Goal: Task Accomplishment & Management: Complete application form

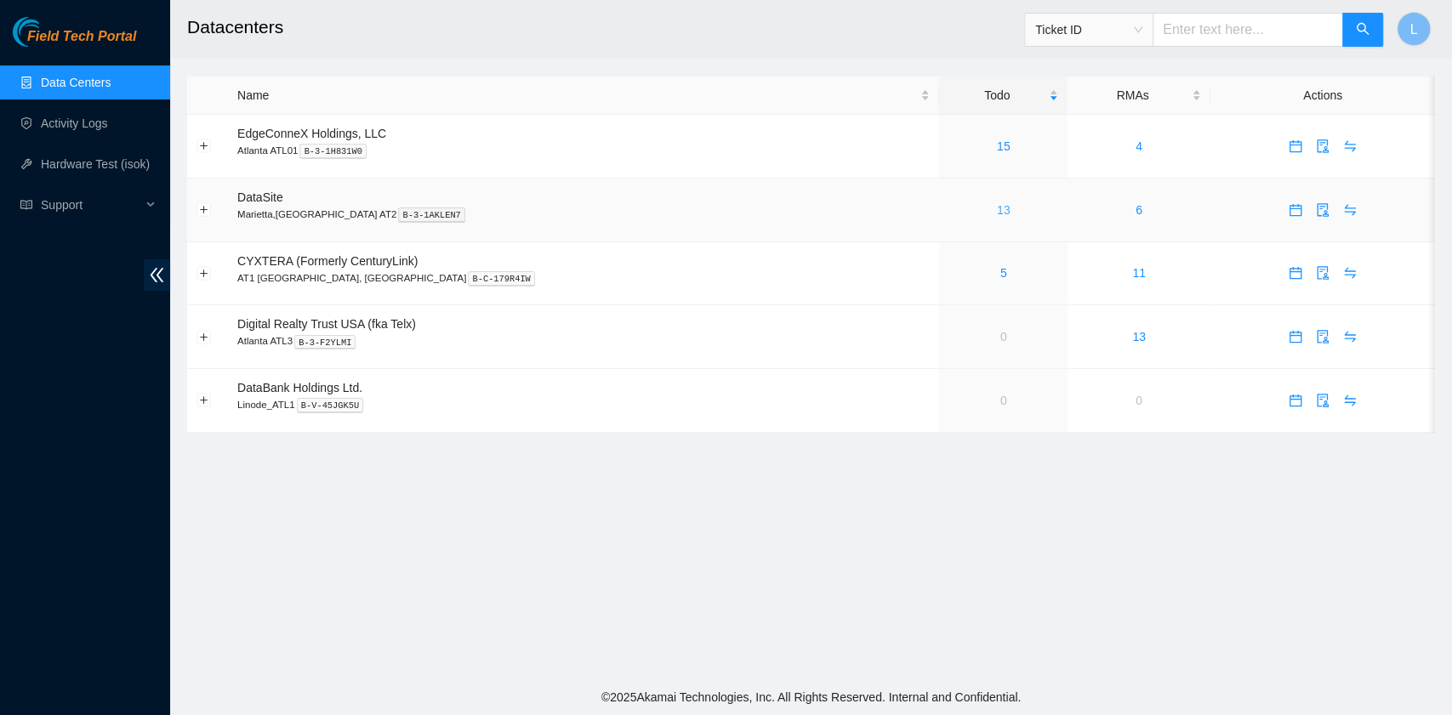
click at [997, 213] on link "13" at bounding box center [1004, 210] width 14 height 14
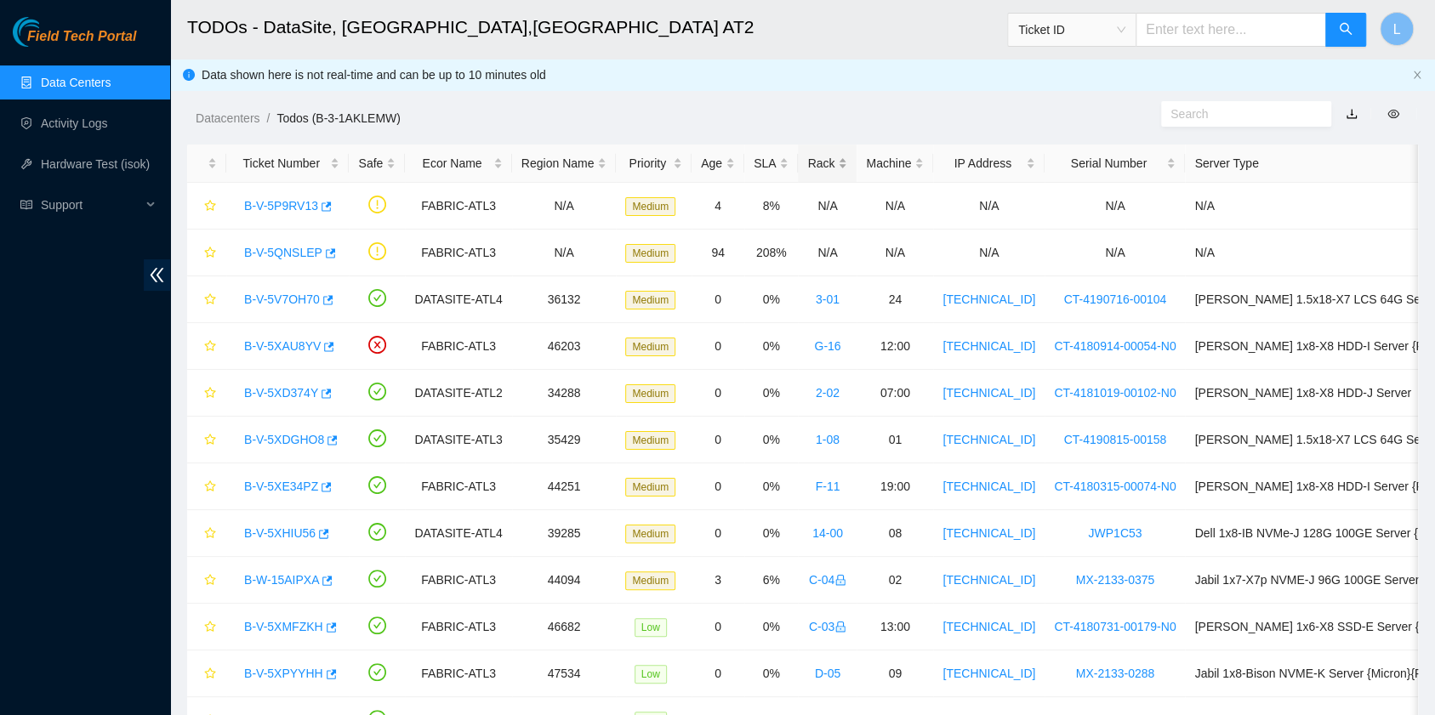
click at [807, 164] on div "Rack" at bounding box center [827, 163] width 40 height 19
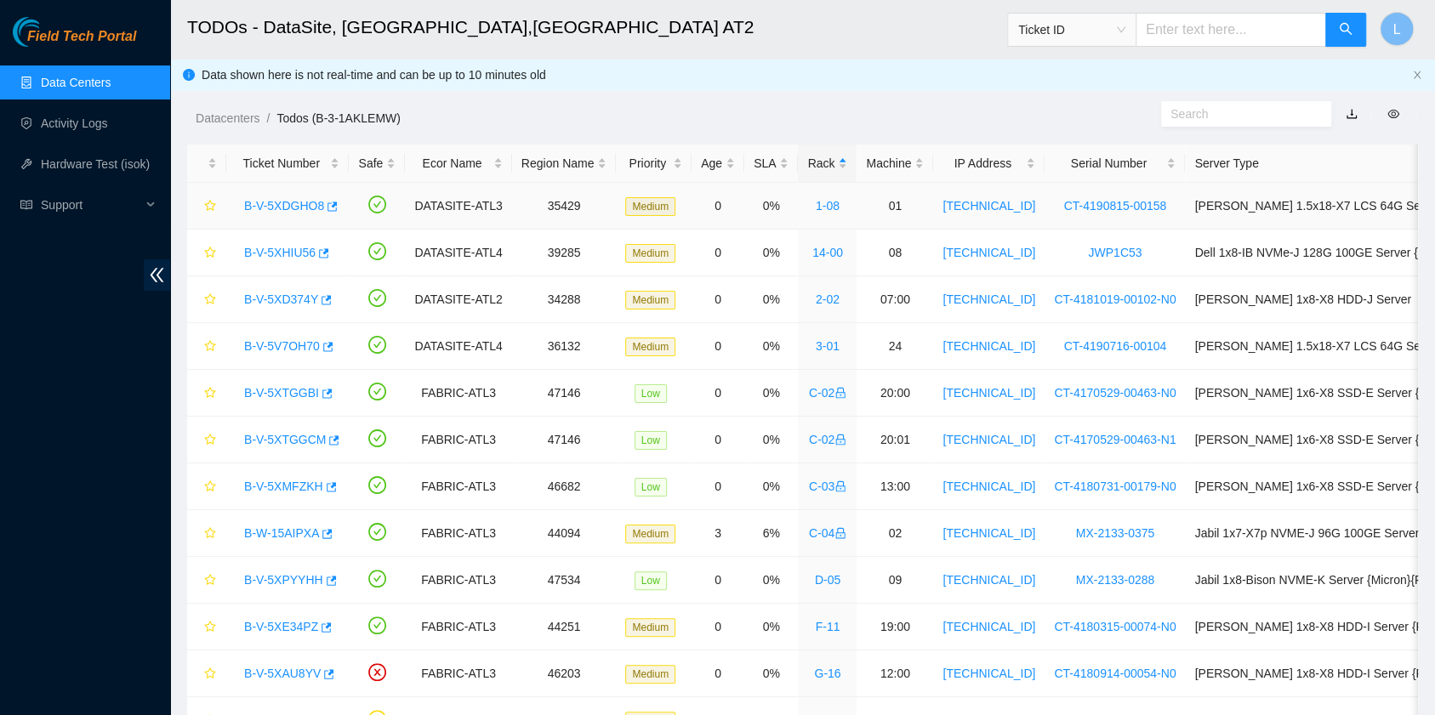
click at [298, 207] on link "B-V-5XDGHO8" at bounding box center [284, 206] width 80 height 14
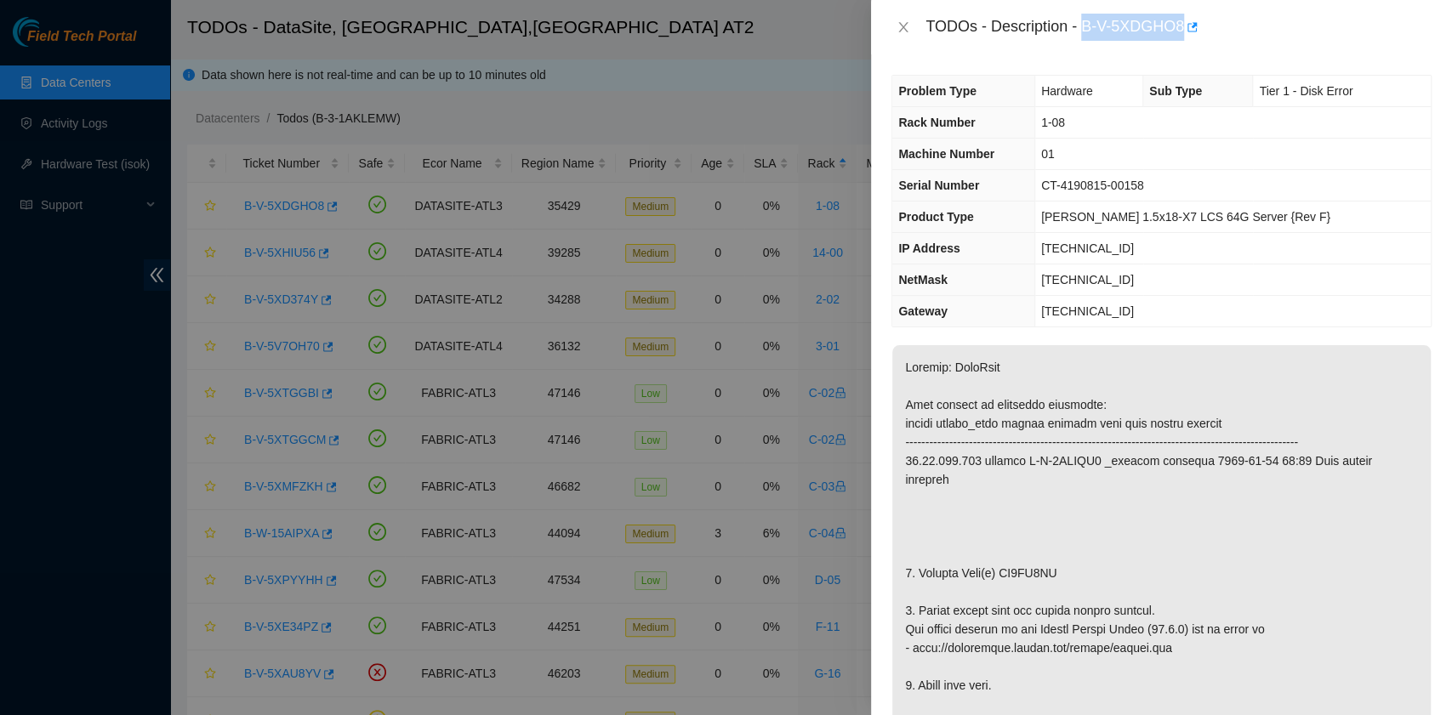
drag, startPoint x: 1085, startPoint y: 32, endPoint x: 1183, endPoint y: 42, distance: 98.2
click at [1183, 42] on div "TODOs - Description - B-V-5XDGHO8" at bounding box center [1161, 27] width 581 height 54
copy div "B-V-5XDGHO8"
drag, startPoint x: 915, startPoint y: 549, endPoint x: 1054, endPoint y: 556, distance: 138.8
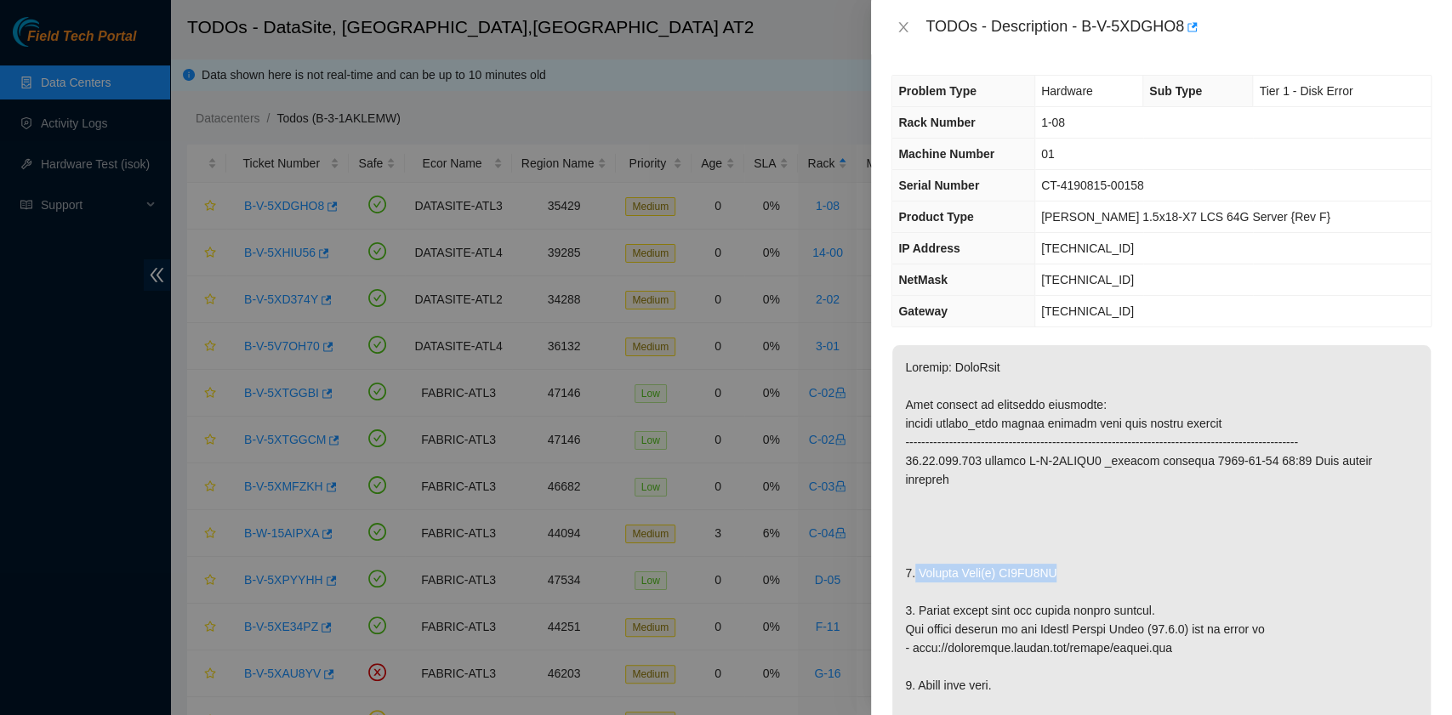
copy p "Replace Disk(s) ZC1AT4ER"
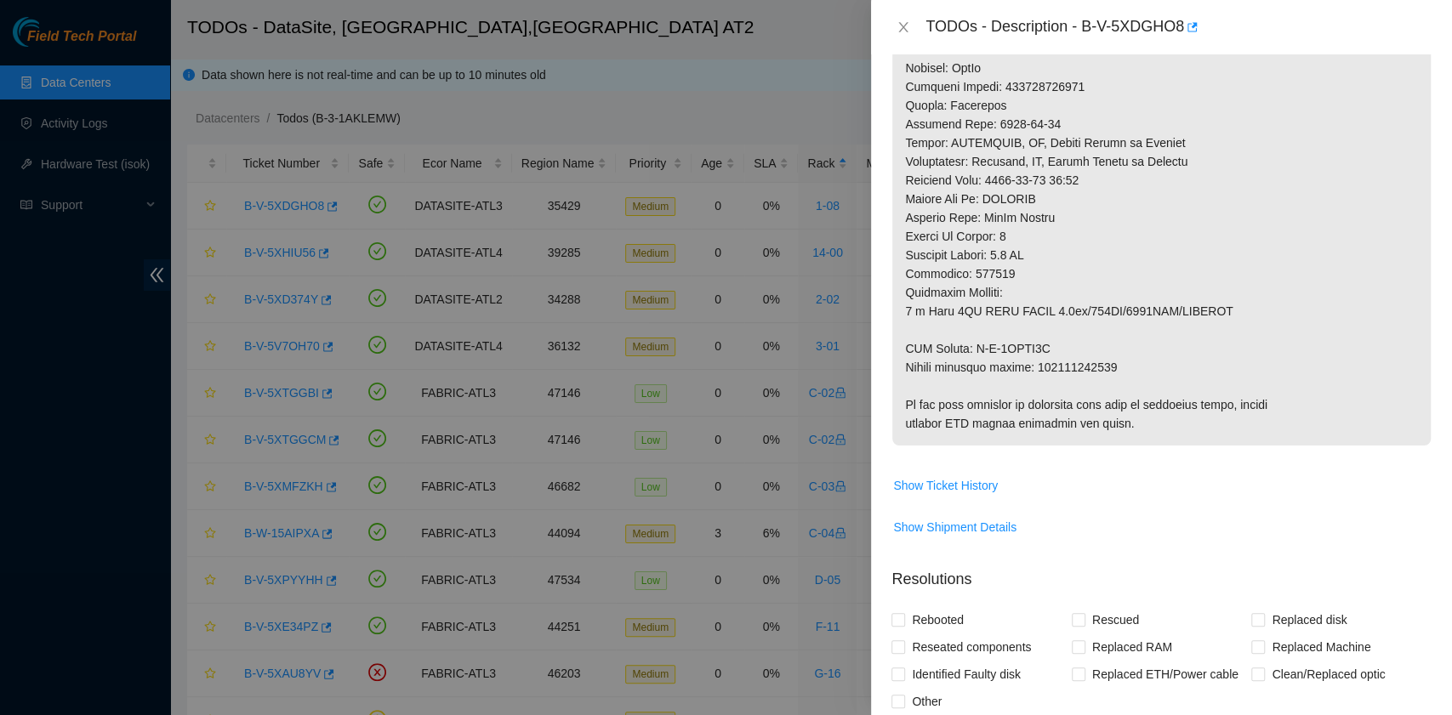
scroll to position [1021, 0]
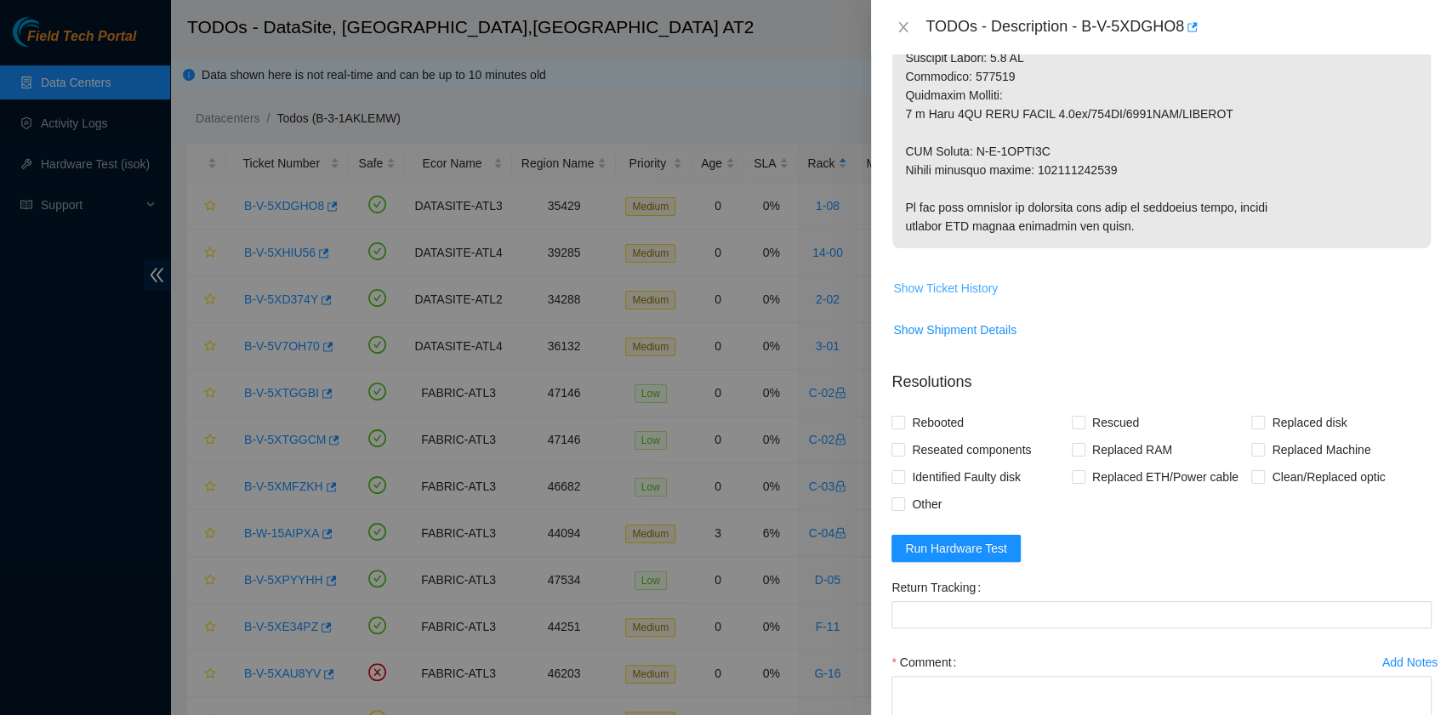
click at [964, 279] on span "Show Ticket History" at bounding box center [945, 288] width 105 height 19
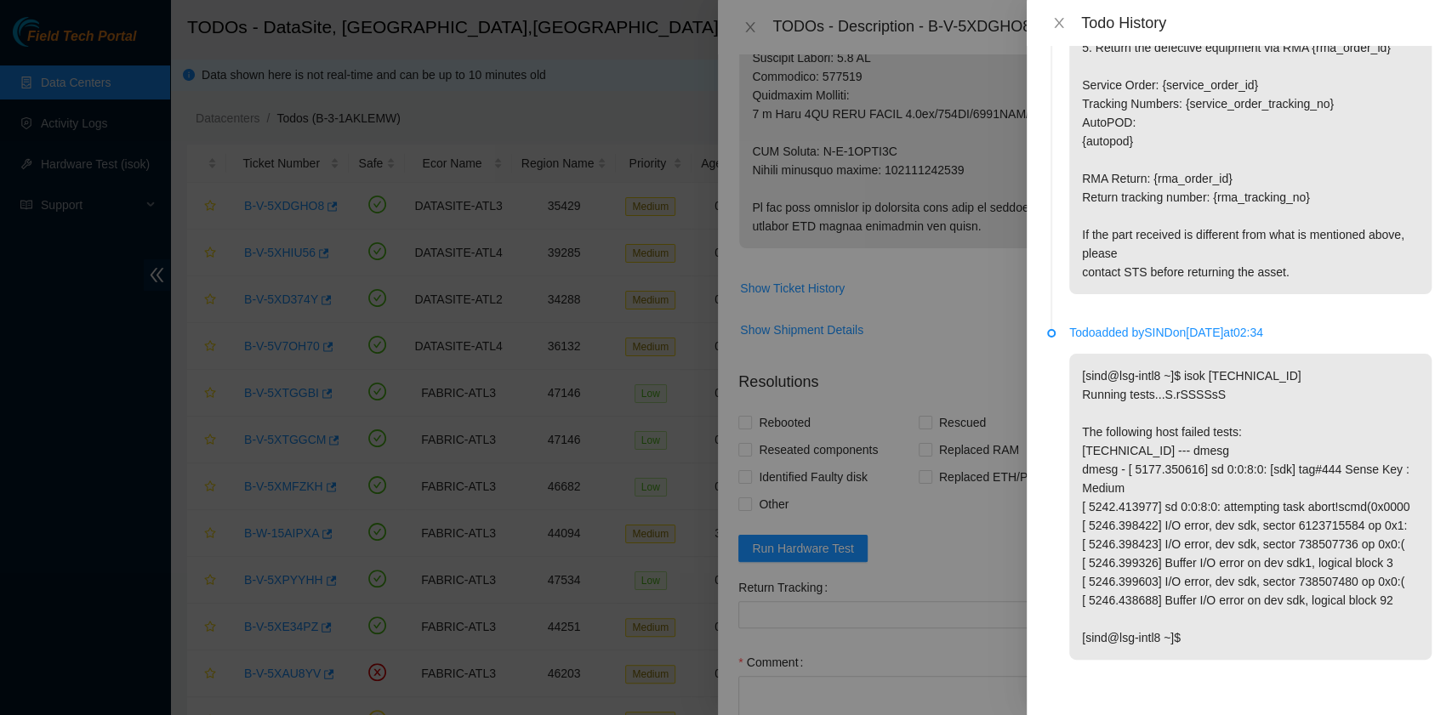
scroll to position [2068, 0]
click at [1066, 22] on button "Close" at bounding box center [1059, 23] width 24 height 16
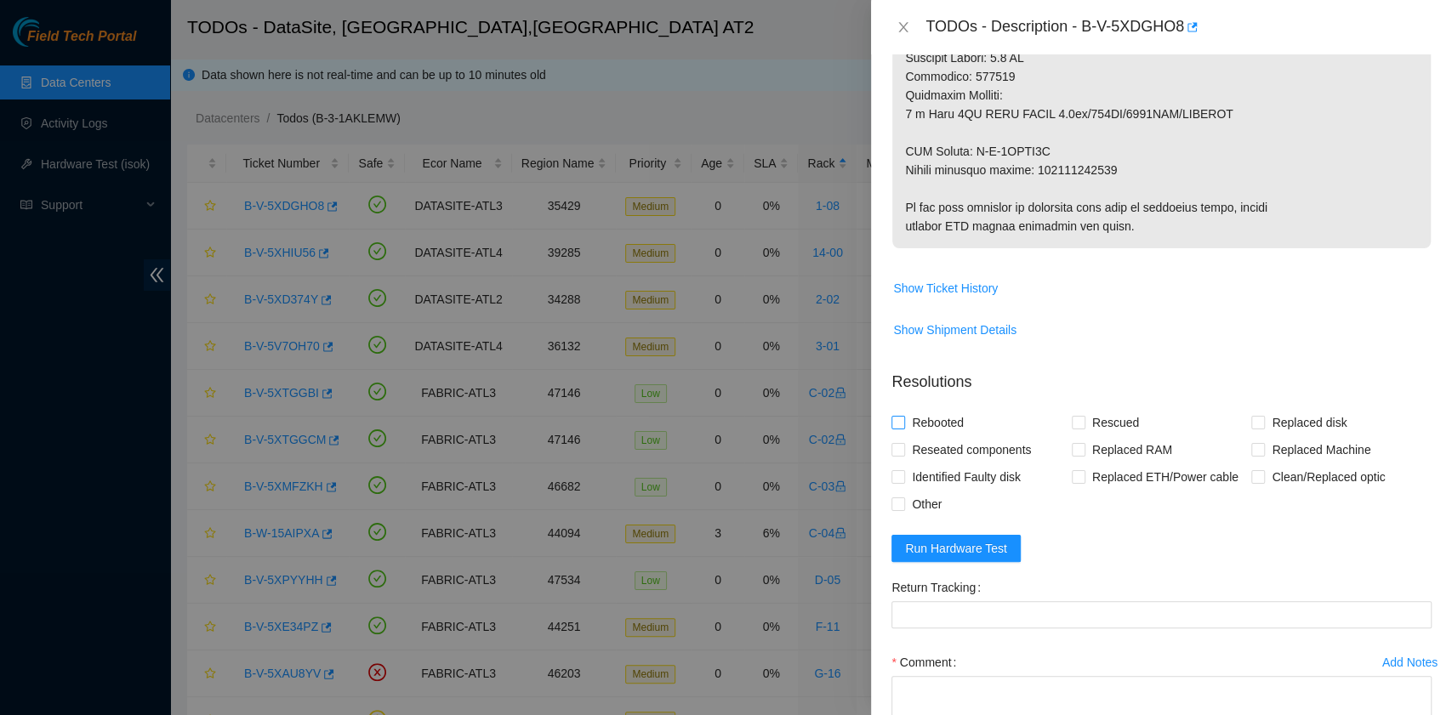
click at [946, 409] on span "Rebooted" at bounding box center [937, 422] width 65 height 27
click at [903, 416] on input "Rebooted" at bounding box center [897, 422] width 12 height 12
checkbox input "true"
click at [1072, 416] on input "Rescued" at bounding box center [1078, 422] width 12 height 12
checkbox input "true"
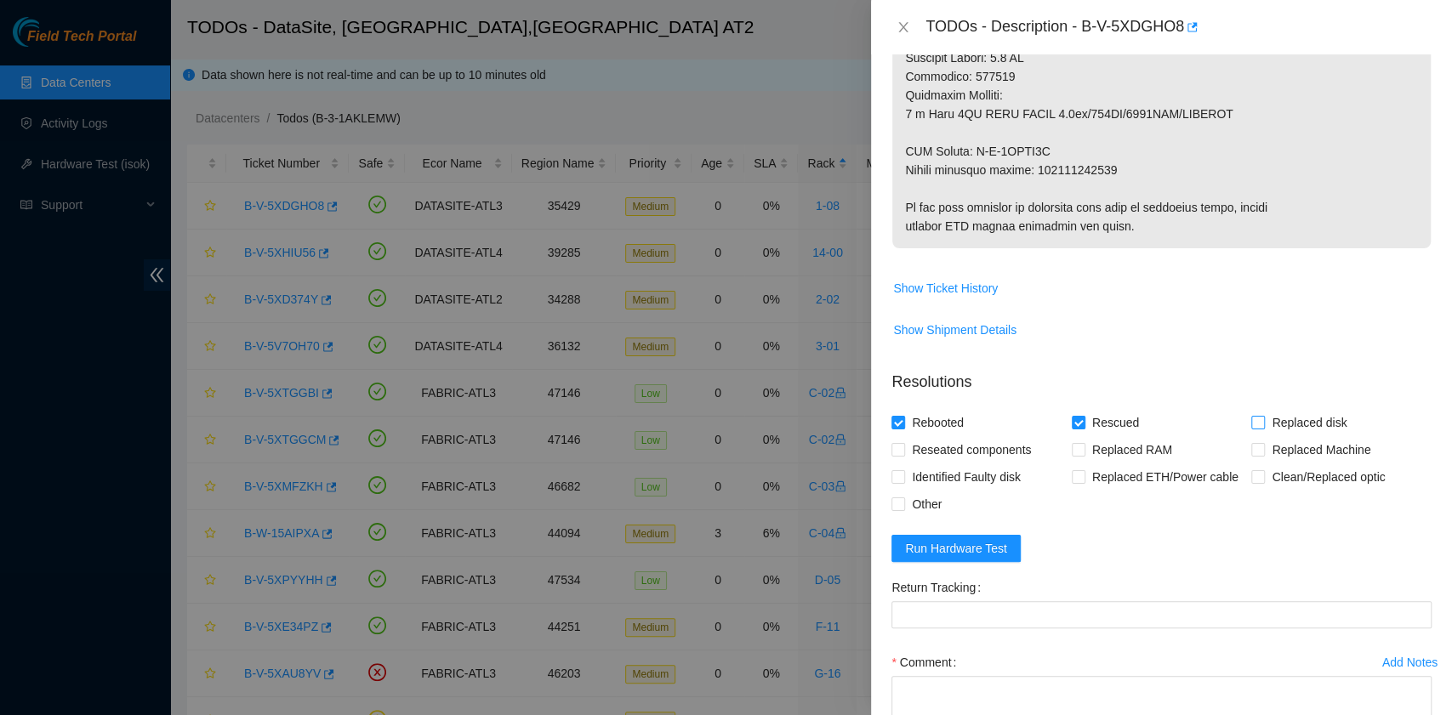
click at [1251, 416] on input "Replaced disk" at bounding box center [1257, 422] width 12 height 12
checkbox input "true"
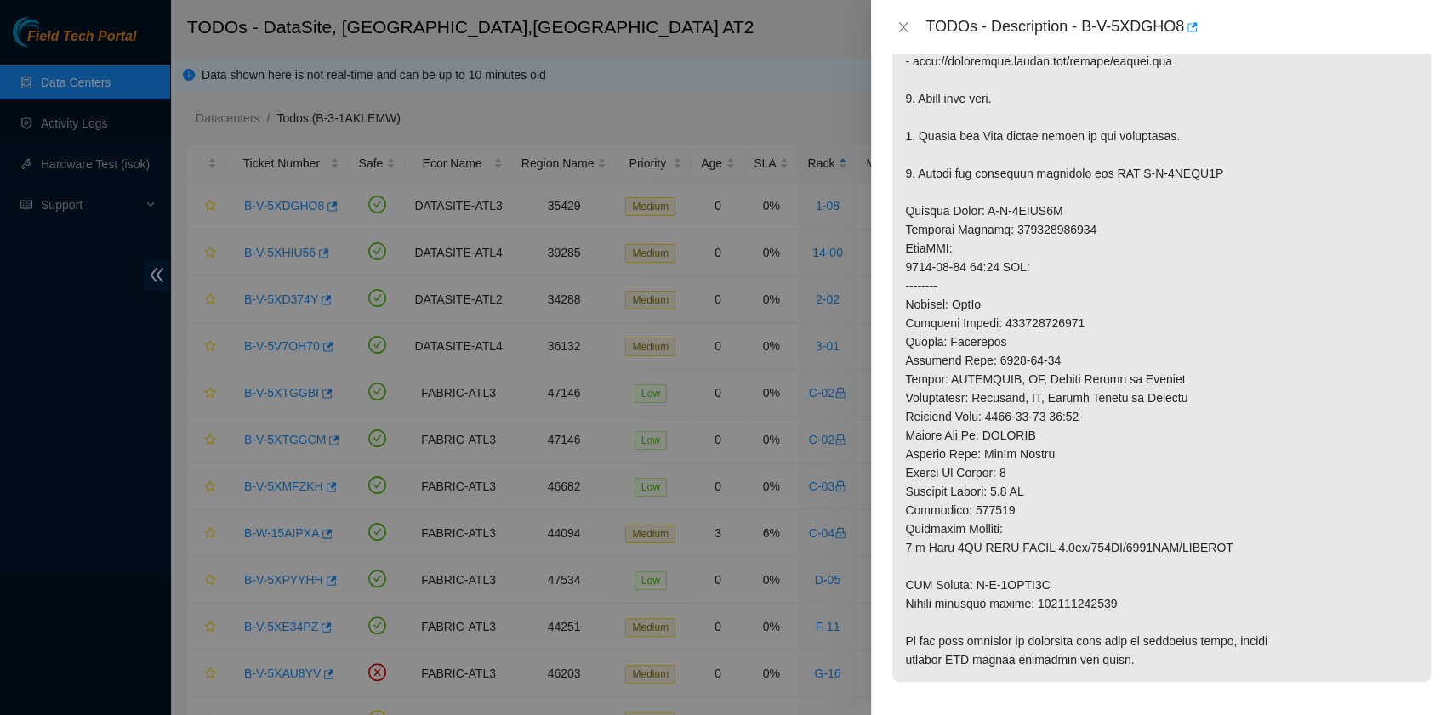
scroll to position [680, 0]
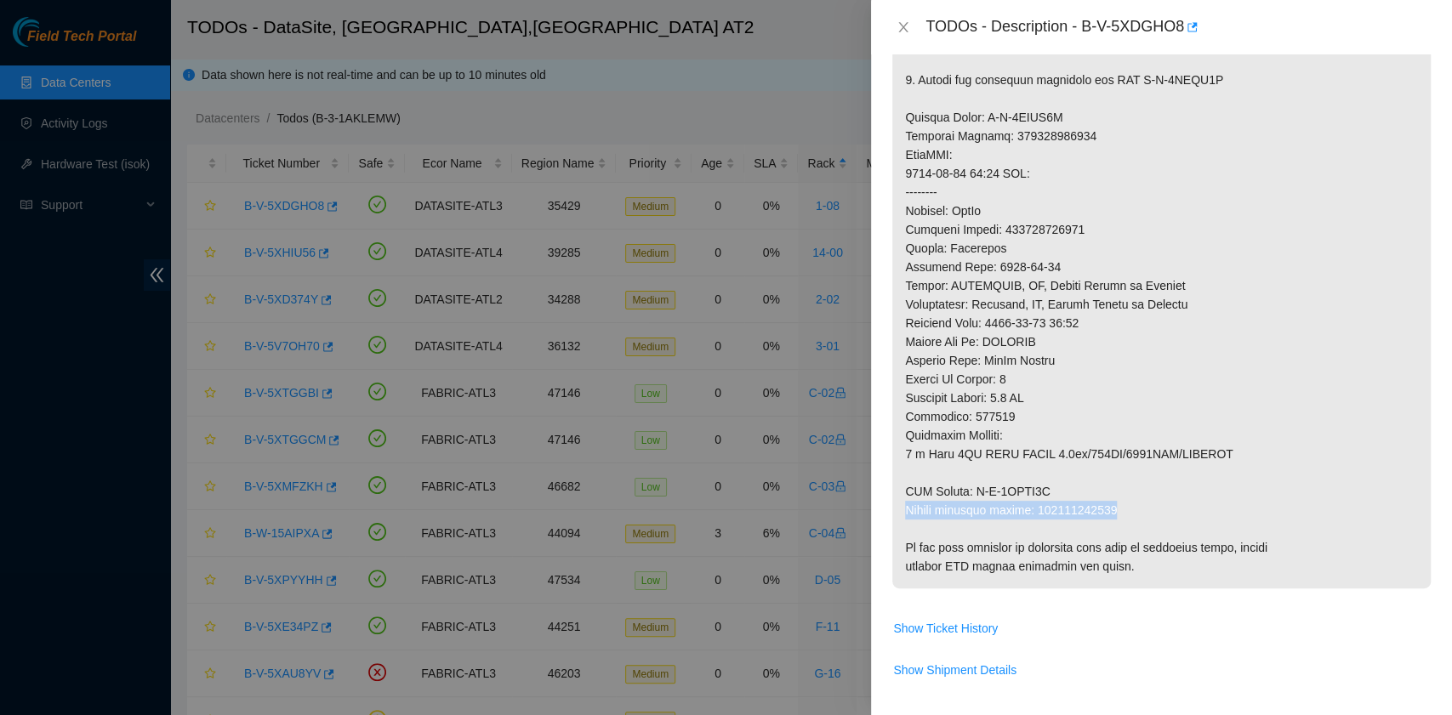
drag, startPoint x: 907, startPoint y: 490, endPoint x: 1110, endPoint y: 488, distance: 203.3
click at [1110, 488] on p at bounding box center [1161, 127] width 538 height 924
copy p "Return tracking number: 450826222637"
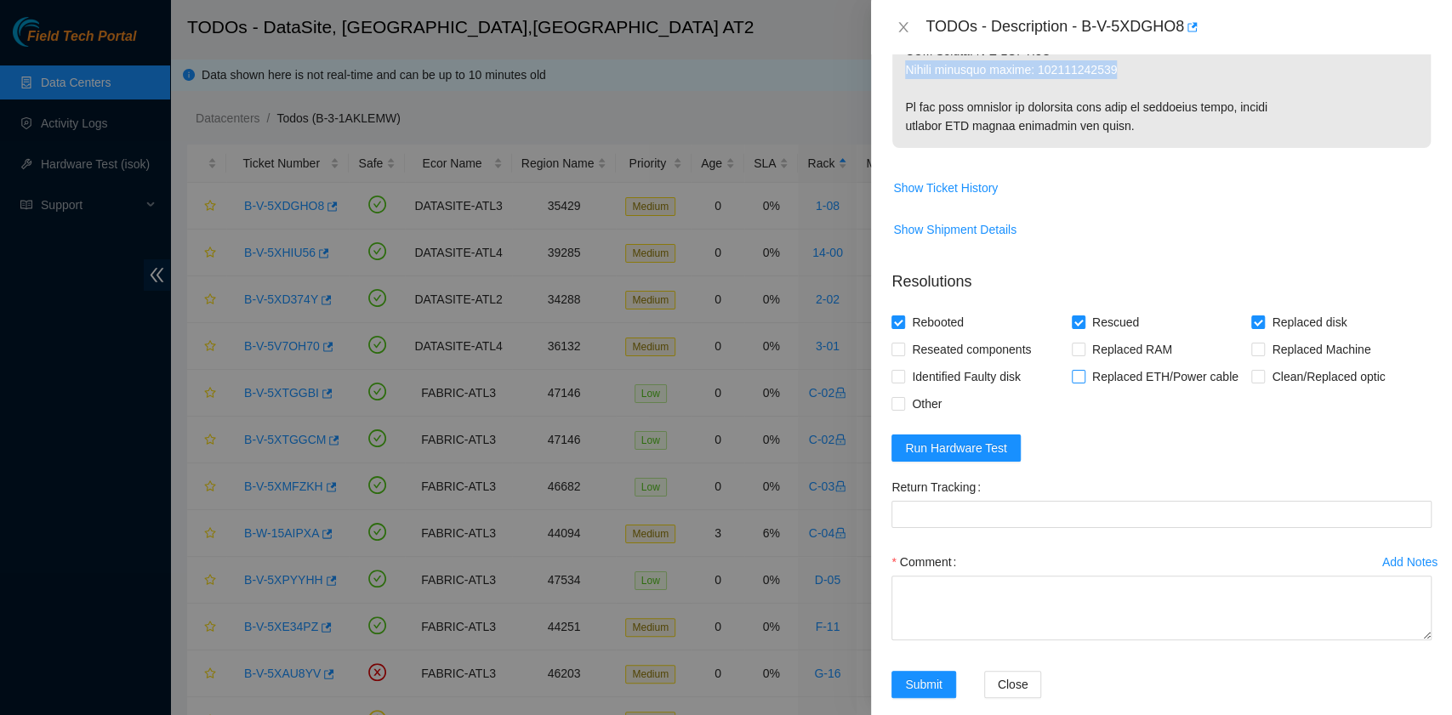
scroll to position [1123, 0]
click at [1005, 433] on button "Run Hardware Test" at bounding box center [955, 446] width 129 height 27
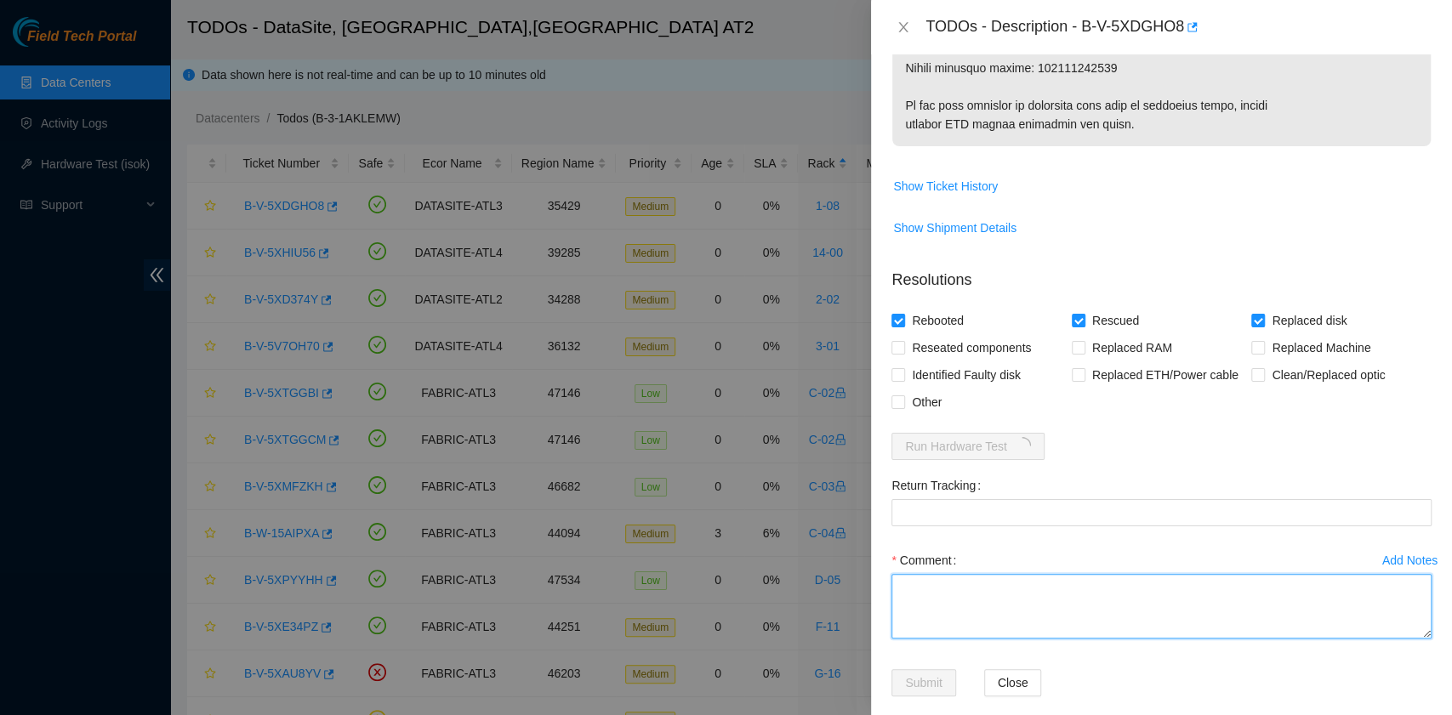
click at [956, 589] on textarea "Comment" at bounding box center [1161, 606] width 540 height 65
paste textarea "B-V-5XDGHO8 rack# 1-08 machine# 01 Replaced disk ZC1AT4ER with Z1Z8D5AV Return …"
drag, startPoint x: 1111, startPoint y: 577, endPoint x: 1033, endPoint y: 574, distance: 77.4
click at [1033, 574] on textarea "B-V-5XDGHO8 rack# 1-08 machine# 01 Replaced disk ZC1AT4ER with Z1Z8D5AV Return …" at bounding box center [1161, 606] width 540 height 65
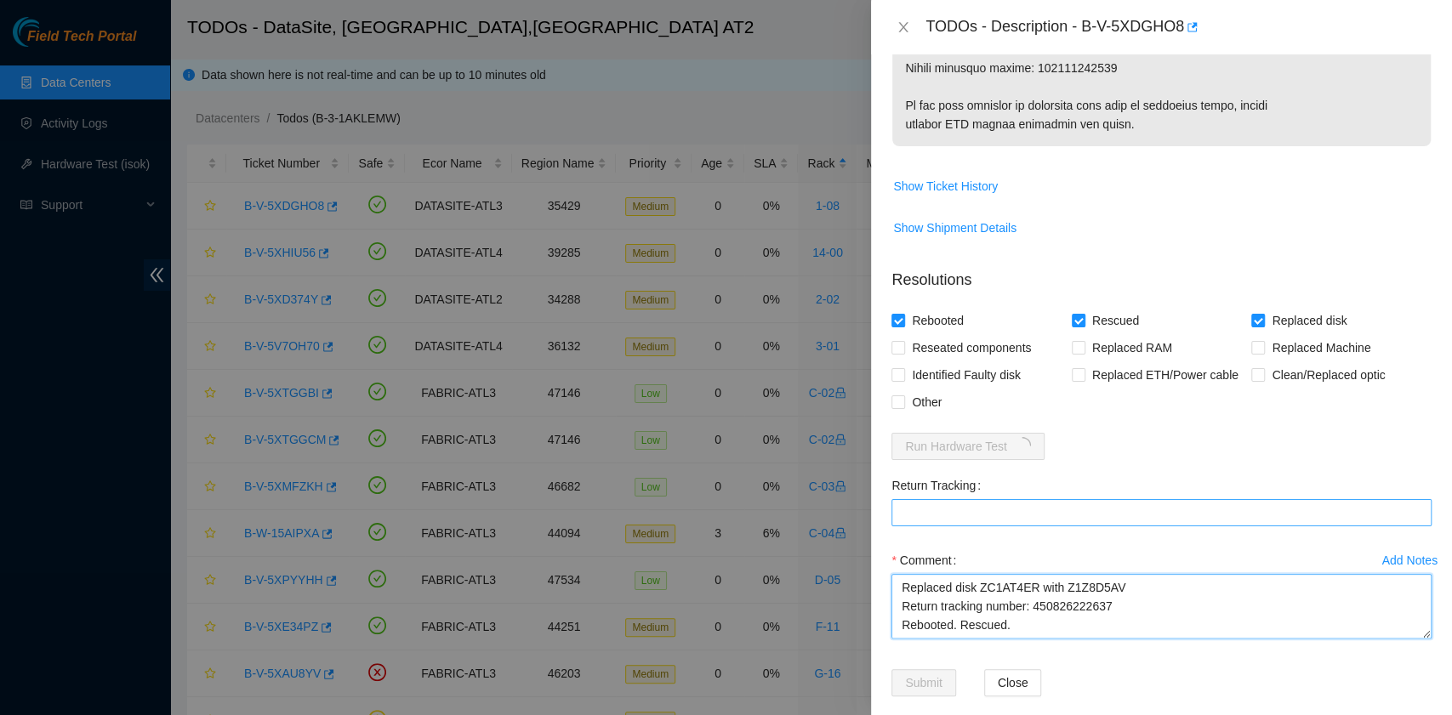
type textarea "B-V-5XDGHO8 rack# 1-08 machine# 01 Replaced disk ZC1AT4ER with Z1Z8D5AV Return …"
click at [1012, 499] on Tracking "Return Tracking" at bounding box center [1161, 512] width 540 height 27
paste Tracking "450826222637"
type Tracking "450826222637"
drag, startPoint x: 1143, startPoint y: 624, endPoint x: 1177, endPoint y: 637, distance: 36.3
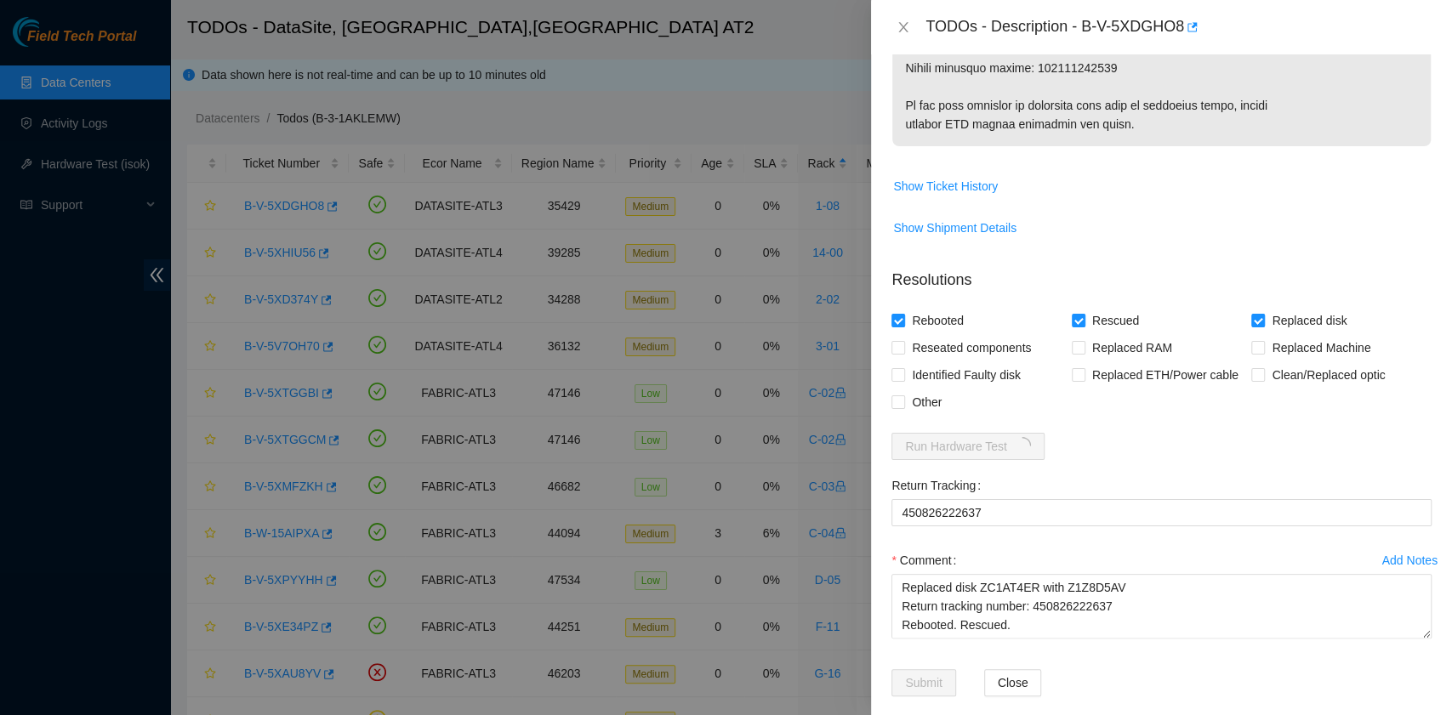
click at [1177, 637] on div "Add Notes Comment B-V-5XDGHO8 rack# 1-08 machine# 01 Replaced disk ZC1AT4ER wit…" at bounding box center [1161, 608] width 554 height 122
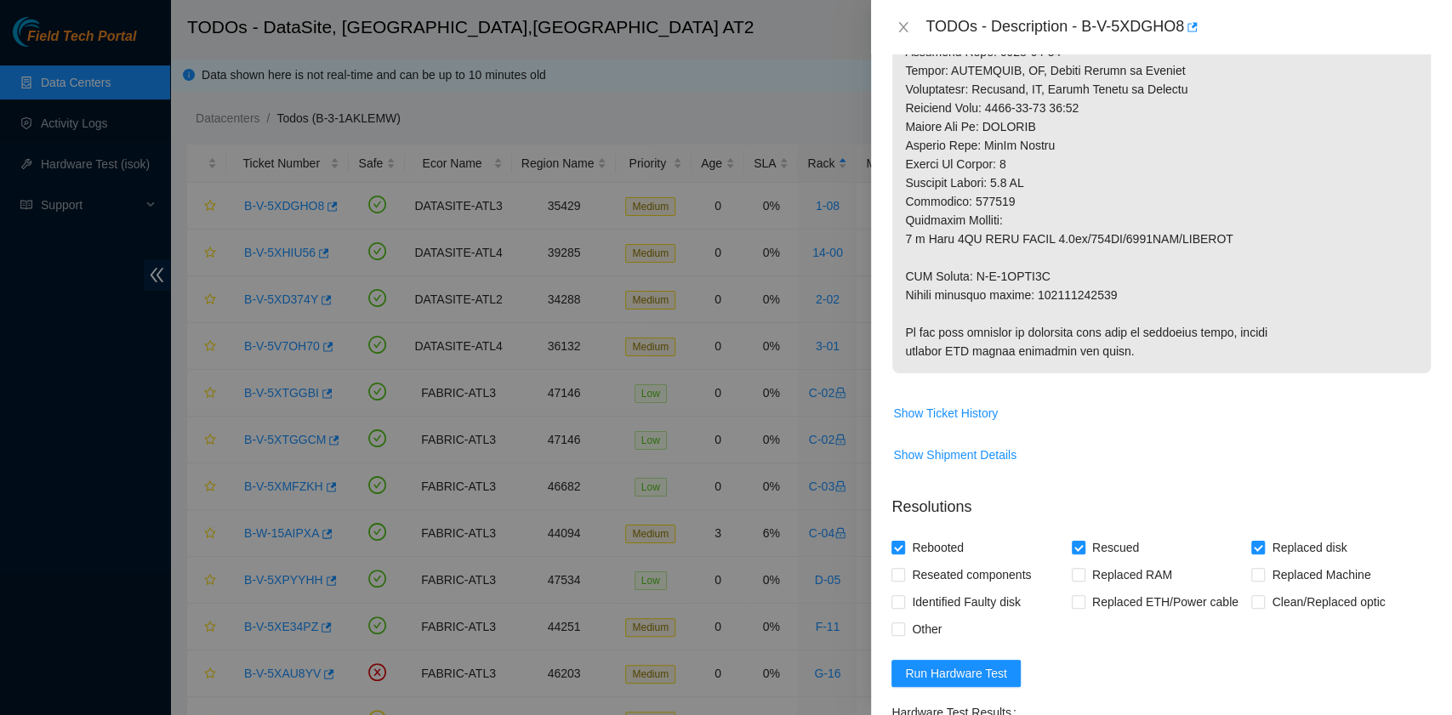
scroll to position [1123, 0]
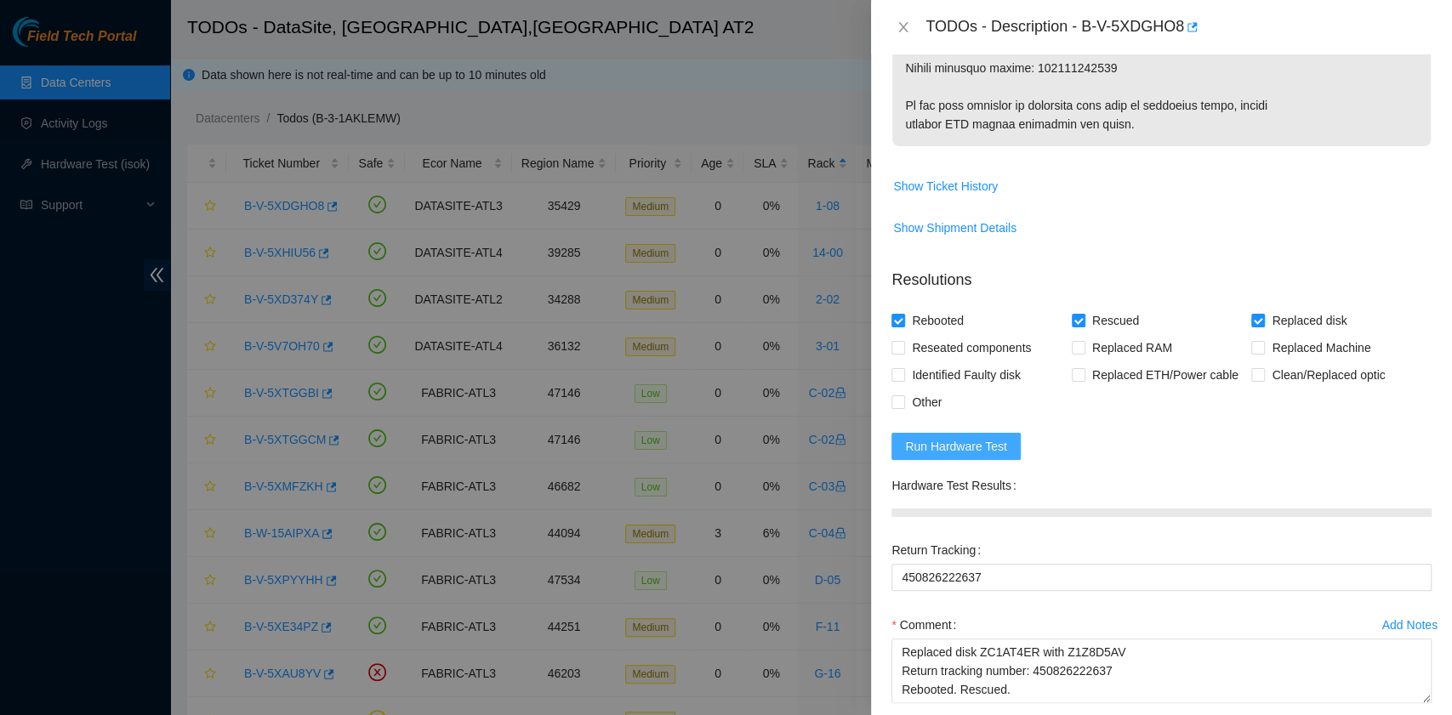
click at [952, 437] on span "Run Hardware Test" at bounding box center [956, 446] width 102 height 19
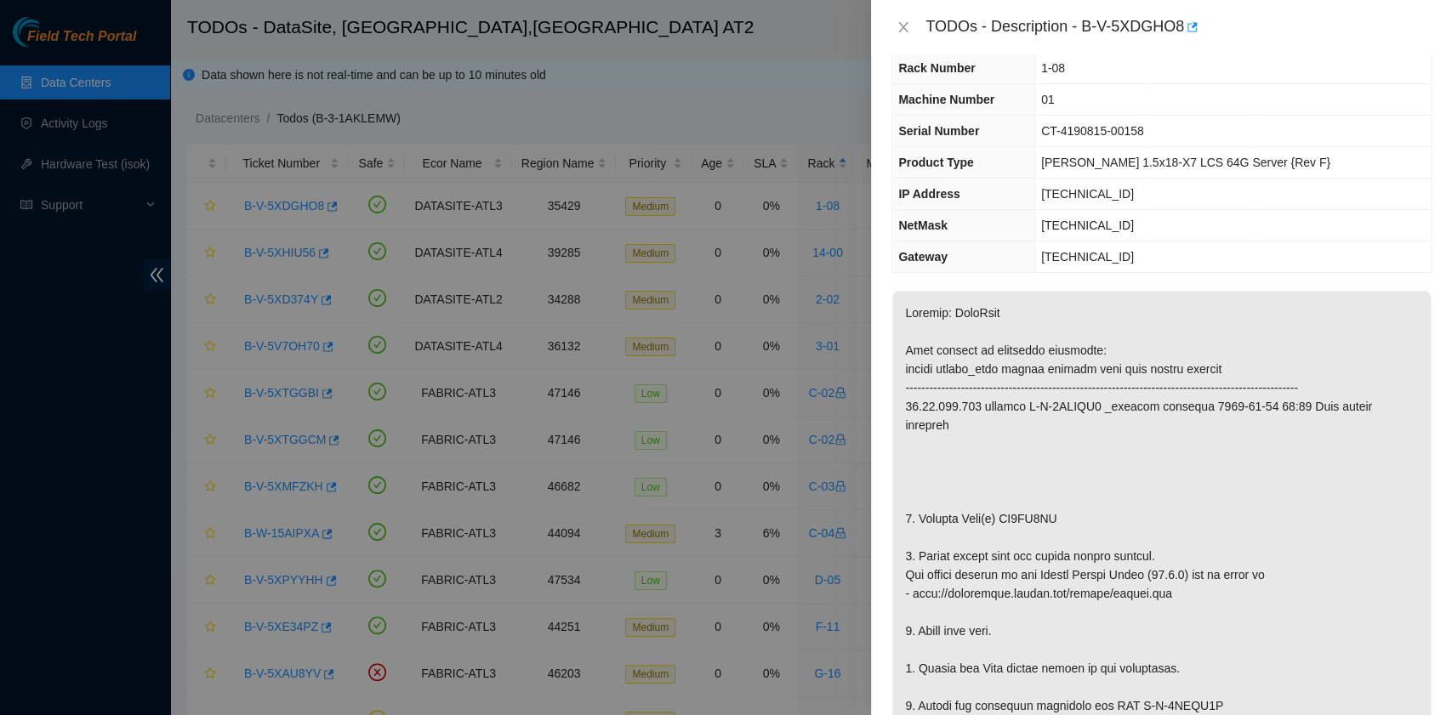
scroll to position [0, 0]
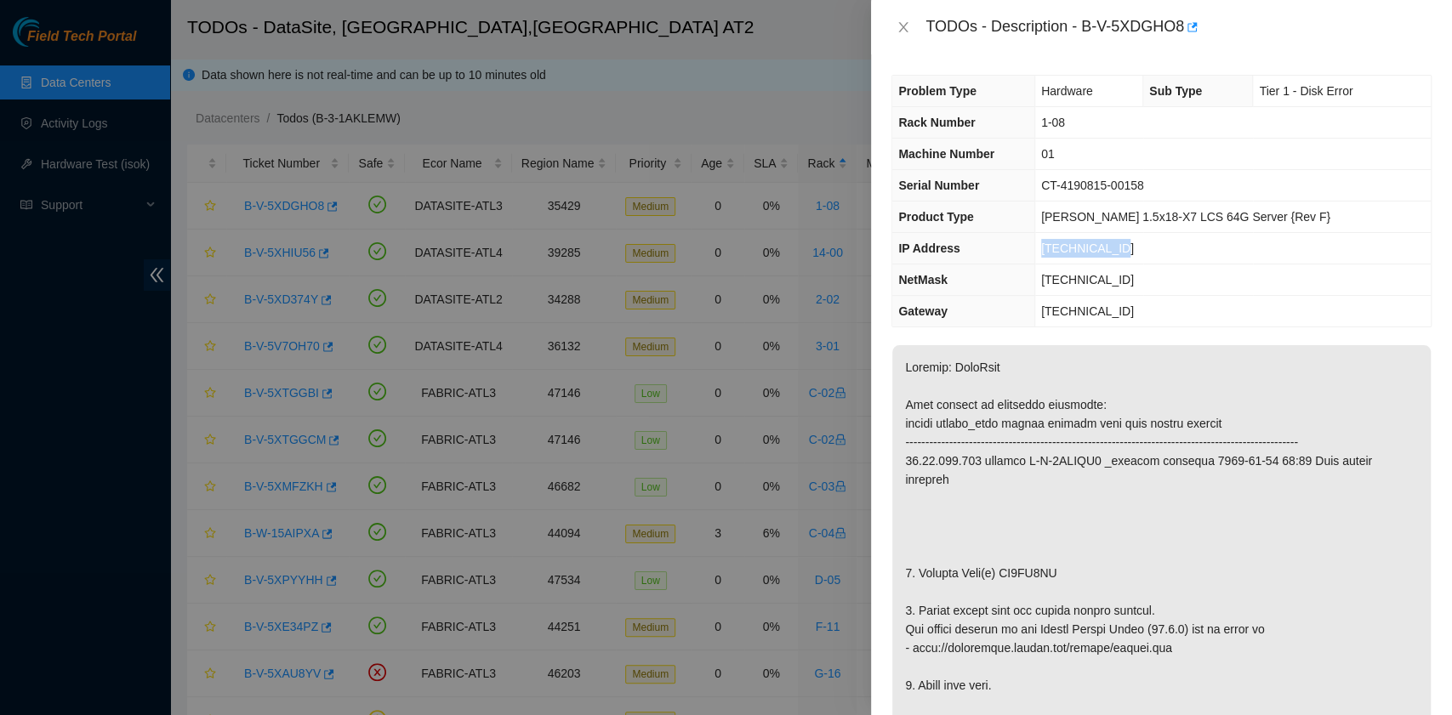
drag, startPoint x: 1145, startPoint y: 245, endPoint x: 1066, endPoint y: 253, distance: 78.7
click at [1066, 253] on td "[TECHNICAL_ID]" at bounding box center [1232, 248] width 396 height 31
copy span "[TECHNICAL_ID]"
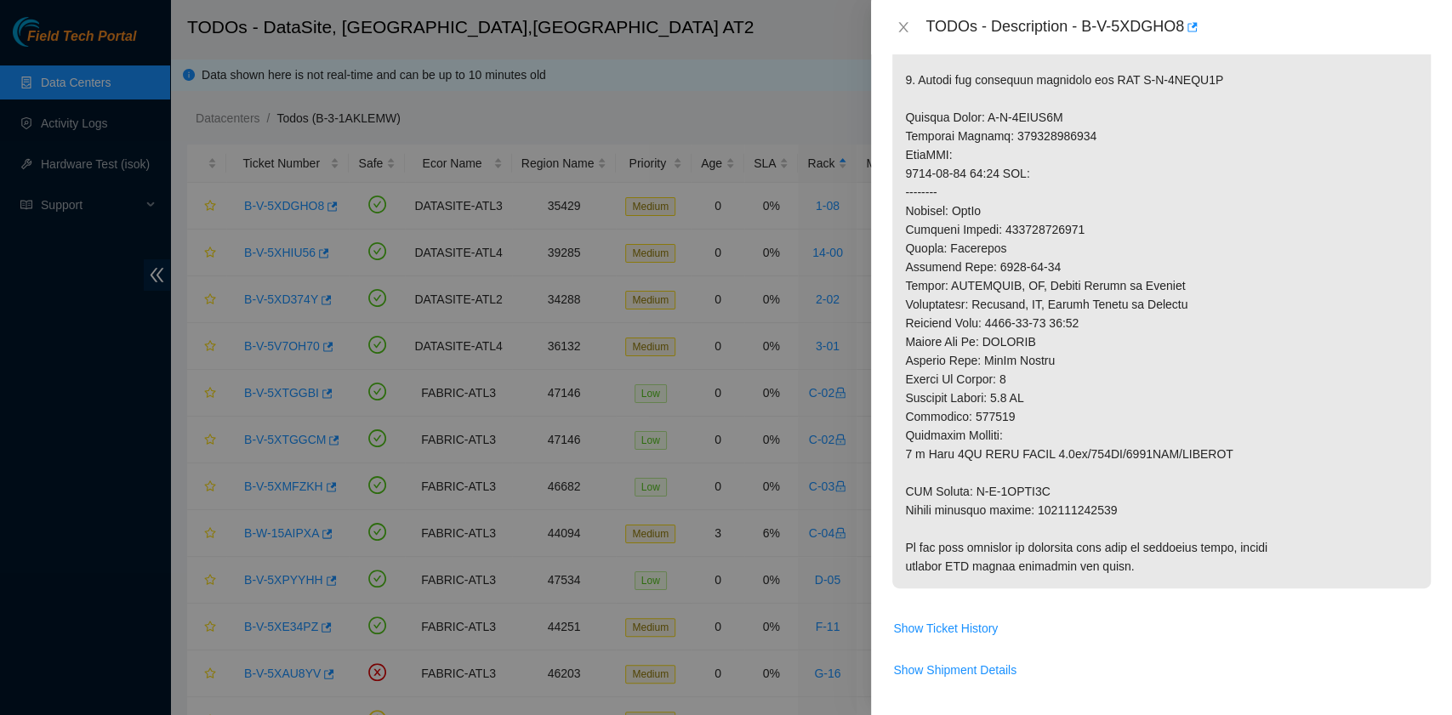
scroll to position [1187, 0]
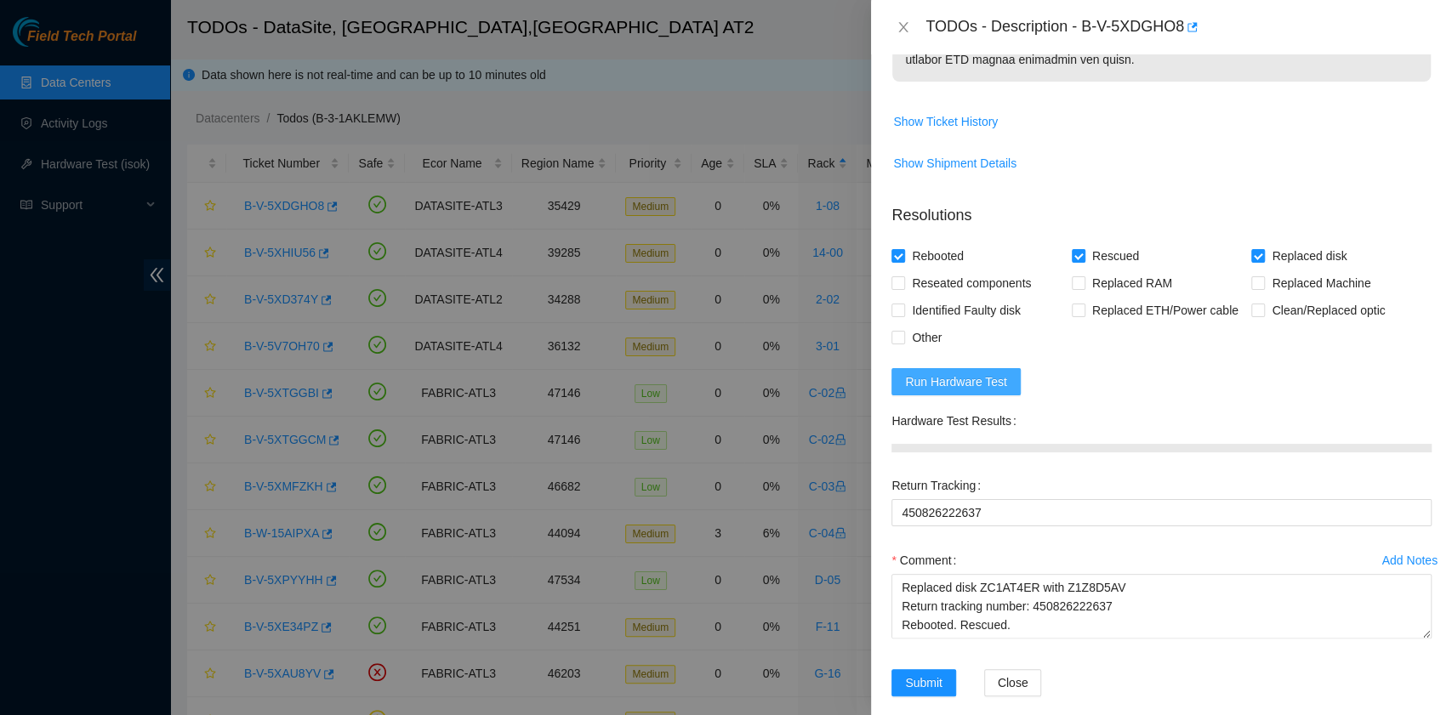
click at [970, 373] on span "Run Hardware Test" at bounding box center [956, 382] width 102 height 19
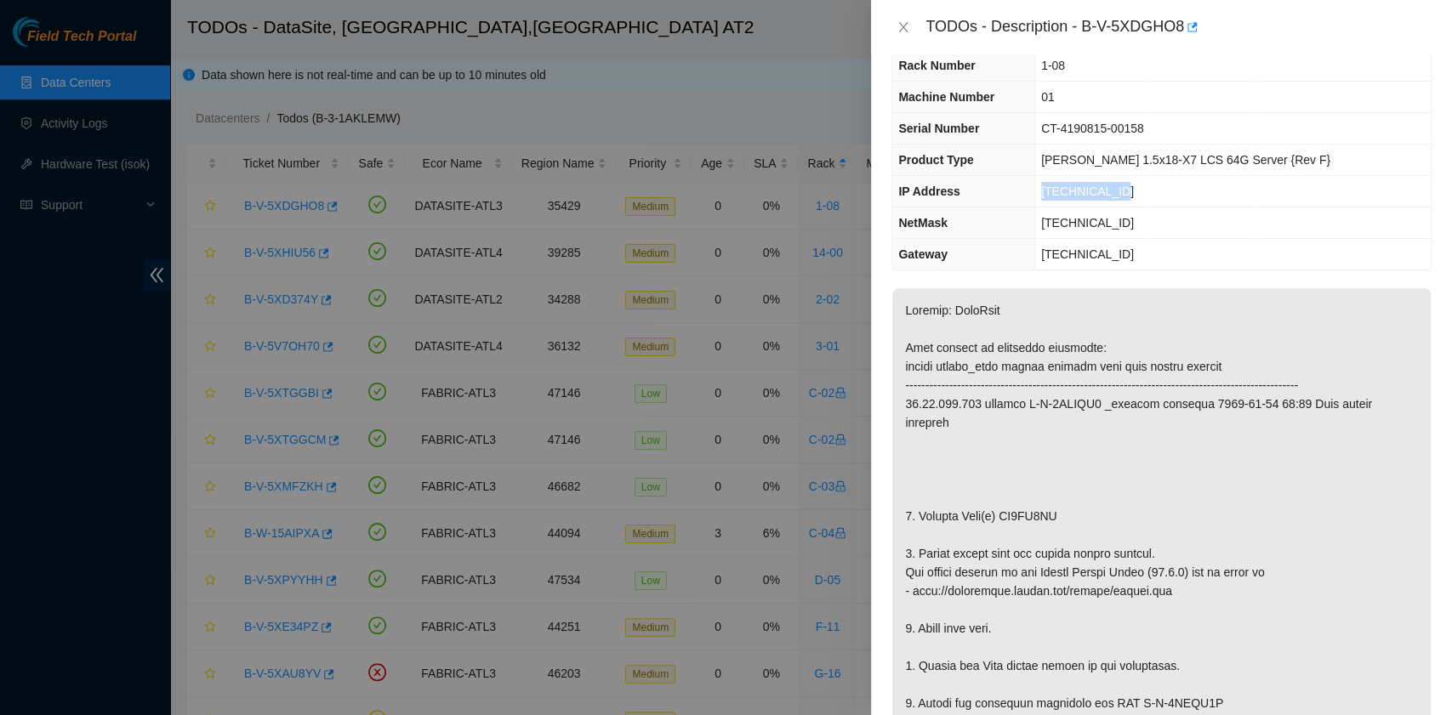
scroll to position [0, 0]
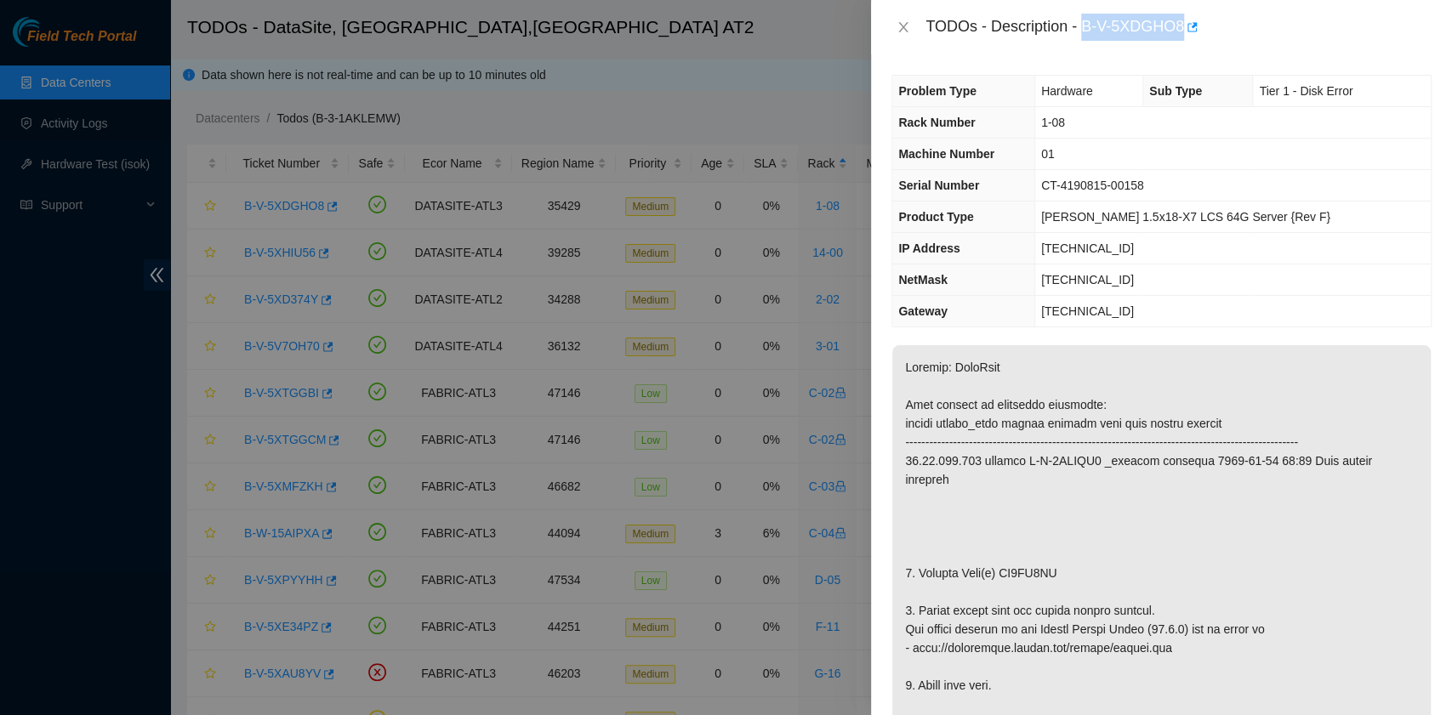
drag, startPoint x: 1083, startPoint y: 24, endPoint x: 1180, endPoint y: 39, distance: 99.0
click at [1180, 39] on div "TODOs - Description - B-V-5XDGHO8" at bounding box center [1178, 27] width 506 height 27
copy div "B-V-5XDGHO8"
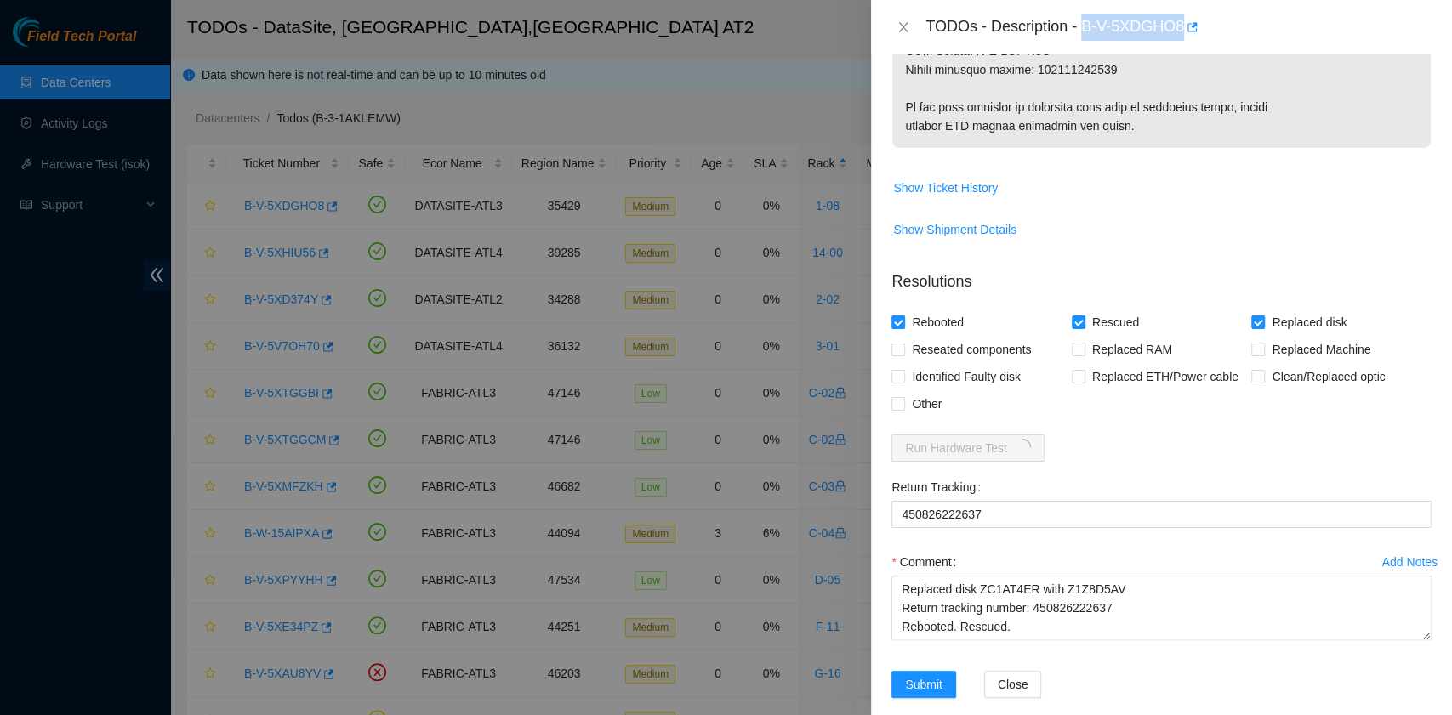
scroll to position [1123, 0]
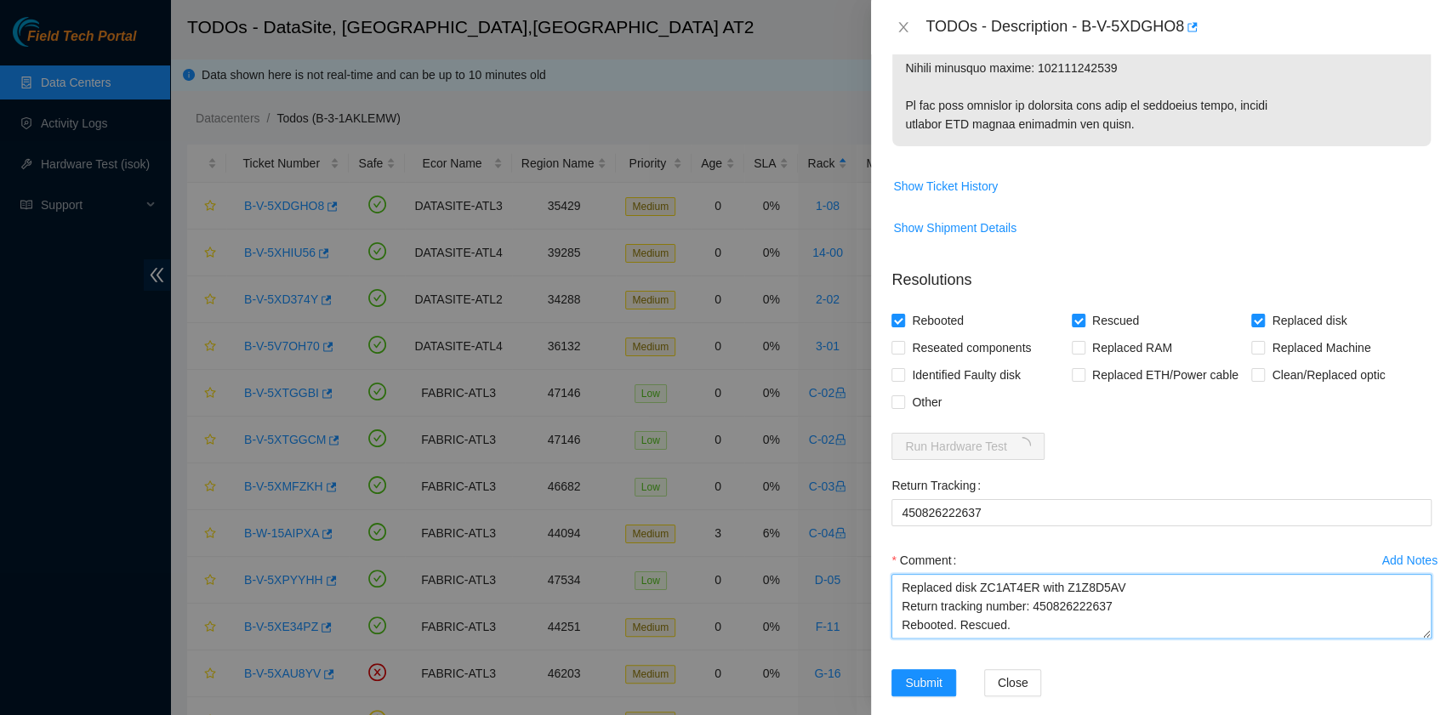
click at [1000, 603] on textarea "B-V-5XDGHO8 rack# 1-08 machine# 01 Replaced disk ZC1AT4ER with Z1Z8D5AV Return …" at bounding box center [1161, 606] width 540 height 65
paste textarea "23.11.228.230 : passed: ok"
type textarea "B-V-5XDGHO8 rack# 1-08 machine# 01 Replaced disk ZC1AT4ER with Z1Z8D5AV Return …"
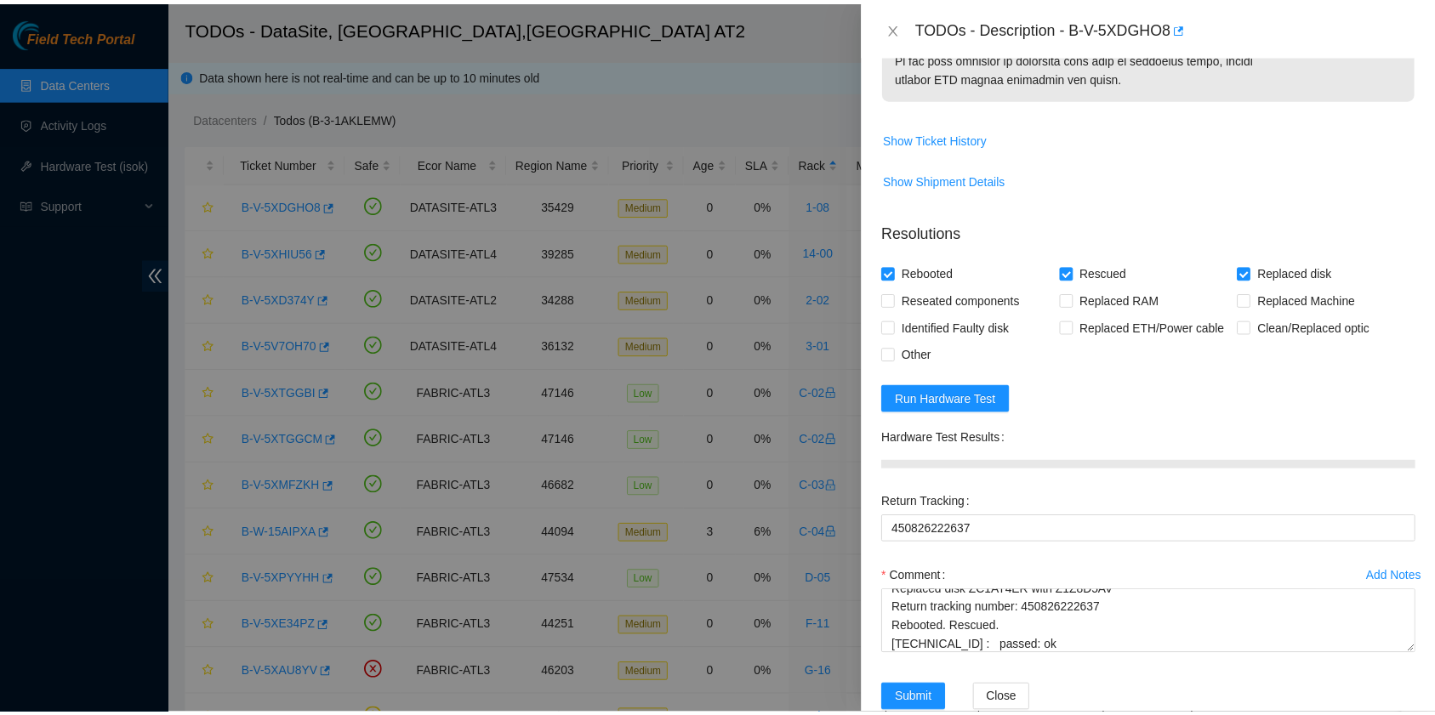
scroll to position [1187, 0]
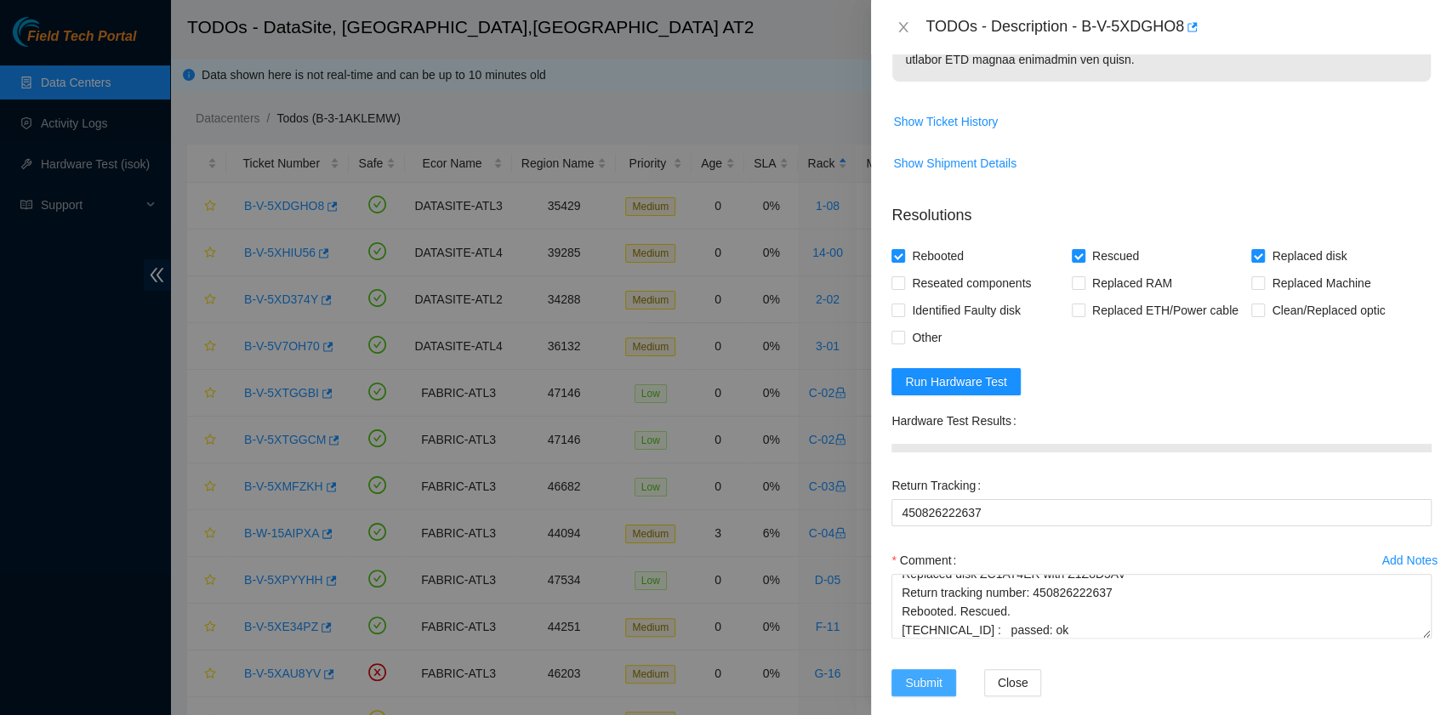
click at [924, 674] on span "Submit" at bounding box center [923, 683] width 37 height 19
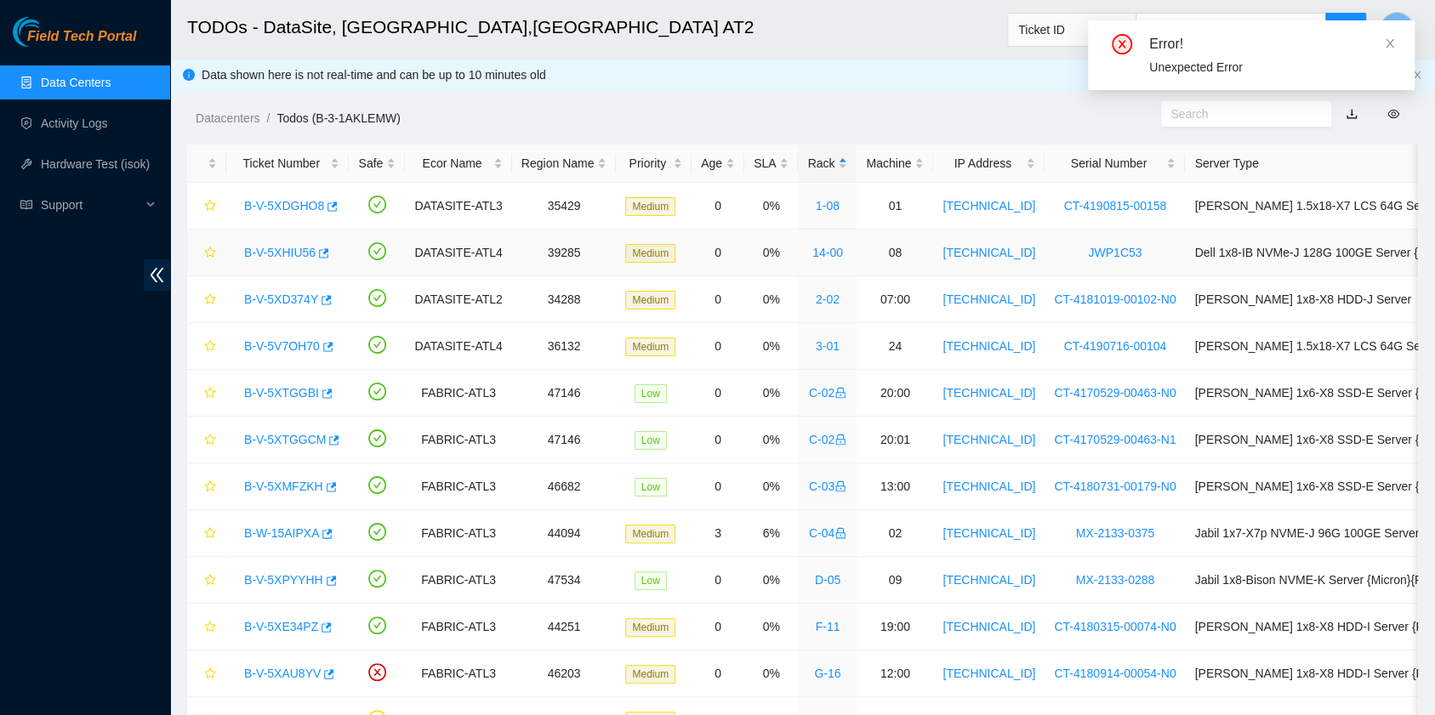
scroll to position [431, 0]
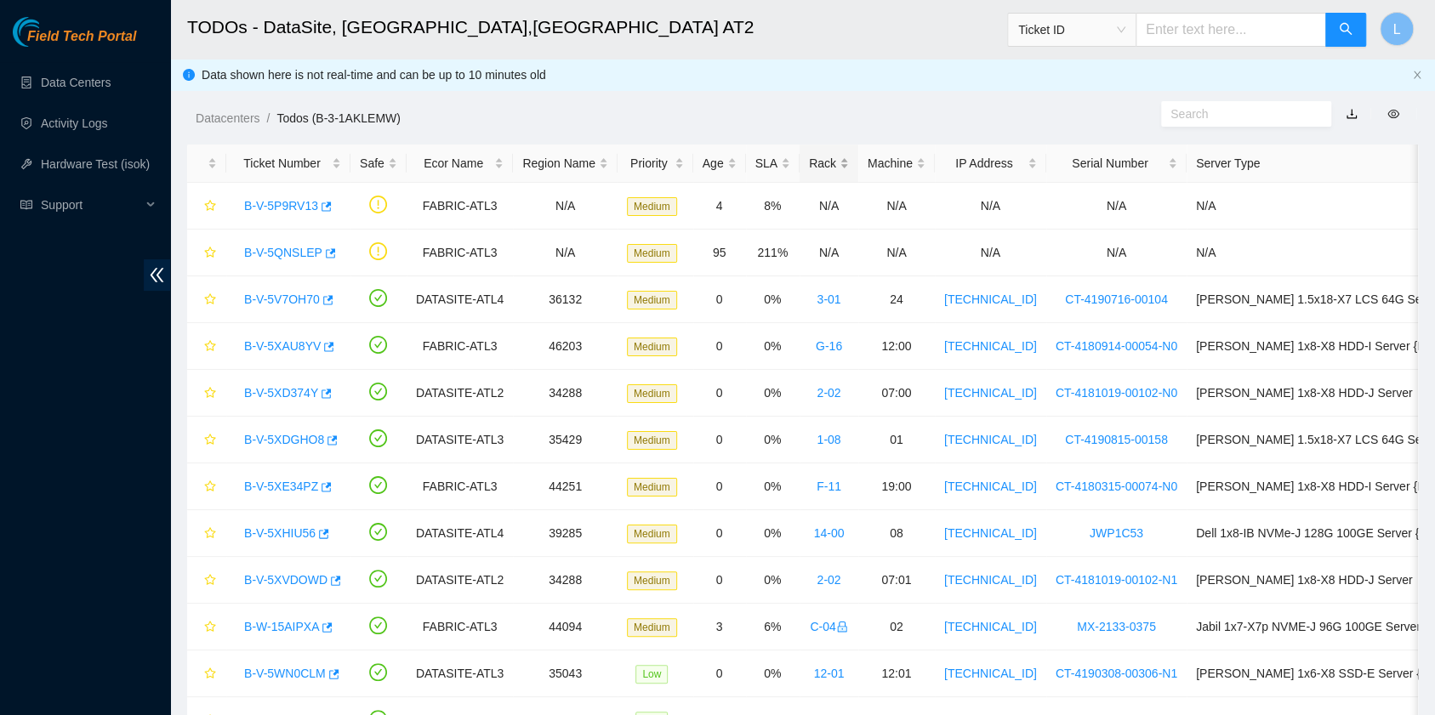
click at [809, 164] on div "Rack" at bounding box center [829, 163] width 40 height 19
click at [809, 161] on div "Rack" at bounding box center [829, 163] width 40 height 19
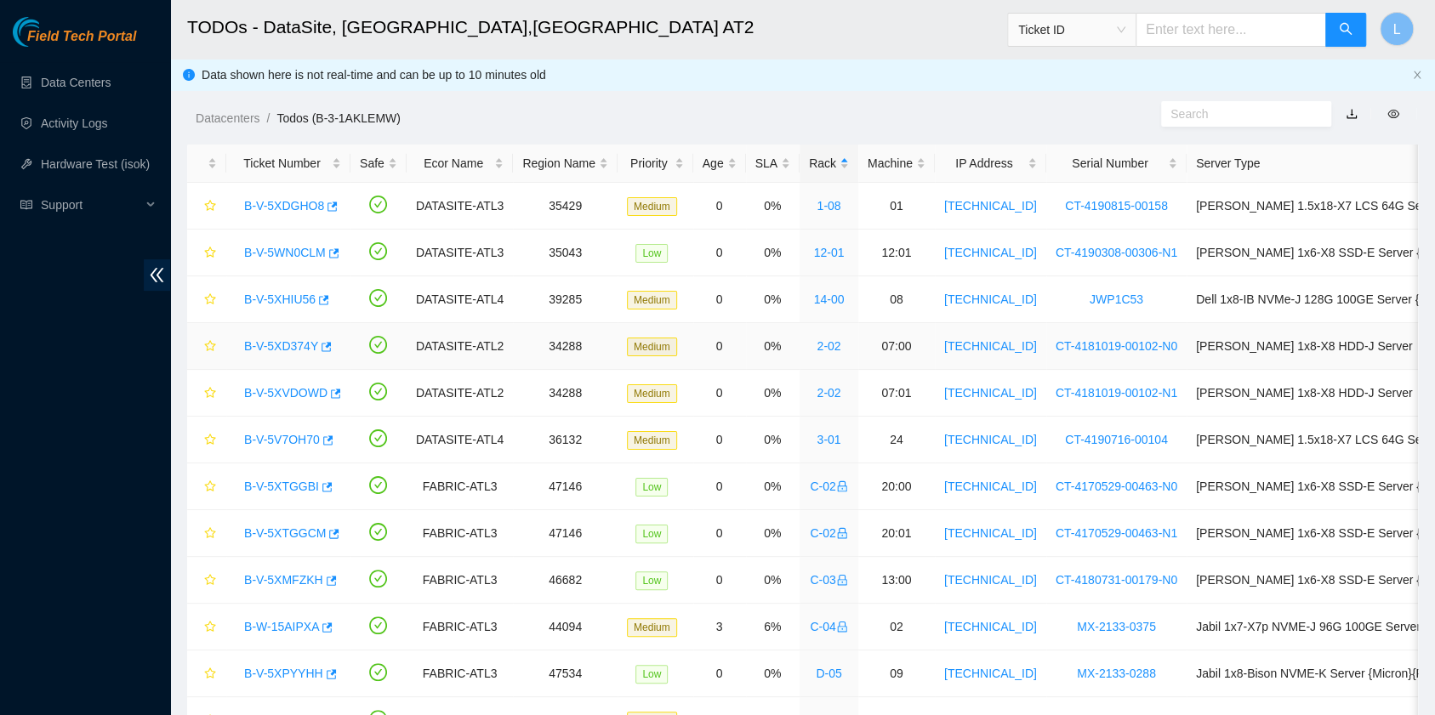
click at [304, 346] on link "B-V-5XD374Y" at bounding box center [281, 346] width 74 height 14
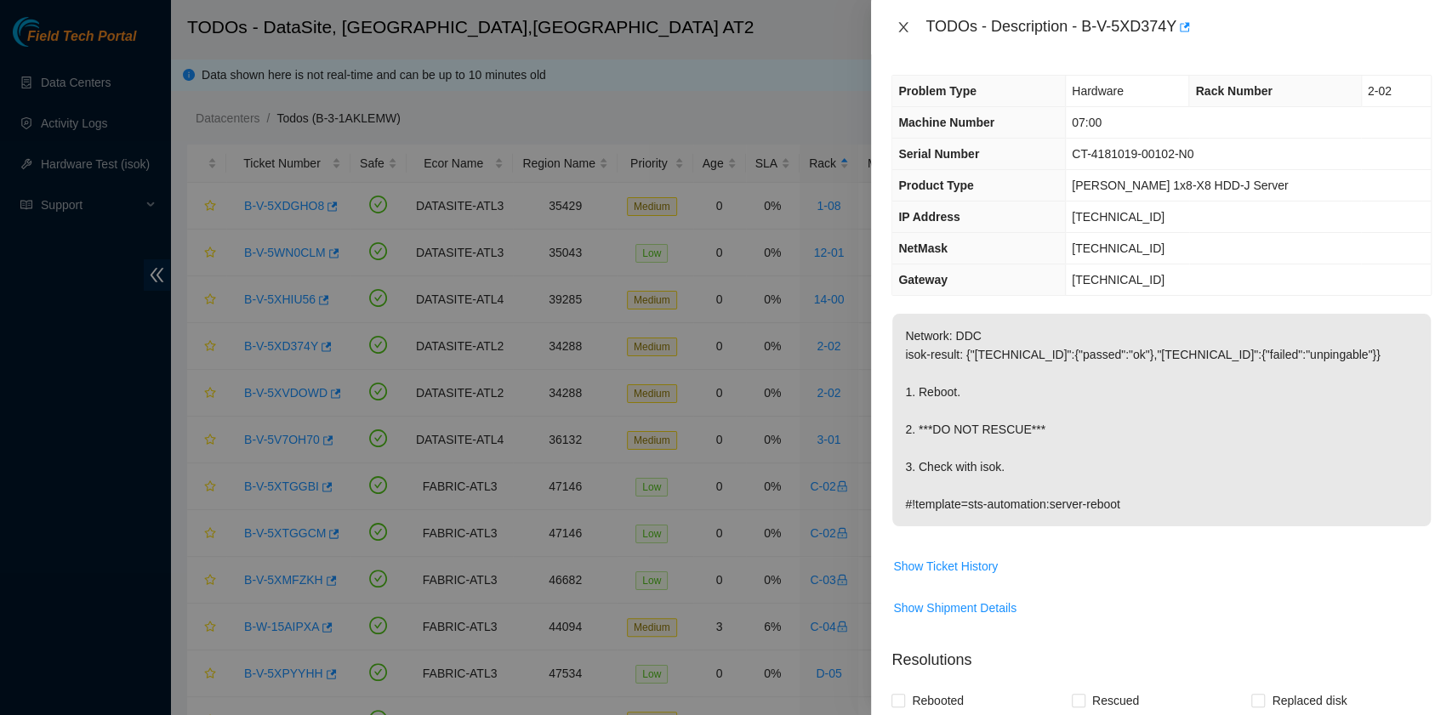
click at [910, 27] on button "Close" at bounding box center [903, 28] width 24 height 16
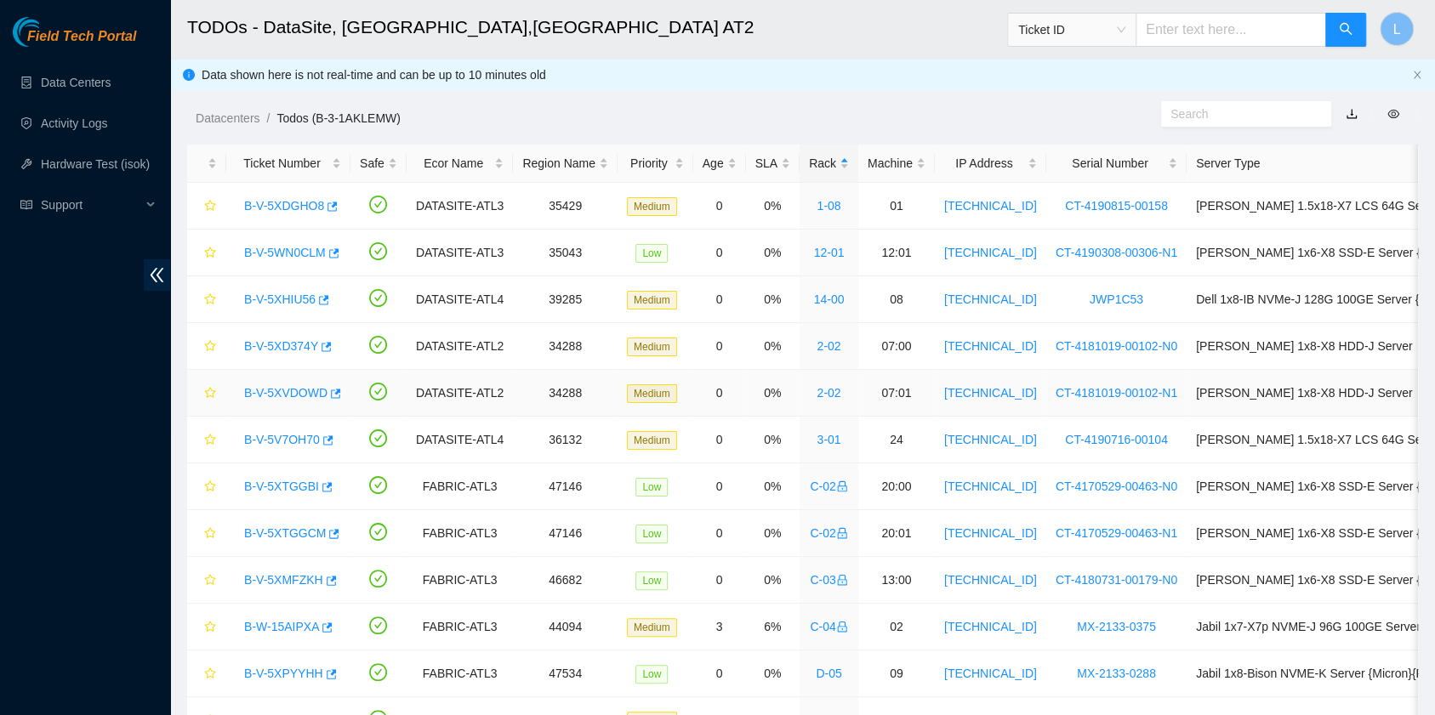
click at [293, 388] on link "B-V-5XVDOWD" at bounding box center [285, 393] width 83 height 14
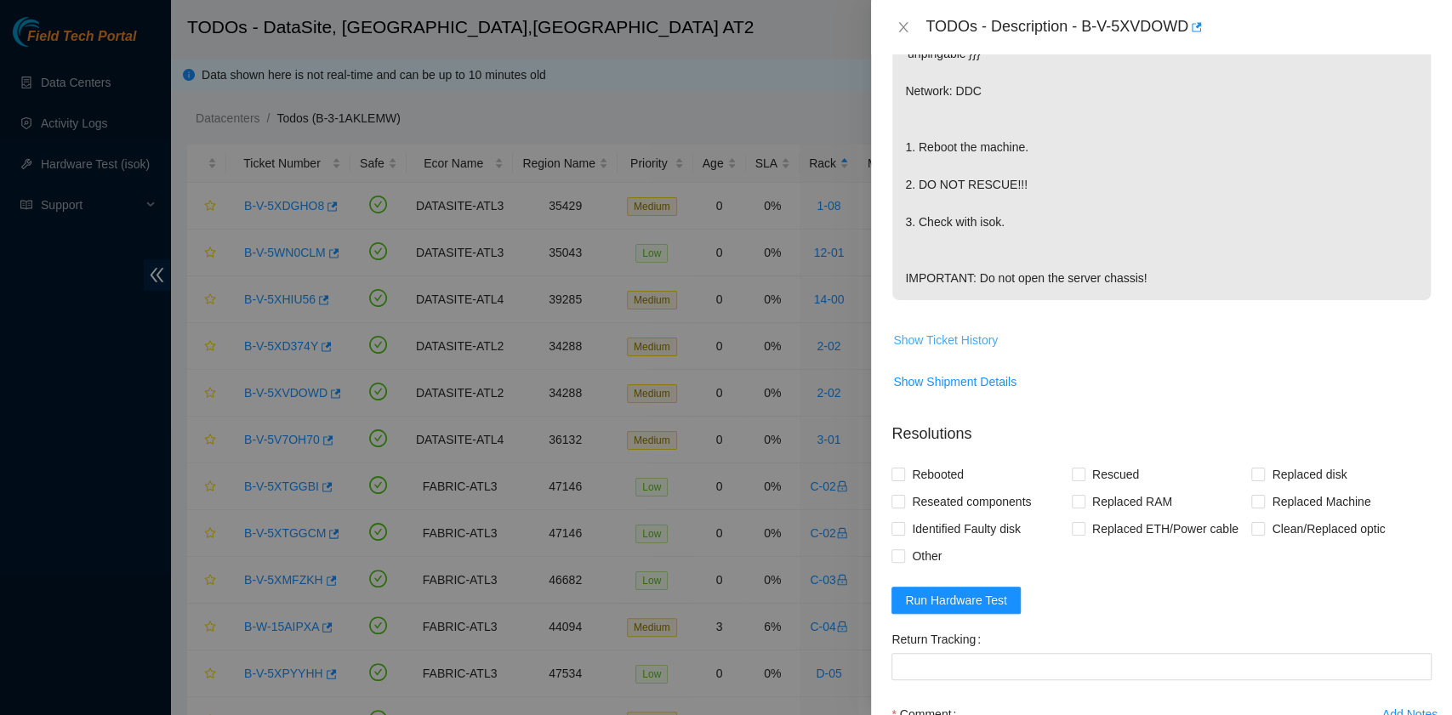
scroll to position [340, 0]
click at [952, 348] on span "Show Ticket History" at bounding box center [945, 338] width 105 height 19
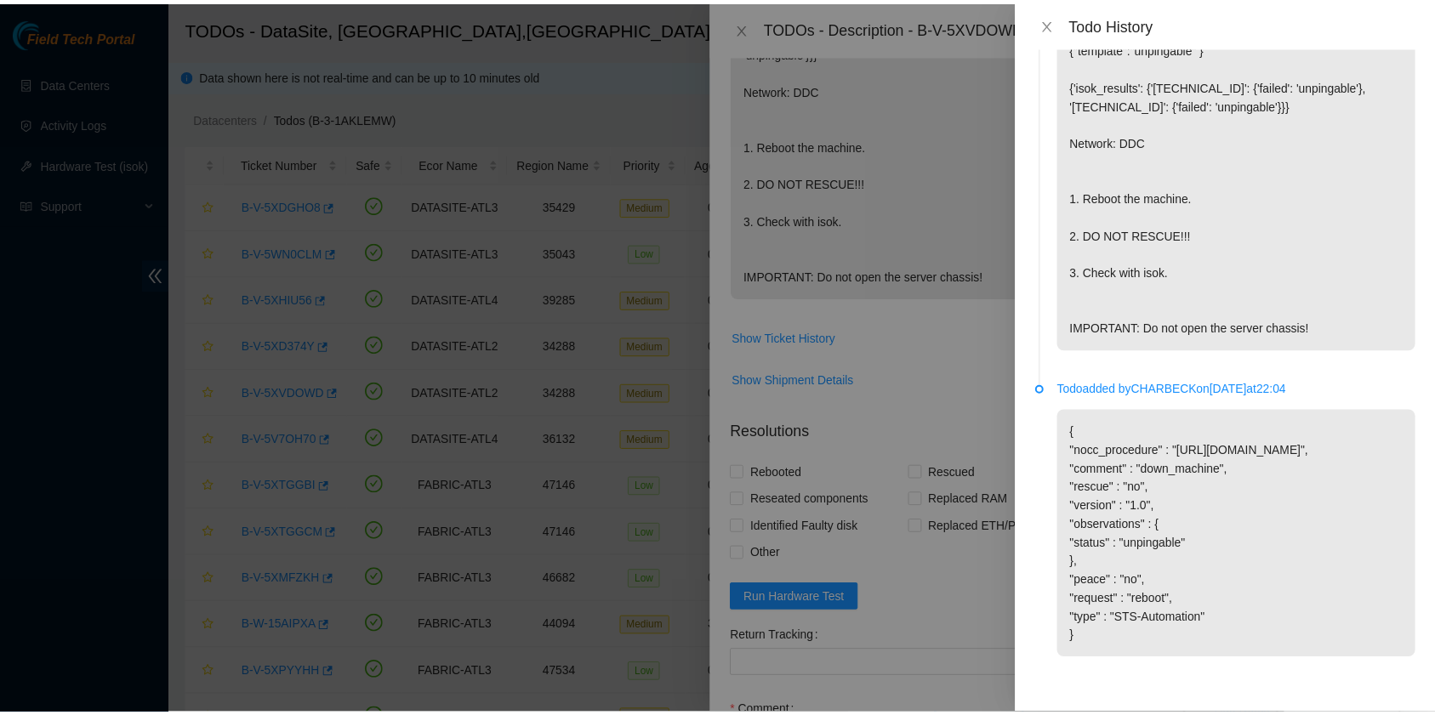
scroll to position [121, 0]
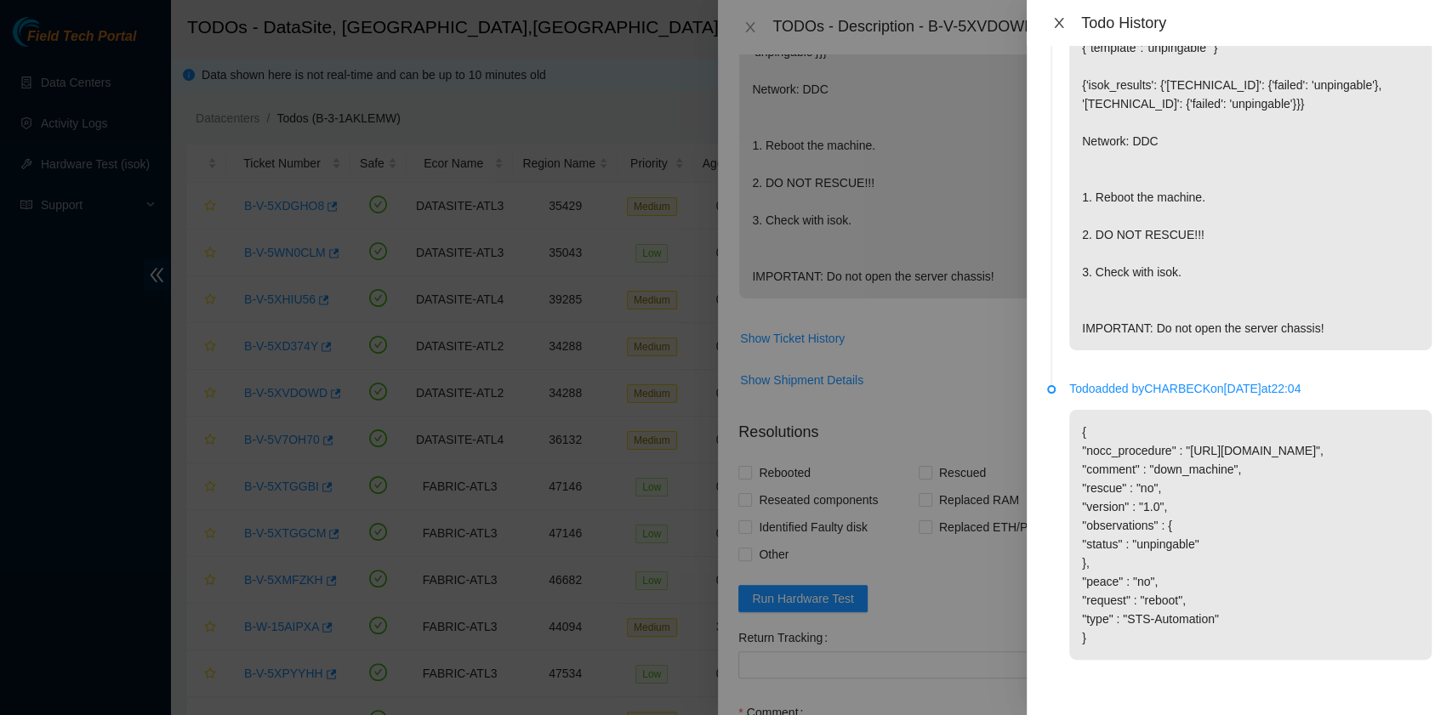
click at [1063, 20] on icon "close" at bounding box center [1059, 23] width 14 height 14
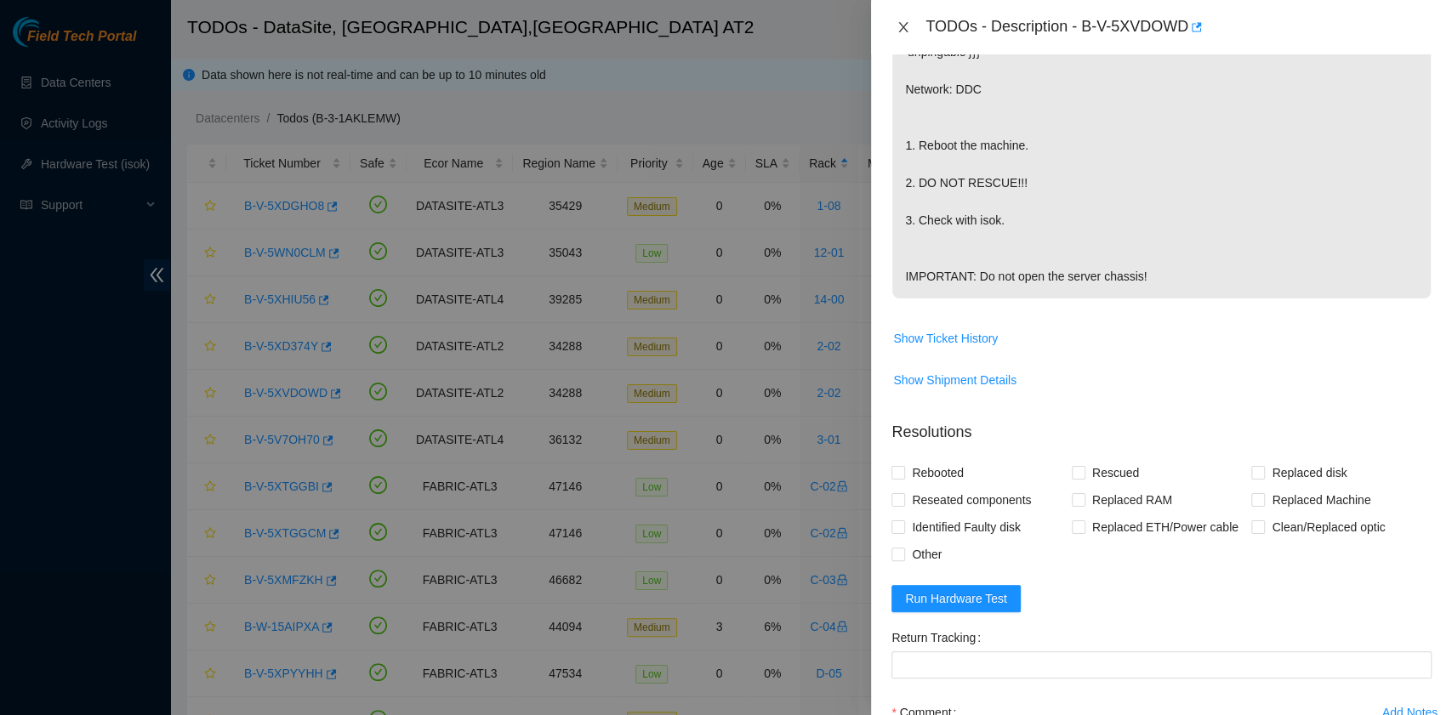
click at [903, 32] on icon "close" at bounding box center [903, 27] width 14 height 14
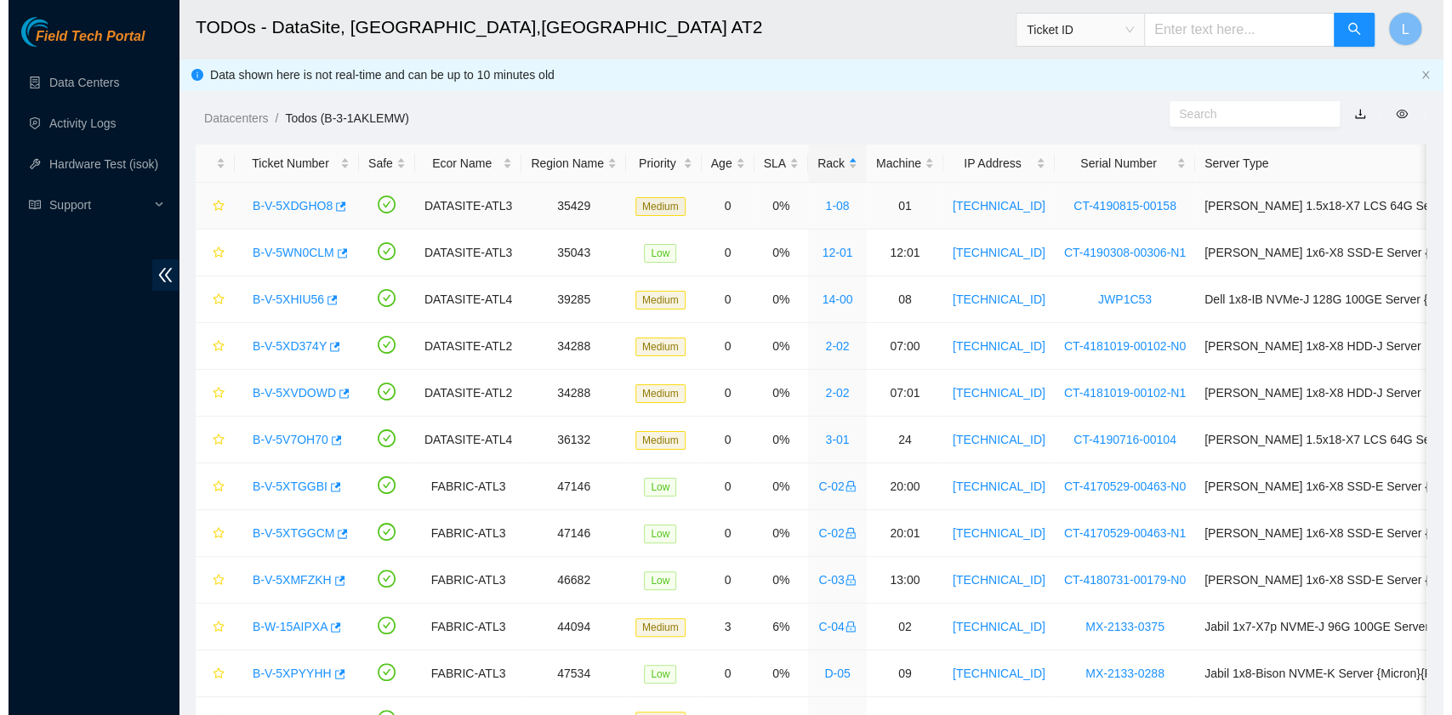
scroll to position [415, 0]
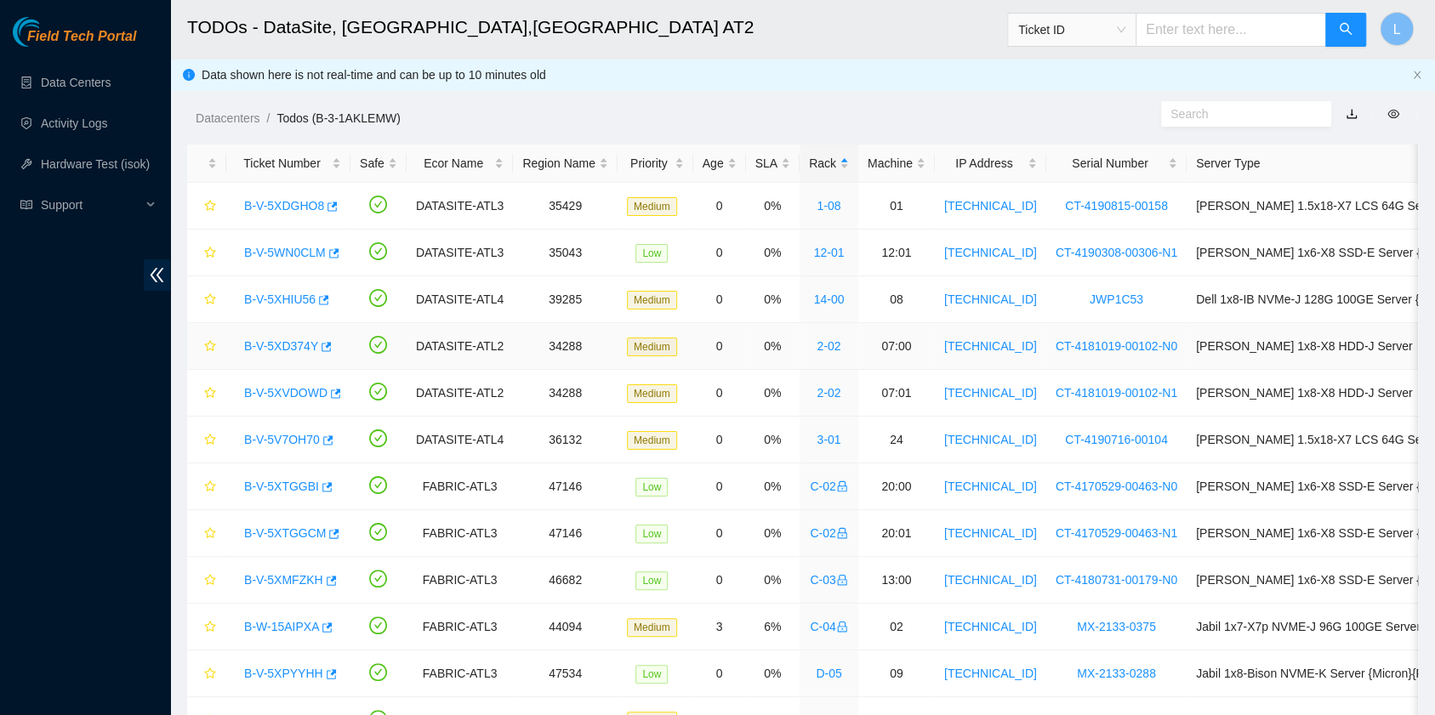
click at [299, 343] on link "B-V-5XD374Y" at bounding box center [281, 346] width 74 height 14
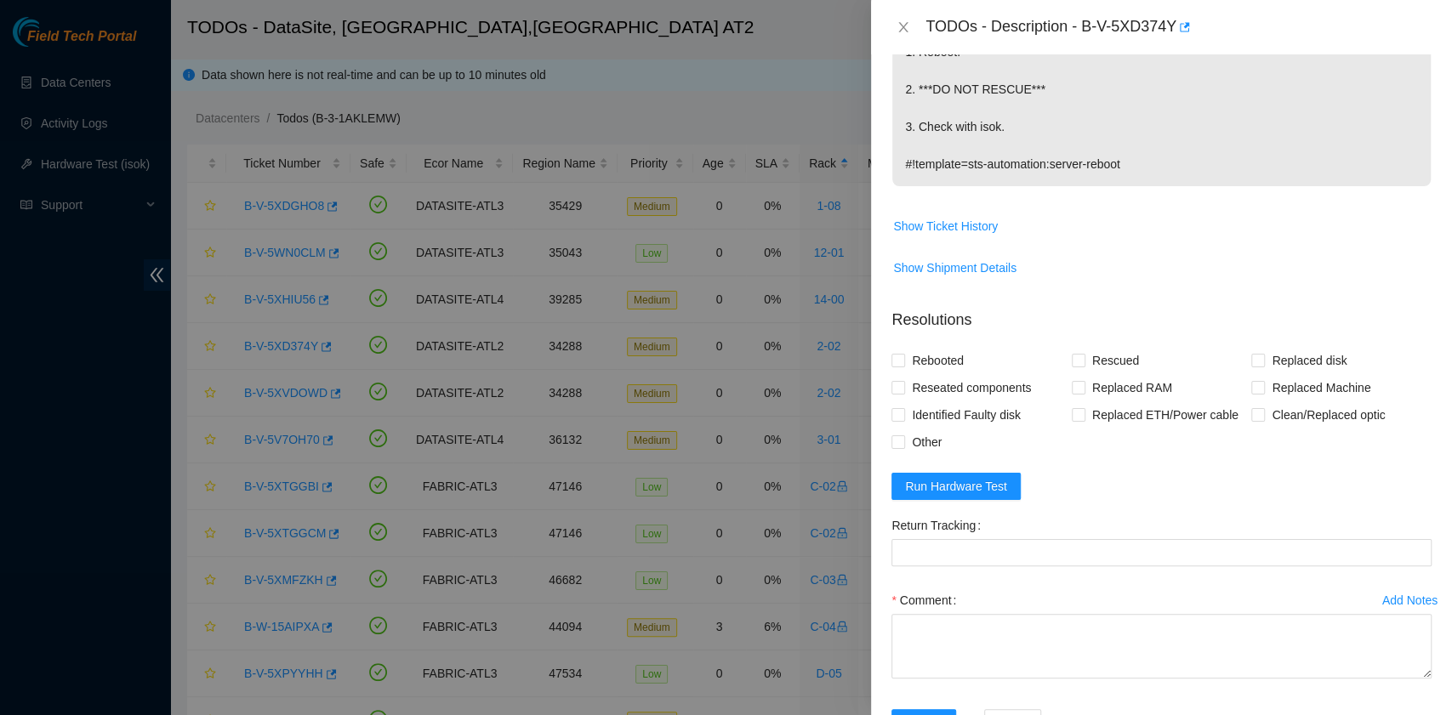
scroll to position [0, 0]
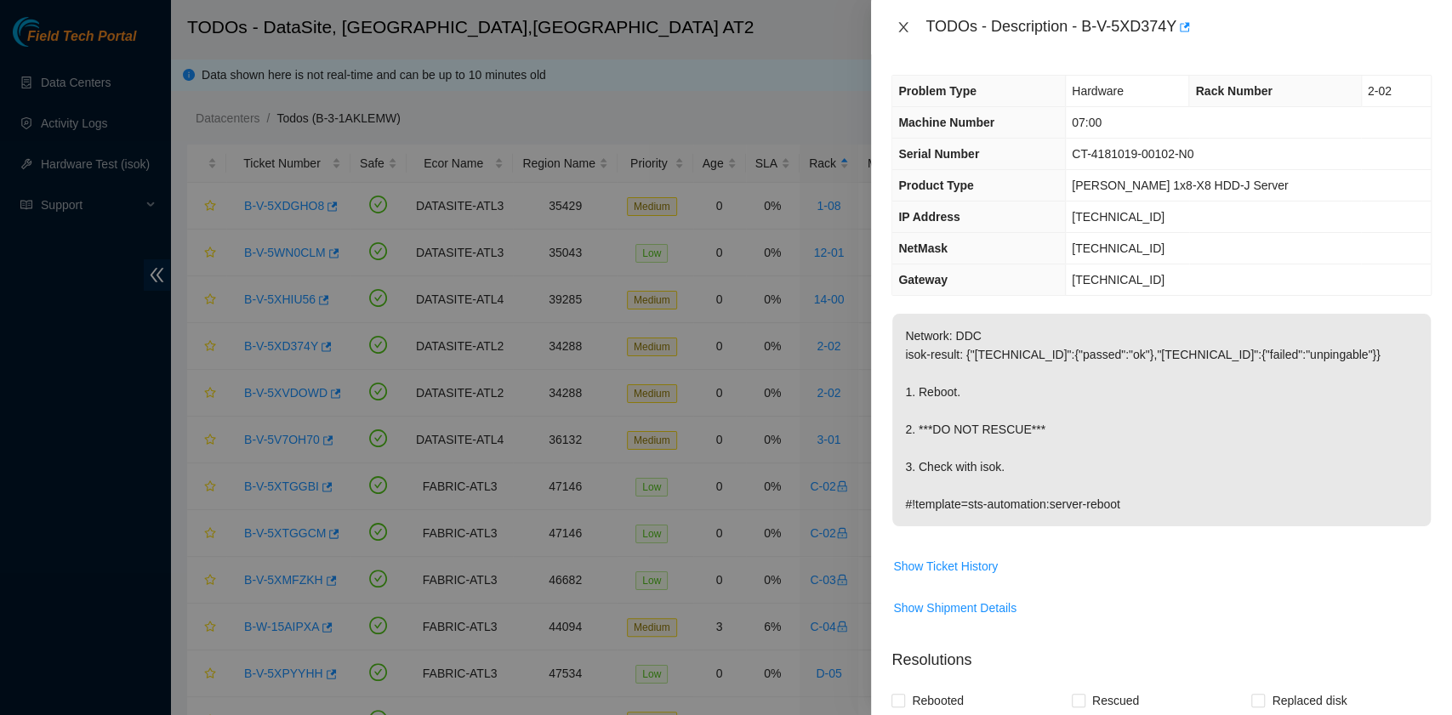
click at [901, 27] on icon "close" at bounding box center [903, 27] width 14 height 14
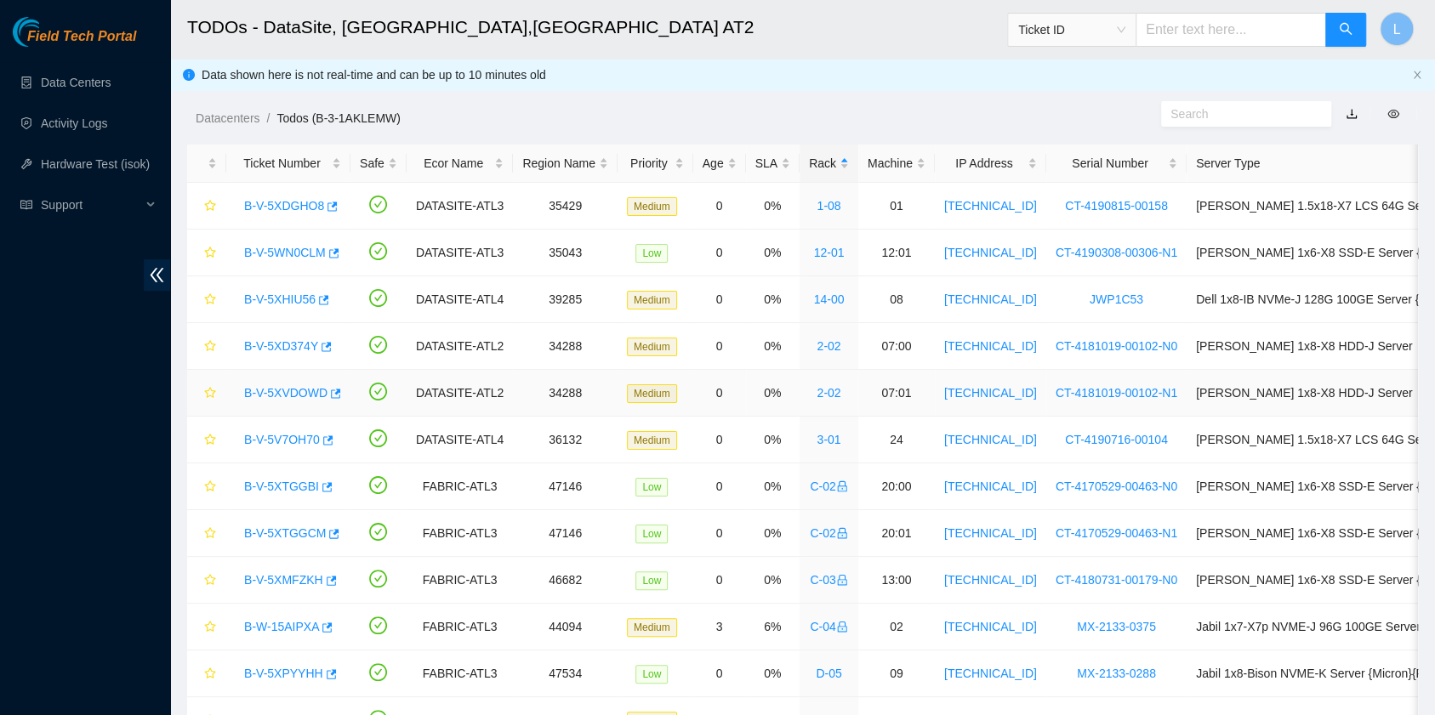
click at [301, 391] on link "B-V-5XVDOWD" at bounding box center [285, 393] width 83 height 14
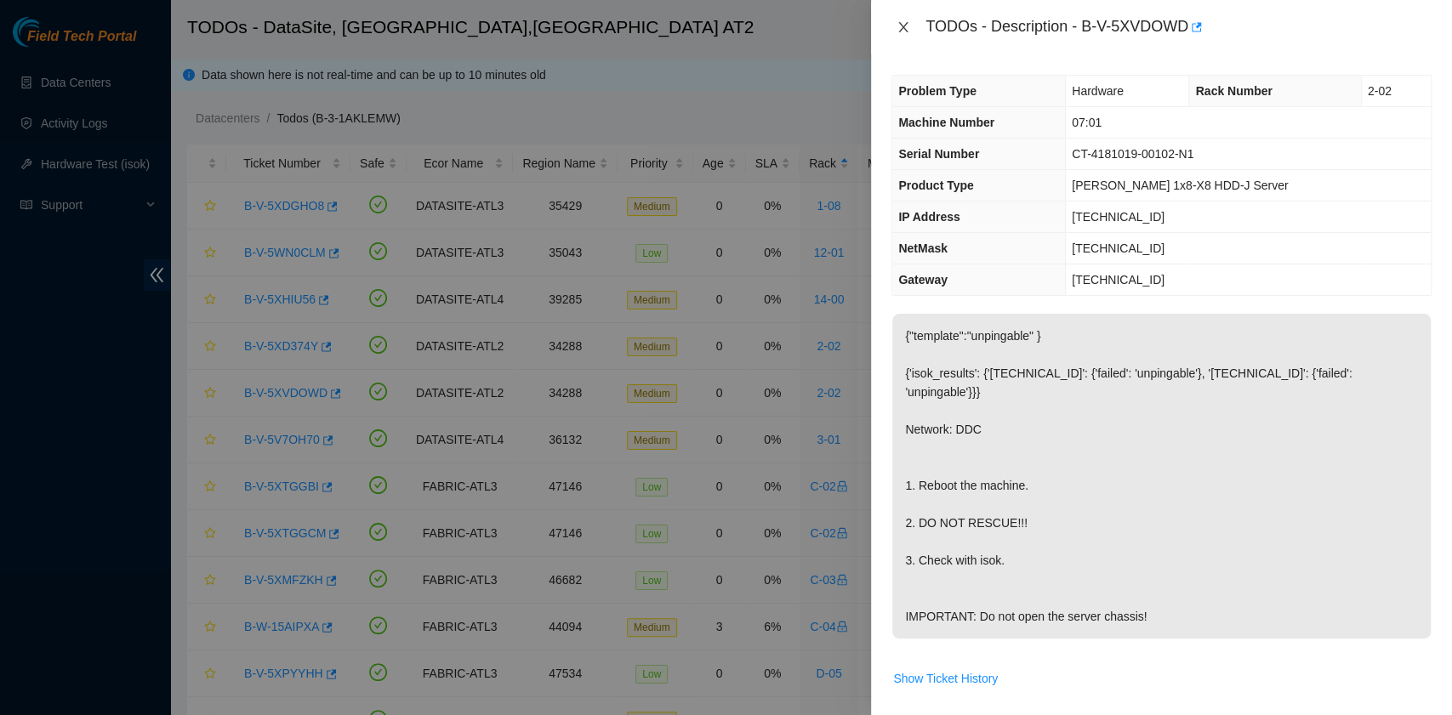
click at [907, 27] on icon "close" at bounding box center [903, 27] width 14 height 14
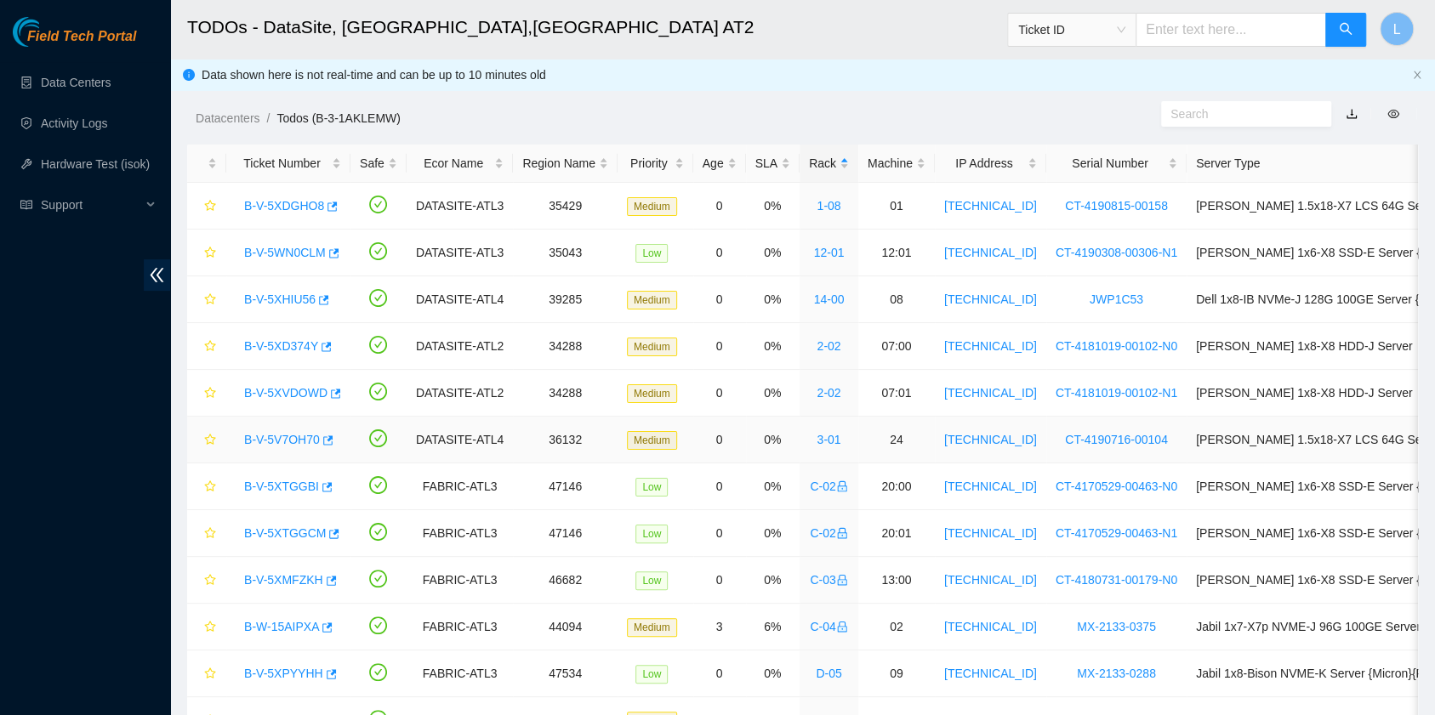
click at [296, 434] on link "B-V-5V7OH70" at bounding box center [282, 440] width 76 height 14
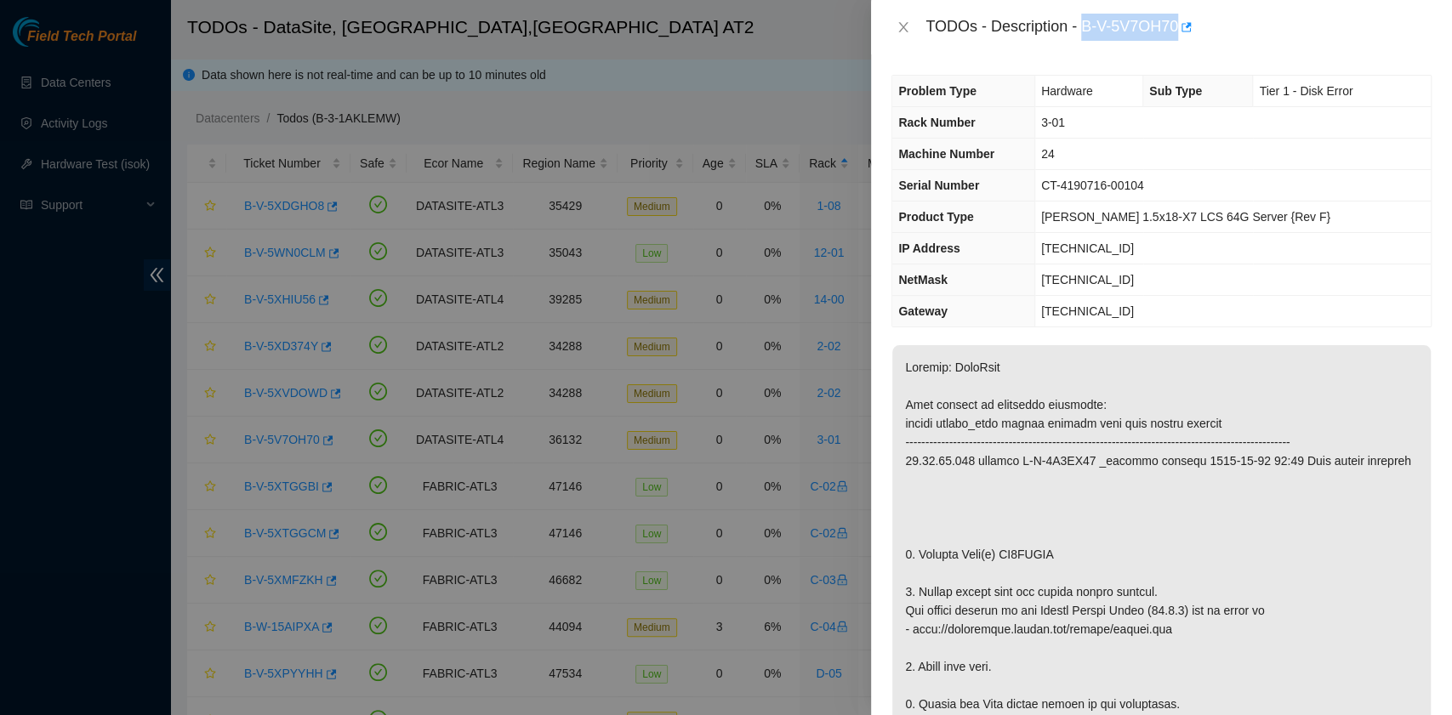
drag, startPoint x: 1083, startPoint y: 30, endPoint x: 1177, endPoint y: 37, distance: 93.8
click at [1177, 37] on div "TODOs - Description - B-V-5V7OH70" at bounding box center [1178, 27] width 506 height 27
copy div "B-V-5V7OH70"
drag, startPoint x: 919, startPoint y: 551, endPoint x: 1055, endPoint y: 550, distance: 136.1
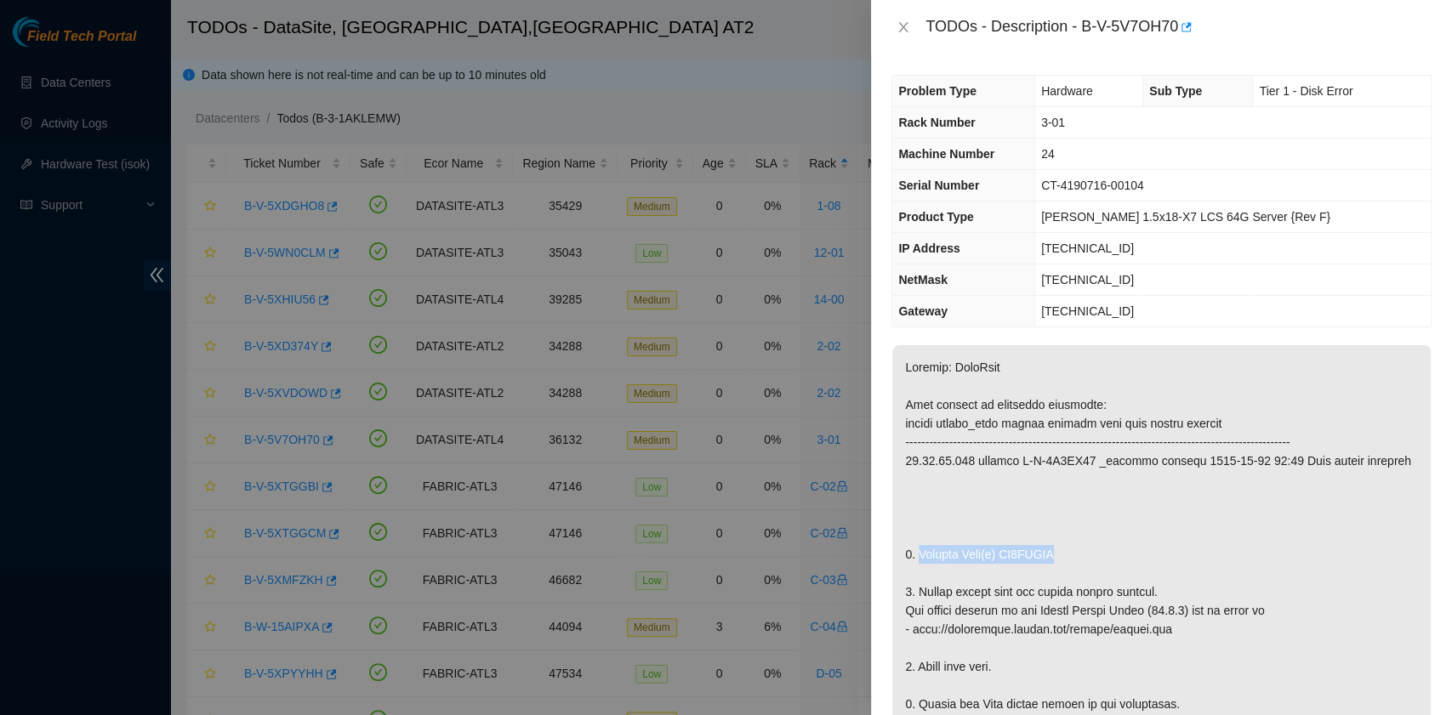
copy p "Replace Disk(s) ZC1ADLFR"
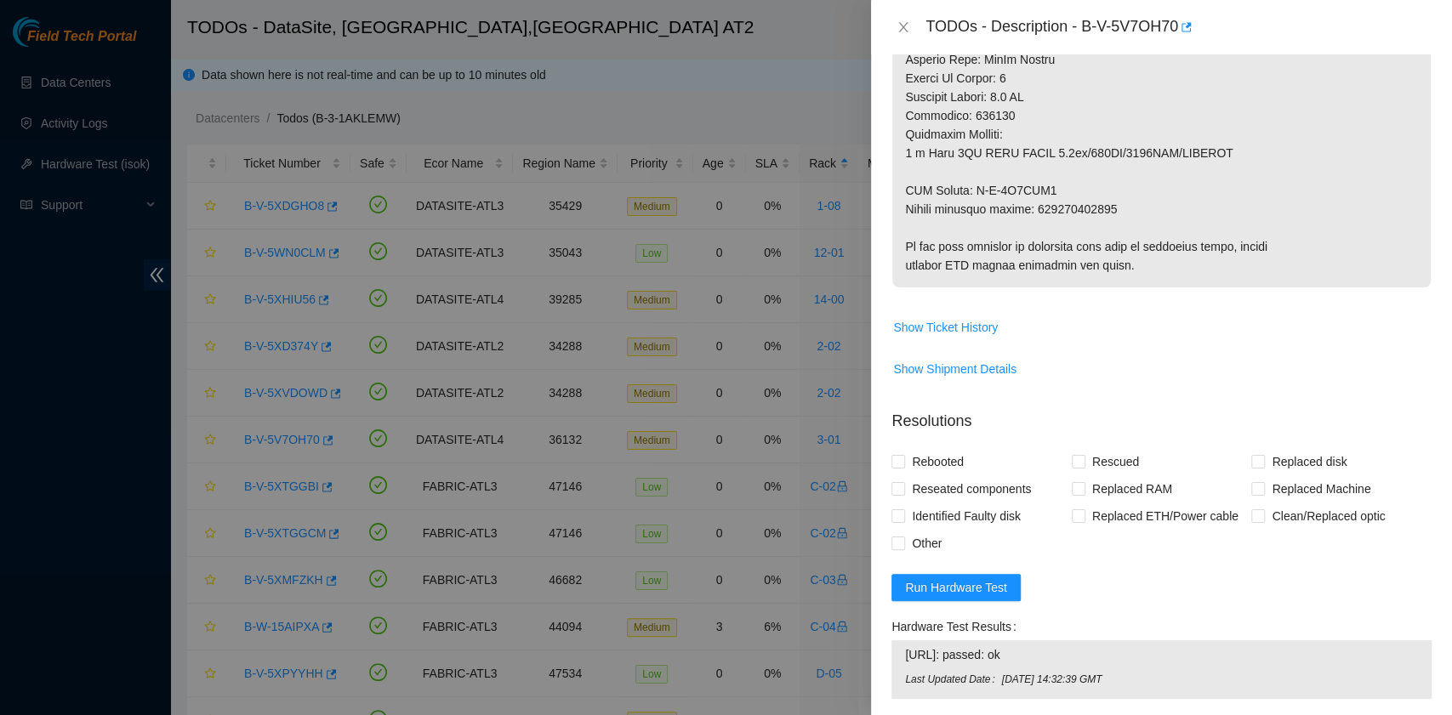
scroll to position [1134, 0]
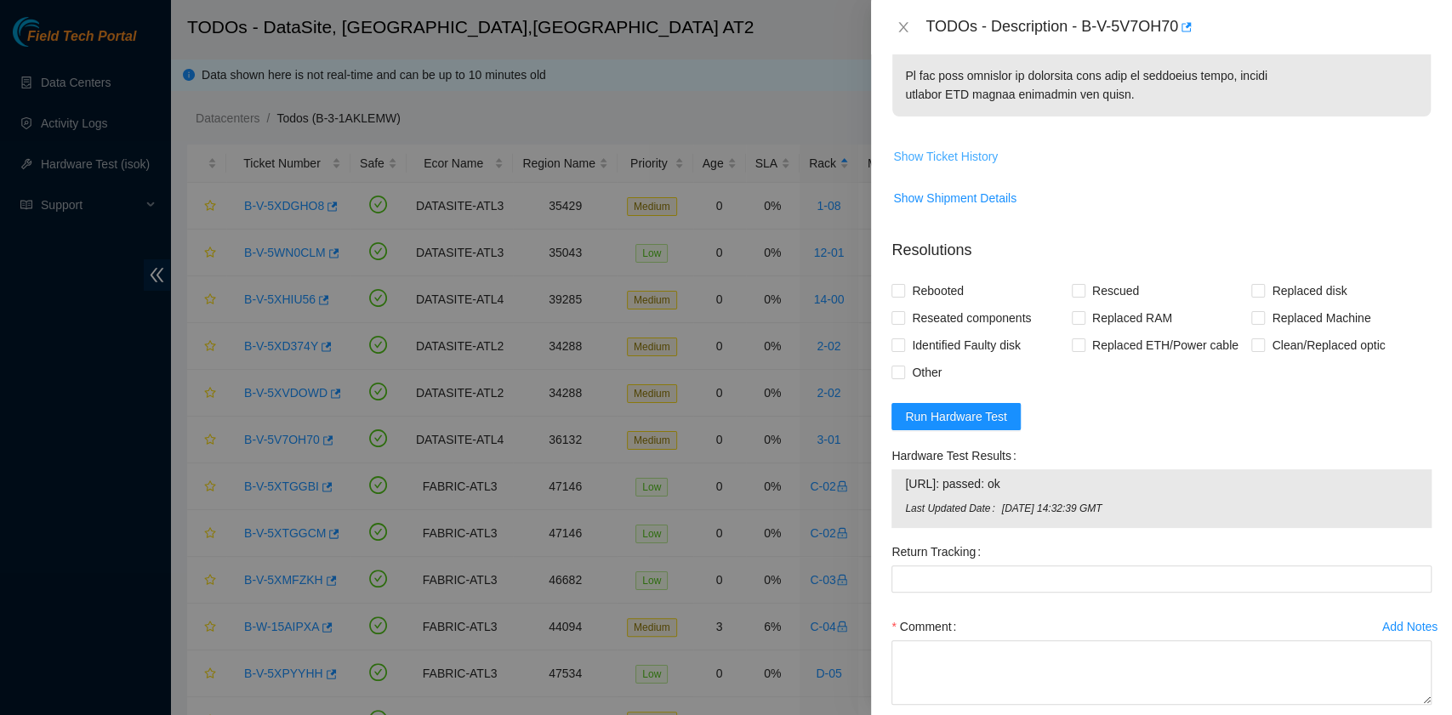
click at [957, 150] on span "Show Ticket History" at bounding box center [945, 156] width 105 height 19
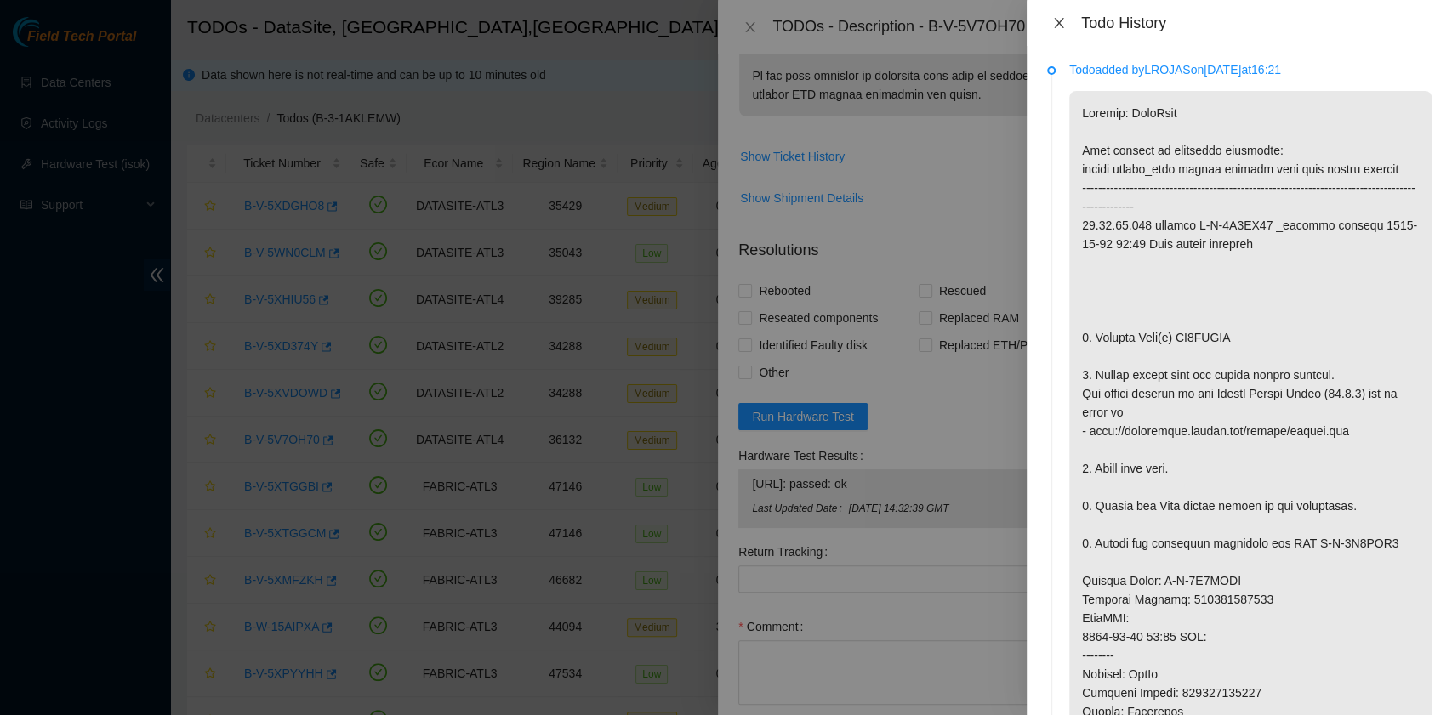
click at [1057, 16] on icon "close" at bounding box center [1059, 23] width 14 height 14
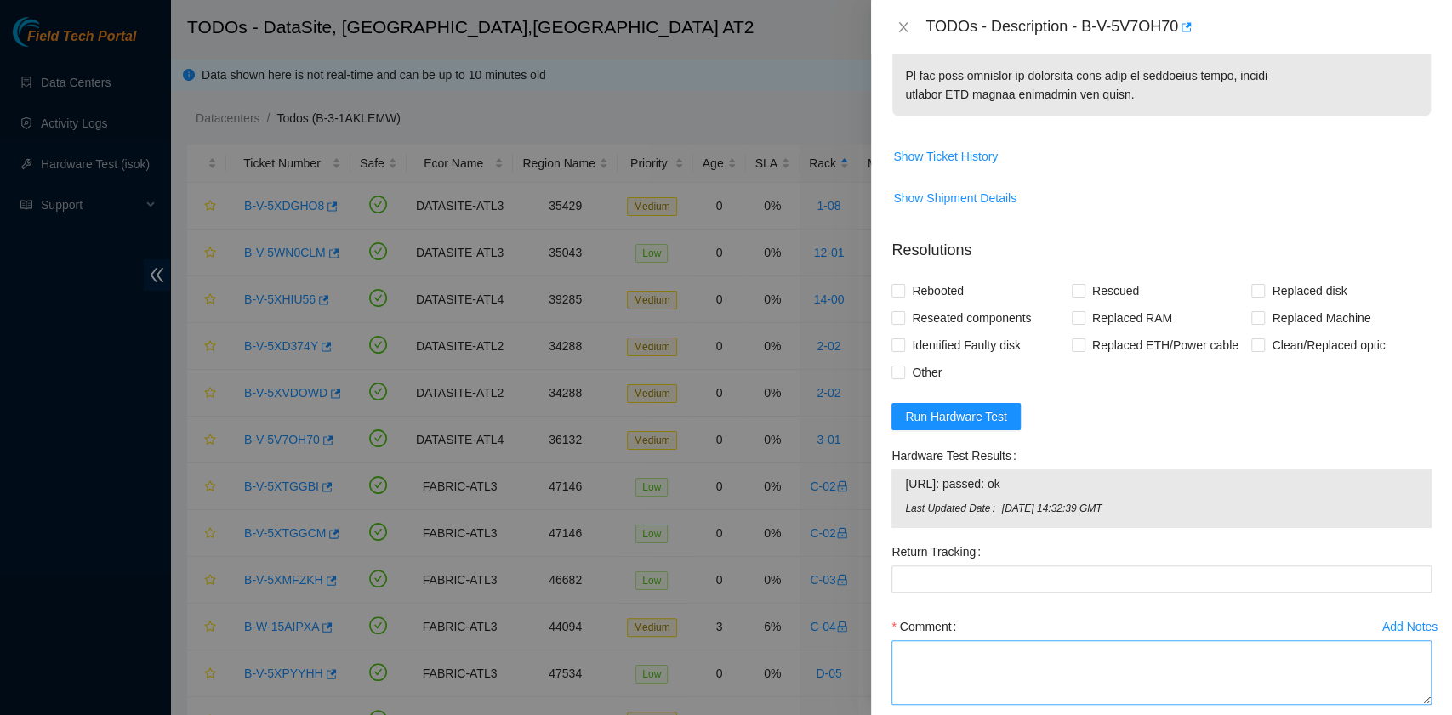
click at [953, 703] on div "Comment" at bounding box center [1161, 664] width 540 height 102
click at [966, 150] on span "Show Ticket History" at bounding box center [945, 156] width 105 height 19
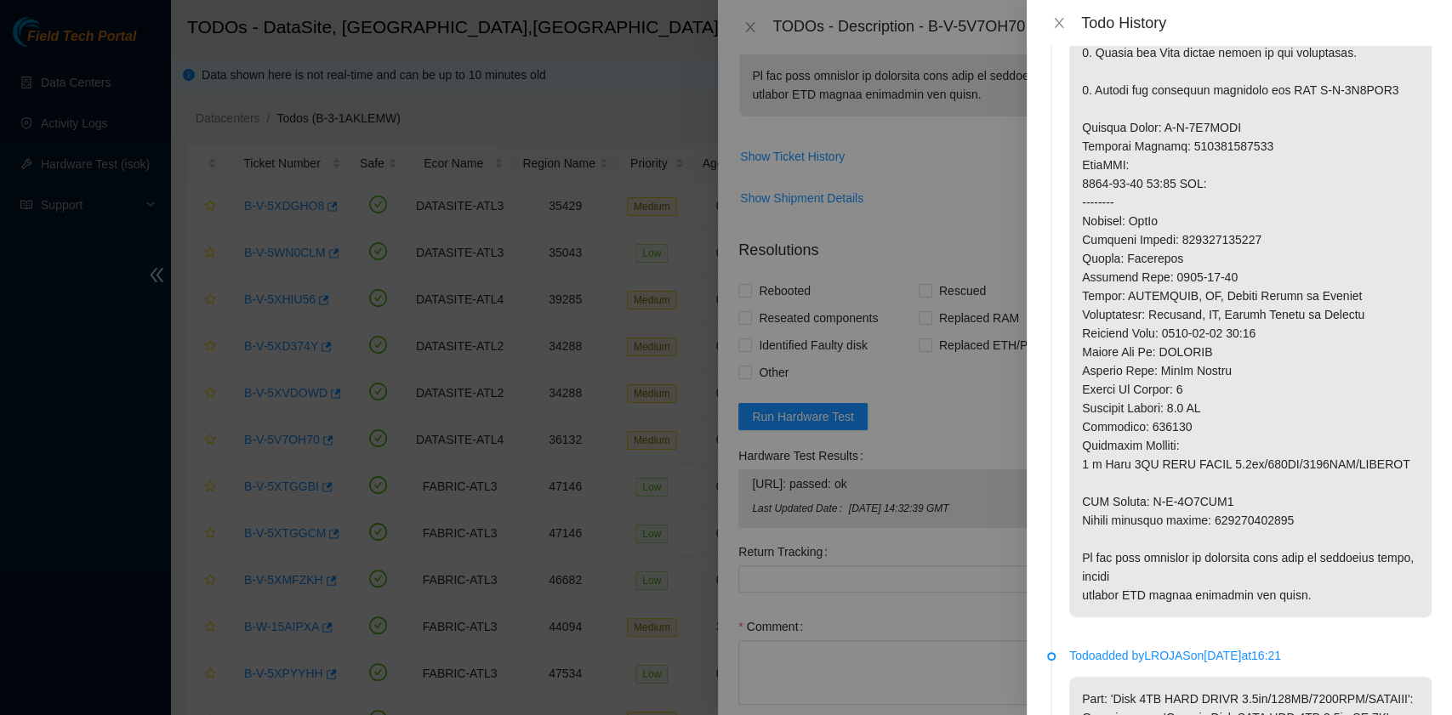
scroll to position [0, 0]
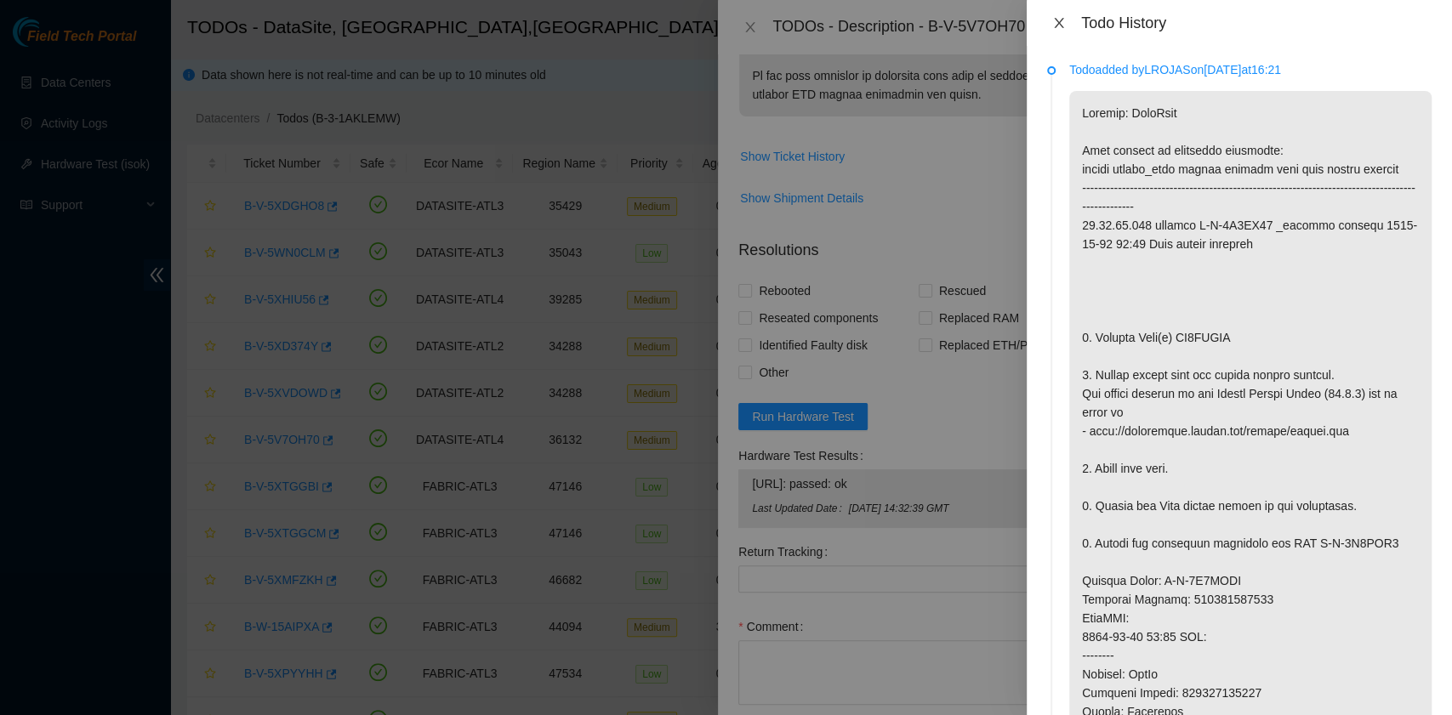
click at [1060, 21] on icon "close" at bounding box center [1058, 23] width 9 height 10
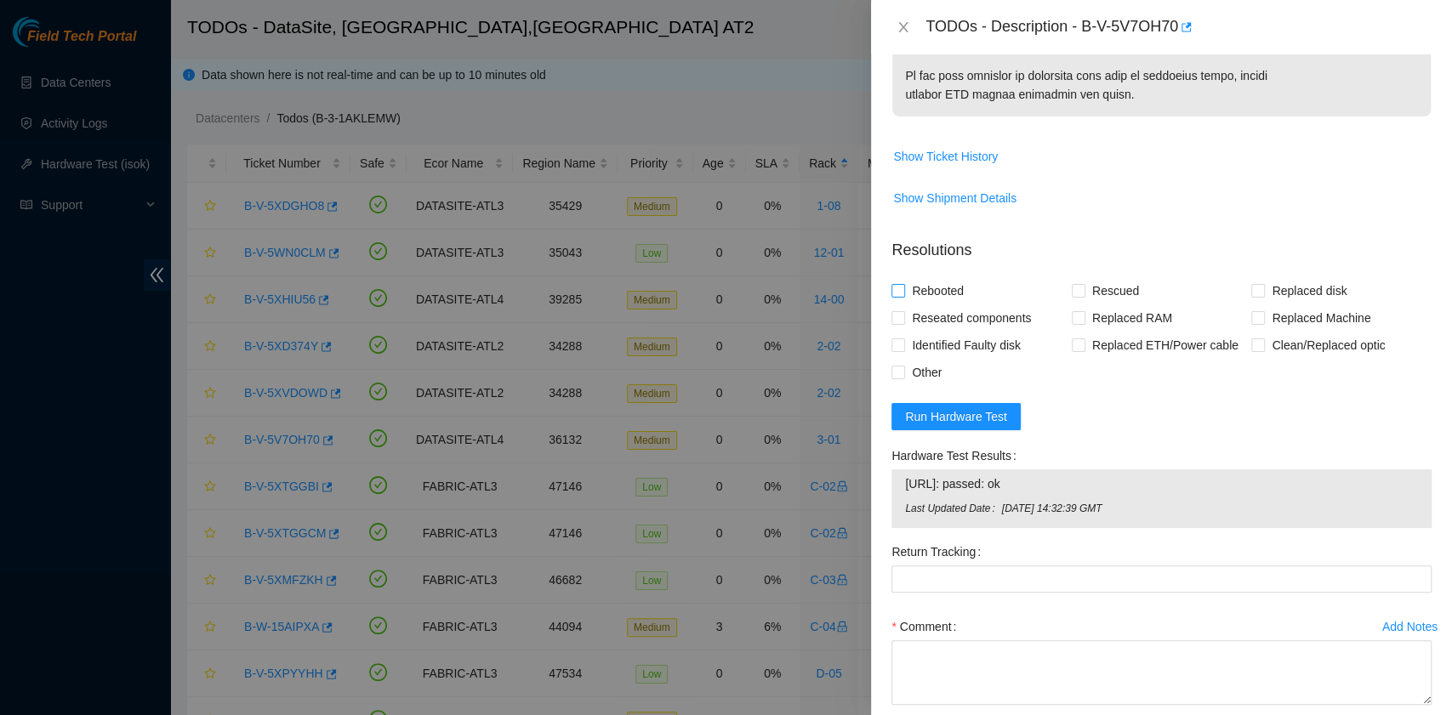
click at [958, 292] on span "Rebooted" at bounding box center [937, 290] width 65 height 27
click at [903, 292] on input "Rebooted" at bounding box center [897, 290] width 12 height 12
checkbox input "true"
click at [1078, 291] on span at bounding box center [1079, 291] width 14 height 14
click at [1078, 291] on input "Rescued" at bounding box center [1078, 290] width 12 height 12
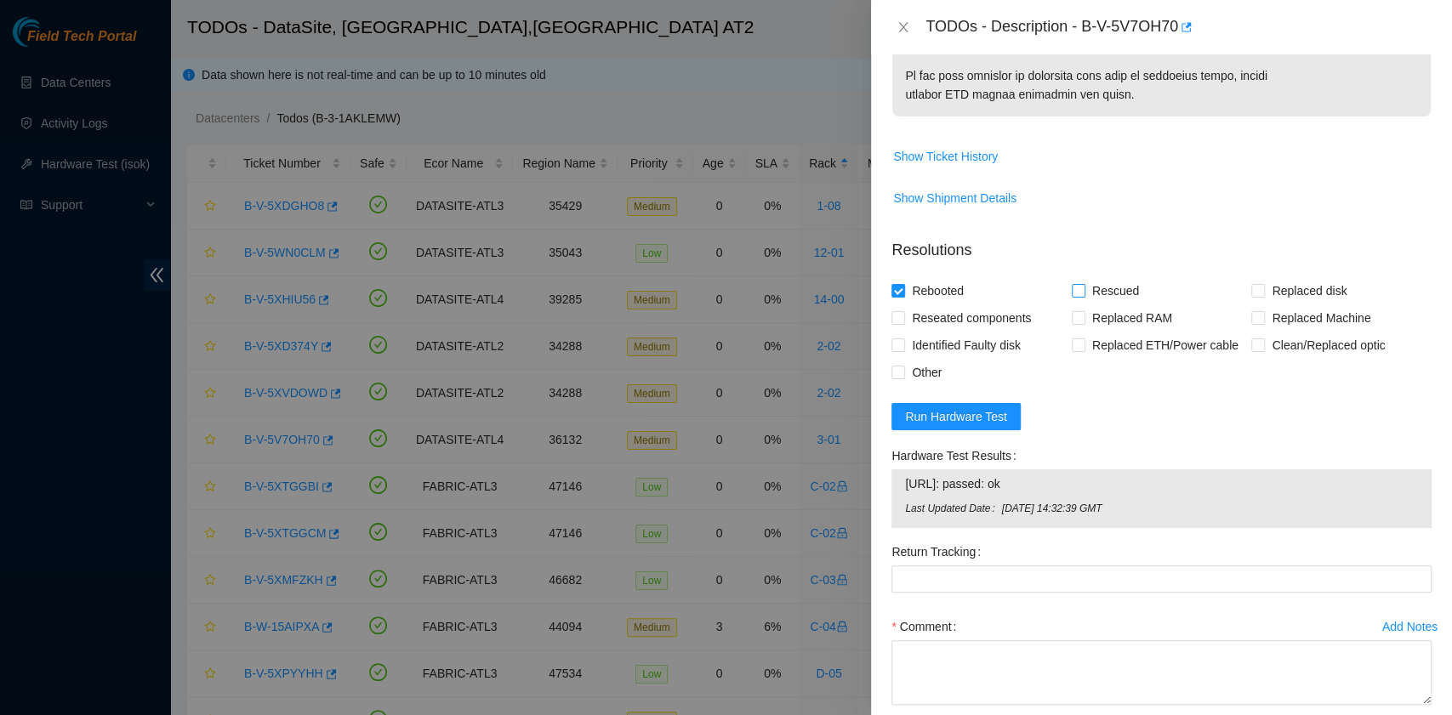
checkbox input "true"
click at [1251, 288] on input "Replaced disk" at bounding box center [1257, 290] width 12 height 12
checkbox input "true"
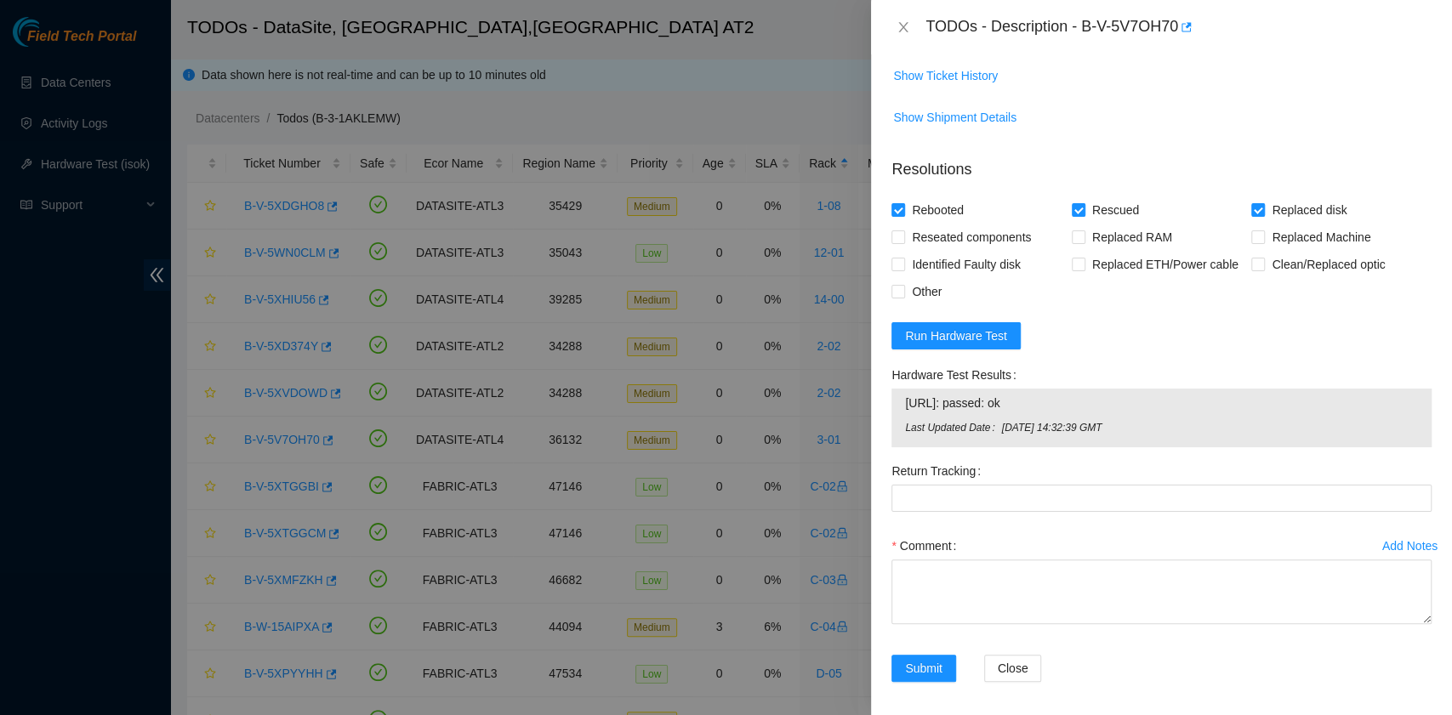
scroll to position [1219, 0]
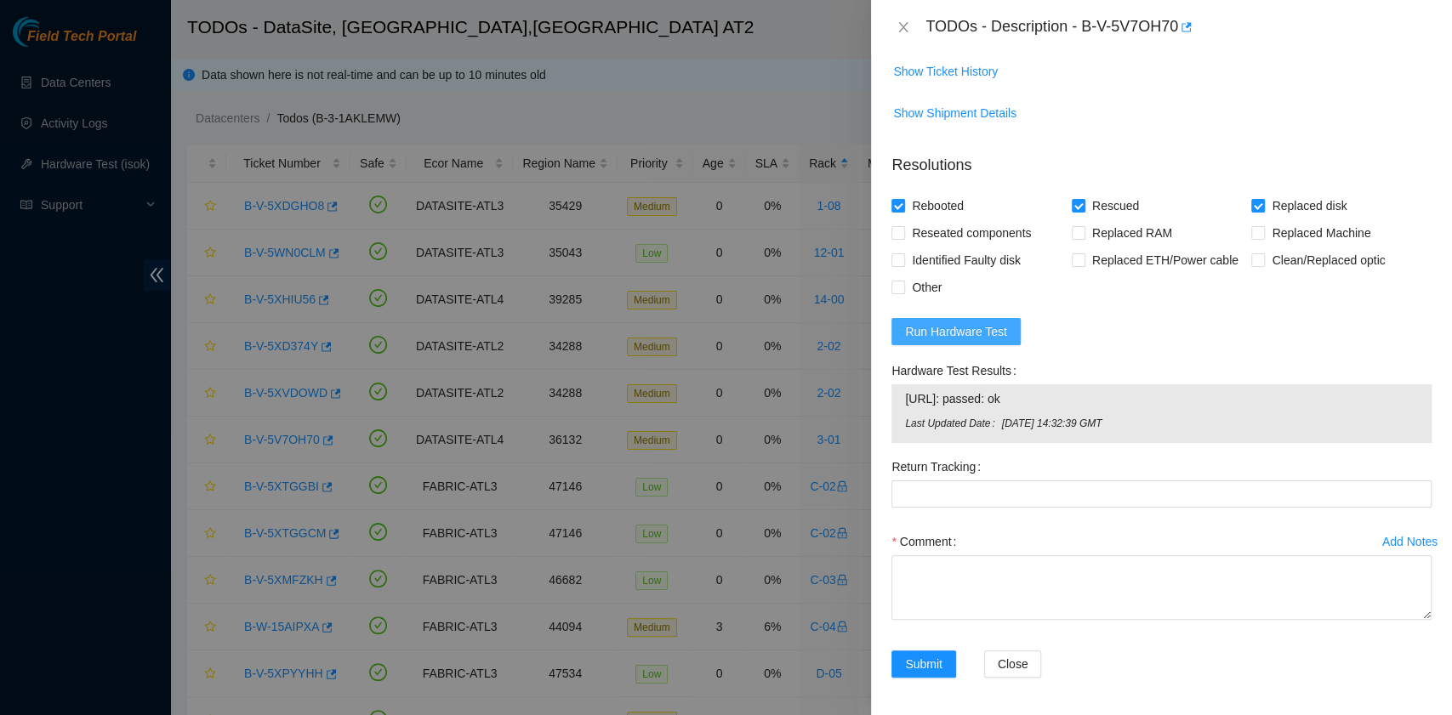
click at [983, 330] on span "Run Hardware Test" at bounding box center [956, 331] width 102 height 19
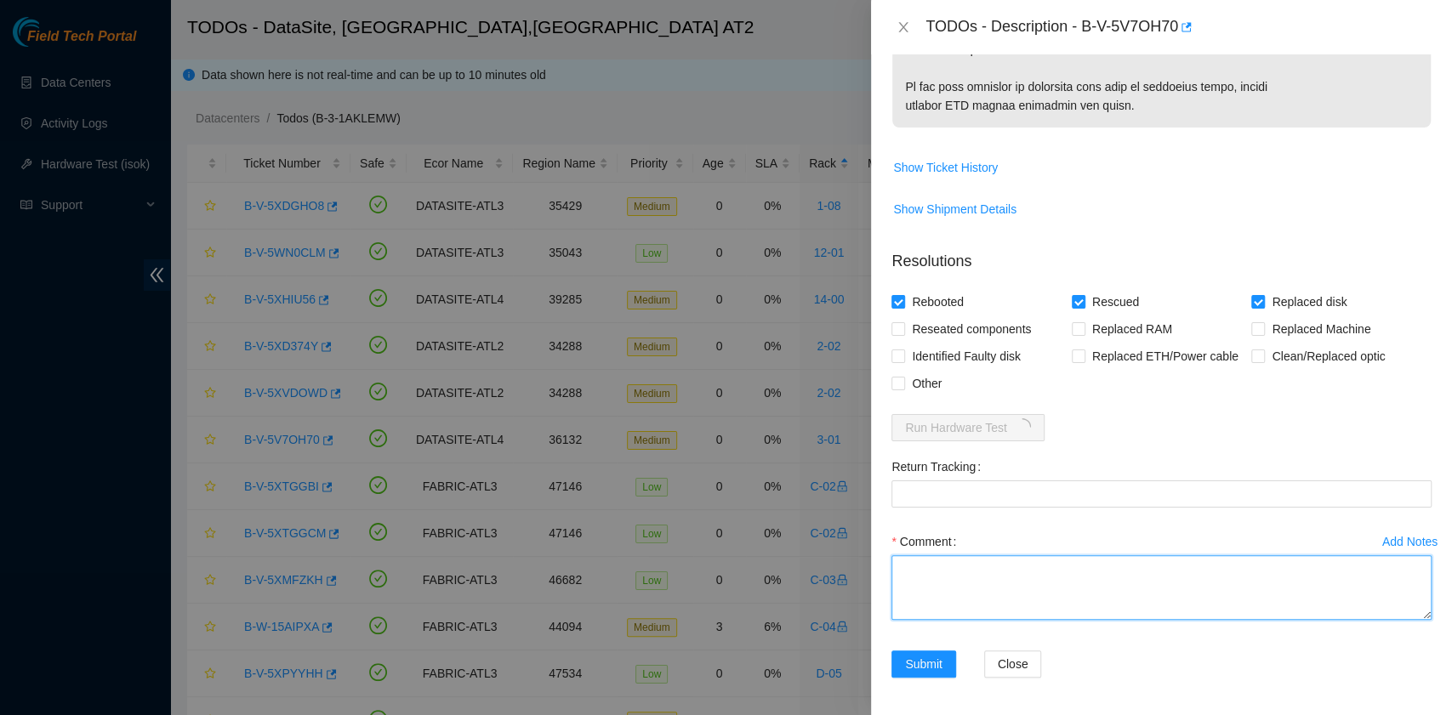
click at [948, 597] on textarea "Comment" at bounding box center [1161, 587] width 540 height 65
paste textarea "B-V-5V7OH70 rack# 3-01 machine# 24 Replaced disk ZC1ADLFR with Z1Z8NBEP Reboote…"
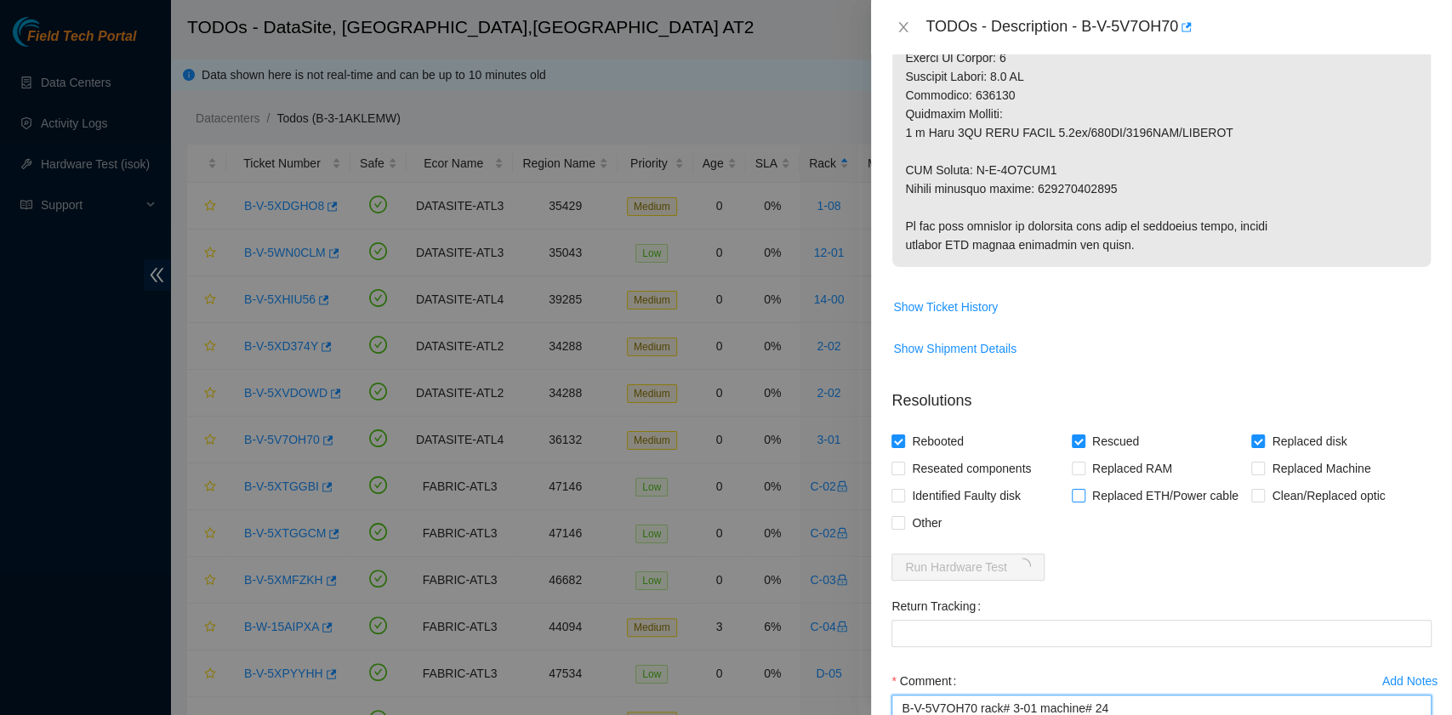
scroll to position [896, 0]
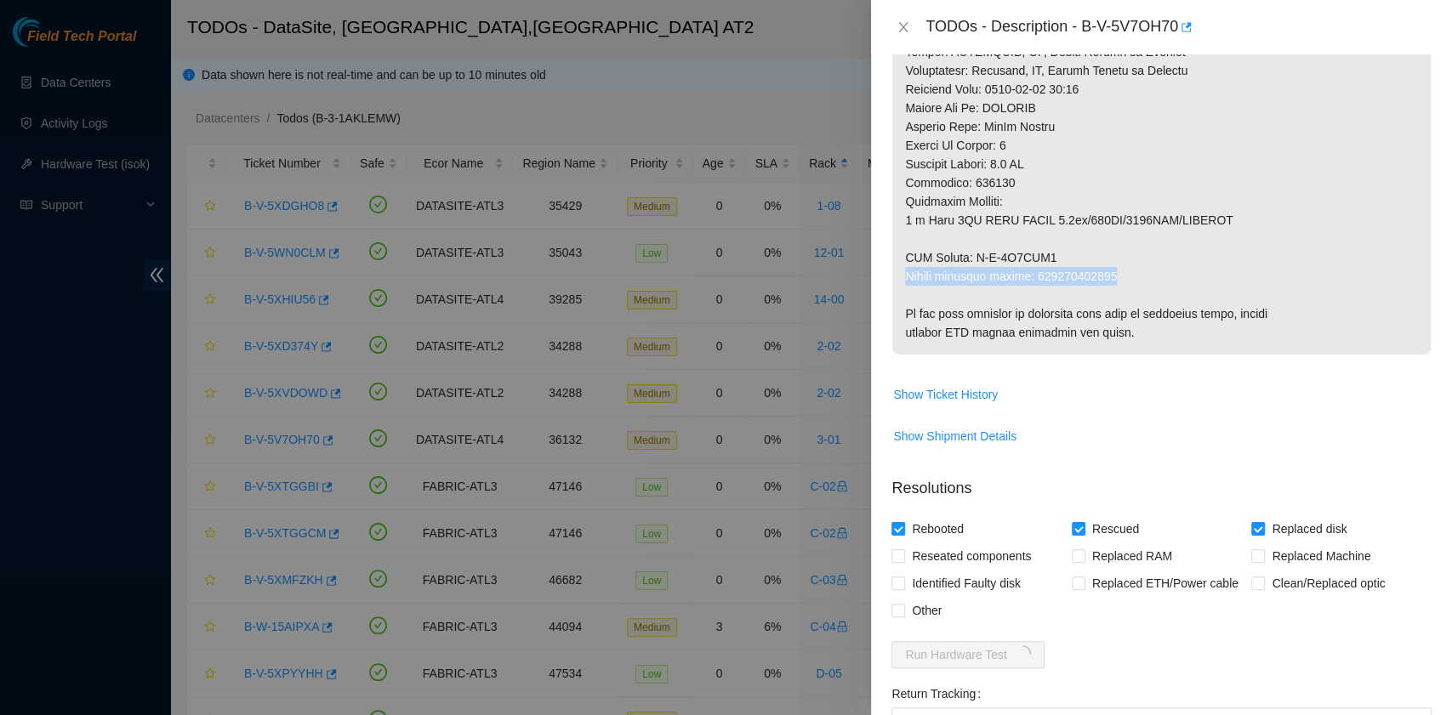
drag, startPoint x: 1120, startPoint y: 276, endPoint x: 903, endPoint y: 276, distance: 216.9
drag, startPoint x: 1115, startPoint y: 277, endPoint x: 909, endPoint y: 274, distance: 205.8
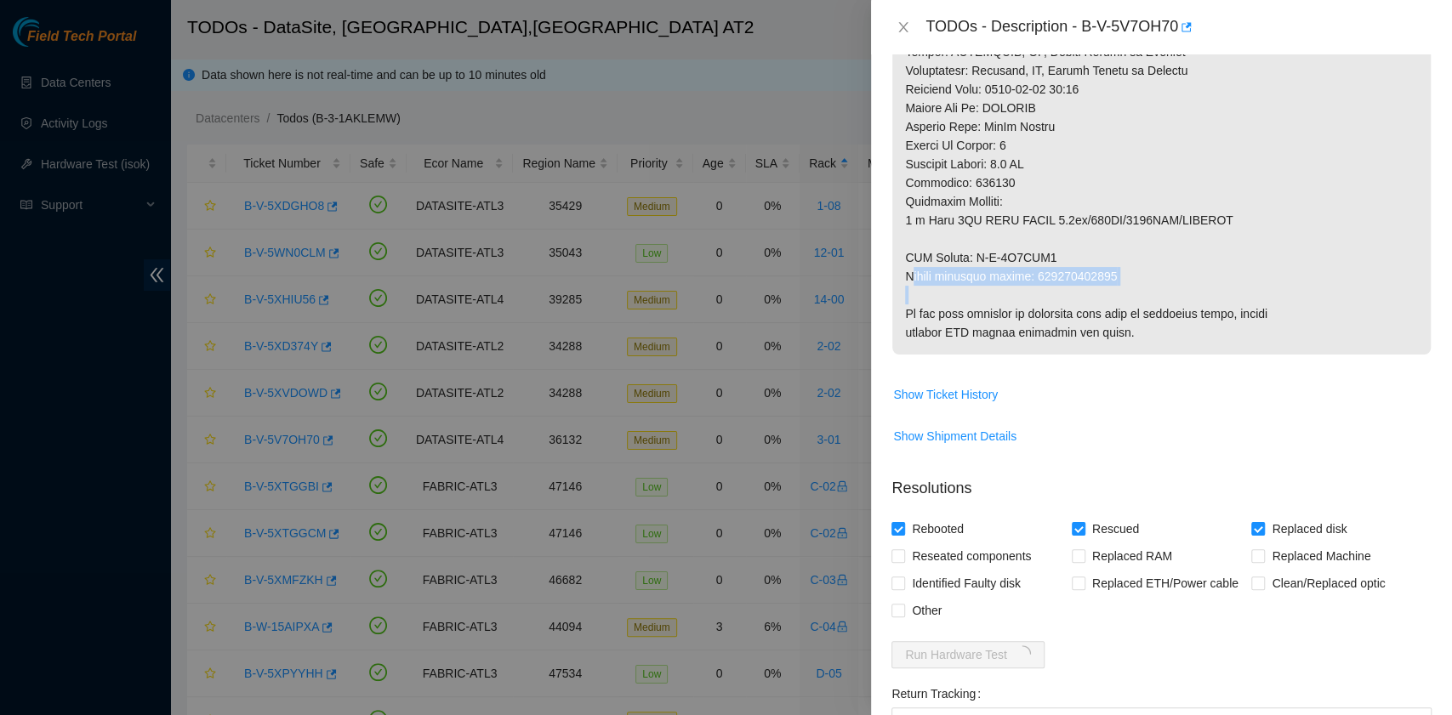
drag, startPoint x: 907, startPoint y: 274, endPoint x: 1111, endPoint y: 270, distance: 203.3
copy p "Return tracking number: 463470058958"
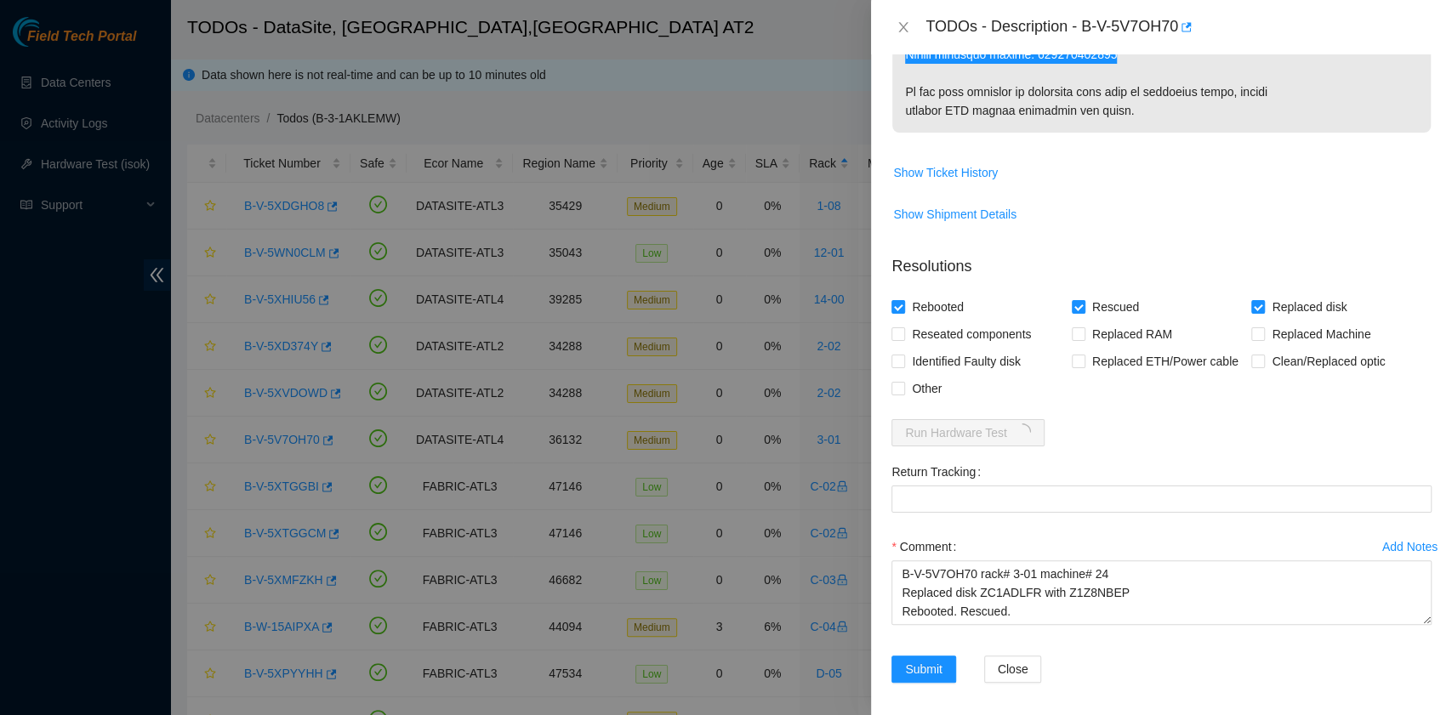
scroll to position [1123, 0]
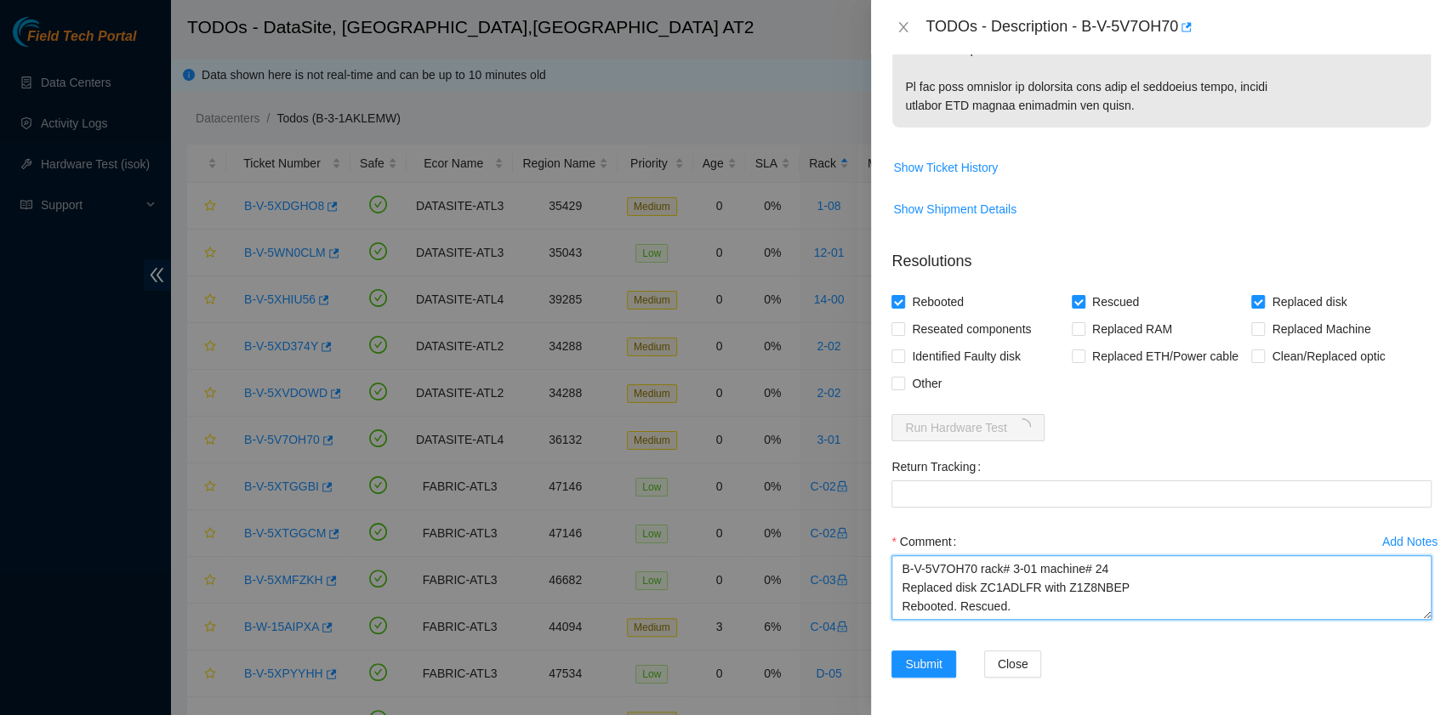
drag, startPoint x: 1032, startPoint y: 609, endPoint x: 828, endPoint y: 526, distance: 221.3
click at [828, 526] on div "TODOs - Description - B-V-5V7OH70 Problem Type Hardware Sub Type Tier 1 - Disk …" at bounding box center [726, 357] width 1452 height 715
paste textarea "B-V-5V7OH70 rack# 3-01 machine# 24 Replaced disk ZC1ADLFR with Z1Z8NBEP Return …"
drag, startPoint x: 1127, startPoint y: 588, endPoint x: 1033, endPoint y: 587, distance: 93.6
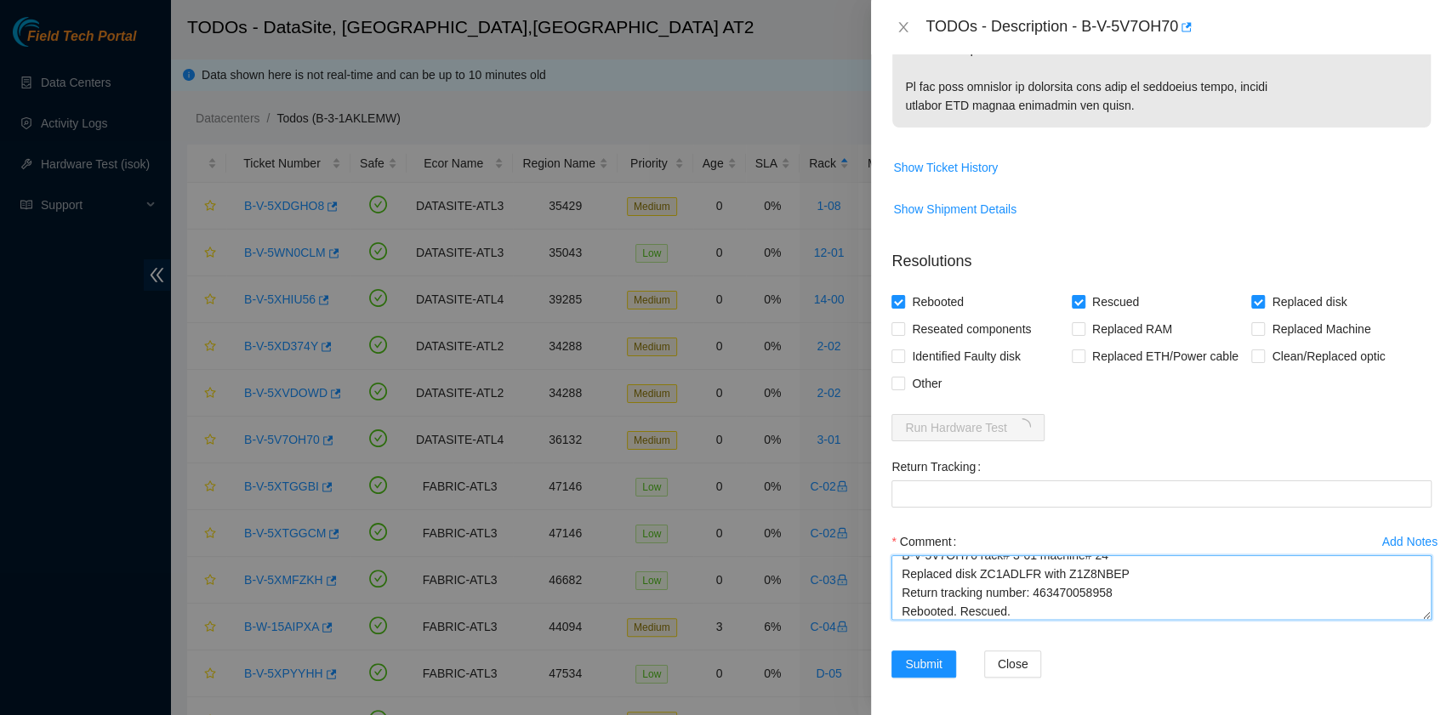
click at [1033, 587] on textarea "B-V-5V7OH70 rack# 3-01 machine# 24 Replaced disk ZC1ADLFR with Z1Z8NBEP B-V-5V7…" at bounding box center [1161, 587] width 540 height 65
type textarea "B-V-5V7OH70 rack# 3-01 machine# 24 Replaced disk ZC1ADLFR with Z1Z8NBEP B-V-5V7…"
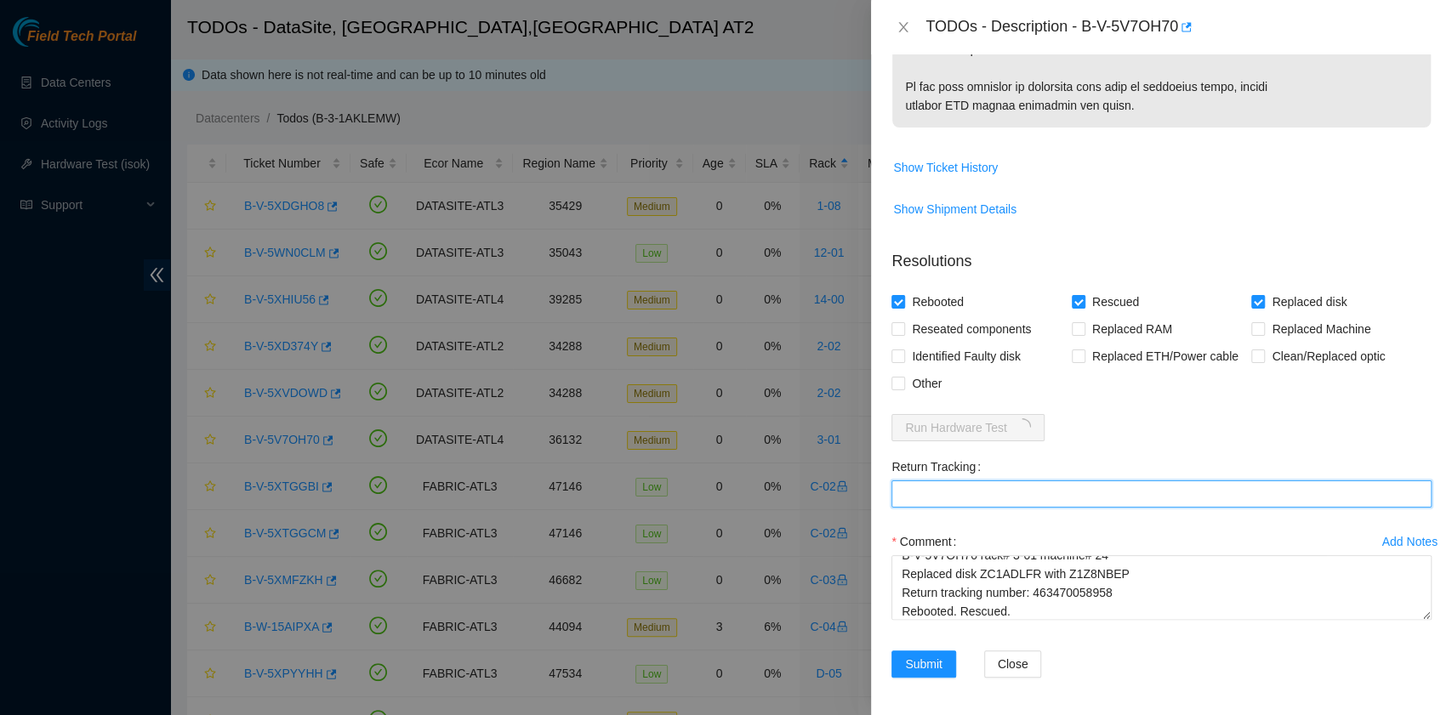
click at [1000, 486] on Tracking "Return Tracking" at bounding box center [1161, 494] width 540 height 27
paste Tracking "463470058958"
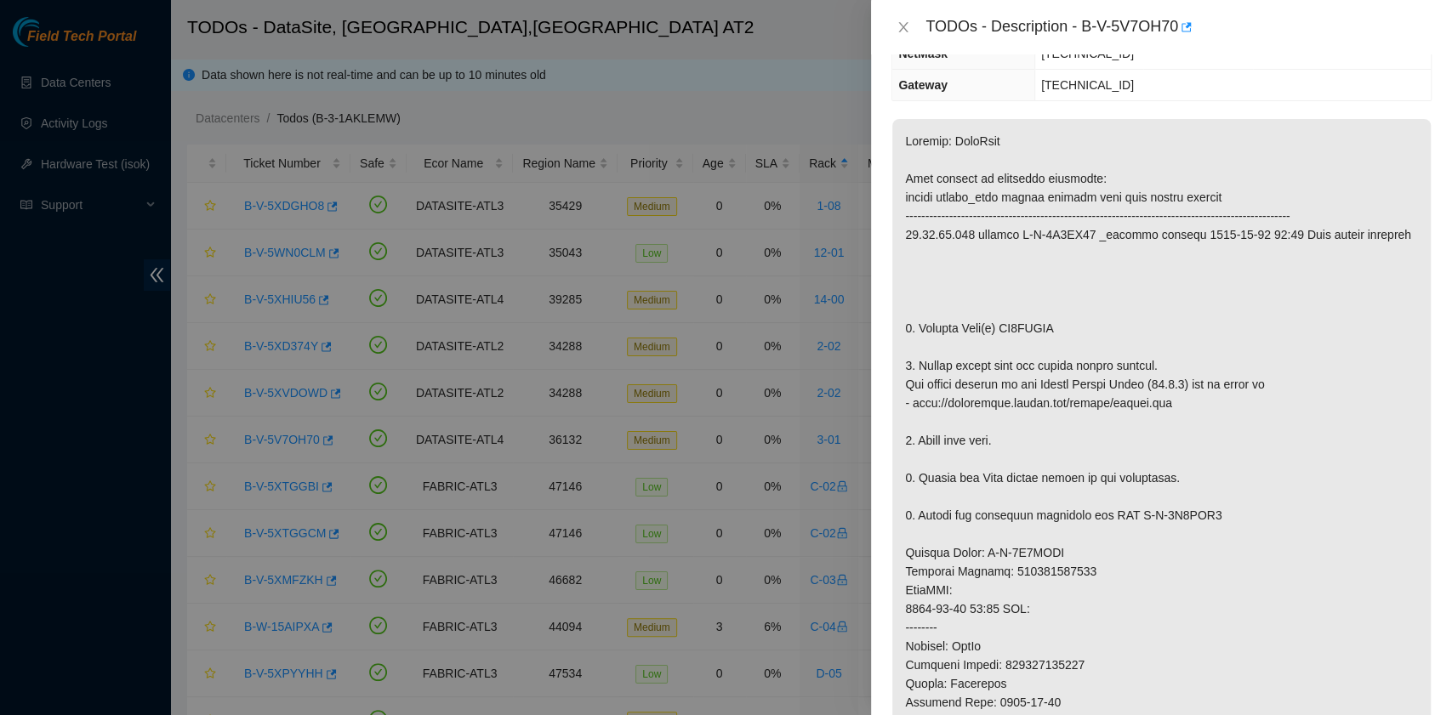
scroll to position [0, 0]
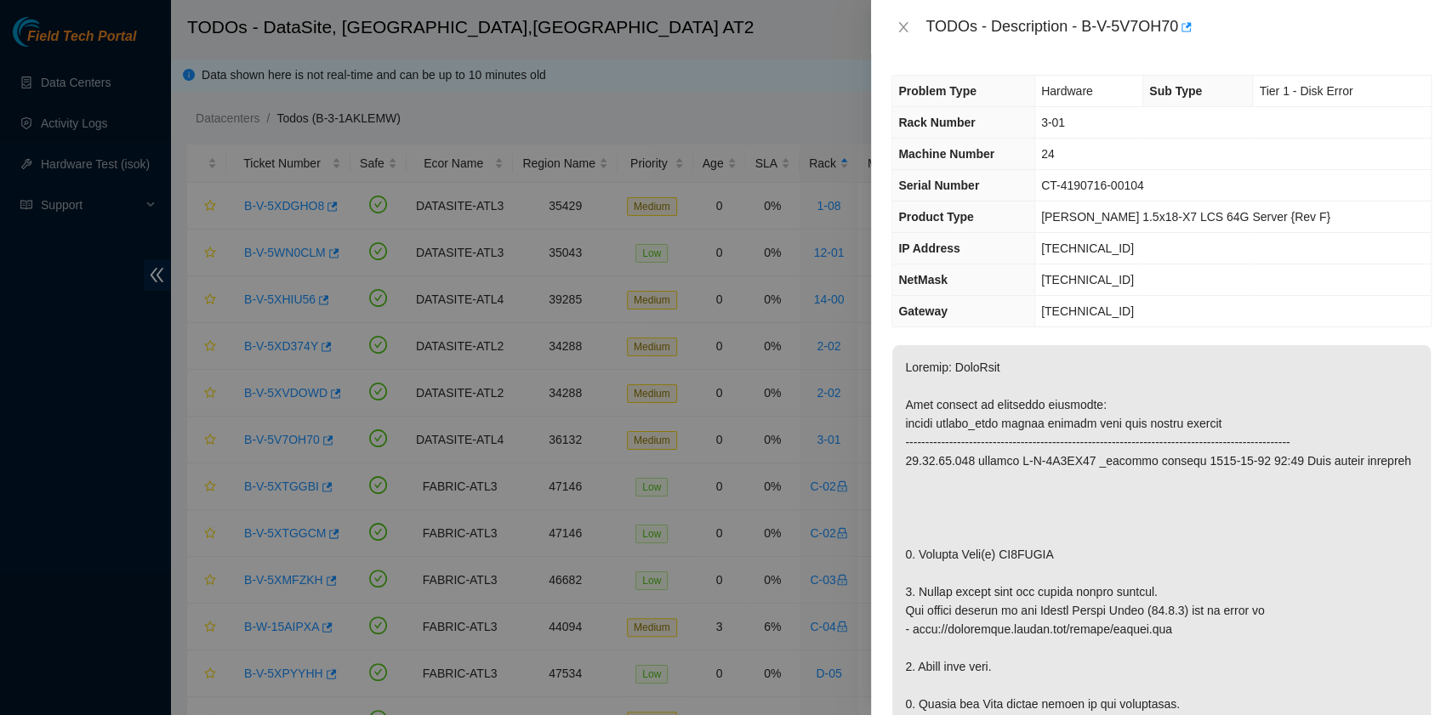
type Tracking "463470058958"
drag, startPoint x: 1131, startPoint y: 252, endPoint x: 1068, endPoint y: 251, distance: 62.9
click at [1068, 251] on td "23.55.60.141" at bounding box center [1232, 248] width 396 height 31
copy span "23.55.60.141"
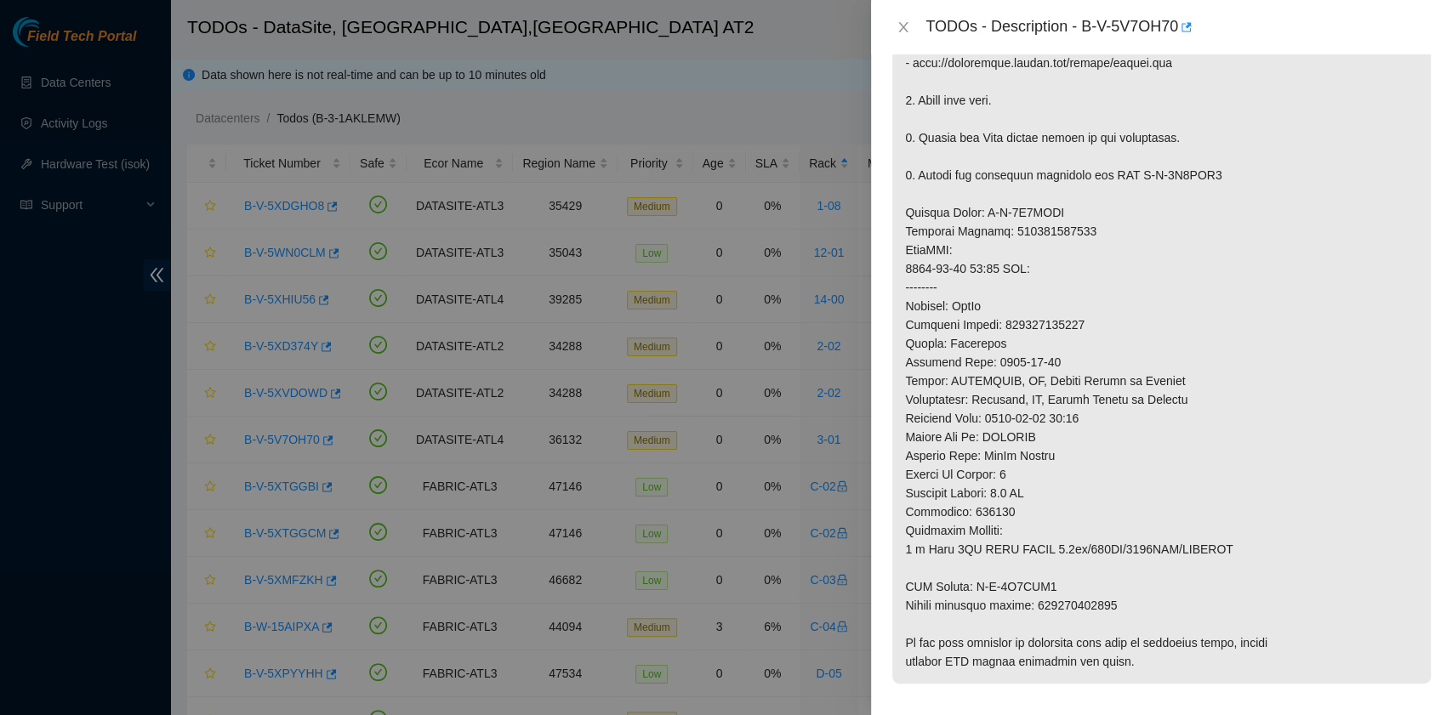
scroll to position [1123, 0]
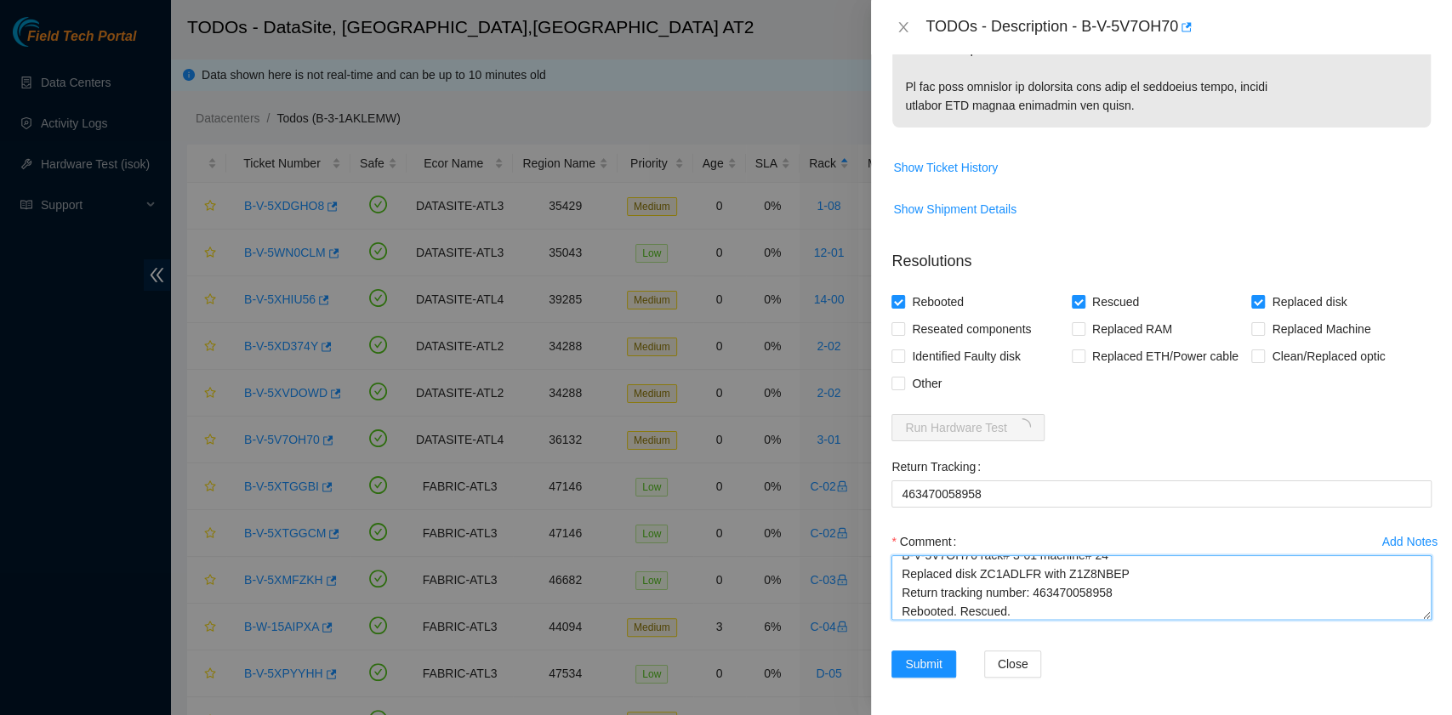
click at [1074, 606] on textarea "B-V-5V7OH70 rack# 3-01 machine# 24 Replaced disk ZC1ADLFR with Z1Z8NBEP B-V-5V7…" at bounding box center [1161, 587] width 540 height 65
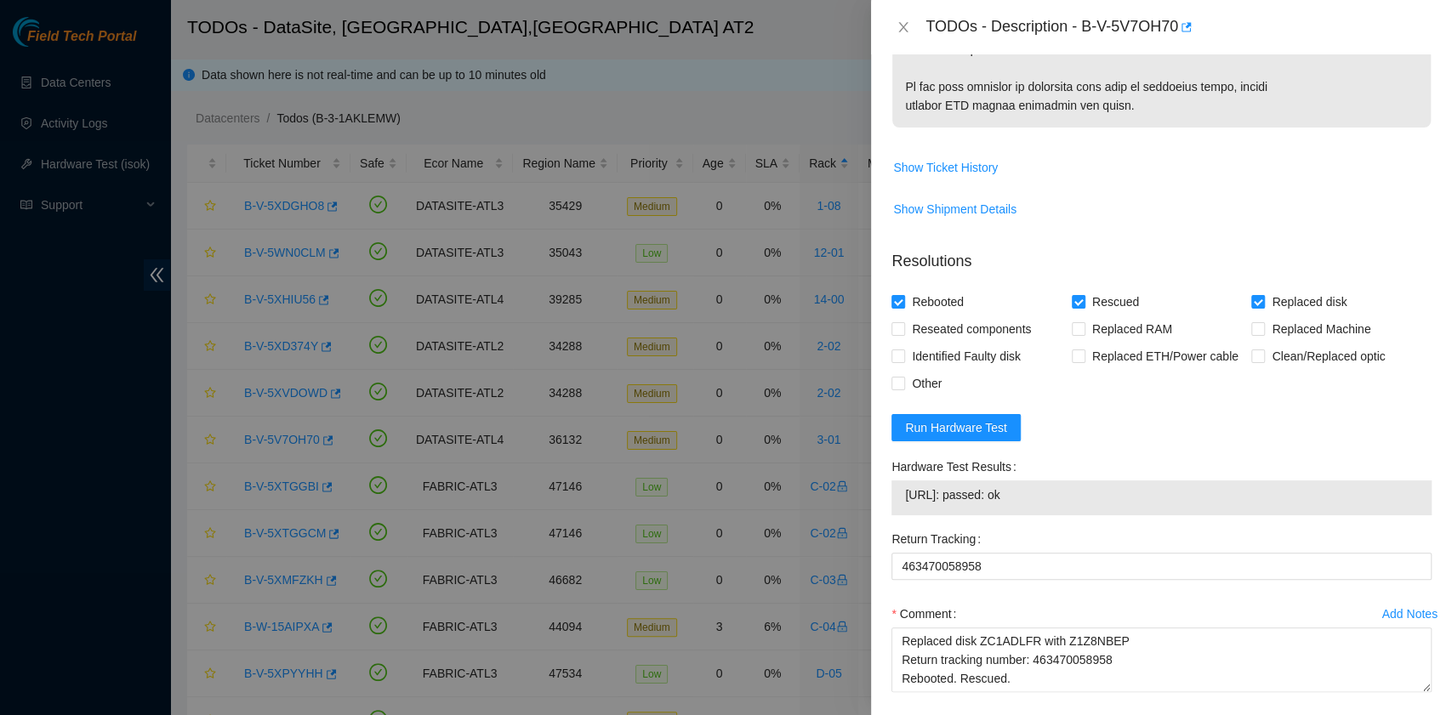
drag, startPoint x: 1053, startPoint y: 488, endPoint x: 900, endPoint y: 500, distance: 153.5
click at [900, 500] on div "23.55.60.141: passed: ok" at bounding box center [1161, 498] width 540 height 35
copy tbody "23.55.60.141: passed: ok"
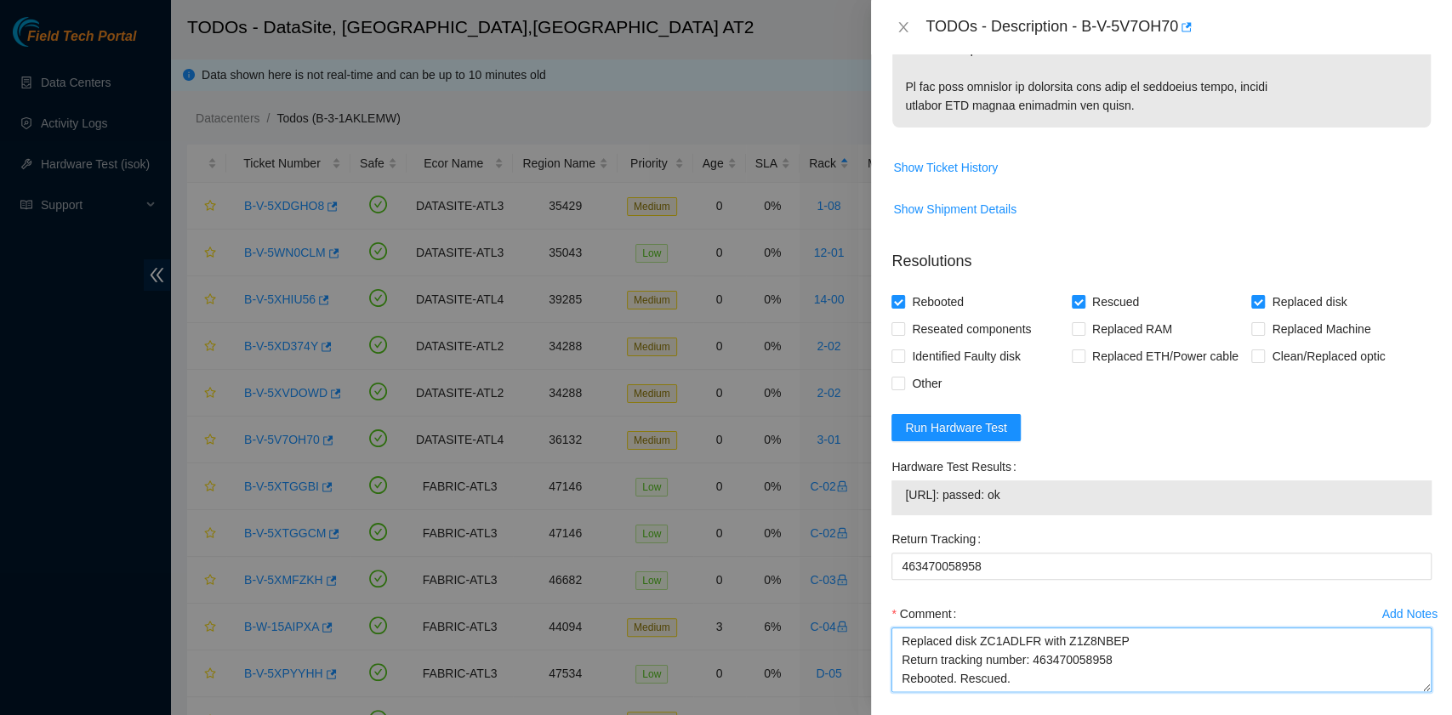
click at [1001, 679] on textarea "B-V-5V7OH70 rack# 3-01 machine# 24 Replaced disk ZC1ADLFR with Z1Z8NBEP B-V-5V7…" at bounding box center [1161, 660] width 540 height 65
paste textarea "23.55.60.141: passed: ok"
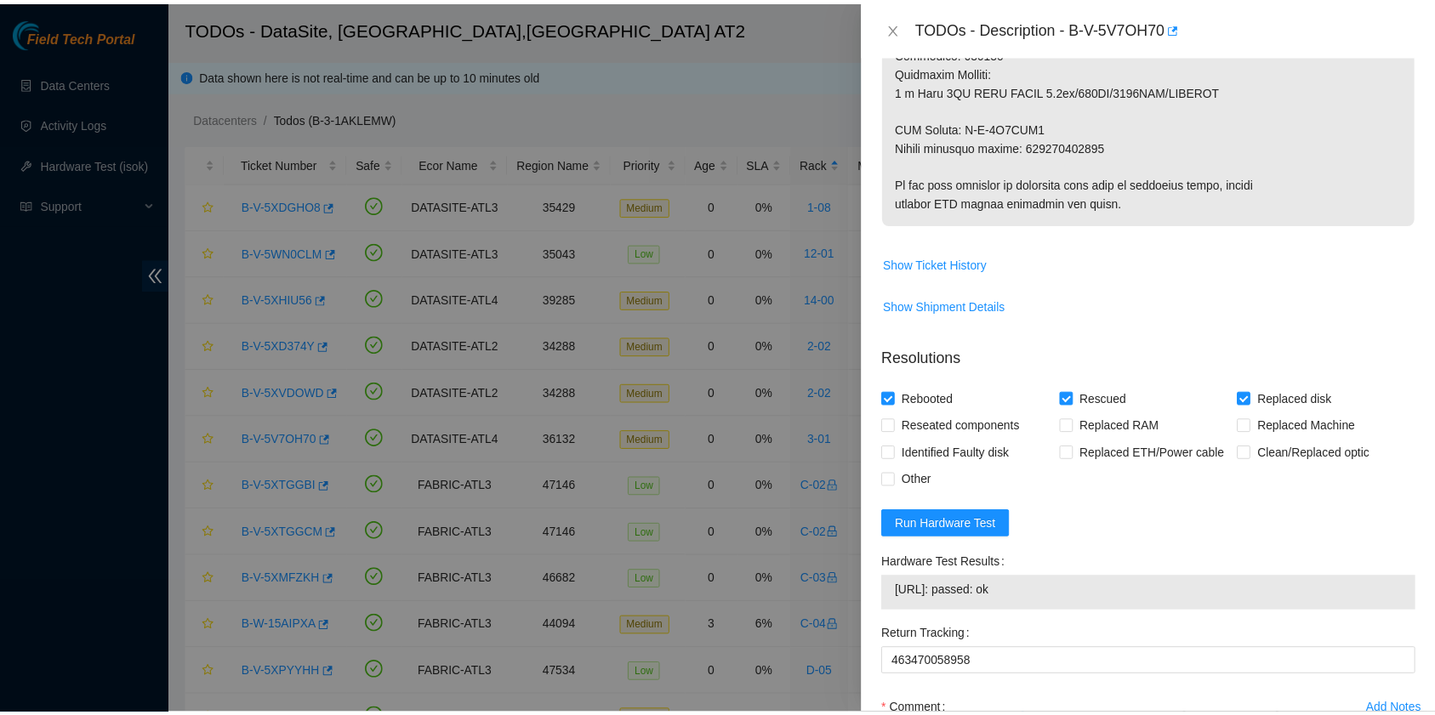
scroll to position [1195, 0]
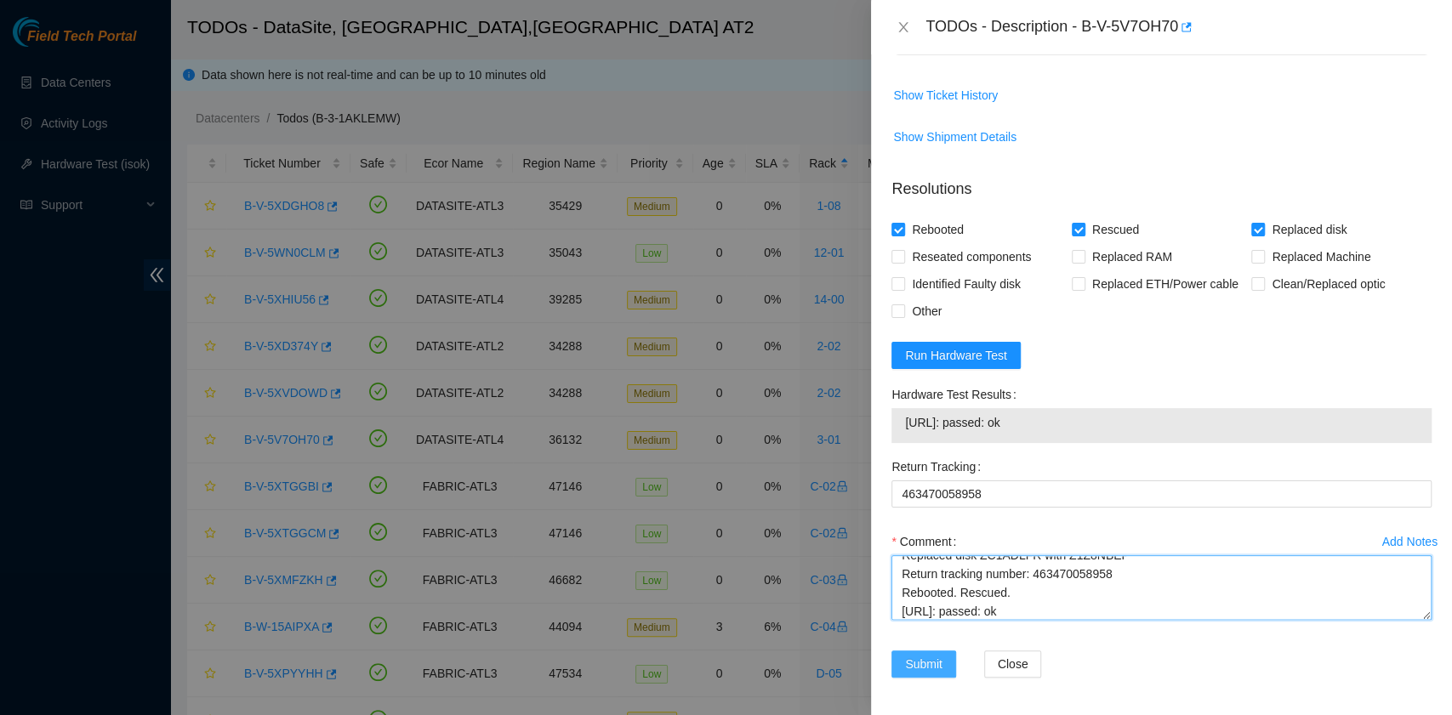
type textarea "B-V-5V7OH70 rack# 3-01 machine# 24 Replaced disk ZC1ADLFR with Z1Z8NBEP B-V-5V7…"
click at [917, 668] on span "Submit" at bounding box center [923, 664] width 37 height 19
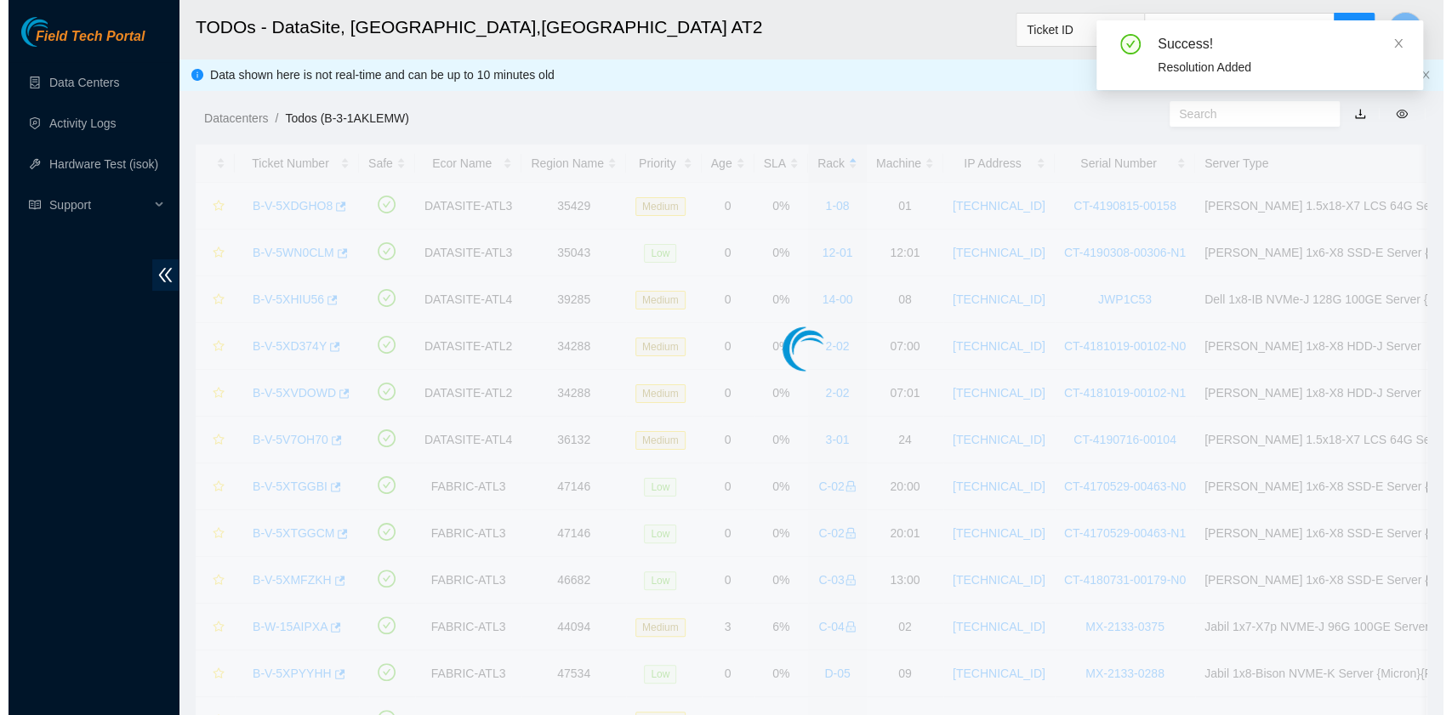
scroll to position [431, 0]
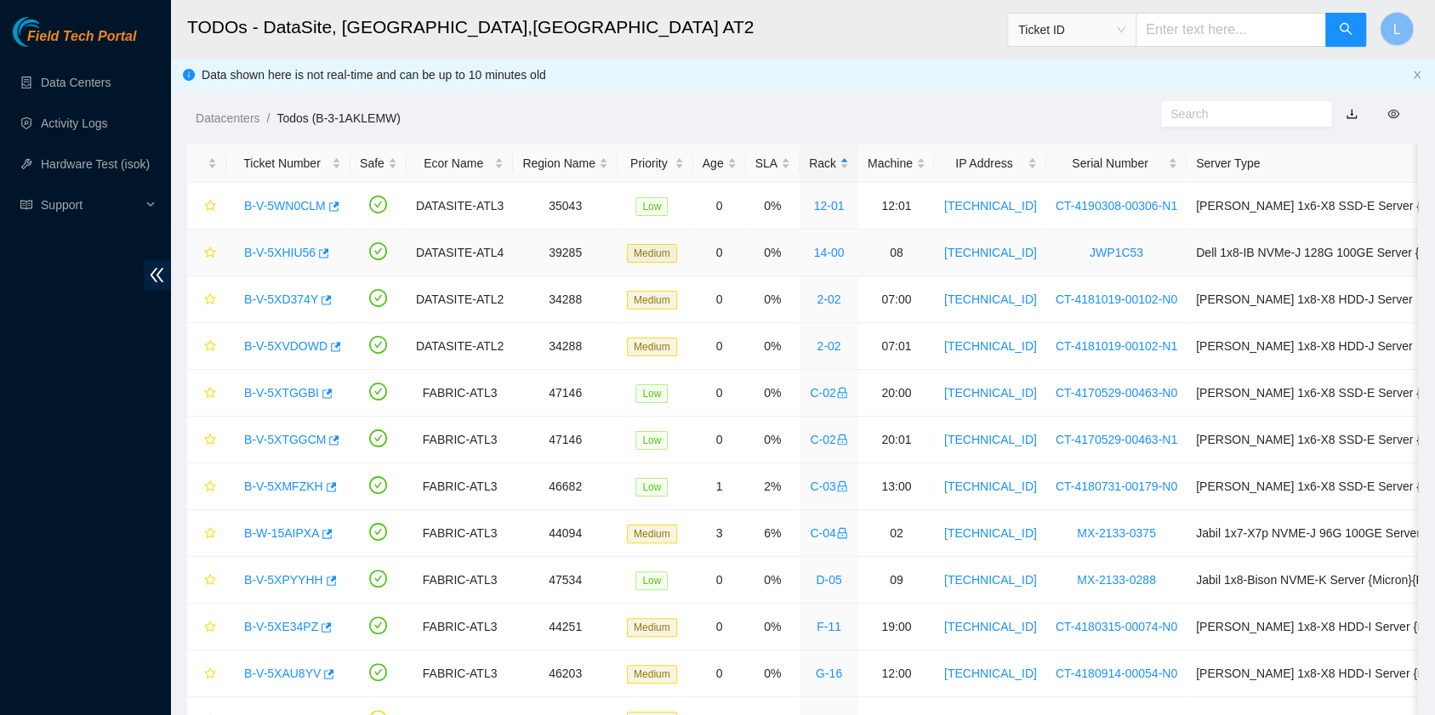
click at [287, 248] on link "B-V-5XHIU56" at bounding box center [279, 253] width 71 height 14
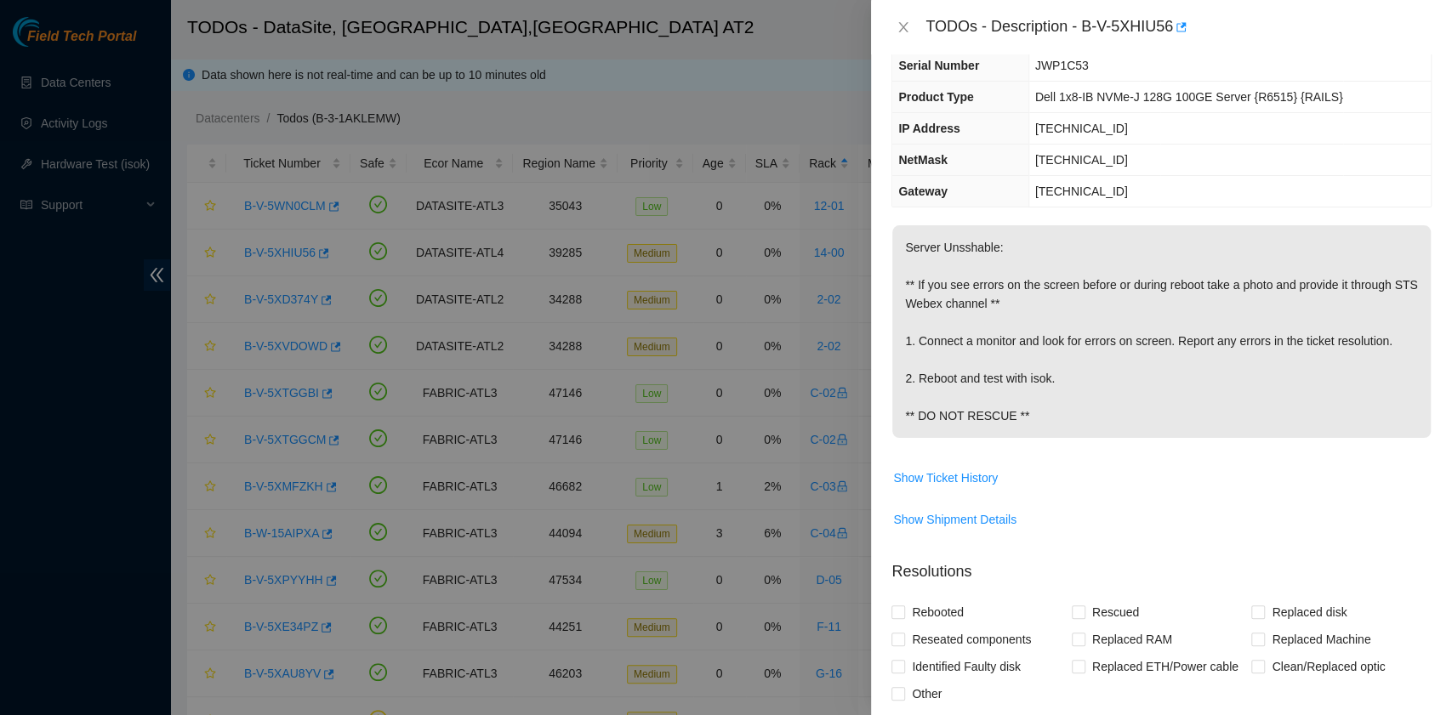
scroll to position [340, 0]
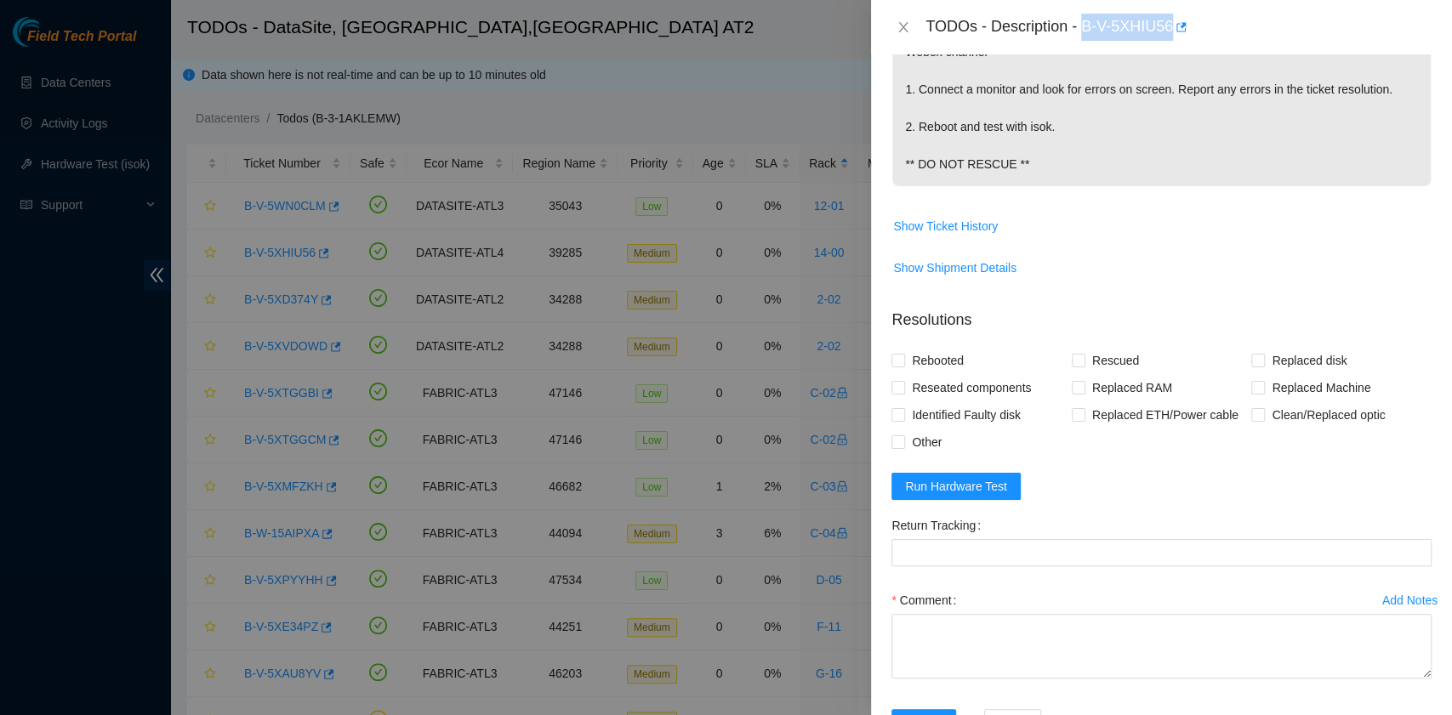
drag, startPoint x: 1083, startPoint y: 32, endPoint x: 1173, endPoint y: 32, distance: 89.3
click at [1173, 32] on div "TODOs - Description - B-V-5XHIU56" at bounding box center [1178, 27] width 506 height 27
copy div "B-V-5XHIU56"
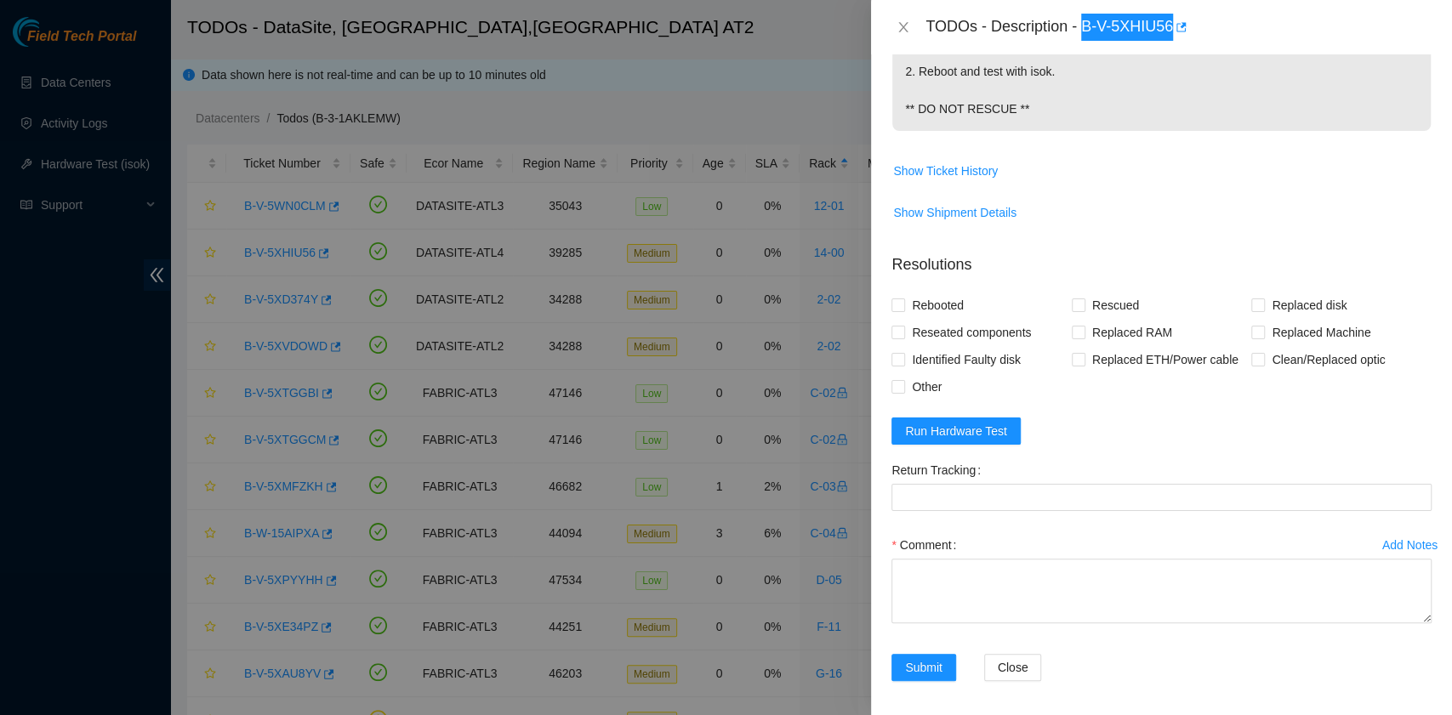
scroll to position [399, 0]
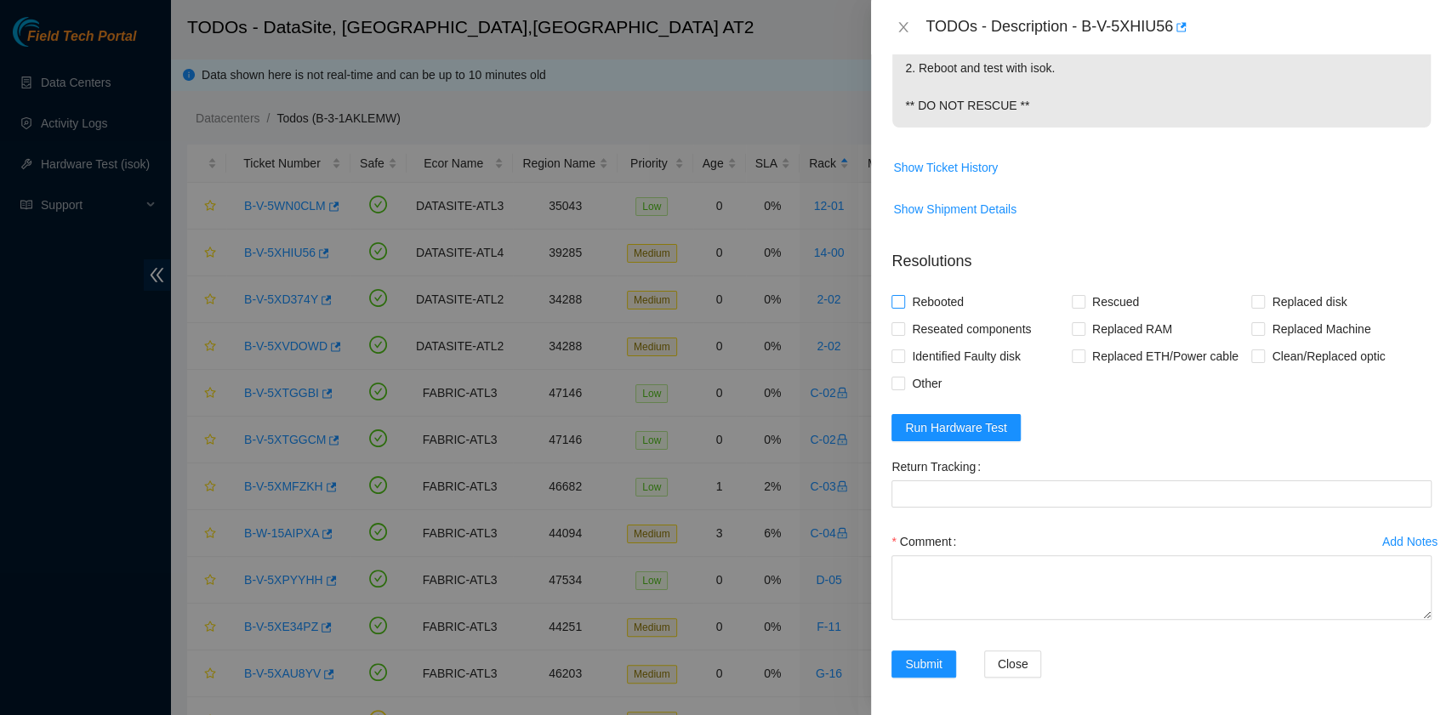
click at [953, 300] on span "Rebooted" at bounding box center [937, 301] width 65 height 27
click at [903, 300] on input "Rebooted" at bounding box center [897, 301] width 12 height 12
checkbox input "true"
click at [925, 380] on span "Other" at bounding box center [926, 383] width 43 height 27
click at [903, 380] on input "Other" at bounding box center [897, 383] width 12 height 12
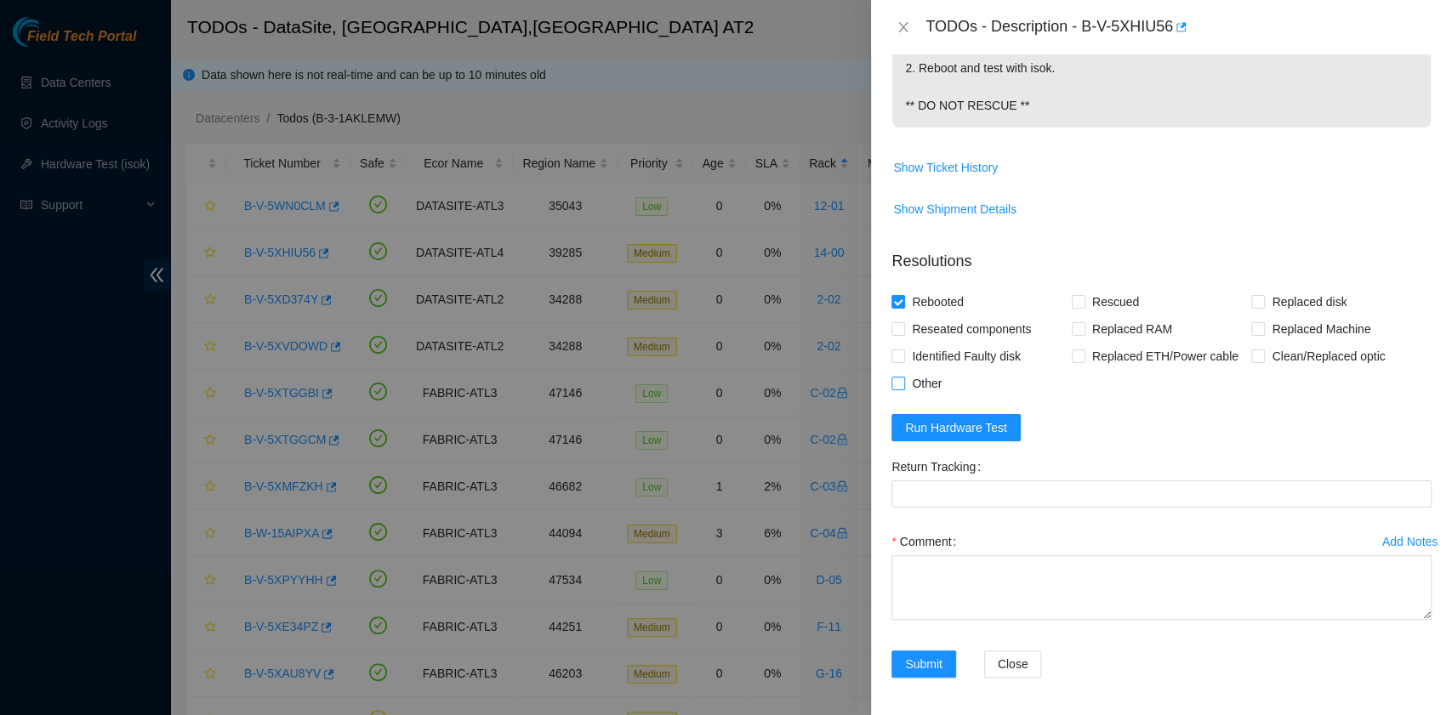
checkbox input "true"
click at [992, 582] on textarea "Comment" at bounding box center [1161, 587] width 540 height 65
paste textarea "onnected to the monitor, sent screenshot to STS. Laura Madrigal 10/7/2025 9:52 …"
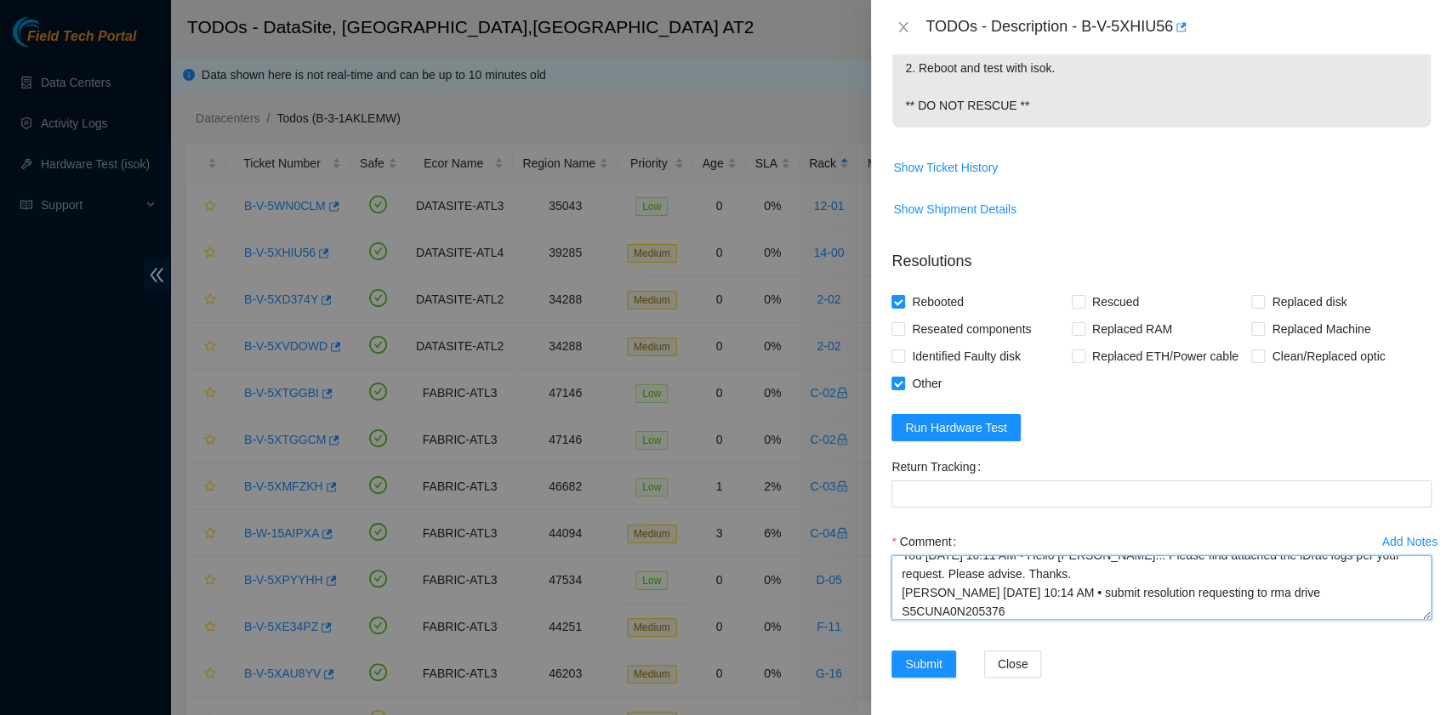
scroll to position [88, 0]
drag, startPoint x: 1271, startPoint y: 572, endPoint x: 1286, endPoint y: 584, distance: 19.9
click at [1286, 584] on textarea "onnected to the monitor, sent screenshot to STS. Laura Madrigal 10/7/2025 9:52 …" at bounding box center [1161, 587] width 540 height 65
click at [1135, 613] on textarea "onnected to the monitor, sent screenshot to STS. Laura Madrigal 10/7/2025 9:52 …" at bounding box center [1161, 587] width 540 height 65
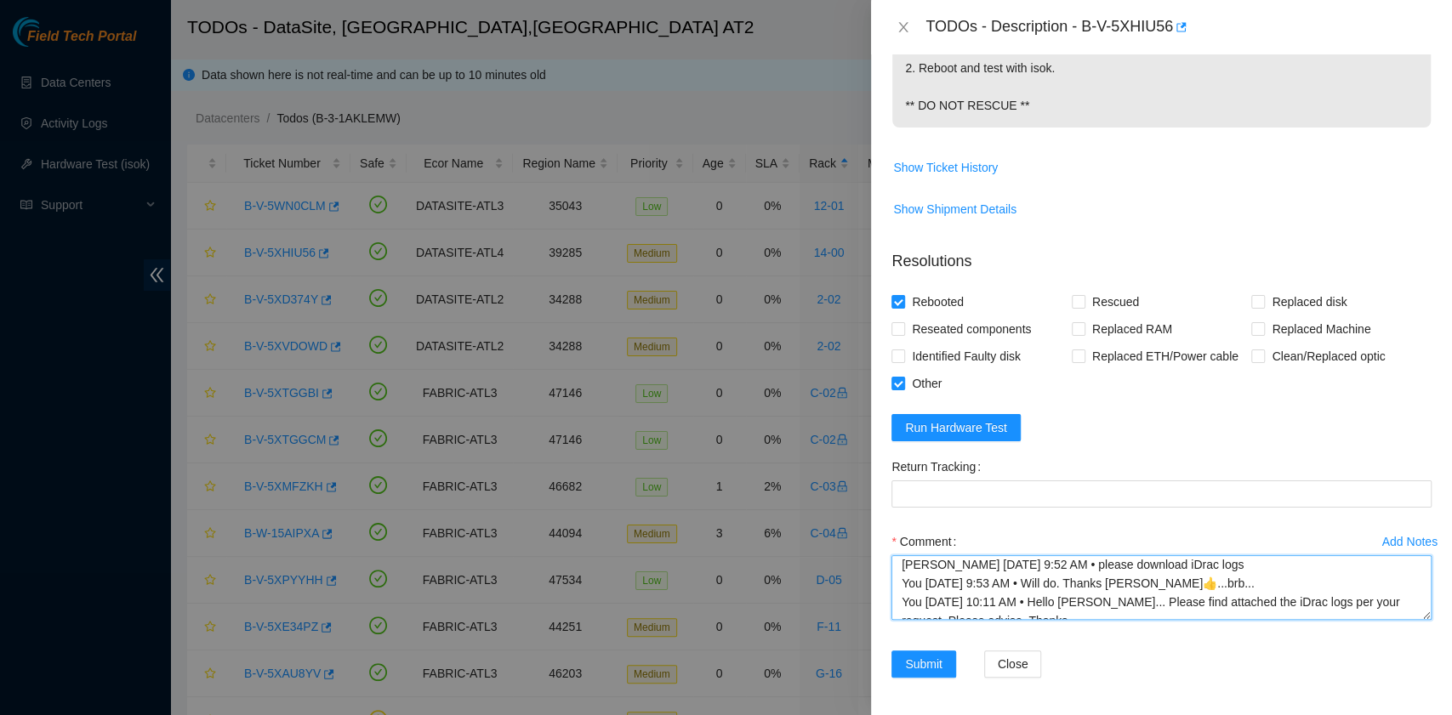
scroll to position [4, 0]
click at [920, 572] on textarea "Connected to the monitor, sent screenshot to STS. Laura Madrigal 10/7/2025 9:52…" at bounding box center [1161, 587] width 540 height 65
paste textarea "B-V-5XHIU56 rack# 14-00 machine# 08"
click at [932, 568] on textarea "Connected to the monitor, sent screenshot to STS. Laura Madrigal 10/7/2025 9:52…" at bounding box center [1161, 587] width 540 height 65
paste textarea "B-V-5XHIU56 rack# 14-00 machine# 08"
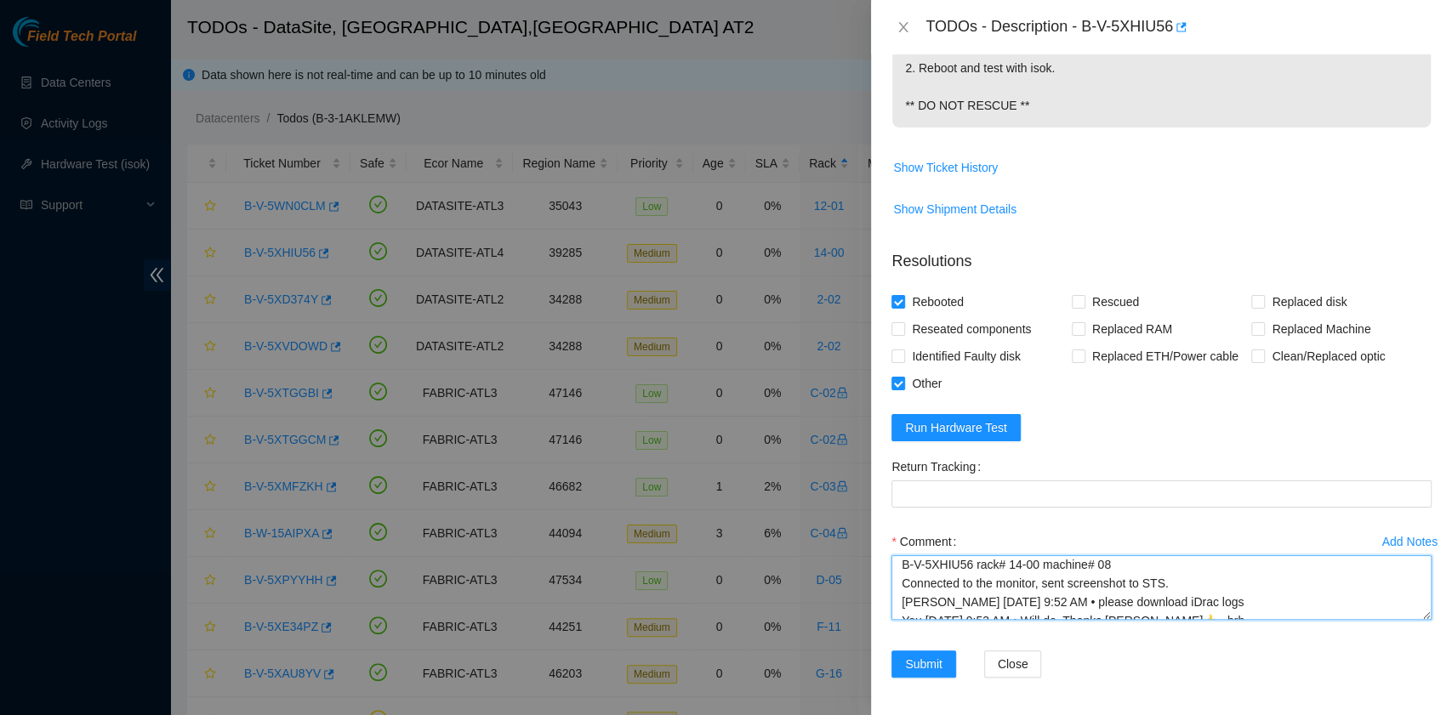
click at [906, 565] on textarea "B-V-5XHIU56 rack# 14-00 machine# 08 Connected to the monitor, sent screenshot t…" at bounding box center [1161, 587] width 540 height 65
click at [901, 565] on textarea "B-V-5XHIU56 rack# 14-00 machine# 08 Connected to the monitor, sent screenshot t…" at bounding box center [1161, 587] width 540 height 65
click at [920, 566] on textarea "B-V-5XHIU56 rack# 14-00 machine# 08 Connected to the monitor, sent screenshot t…" at bounding box center [1161, 587] width 540 height 65
paste textarea "submit resolution requesting to rma drive S5CUNA0N205376"
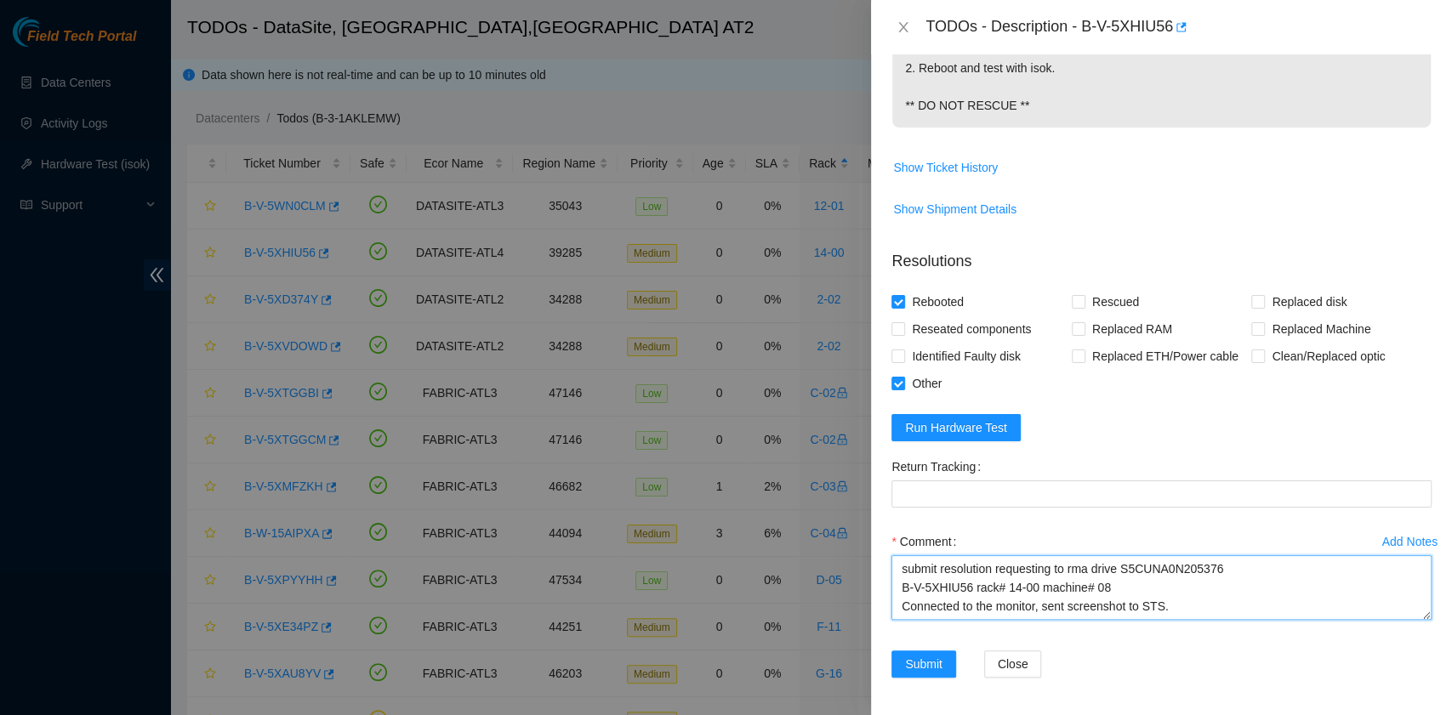
drag, startPoint x: 1001, startPoint y: 568, endPoint x: 871, endPoint y: 556, distance: 130.7
click at [871, 556] on div "Problem Type Hardware Rack Number 14-00 Machine Number 08 Serial Number JWP1C53…" at bounding box center [1161, 384] width 581 height 661
click at [959, 566] on textarea "Requesting to rma drive S5CUNA0N205376 B-V-5XHIU56 rack# 14-00 machine# 08 Conn…" at bounding box center [1161, 587] width 540 height 65
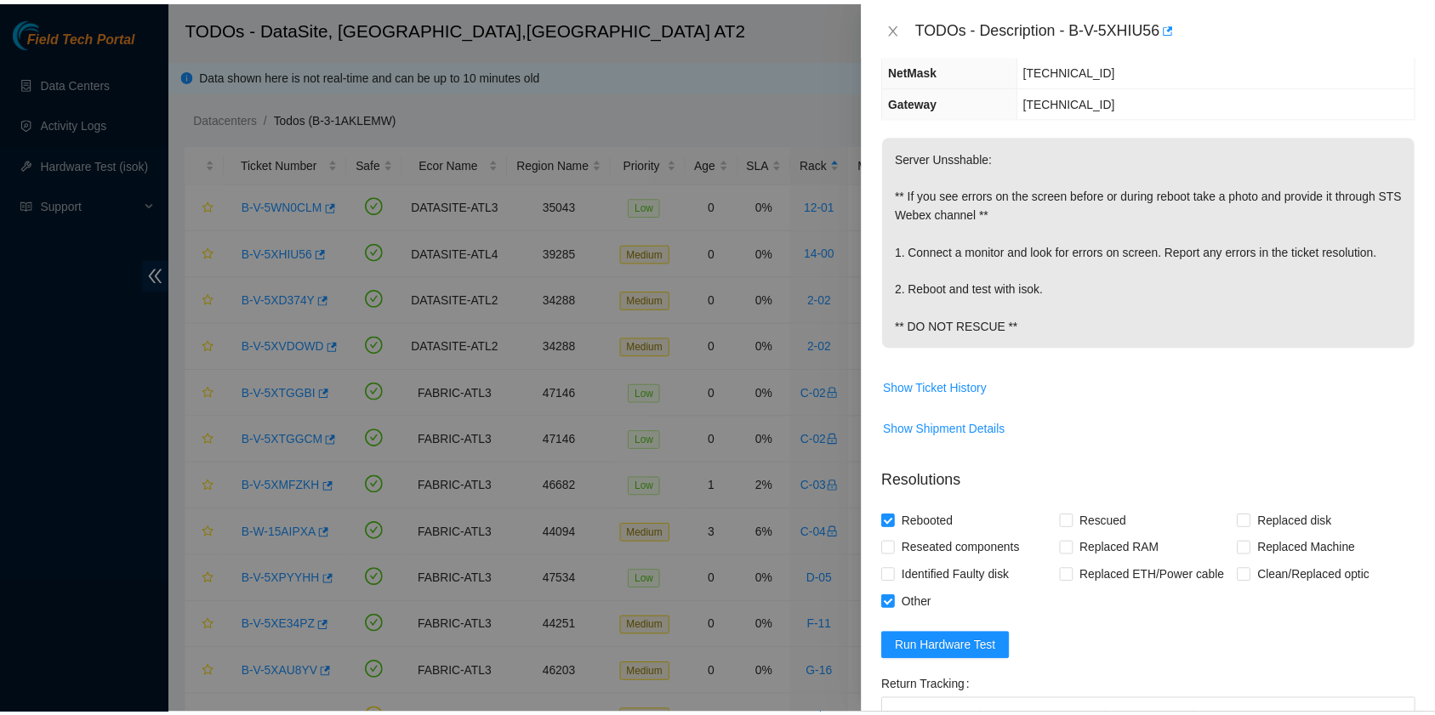
scroll to position [399, 0]
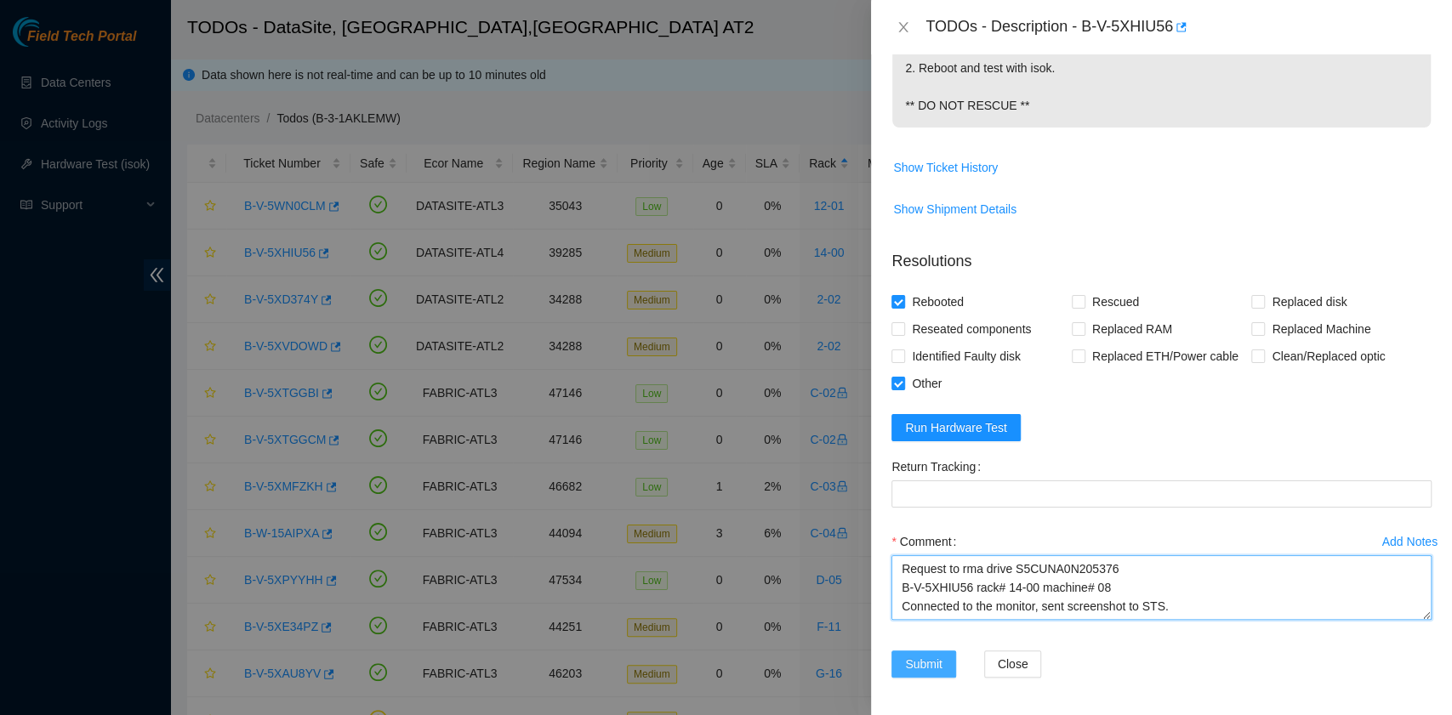
type textarea "Request to rma drive S5CUNA0N205376 B-V-5XHIU56 rack# 14-00 machine# 08 Connect…"
click at [922, 662] on span "Submit" at bounding box center [923, 664] width 37 height 19
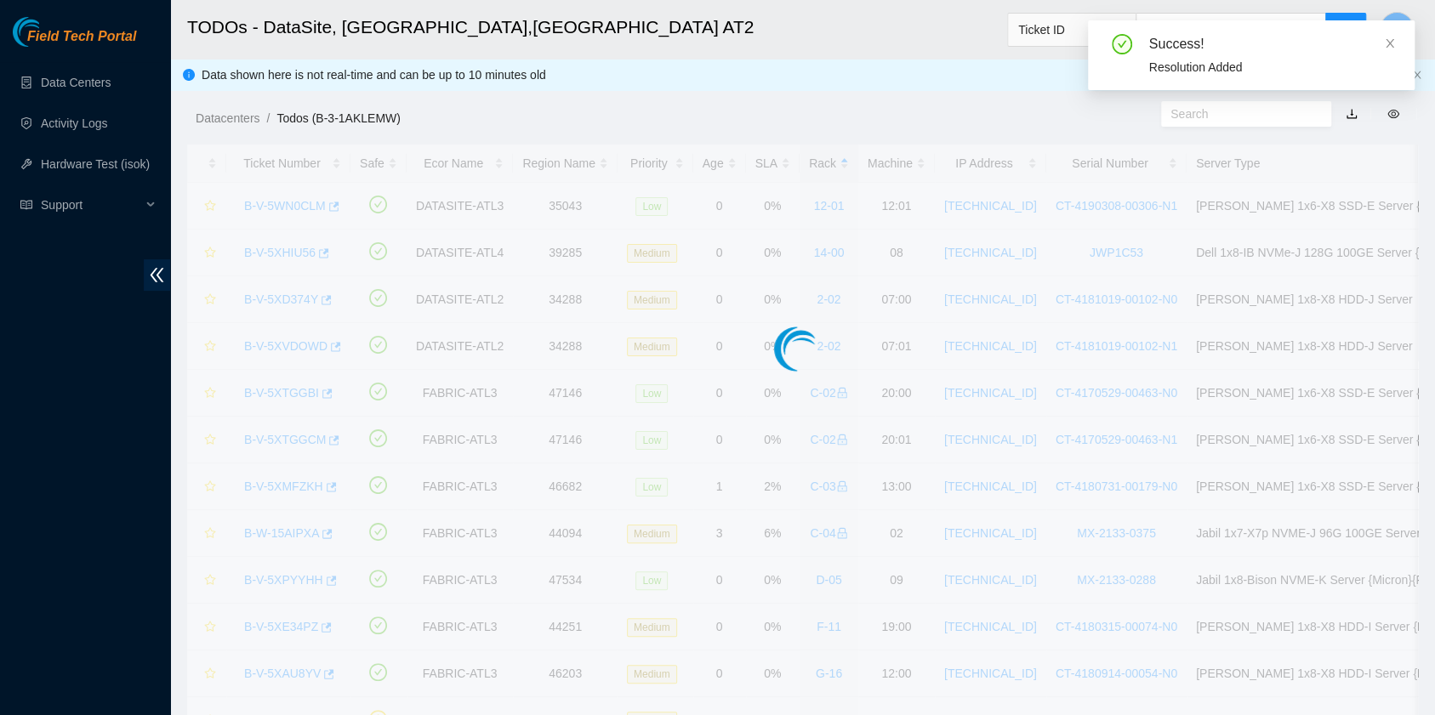
scroll to position [431, 0]
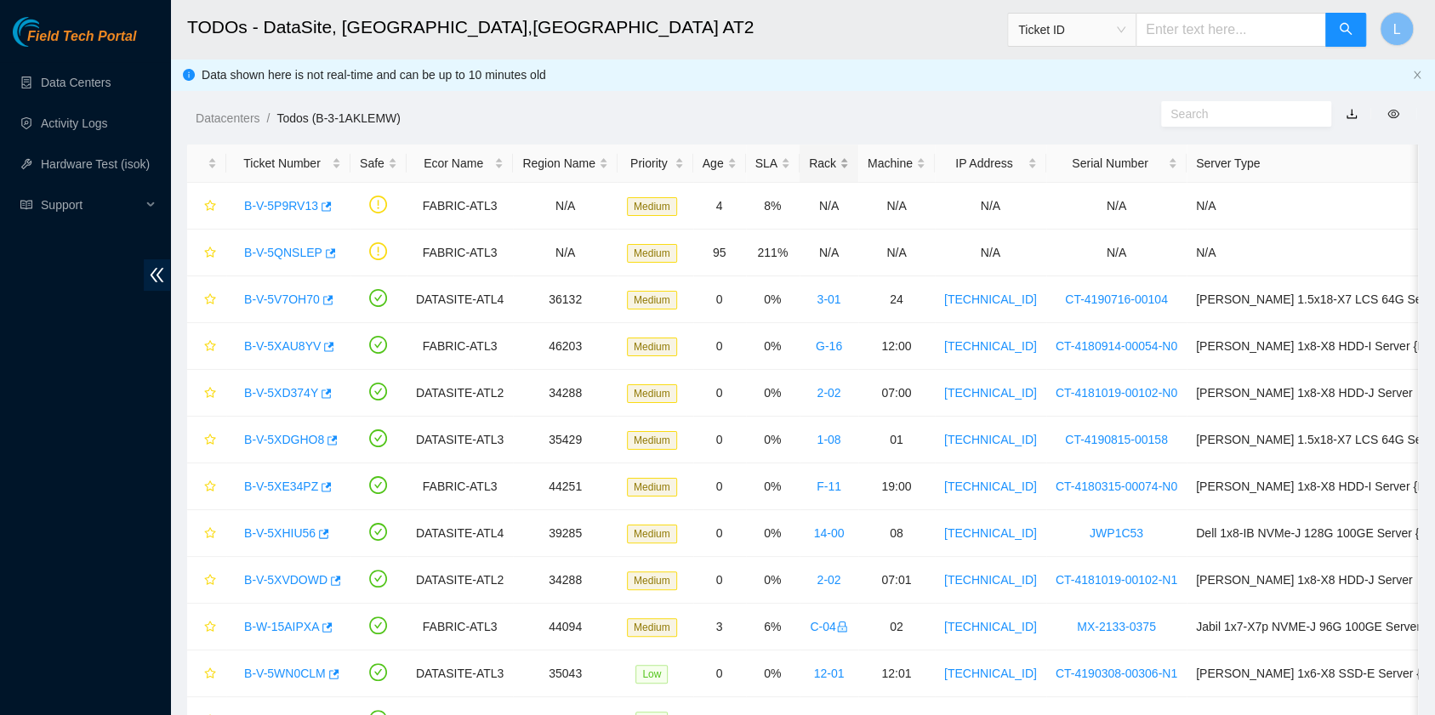
click at [809, 162] on div "Rack" at bounding box center [829, 163] width 40 height 19
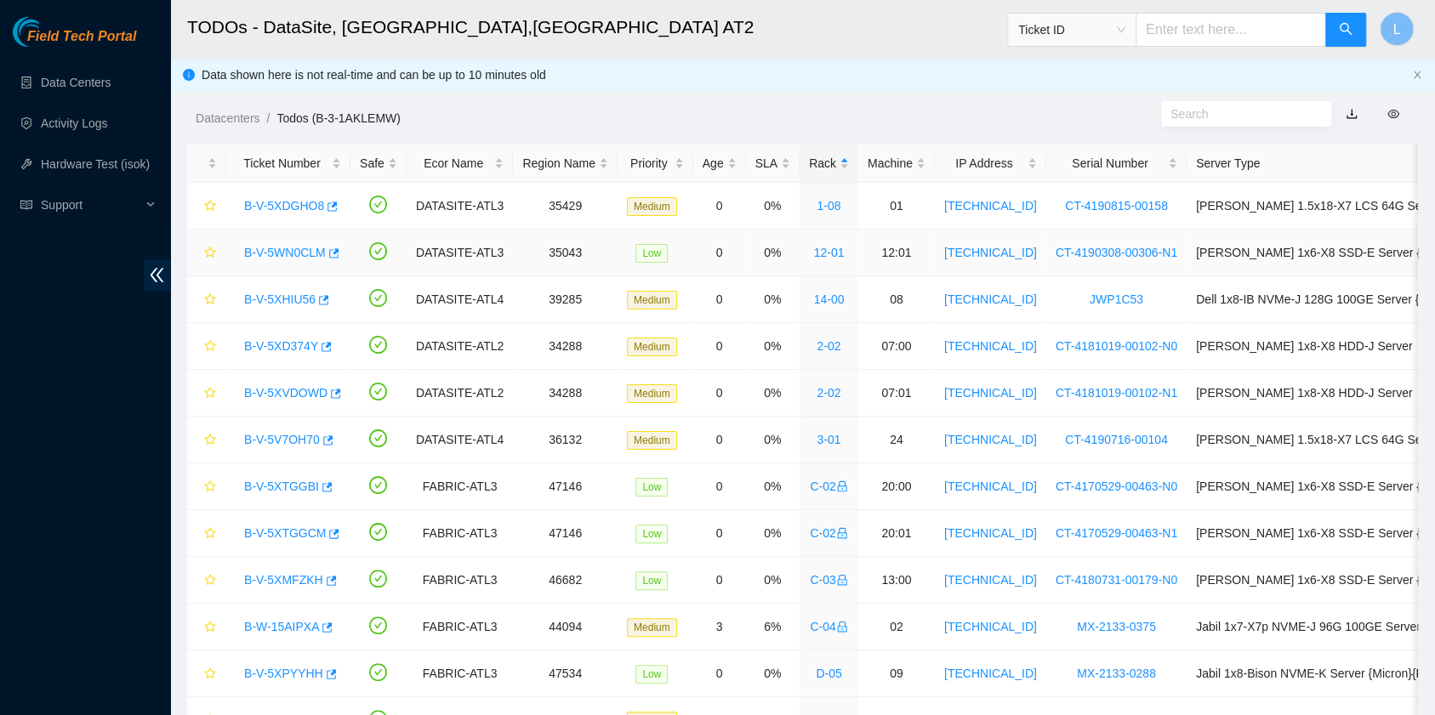
click at [293, 252] on link "B-V-5WN0CLM" at bounding box center [285, 253] width 82 height 14
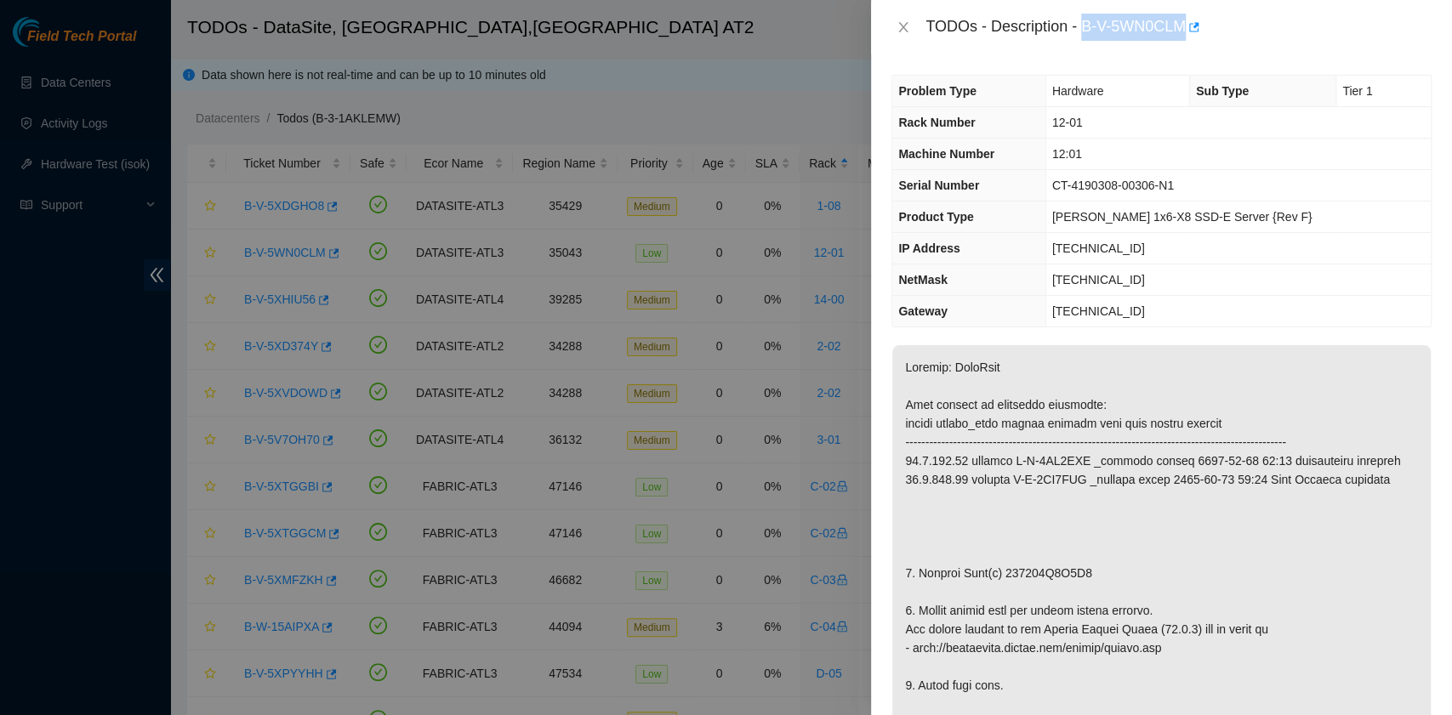
drag, startPoint x: 1083, startPoint y: 29, endPoint x: 1184, endPoint y: 45, distance: 101.6
click at [1184, 45] on div "TODOs - Description - B-V-5WN0CLM" at bounding box center [1161, 27] width 581 height 54
copy div "B-V-5WN0CLM"
drag, startPoint x: 919, startPoint y: 566, endPoint x: 1088, endPoint y: 573, distance: 169.4
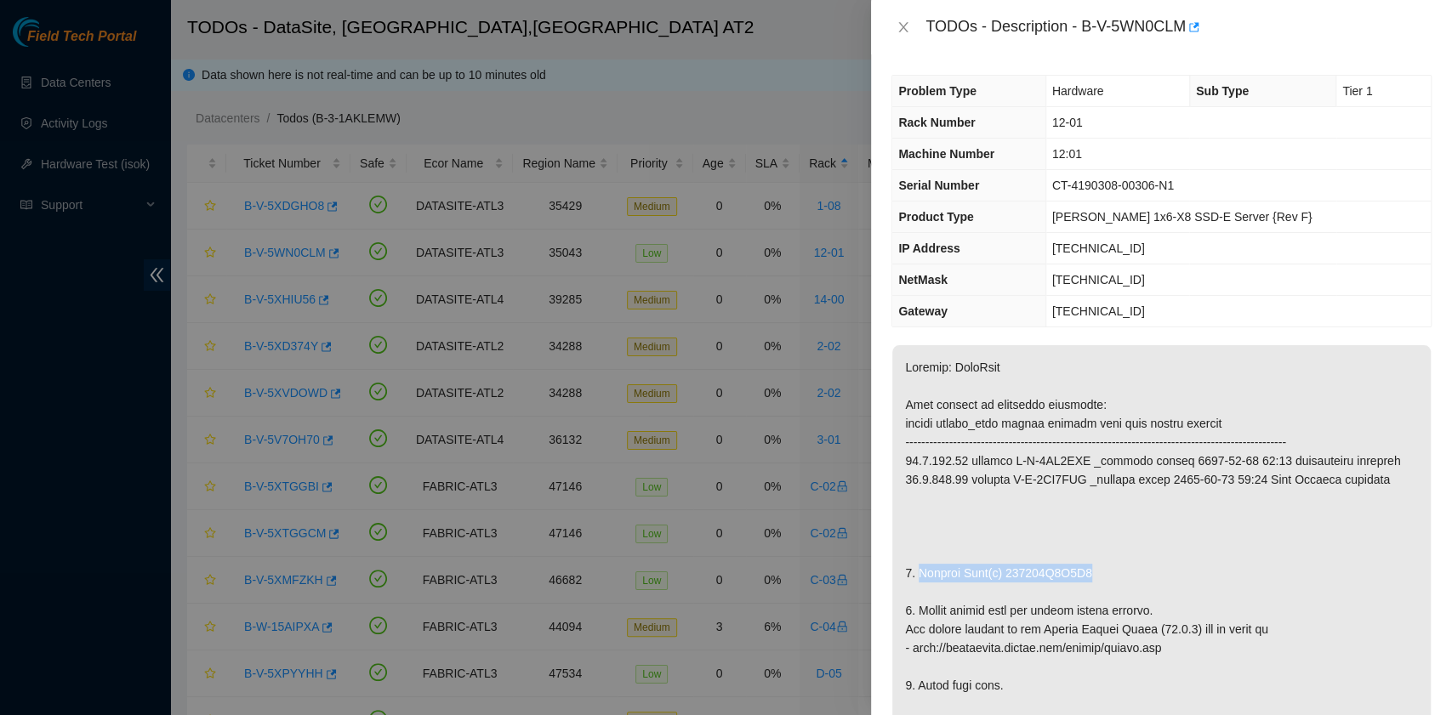
copy p "Replace Disk(s) 190420C3A3E9"
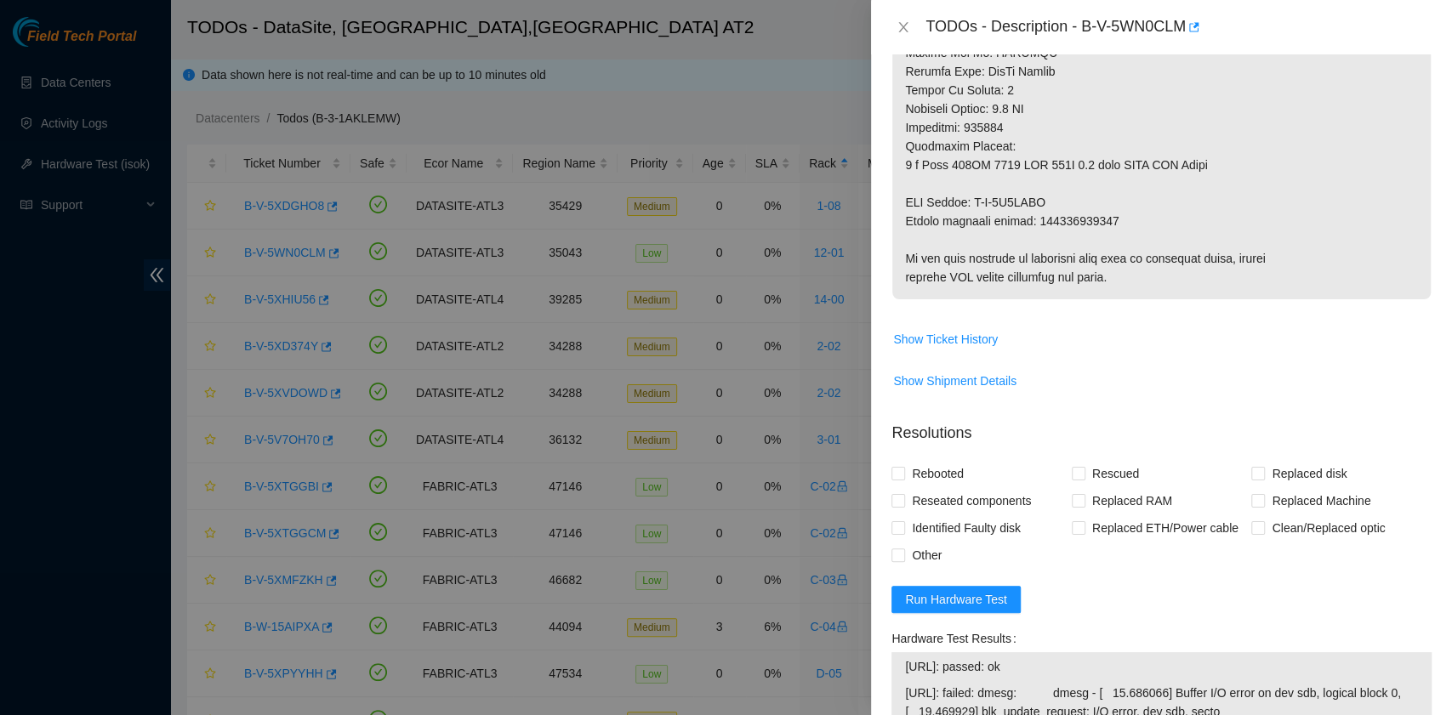
scroll to position [1134, 0]
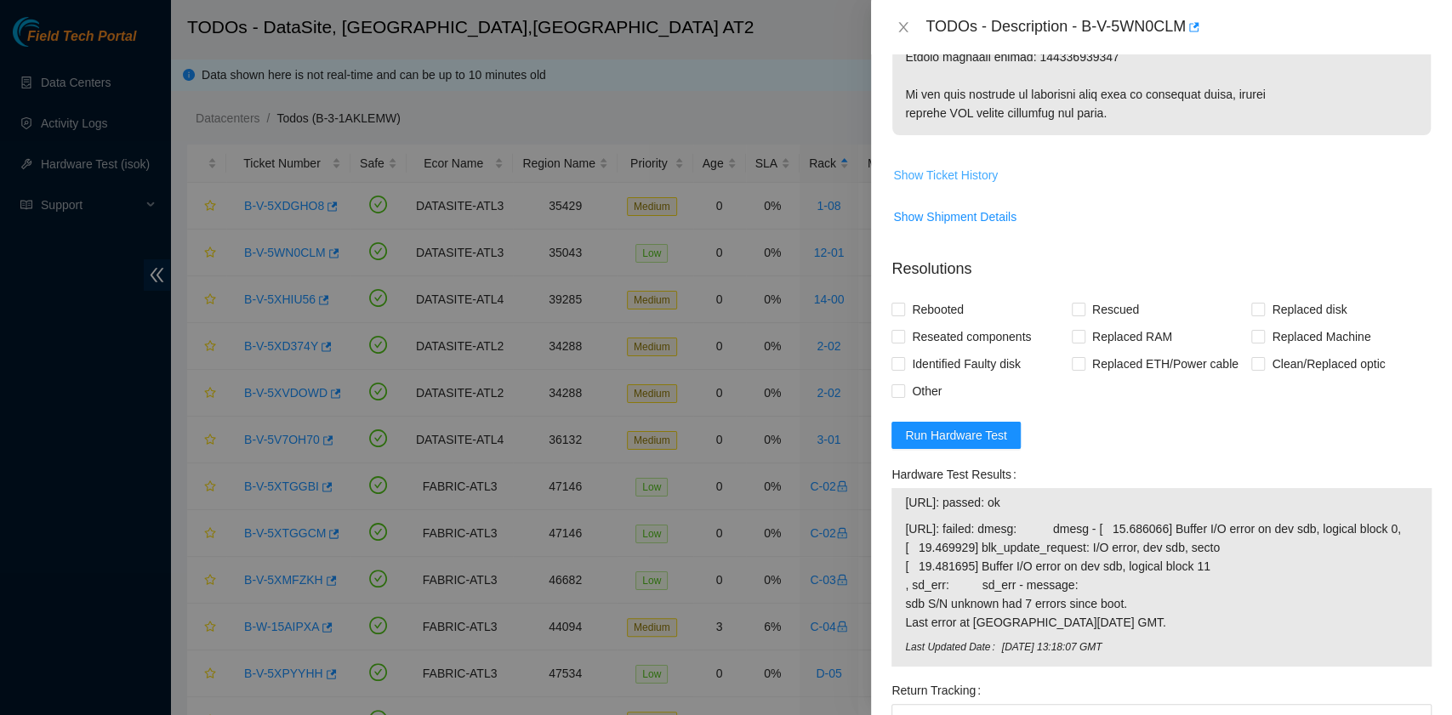
click at [966, 166] on span "Show Ticket History" at bounding box center [945, 175] width 105 height 19
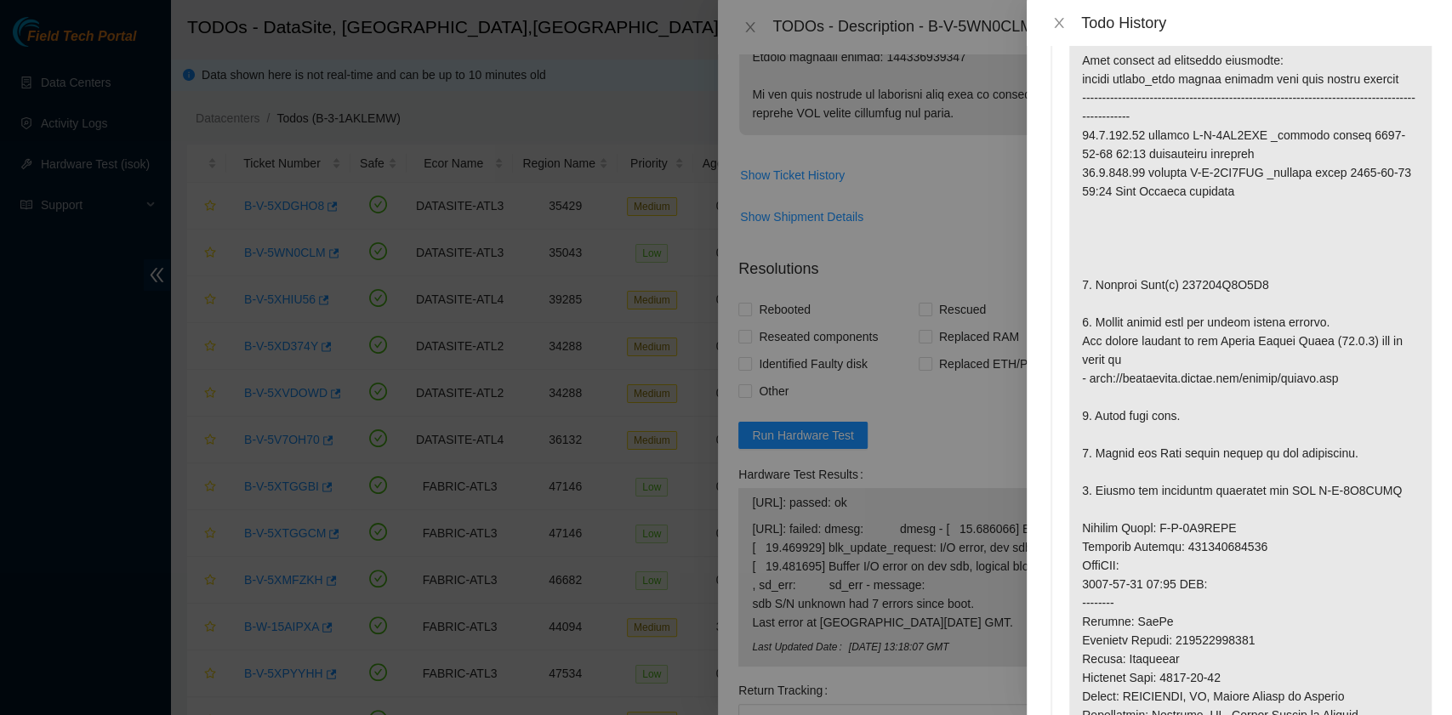
scroll to position [0, 0]
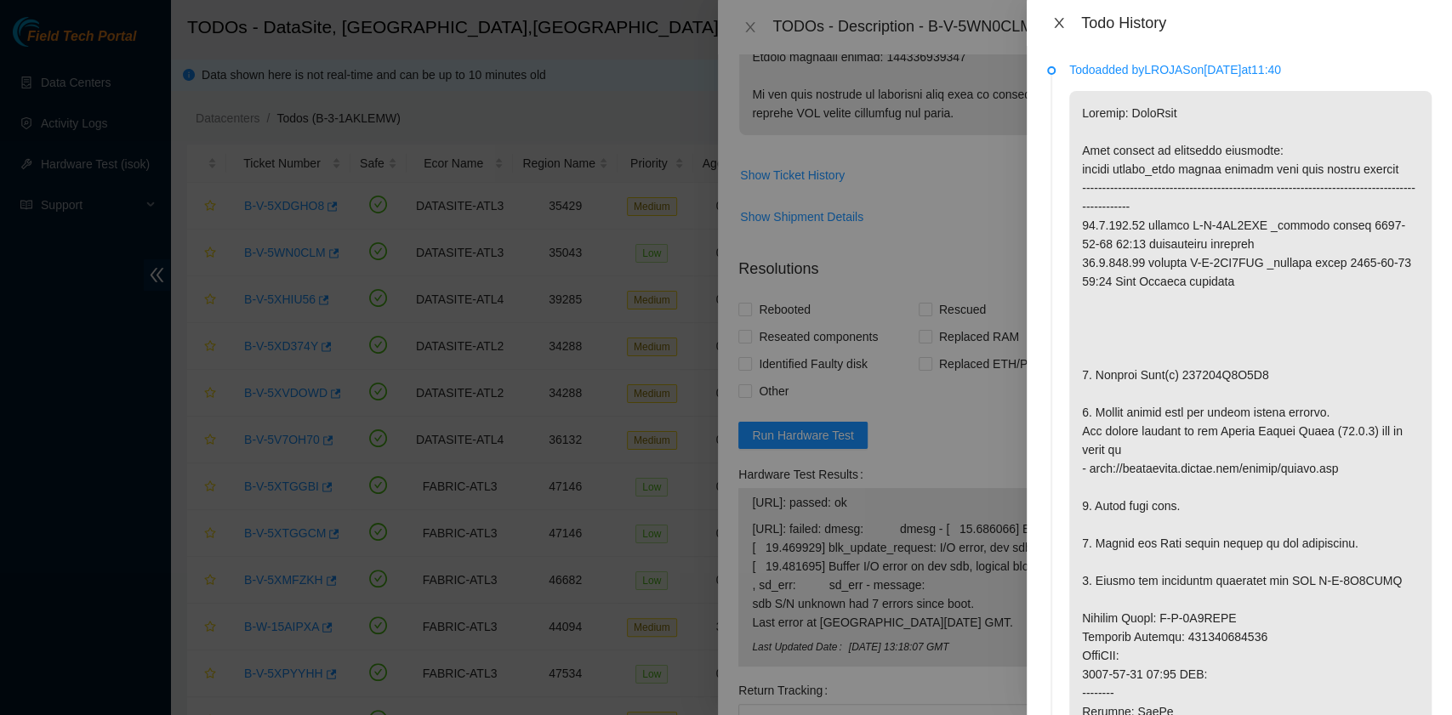
click at [1060, 25] on icon "close" at bounding box center [1058, 23] width 9 height 10
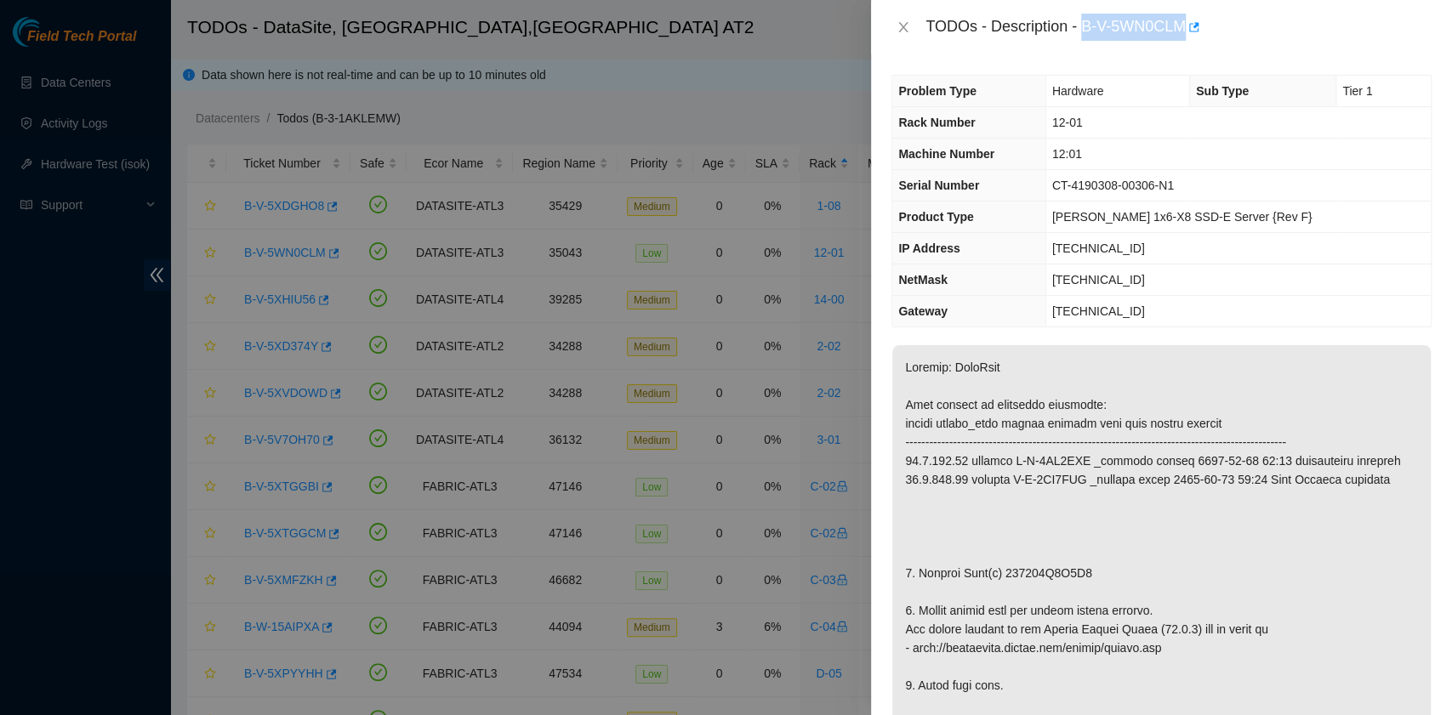
drag, startPoint x: 1086, startPoint y: 29, endPoint x: 1186, endPoint y: 37, distance: 100.7
click at [1186, 37] on div "TODOs - Description - B-V-5WN0CLM" at bounding box center [1178, 27] width 506 height 27
copy div "B-V-5WN0CLM"
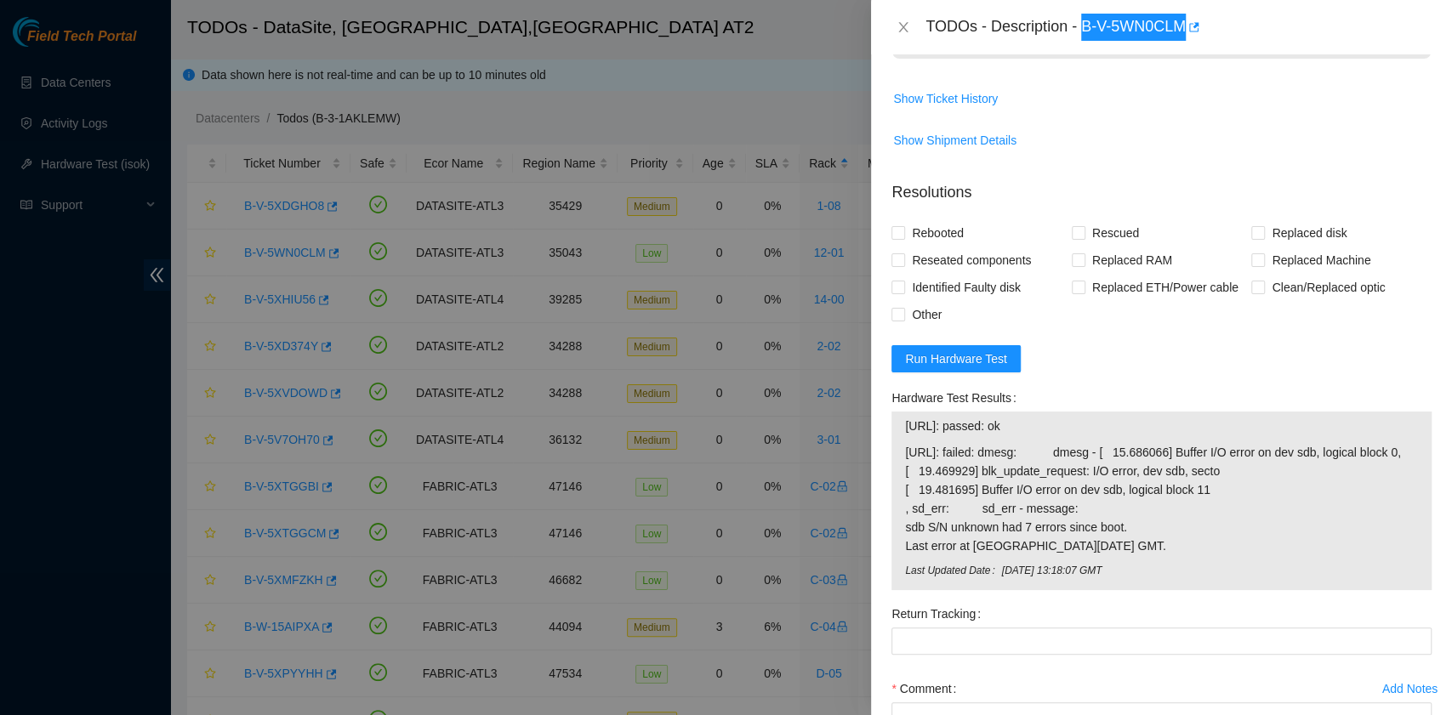
scroll to position [1021, 0]
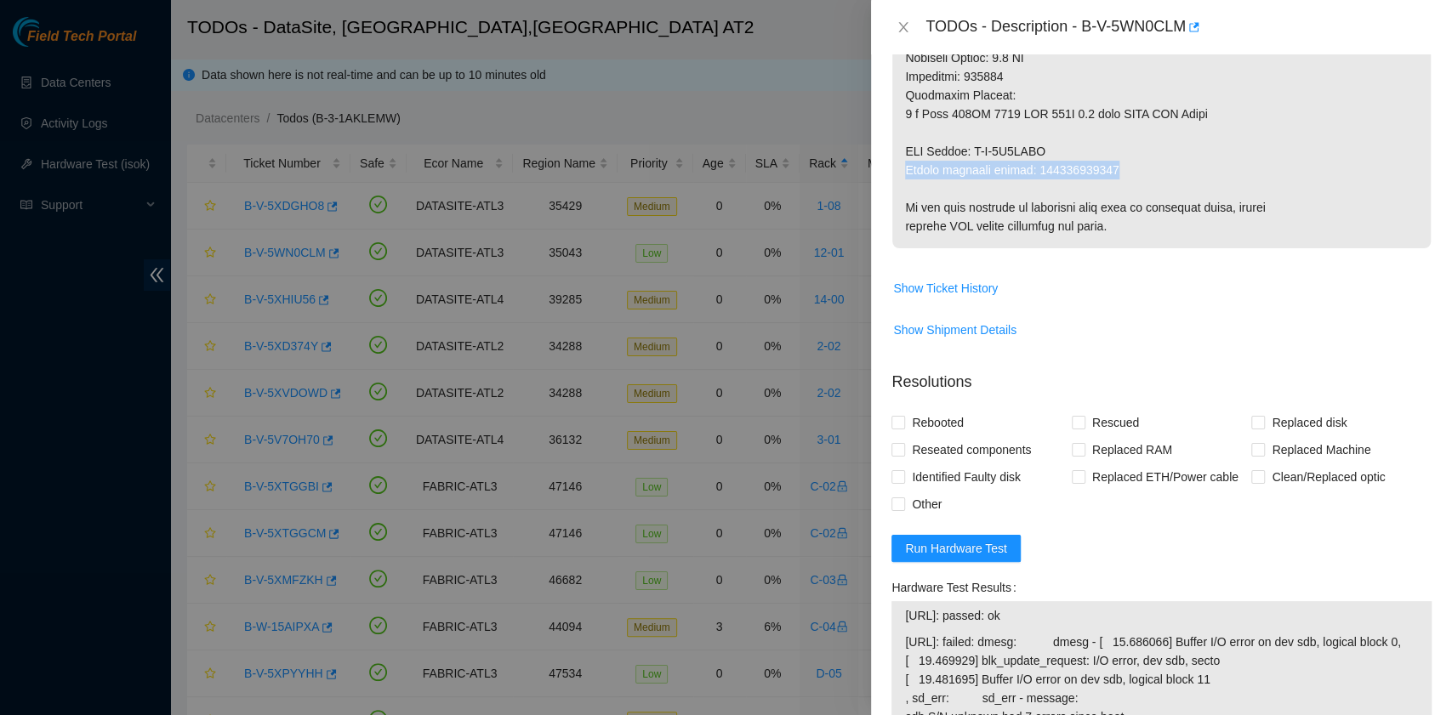
drag, startPoint x: 905, startPoint y: 169, endPoint x: 1112, endPoint y: 169, distance: 207.5
copy p "Return tracking number: 463470062619"
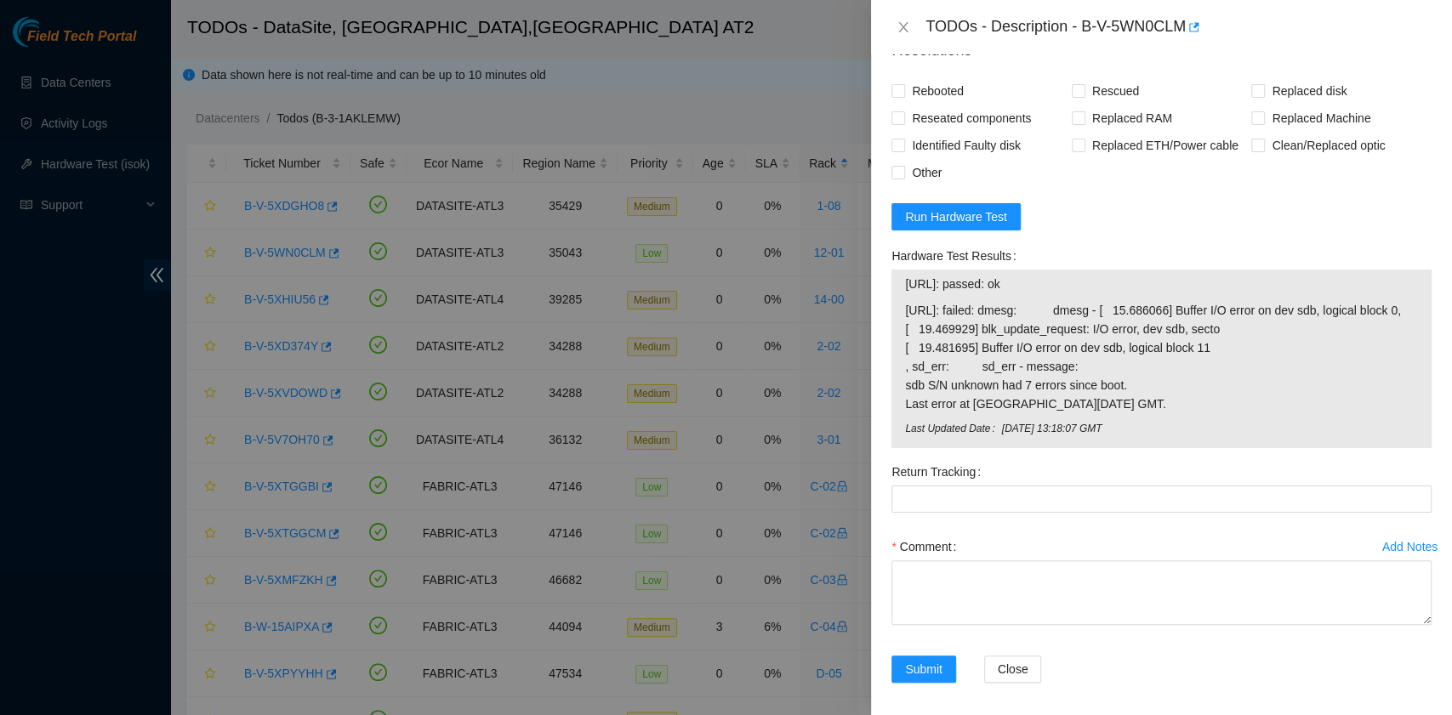
scroll to position [1361, 0]
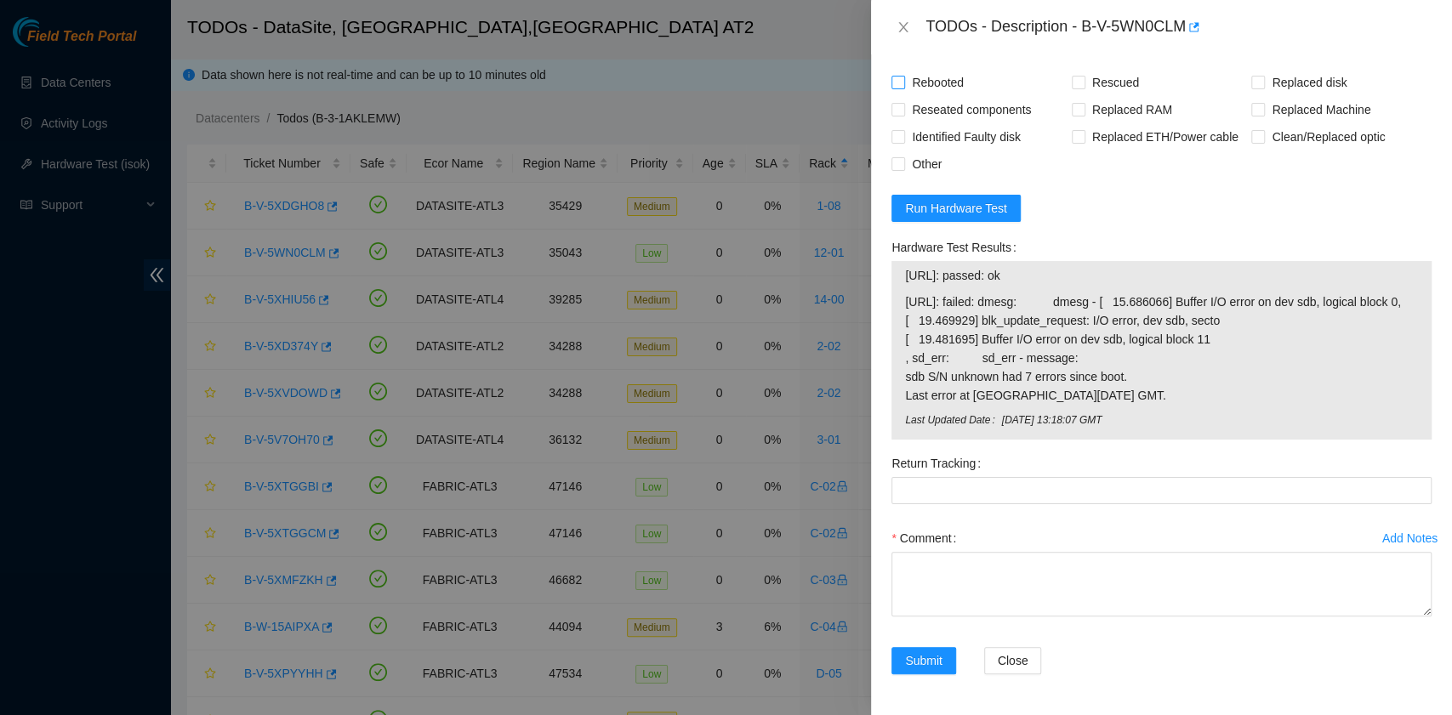
click at [956, 84] on span "Rebooted" at bounding box center [937, 82] width 65 height 27
click at [903, 84] on input "Rebooted" at bounding box center [897, 82] width 12 height 12
checkbox input "true"
click at [1072, 82] on input "Rescued" at bounding box center [1078, 82] width 12 height 12
checkbox input "true"
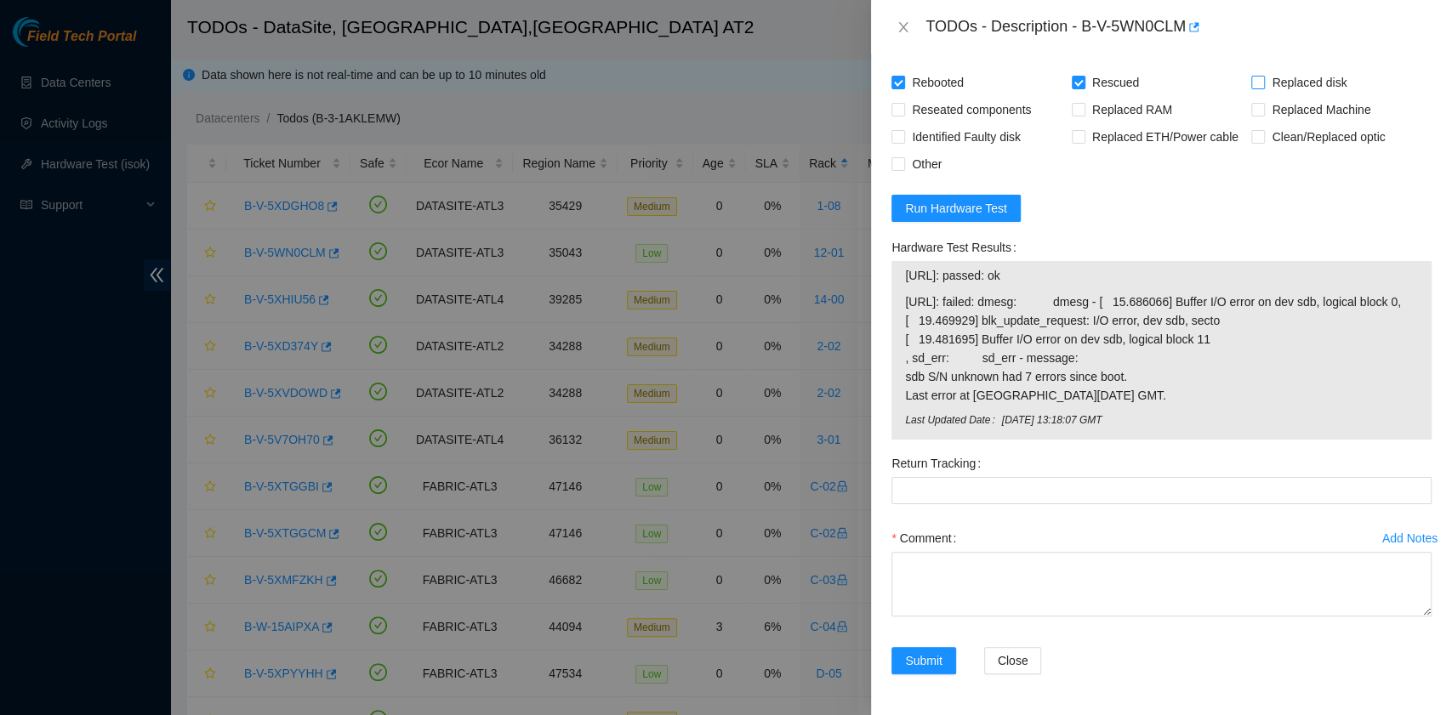
click at [1265, 78] on span "Replaced disk" at bounding box center [1309, 82] width 88 height 27
click at [1259, 78] on input "Replaced disk" at bounding box center [1257, 82] width 12 height 12
checkbox input "true"
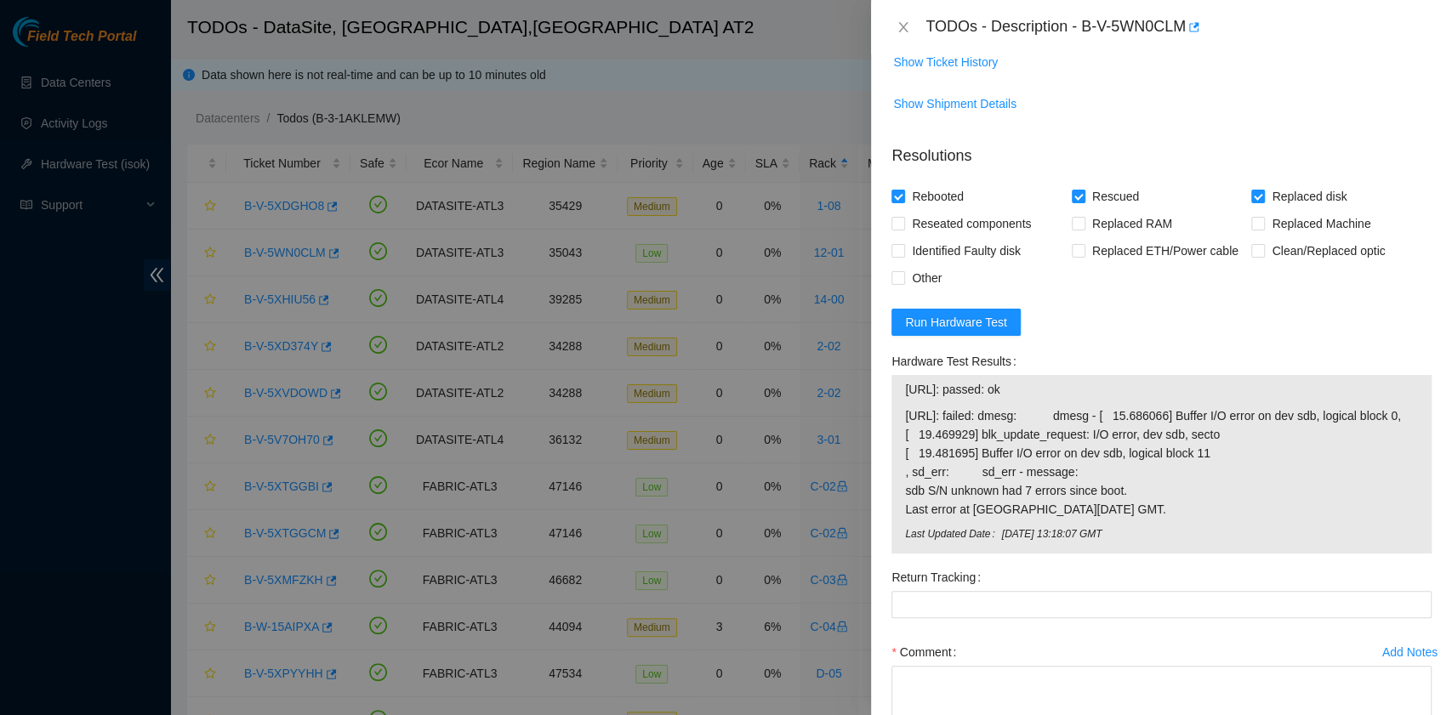
scroll to position [1376, 0]
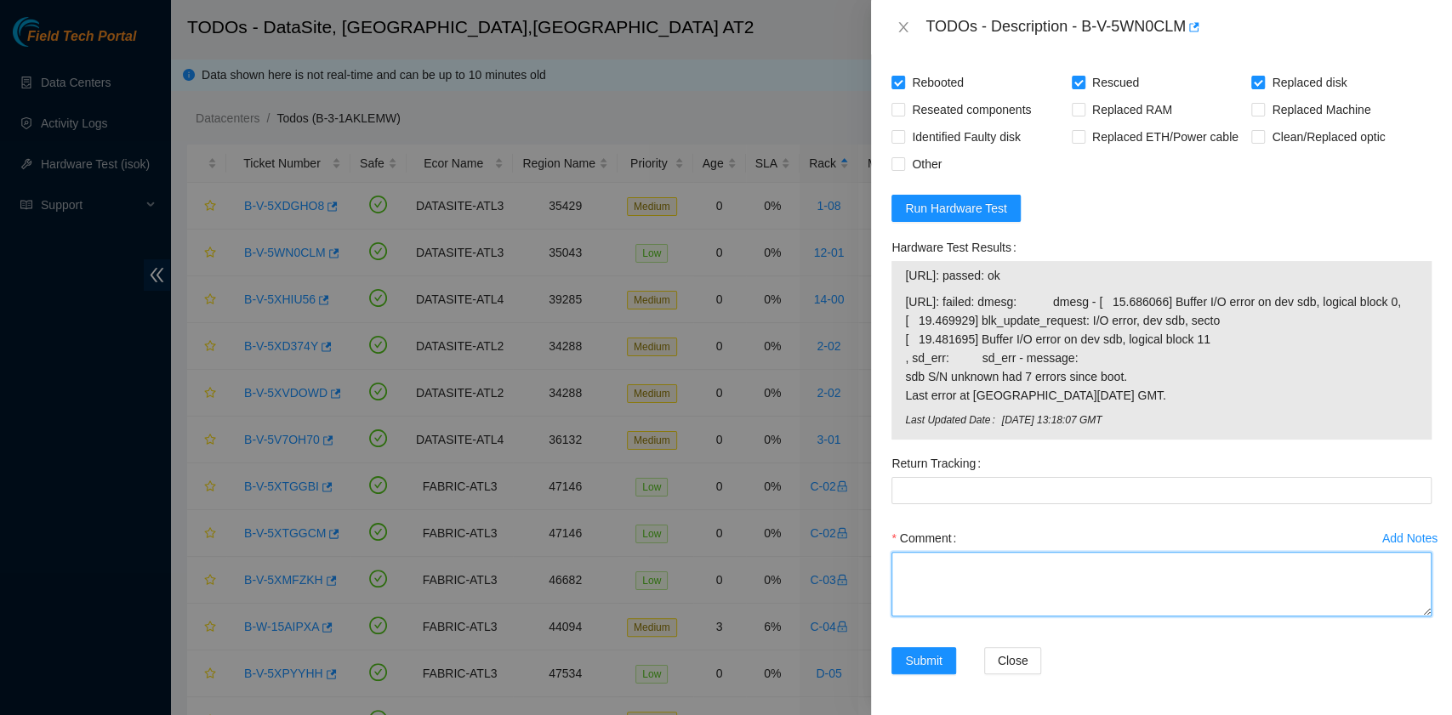
click at [994, 574] on textarea "Comment" at bounding box center [1161, 584] width 540 height 65
paste textarea "B-V-5WN0CLM rack# 12-01 machine# 12:01 Replaced disk 190420C3A3E9 with 18431F75…"
drag, startPoint x: 1116, startPoint y: 569, endPoint x: 1032, endPoint y: 572, distance: 84.3
click at [1032, 572] on textarea "B-V-5WN0CLM rack# 12-01 machine# 12:01 Replaced disk 190420C3A3E9 with 18431F75…" at bounding box center [1161, 584] width 540 height 65
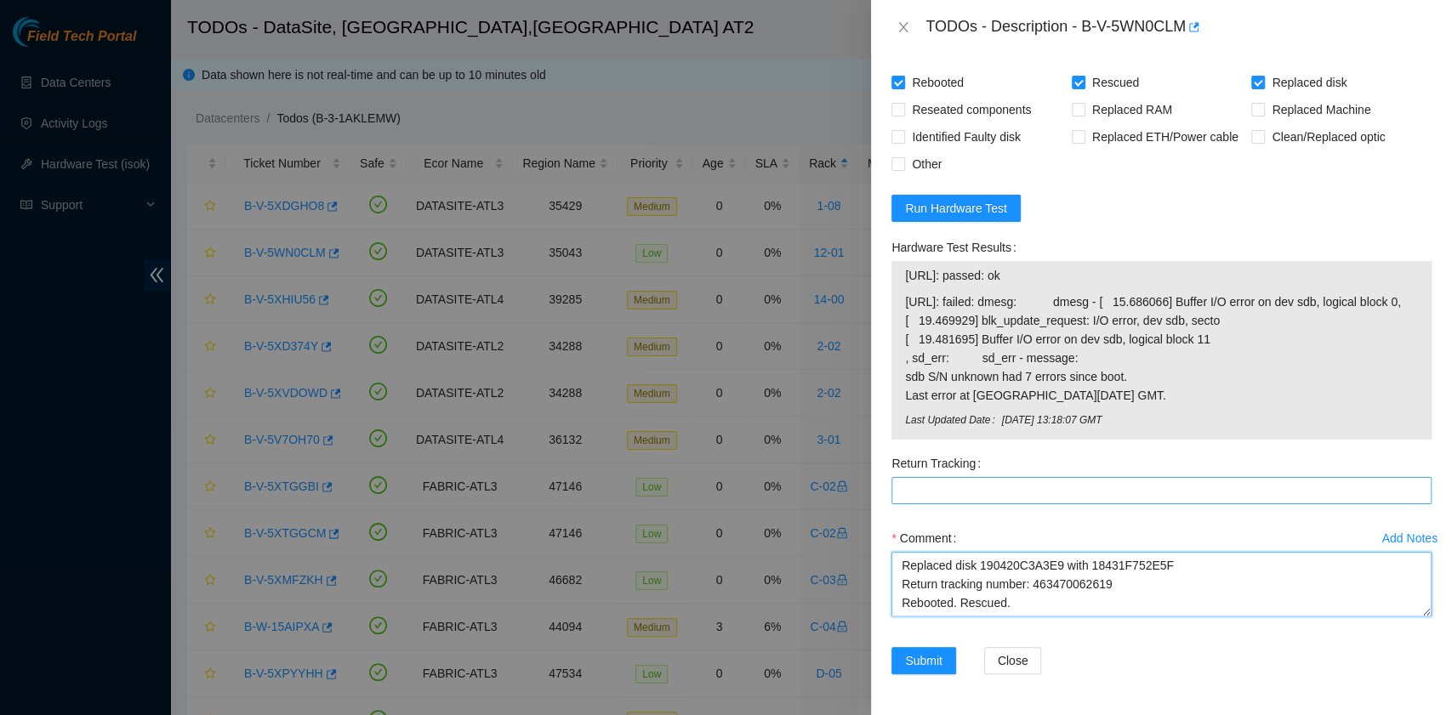
type textarea "B-V-5WN0CLM rack# 12-01 machine# 12:01 Replaced disk 190420C3A3E9 with 18431F75…"
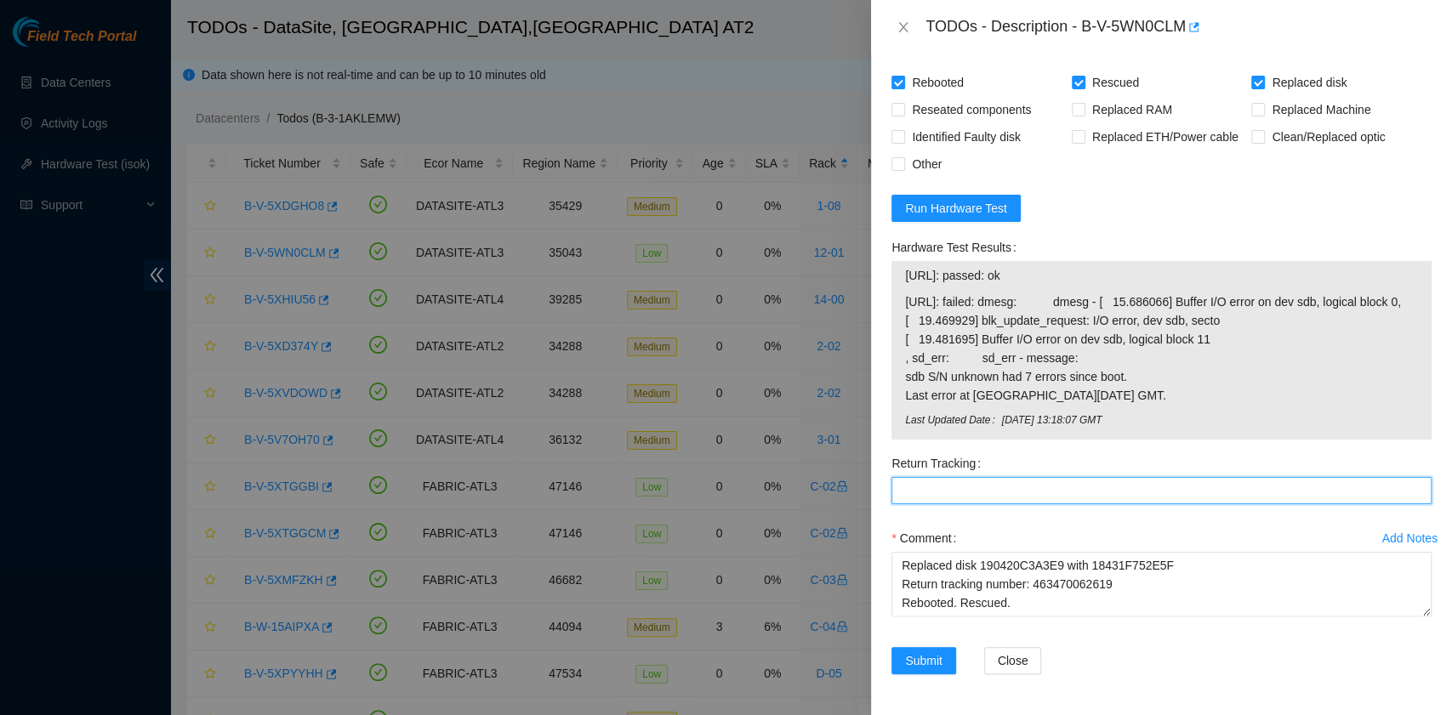
click at [965, 489] on Tracking "Return Tracking" at bounding box center [1161, 490] width 540 height 27
paste Tracking "463470062619"
type Tracking "463470062619"
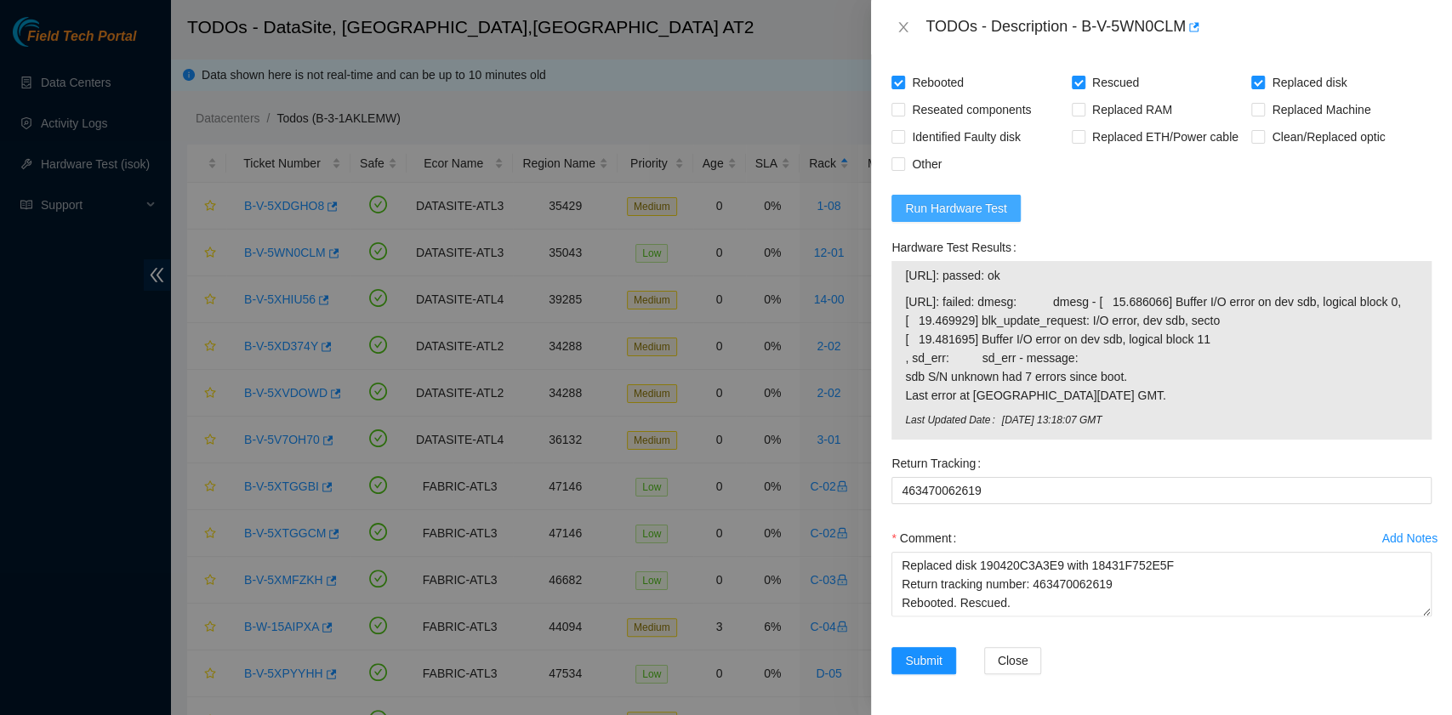
click at [989, 199] on span "Run Hardware Test" at bounding box center [956, 208] width 102 height 19
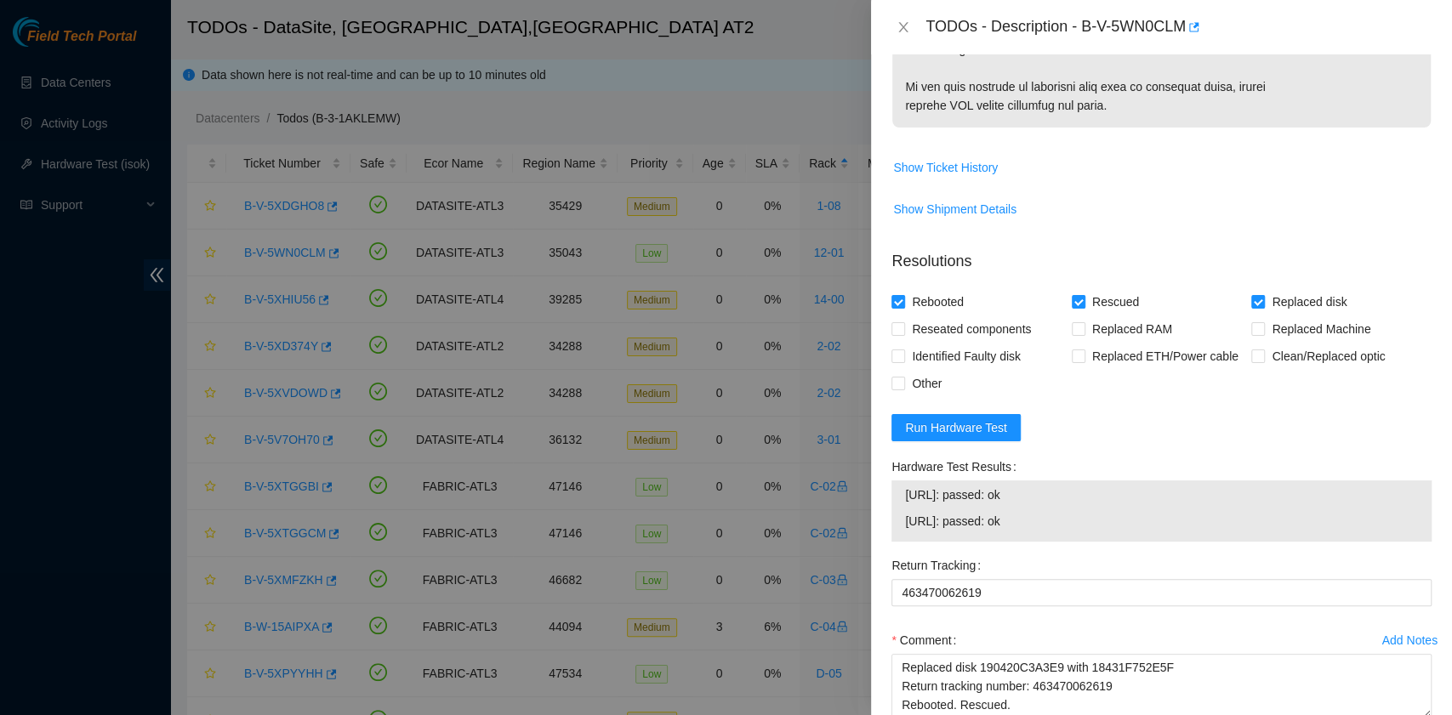
scroll to position [1240, 0]
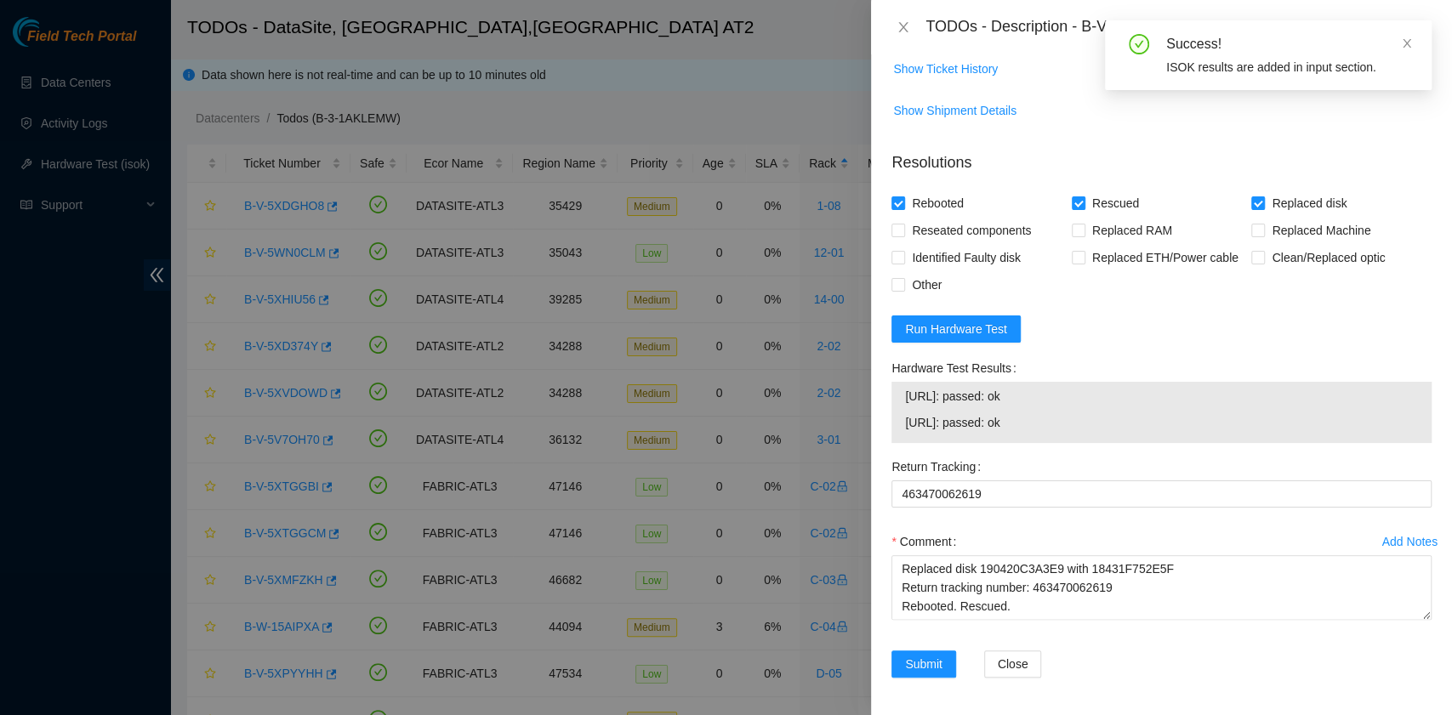
drag, startPoint x: 1036, startPoint y: 419, endPoint x: 898, endPoint y: 413, distance: 137.9
click at [898, 413] on div "23.0.175.46: passed: ok 23.0.175.47: passed: ok" at bounding box center [1161, 412] width 540 height 61
copy tbody "23.0.175.46: passed: ok 23.0.175.47: passed: ok"
click at [929, 607] on textarea "B-V-5WN0CLM rack# 12-01 machine# 12:01 Replaced disk 190420C3A3E9 with 18431F75…" at bounding box center [1161, 587] width 540 height 65
paste textarea "23.0.175.46: passed: ok 23.0.175.47: passed: ok"
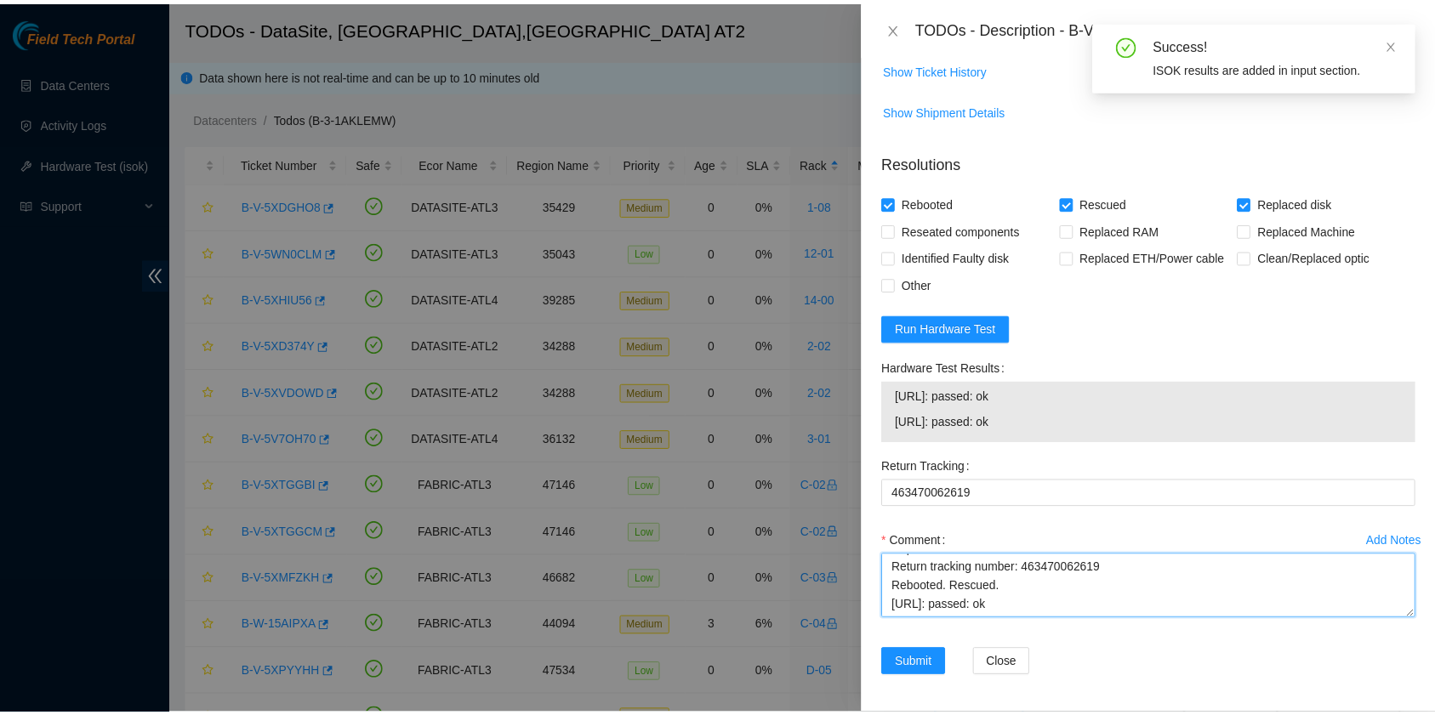
scroll to position [51, 0]
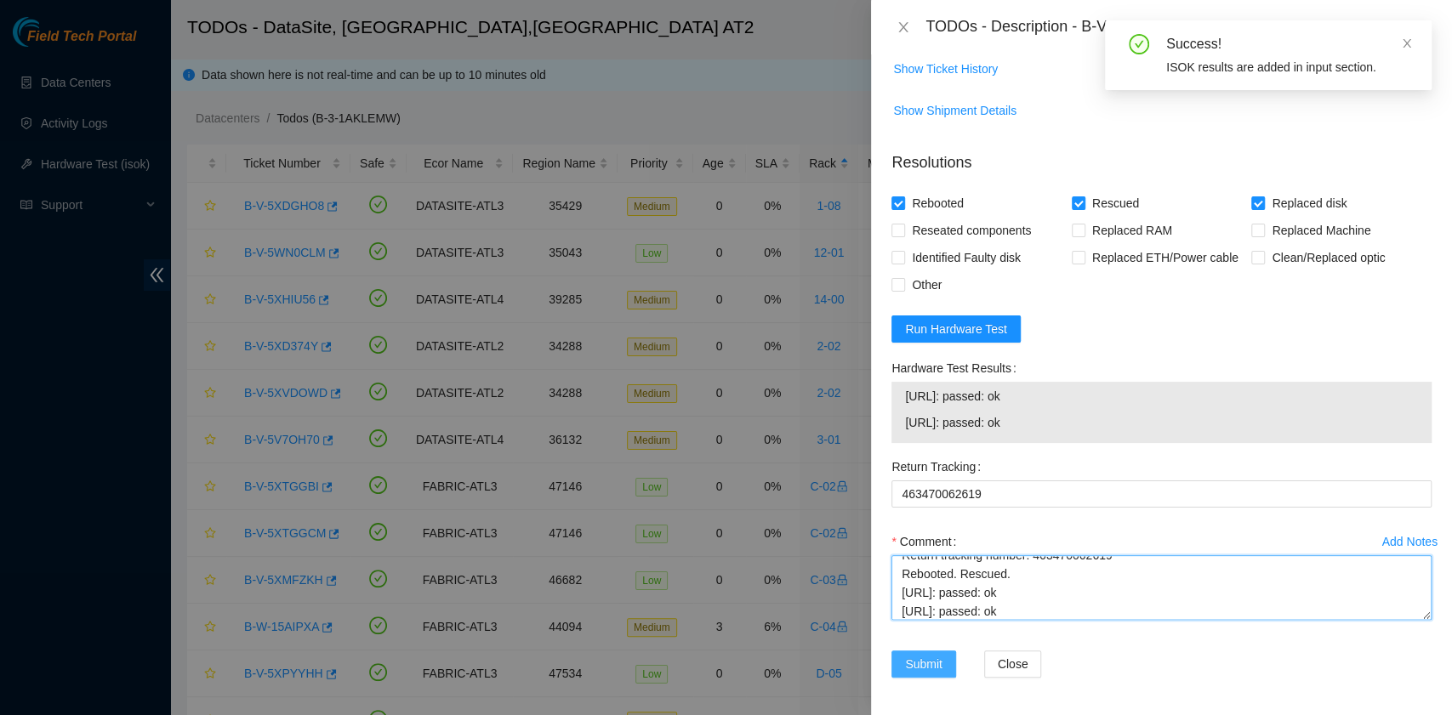
type textarea "B-V-5WN0CLM rack# 12-01 machine# 12:01 Replaced disk 190420C3A3E9 with 18431F75…"
click at [926, 665] on span "Submit" at bounding box center [923, 664] width 37 height 19
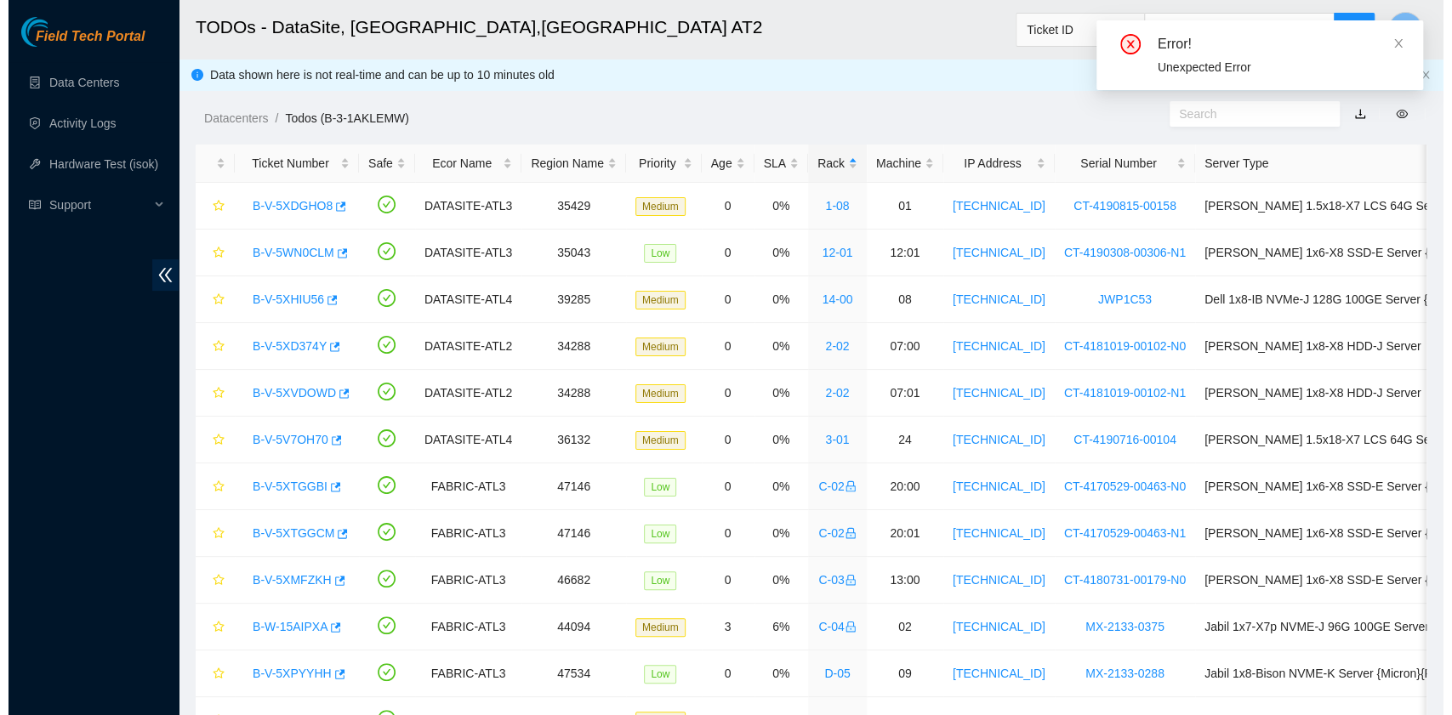
scroll to position [385, 0]
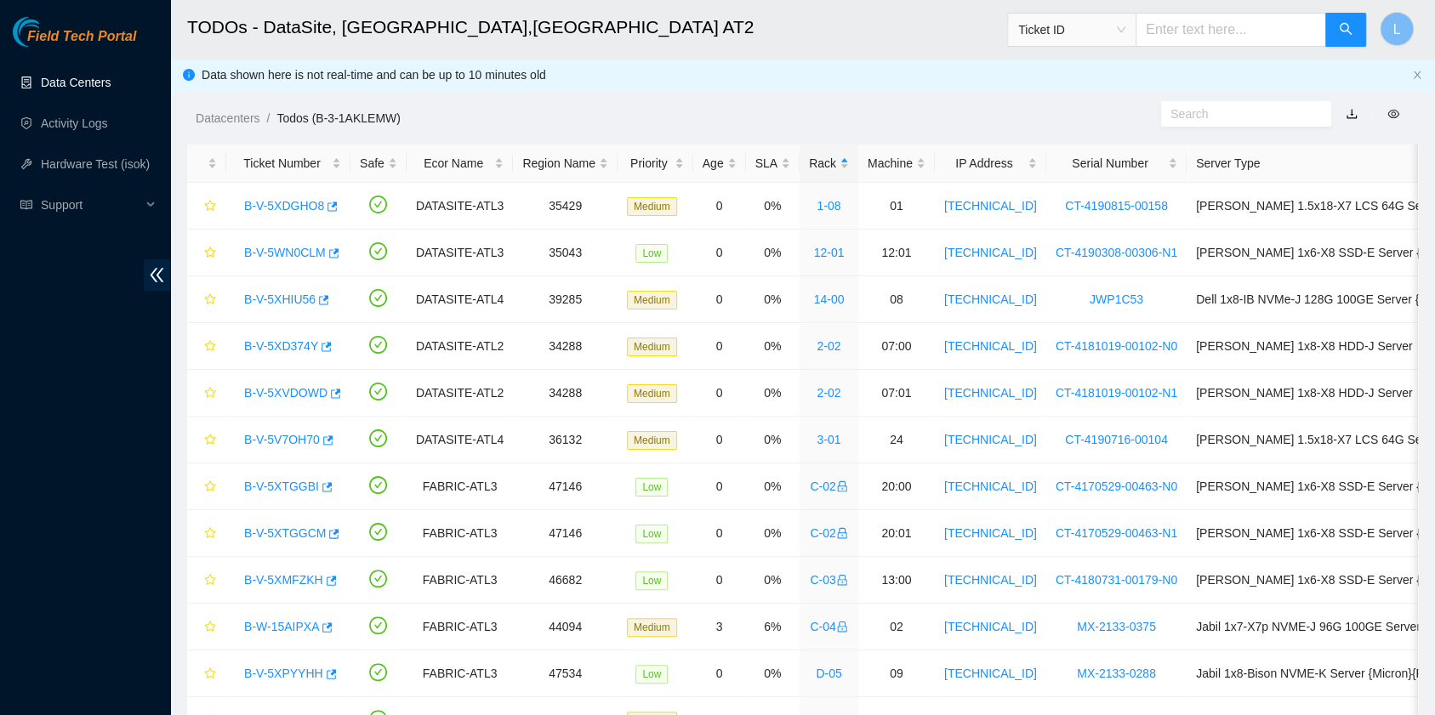
click at [81, 84] on link "Data Centers" at bounding box center [76, 83] width 70 height 14
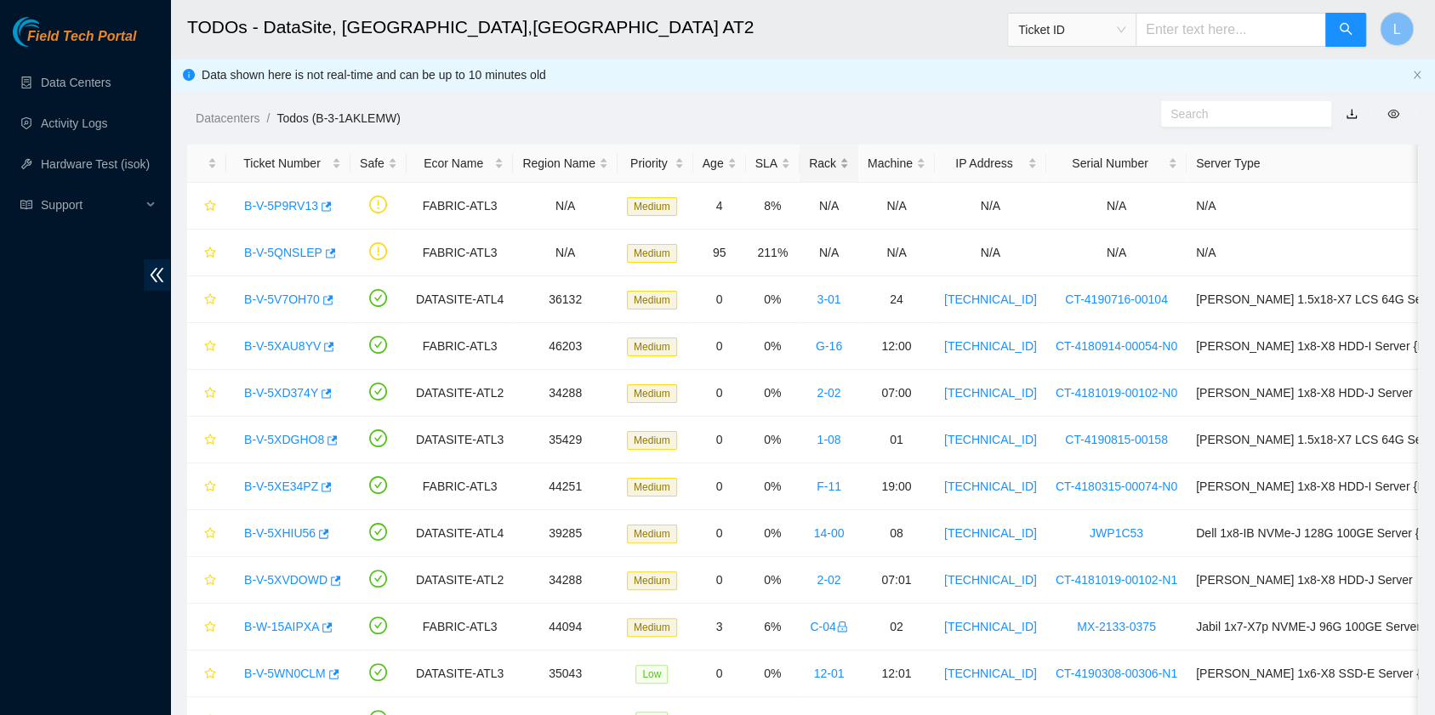
click at [819, 165] on div "Rack" at bounding box center [829, 163] width 40 height 19
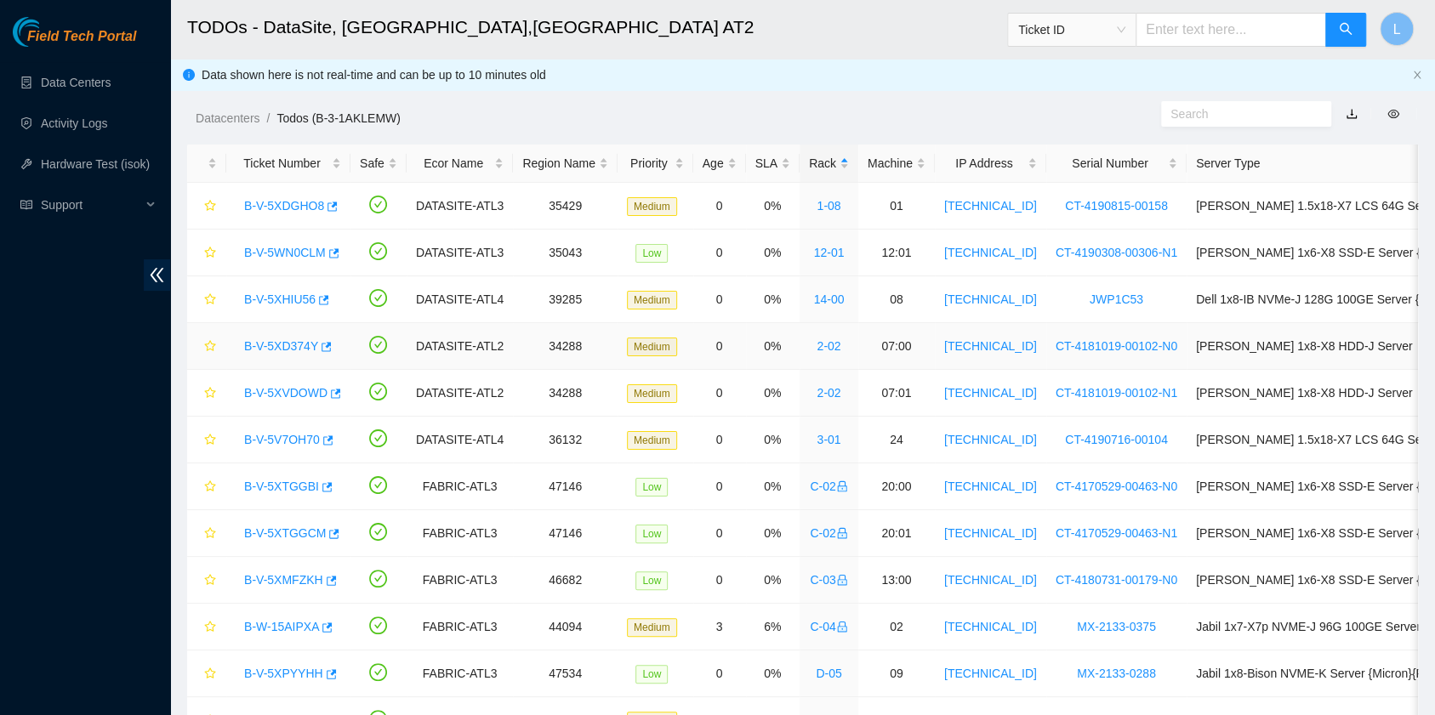
click at [303, 340] on link "B-V-5XD374Y" at bounding box center [281, 346] width 74 height 14
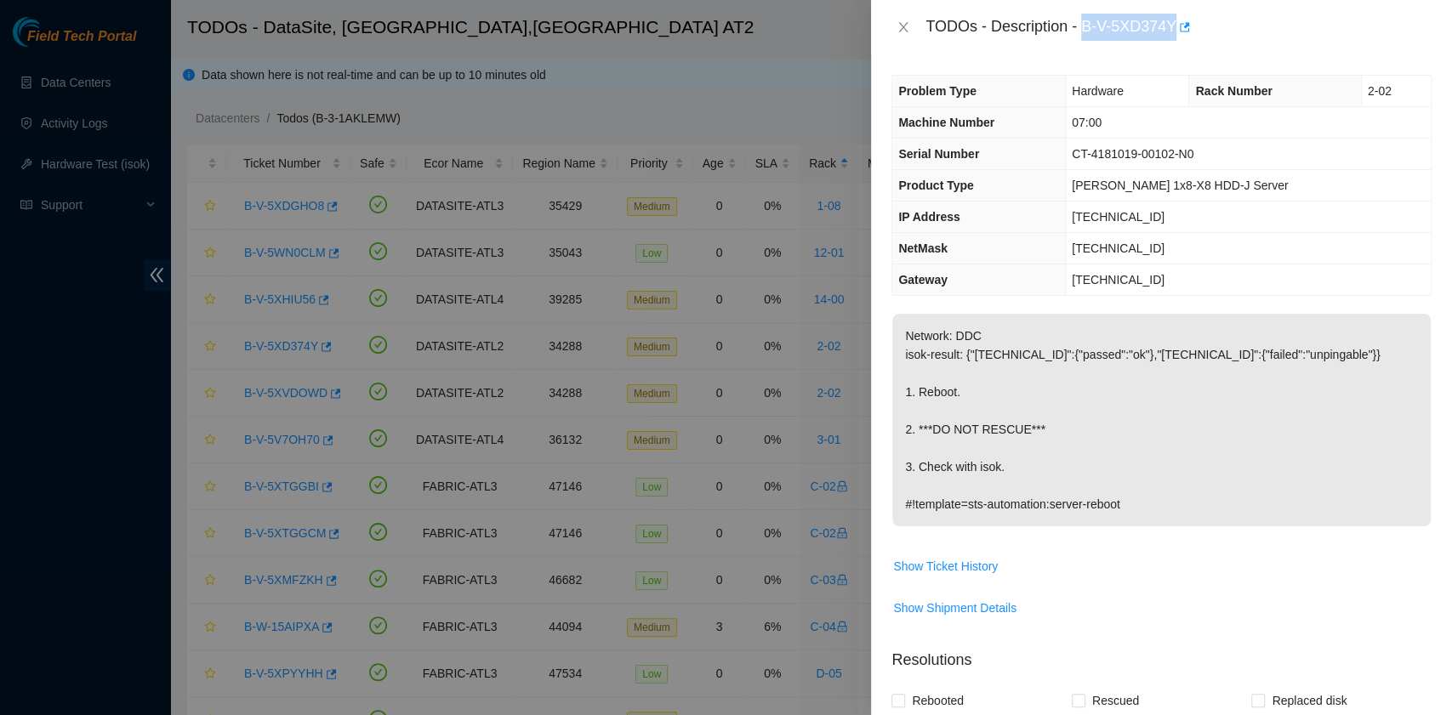
drag, startPoint x: 1083, startPoint y: 24, endPoint x: 1175, endPoint y: 32, distance: 92.2
click at [1175, 32] on div "TODOs - Description - B-V-5XD374Y" at bounding box center [1178, 27] width 506 height 27
copy div "B-V-5XD374Y"
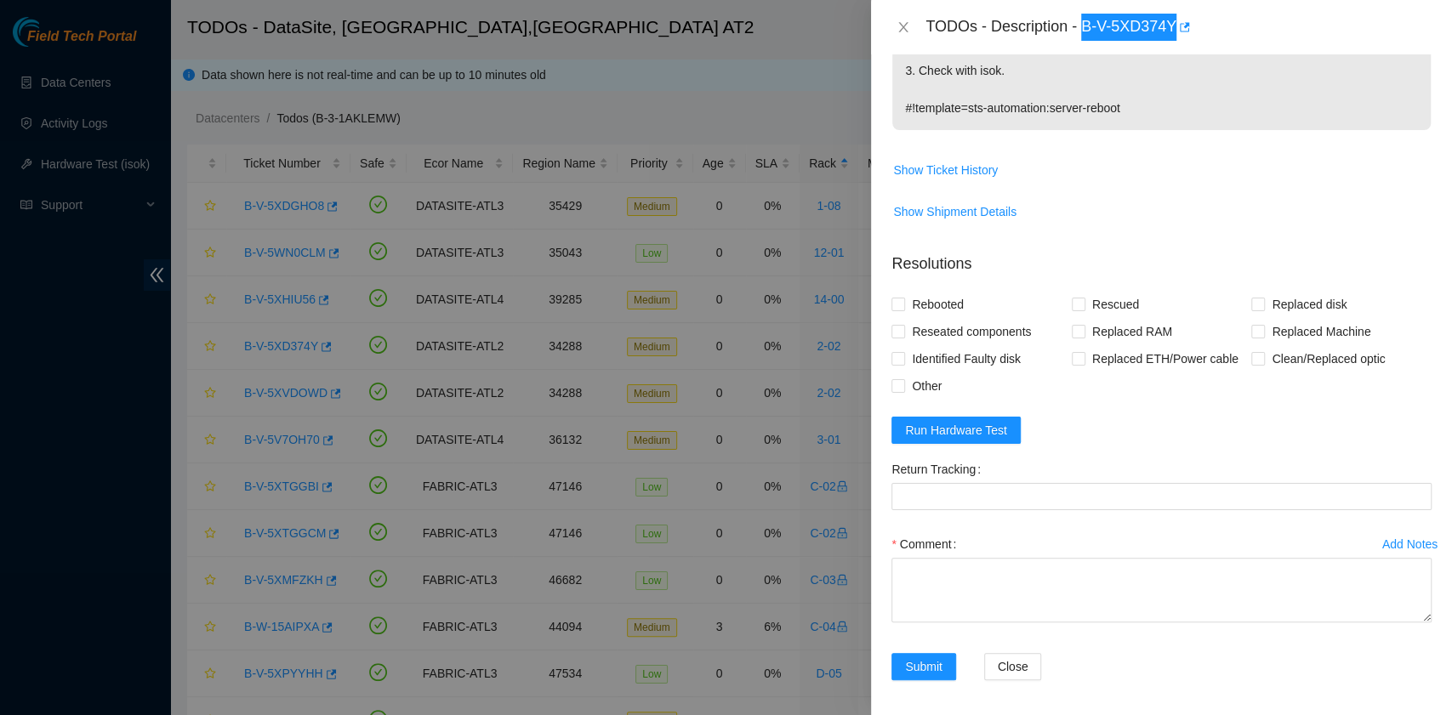
scroll to position [399, 0]
click at [946, 298] on span "Rebooted" at bounding box center [937, 301] width 65 height 27
click at [903, 298] on input "Rebooted" at bounding box center [897, 301] width 12 height 12
checkbox input "true"
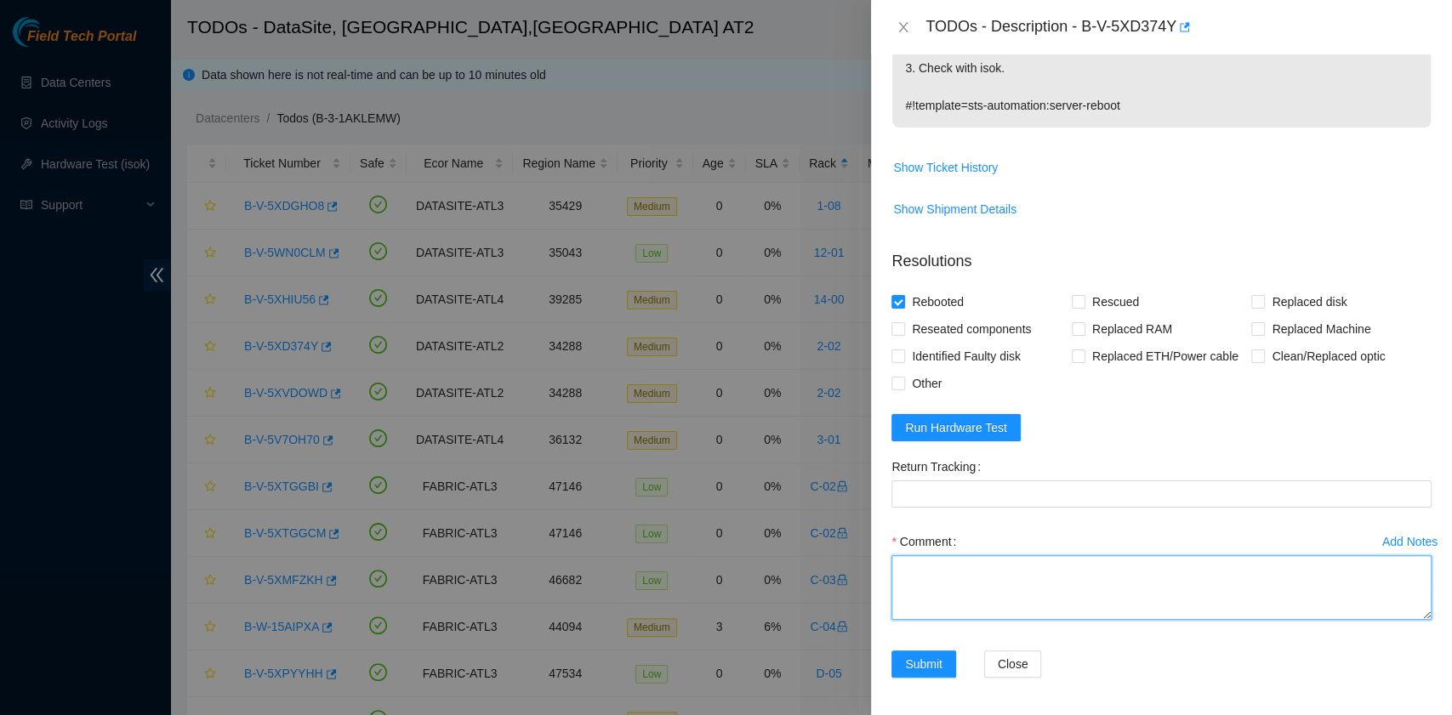
click at [995, 568] on textarea "Comment" at bounding box center [1161, 587] width 540 height 65
paste textarea "B-V-5XD374Y rack# 2-02 machine# 07:00 Rebooted. No rescue. Laura Madrigal 10/7/…"
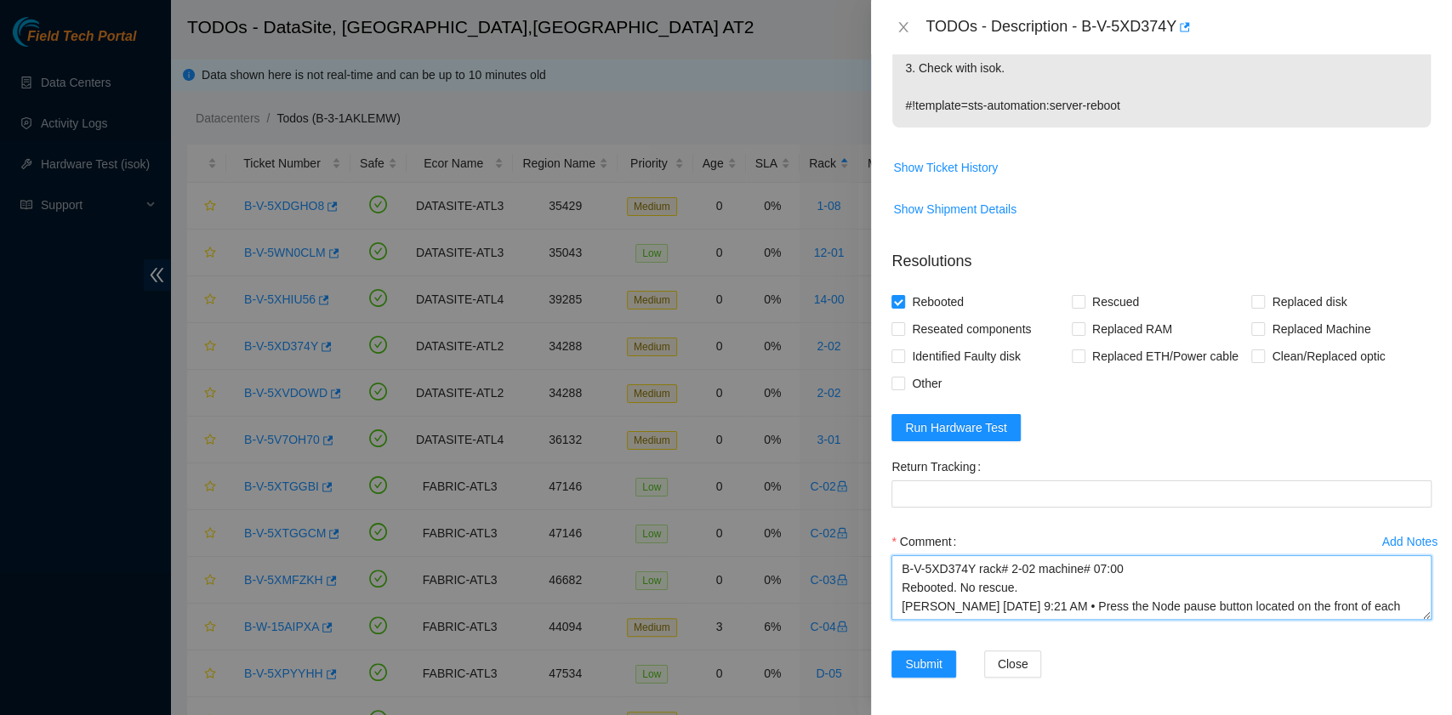
scroll to position [88, 0]
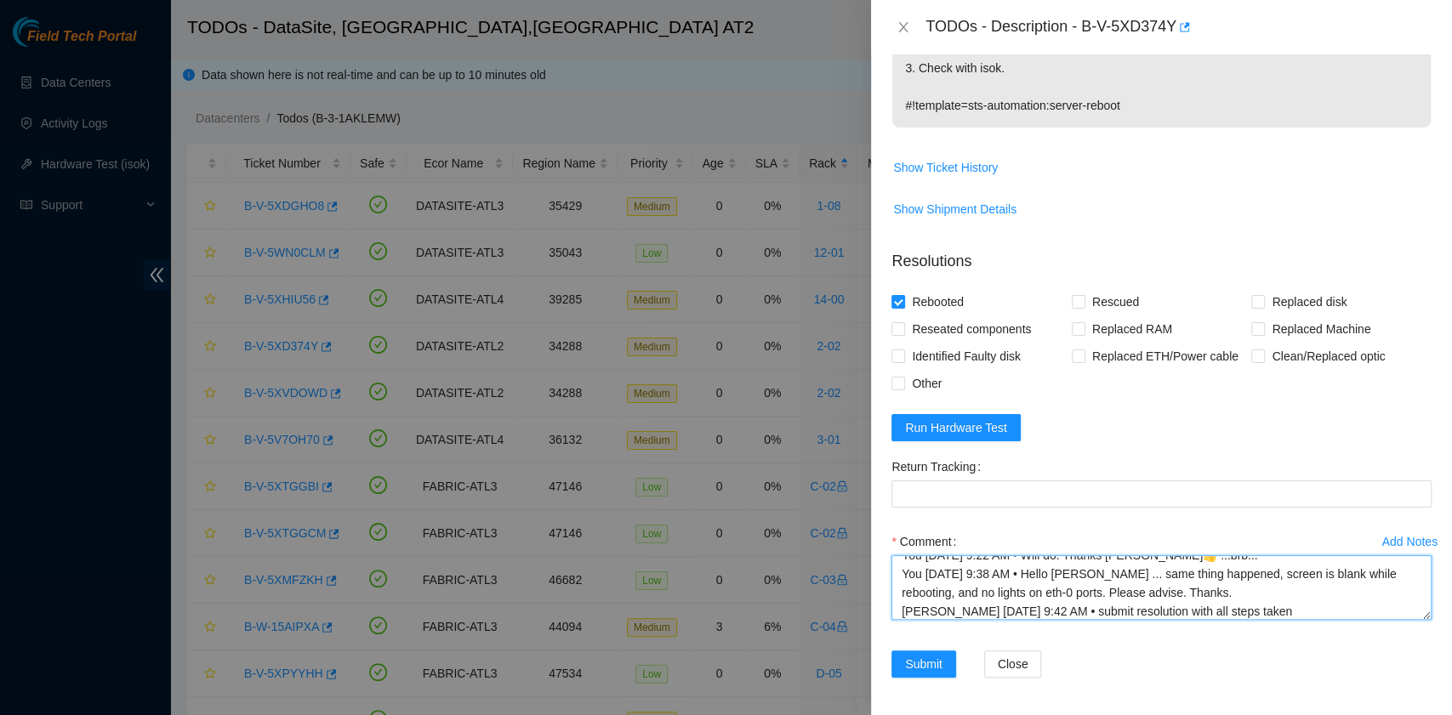
click at [1078, 607] on textarea "B-V-5XD374Y rack# 2-02 machine# 07:00 Rebooted. No rescue. Laura Madrigal 10/7/…" at bounding box center [1161, 587] width 540 height 65
paste textarea "I noticed there is no light on the eth-0 port, but the eth-1 port shows link li…"
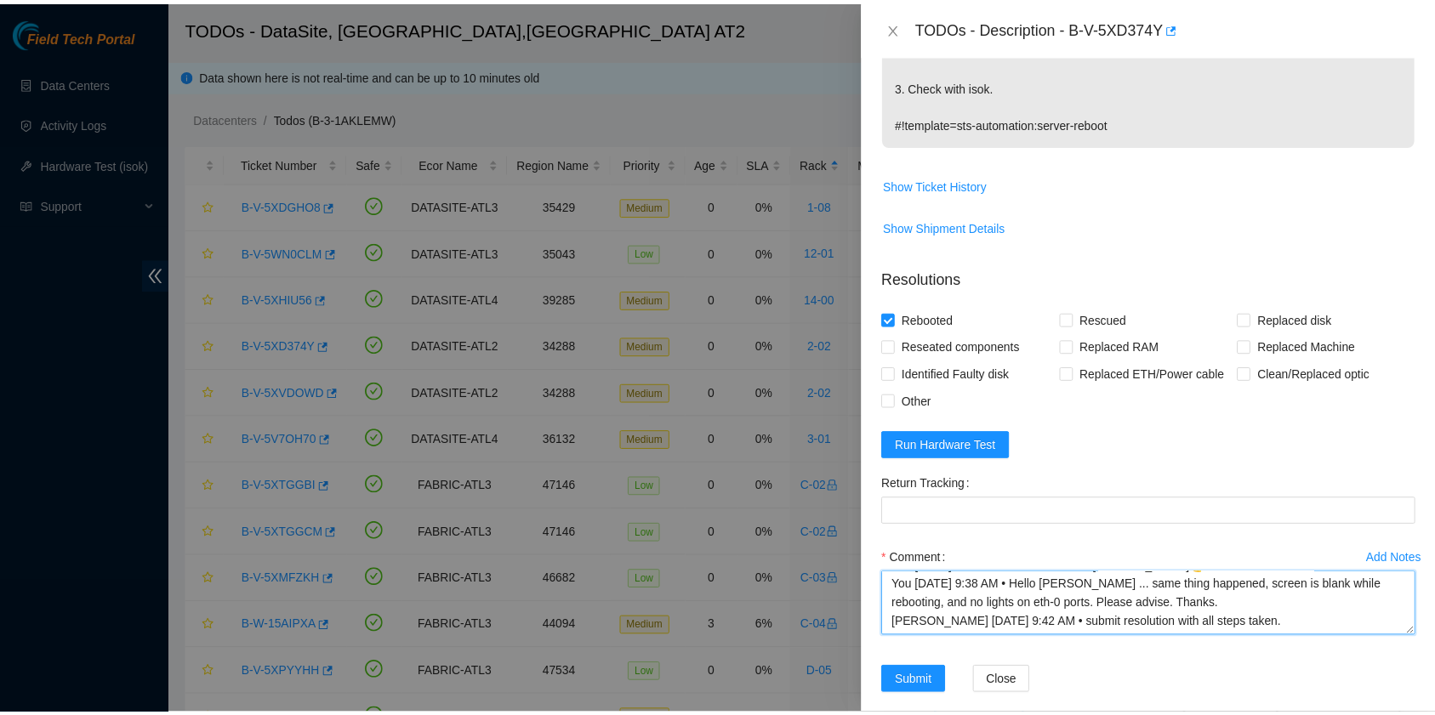
scroll to position [399, 0]
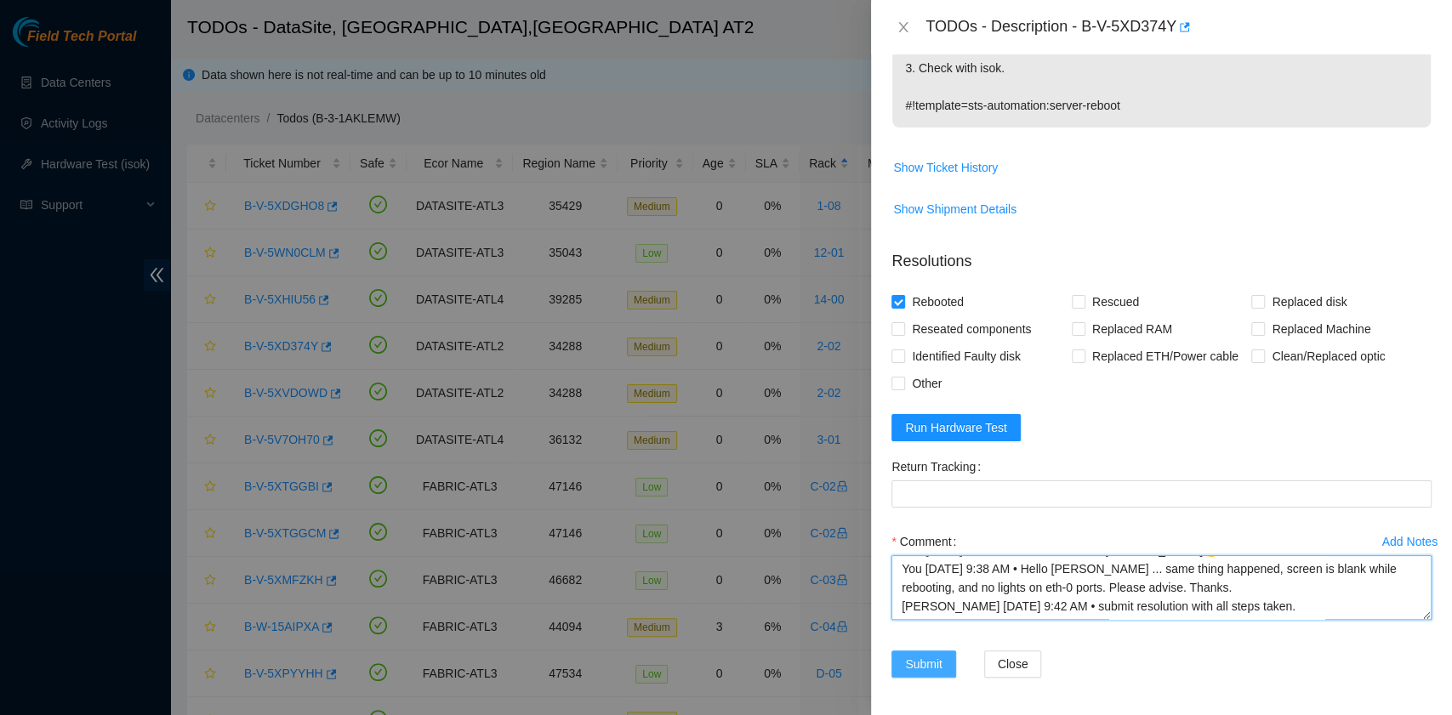
type textarea "B-V-5XD374Y rack# 2-02 machine# 07:00 Rebooted. No rescue. I noticed there is n…"
click at [924, 664] on span "Submit" at bounding box center [923, 664] width 37 height 19
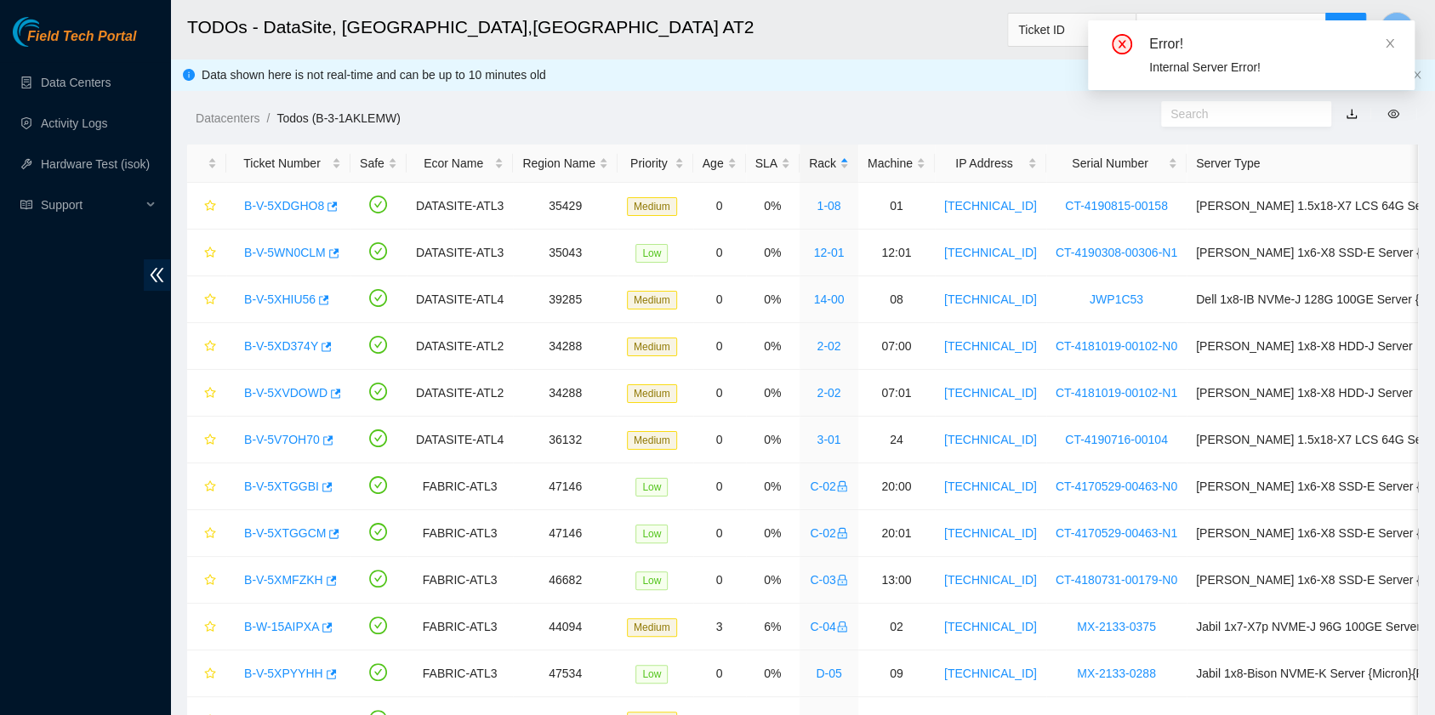
scroll to position [431, 0]
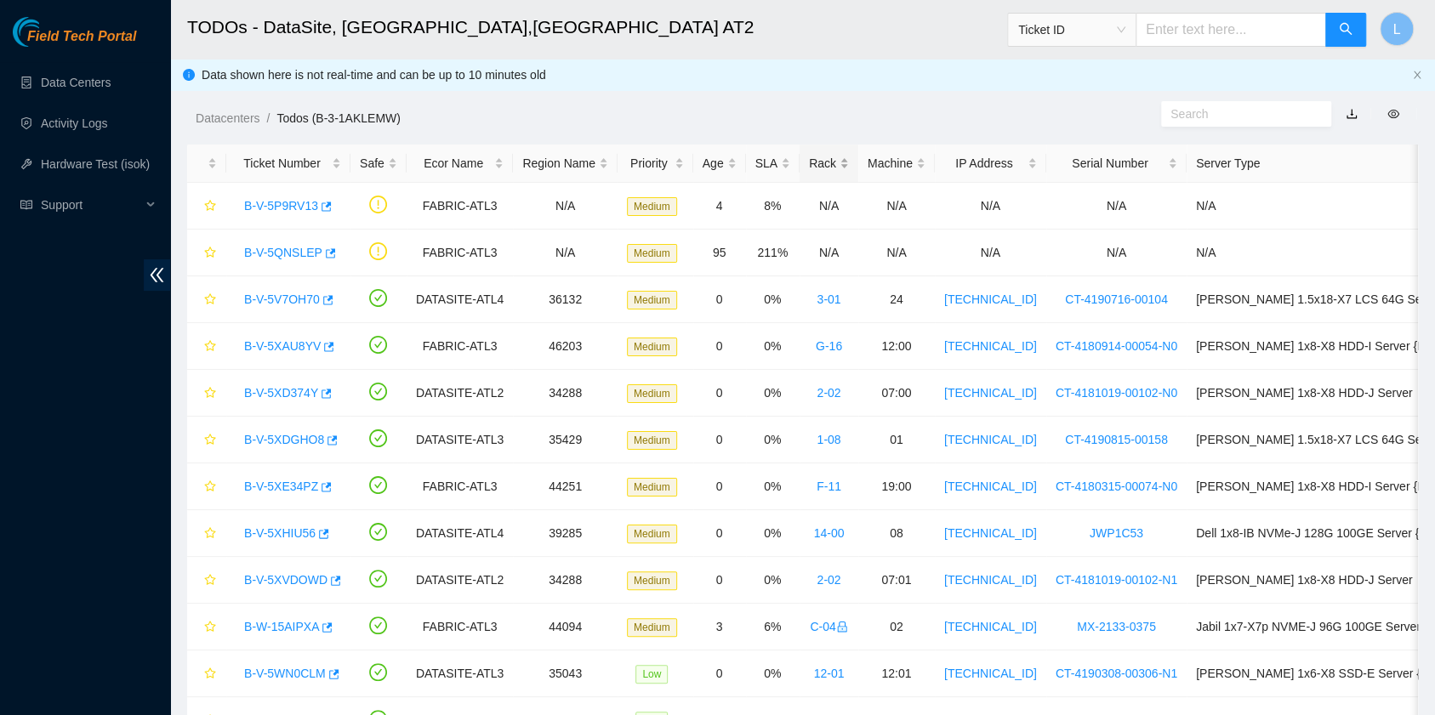
click at [815, 162] on div "Rack" at bounding box center [829, 163] width 40 height 19
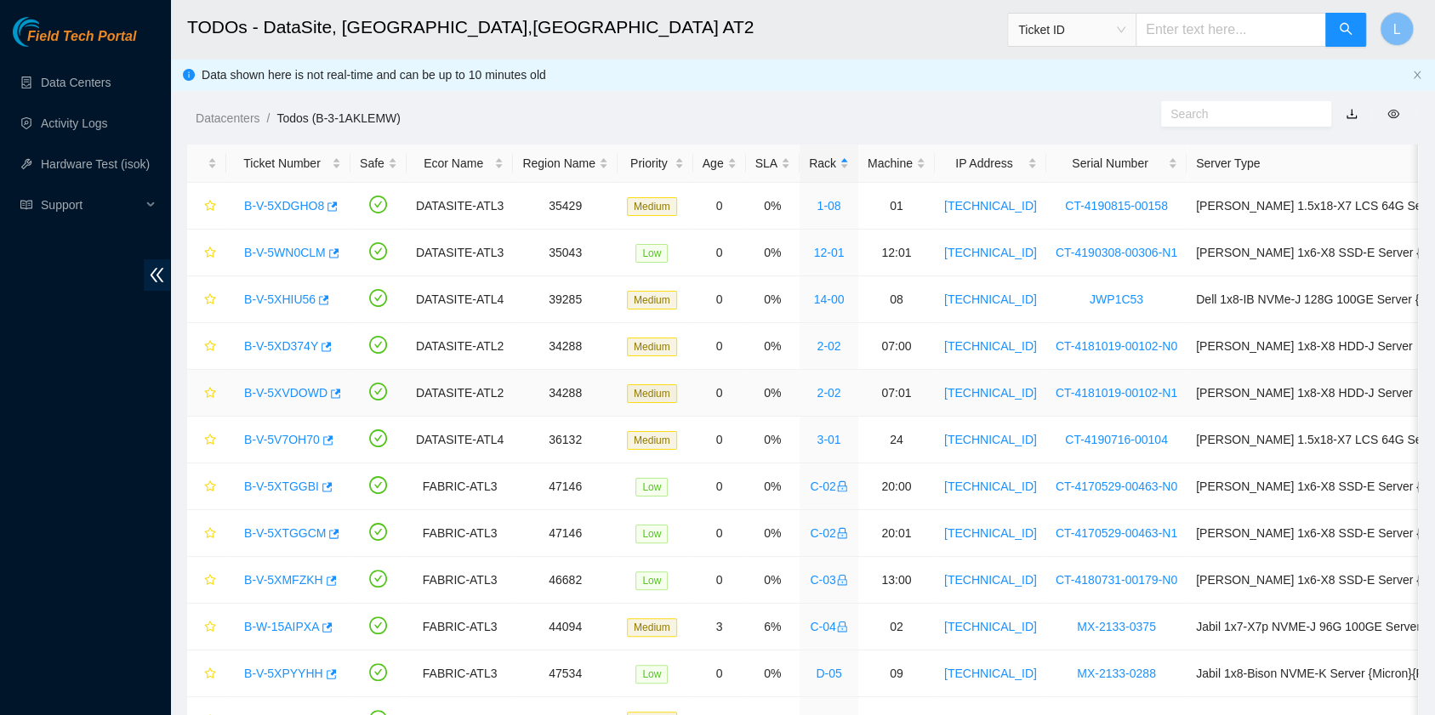
click at [294, 389] on link "B-V-5XVDOWD" at bounding box center [285, 393] width 83 height 14
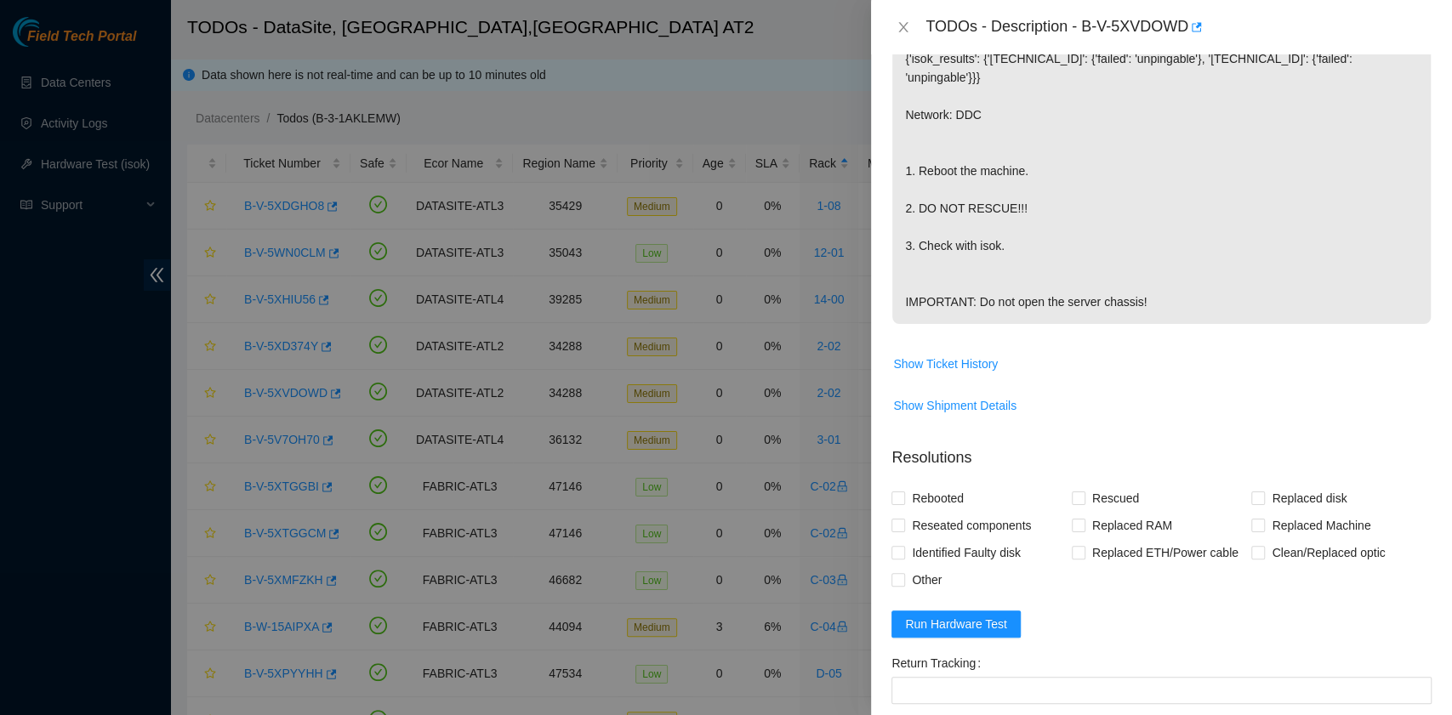
scroll to position [340, 0]
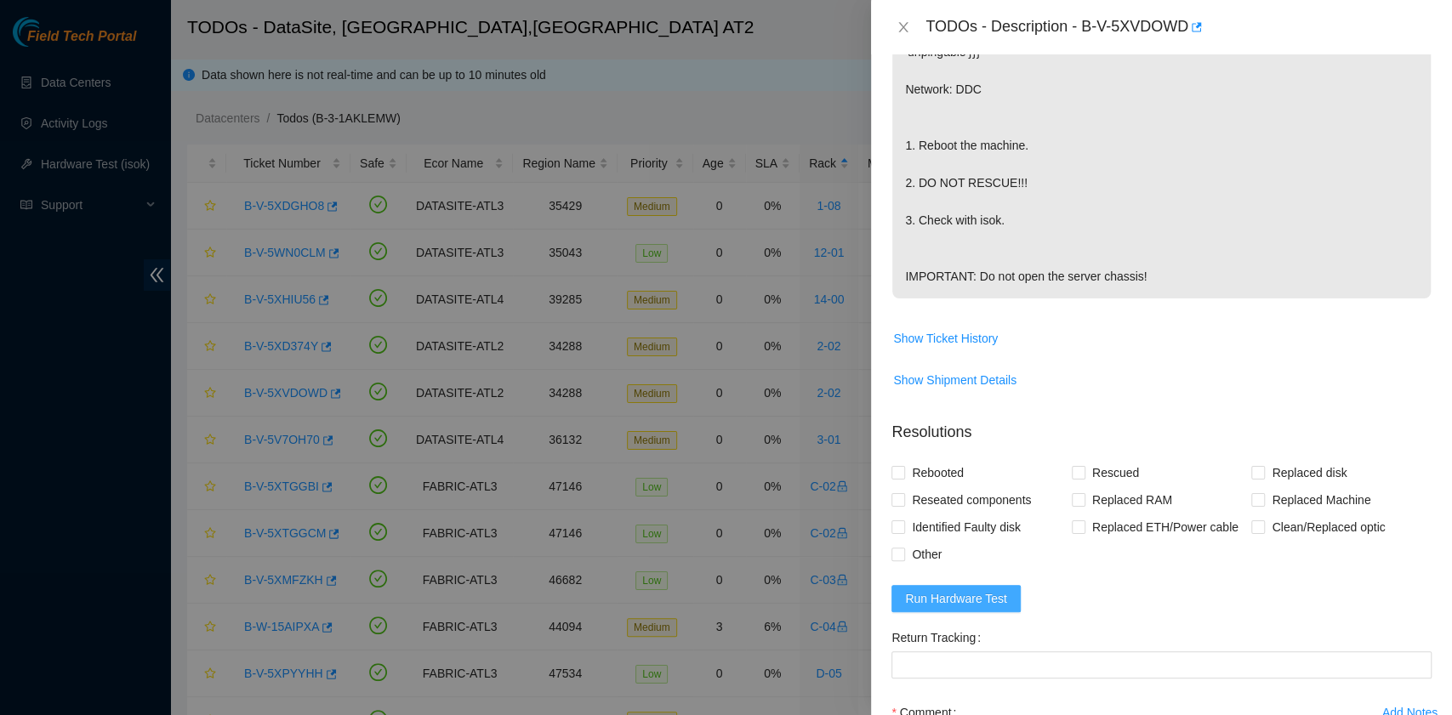
click at [981, 608] on span "Run Hardware Test" at bounding box center [956, 598] width 102 height 19
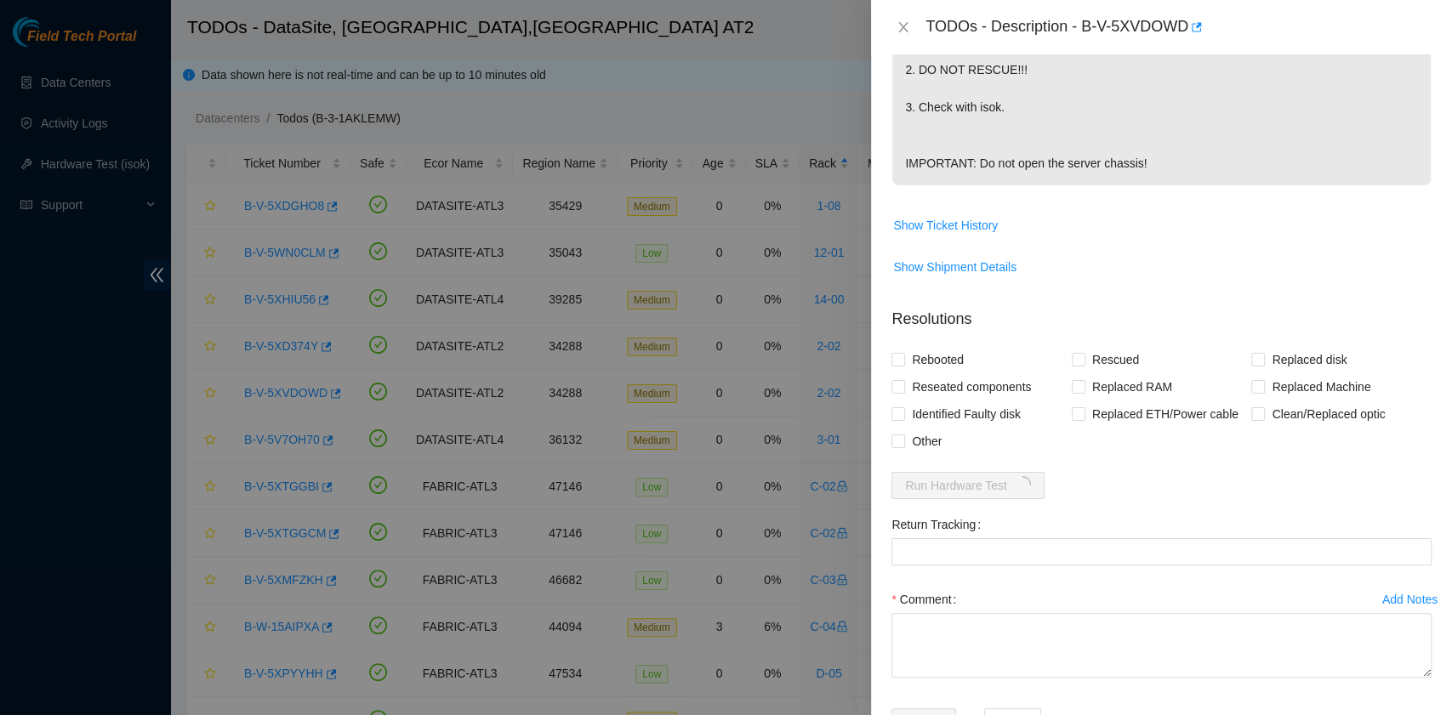
scroll to position [0, 0]
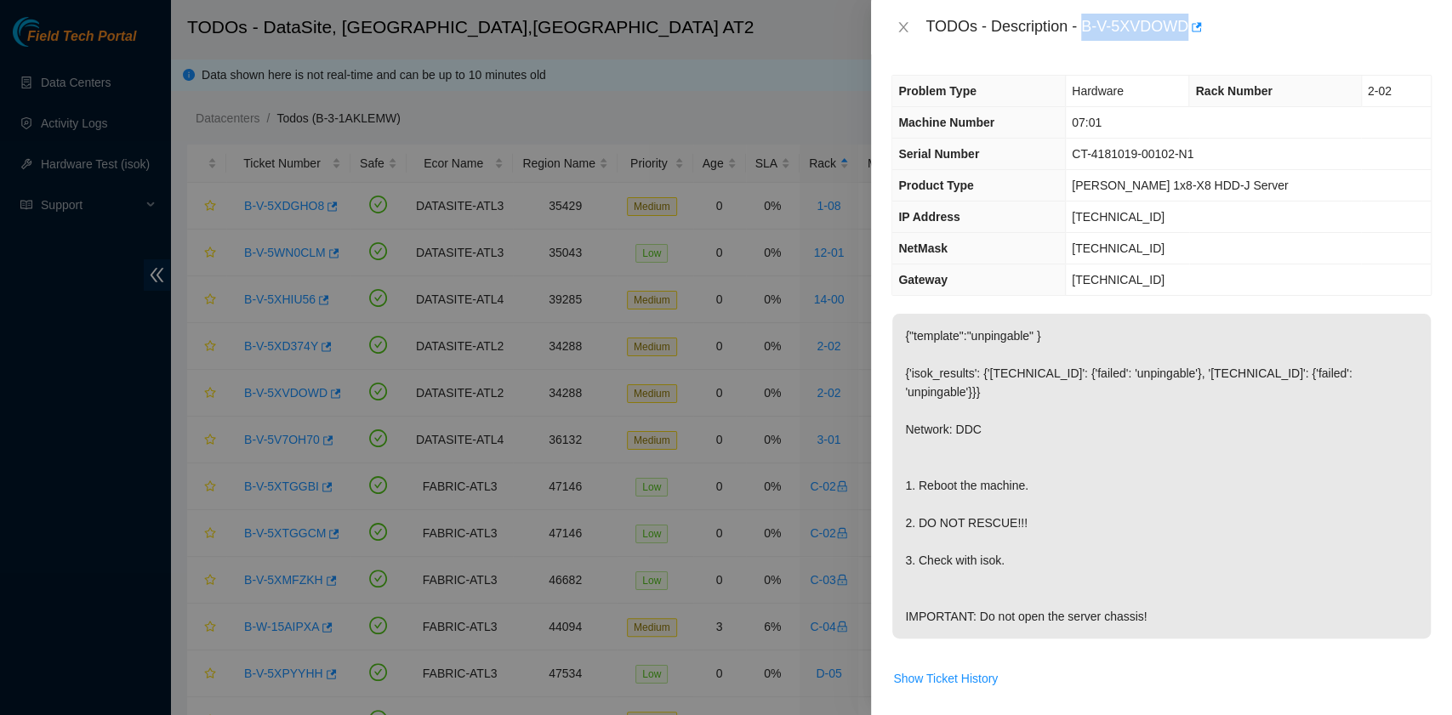
drag, startPoint x: 1083, startPoint y: 28, endPoint x: 1186, endPoint y: 28, distance: 102.1
click at [1186, 28] on div "TODOs - Description - B-V-5XVDOWD" at bounding box center [1178, 27] width 506 height 27
copy div "B-V-5XVDOWD"
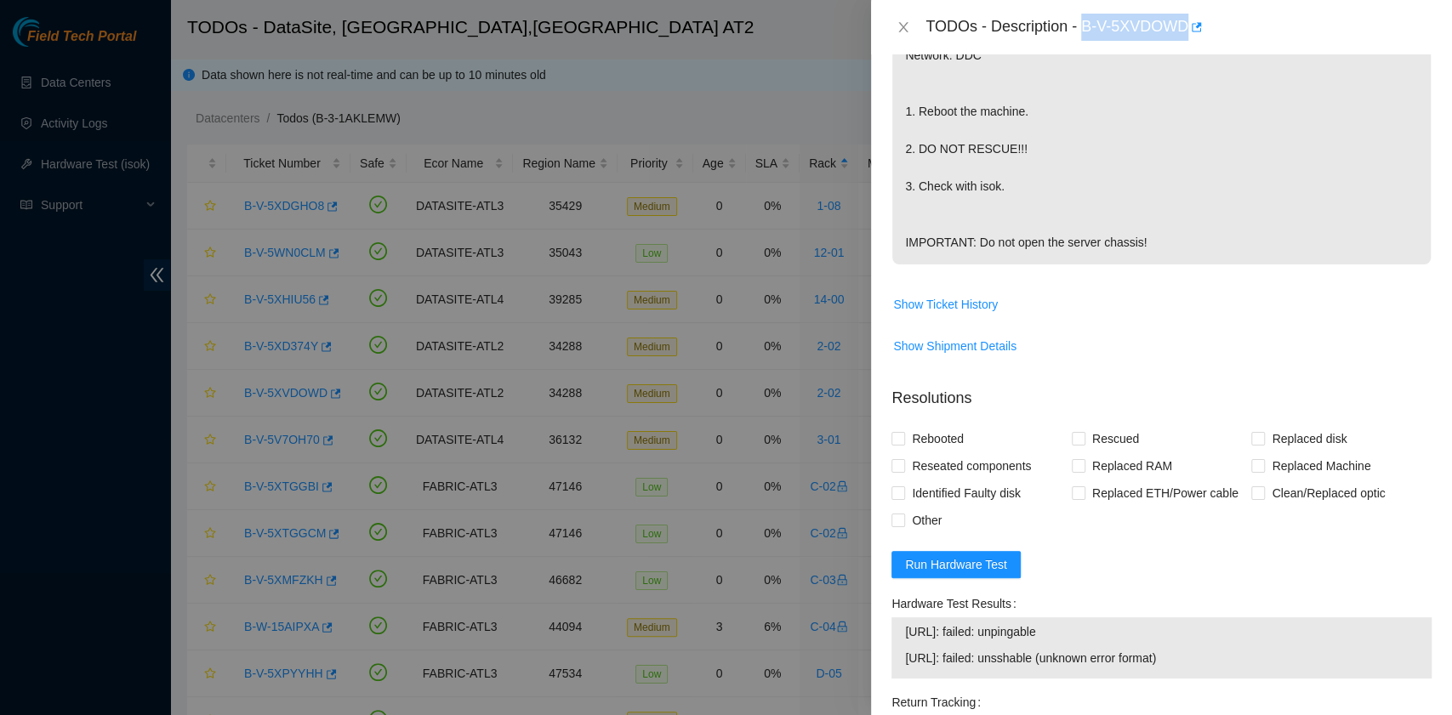
scroll to position [453, 0]
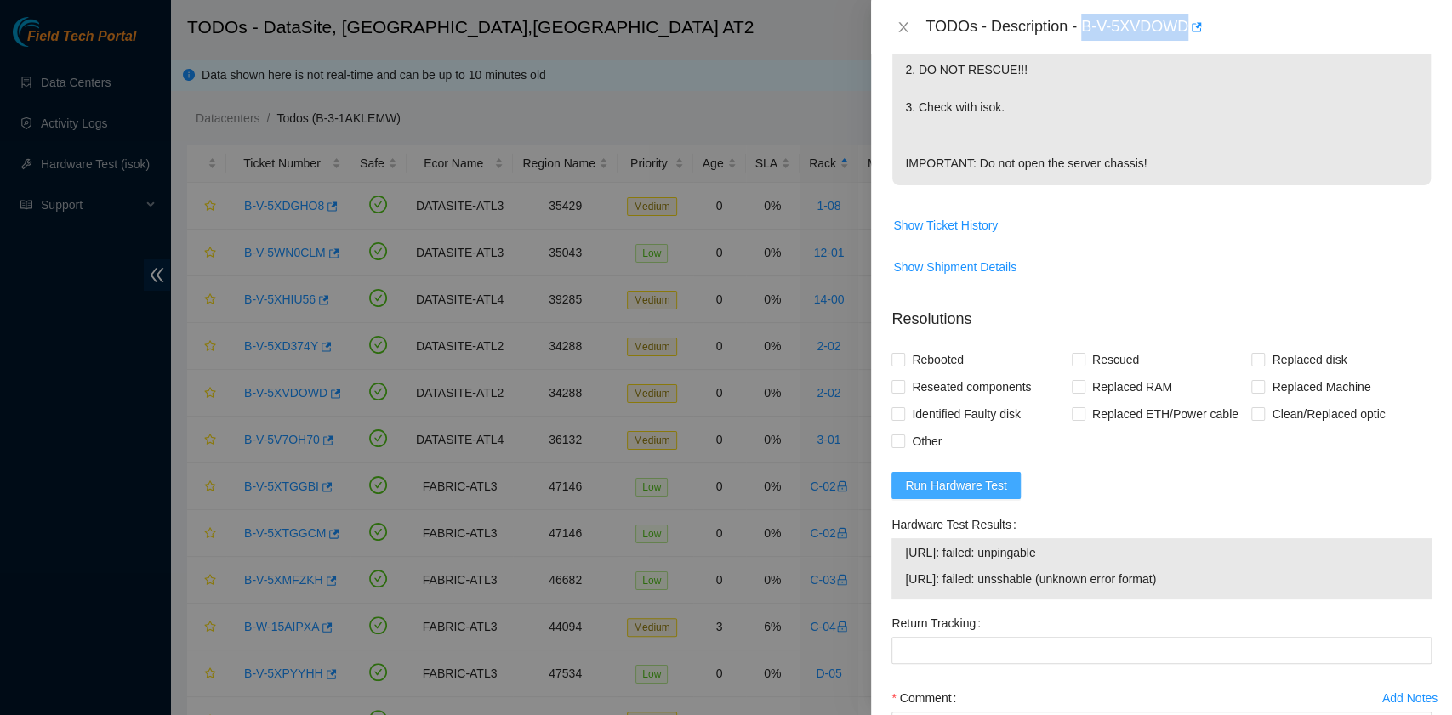
click at [989, 495] on span "Run Hardware Test" at bounding box center [956, 485] width 102 height 19
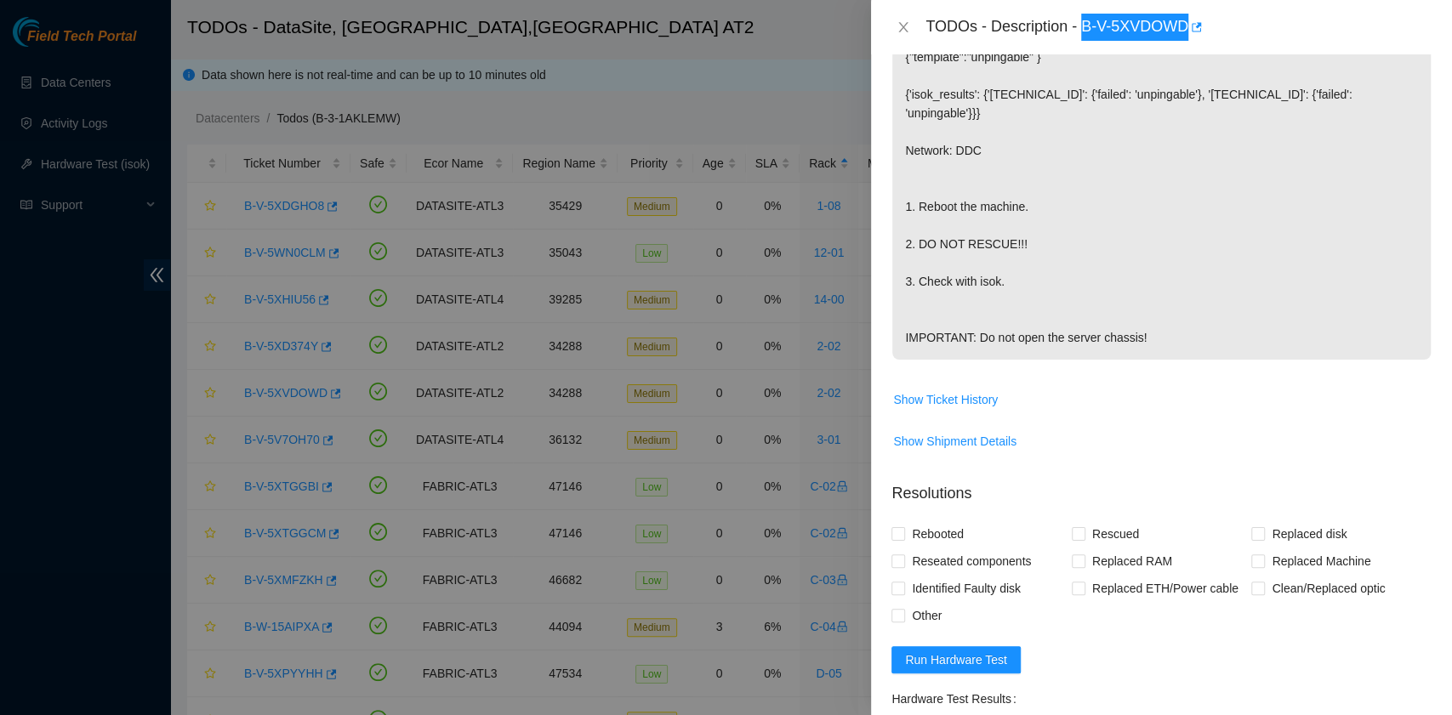
scroll to position [594, 0]
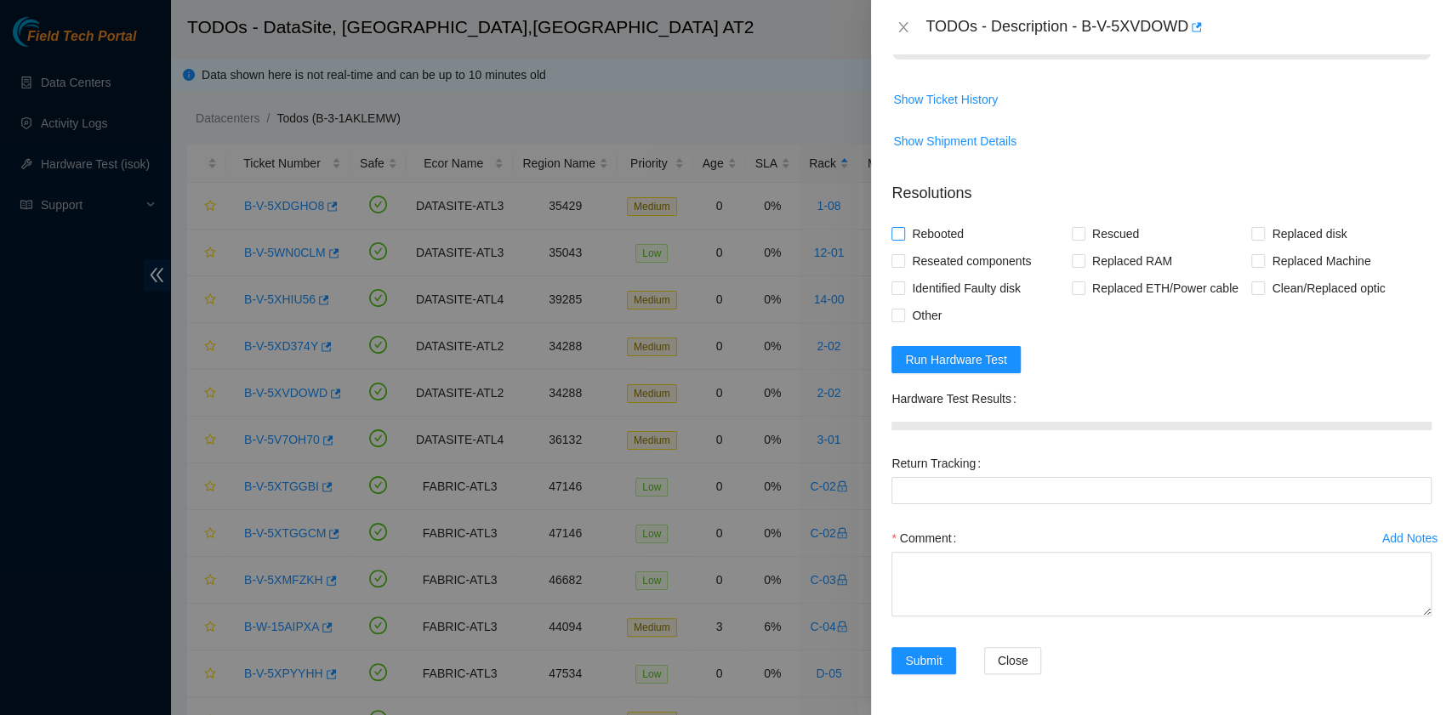
click at [952, 236] on span "Rebooted" at bounding box center [937, 233] width 65 height 27
click at [903, 236] on input "Rebooted" at bounding box center [897, 233] width 12 height 12
checkbox input "true"
click at [981, 361] on span "Run Hardware Test" at bounding box center [956, 359] width 102 height 19
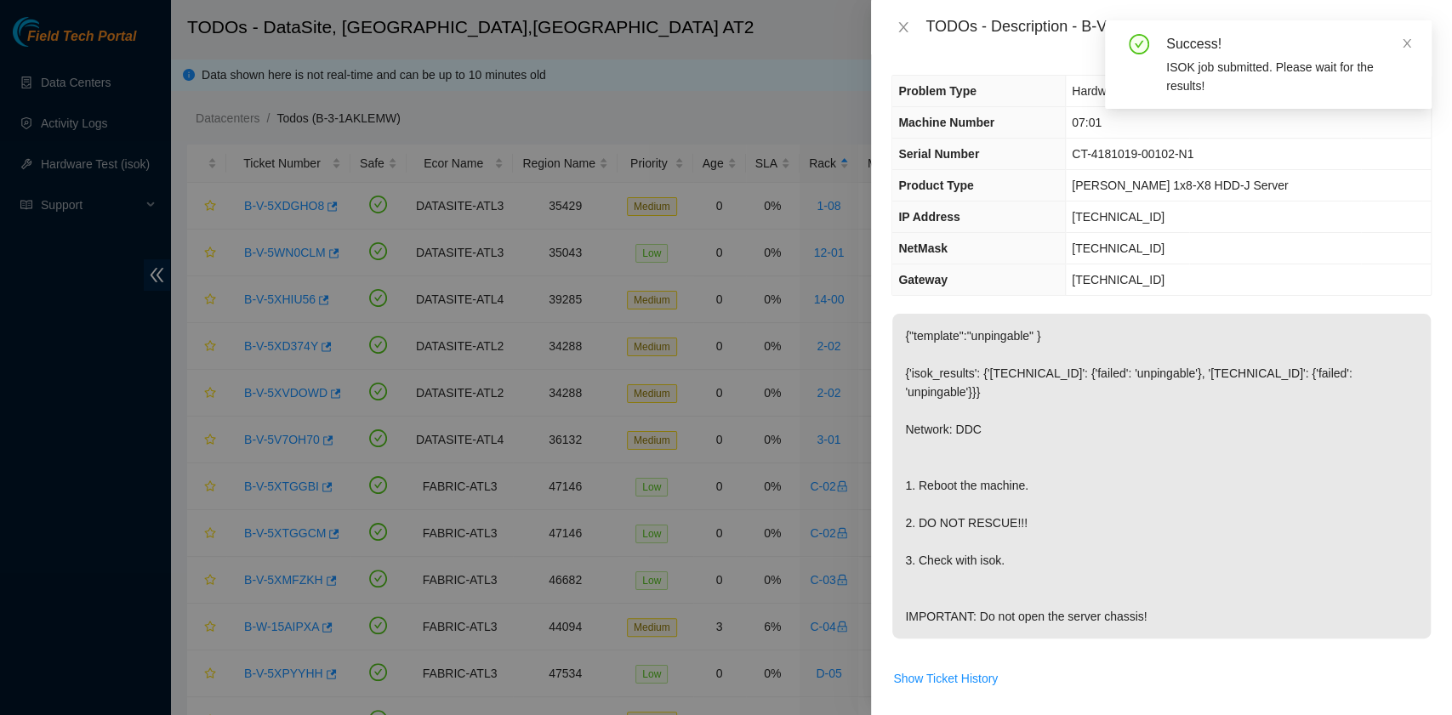
scroll to position [530, 0]
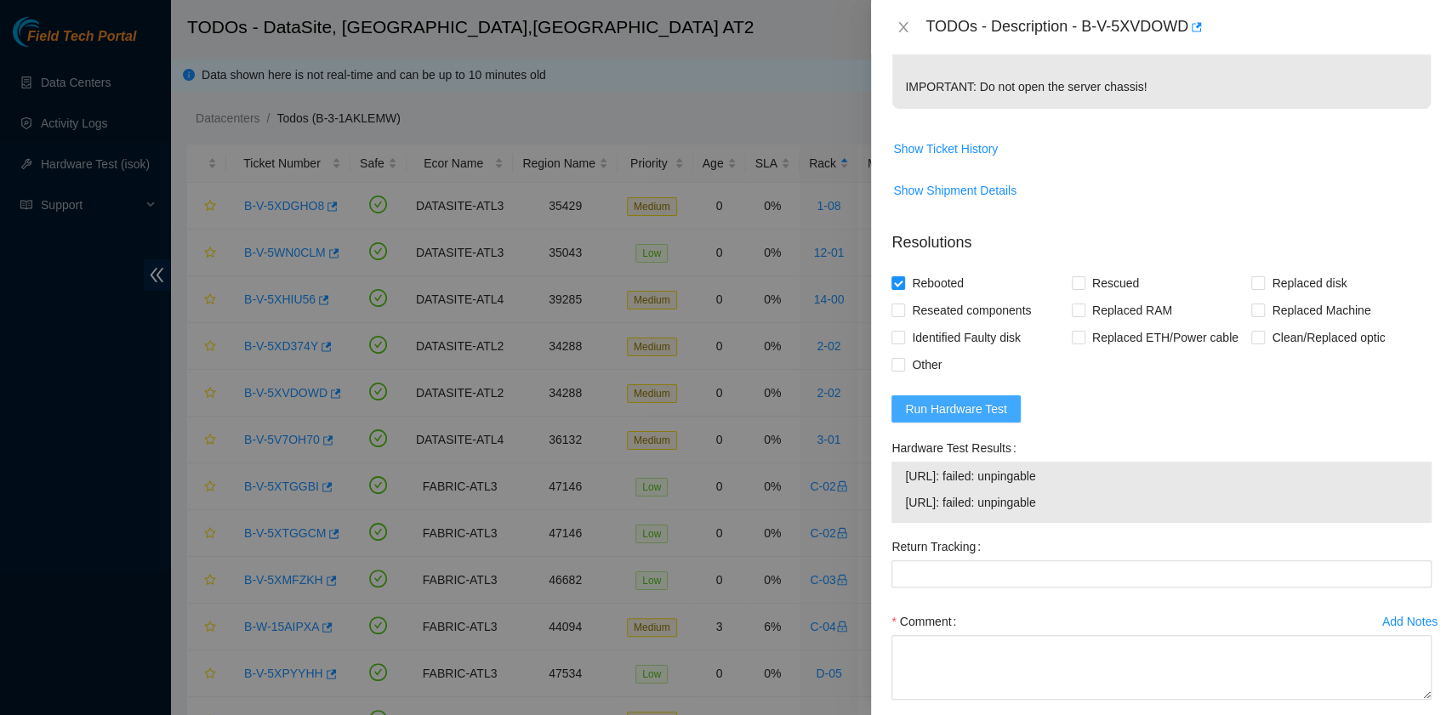
click at [992, 418] on span "Run Hardware Test" at bounding box center [956, 409] width 102 height 19
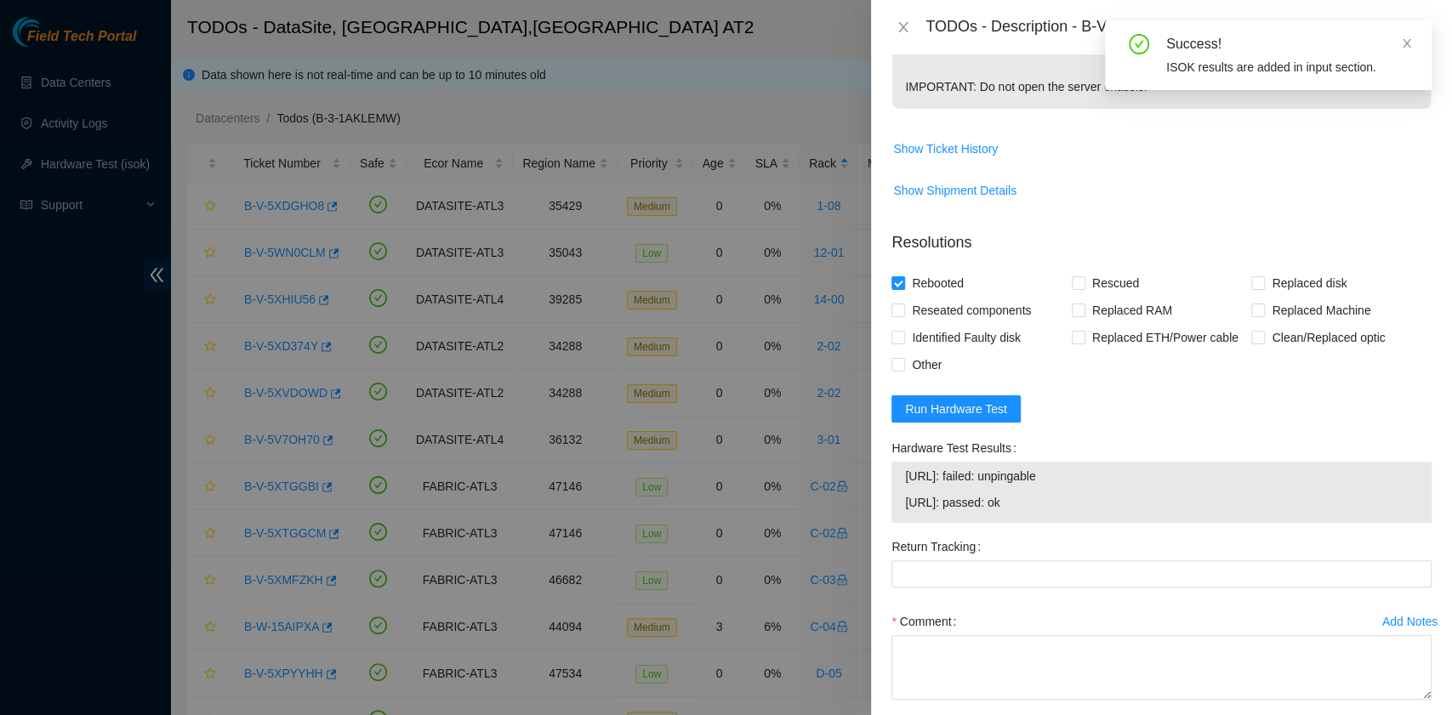
click at [900, 516] on div "[URL]: failed: unpingable [URL]: passed: ok" at bounding box center [1161, 492] width 540 height 61
drag, startPoint x: 1049, startPoint y: 520, endPoint x: 904, endPoint y: 529, distance: 144.9
click at [904, 519] on td "[URL]: passed: ok" at bounding box center [1161, 505] width 515 height 26
copy span "[URL]: passed: ok"
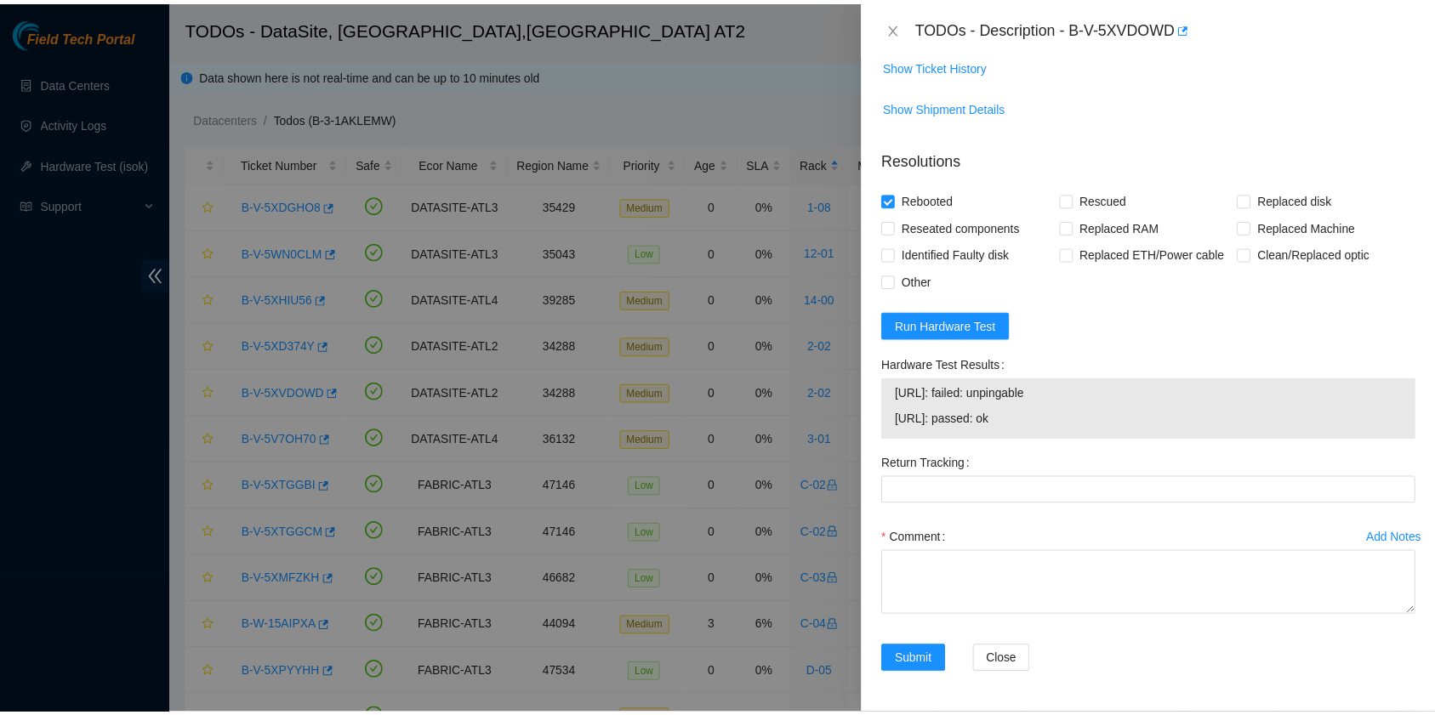
scroll to position [628, 0]
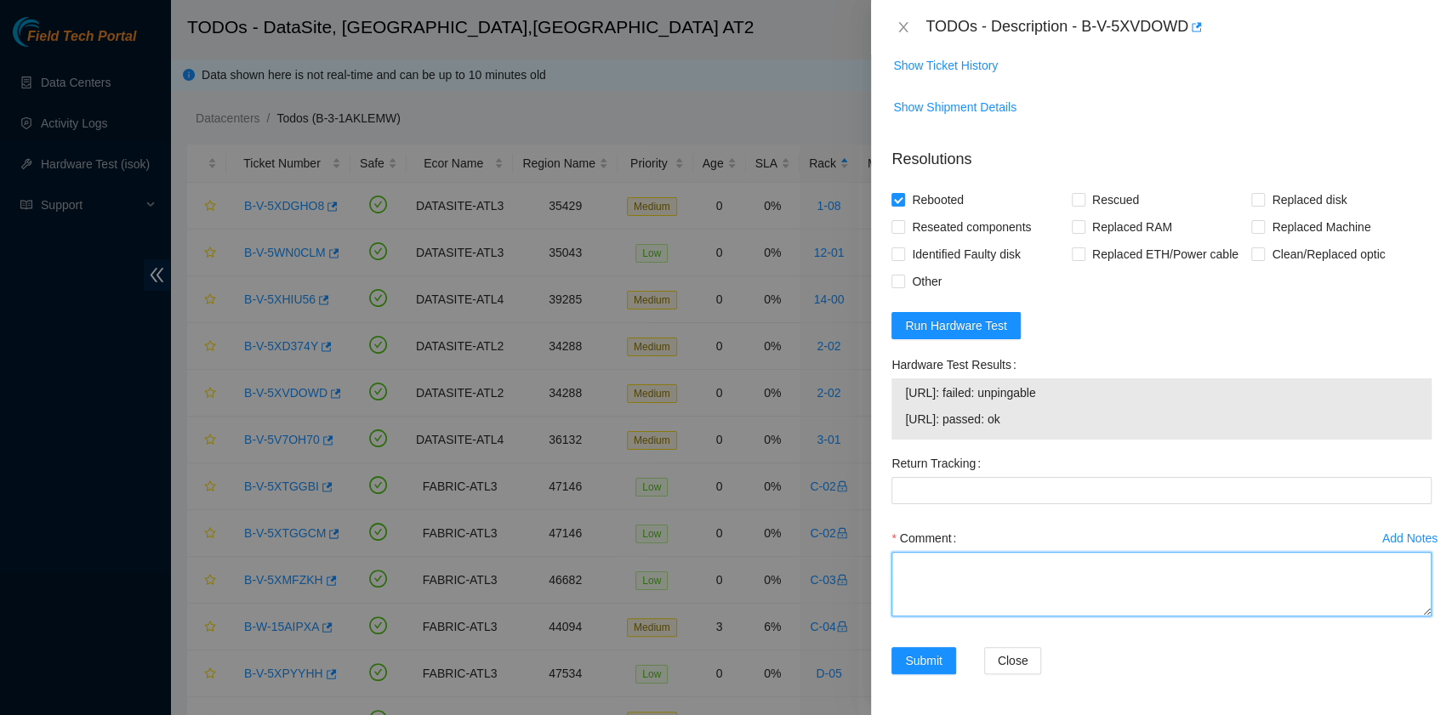
click at [992, 564] on textarea "Comment" at bounding box center [1161, 584] width 540 height 65
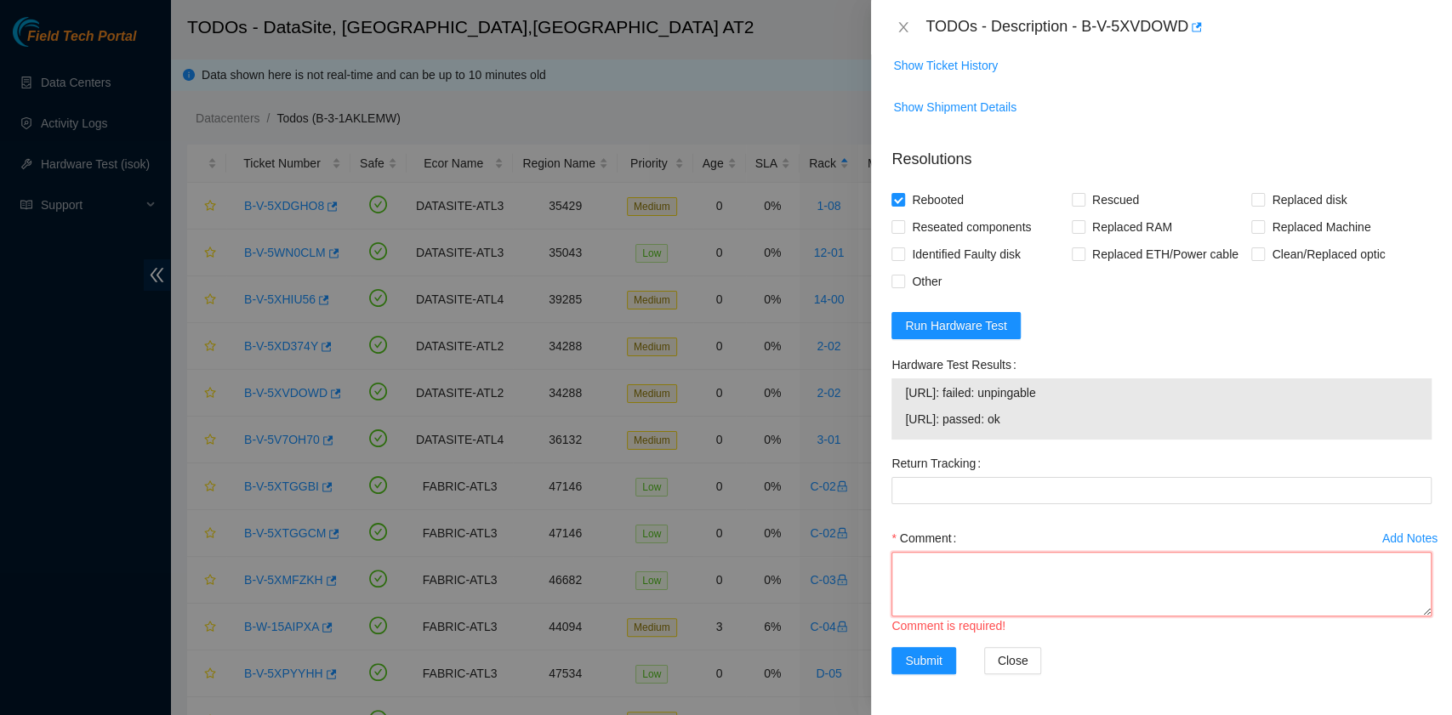
paste textarea "[URL]: passed: ok"
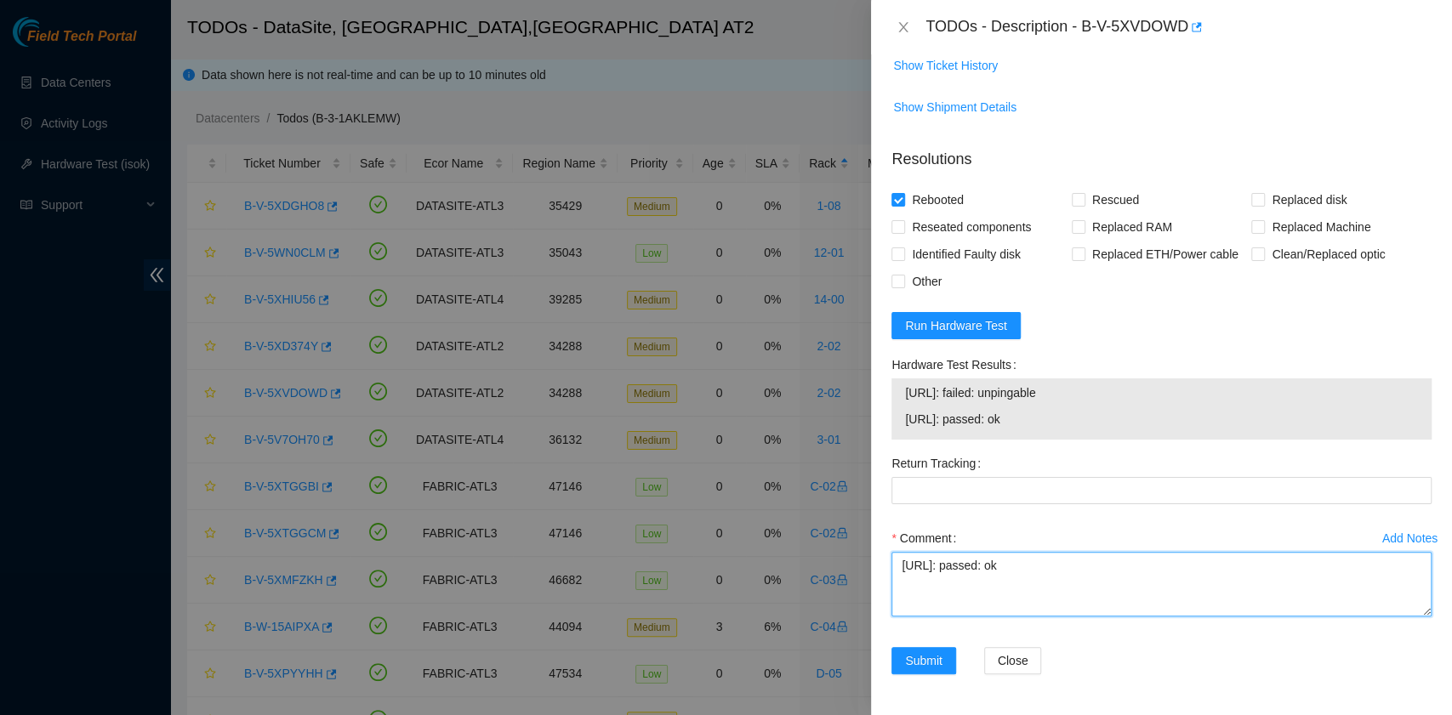
click at [947, 562] on textarea "[URL]: passed: ok" at bounding box center [1161, 584] width 540 height 65
paste textarea "B-V-5XVDOWD rack 2-02 machine# 07:01 Rebooted. No rescue."
type textarea "B-V-5XVDOWD rack 2-02 machine# 07:01 Rebooted. No rescue. [URL]: passed: ok"
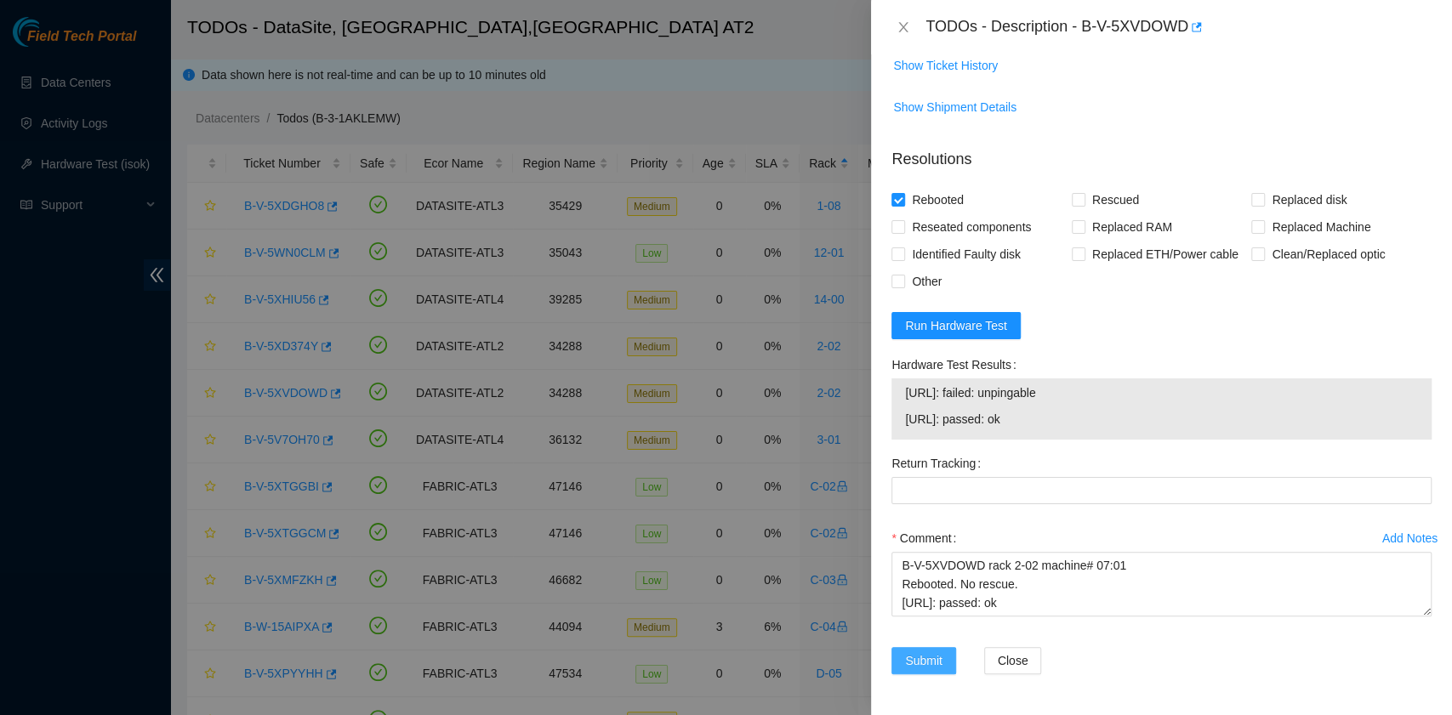
click at [924, 665] on span "Submit" at bounding box center [923, 660] width 37 height 19
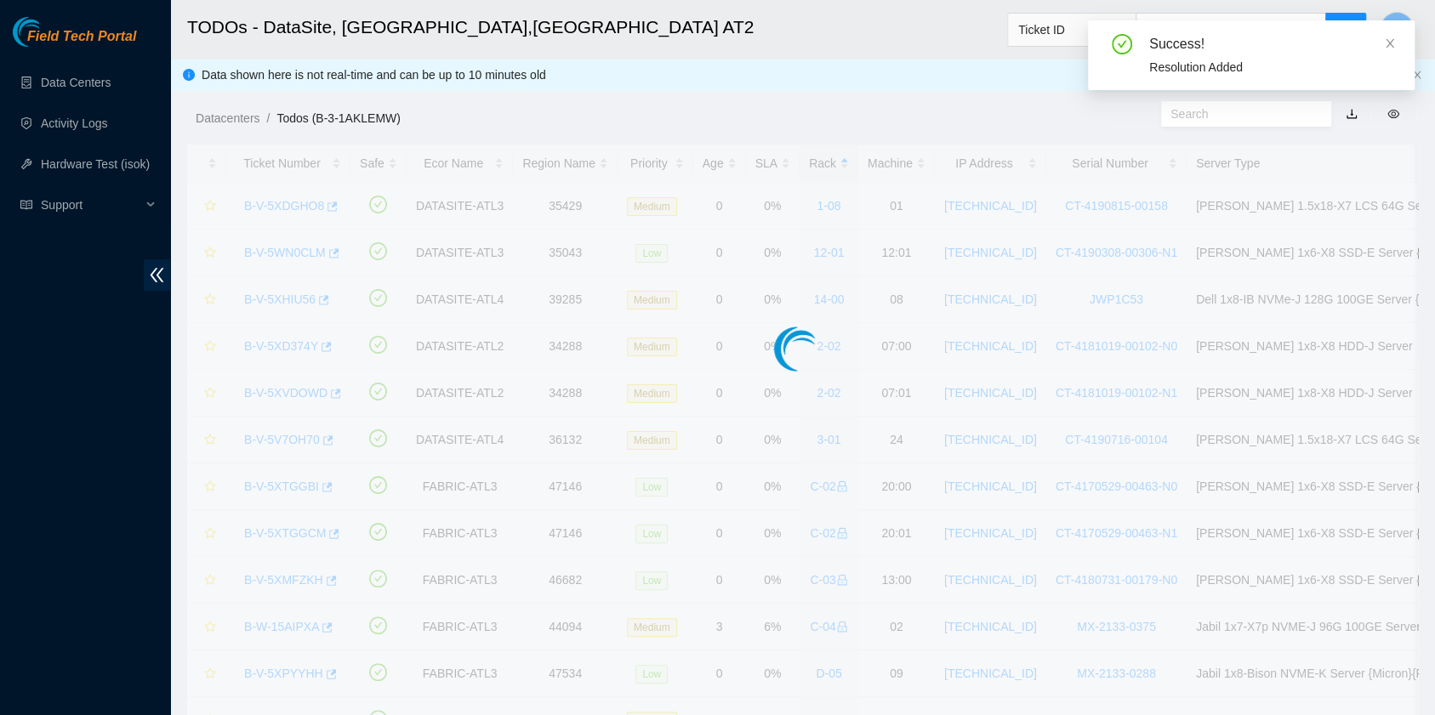
scroll to position [385, 0]
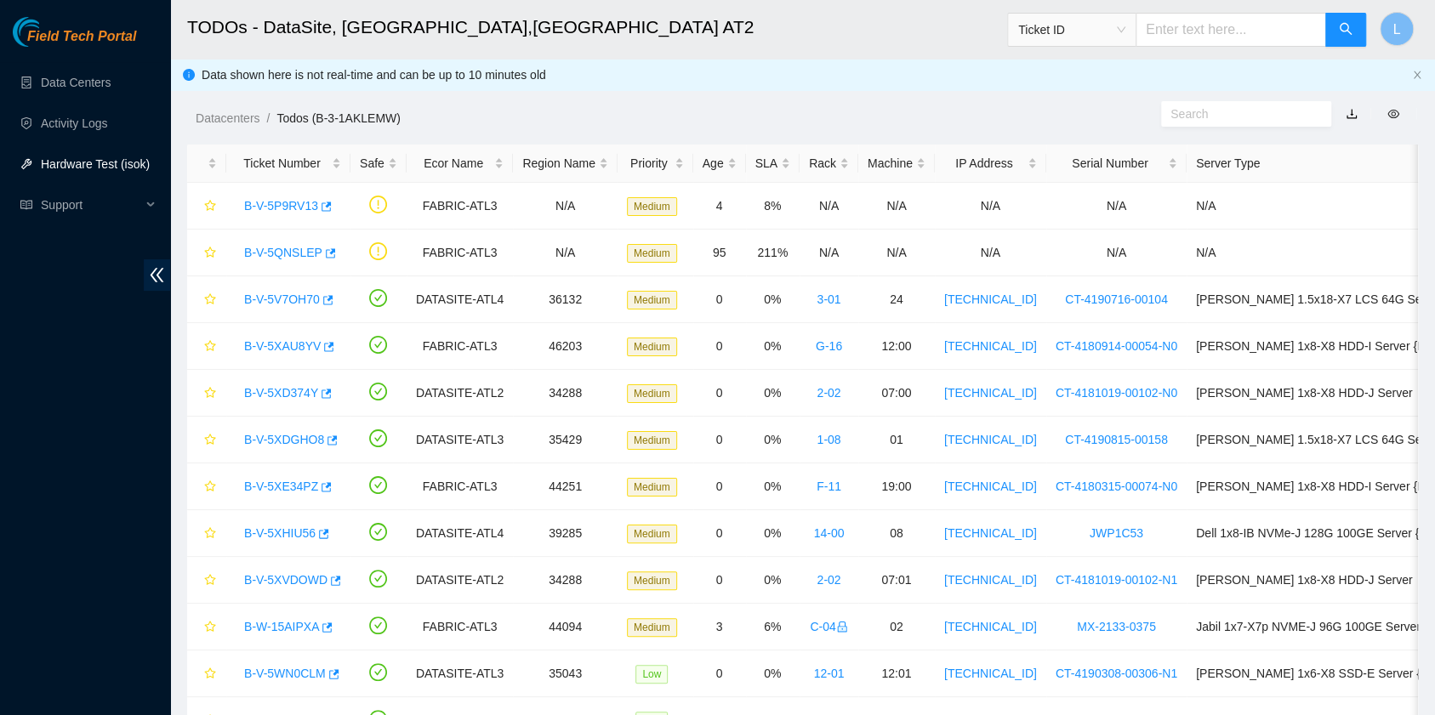
click at [102, 164] on link "Hardware Test (isok)" at bounding box center [95, 164] width 109 height 14
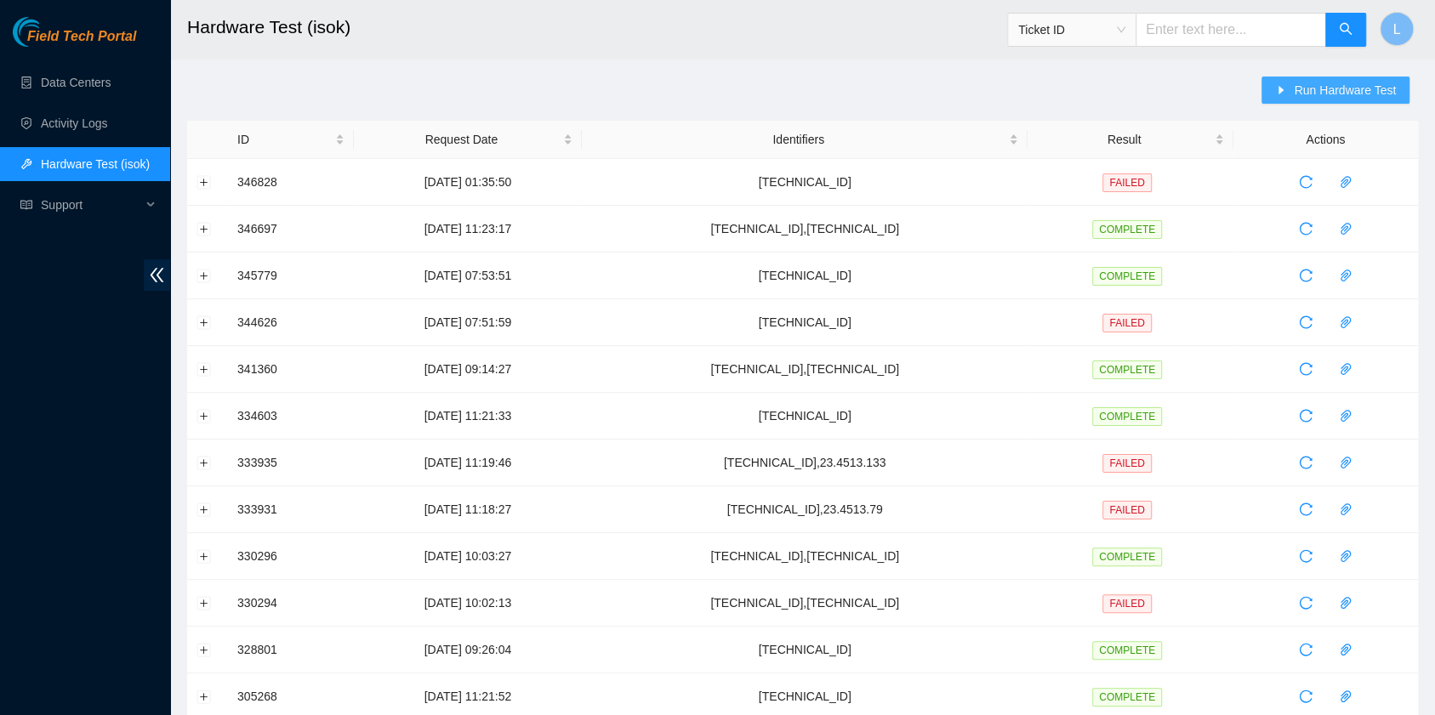
click at [1285, 85] on icon "caret-right" at bounding box center [1281, 90] width 12 height 12
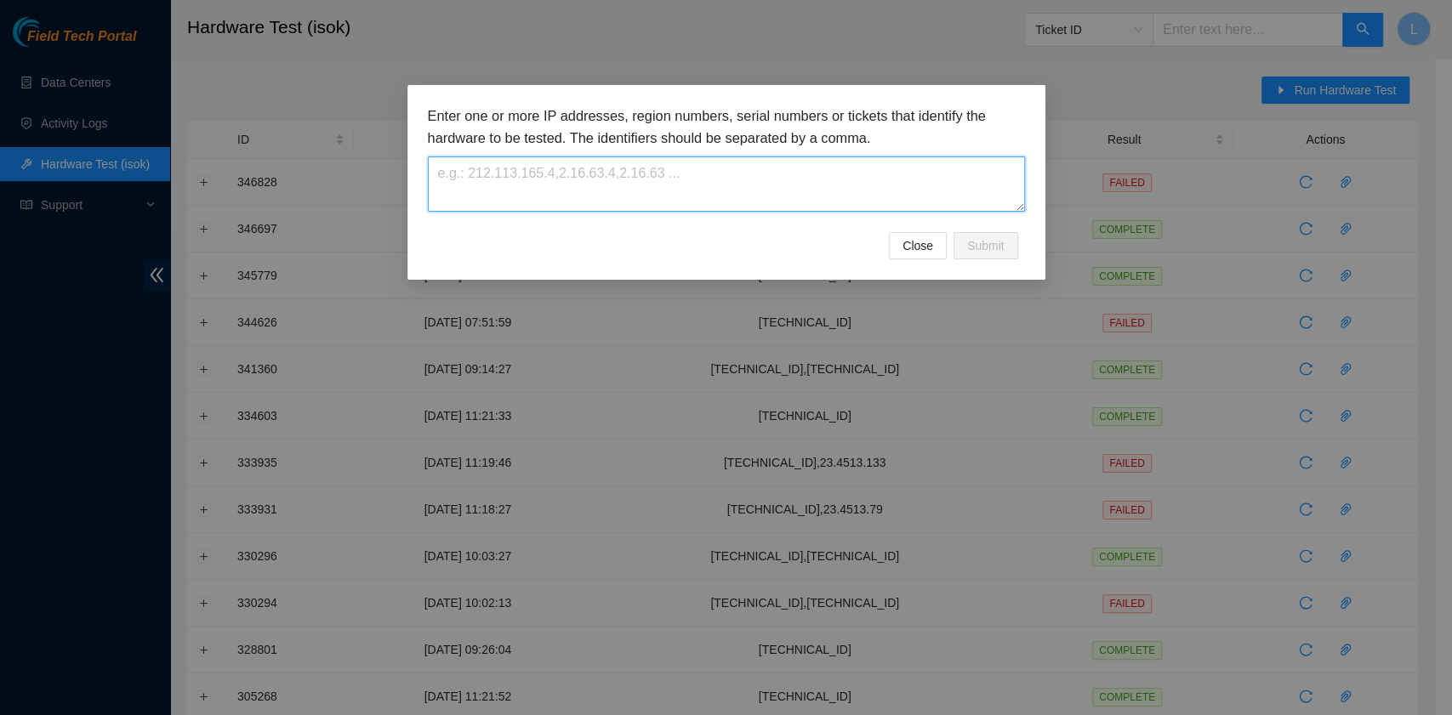
click at [643, 180] on textarea at bounding box center [726, 183] width 597 height 55
paste textarea "23.11.228.230"
type textarea "23.11.228.230"
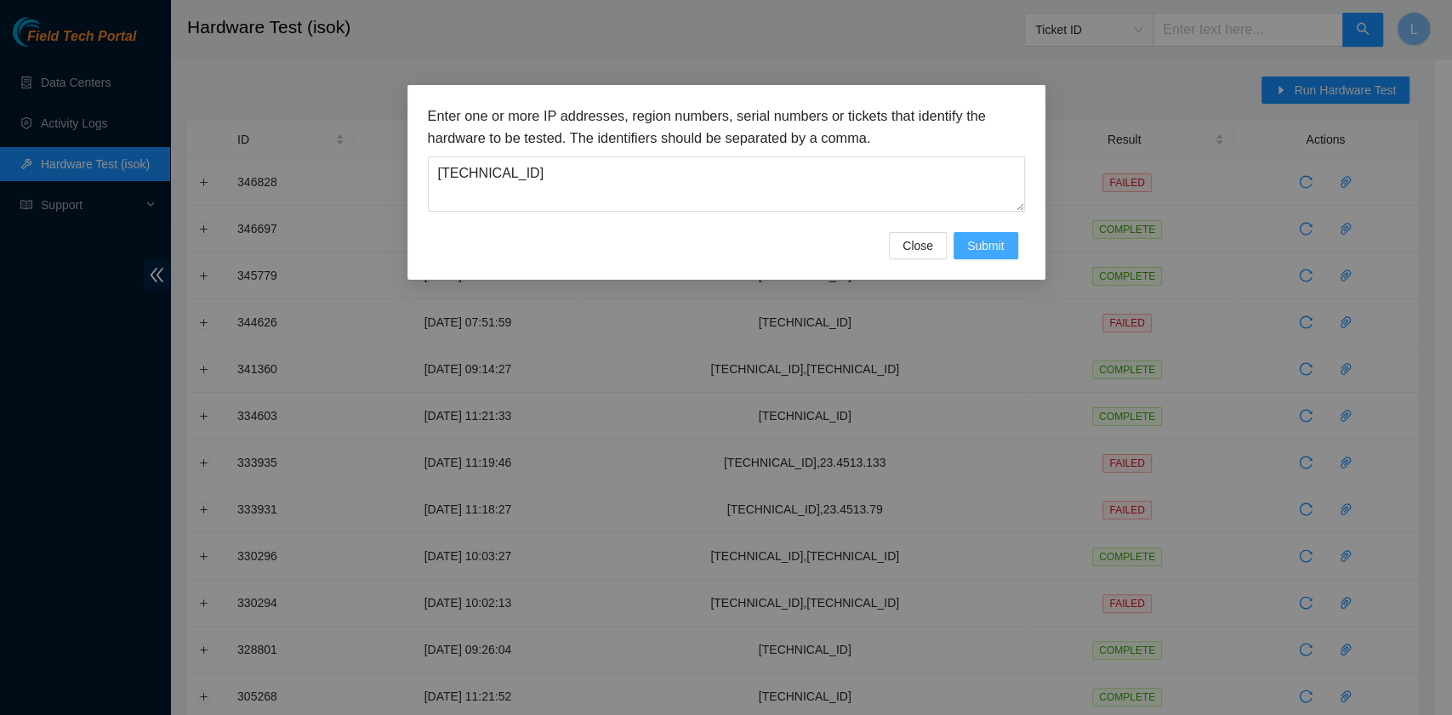
click at [988, 249] on span "Submit" at bounding box center [985, 245] width 37 height 19
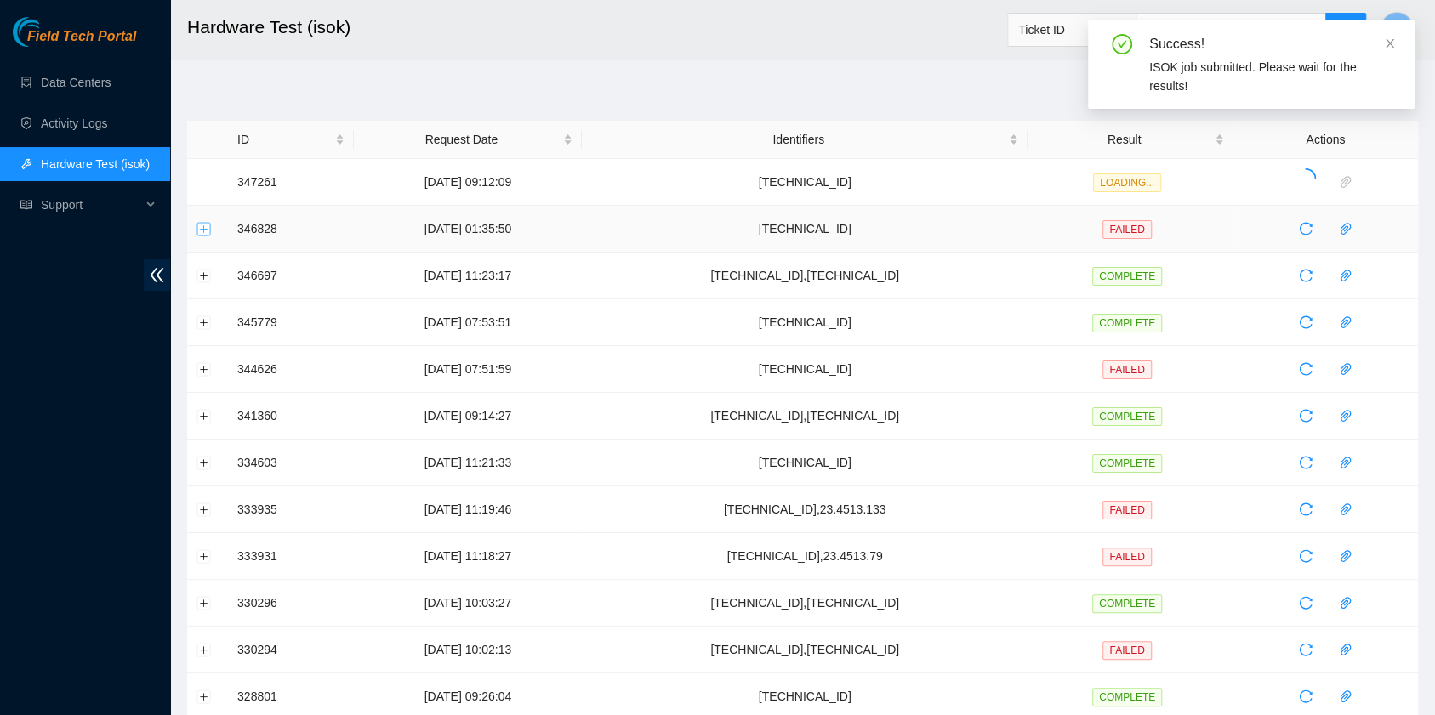
click at [202, 230] on button "Expand row" at bounding box center [204, 229] width 14 height 14
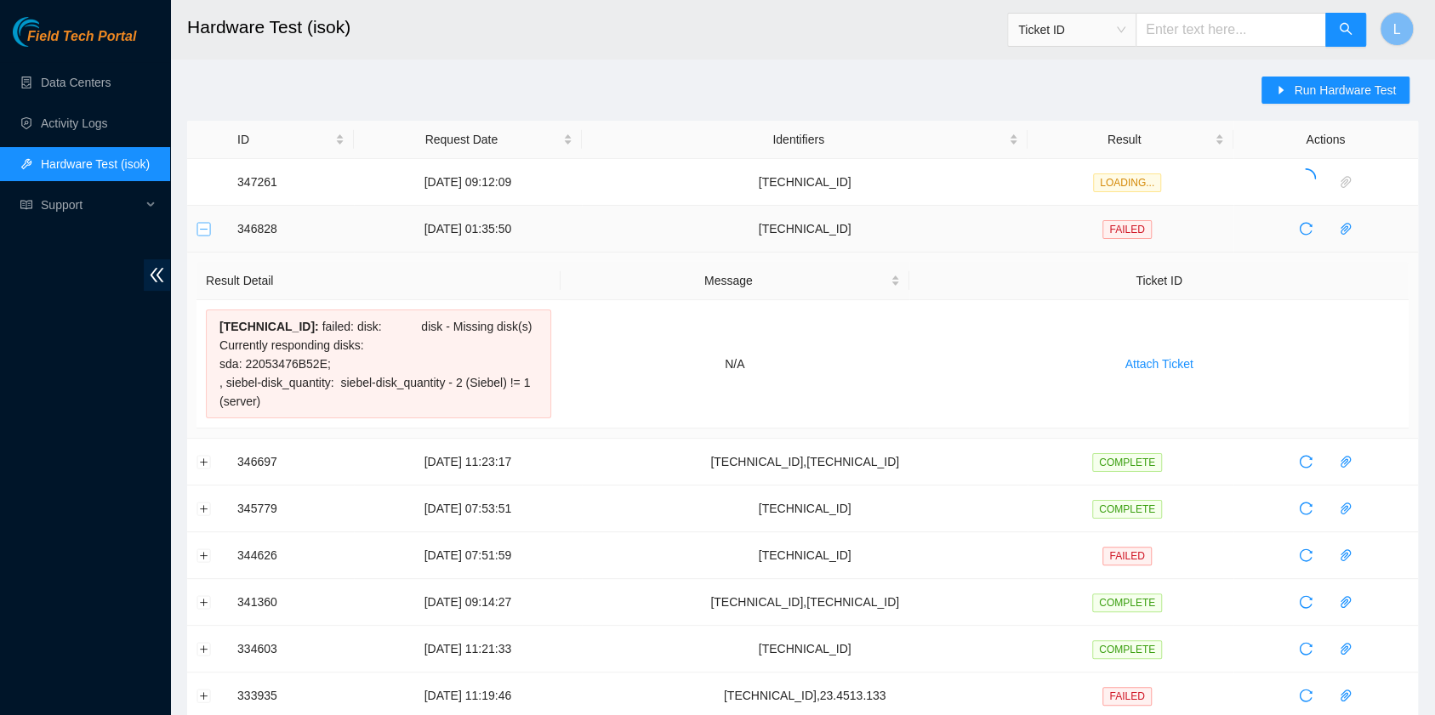
click at [206, 231] on button "Collapse row" at bounding box center [204, 229] width 14 height 14
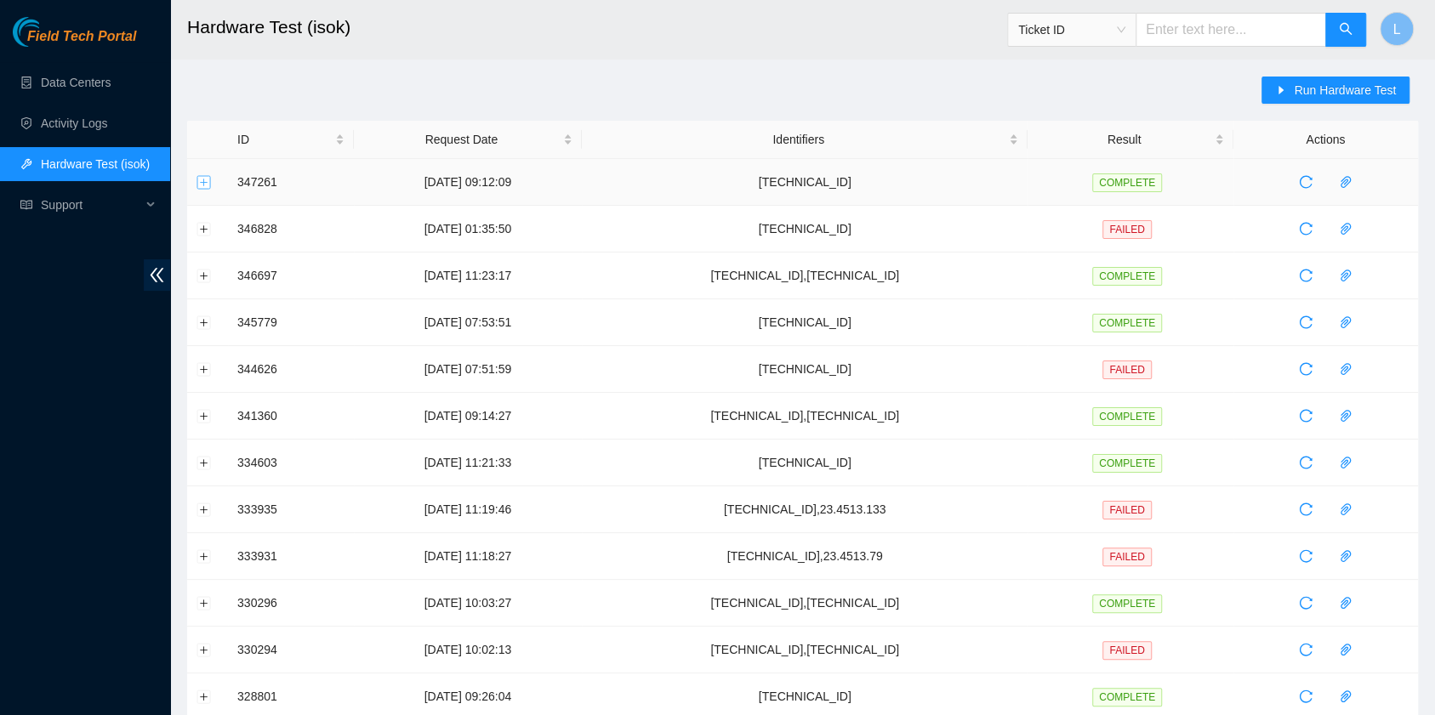
click at [206, 180] on button "Expand row" at bounding box center [204, 182] width 14 height 14
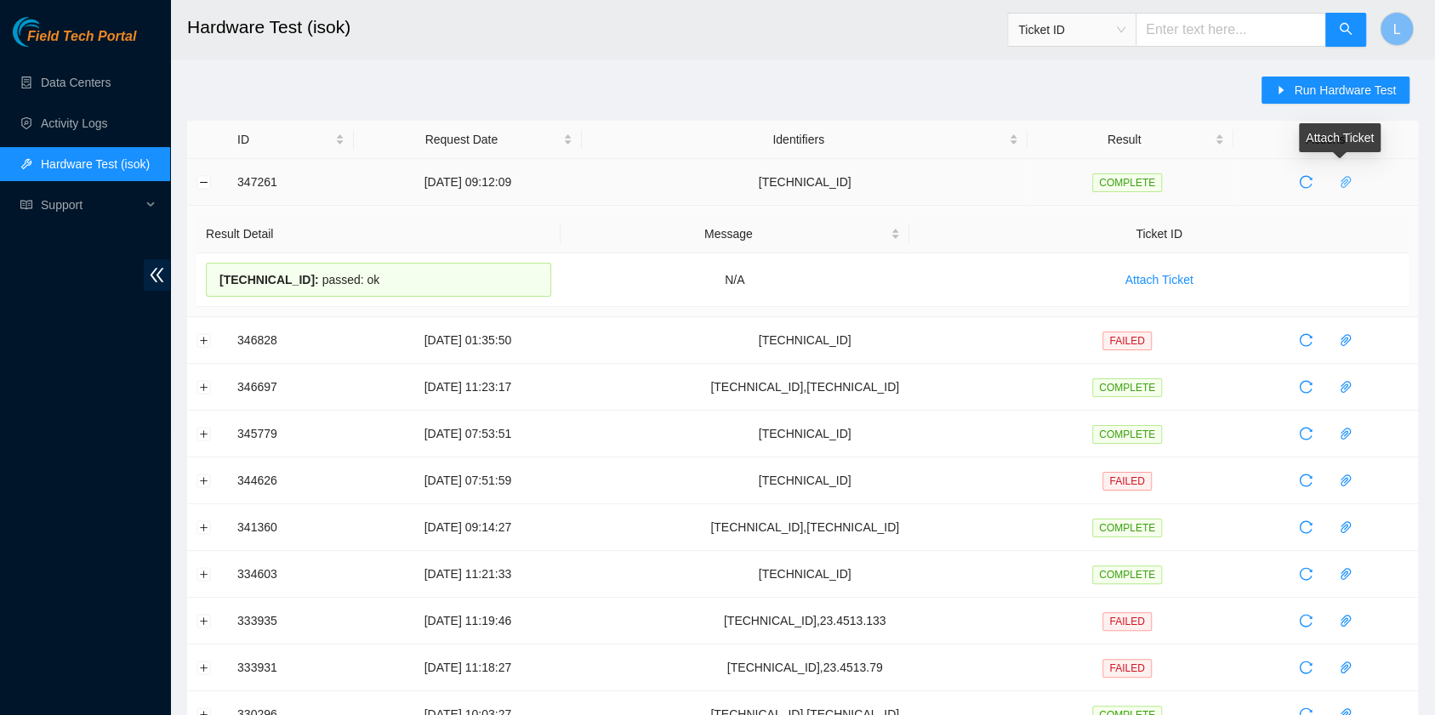
click at [1340, 179] on icon "paper-clip" at bounding box center [1346, 182] width 14 height 14
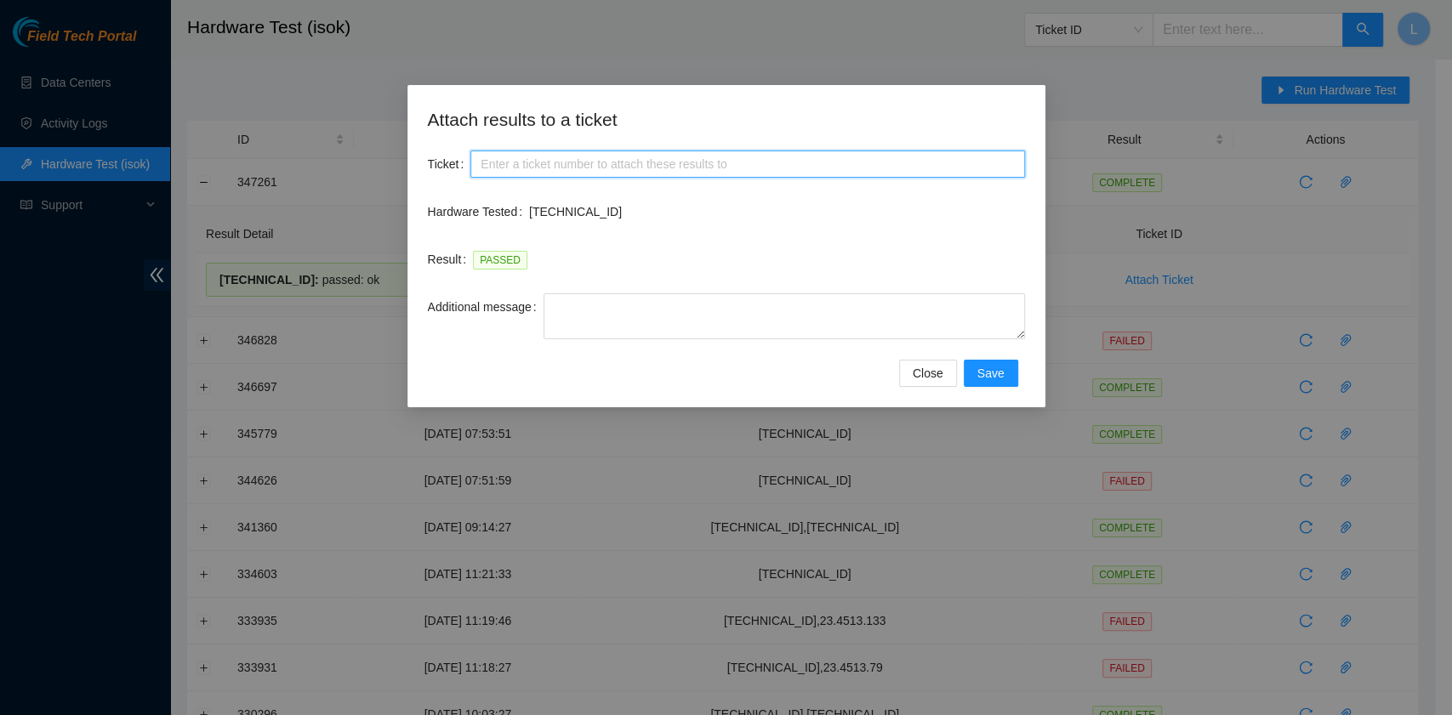
click at [783, 172] on input "Ticket" at bounding box center [747, 164] width 554 height 27
paste input "B-V-5XDGHO8"
type input "B-V-5XDGHO8"
click at [998, 378] on span "Save" at bounding box center [990, 373] width 27 height 19
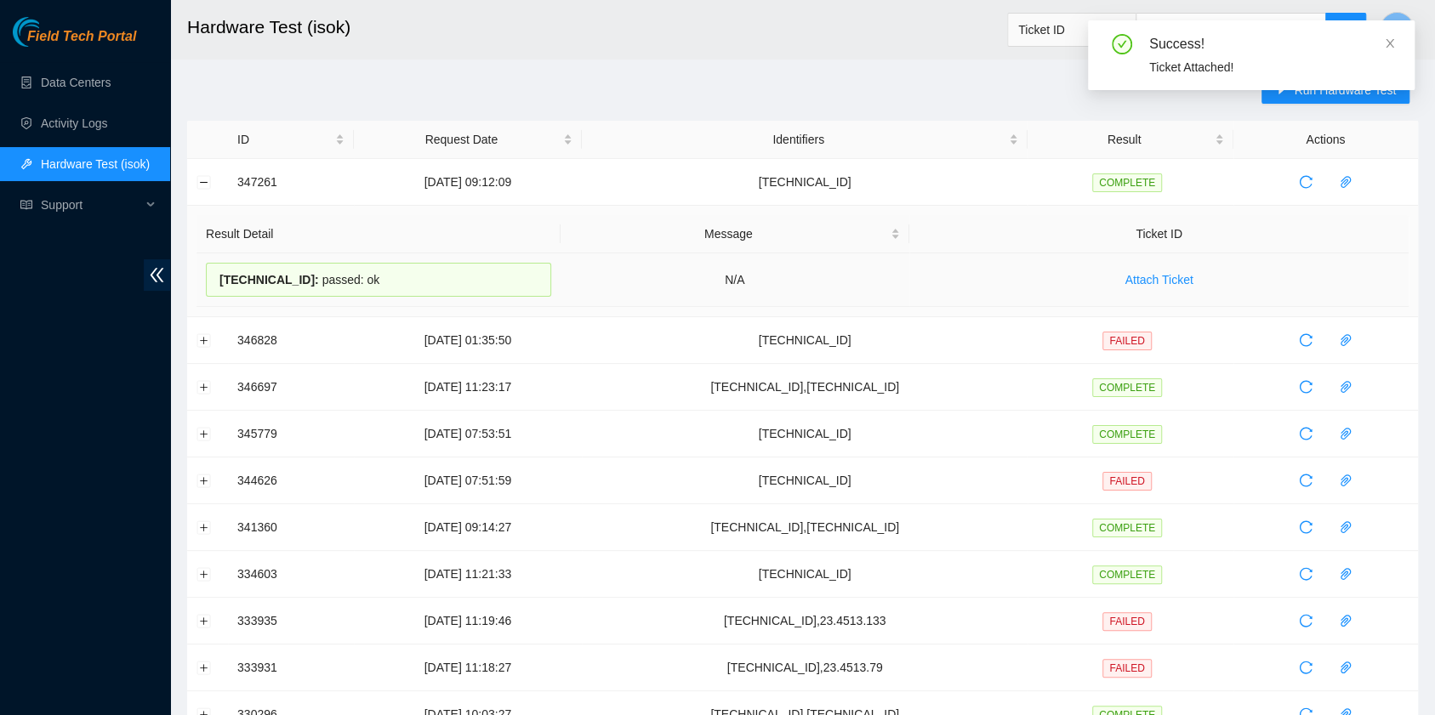
drag, startPoint x: 384, startPoint y: 284, endPoint x: 215, endPoint y: 281, distance: 169.3
click at [215, 281] on div "23.11.228.230 : passed: ok" at bounding box center [378, 280] width 345 height 34
copy div "23.11.228.230 : passed: ok"
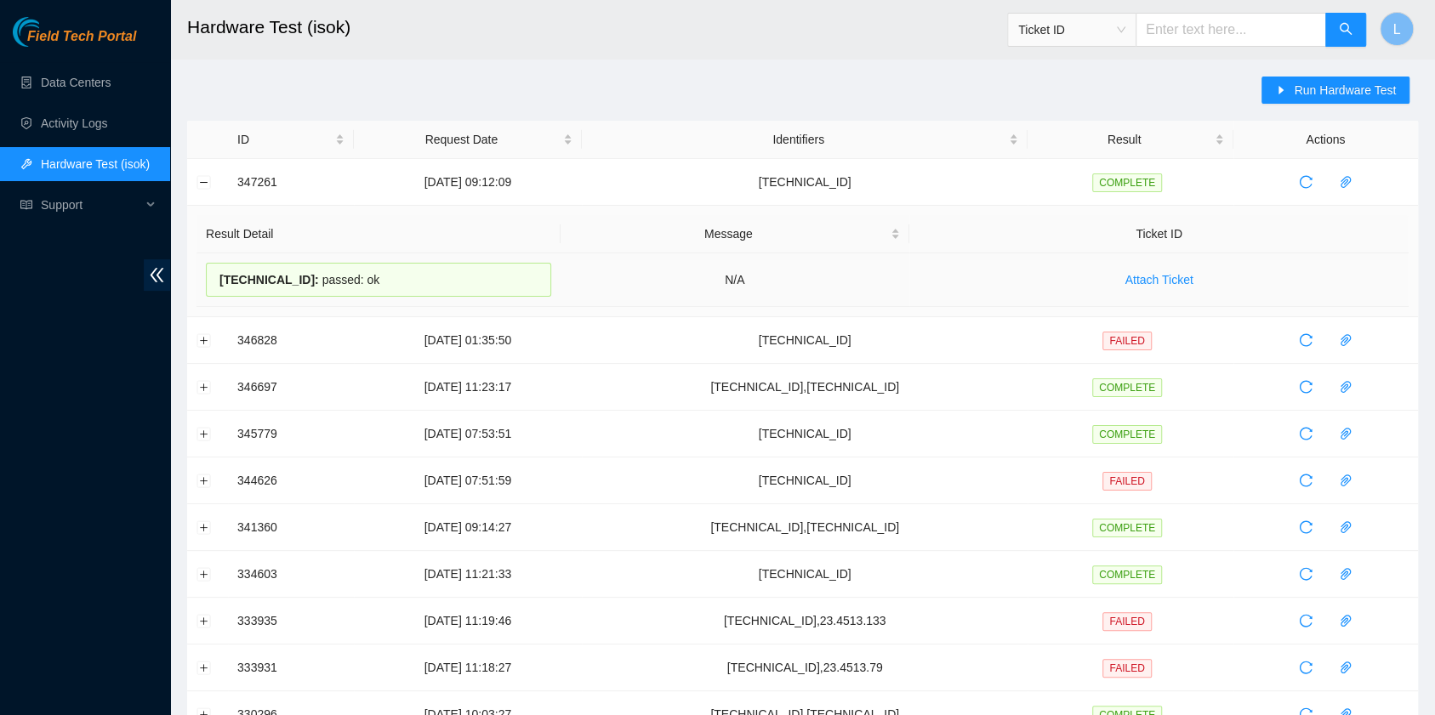
copy div "23.11.228.230 : passed: ok"
click at [1293, 95] on button "Run Hardware Test" at bounding box center [1335, 90] width 148 height 27
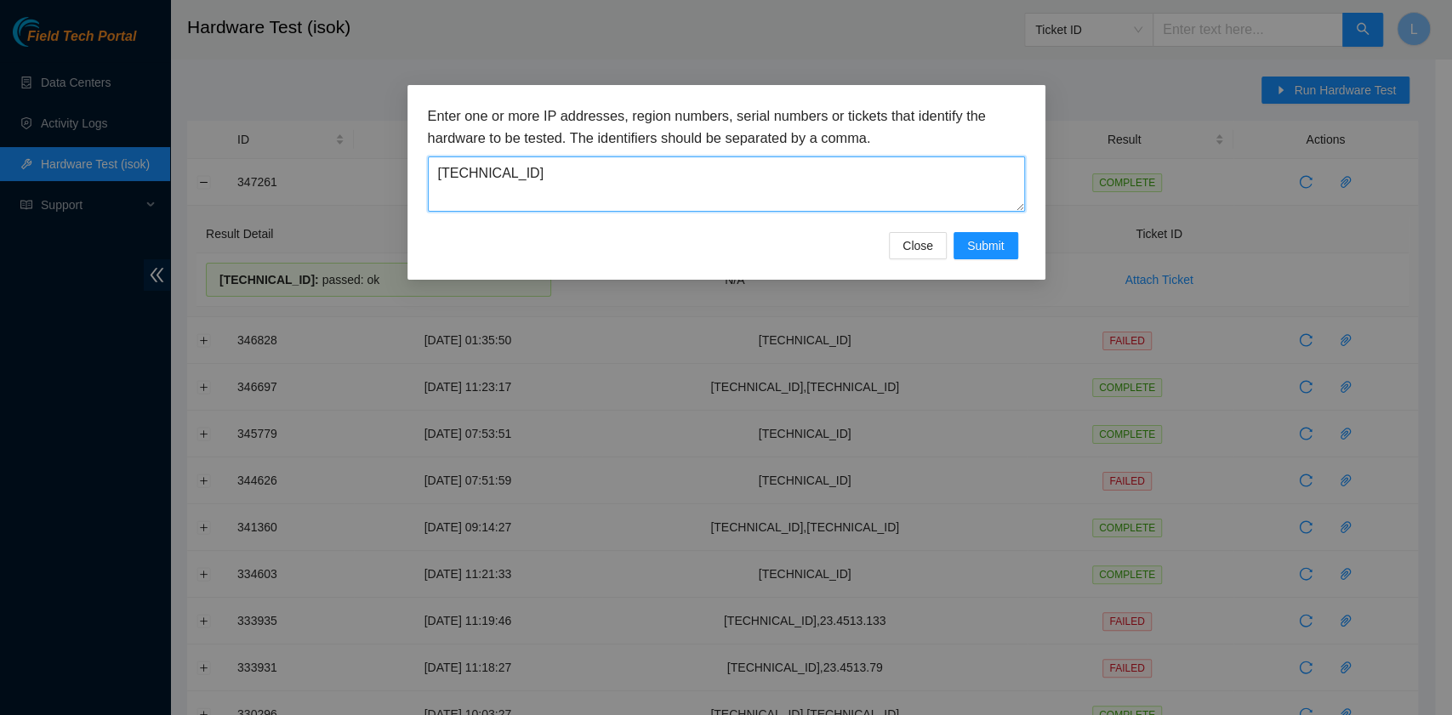
drag, startPoint x: 625, startPoint y: 194, endPoint x: 435, endPoint y: 186, distance: 190.7
click at [435, 186] on textarea "23.11.228.230" at bounding box center [726, 183] width 597 height 55
paste textarea "55.60.141"
drag, startPoint x: 435, startPoint y: 186, endPoint x: 444, endPoint y: 188, distance: 9.5
type textarea "23.55.60.141"
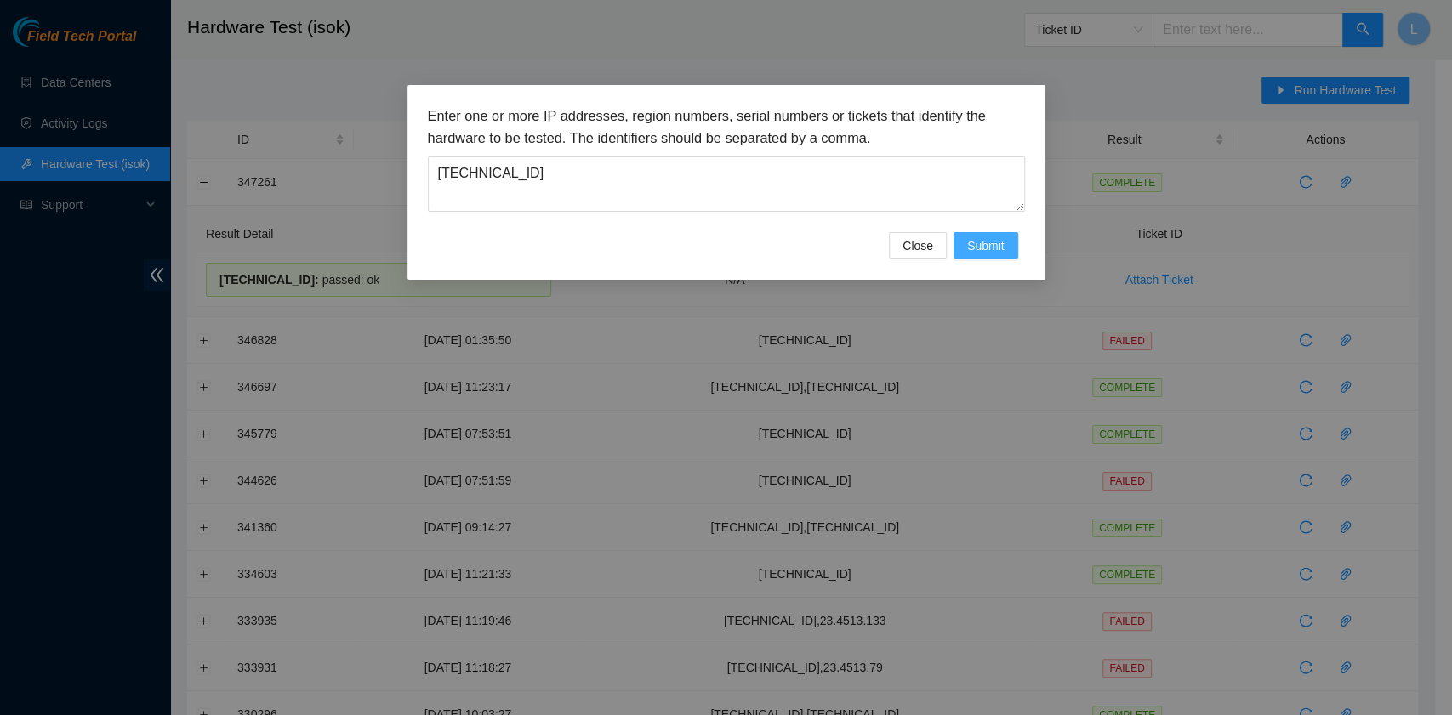
click at [970, 245] on span "Submit" at bounding box center [985, 245] width 37 height 19
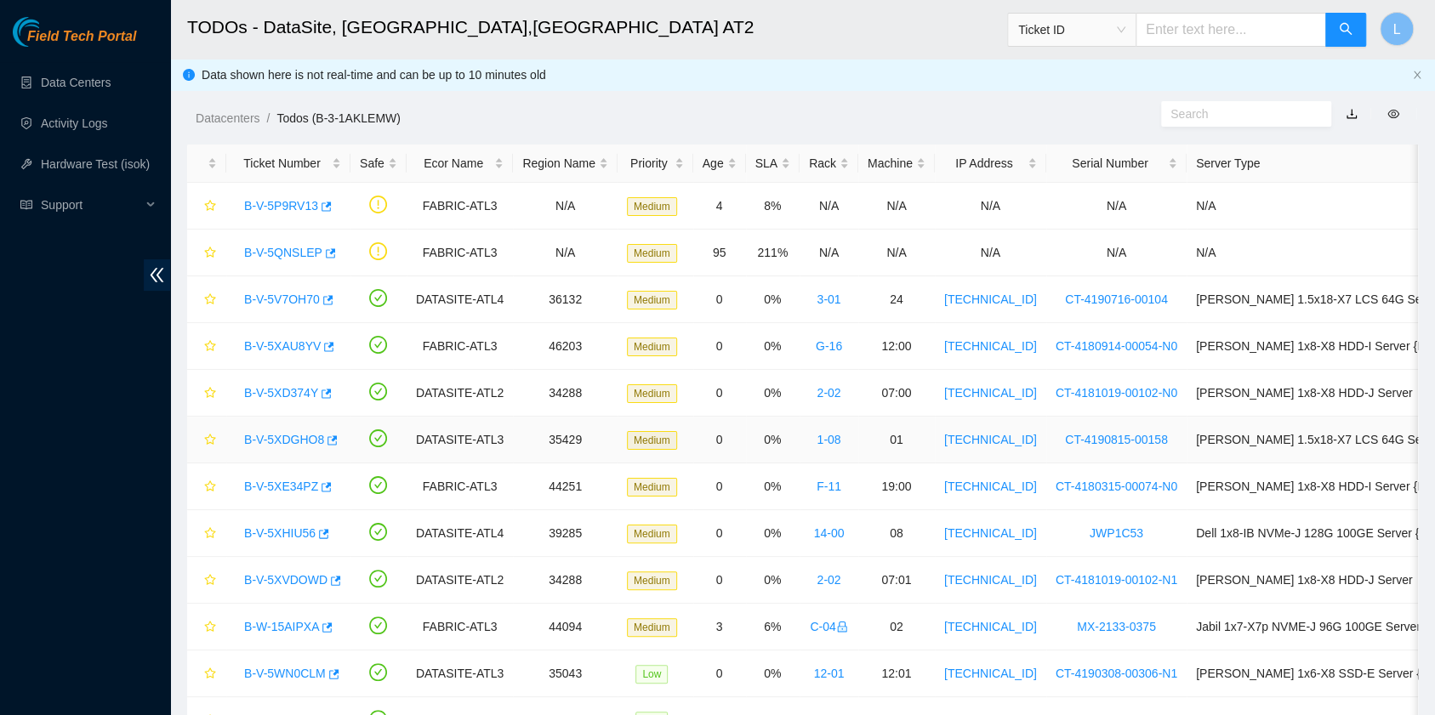
click at [302, 436] on link "B-V-5XDGHO8" at bounding box center [284, 440] width 80 height 14
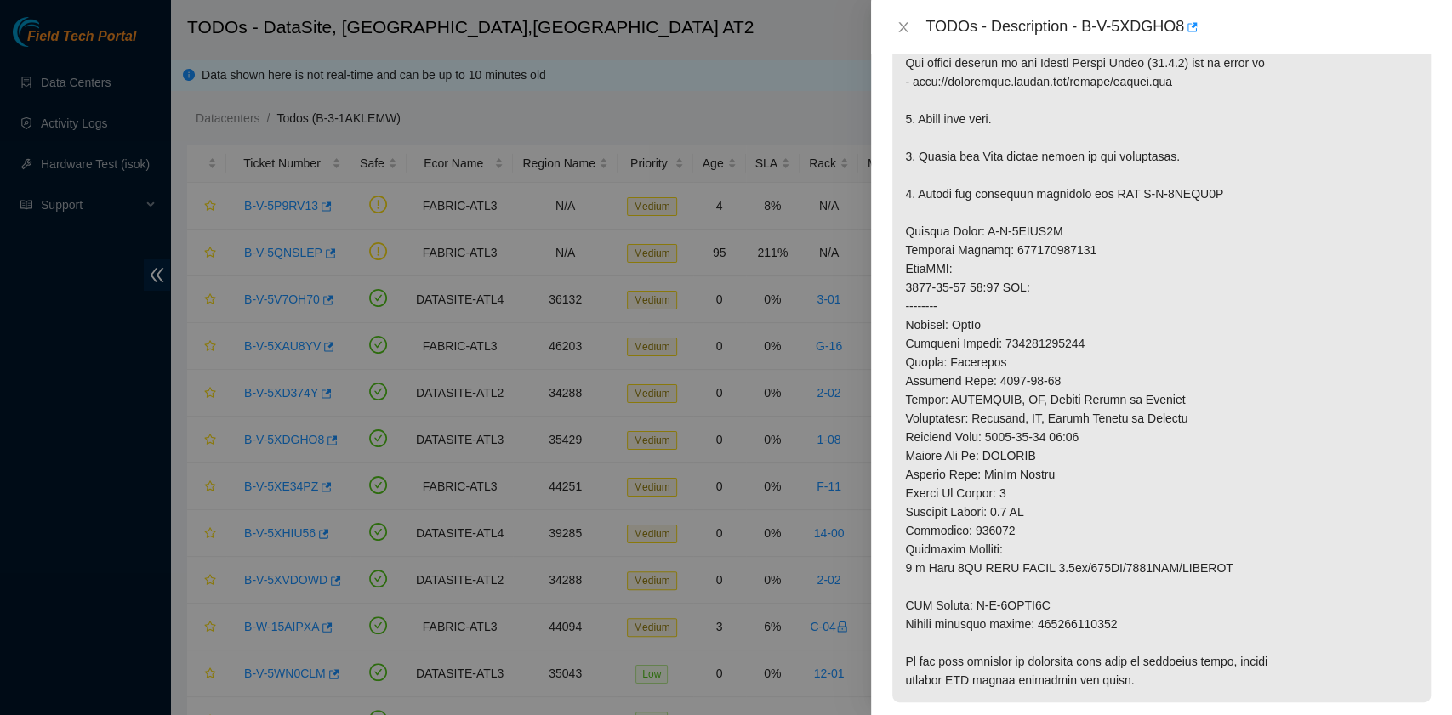
scroll to position [1134, 0]
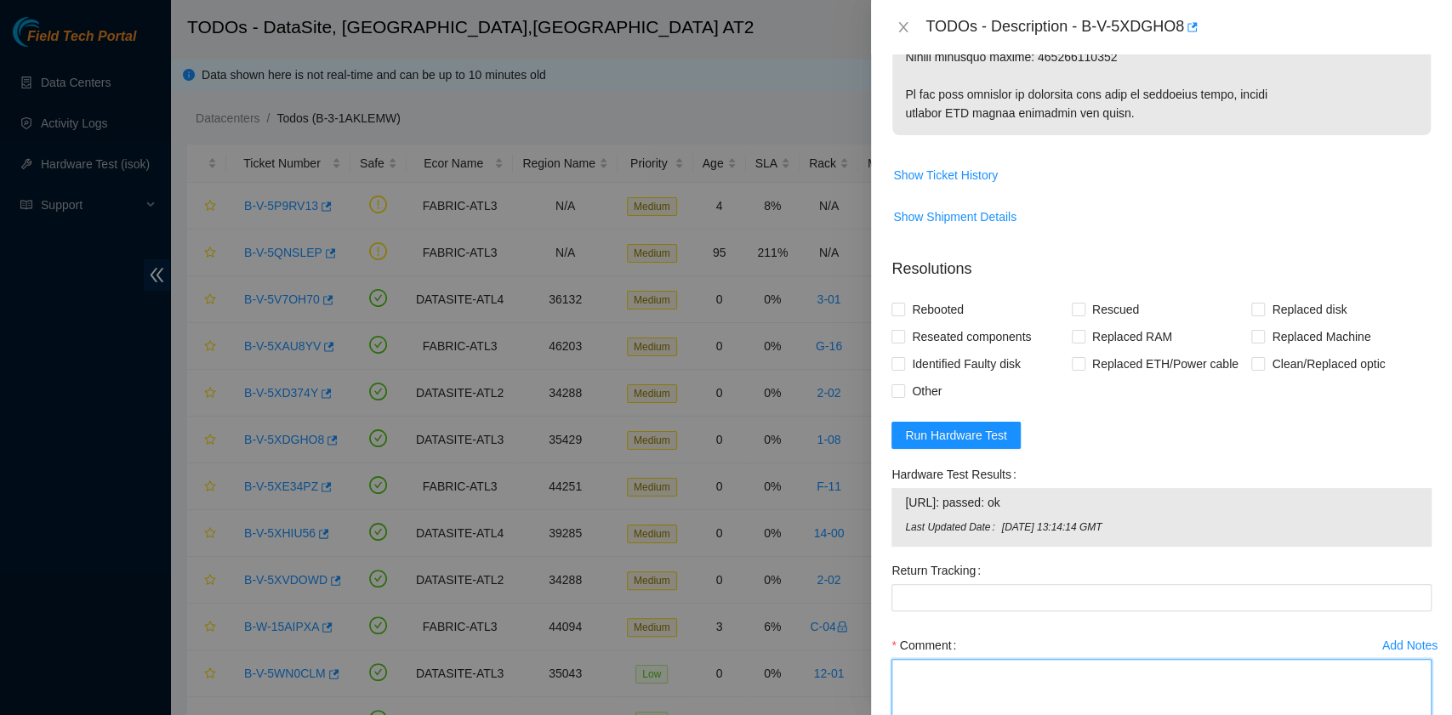
click at [943, 665] on textarea "Comment" at bounding box center [1161, 691] width 540 height 65
paste textarea "B-V-5XDGHO8 rack# 1-08 machine# 01 Replaced disk ZC1AT4ER with Z1Z8D5AV Return …"
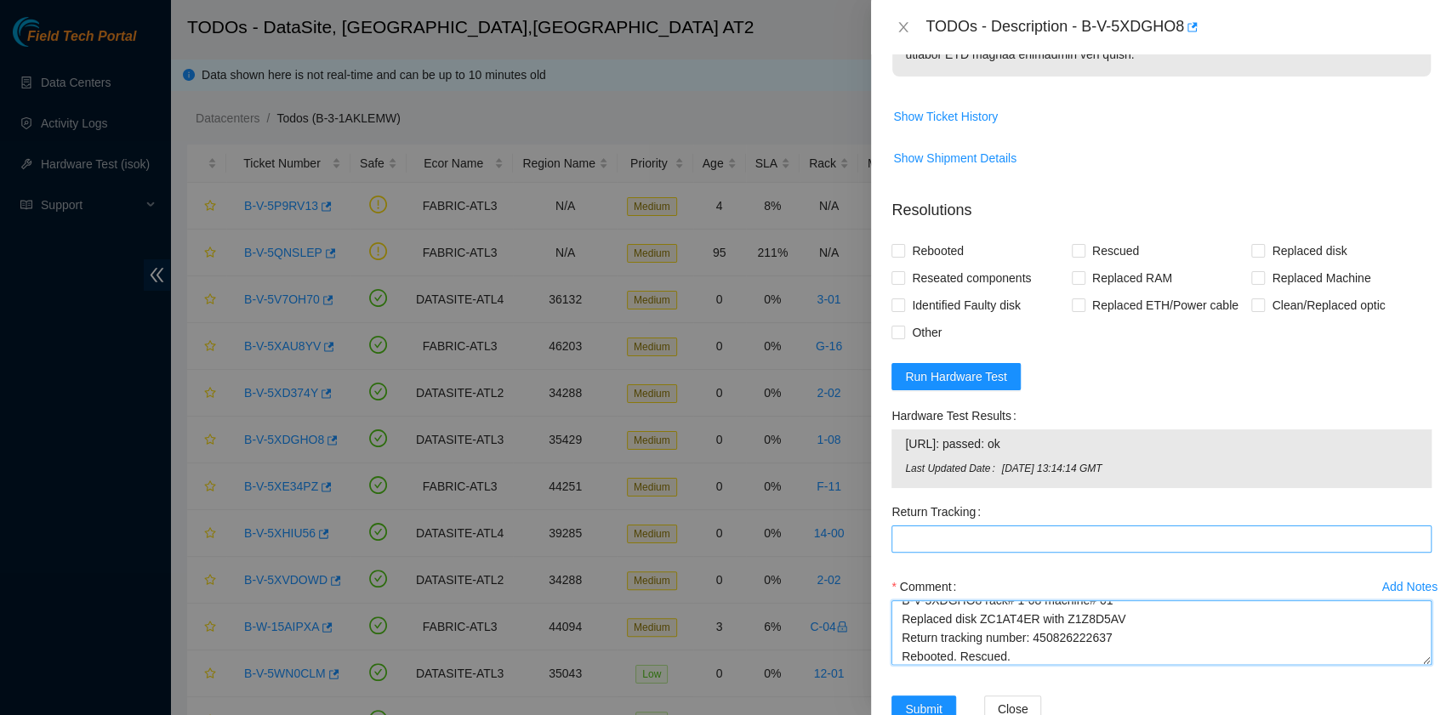
scroll to position [1219, 0]
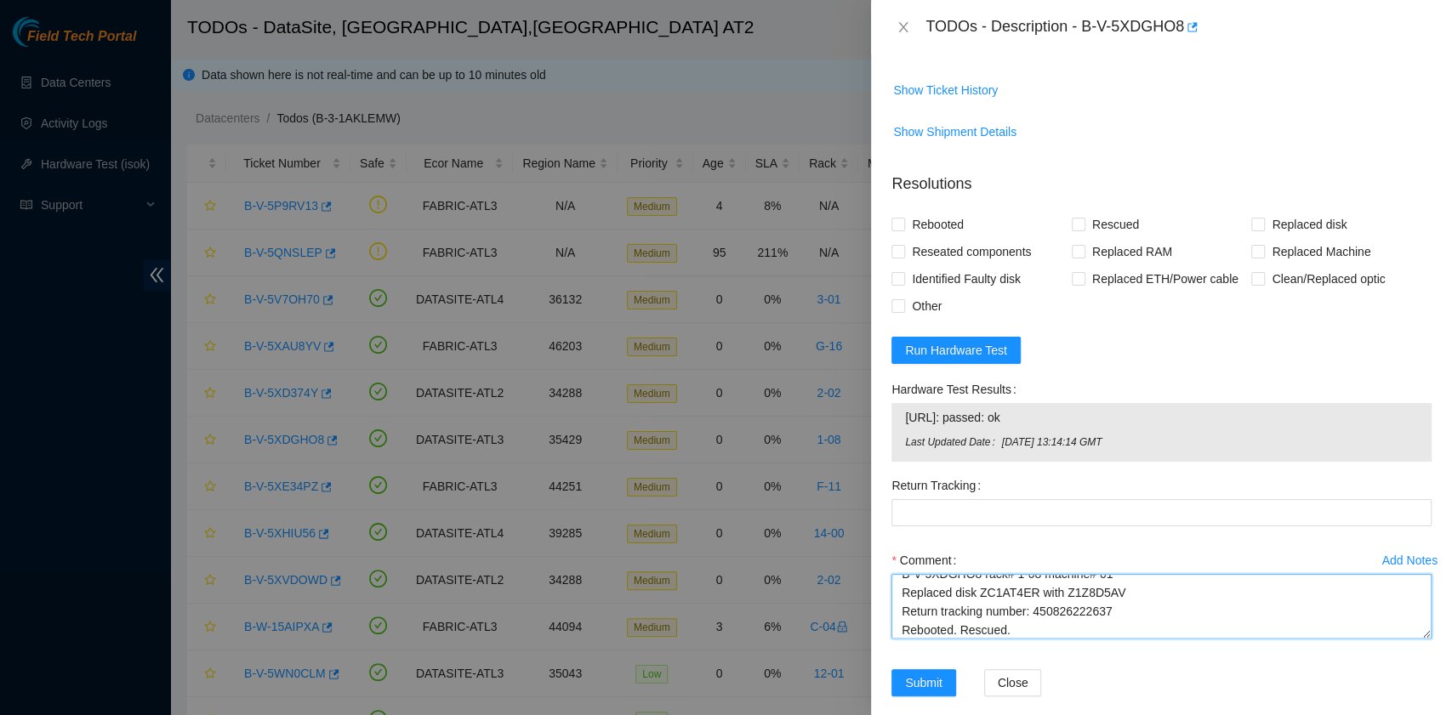
click at [1090, 580] on textarea "B-V-5XDGHO8 rack# 1-08 machine# 01 Replaced disk ZC1AT4ER with Z1Z8D5AV Return …" at bounding box center [1161, 606] width 540 height 65
paste textarea "23.11.228.230 : passed: ok"
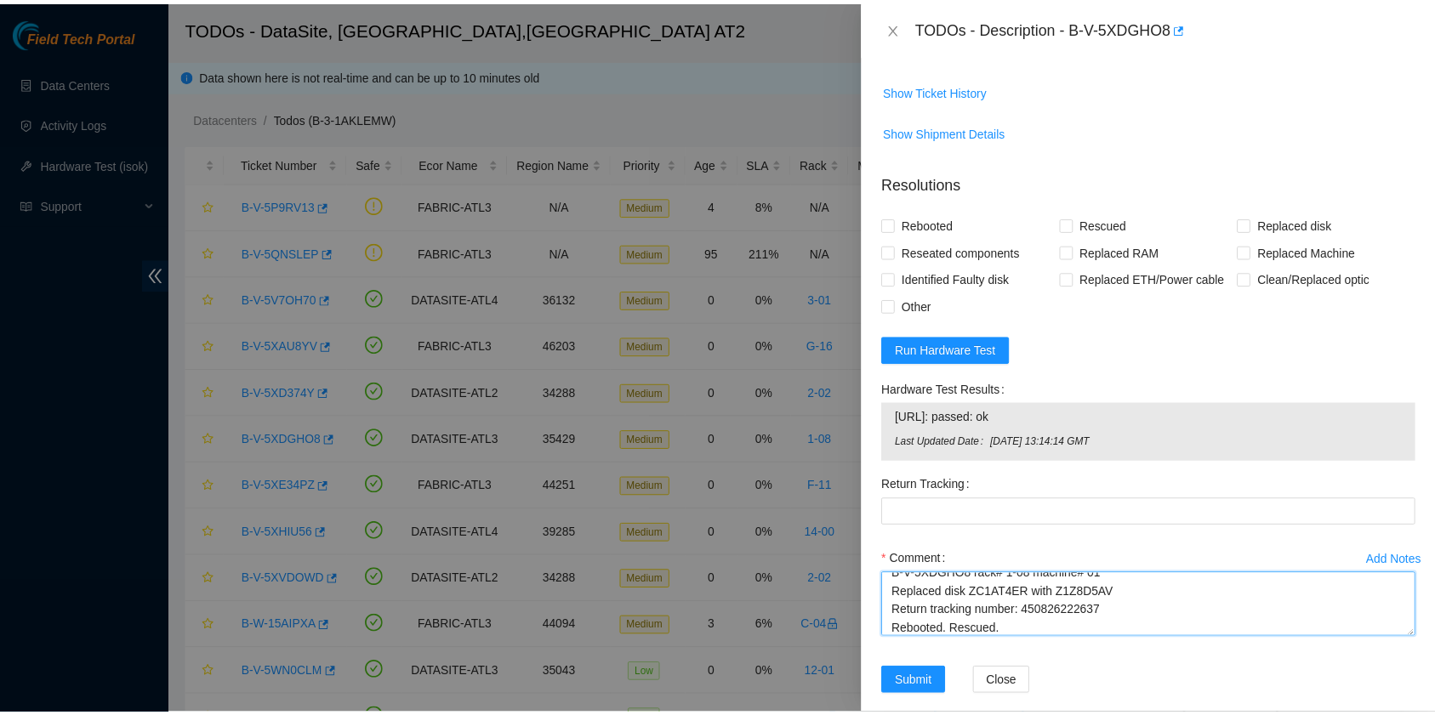
scroll to position [32, 0]
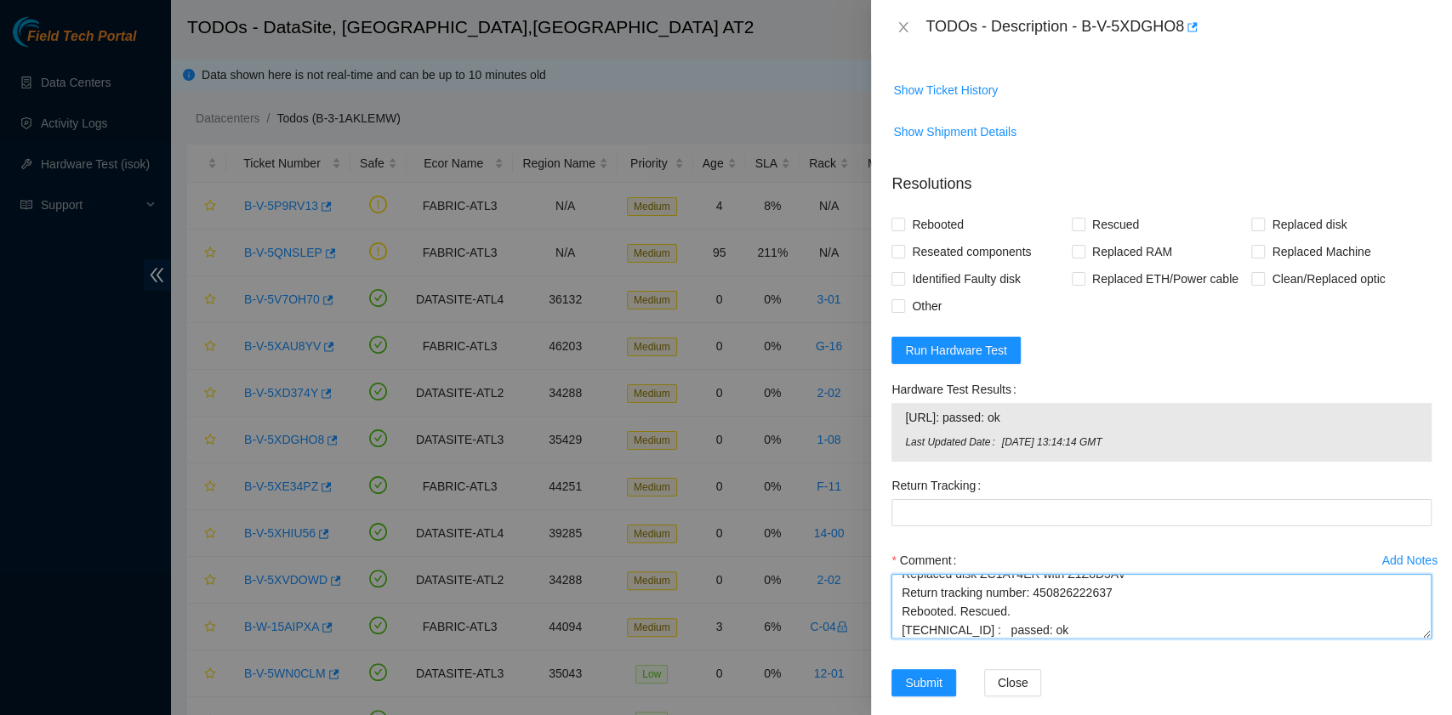
drag, startPoint x: 1121, startPoint y: 575, endPoint x: 1033, endPoint y: 572, distance: 87.7
click at [1033, 574] on textarea "B-V-5XDGHO8 rack# 1-08 machine# 01 Replaced disk ZC1AT4ER with Z1Z8D5AV Return …" at bounding box center [1161, 606] width 540 height 65
type textarea "B-V-5XDGHO8 rack# 1-08 machine# 01 Replaced disk ZC1AT4ER with Z1Z8D5AV Return …"
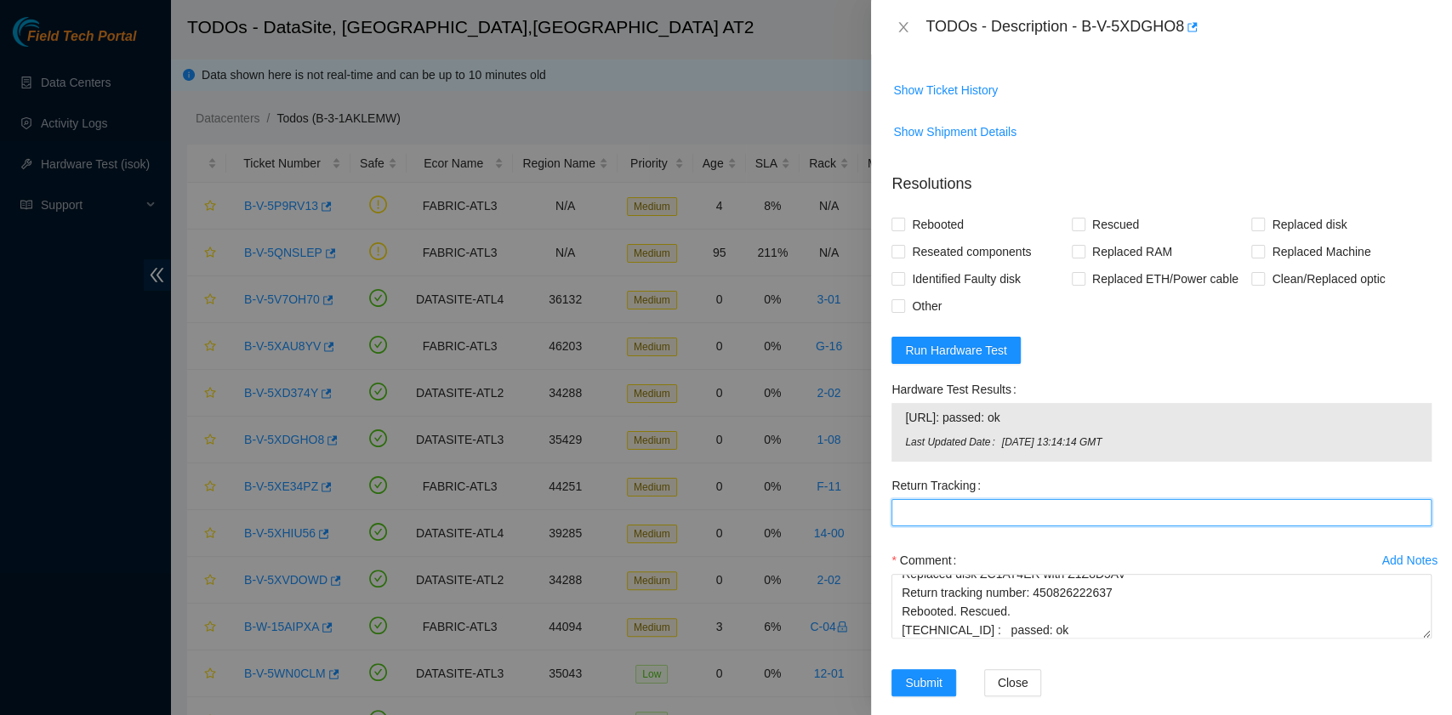
click at [993, 499] on Tracking "Return Tracking" at bounding box center [1161, 512] width 540 height 27
paste Tracking "450826222637"
type Tracking "450826222637"
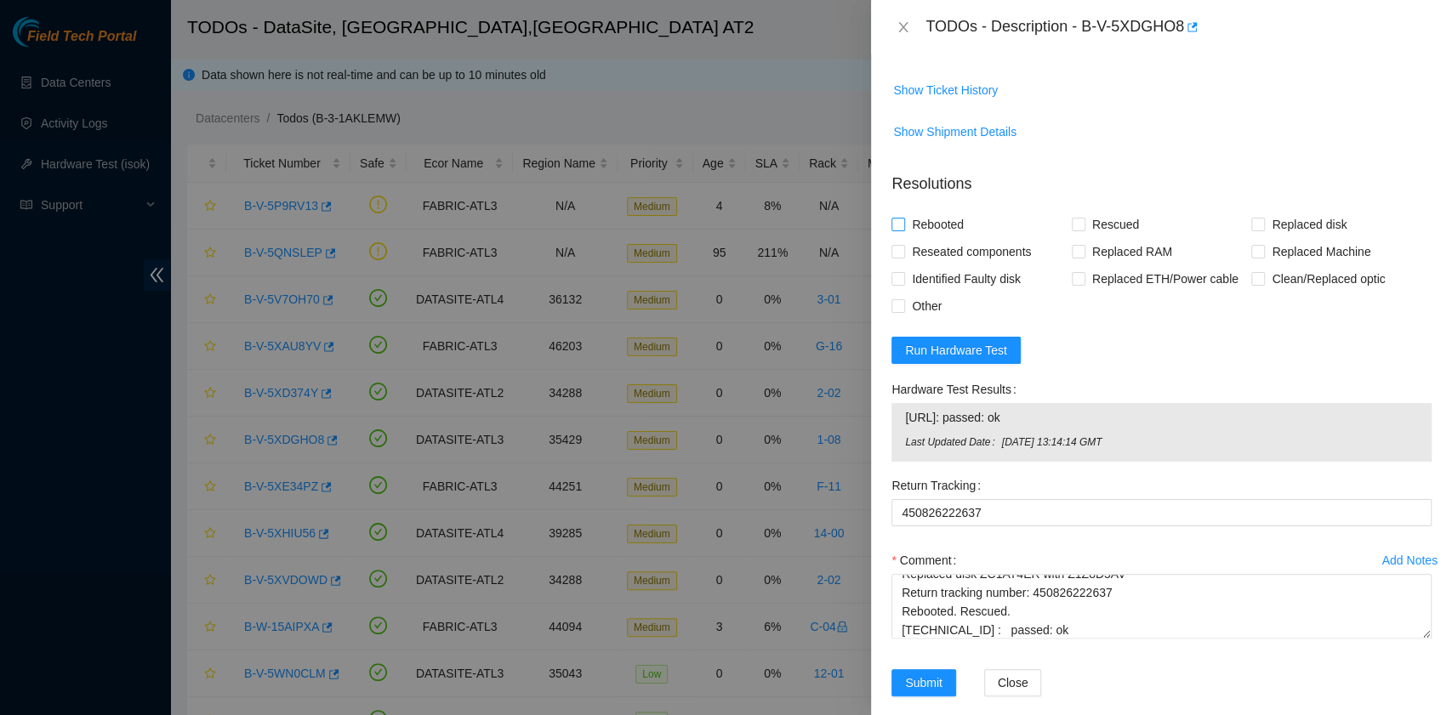
click at [943, 211] on span "Rebooted" at bounding box center [937, 224] width 65 height 27
click at [903, 218] on input "Rebooted" at bounding box center [897, 224] width 12 height 12
checkbox input "true"
click at [1085, 211] on span "Rescued" at bounding box center [1115, 224] width 60 height 27
click at [1080, 218] on input "Rescued" at bounding box center [1078, 224] width 12 height 12
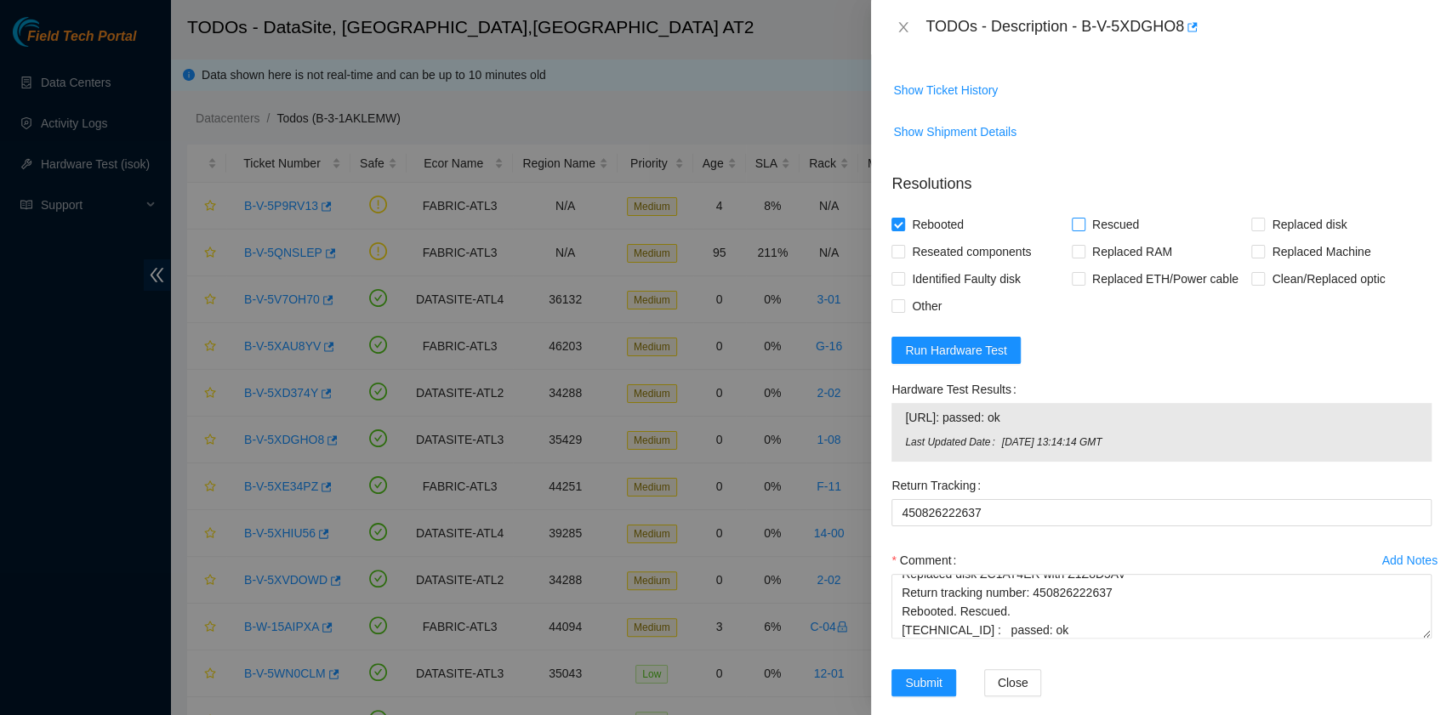
checkbox input "true"
click at [1251, 218] on input "Replaced disk" at bounding box center [1257, 224] width 12 height 12
checkbox input "true"
click at [932, 674] on span "Submit" at bounding box center [923, 683] width 37 height 19
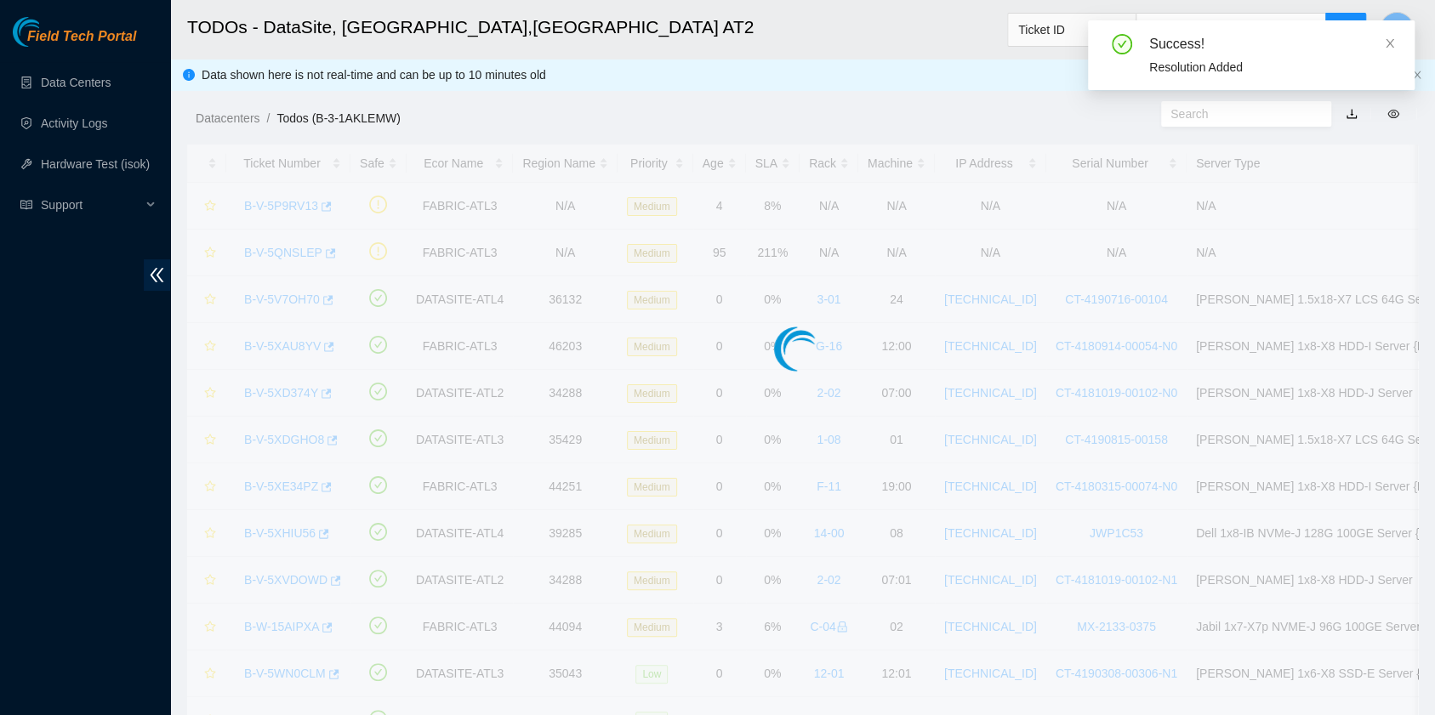
scroll to position [383, 0]
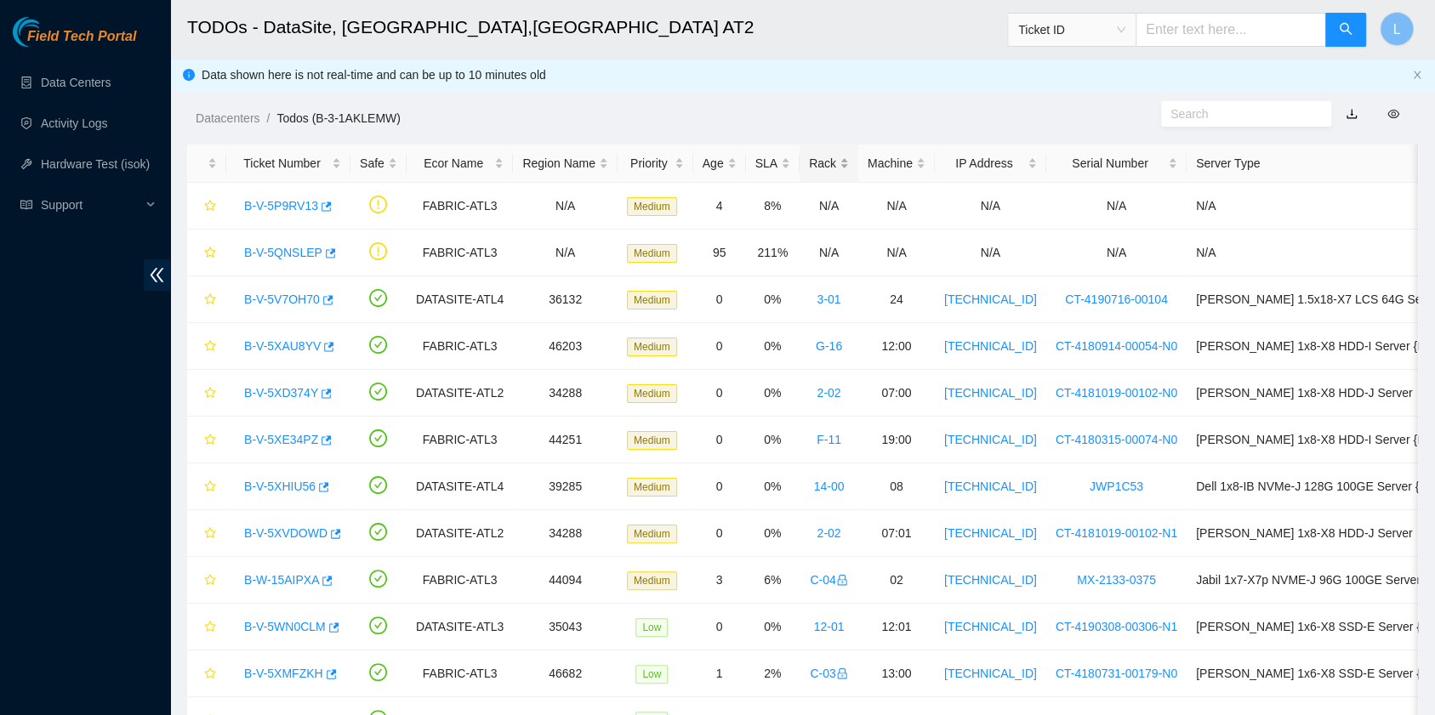
click at [809, 167] on div "Rack" at bounding box center [829, 163] width 40 height 19
click at [294, 532] on link "B-V-5WN0CLM" at bounding box center [285, 533] width 82 height 14
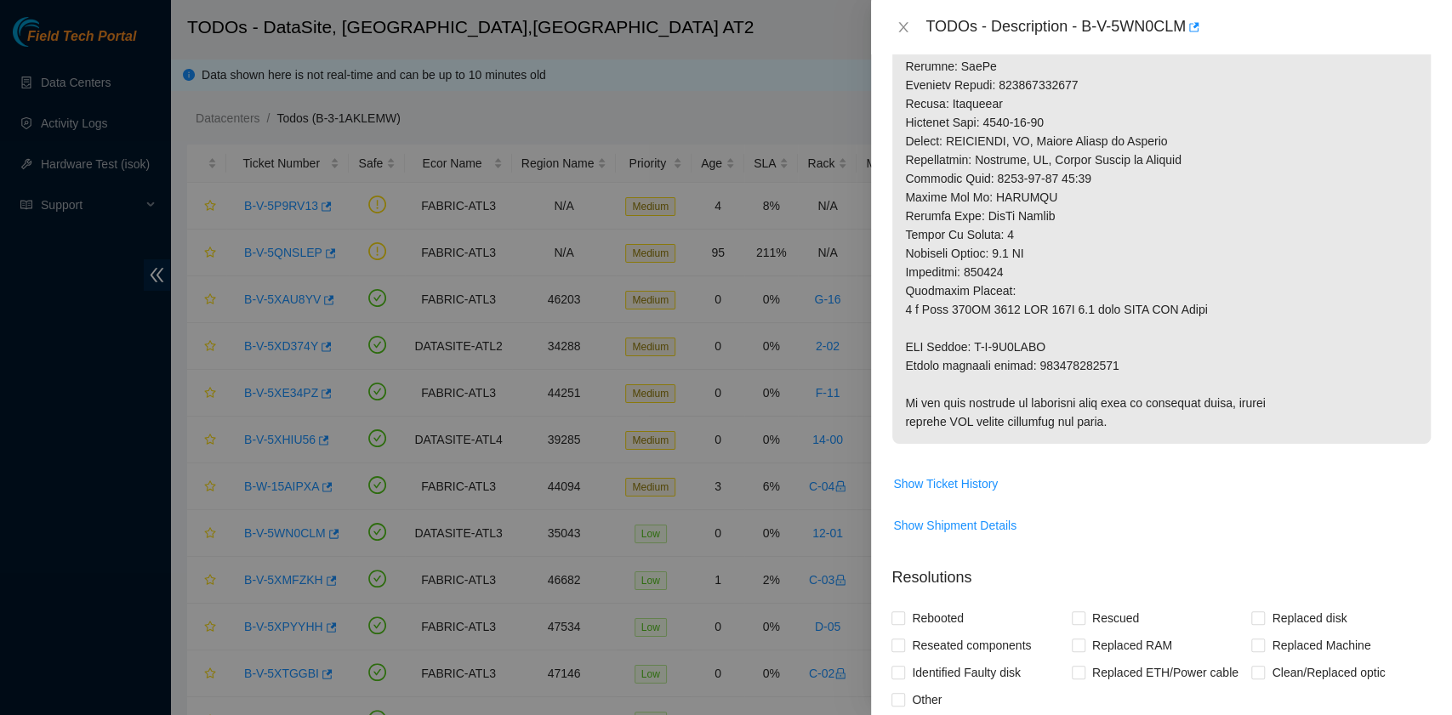
scroll to position [1134, 0]
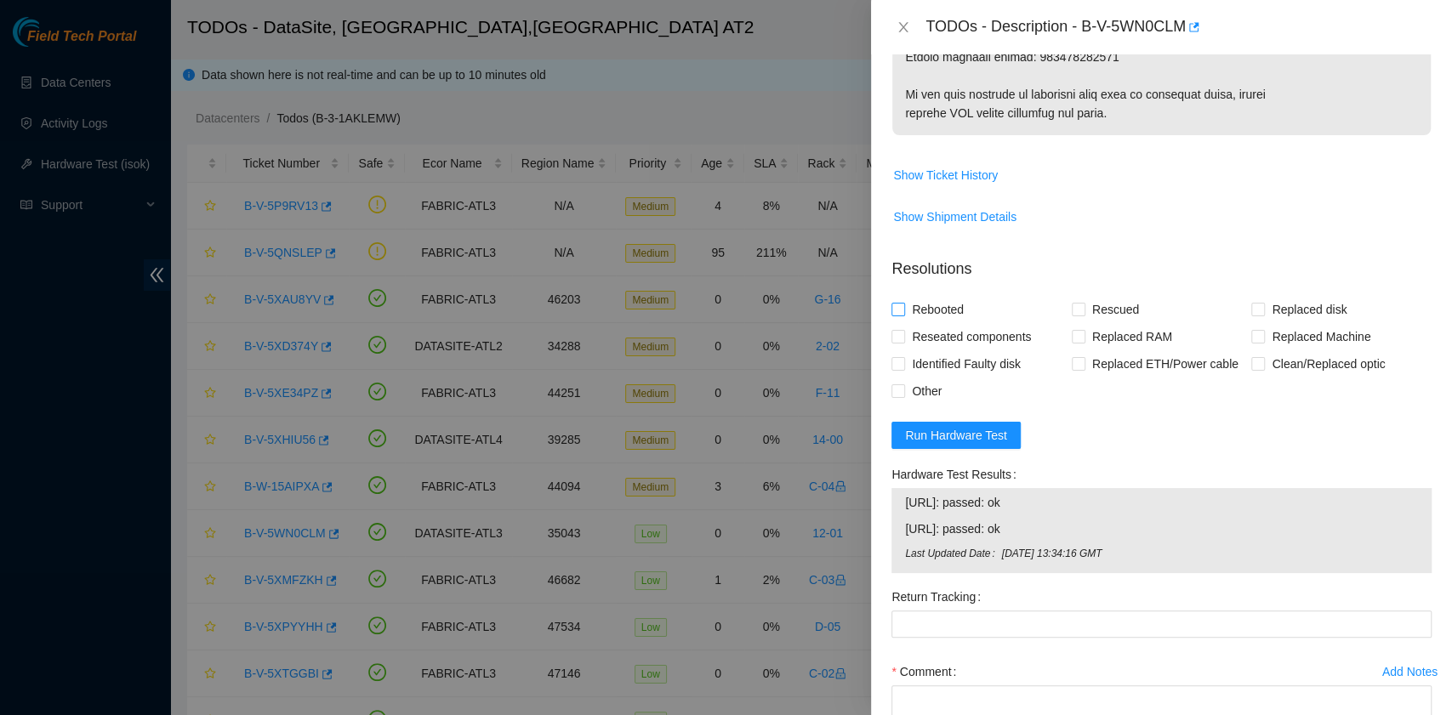
click at [937, 305] on span "Rebooted" at bounding box center [937, 309] width 65 height 27
click at [903, 305] on input "Rebooted" at bounding box center [897, 309] width 12 height 12
checkbox input "true"
click at [1072, 306] on input "Rescued" at bounding box center [1078, 309] width 12 height 12
checkbox input "true"
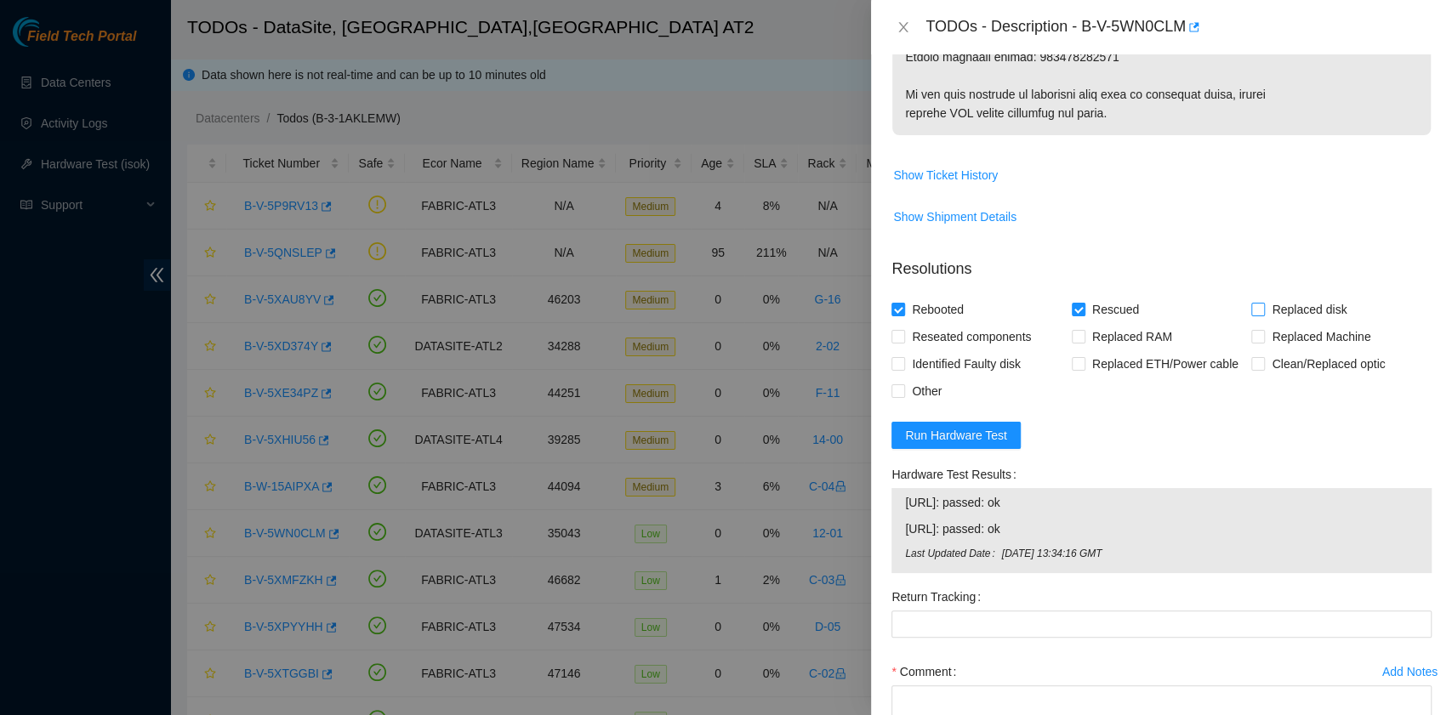
click at [1251, 304] on input "Replaced disk" at bounding box center [1257, 309] width 12 height 12
checkbox input "true"
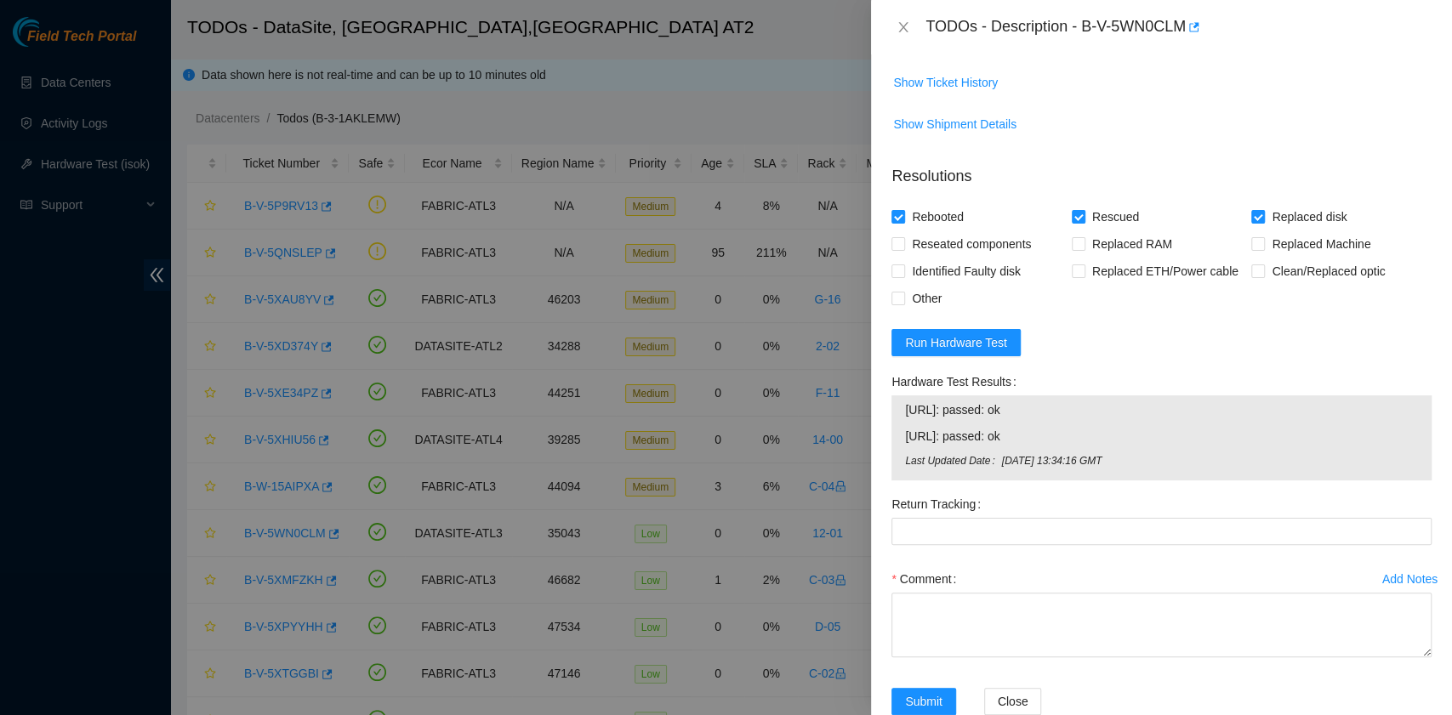
scroll to position [1264, 0]
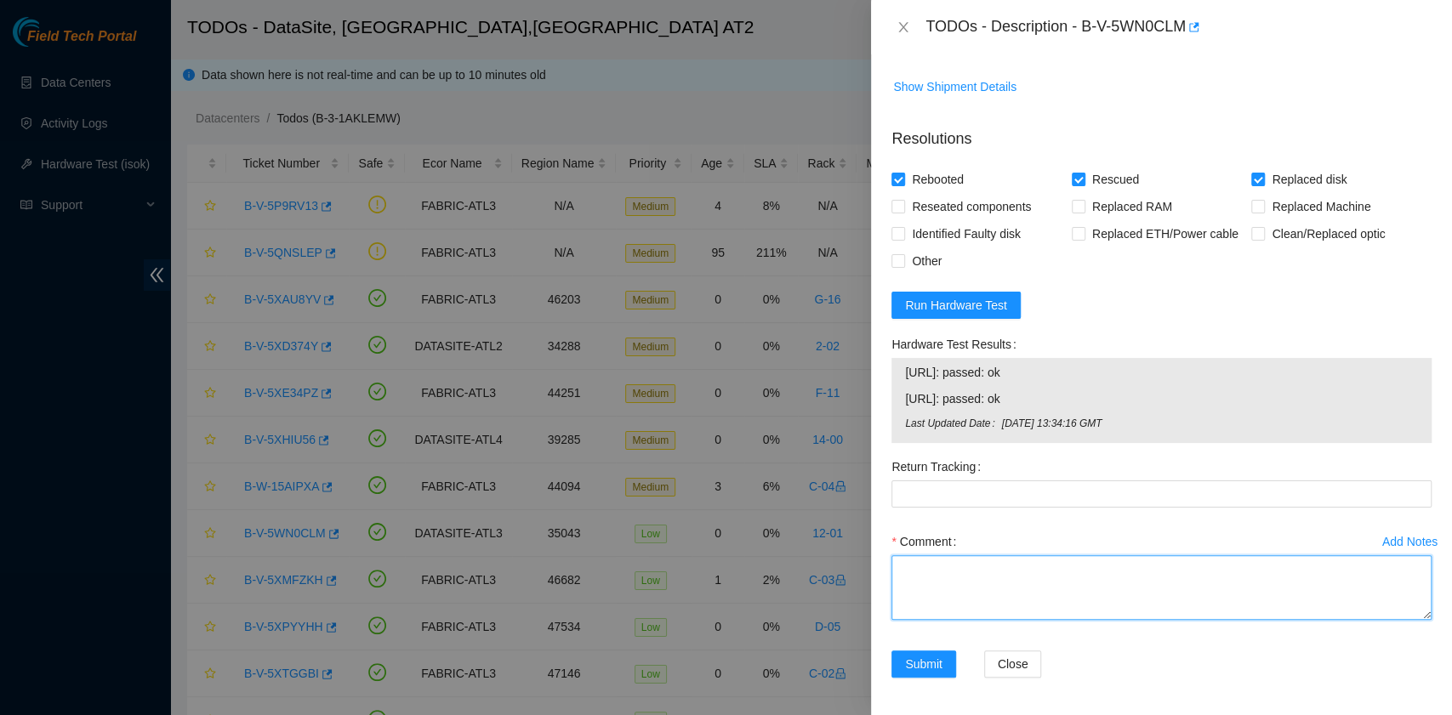
click at [939, 575] on textarea "Comment" at bounding box center [1161, 587] width 540 height 65
paste textarea "B-V-5WN0CLM rack# 12-01 machine# 12:01 Replaced disk 190420C3A3E9 with 18431F75…"
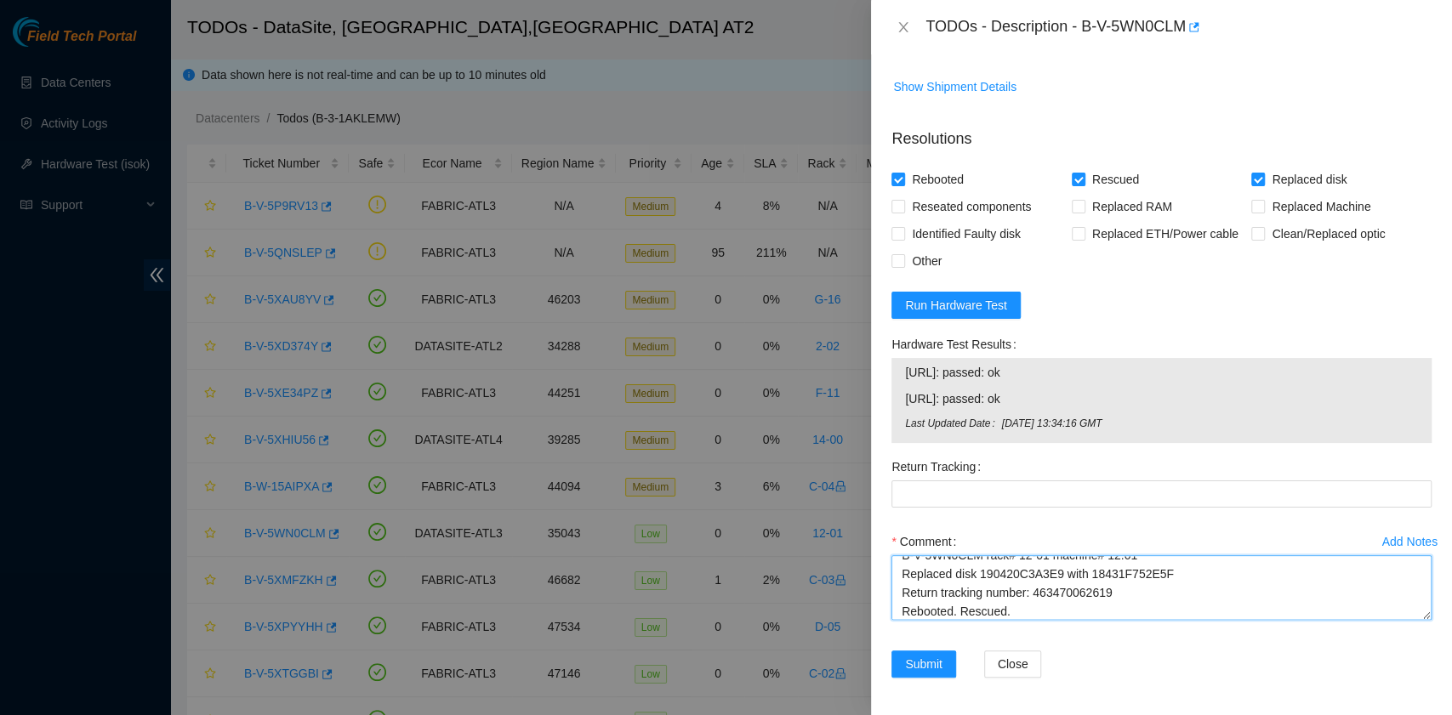
scroll to position [32, 0]
drag, startPoint x: 1113, startPoint y: 571, endPoint x: 1032, endPoint y: 572, distance: 80.8
click at [1032, 572] on textarea "B-V-5WN0CLM rack# 12-01 machine# 12:01 Replaced disk 190420C3A3E9 with 18431F75…" at bounding box center [1161, 587] width 540 height 65
type textarea "B-V-5WN0CLM rack# 12-01 machine# 12:01 Replaced disk 190420C3A3E9 with 18431F75…"
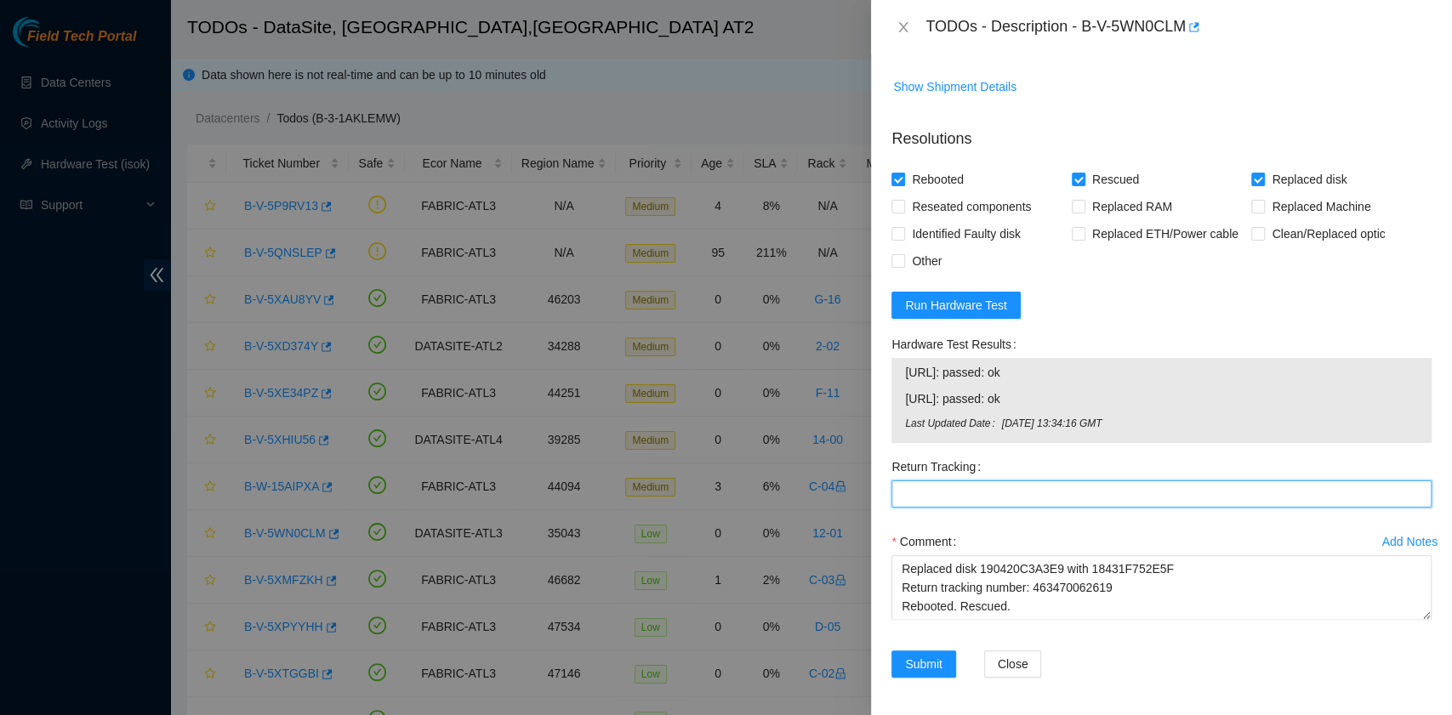
click at [1007, 494] on Tracking "Return Tracking" at bounding box center [1161, 494] width 540 height 27
paste Tracking "463470062619"
type Tracking "463470062619"
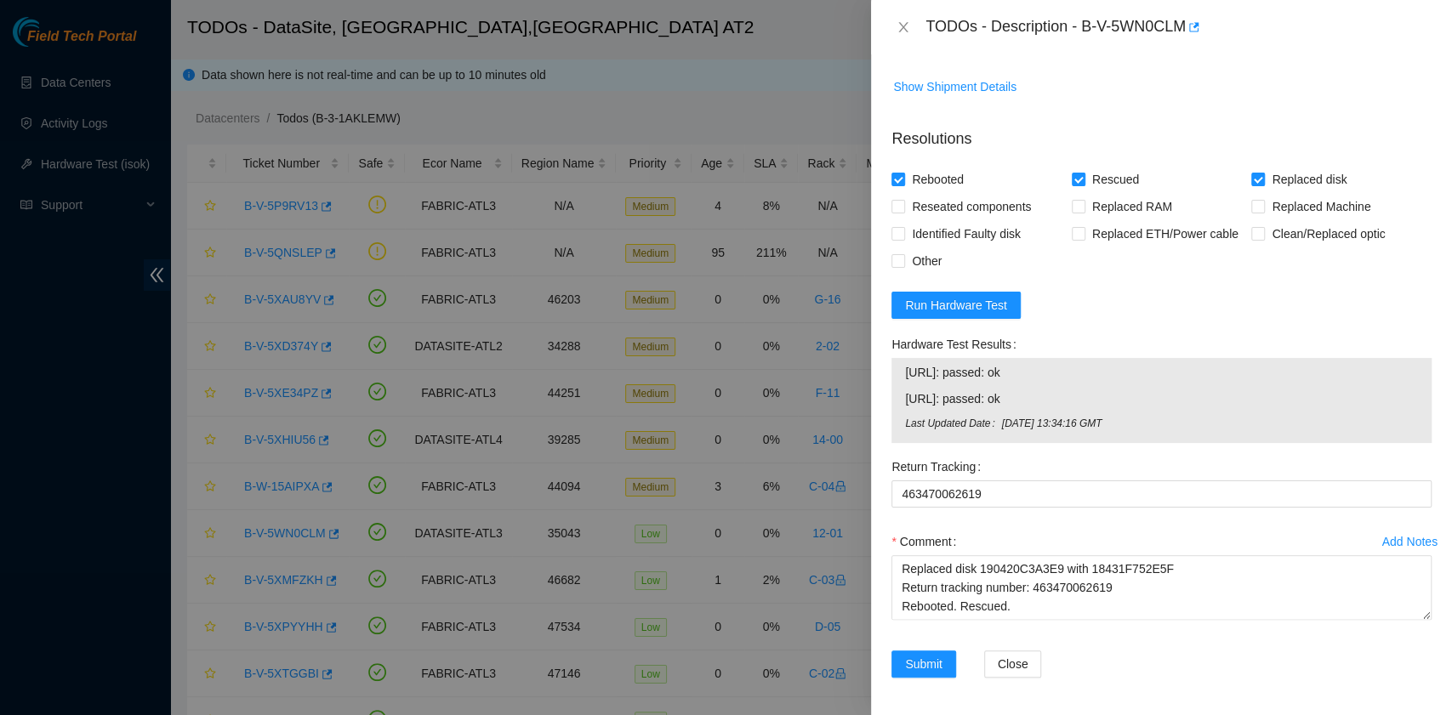
drag, startPoint x: 1031, startPoint y: 392, endPoint x: 901, endPoint y: 378, distance: 130.8
click at [901, 378] on div "[URL]: passed: ok [URL]: passed: ok Last Updated Date [DATE] 13:34:16 GMT" at bounding box center [1161, 400] width 540 height 85
copy tbody "[URL]: passed: ok [URL]: passed: ok"
click at [949, 604] on textarea "B-V-5WN0CLM rack# 12-01 machine# 12:01 Replaced disk 190420C3A3E9 with 18431F75…" at bounding box center [1161, 587] width 540 height 65
paste textarea "[URL]: passed: ok [URL]: passed: ok"
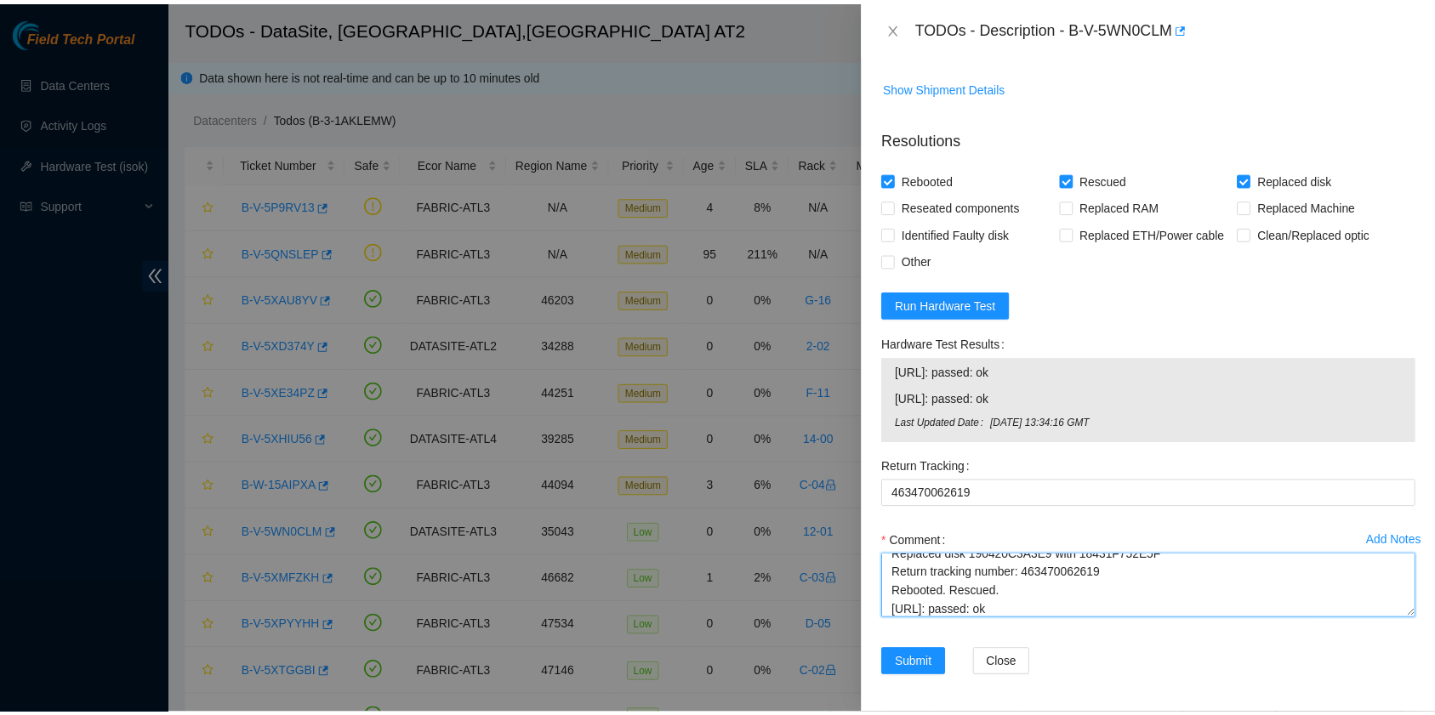
scroll to position [51, 0]
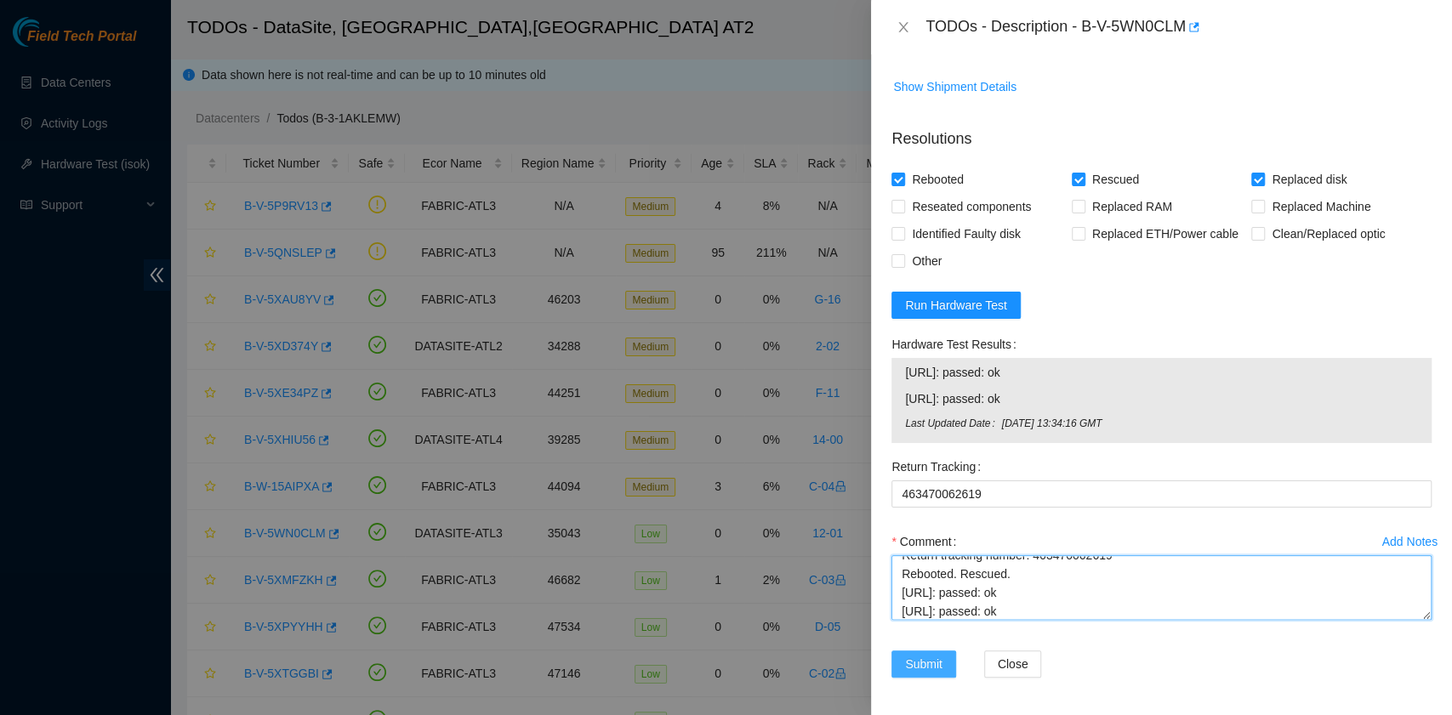
type textarea "B-V-5WN0CLM rack# 12-01 machine# 12:01 Replaced disk 190420C3A3E9 with 18431F75…"
click at [936, 660] on span "Submit" at bounding box center [923, 664] width 37 height 19
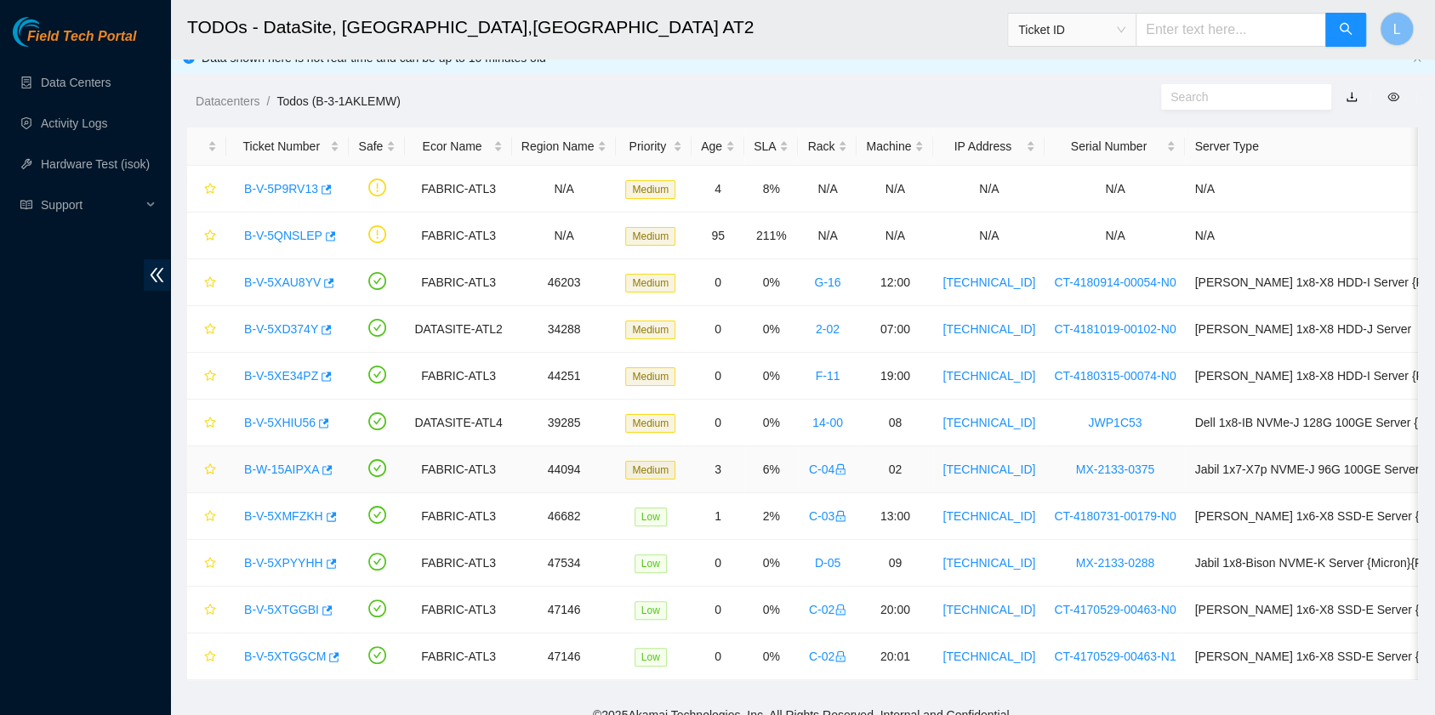
scroll to position [0, 0]
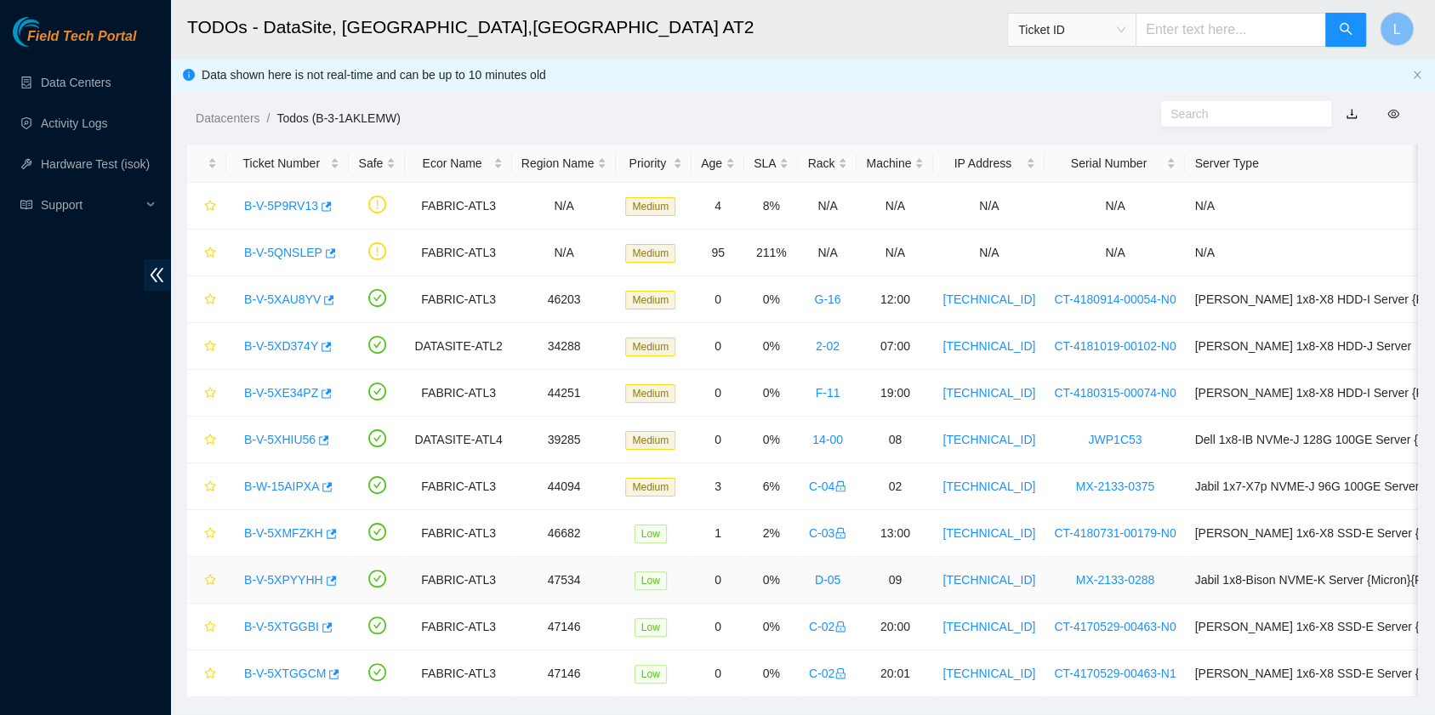
click at [272, 575] on link "B-V-5XPYYHH" at bounding box center [283, 580] width 79 height 14
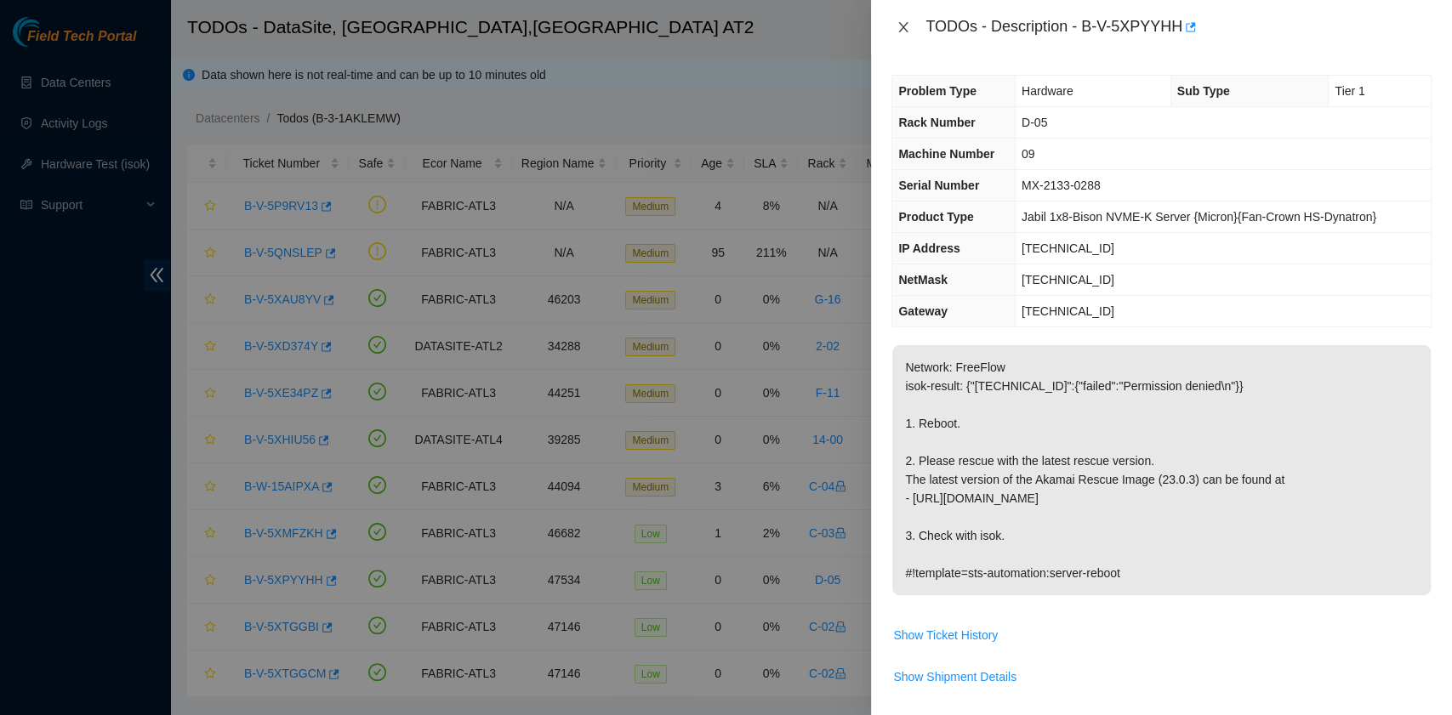
click at [907, 29] on icon "close" at bounding box center [903, 27] width 14 height 14
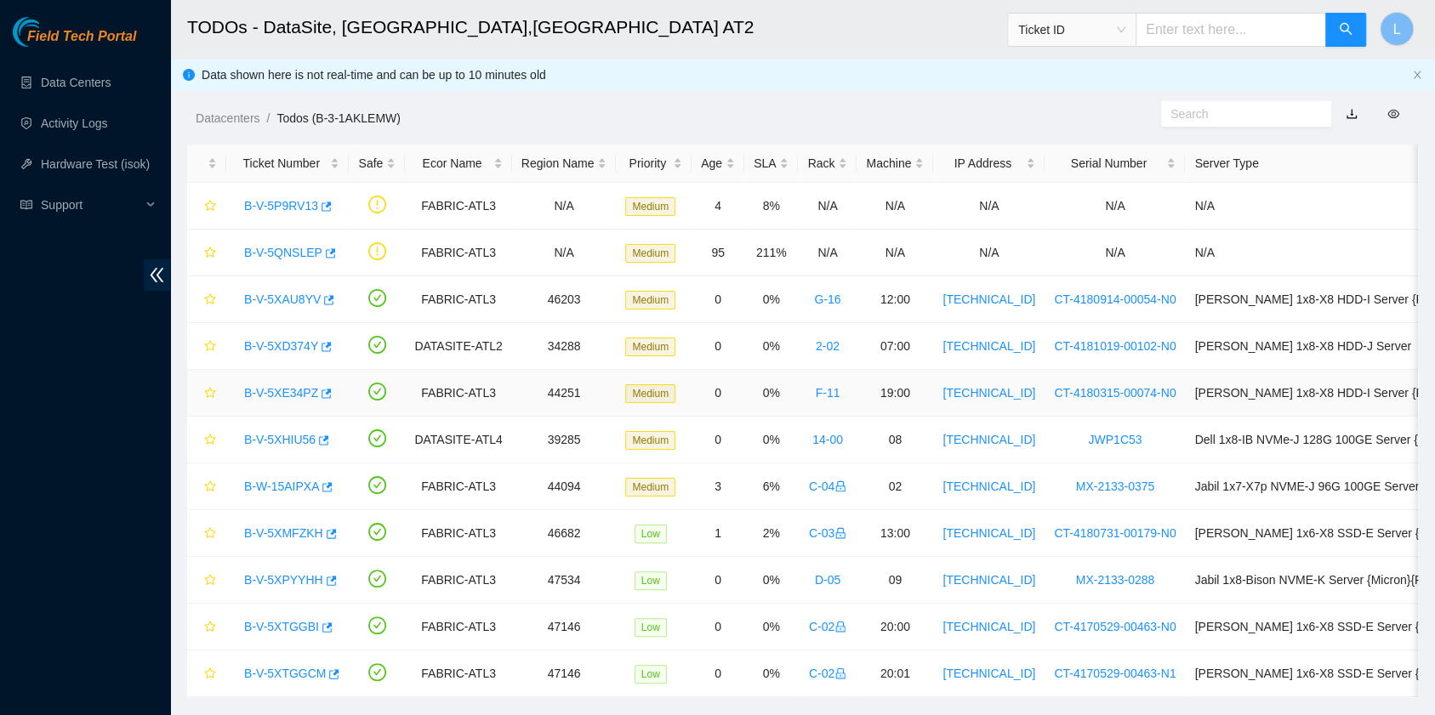
click at [279, 390] on link "B-V-5XE34PZ" at bounding box center [281, 393] width 74 height 14
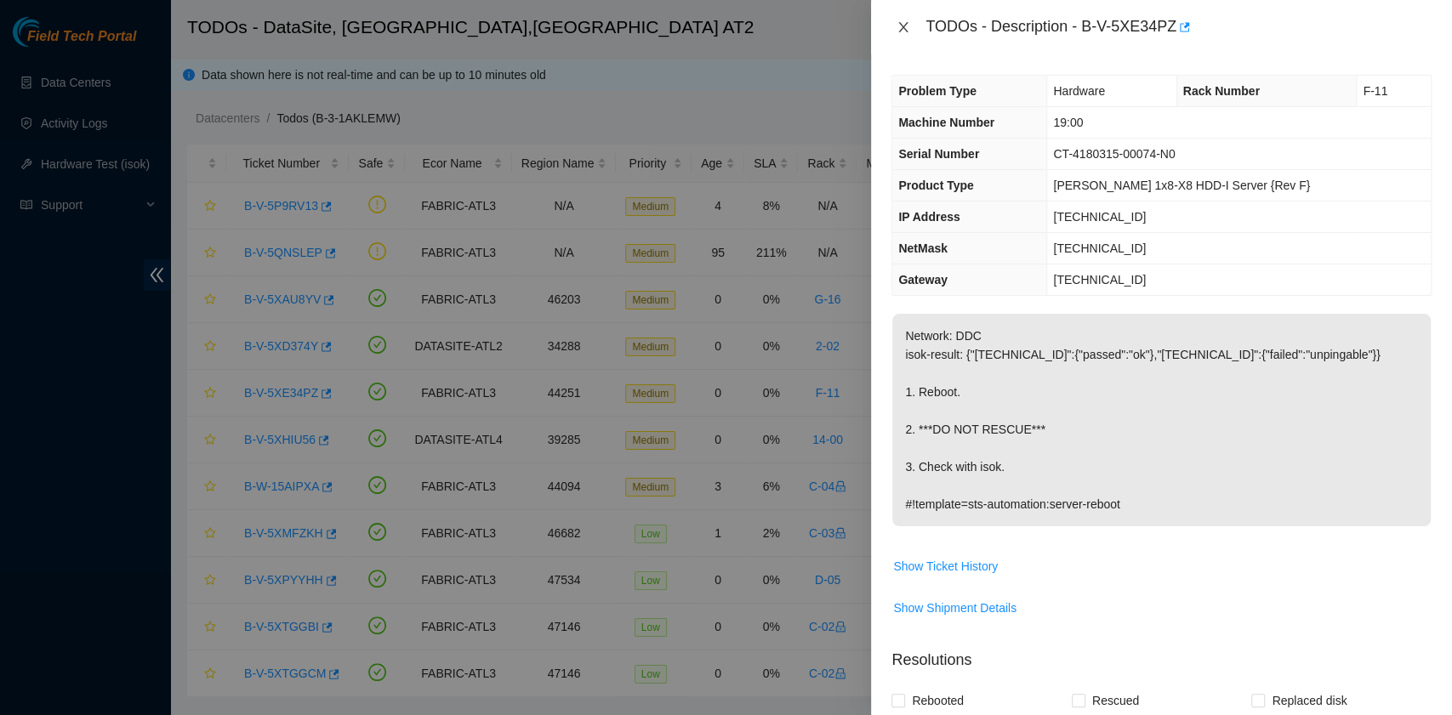
click at [907, 26] on icon "close" at bounding box center [903, 27] width 14 height 14
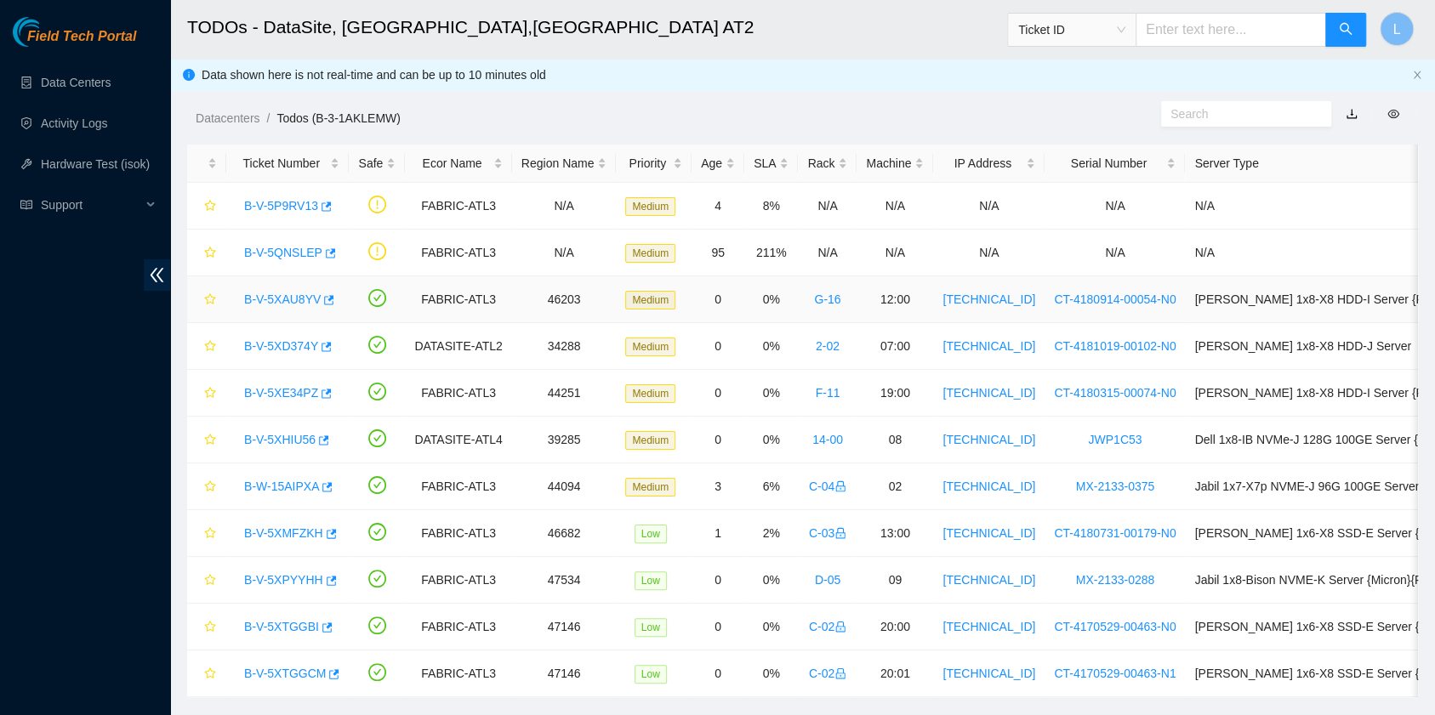
click at [281, 301] on link "B-V-5XAU8YV" at bounding box center [282, 300] width 77 height 14
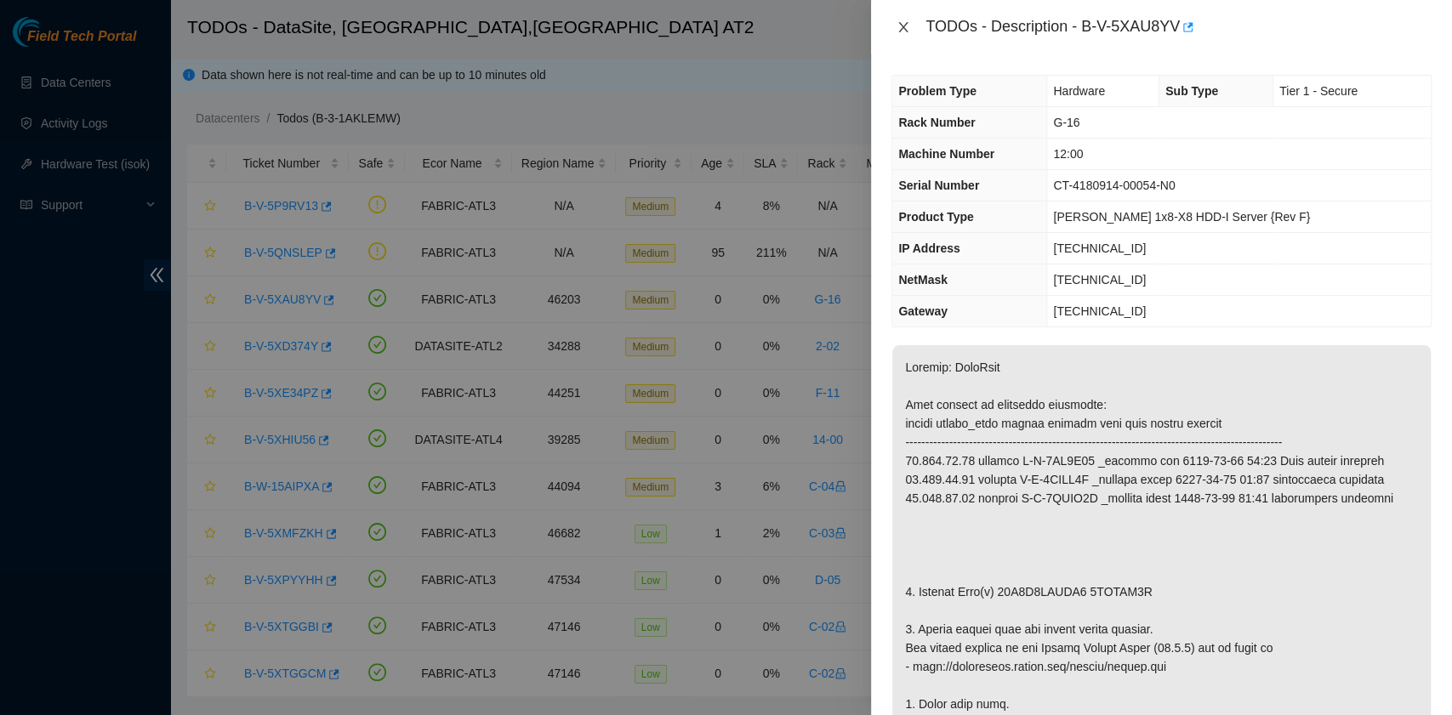
click at [907, 31] on icon "close" at bounding box center [903, 27] width 14 height 14
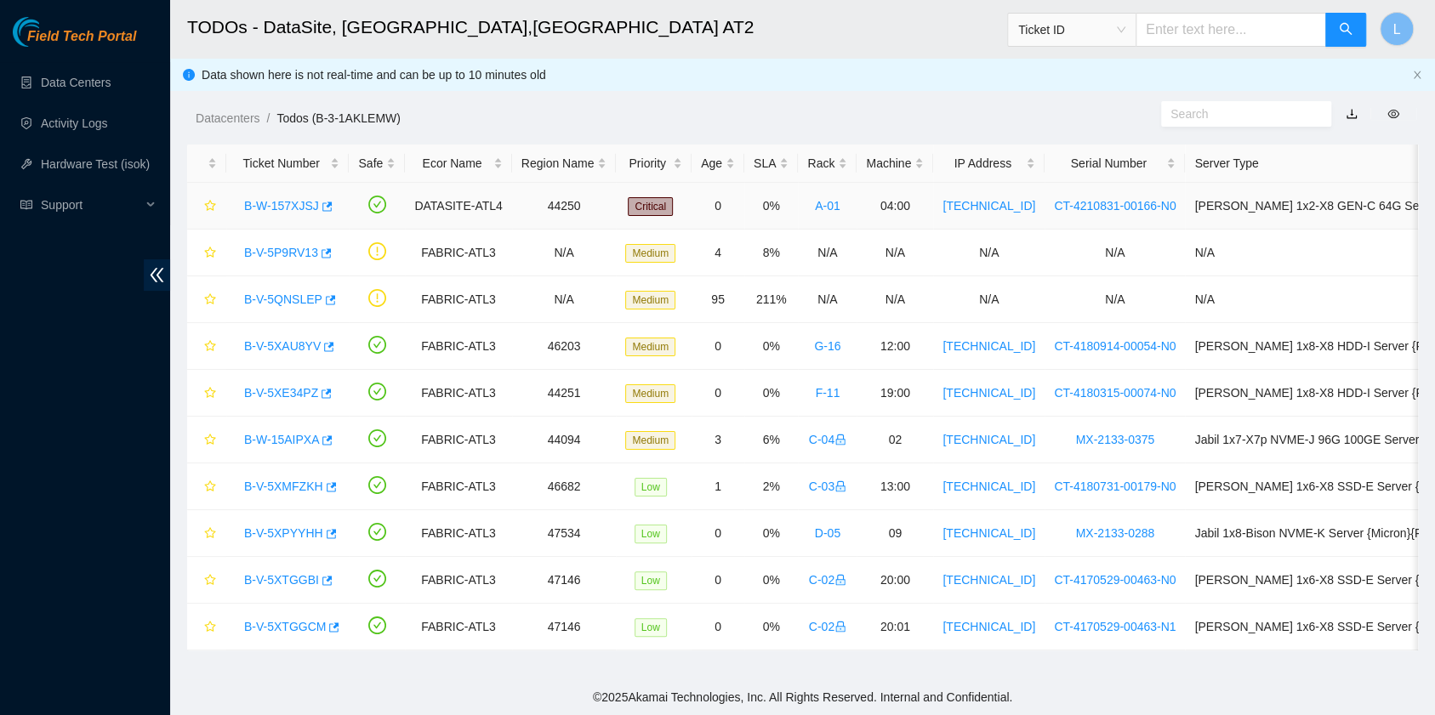
click at [275, 208] on link "B-W-157XJSJ" at bounding box center [281, 206] width 75 height 14
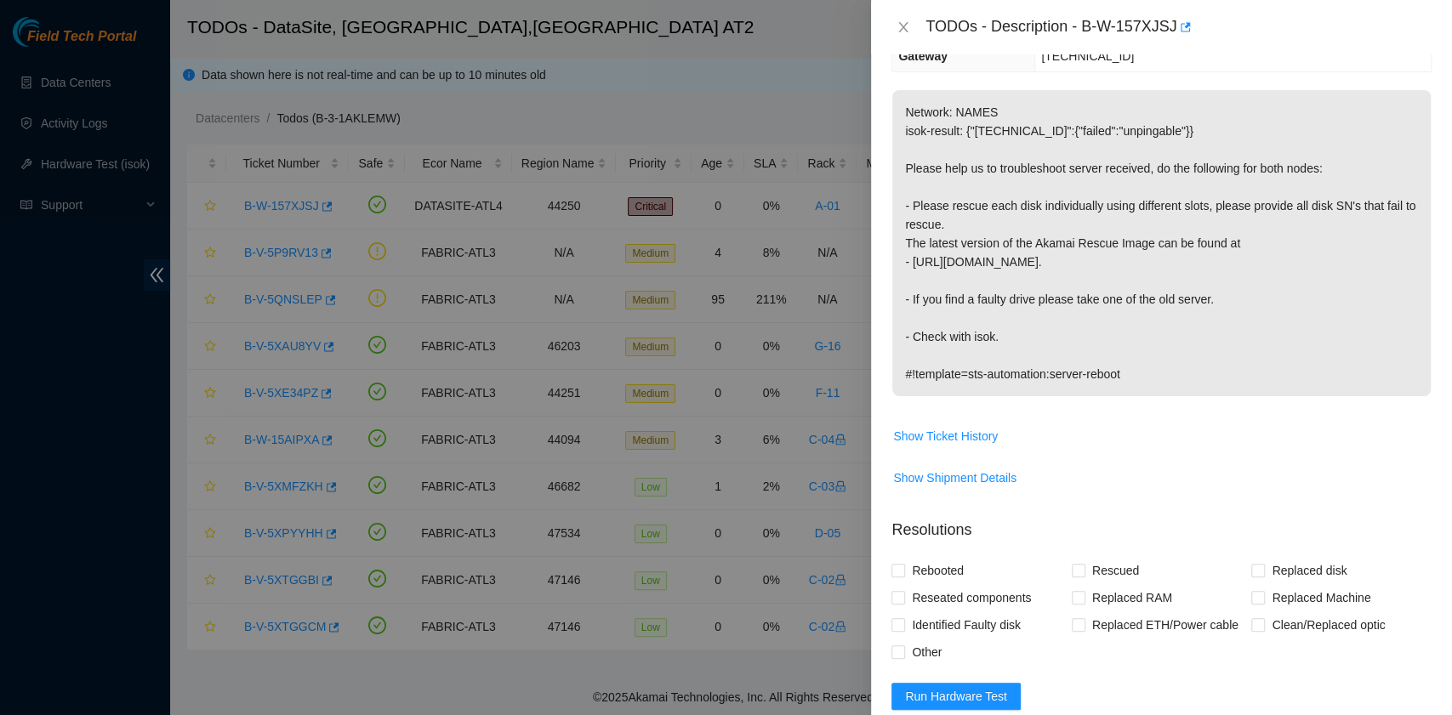
scroll to position [340, 0]
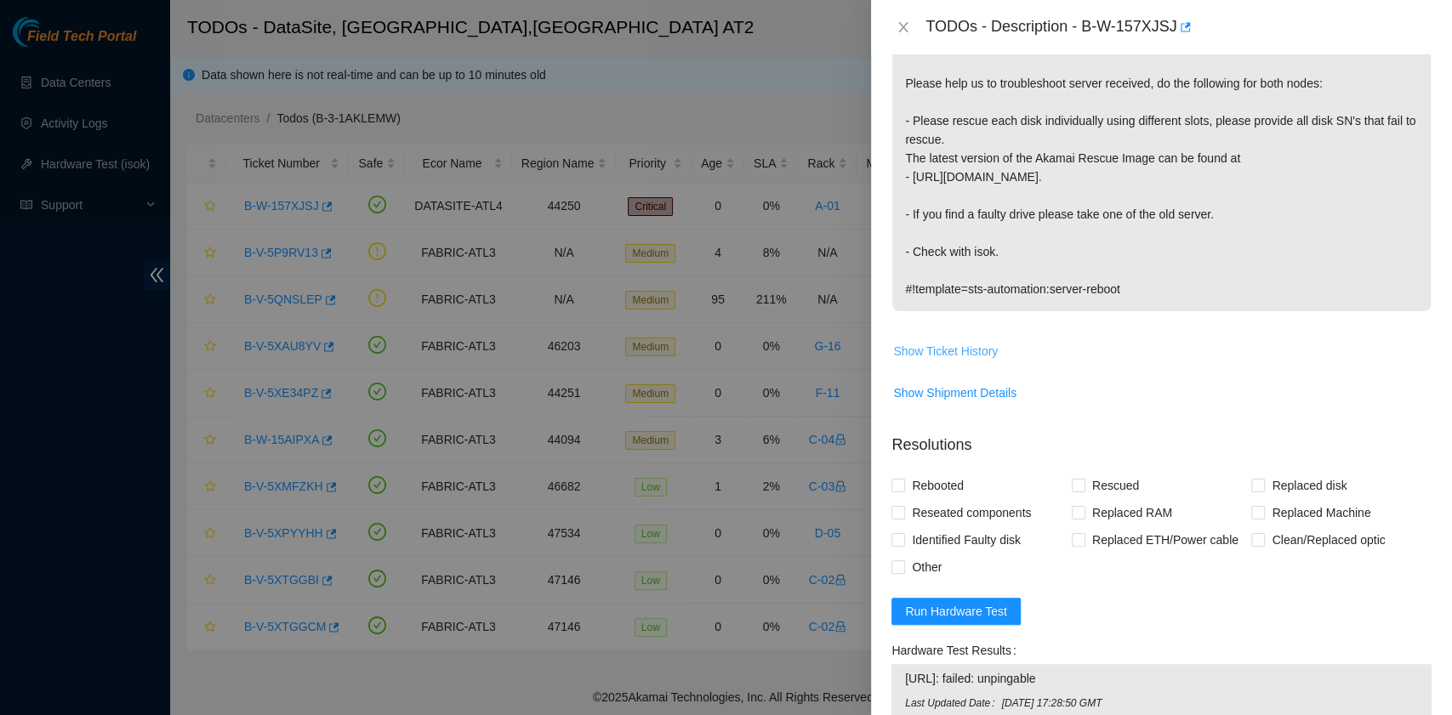
click at [972, 347] on span "Show Ticket History" at bounding box center [945, 351] width 105 height 19
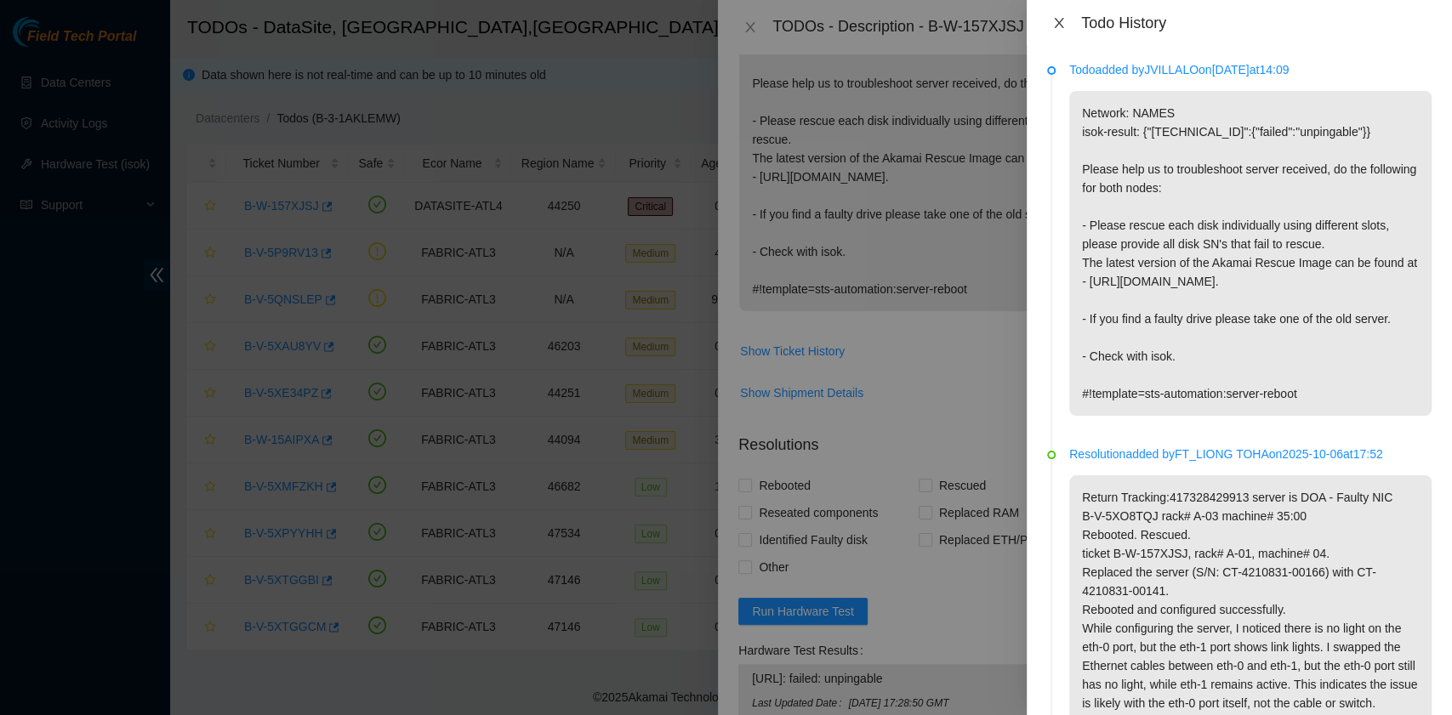
click at [1057, 23] on icon "close" at bounding box center [1059, 23] width 14 height 14
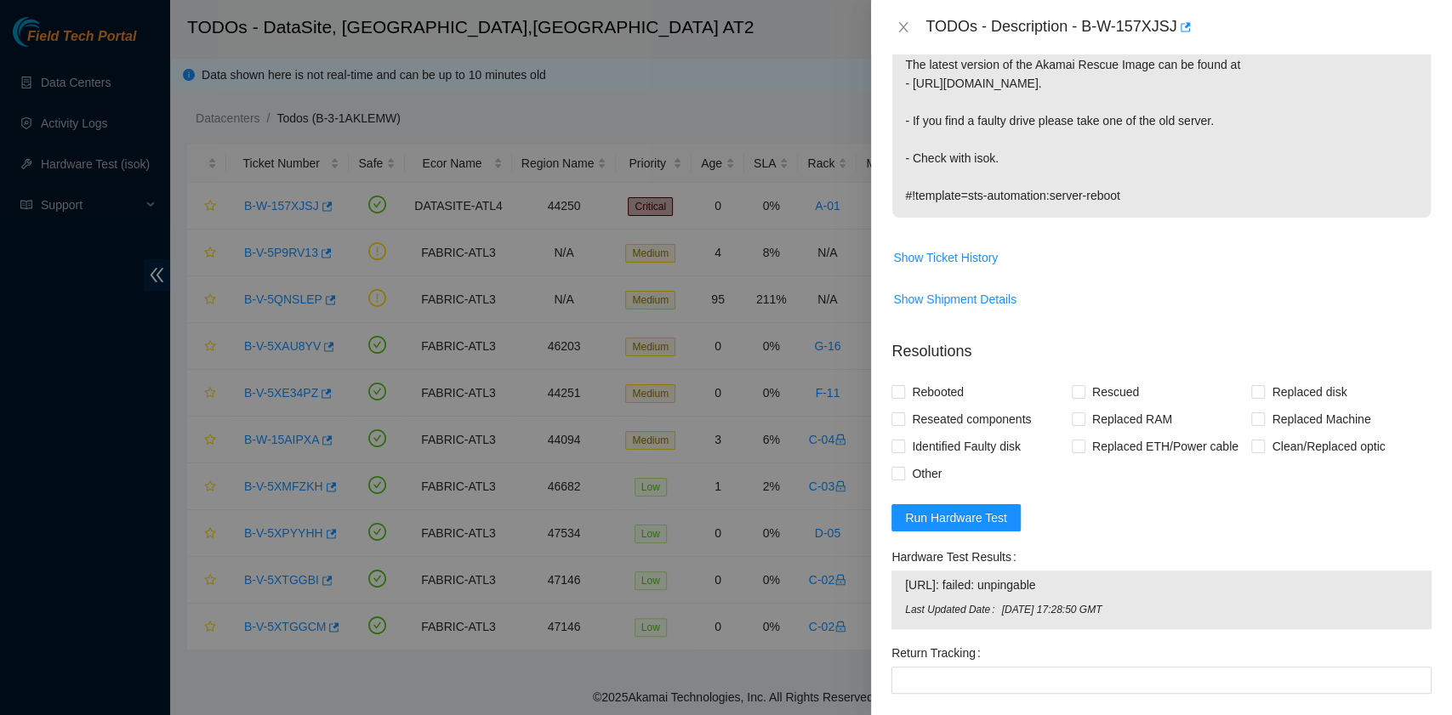
scroll to position [566, 0]
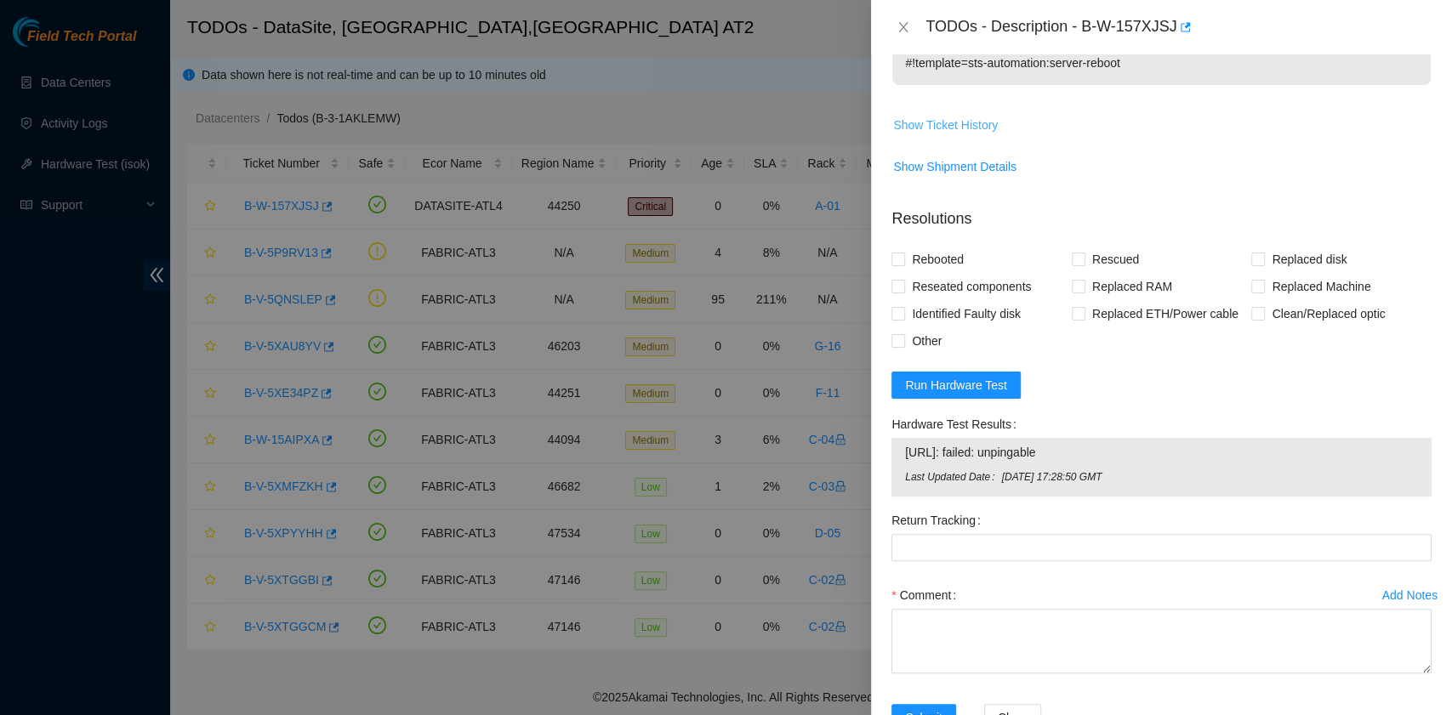
click at [969, 117] on span "Show Ticket History" at bounding box center [945, 125] width 105 height 19
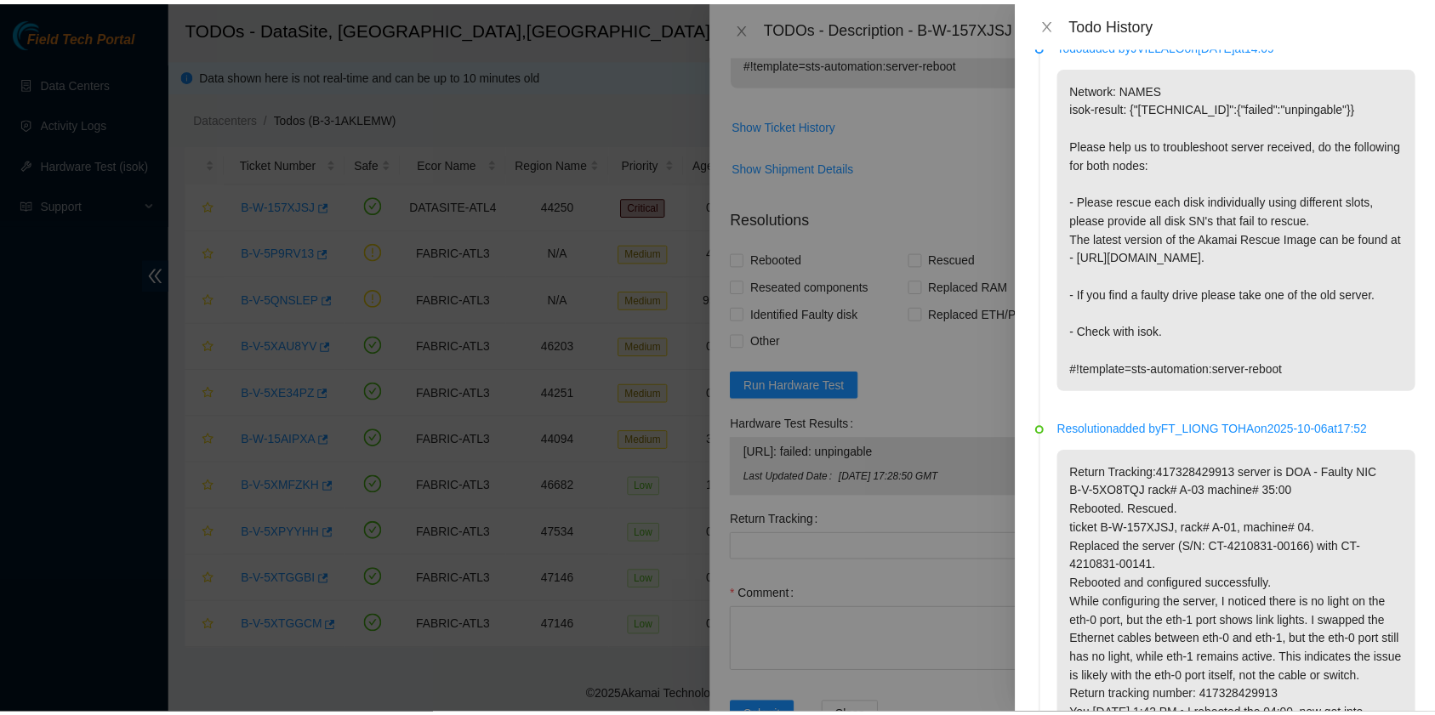
scroll to position [0, 0]
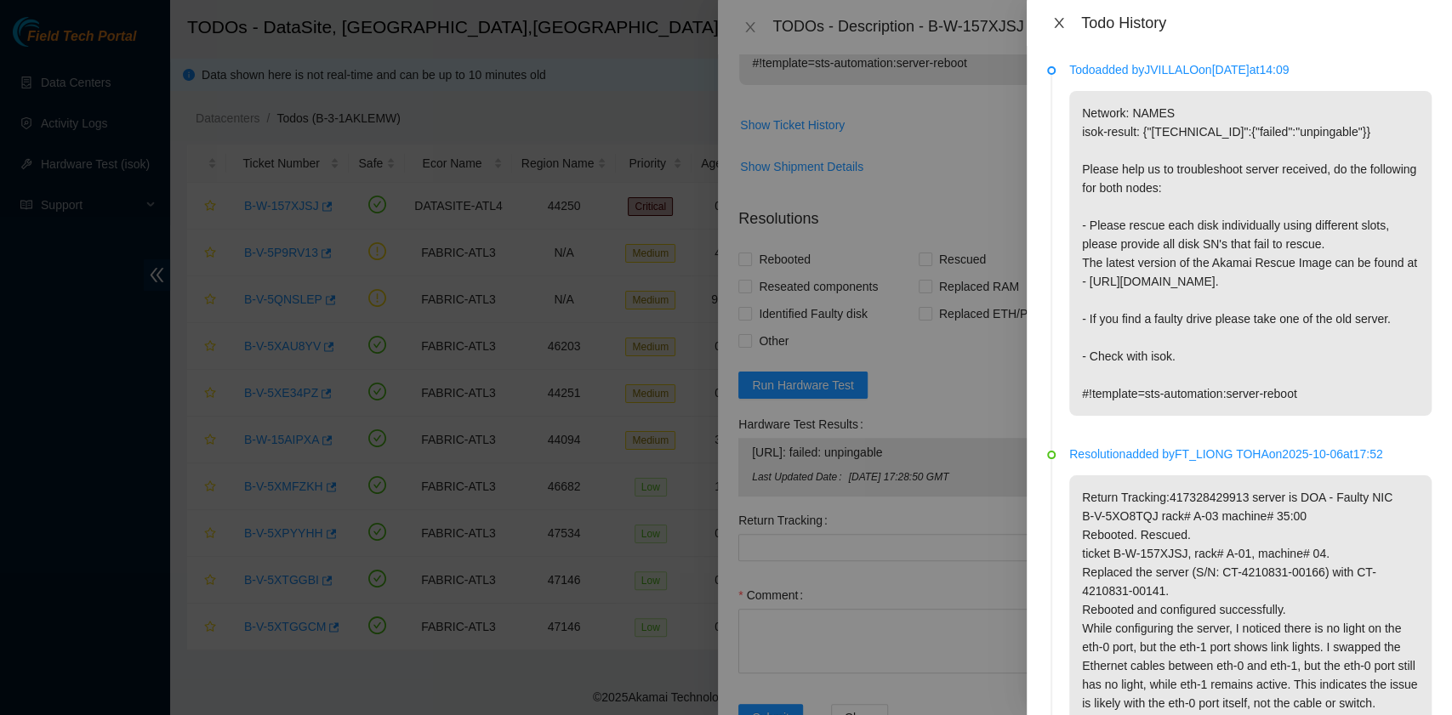
click at [1058, 24] on icon "close" at bounding box center [1058, 23] width 9 height 10
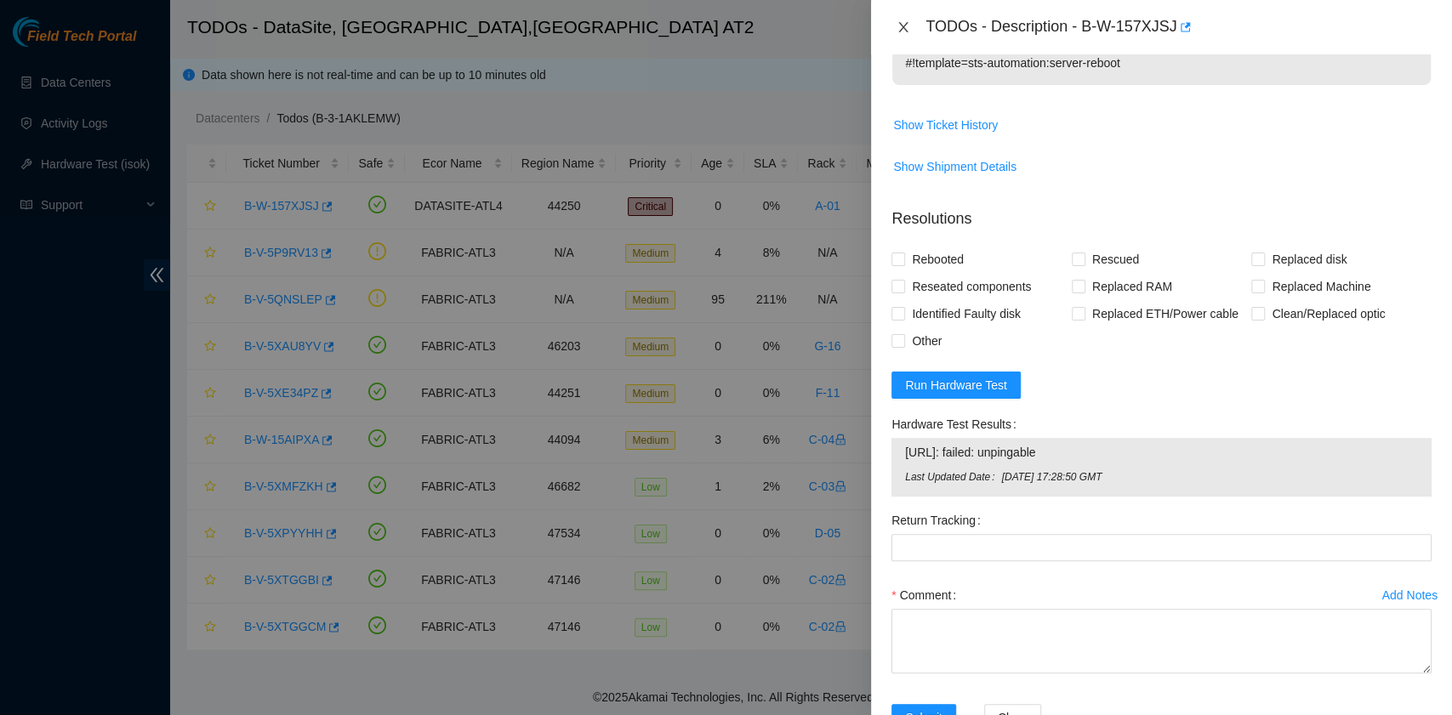
click at [908, 26] on icon "close" at bounding box center [903, 27] width 14 height 14
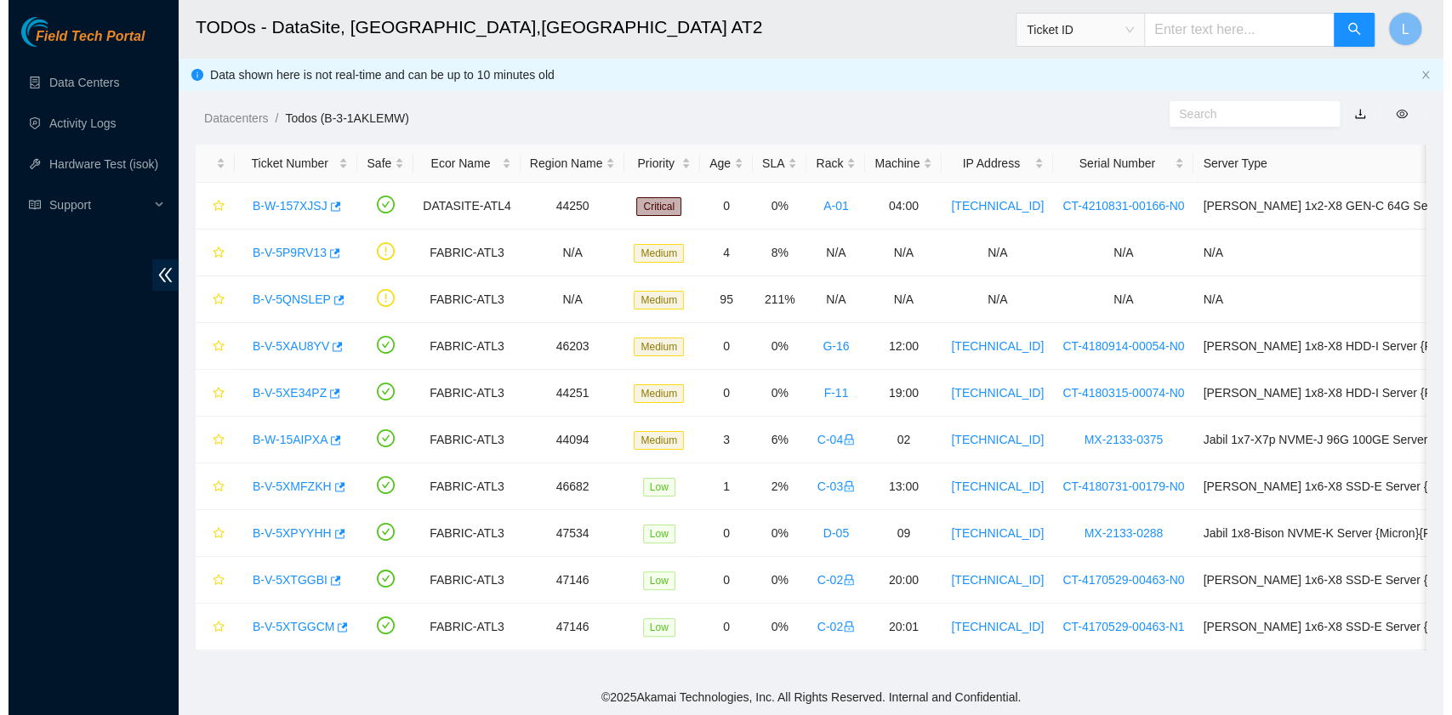
scroll to position [431, 0]
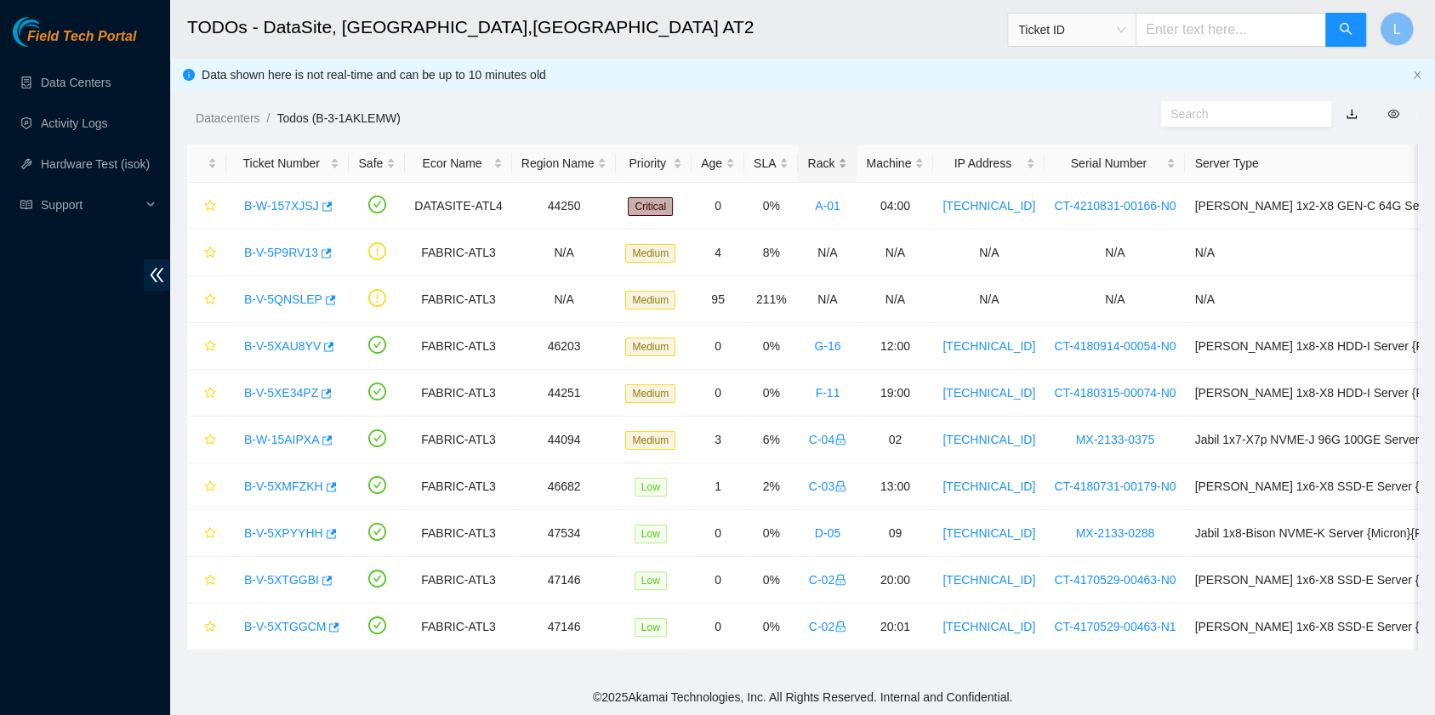
click at [807, 160] on div "Rack" at bounding box center [827, 163] width 40 height 19
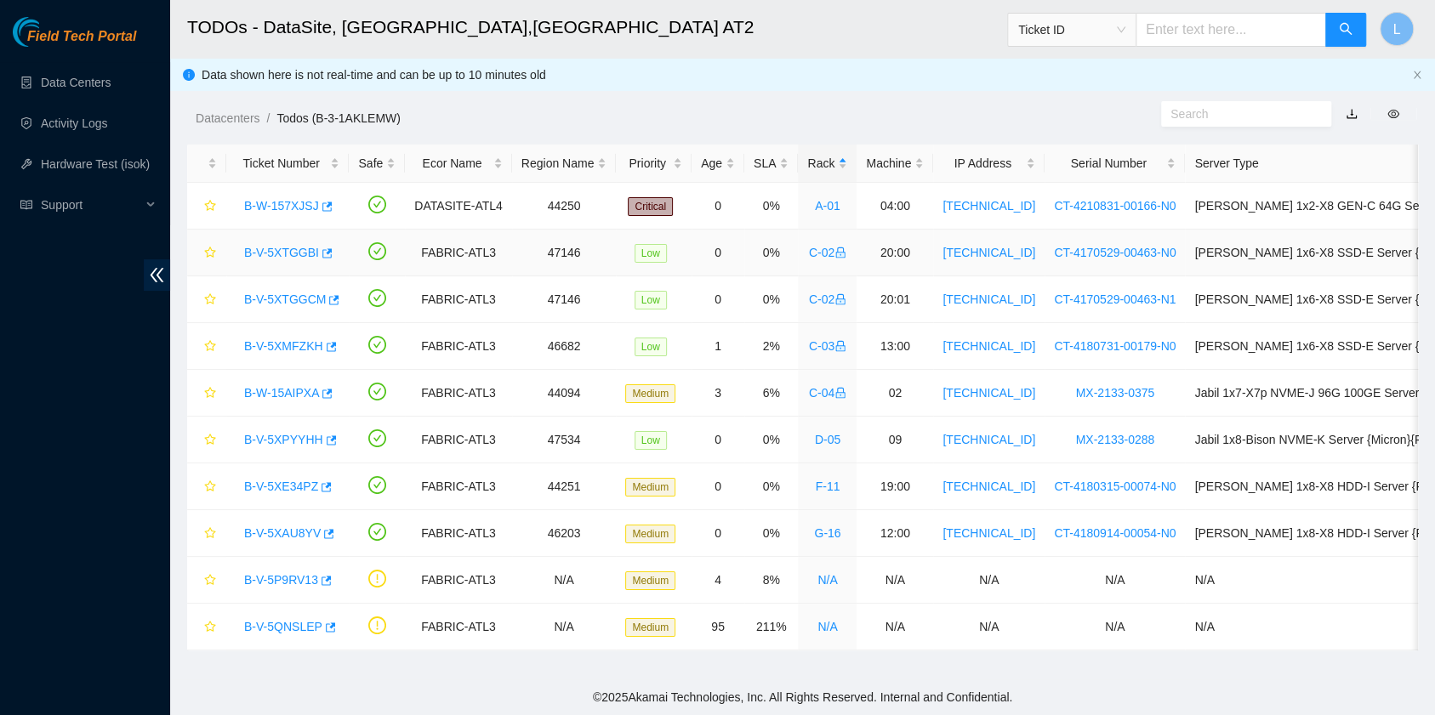
click at [306, 252] on link "B-V-5XTGGBI" at bounding box center [281, 253] width 75 height 14
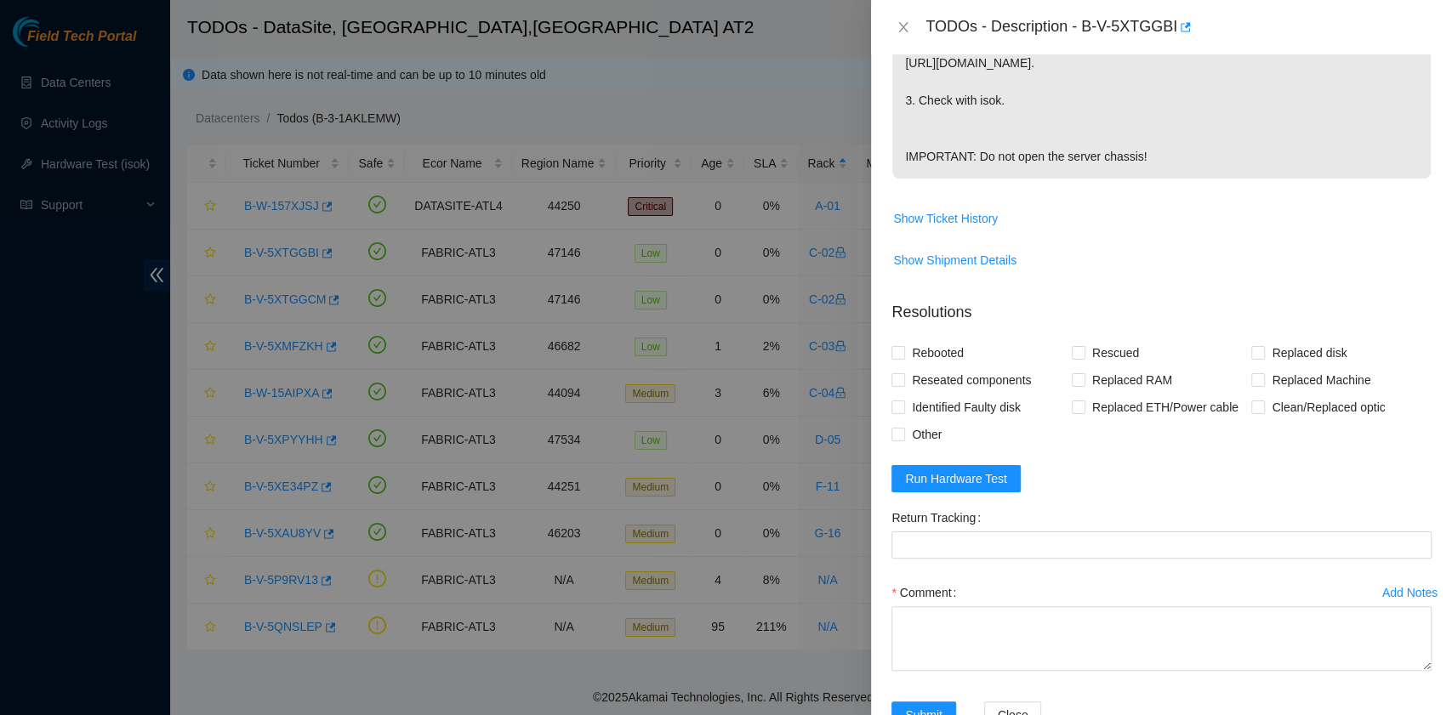
scroll to position [0, 0]
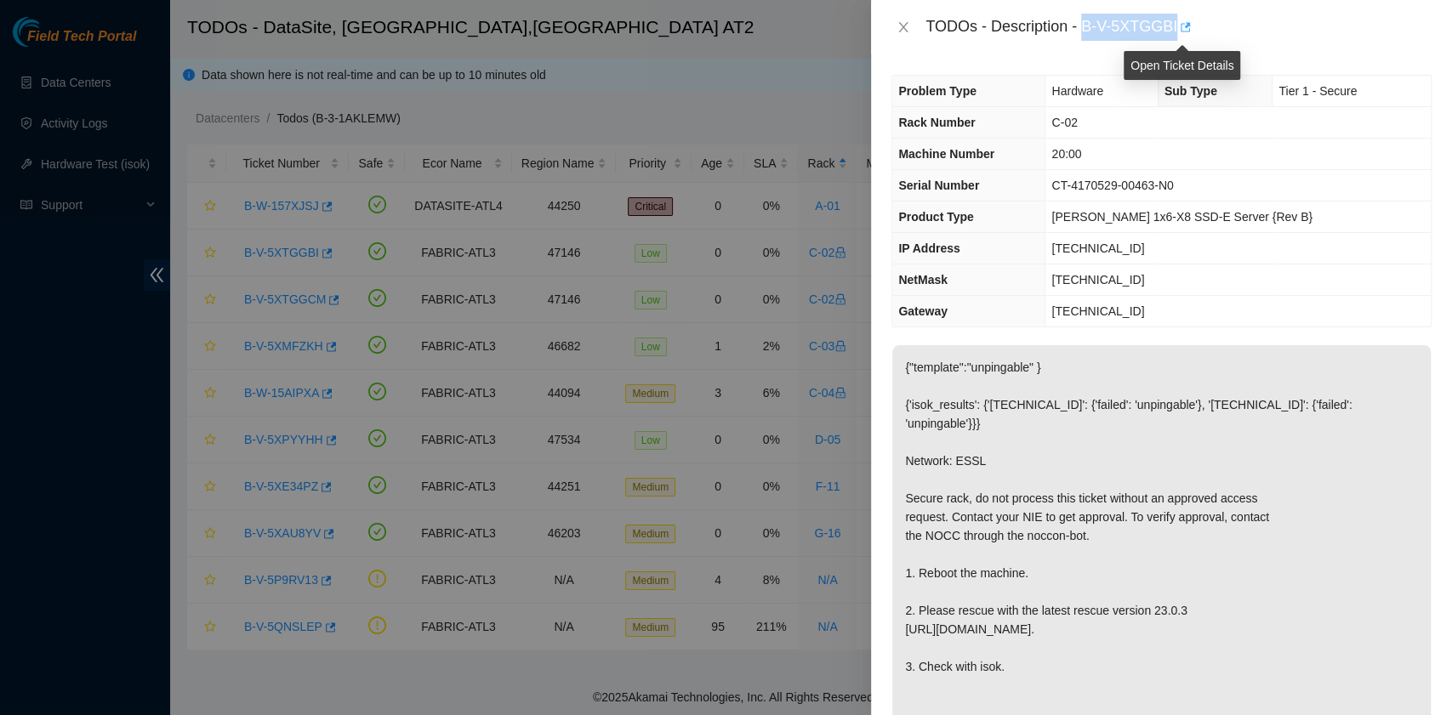
drag, startPoint x: 1085, startPoint y: 28, endPoint x: 1175, endPoint y: 36, distance: 90.5
click at [1175, 36] on div "TODOs - Description - B-V-5XTGGBI" at bounding box center [1178, 27] width 506 height 27
copy div "B-V-5XTGGBI"
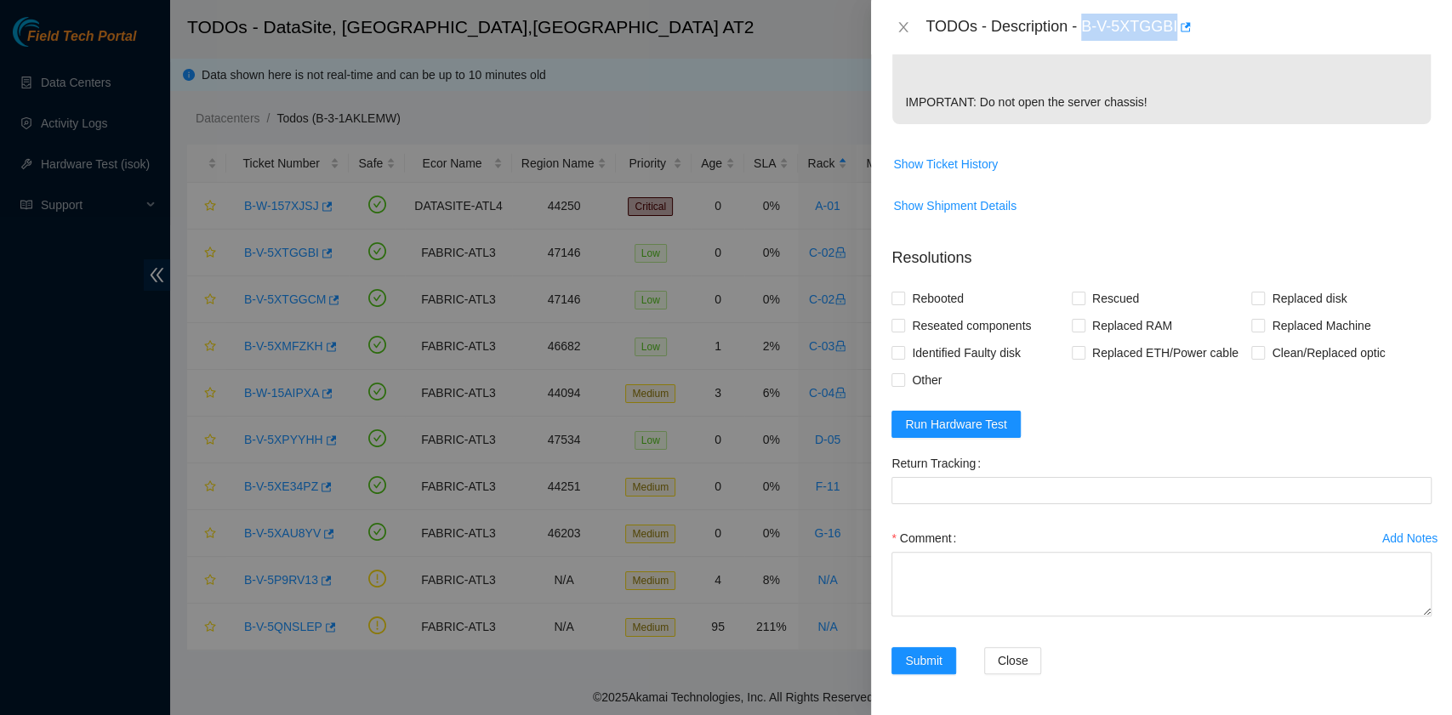
scroll to position [636, 0]
click at [947, 304] on span "Rebooted" at bounding box center [937, 298] width 65 height 27
click at [903, 304] on input "Rebooted" at bounding box center [897, 298] width 12 height 12
checkbox input "true"
click at [1085, 302] on span "Rescued" at bounding box center [1115, 298] width 60 height 27
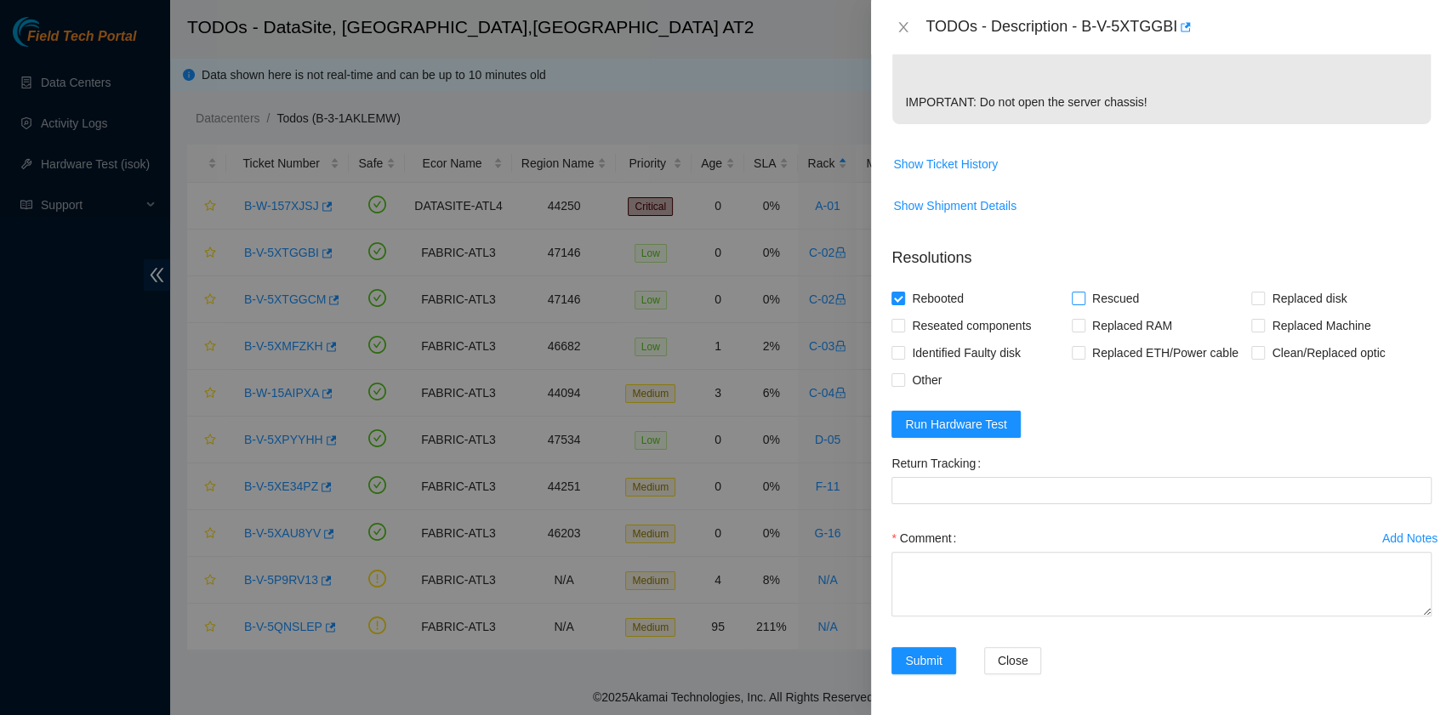
click at [1082, 302] on input "Rescued" at bounding box center [1078, 298] width 12 height 12
checkbox input "true"
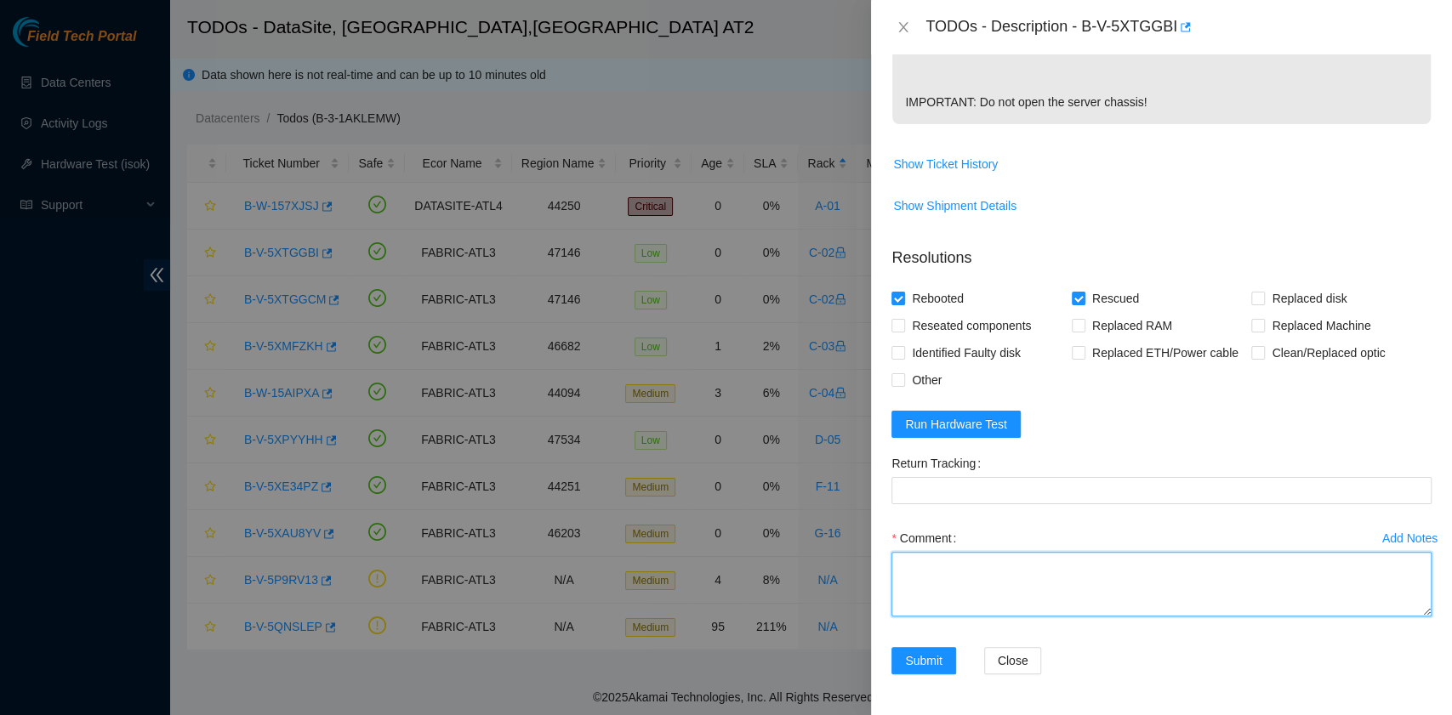
click at [1038, 567] on textarea "Comment" at bounding box center [1161, 584] width 540 height 65
paste textarea "B-V-5XTGGBI rack# C-02 machine# 20:00 ESSL security rack Rebooted. Rescued."
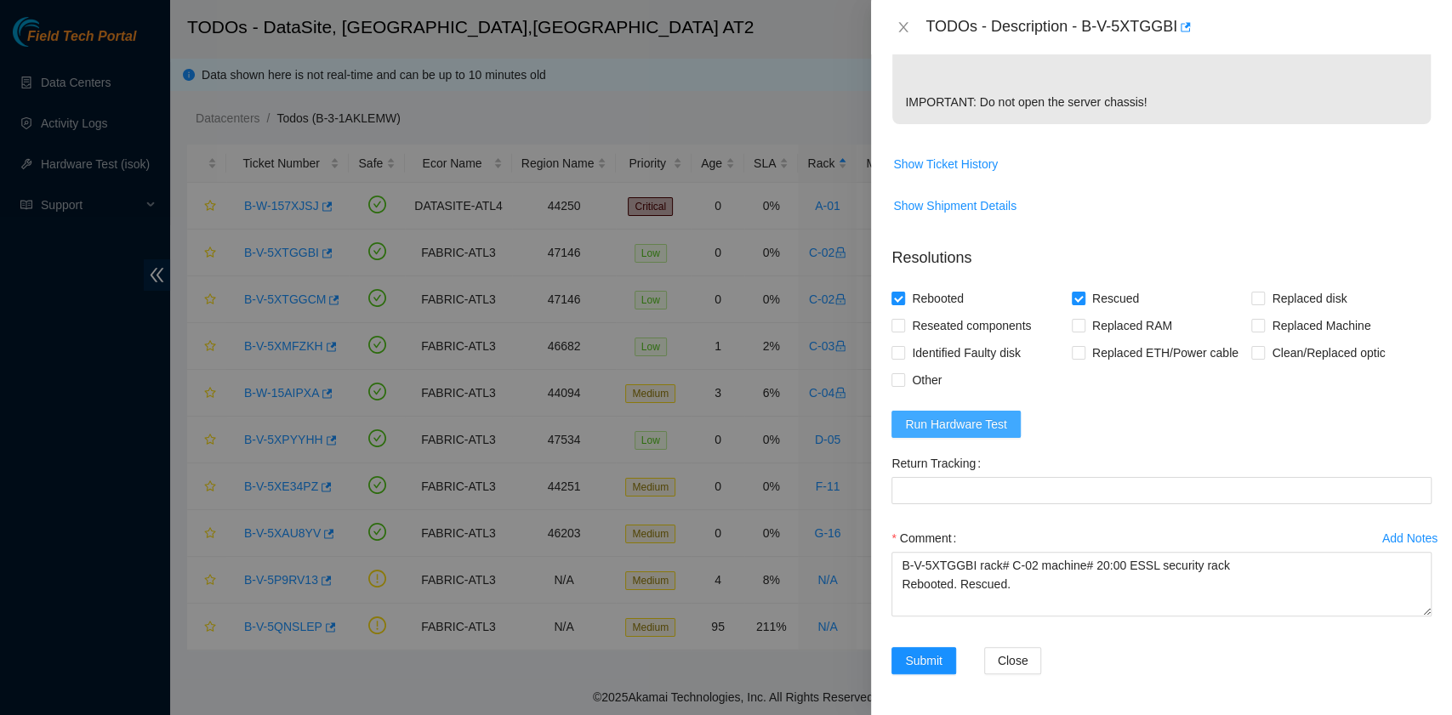
click at [978, 422] on span "Run Hardware Test" at bounding box center [956, 424] width 102 height 19
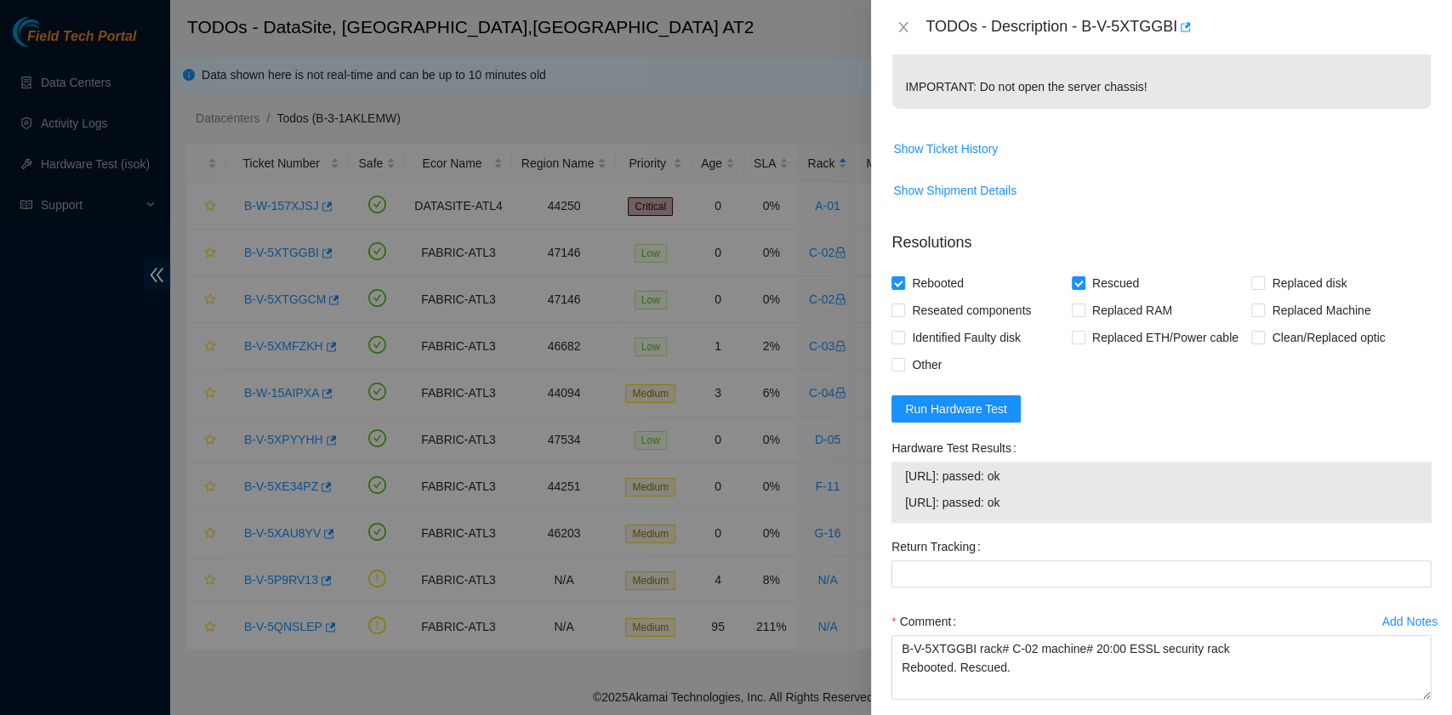
drag, startPoint x: 1052, startPoint y: 520, endPoint x: 904, endPoint y: 499, distance: 149.5
click at [904, 499] on tbody "23.220.74.42: passed: ok 23.220.74.43: passed: ok" at bounding box center [1161, 492] width 515 height 53
copy tbody "23.220.74.42: passed: ok 23.220.74.43: passed: ok"
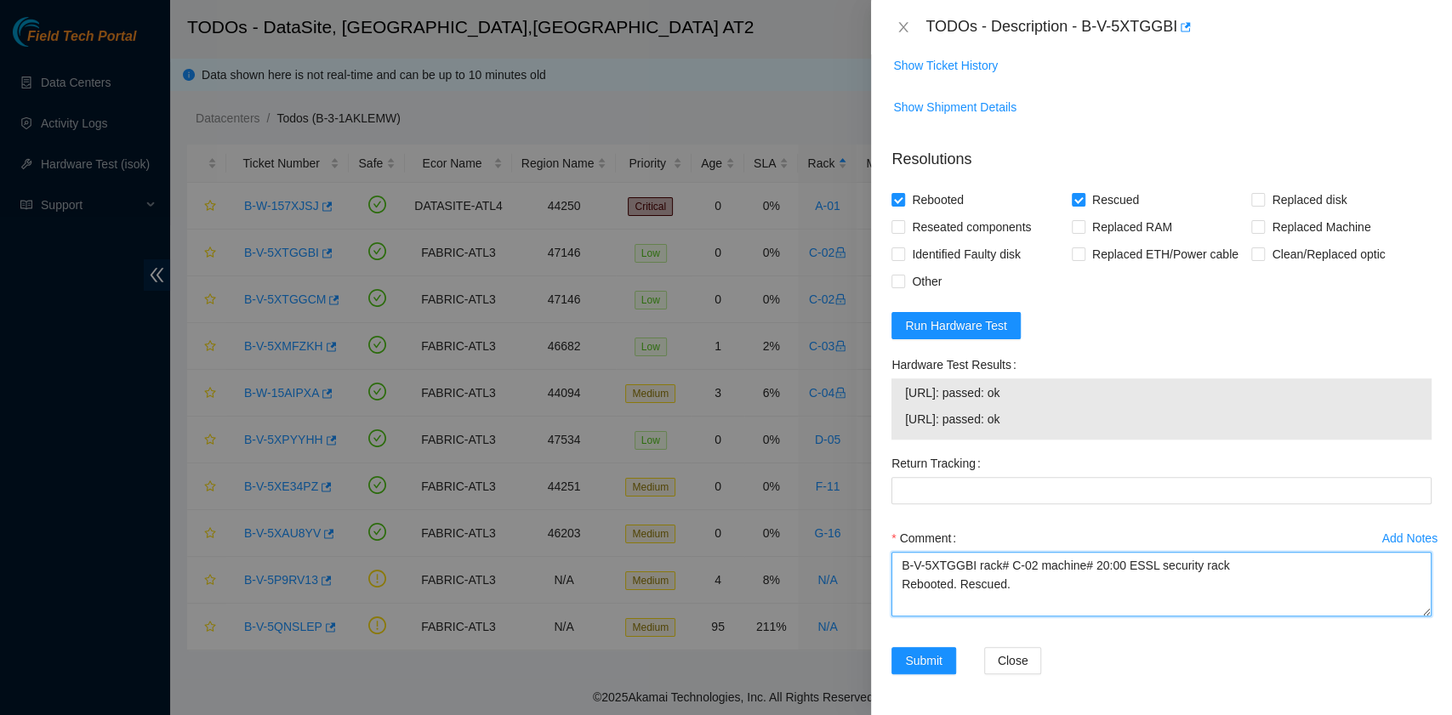
click at [981, 605] on textarea "B-V-5XTGGBI rack# C-02 machine# 20:00 ESSL security rack Rebooted. Rescued." at bounding box center [1161, 584] width 540 height 65
paste textarea "[URL]: passed: ok [URL]: passed: ok"
type textarea "B-V-5XTGGBI rack# C-02 machine# 20:00 ESSL security rack Rebooted. Rescued. 23.…"
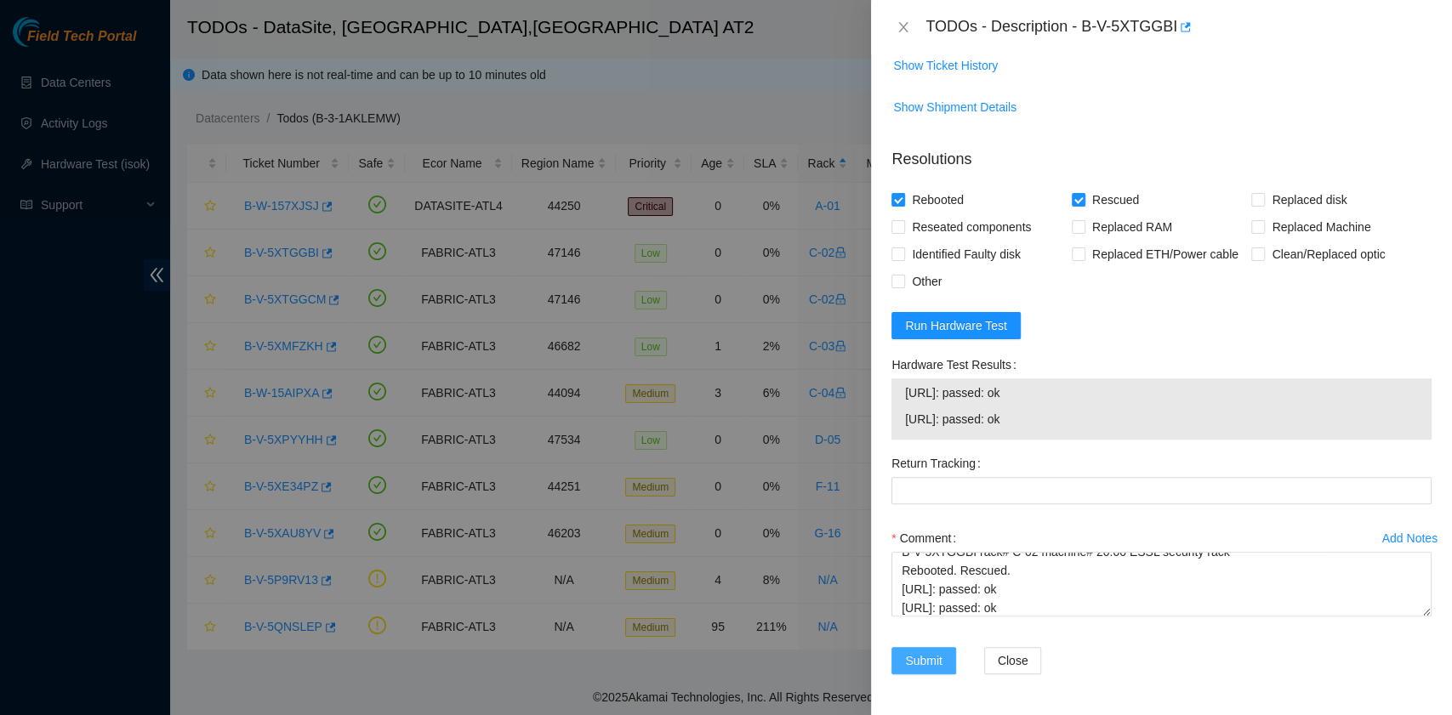
click at [934, 661] on span "Submit" at bounding box center [923, 660] width 37 height 19
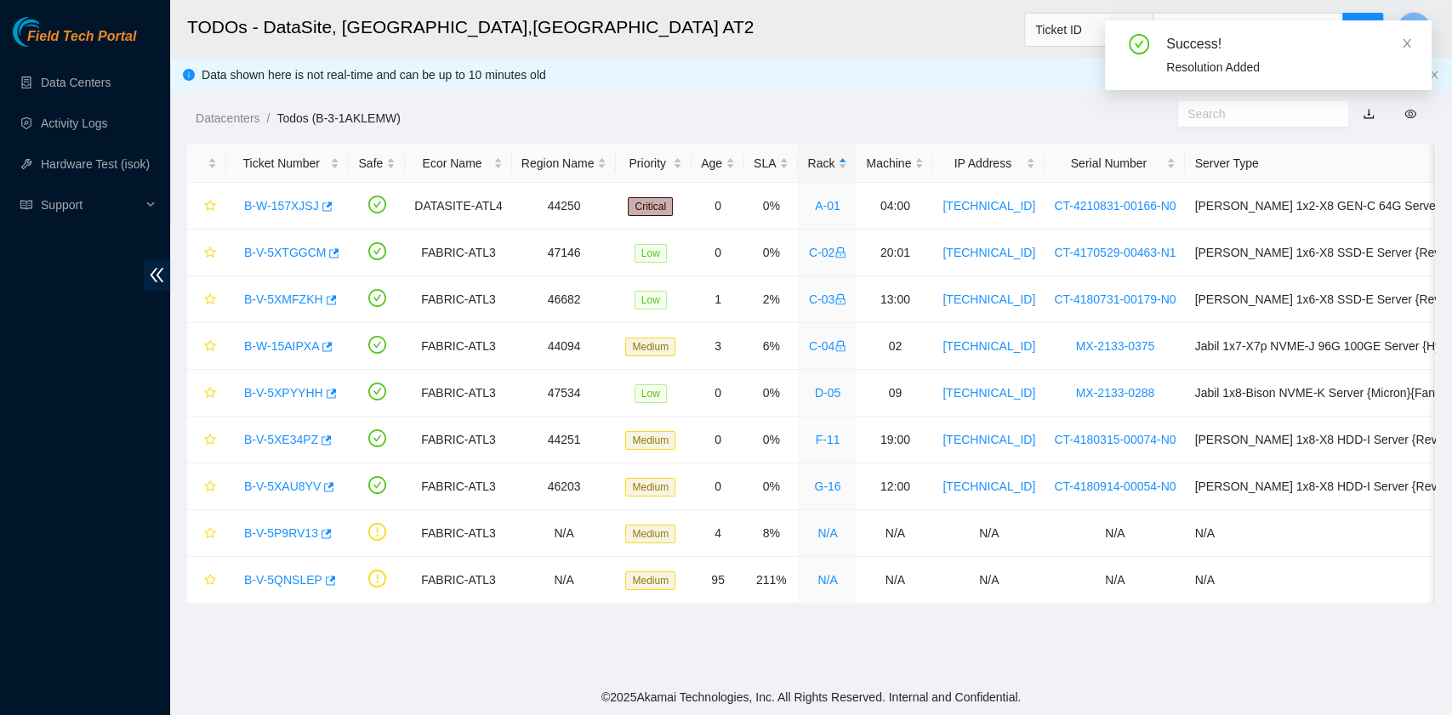
scroll to position [385, 0]
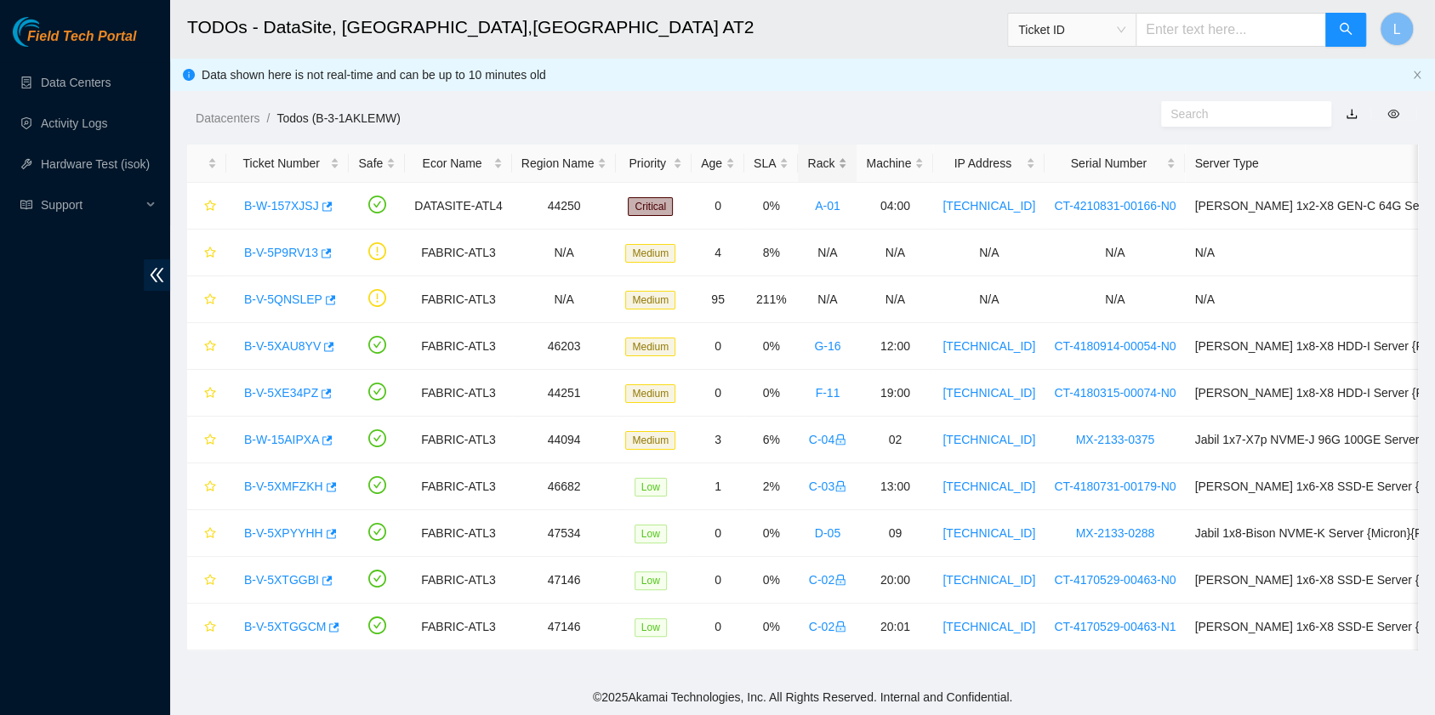
click at [807, 156] on div "Rack" at bounding box center [827, 163] width 40 height 19
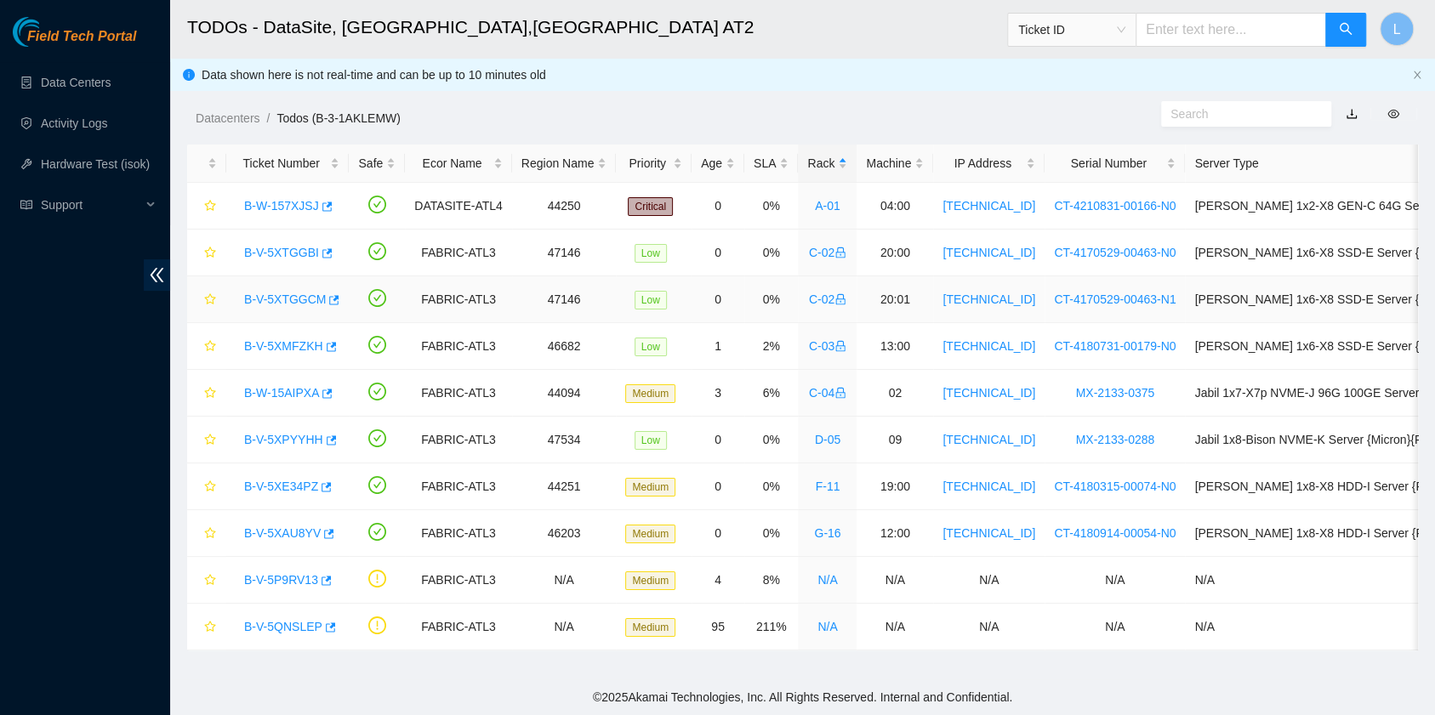
click at [310, 301] on link "B-V-5XTGGCM" at bounding box center [285, 300] width 82 height 14
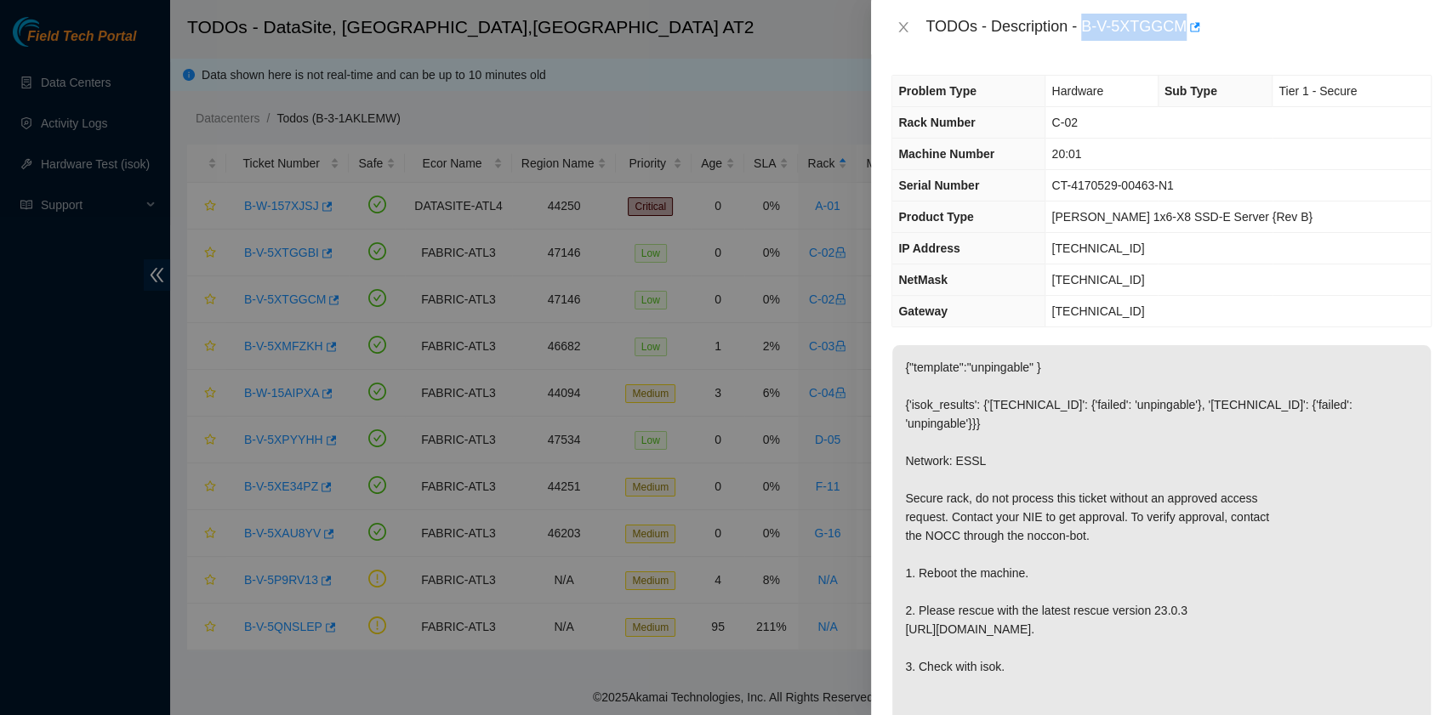
drag, startPoint x: 1084, startPoint y: 26, endPoint x: 1179, endPoint y: 30, distance: 94.5
click at [1179, 30] on div "TODOs - Description - B-V-5XTGGCM" at bounding box center [1178, 27] width 506 height 27
copy div "B-V-5XTGGCM"
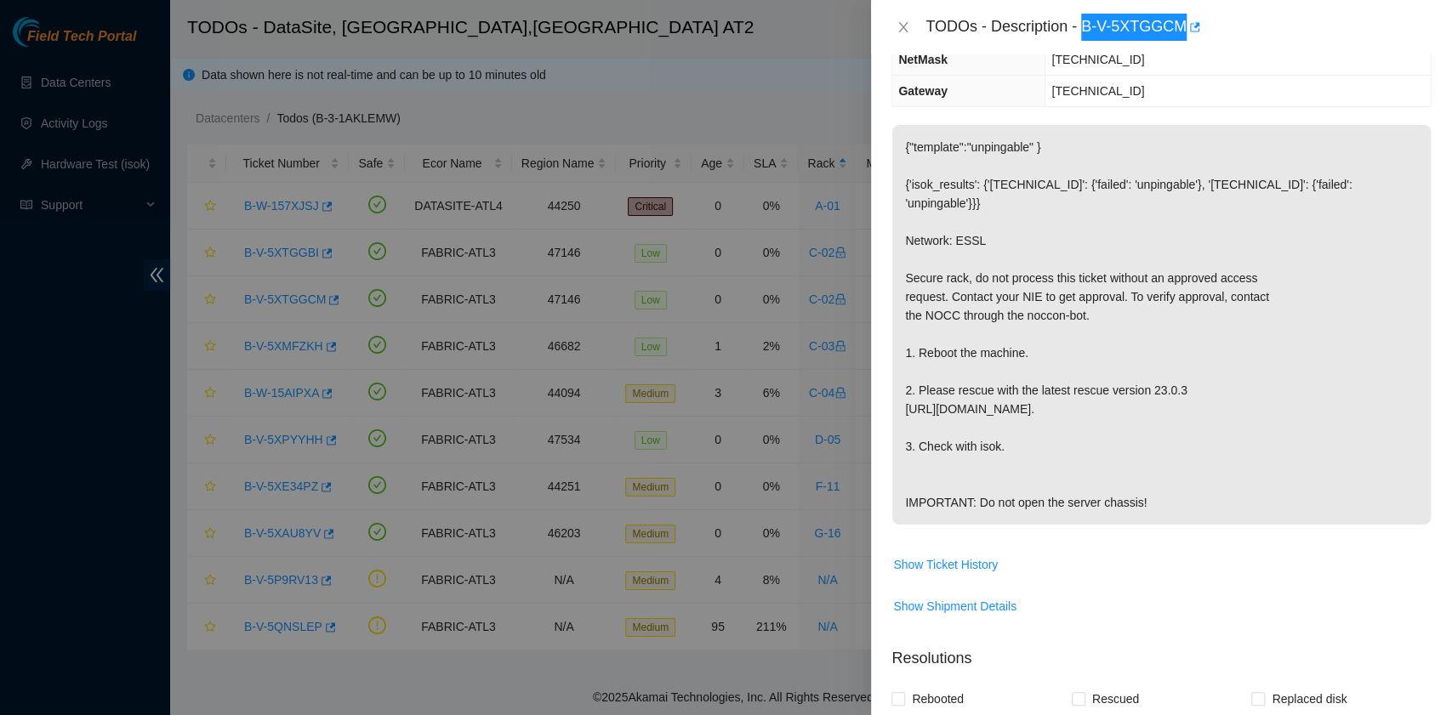
scroll to position [566, 0]
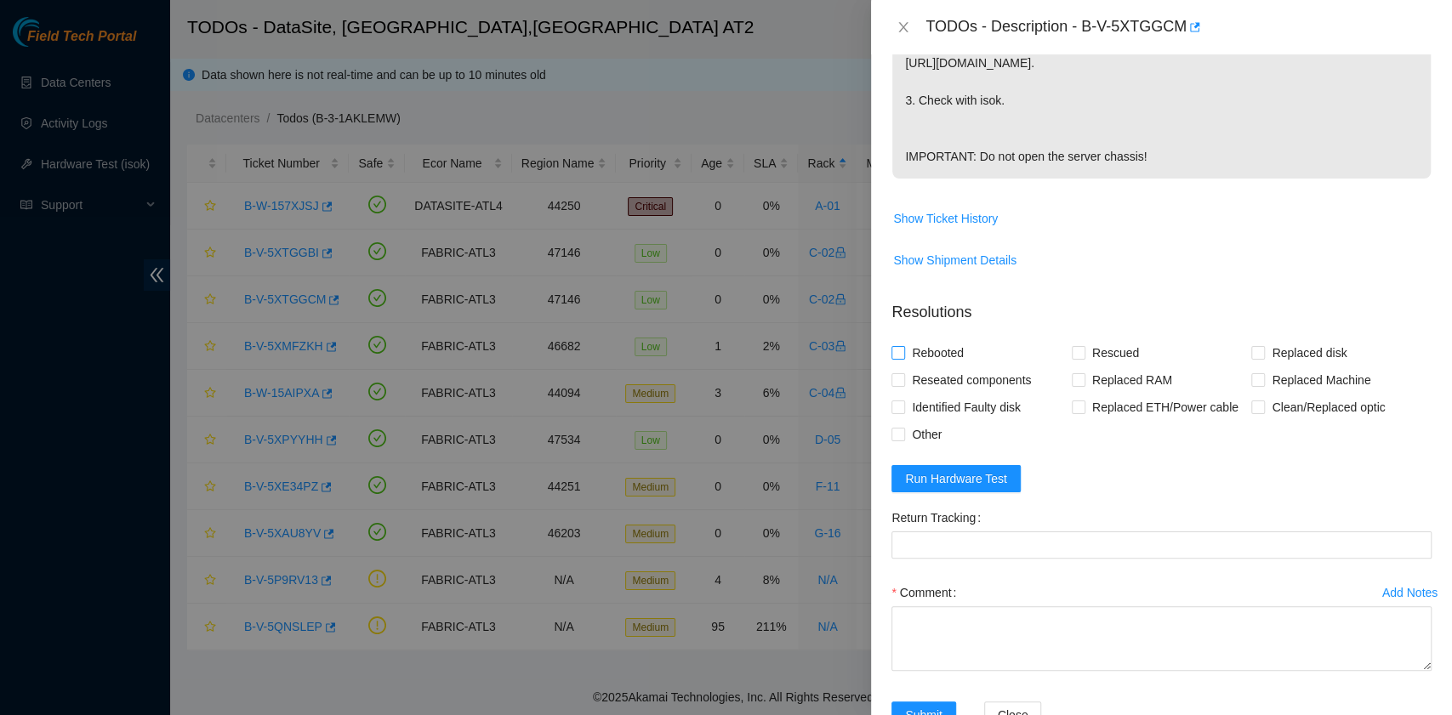
click at [930, 367] on span "Rebooted" at bounding box center [937, 352] width 65 height 27
click at [903, 358] on input "Rebooted" at bounding box center [897, 352] width 12 height 12
checkbox input "true"
click at [1072, 358] on input "Rescued" at bounding box center [1078, 352] width 12 height 12
checkbox input "true"
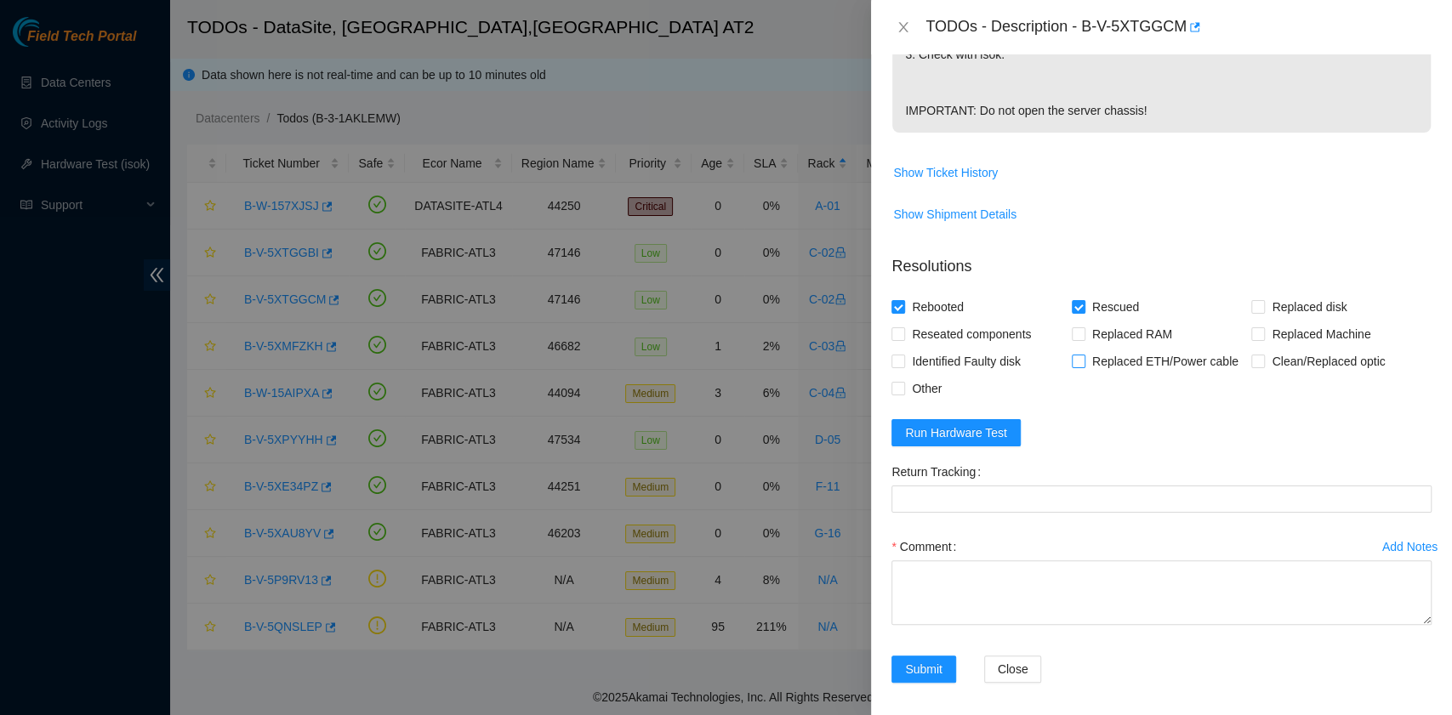
scroll to position [636, 0]
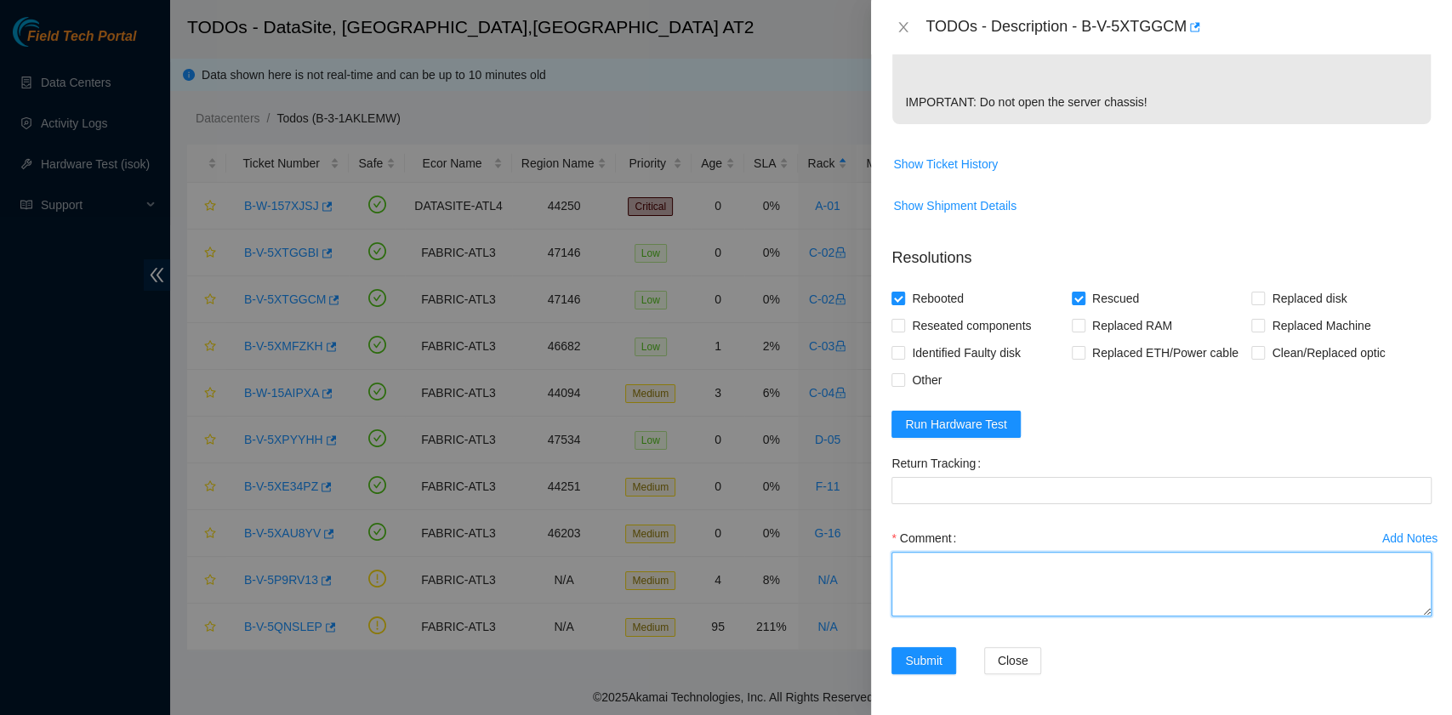
click at [999, 580] on textarea "Comment" at bounding box center [1161, 584] width 540 height 65
paste textarea "B-V-5XTGGCM rack# C-02 machine# 20:01 ESSL security rack Rebooted. Rescued."
paste textarea "23.220.74.42: passed: ok 23.220.74.43: passed: ok"
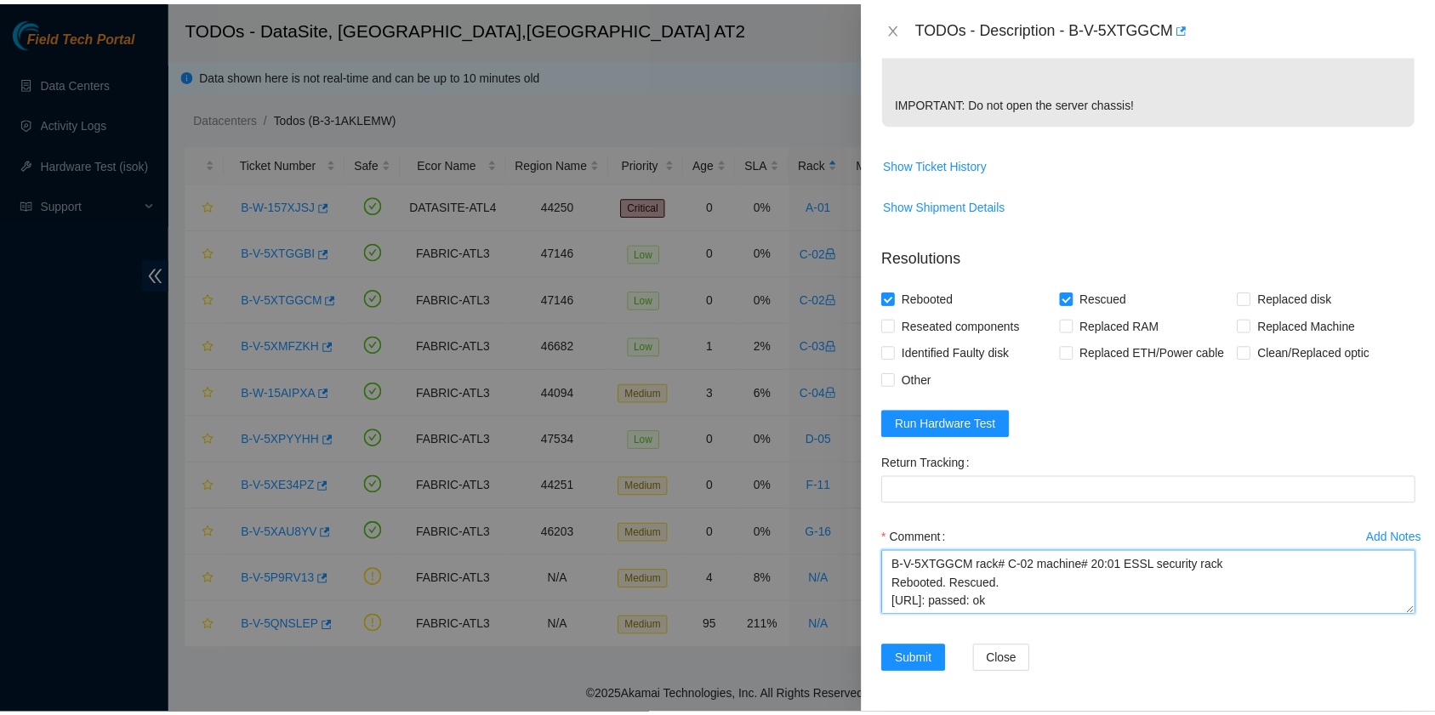
scroll to position [14, 0]
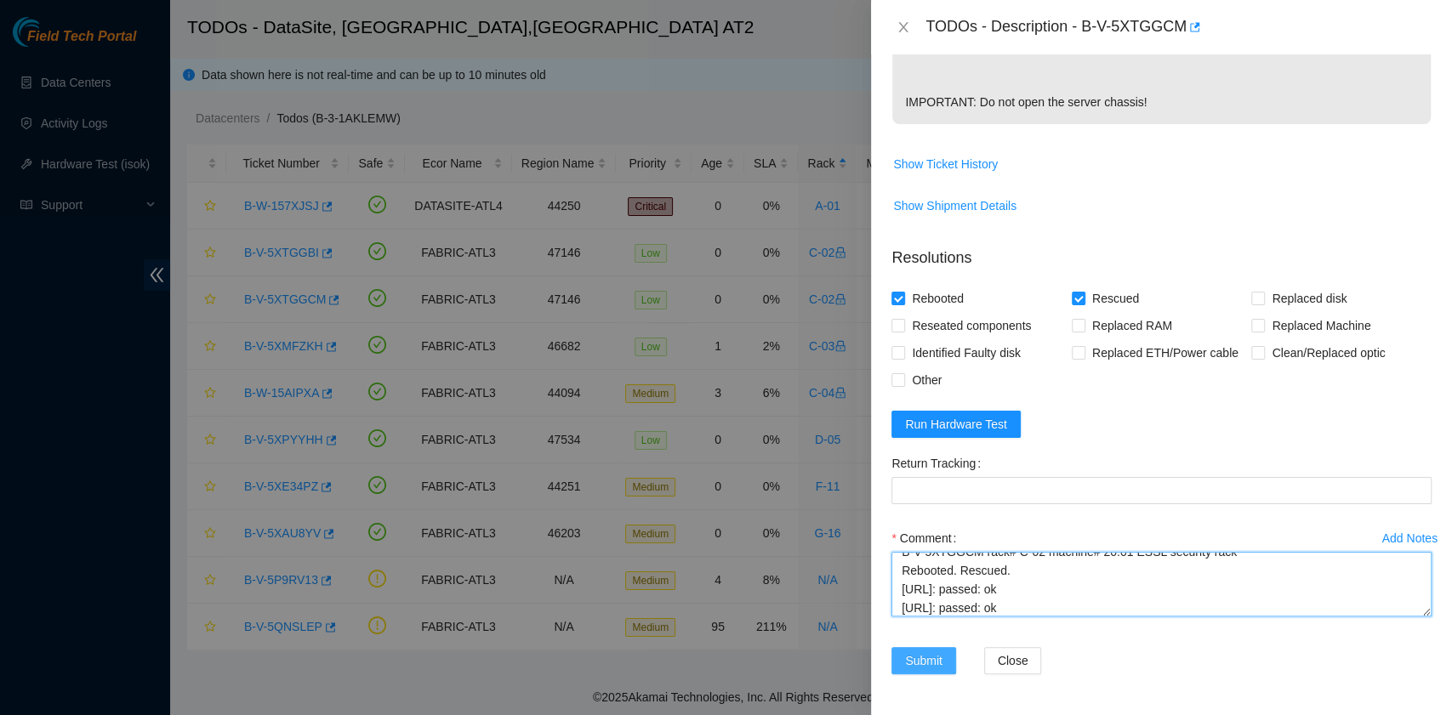
type textarea "B-V-5XTGGCM rack# C-02 machine# 20:01 ESSL security rack Rebooted. Rescued. 23.…"
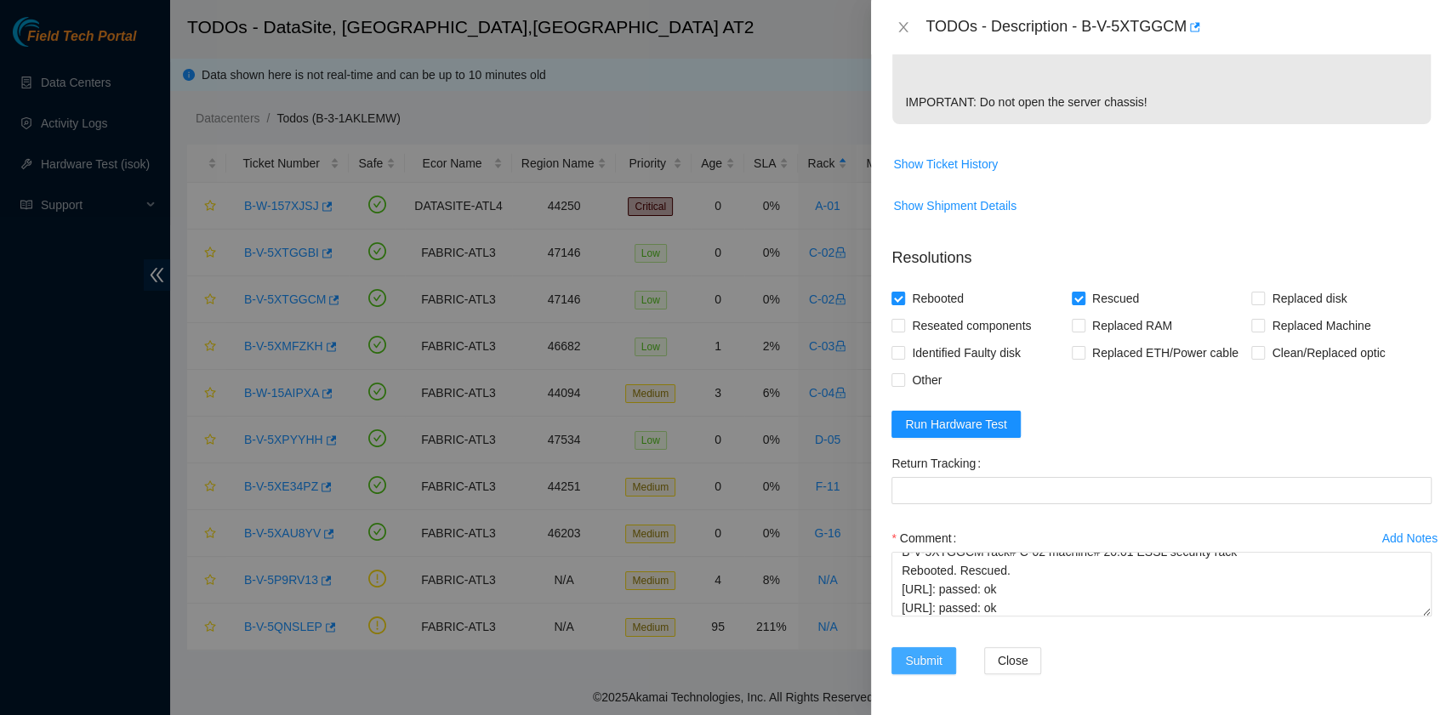
click at [936, 657] on span "Submit" at bounding box center [923, 660] width 37 height 19
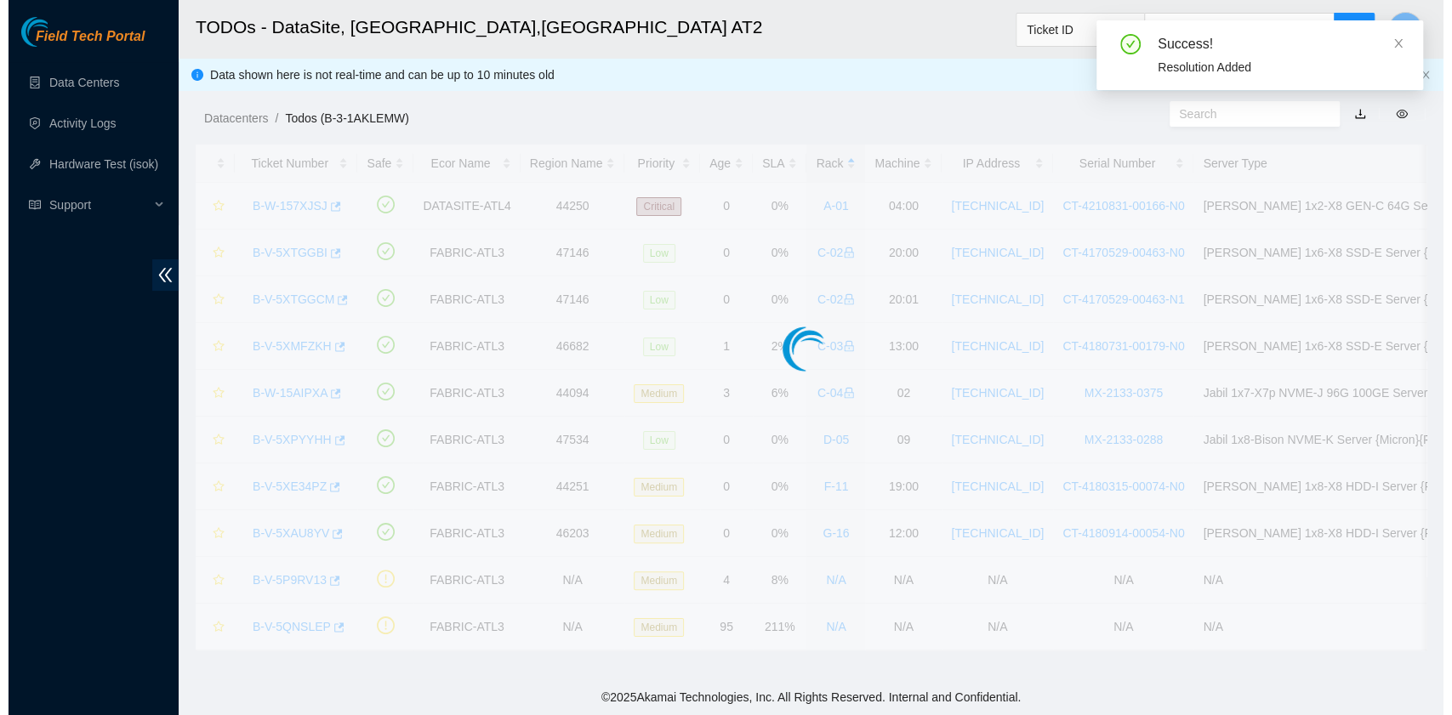
scroll to position [431, 0]
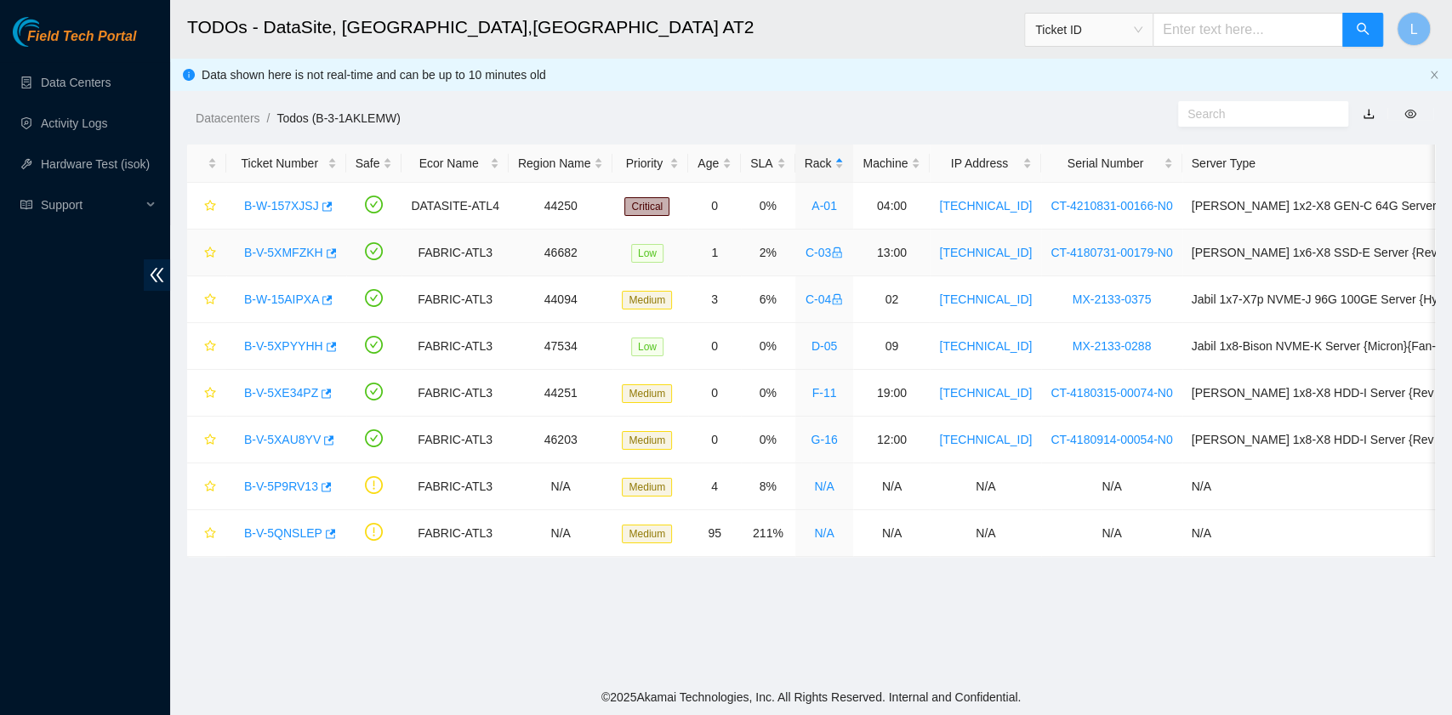
click at [266, 247] on link "B-V-5XMFZKH" at bounding box center [283, 253] width 79 height 14
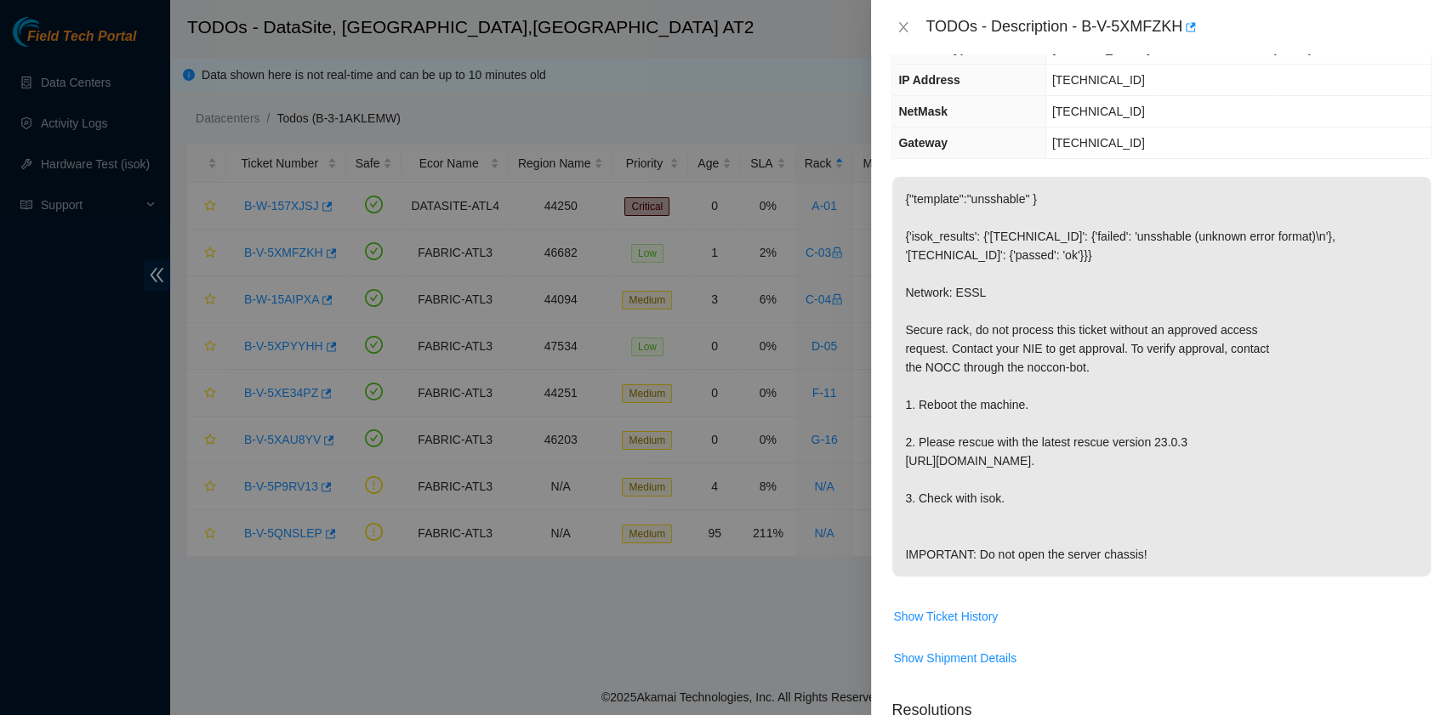
scroll to position [0, 0]
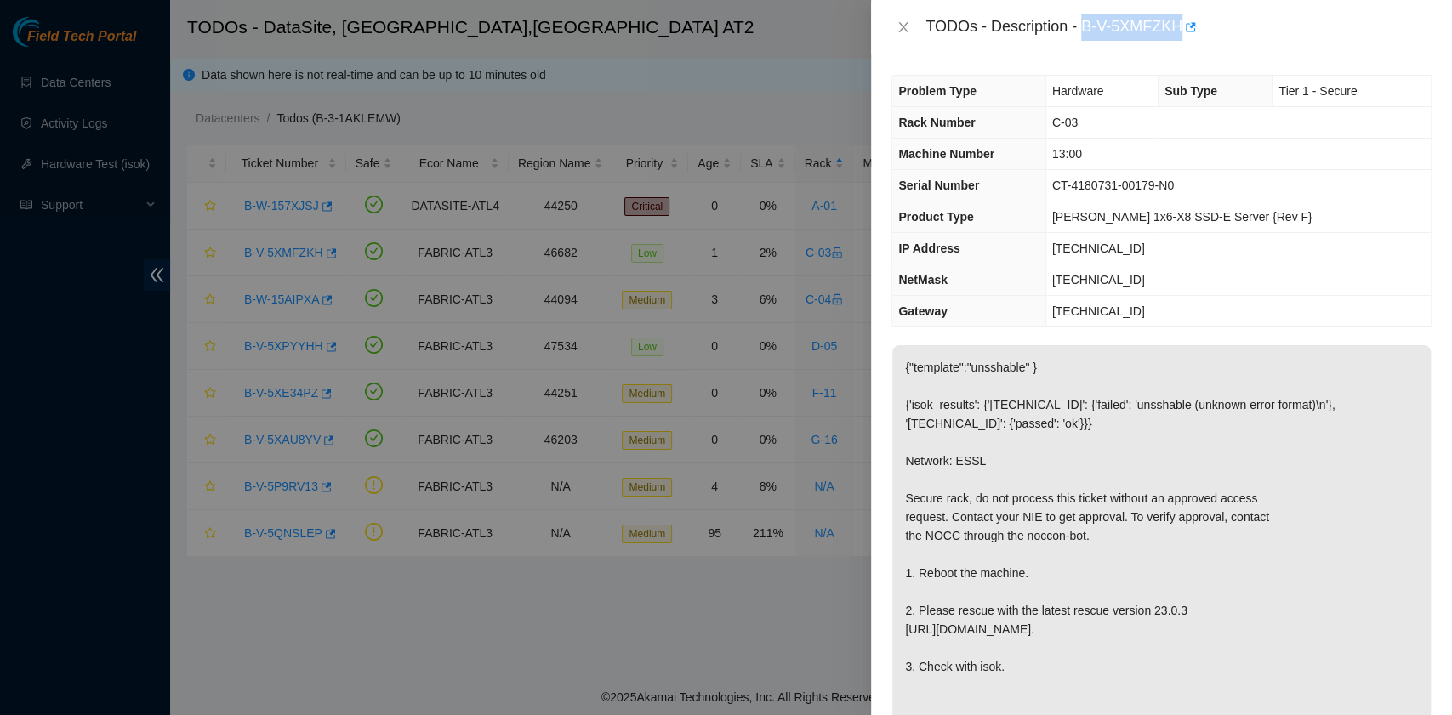
drag, startPoint x: 1083, startPoint y: 26, endPoint x: 1179, endPoint y: 37, distance: 96.7
click at [1179, 37] on div "TODOs - Description - B-V-5XMFZKH" at bounding box center [1178, 27] width 506 height 27
copy div "B-V-5XMFZKH"
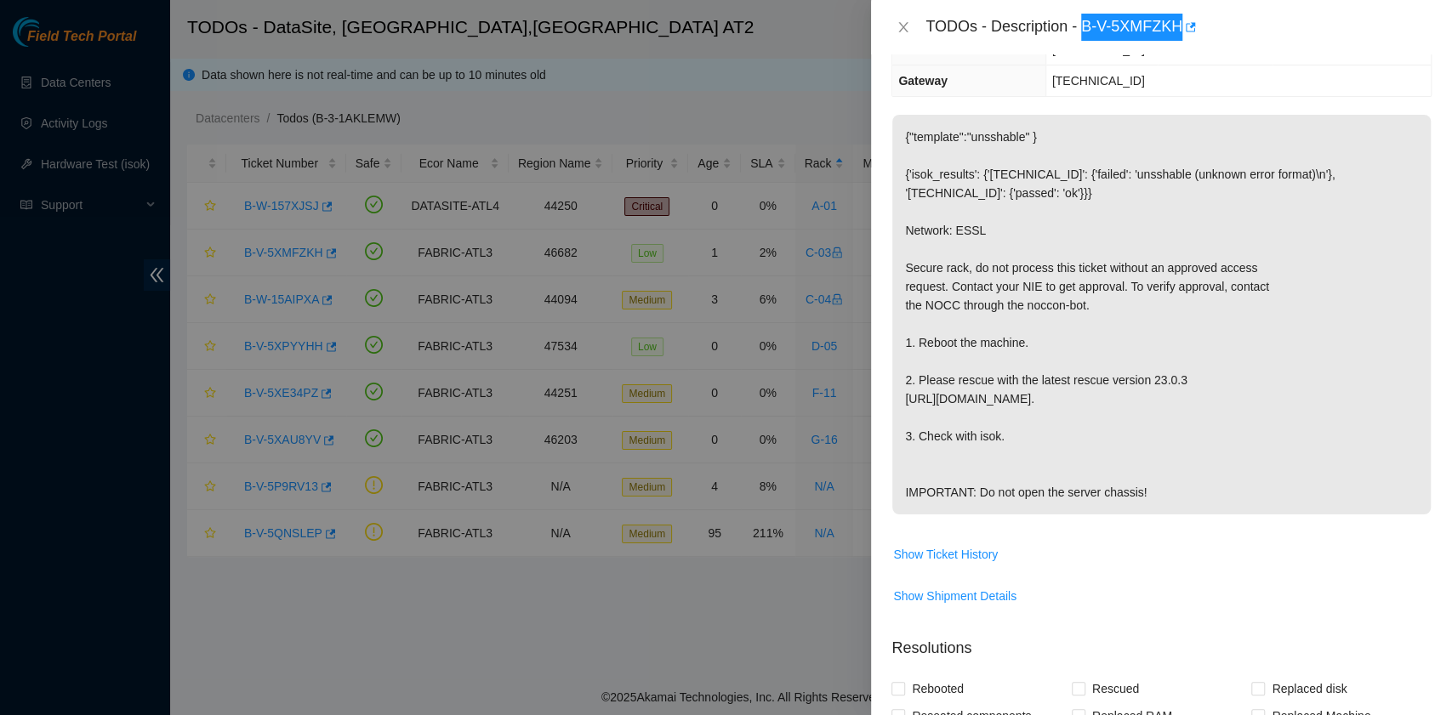
scroll to position [566, 0]
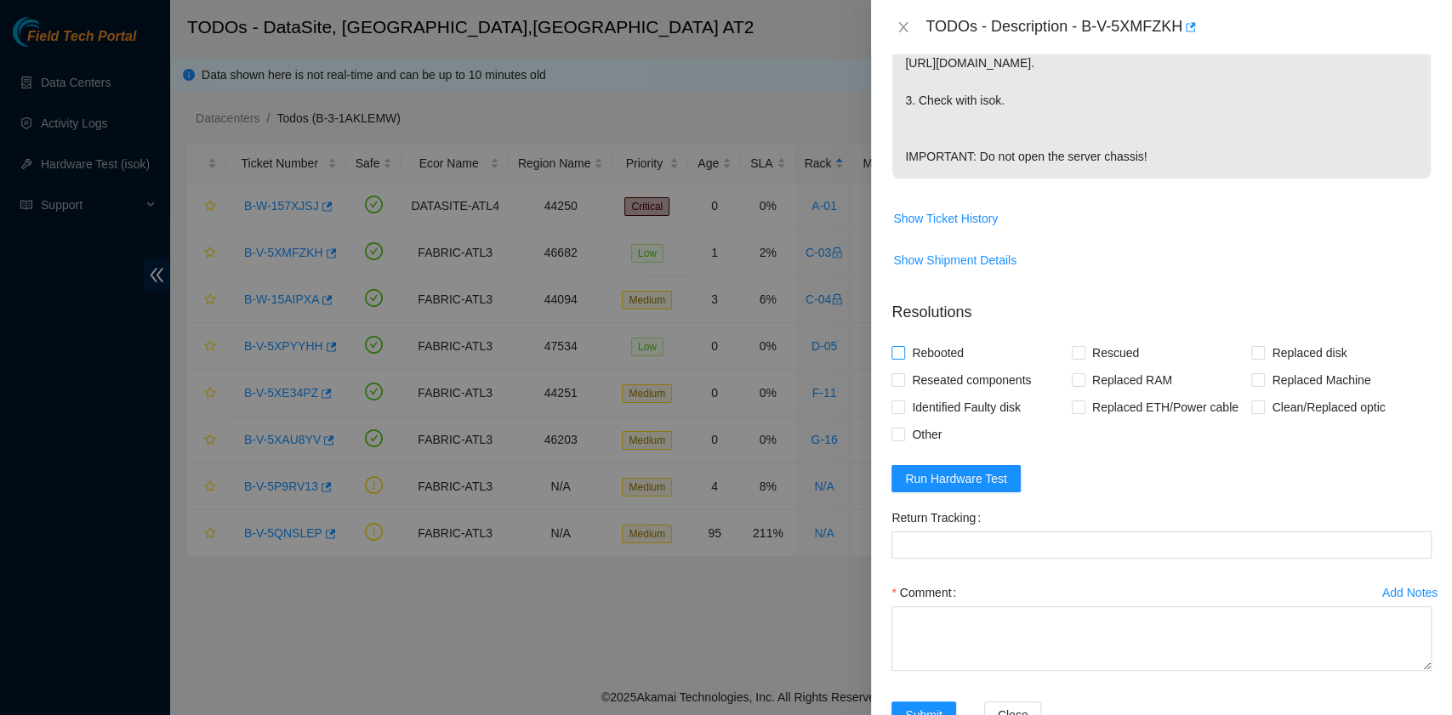
click at [953, 367] on span "Rebooted" at bounding box center [937, 352] width 65 height 27
click at [903, 358] on input "Rebooted" at bounding box center [897, 352] width 12 height 12
checkbox input "true"
click at [1078, 360] on span at bounding box center [1079, 353] width 14 height 14
click at [1078, 358] on input "Rescued" at bounding box center [1078, 352] width 12 height 12
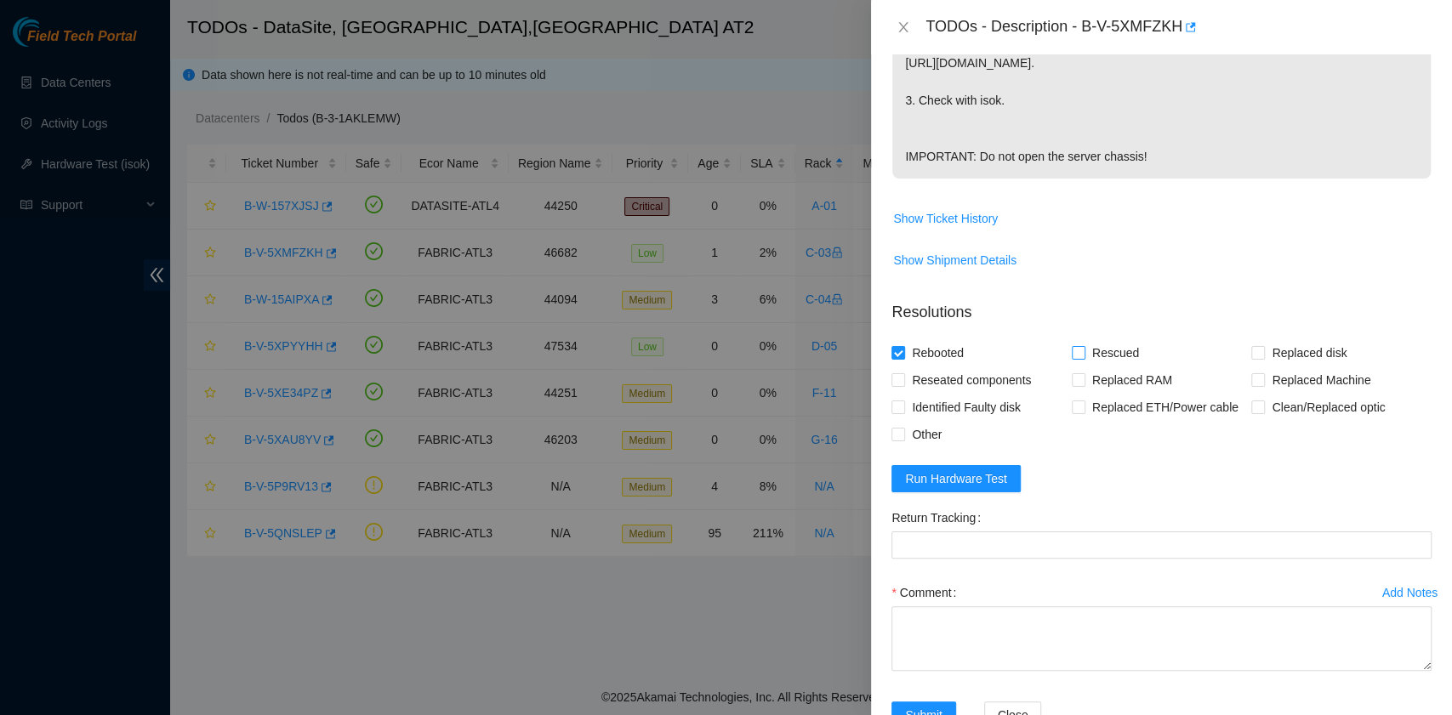
checkbox input "true"
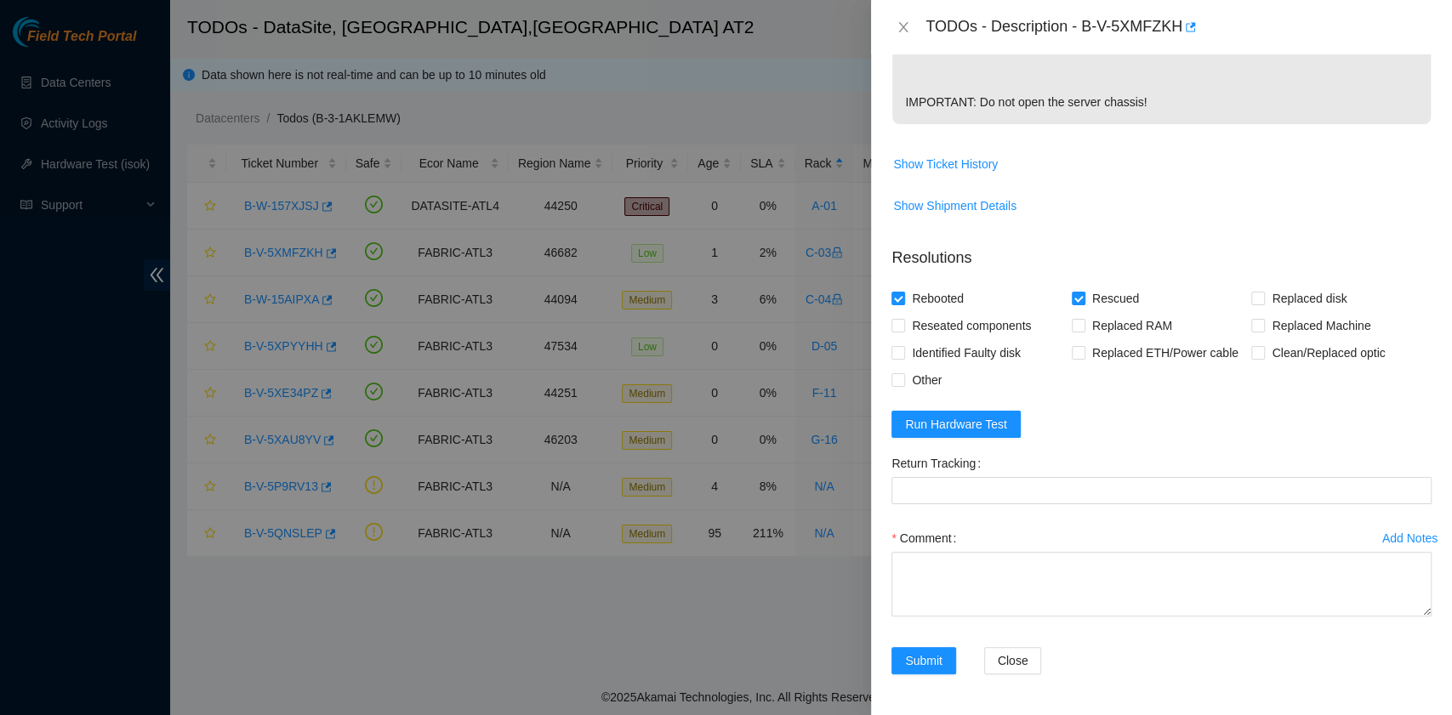
scroll to position [655, 0]
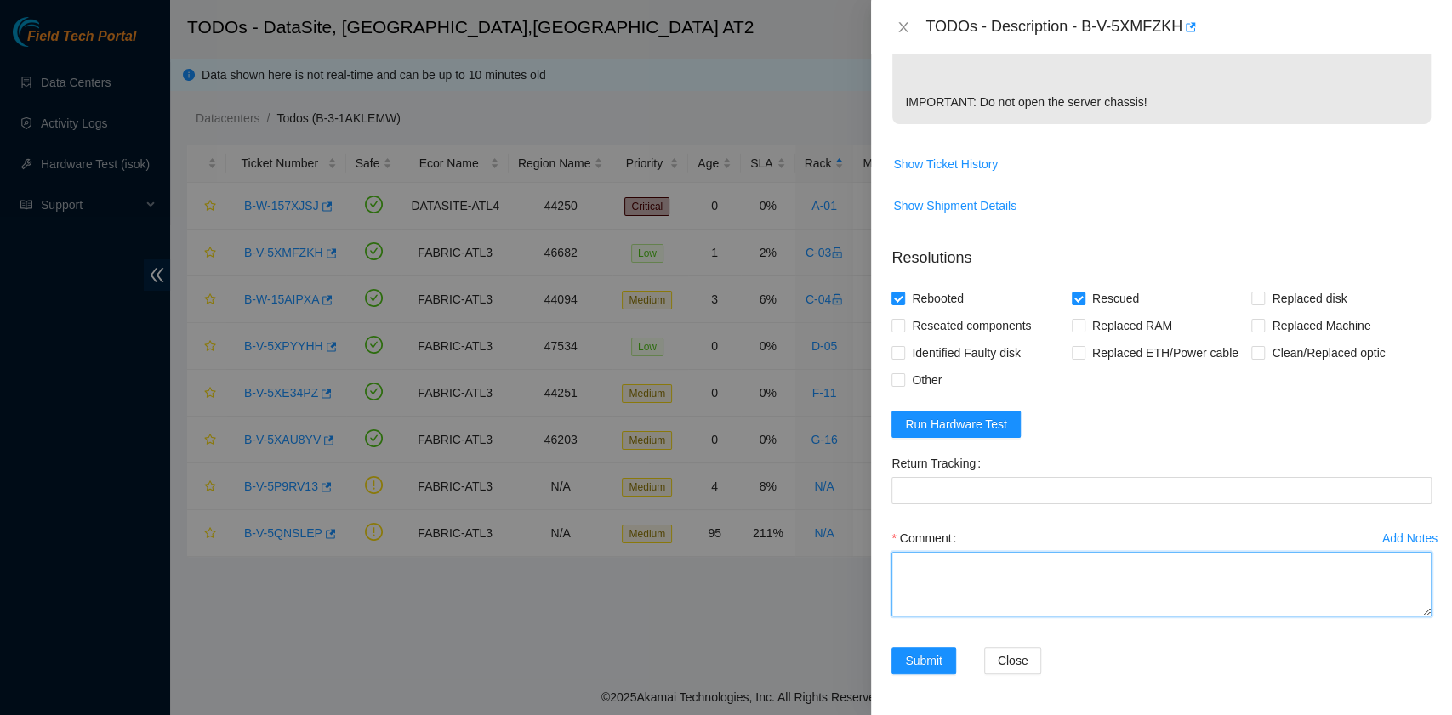
click at [1014, 584] on textarea "Comment" at bounding box center [1161, 584] width 540 height 65
paste textarea "B-V-5XMFZKH rack# C-03 machine# 13:00 ESSL security rack Rebooted. Rescued."
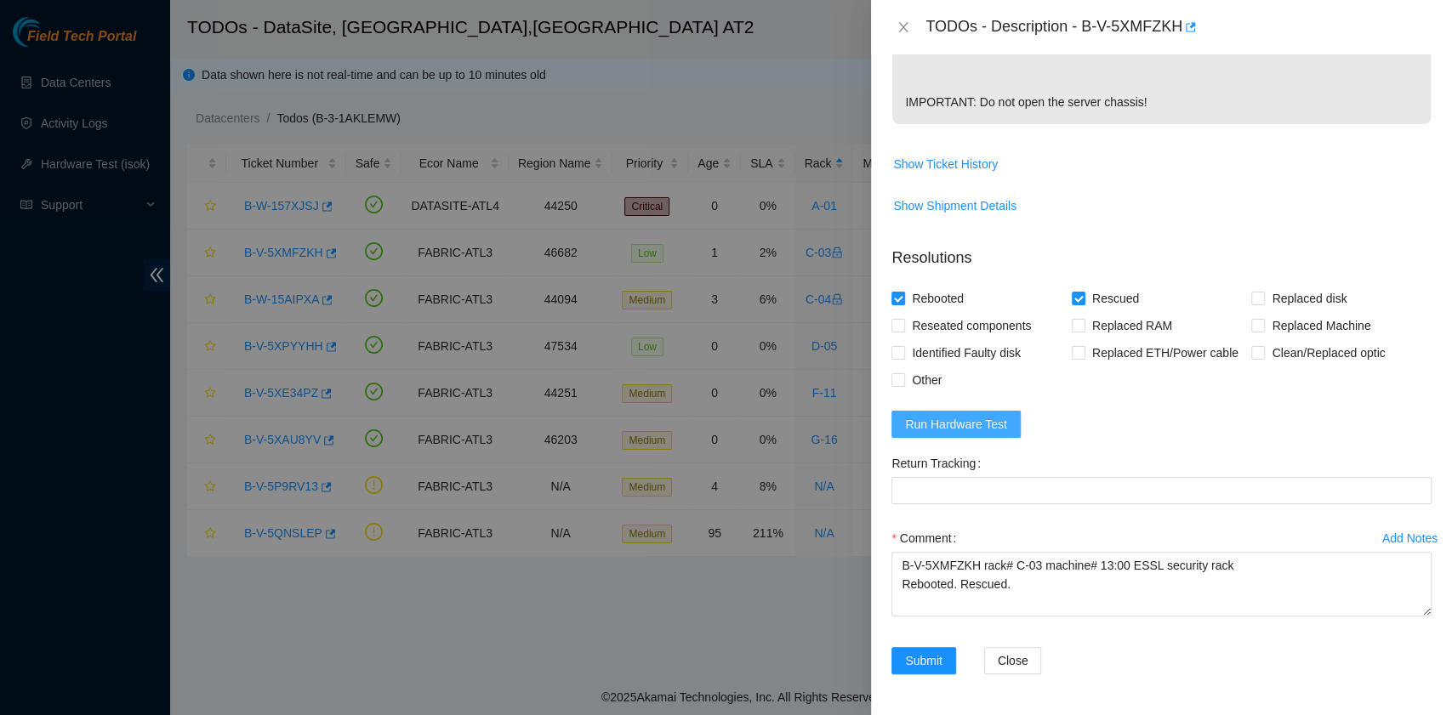
click at [993, 425] on span "Run Hardware Test" at bounding box center [956, 424] width 102 height 19
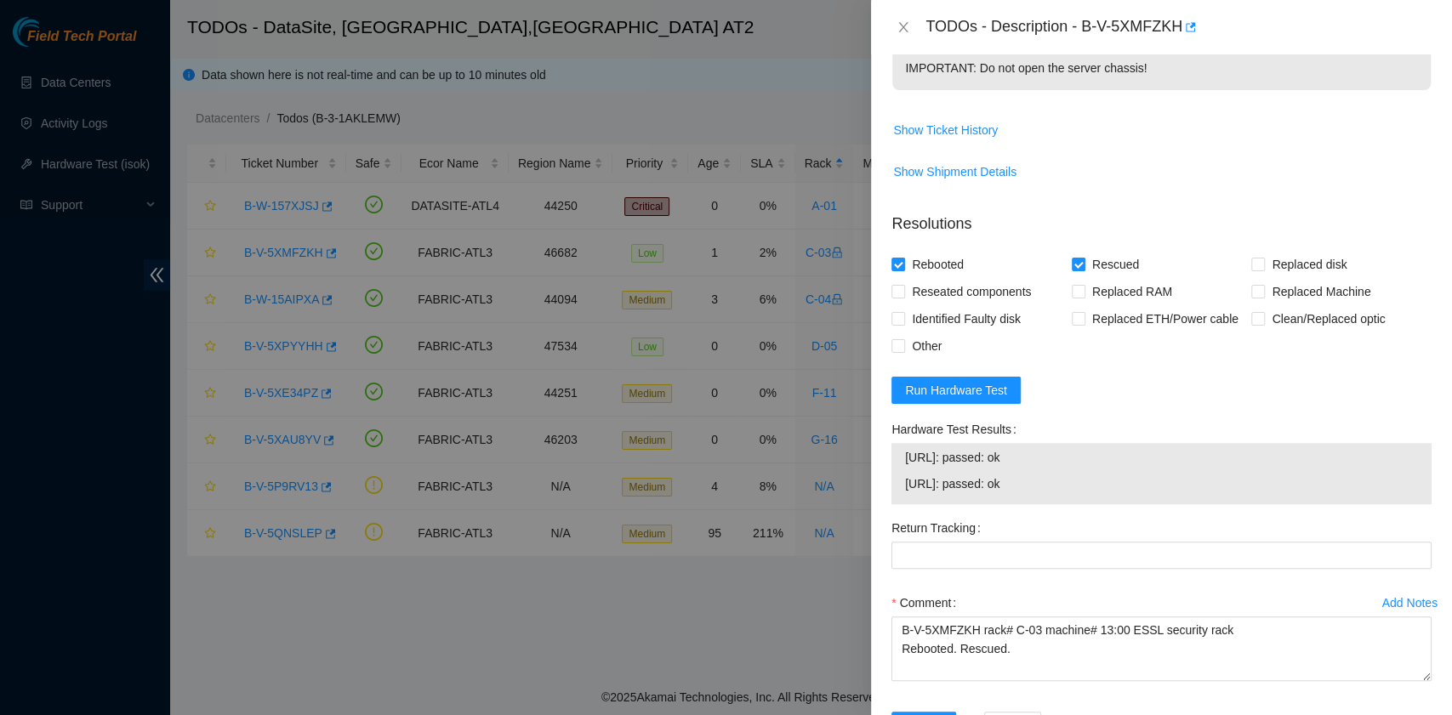
drag, startPoint x: 1048, startPoint y: 521, endPoint x: 882, endPoint y: 496, distance: 167.8
click at [882, 496] on div "Problem Type Hardware Sub Type Tier 1 - Secure Rack Number C-03 Machine Number …" at bounding box center [1161, 384] width 581 height 661
copy tbody "23.192.151.156: passed: ok 23.192.151.157: passed: ok"
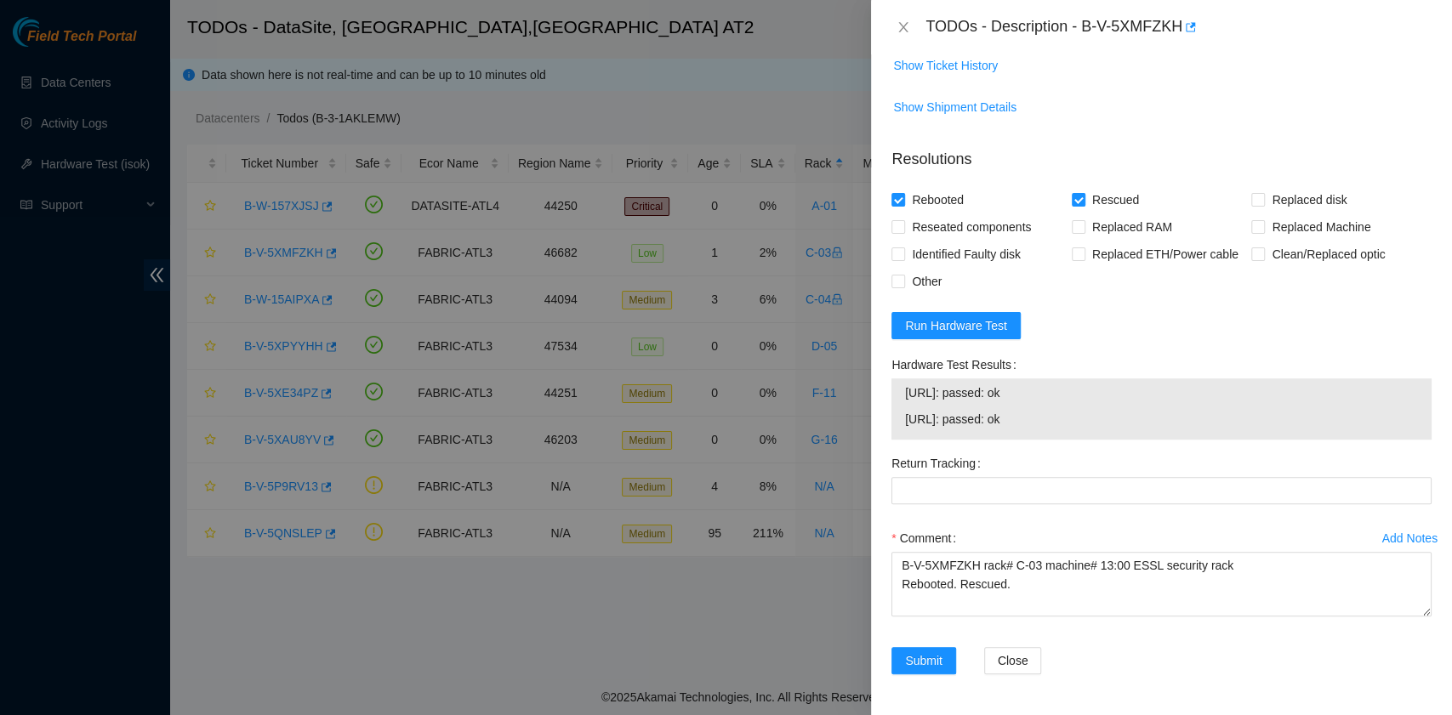
scroll to position [754, 0]
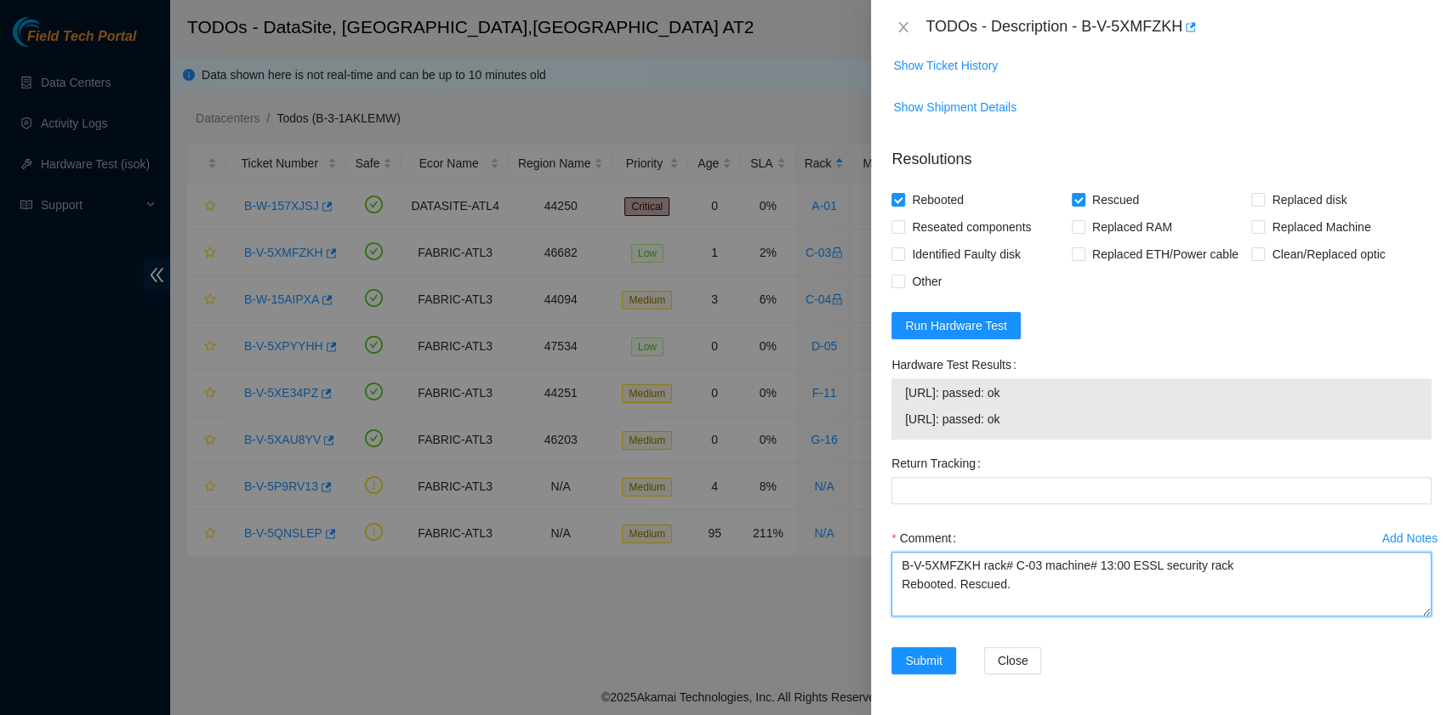
click at [959, 607] on textarea "B-V-5XMFZKH rack# C-03 machine# 13:00 ESSL security rack Rebooted. Rescued." at bounding box center [1161, 584] width 540 height 65
paste textarea "23.192.151.156: passed: ok 23.192.151.157: passed: ok"
type textarea "B-V-5XMFZKH rack# C-03 machine# 13:00 ESSL security rack Rebooted. Rescued. 23.…"
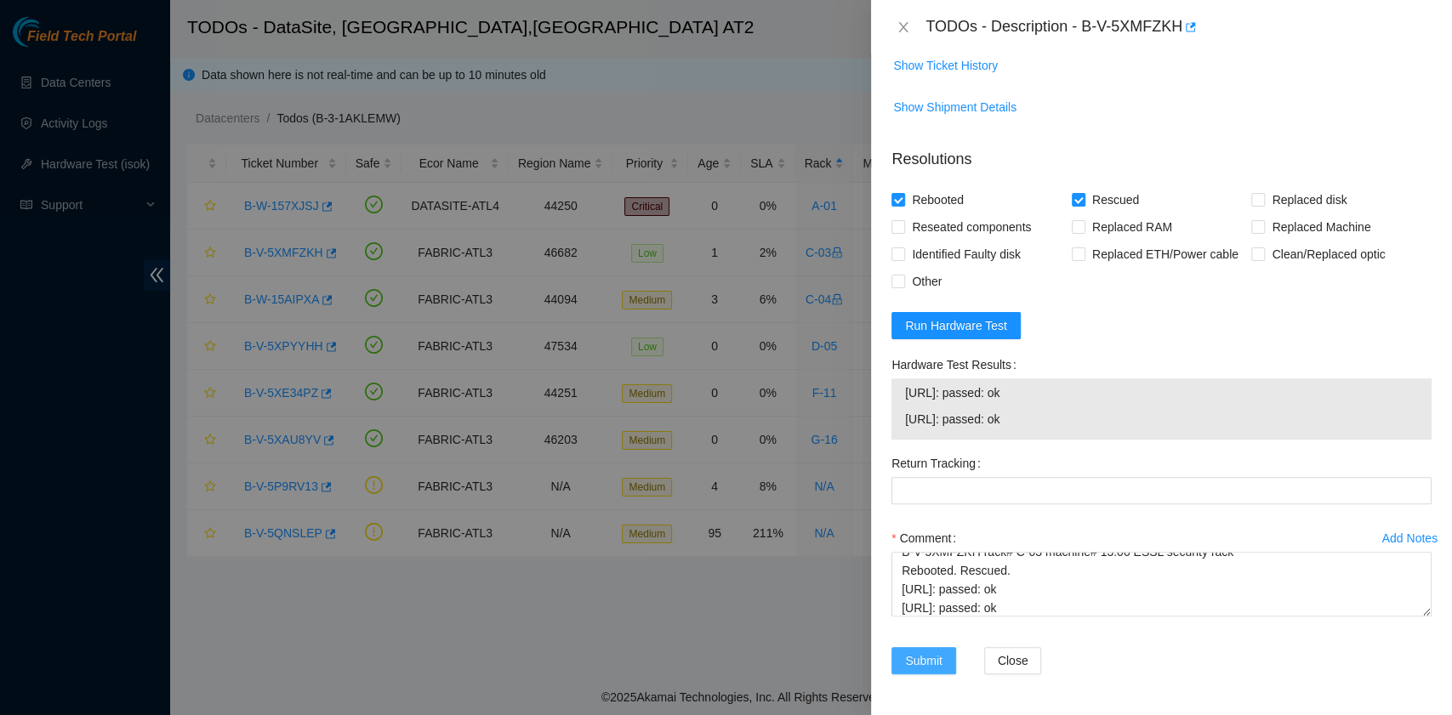
click at [919, 657] on span "Submit" at bounding box center [923, 660] width 37 height 19
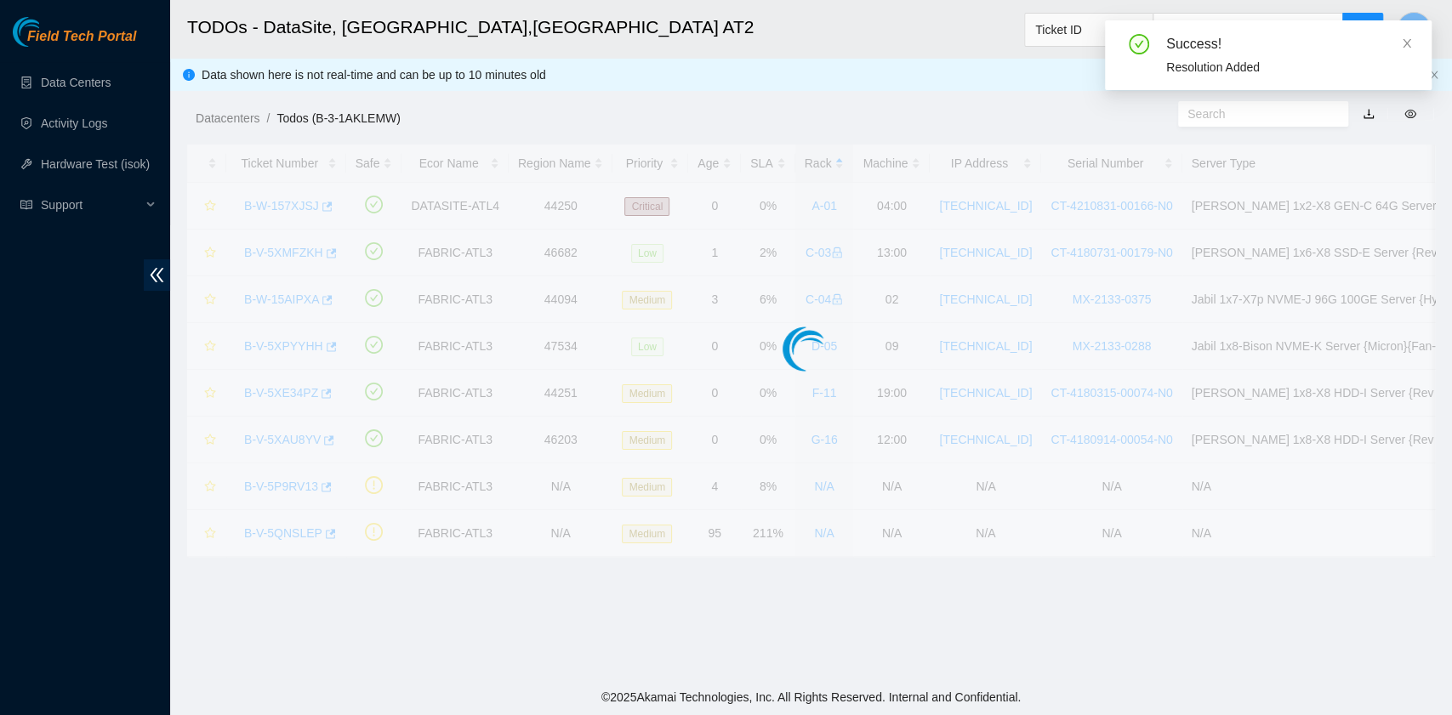
scroll to position [385, 0]
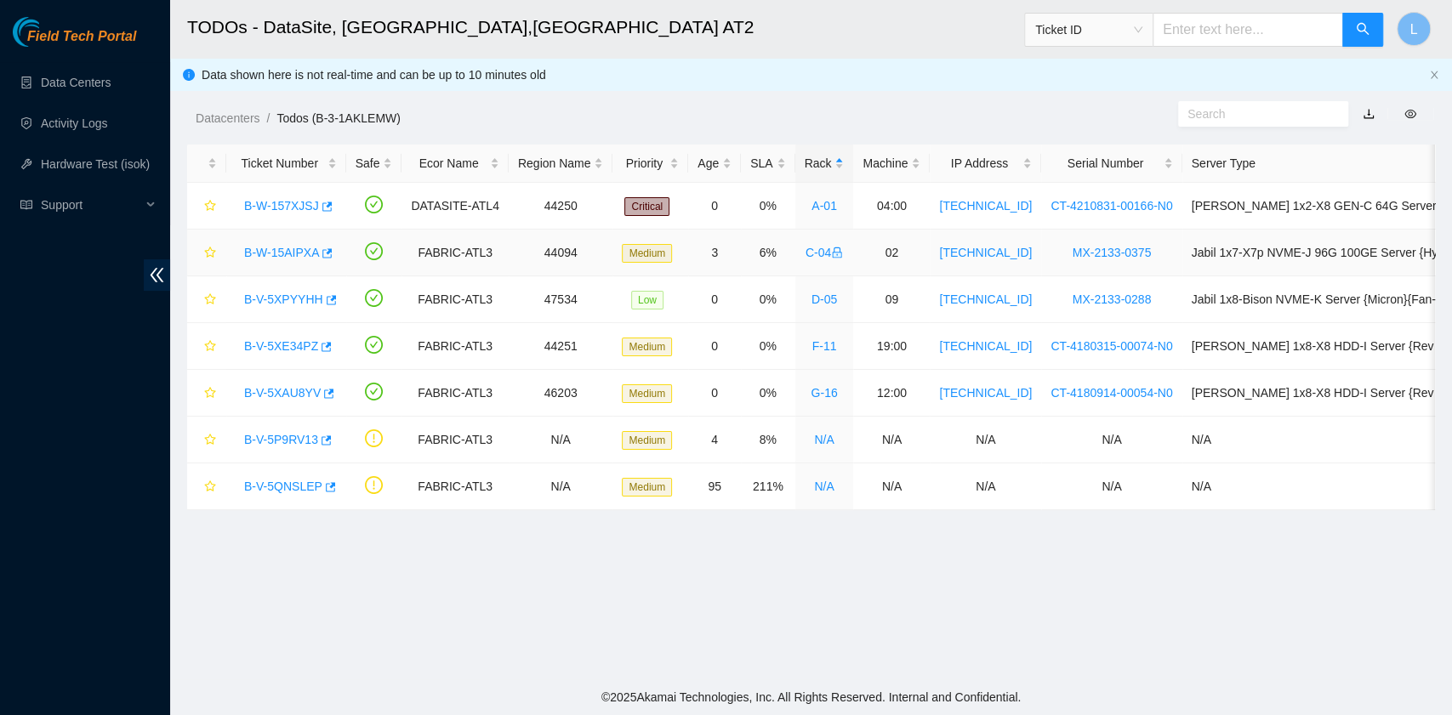
click at [294, 250] on link "B-W-15AIPXA" at bounding box center [281, 253] width 75 height 14
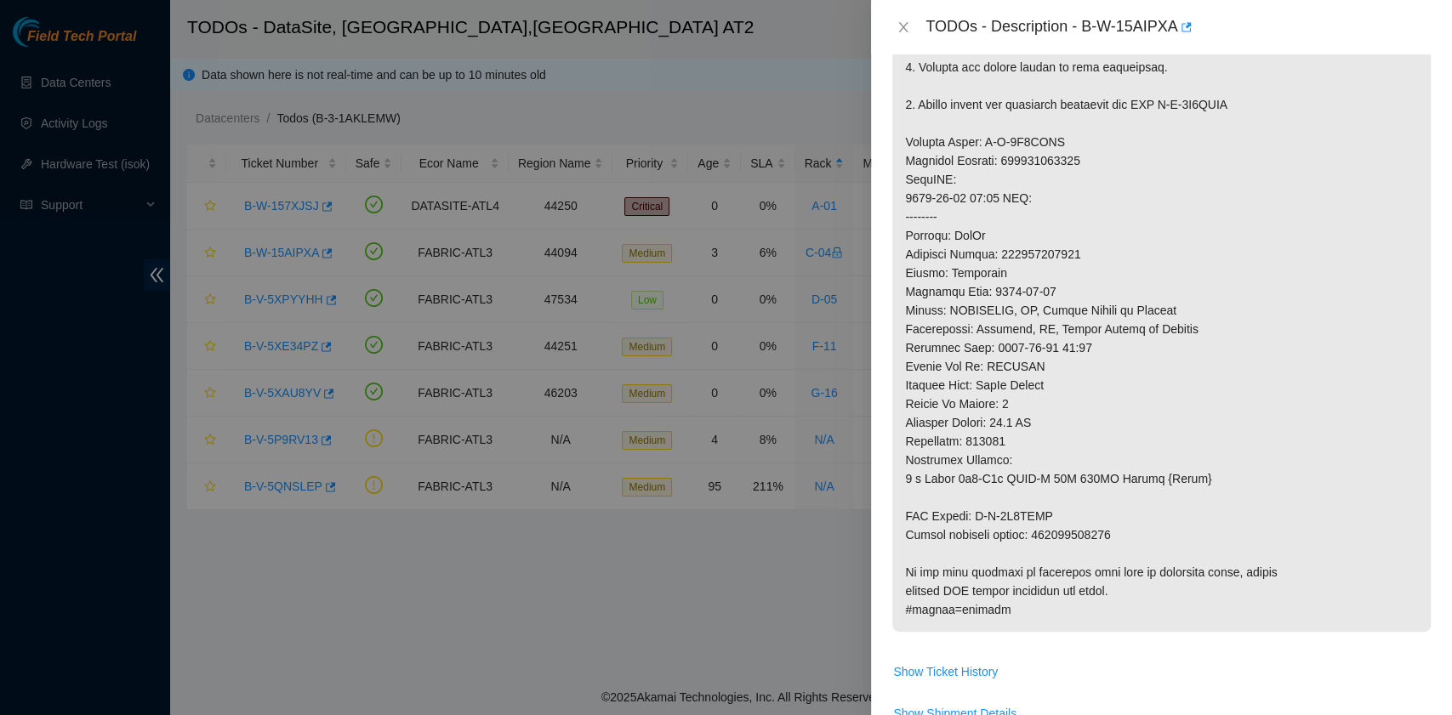
scroll to position [1247, 0]
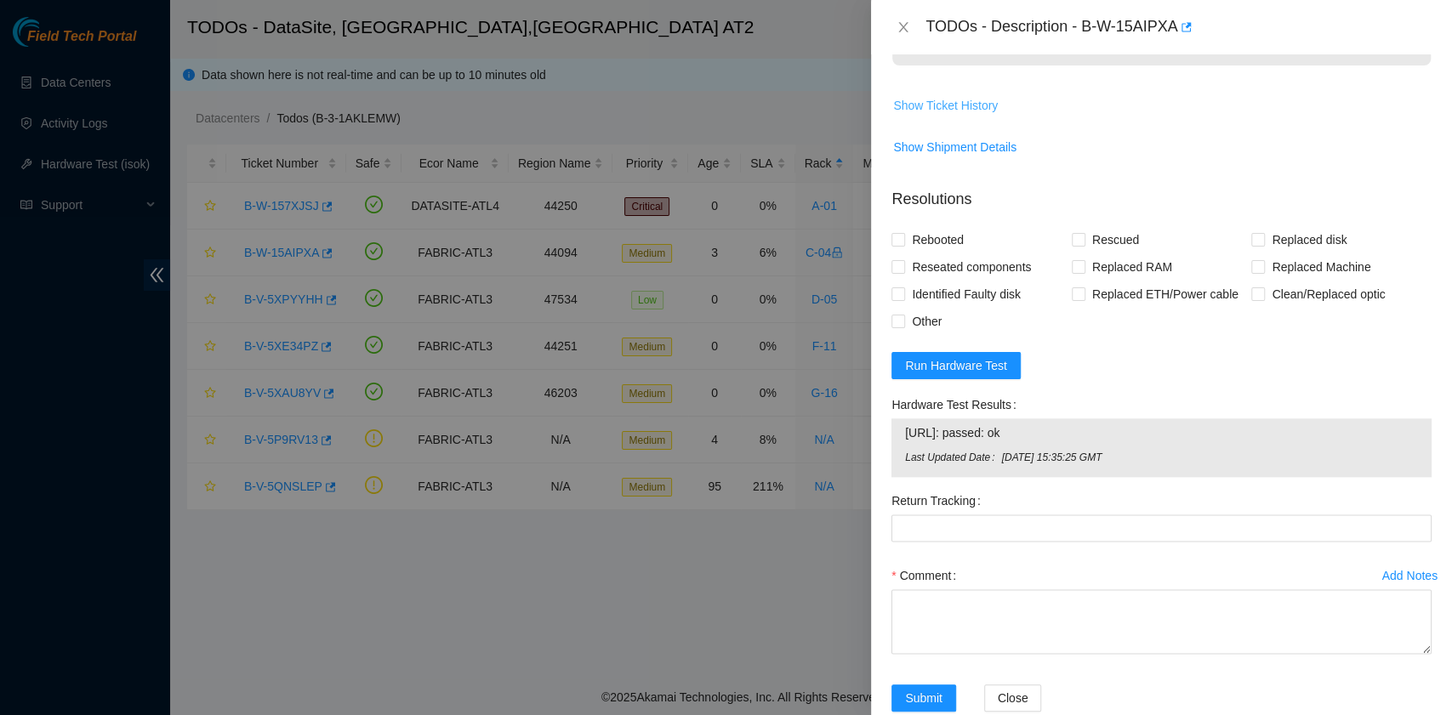
click at [959, 115] on span "Show Ticket History" at bounding box center [945, 105] width 105 height 19
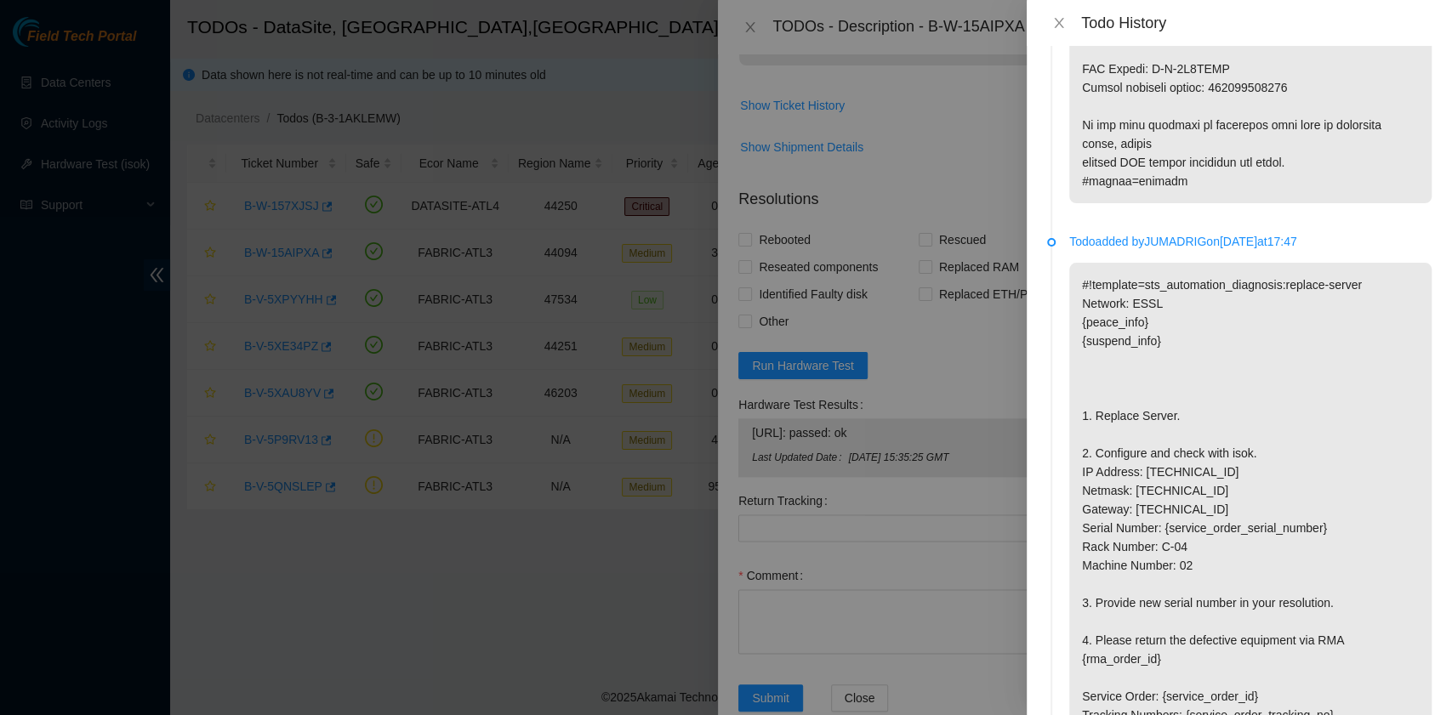
scroll to position [1474, 0]
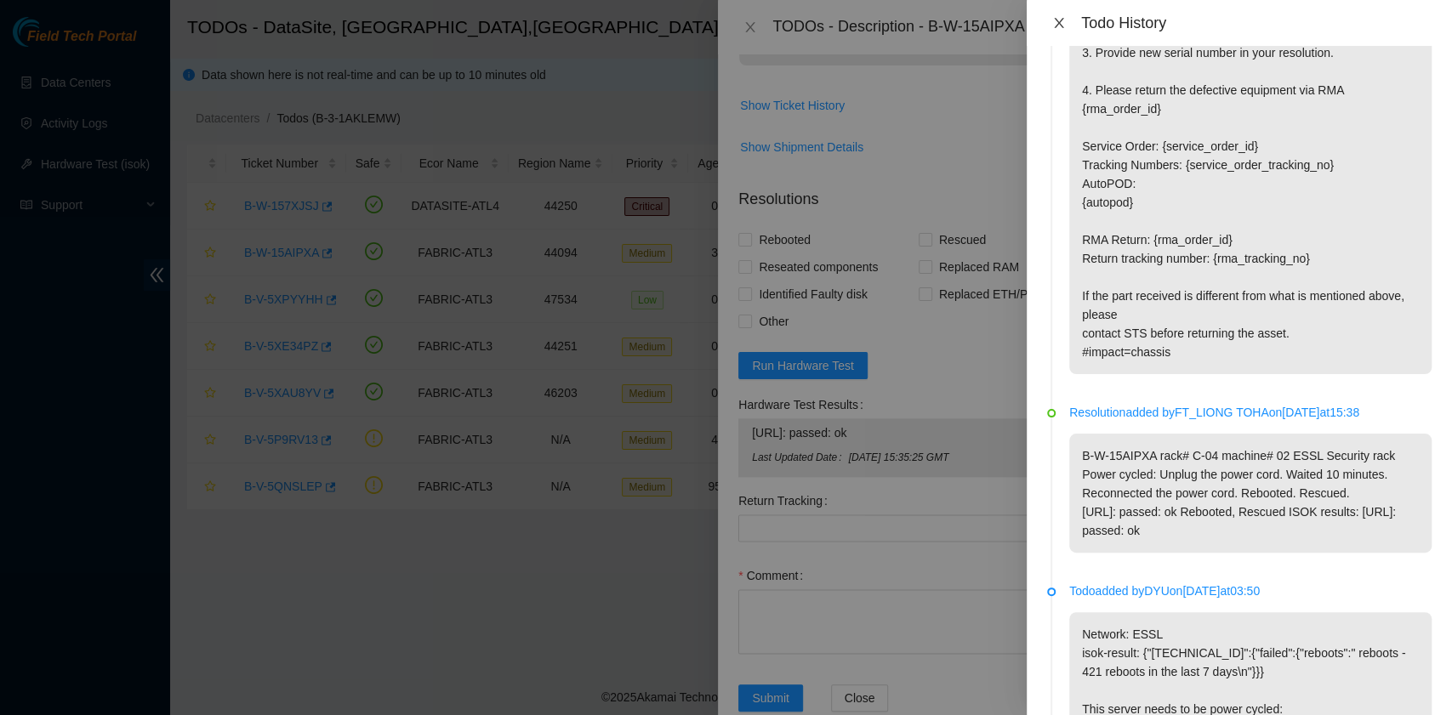
click at [1061, 26] on icon "close" at bounding box center [1059, 23] width 14 height 14
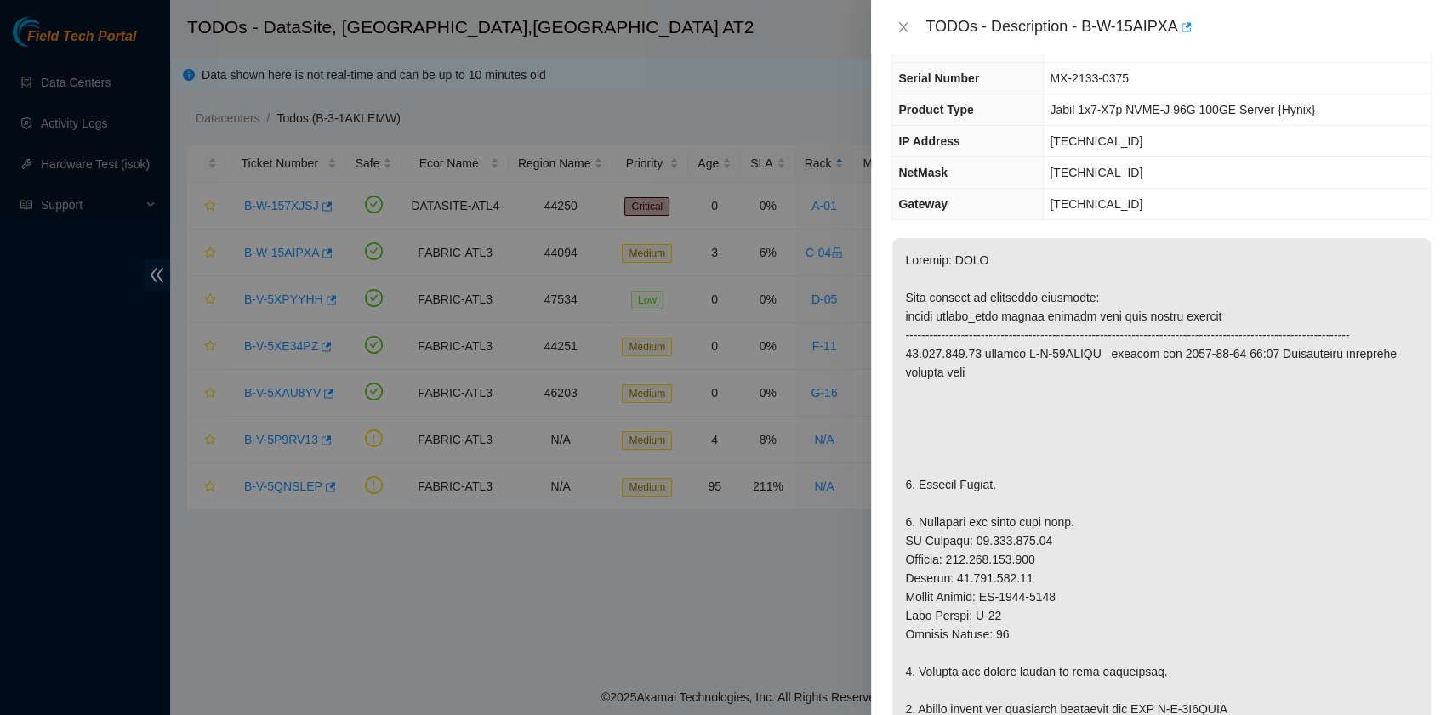
scroll to position [0, 0]
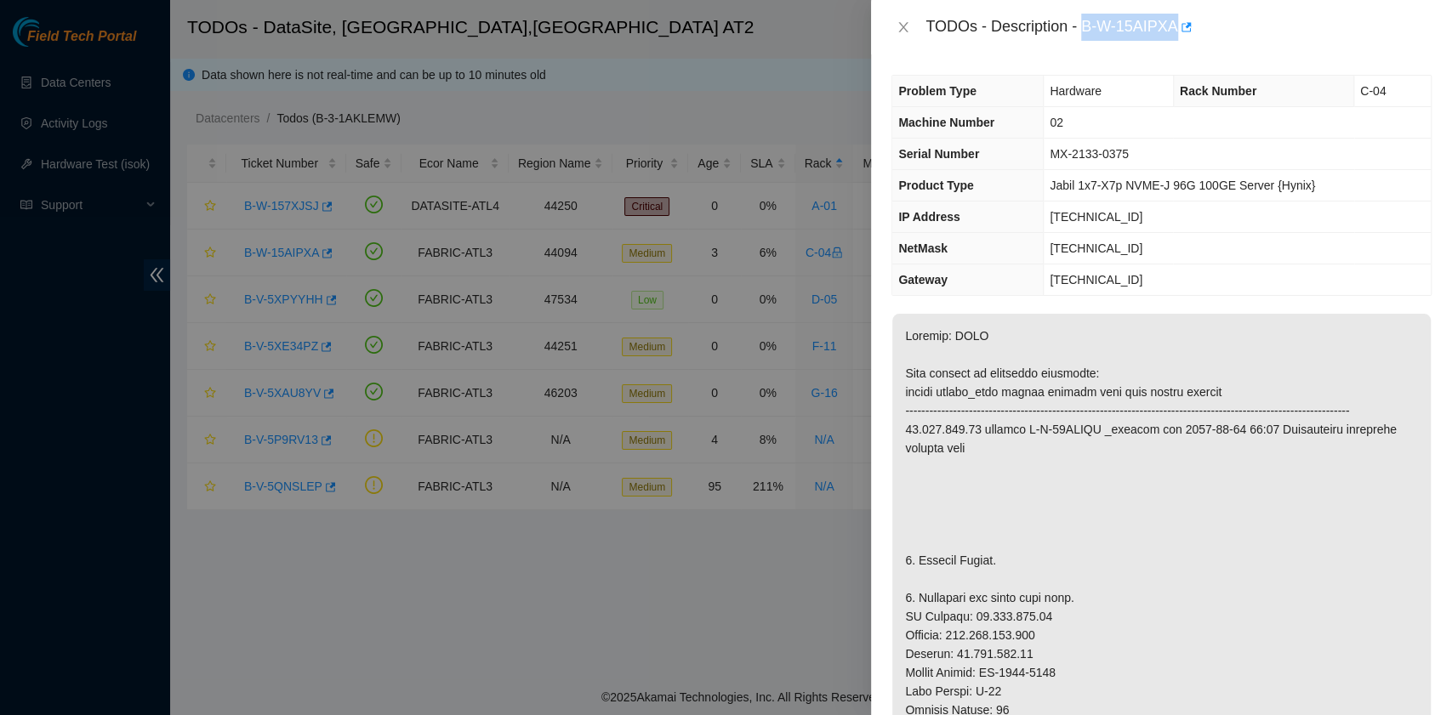
drag, startPoint x: 1085, startPoint y: 30, endPoint x: 1176, endPoint y: 29, distance: 91.0
click at [1176, 29] on div "TODOs - Description - B-W-15AIPXA" at bounding box center [1178, 27] width 506 height 27
copy div "B-W-15AIPXA"
drag, startPoint x: 919, startPoint y: 573, endPoint x: 997, endPoint y: 582, distance: 78.7
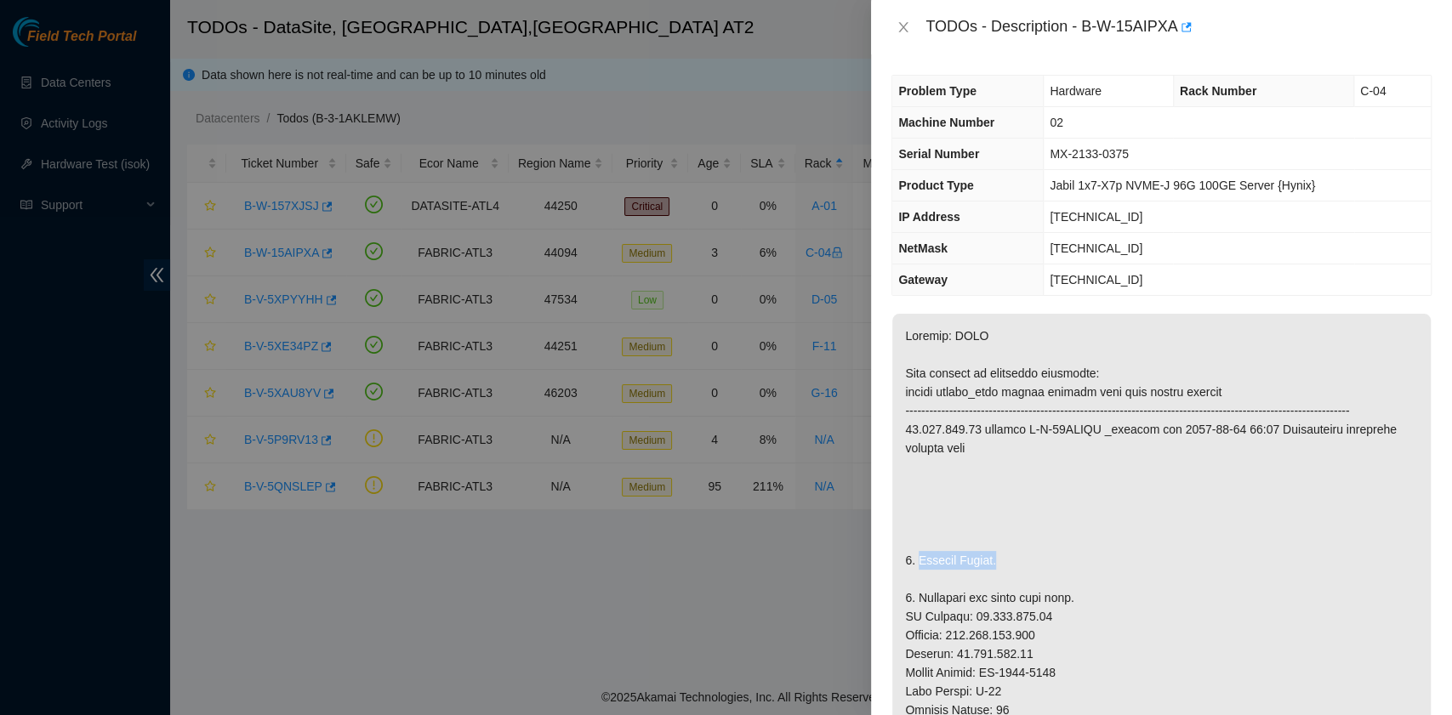
copy p "Replace Server."
drag, startPoint x: 1054, startPoint y: 153, endPoint x: 1126, endPoint y: 153, distance: 72.3
click at [1126, 153] on span "MX-2133-0375" at bounding box center [1088, 154] width 79 height 14
copy span "MX-2133-0375"
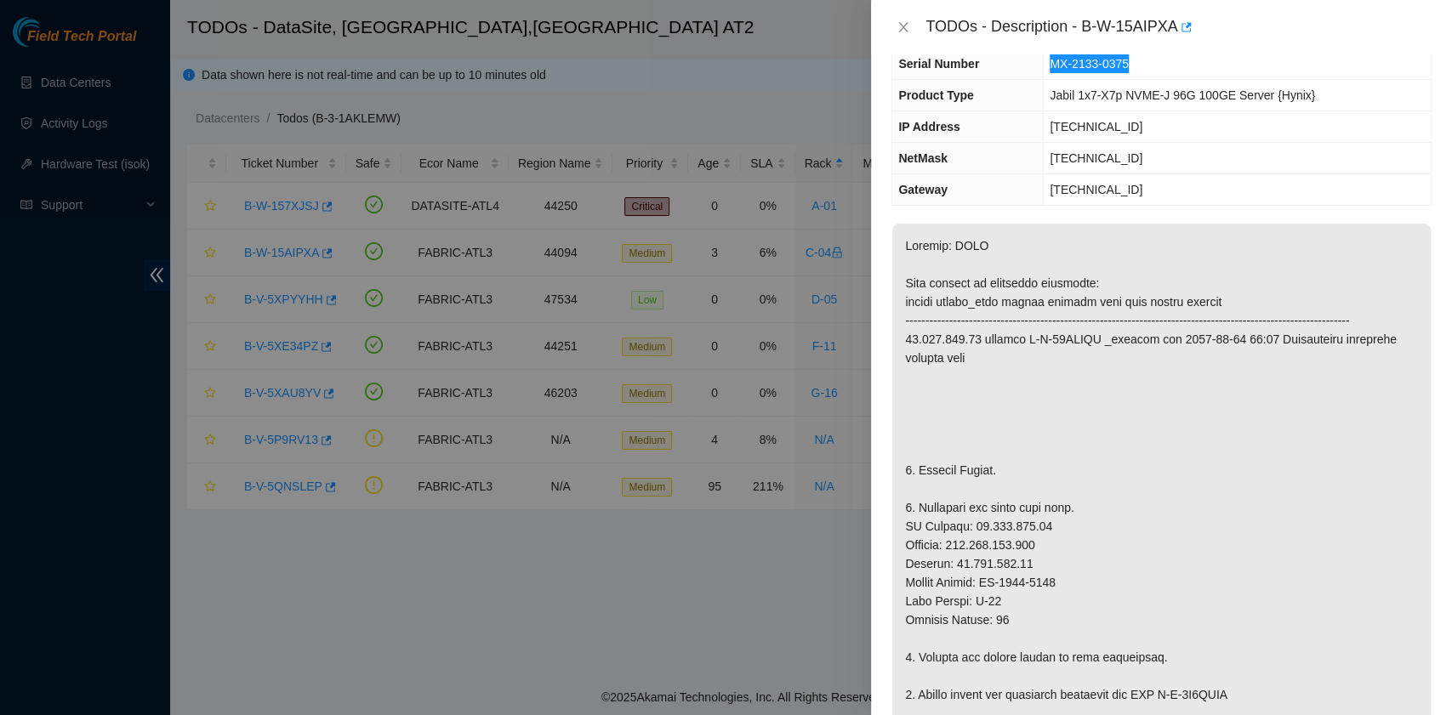
scroll to position [113, 0]
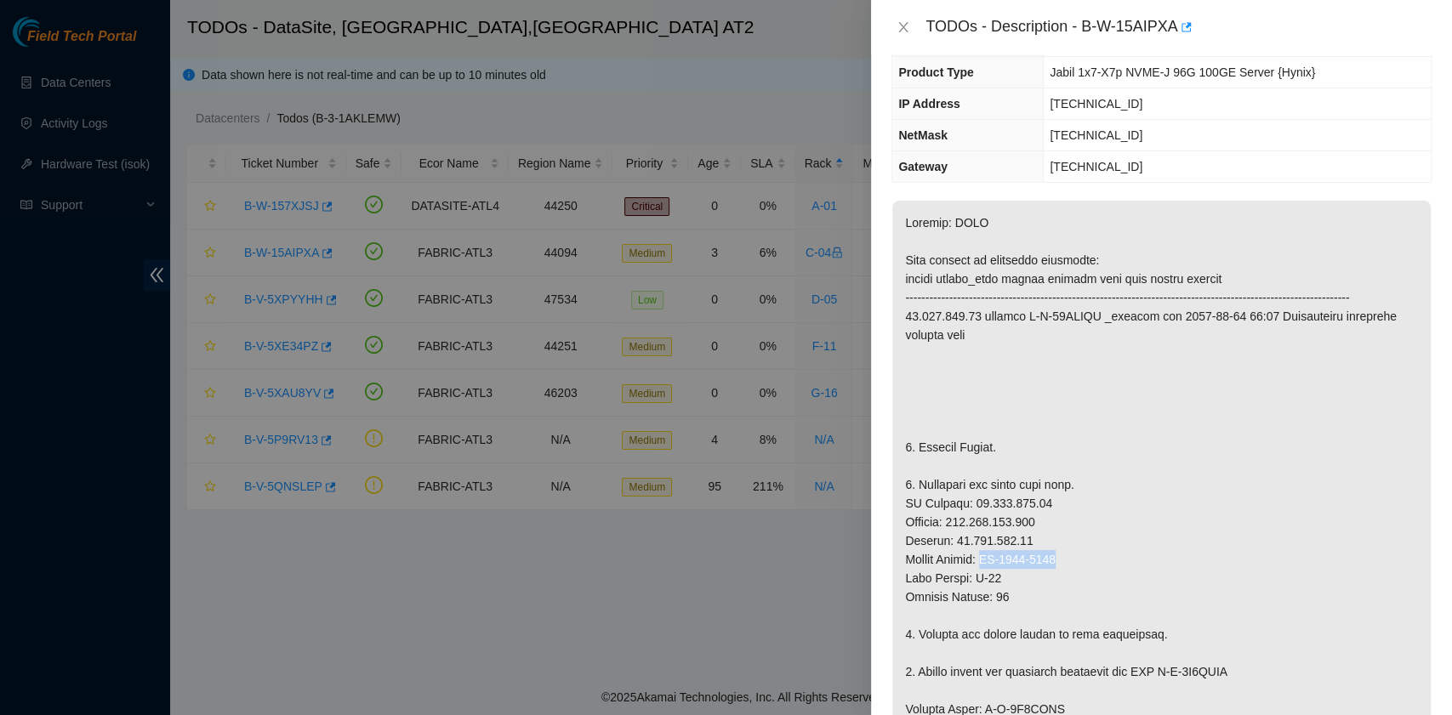
drag, startPoint x: 987, startPoint y: 573, endPoint x: 1070, endPoint y: 573, distance: 82.5
click at [1070, 573] on p at bounding box center [1161, 700] width 538 height 998
copy p "MX-2135-0246"
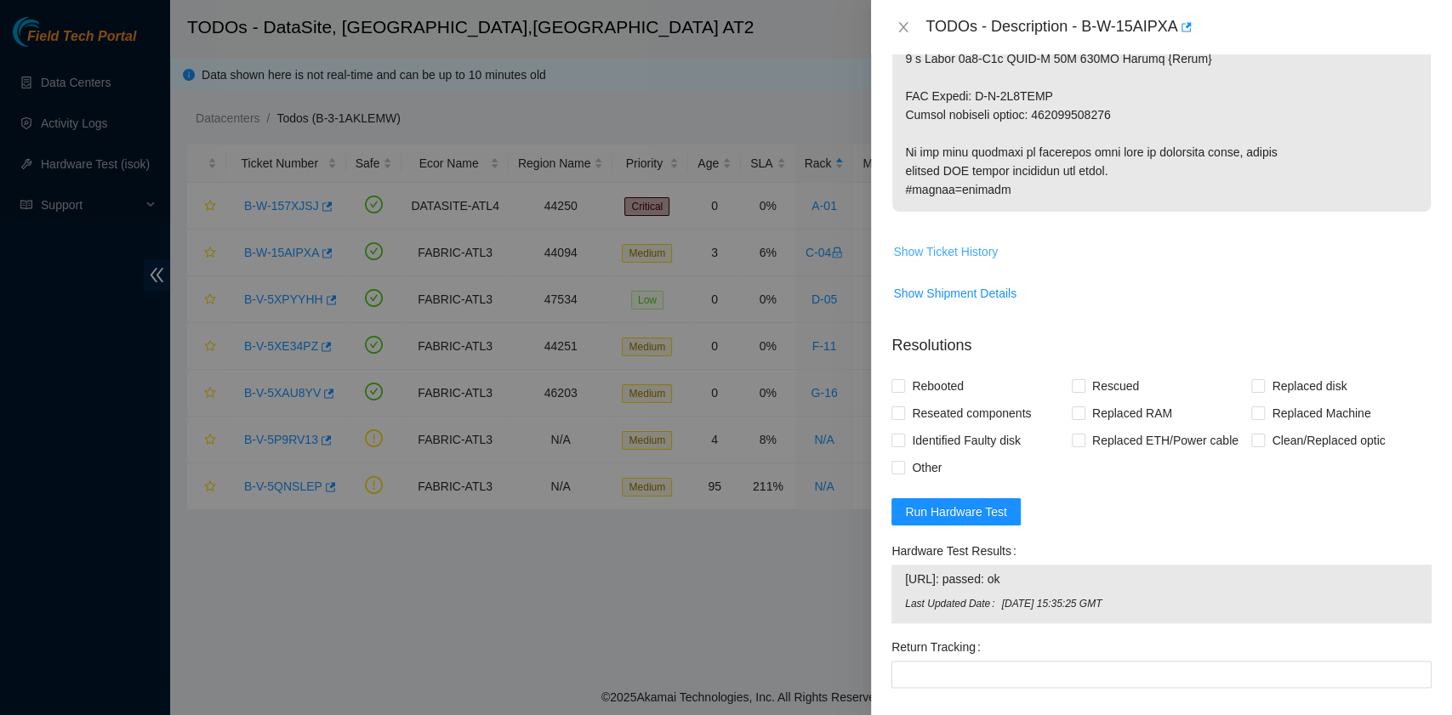
scroll to position [1134, 0]
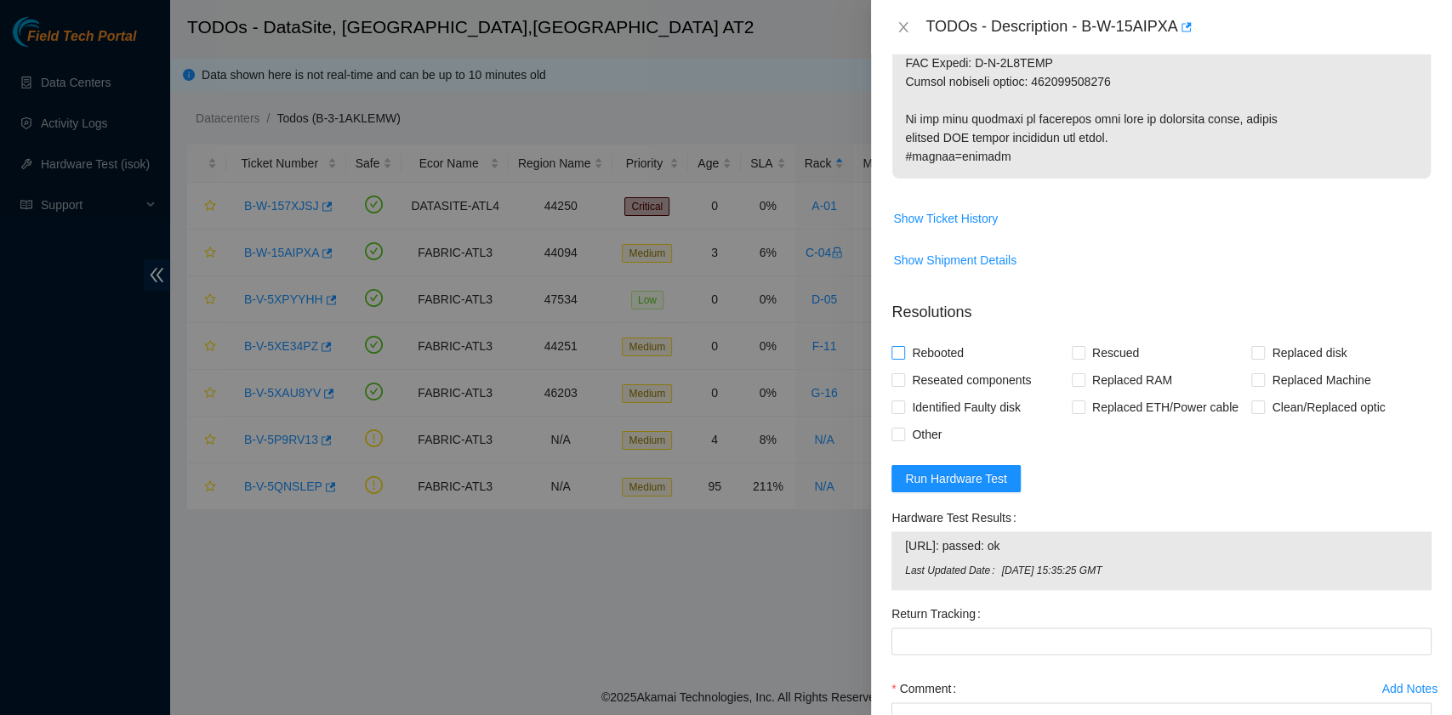
click at [942, 367] on span "Rebooted" at bounding box center [937, 352] width 65 height 27
click at [903, 358] on input "Rebooted" at bounding box center [897, 352] width 12 height 12
checkbox input "true"
click at [1252, 387] on span at bounding box center [1258, 380] width 14 height 14
click at [1252, 385] on input "Replaced Machine" at bounding box center [1257, 379] width 12 height 12
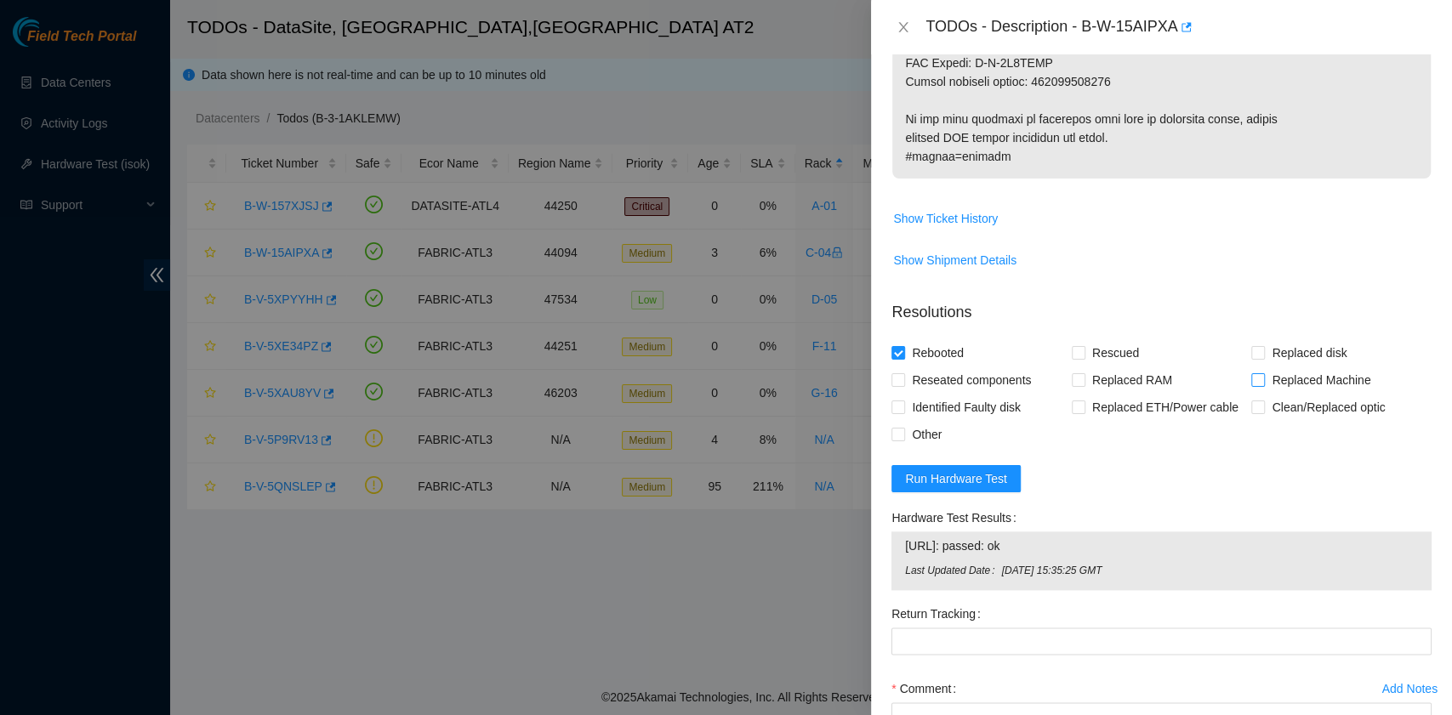
checkbox input "true"
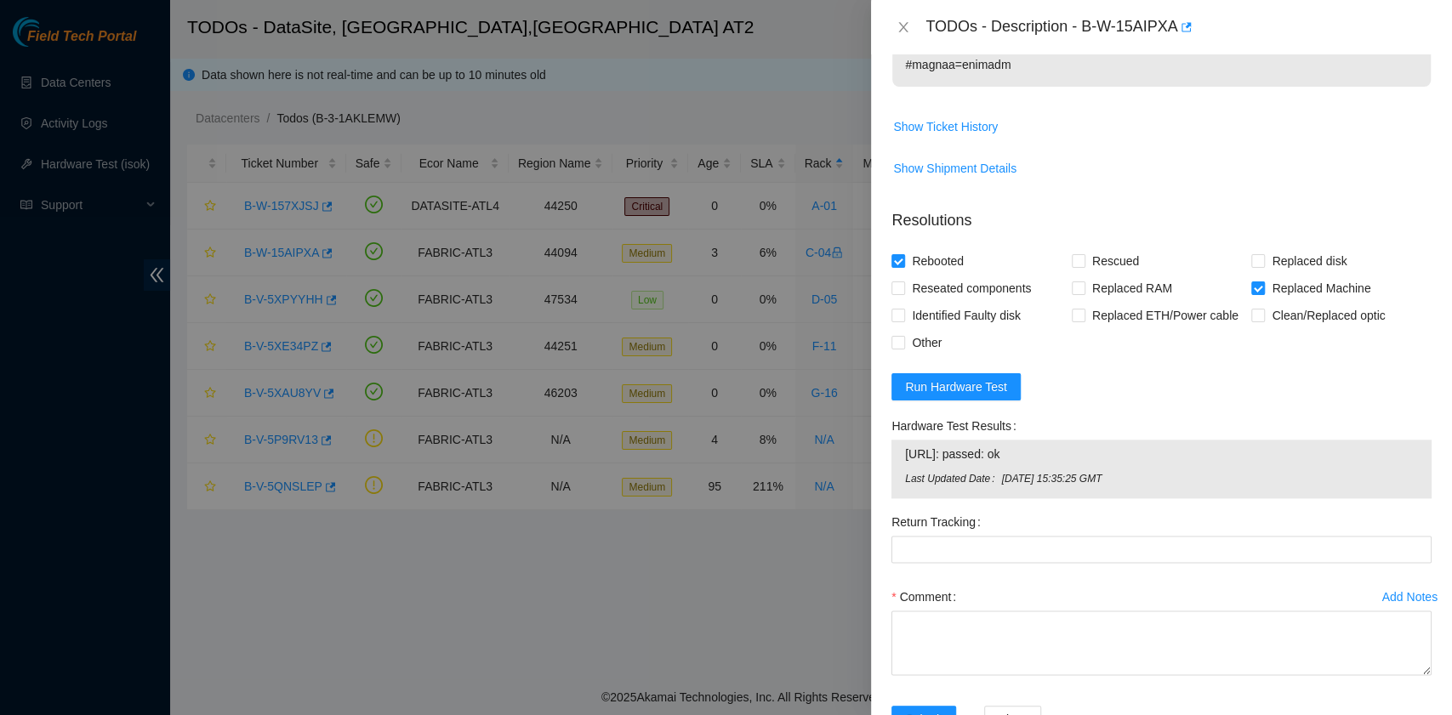
scroll to position [959, 0]
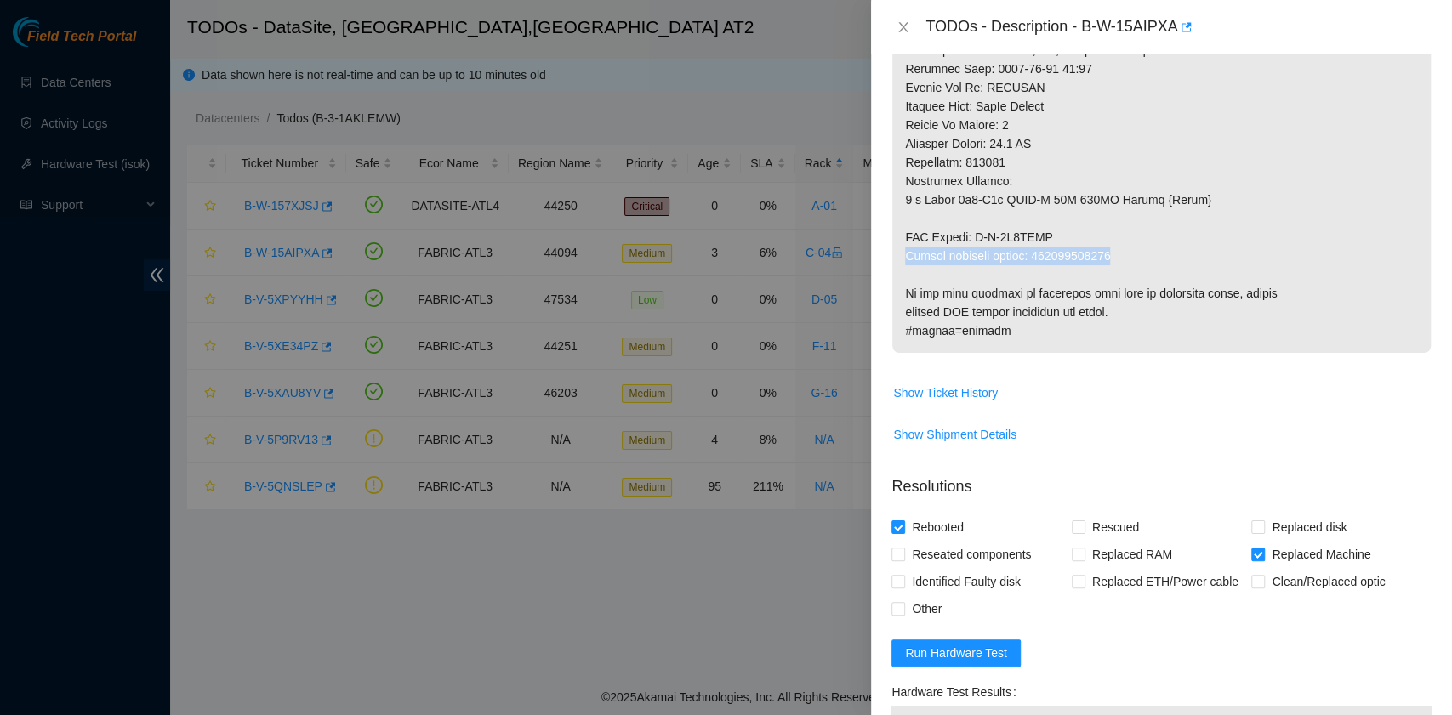
drag, startPoint x: 904, startPoint y: 270, endPoint x: 1111, endPoint y: 272, distance: 206.7
copy p "Return tracking number: 417328429795"
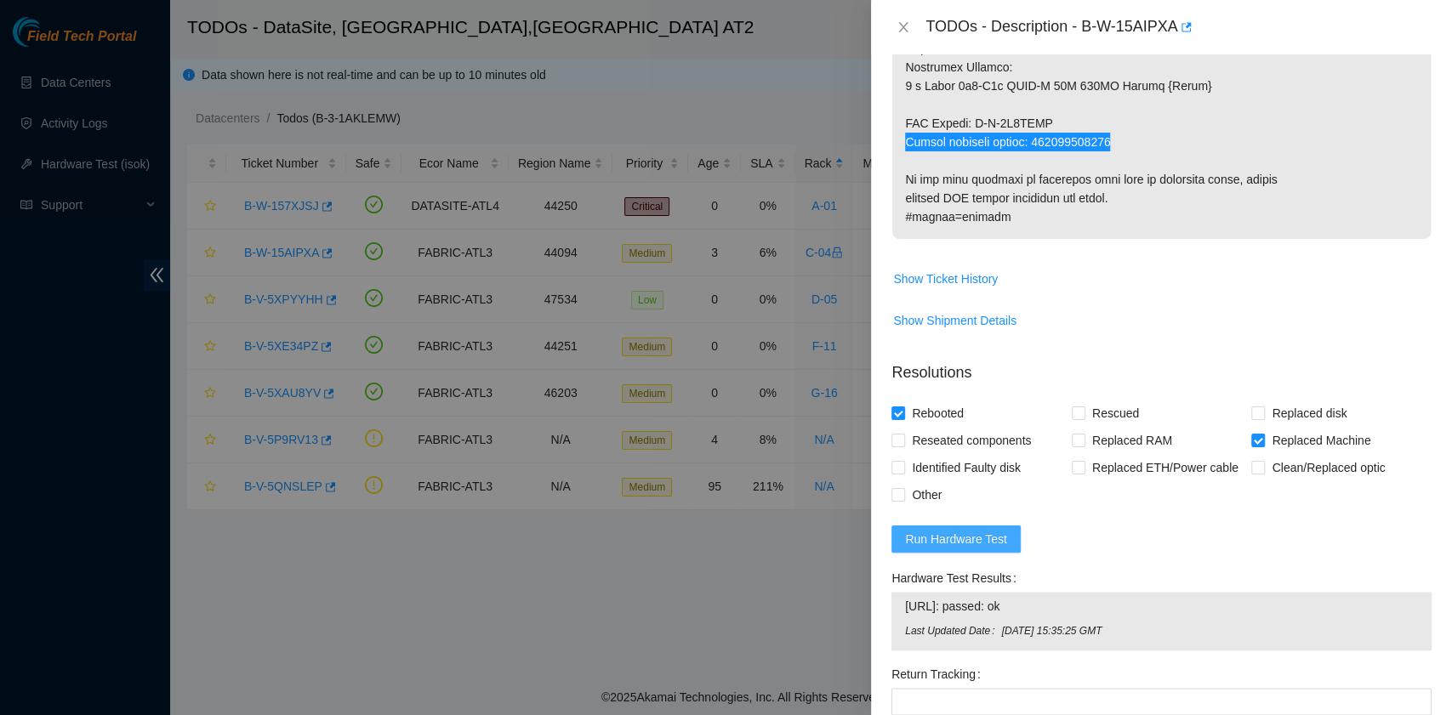
scroll to position [1300, 0]
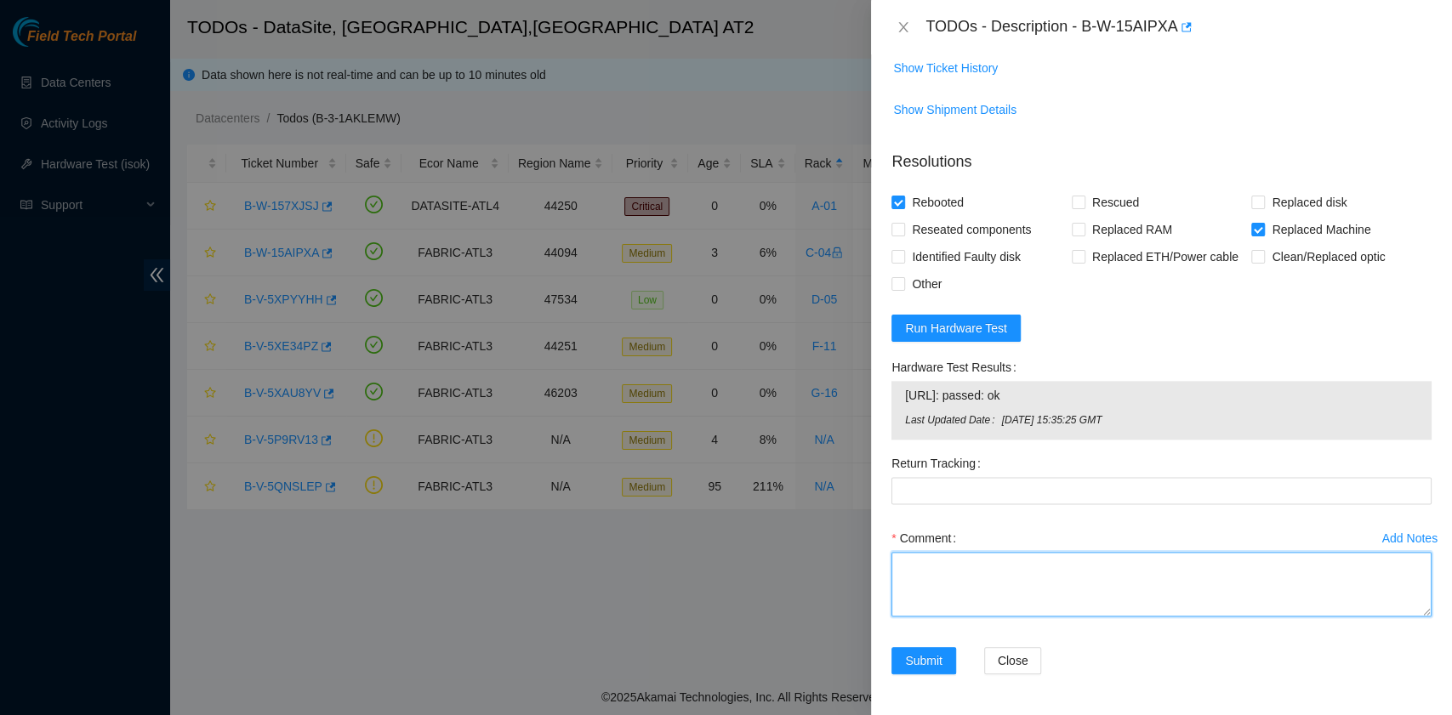
click at [965, 563] on textarea "Comment" at bounding box center [1161, 584] width 540 height 65
paste textarea "B-W-15AIPXA rack# C-04 machine# 02 ESSL security rack Replaced Server S/N MX-21…"
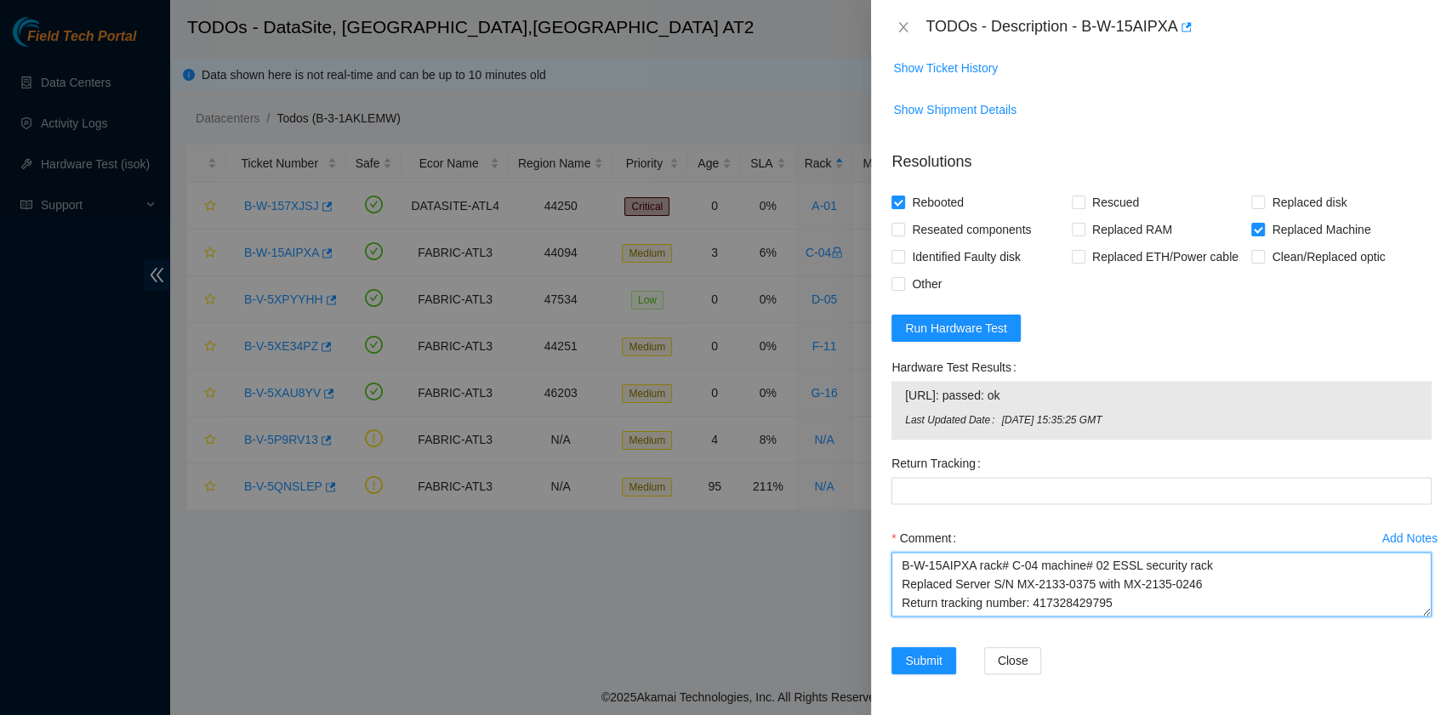
scroll to position [14, 0]
drag, startPoint x: 1112, startPoint y: 590, endPoint x: 1034, endPoint y: 591, distance: 78.2
click at [1032, 594] on textarea "B-W-15AIPXA rack# C-04 machine# 02 ESSL security rack Replaced Server S/N MX-21…" at bounding box center [1161, 584] width 540 height 65
type textarea "B-W-15AIPXA rack# C-04 machine# 02 ESSL security rack Replaced Server S/N MX-21…"
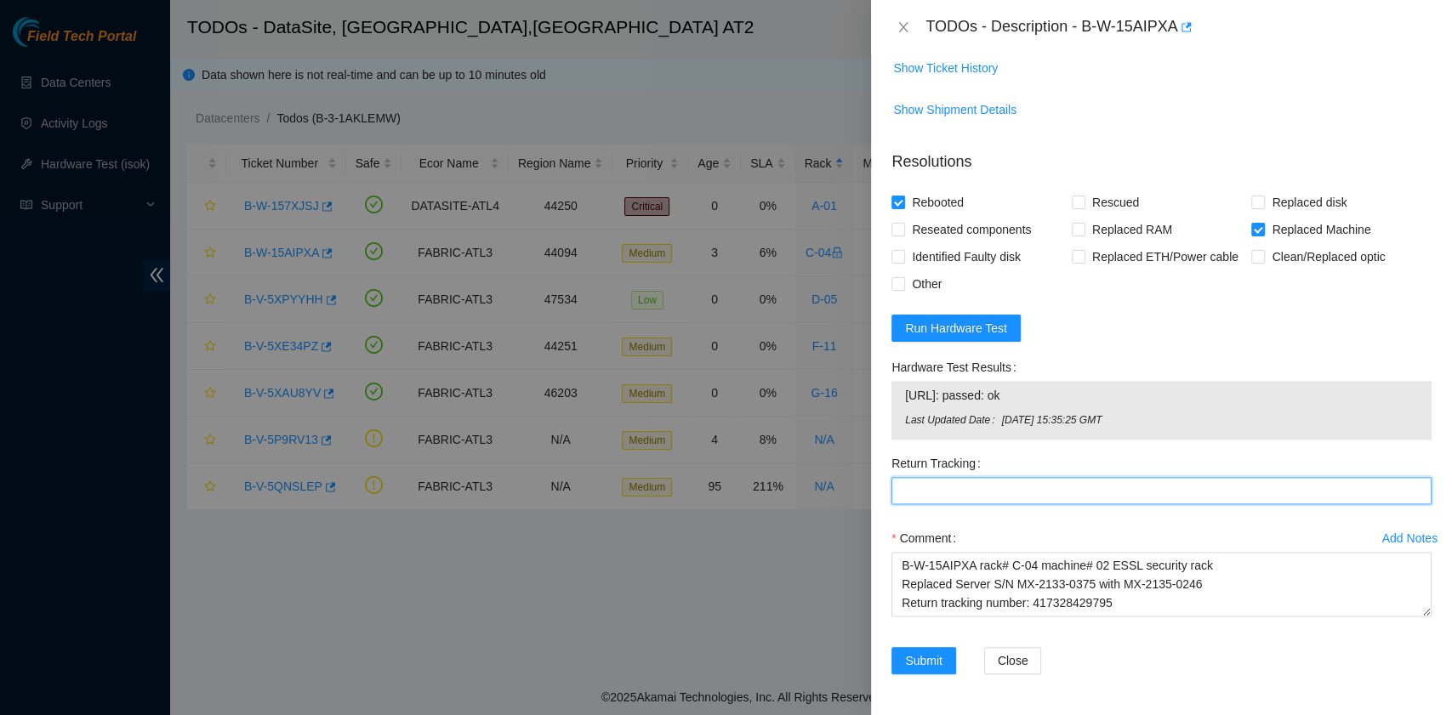
click at [968, 493] on Tracking "Return Tracking" at bounding box center [1161, 490] width 540 height 27
paste Tracking "417328429795"
type Tracking "417328429795"
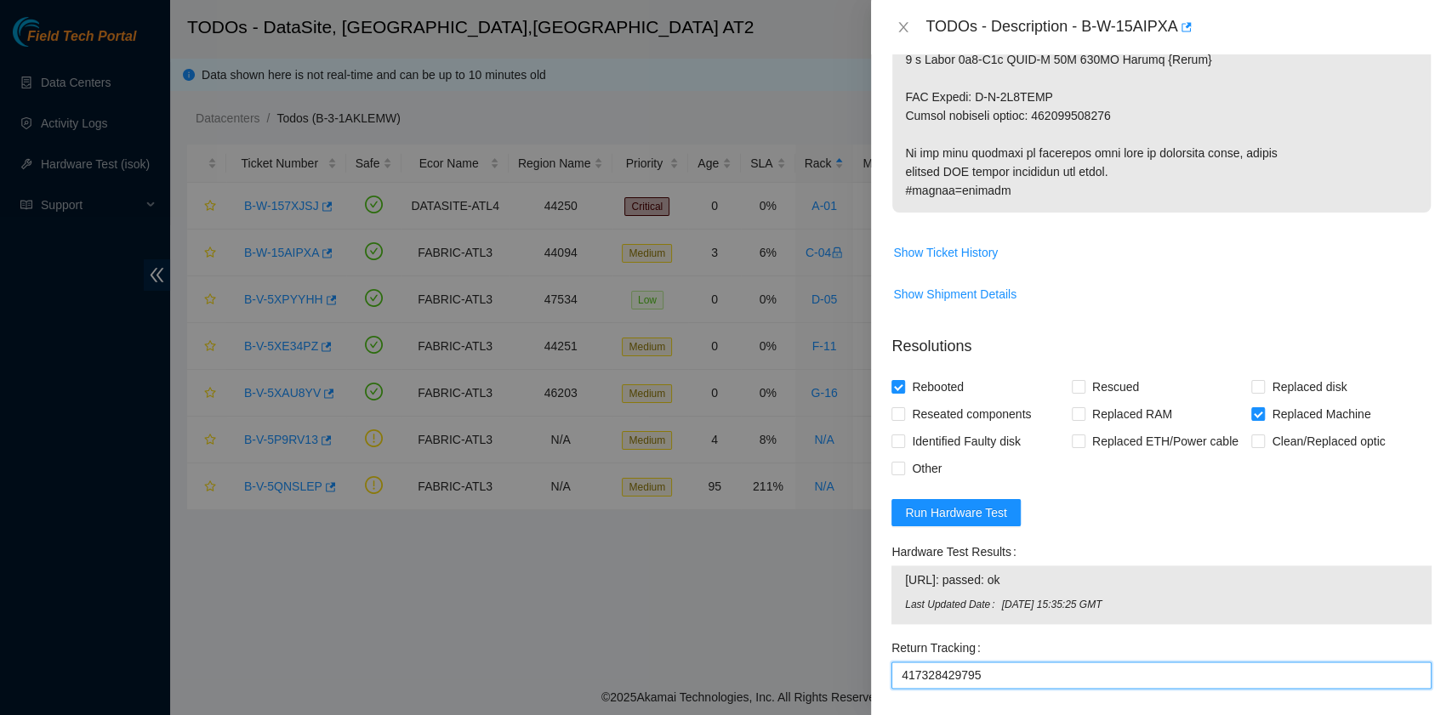
scroll to position [1300, 0]
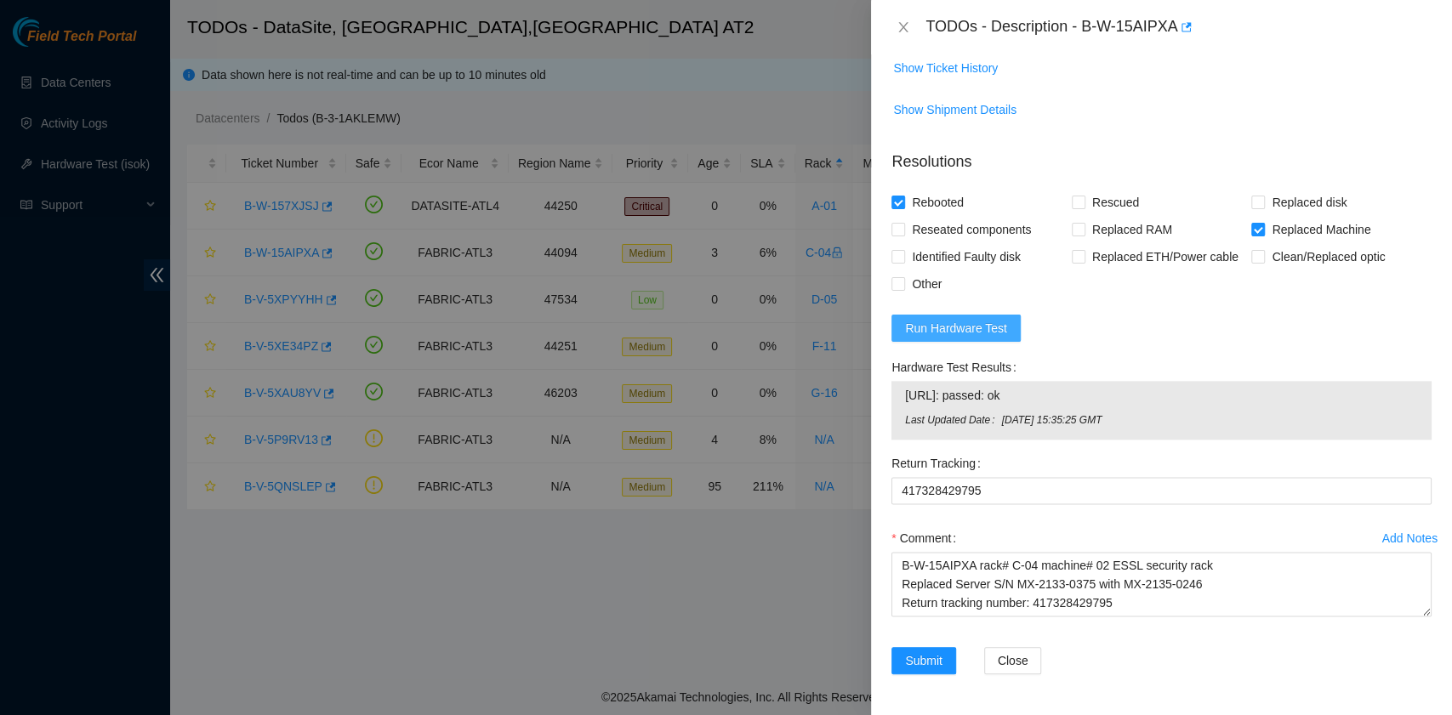
click at [1004, 330] on button "Run Hardware Test" at bounding box center [955, 328] width 129 height 27
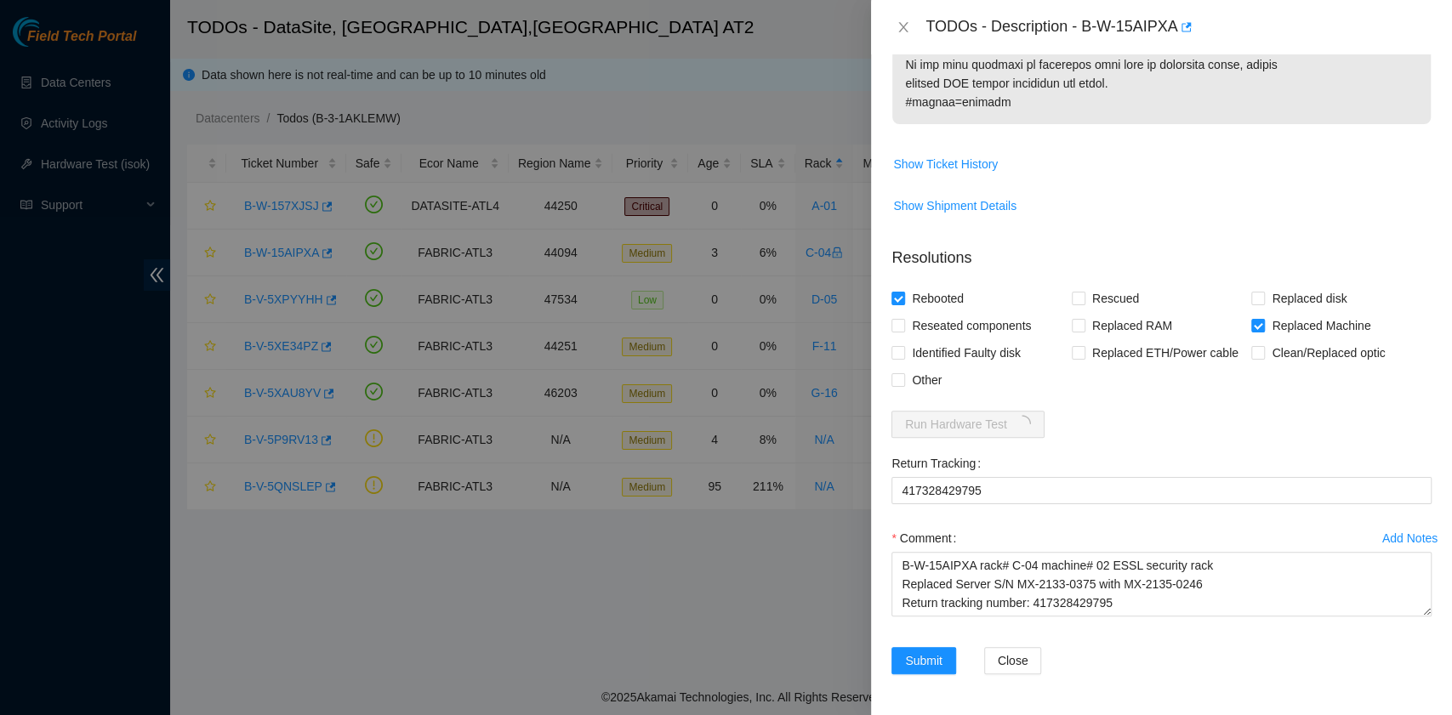
scroll to position [1276, 0]
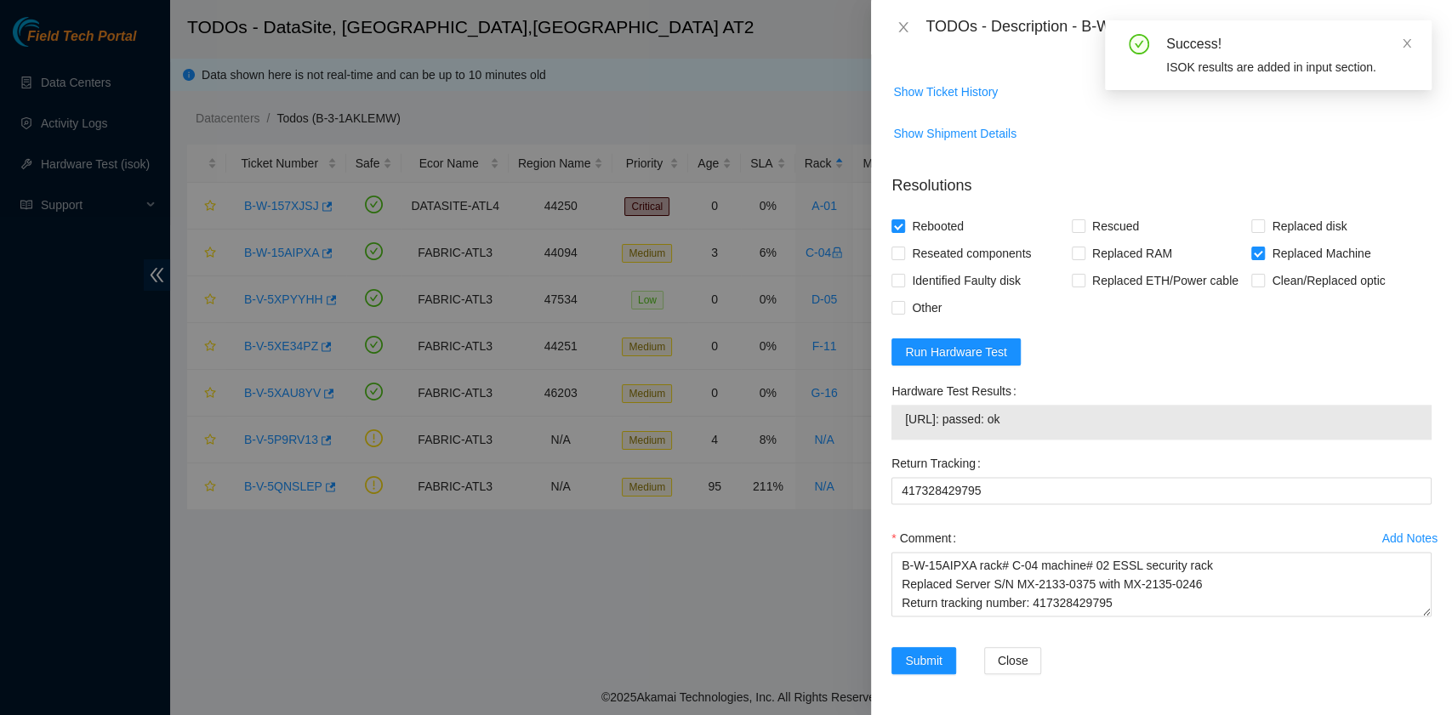
drag, startPoint x: 1066, startPoint y: 429, endPoint x: 894, endPoint y: 439, distance: 172.0
click at [894, 439] on div "23.219.171.69: passed: ok" at bounding box center [1161, 422] width 540 height 35
copy tbody "23.219.171.69: passed: ok"
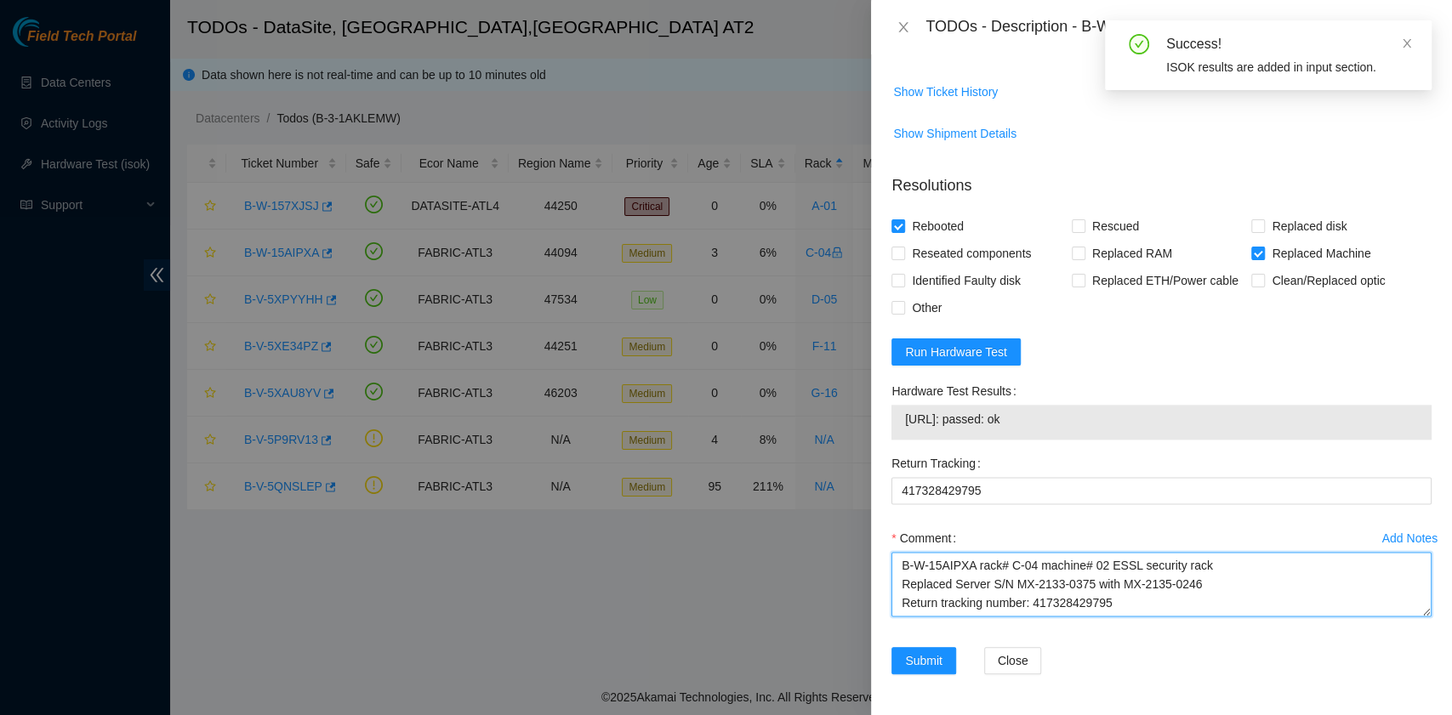
click at [981, 605] on textarea "B-W-15AIPXA rack# C-04 machine# 02 ESSL security rack Replaced Server S/N MX-21…" at bounding box center [1161, 584] width 540 height 65
paste textarea "23.219.171.69: passed: ok"
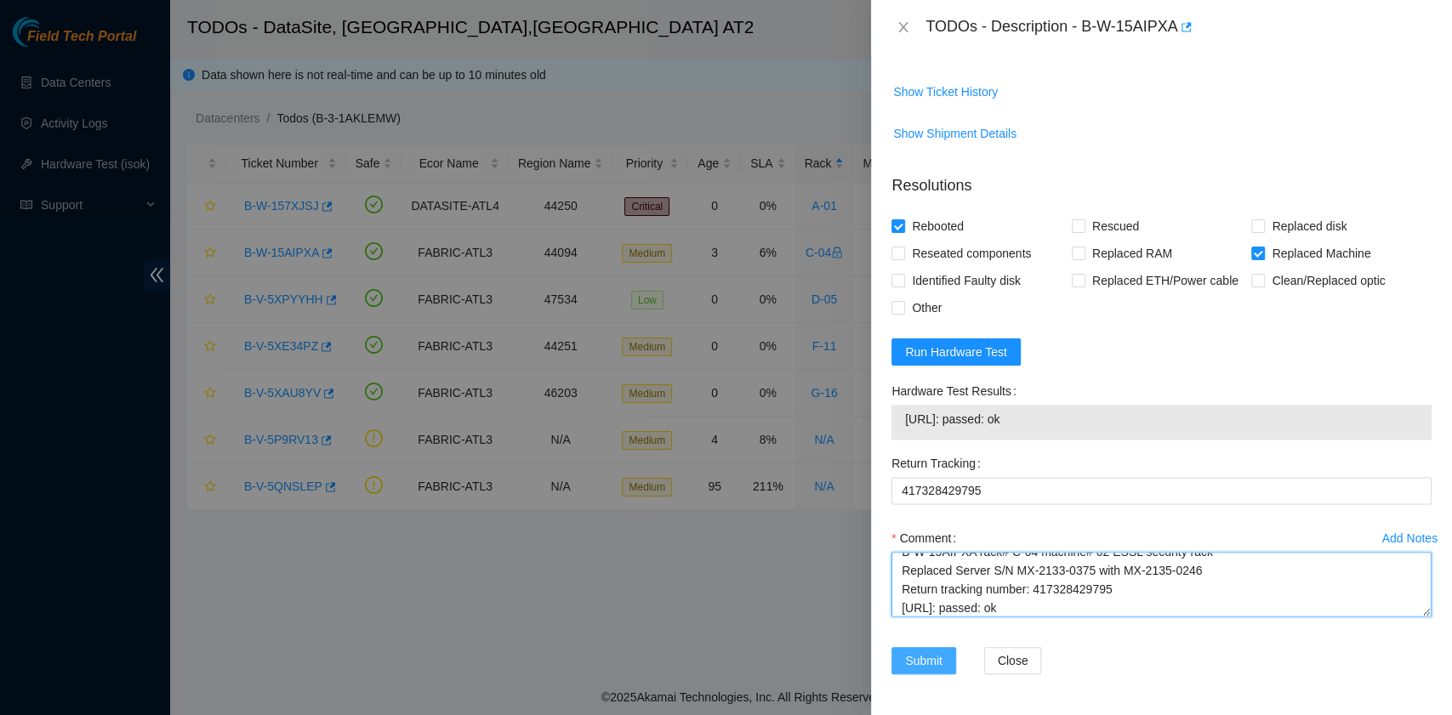
type textarea "B-W-15AIPXA rack# C-04 machine# 02 ESSL security rack Replaced Server S/N MX-21…"
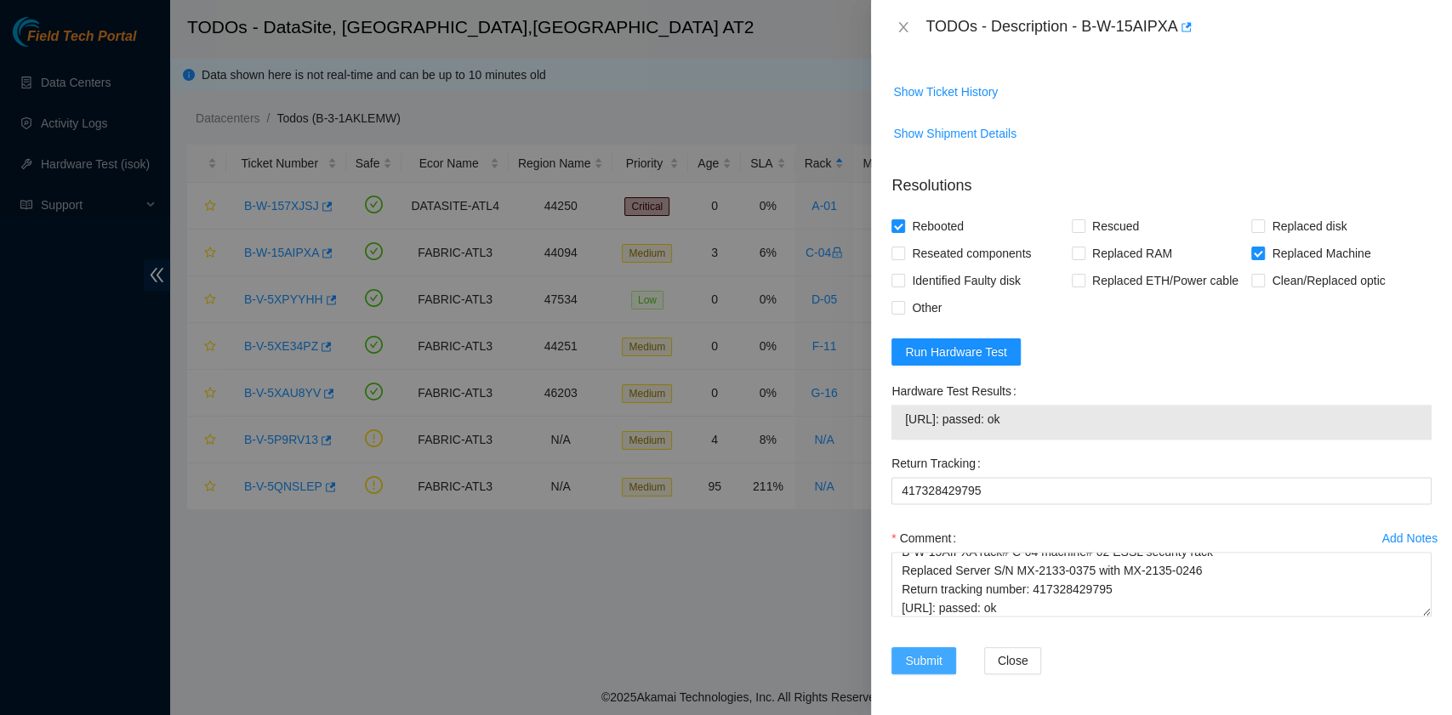
click at [919, 662] on span "Submit" at bounding box center [923, 660] width 37 height 19
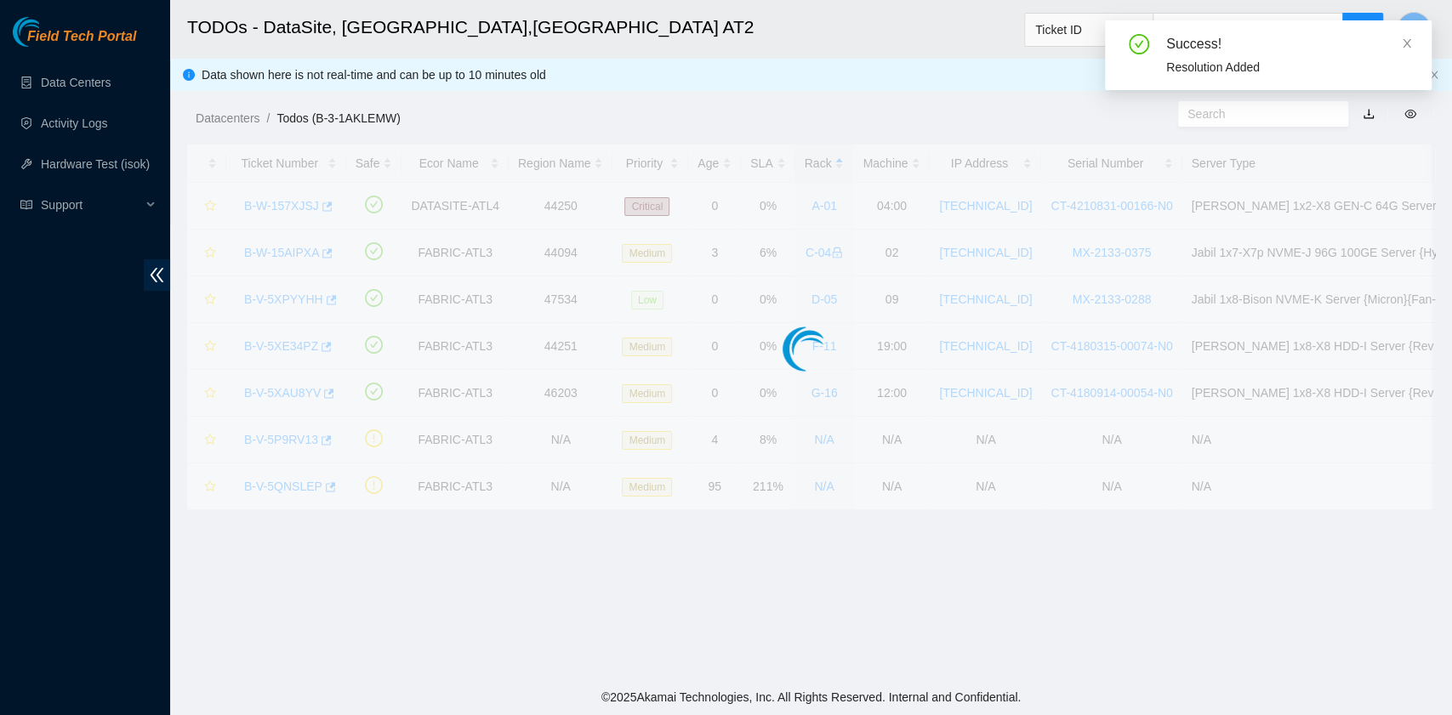
scroll to position [431, 0]
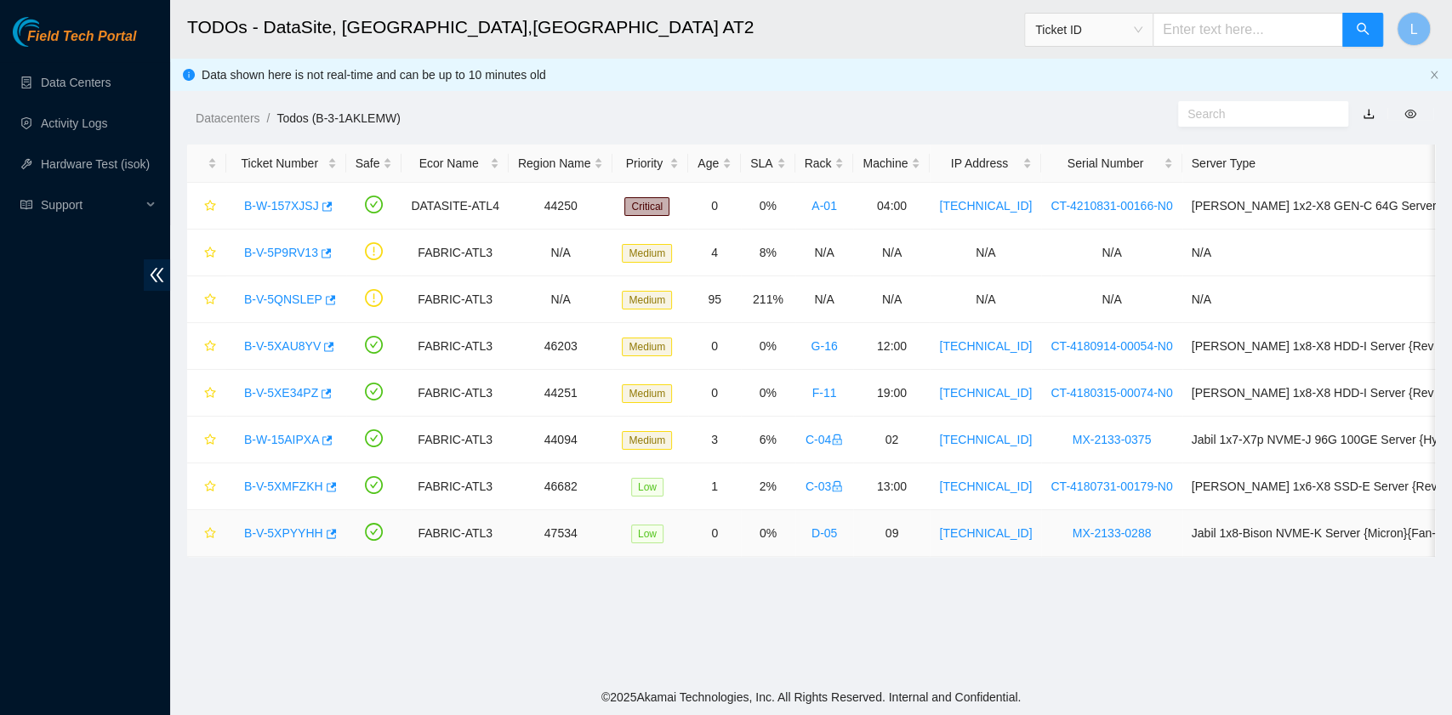
click at [294, 526] on link "B-V-5XPYYHH" at bounding box center [283, 533] width 79 height 14
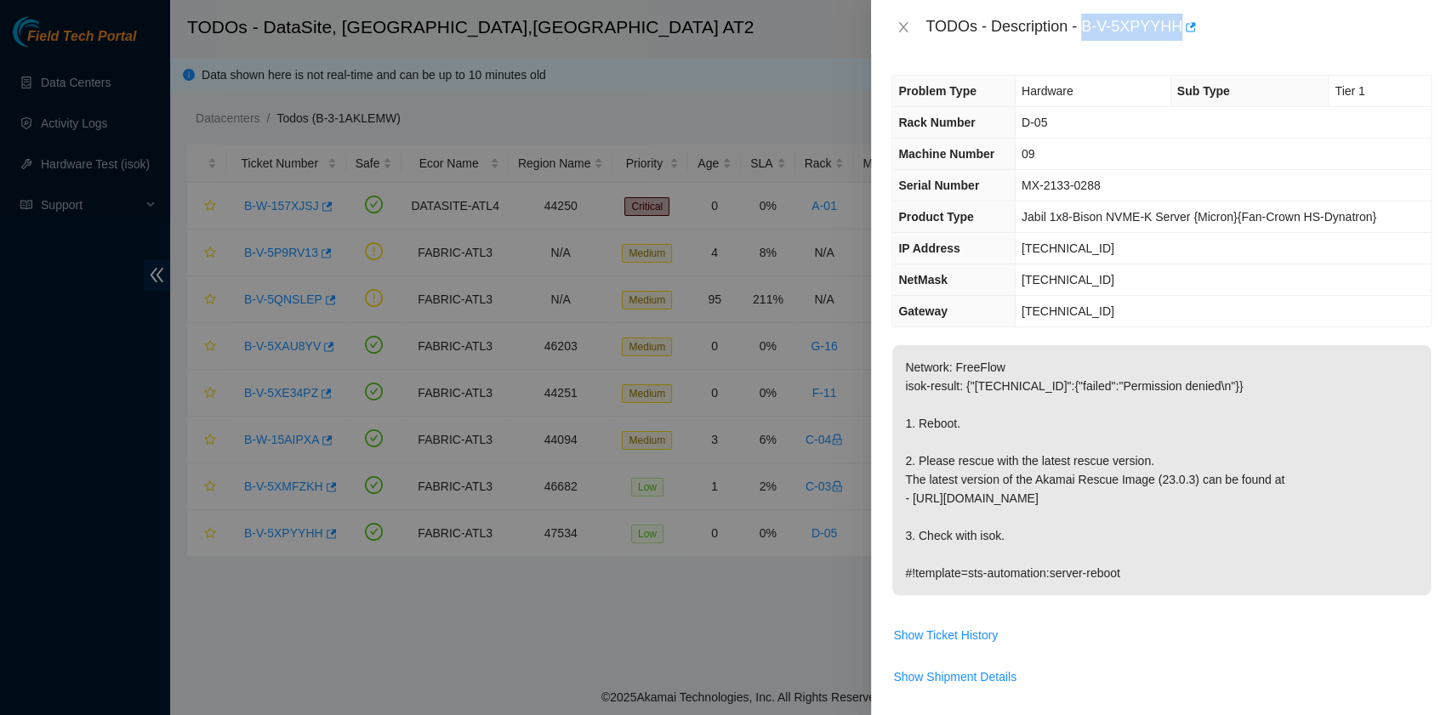
drag, startPoint x: 1086, startPoint y: 31, endPoint x: 1176, endPoint y: 37, distance: 90.4
click at [1176, 37] on div "TODOs - Description - B-V-5XPYYHH" at bounding box center [1178, 27] width 506 height 27
copy div "B-V-5XPYYHH"
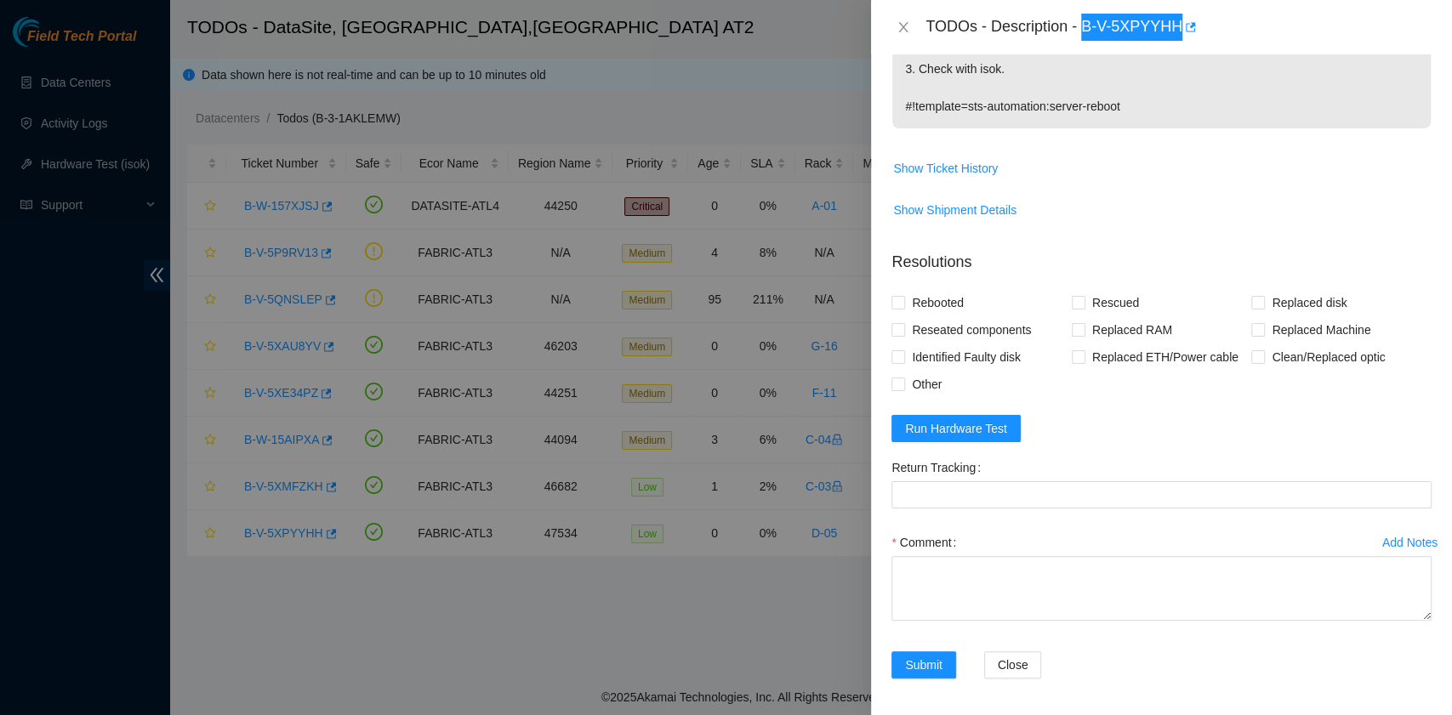
scroll to position [468, 0]
click at [949, 293] on span "Rebooted" at bounding box center [937, 301] width 65 height 27
click at [903, 295] on input "Rebooted" at bounding box center [897, 301] width 12 height 12
checkbox input "true"
click at [1099, 304] on span "Rescued" at bounding box center [1115, 301] width 60 height 27
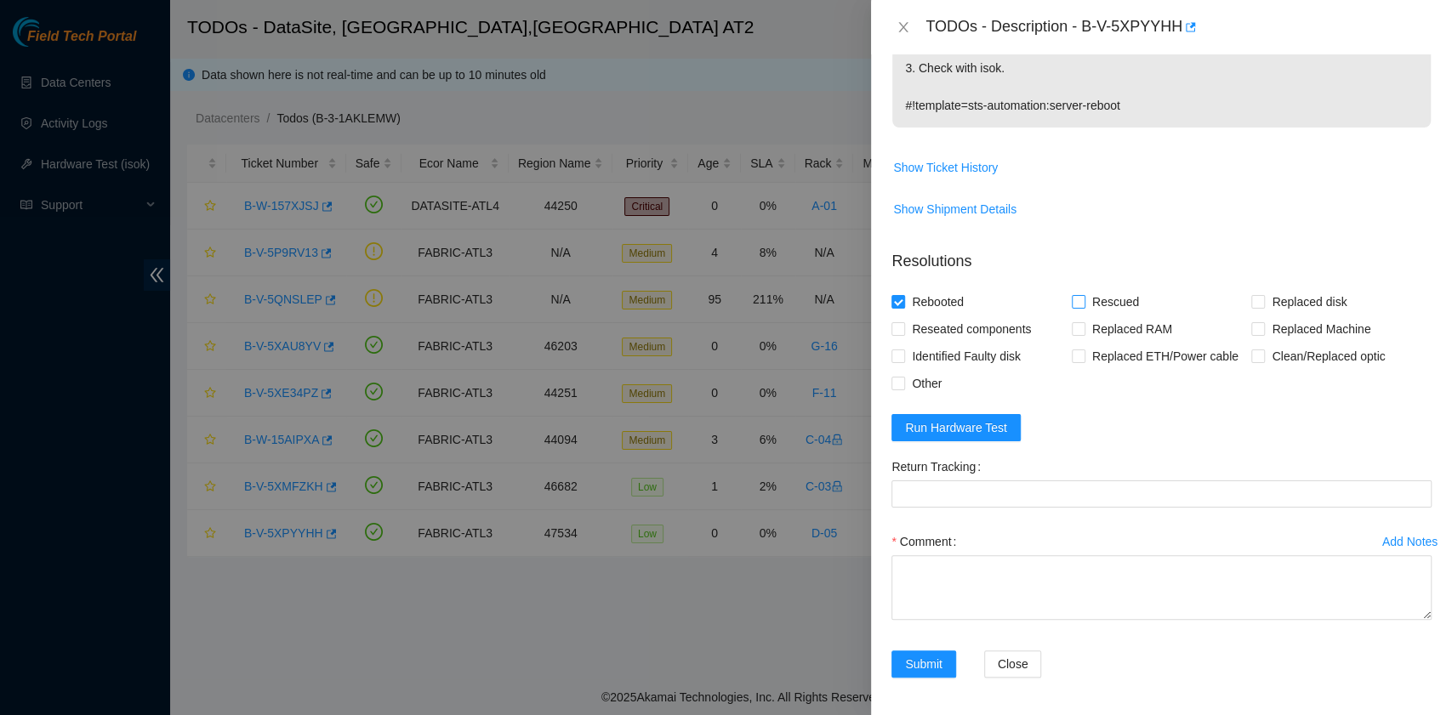
click at [1083, 304] on input "Rescued" at bounding box center [1078, 301] width 12 height 12
checkbox input "true"
click at [1031, 582] on textarea "Comment" at bounding box center [1161, 587] width 540 height 65
paste textarea "B-V-5XPYYHH rack# D-05 machine# 09 Rebooted. Rescued."
click at [981, 427] on span "Run Hardware Test" at bounding box center [956, 427] width 102 height 19
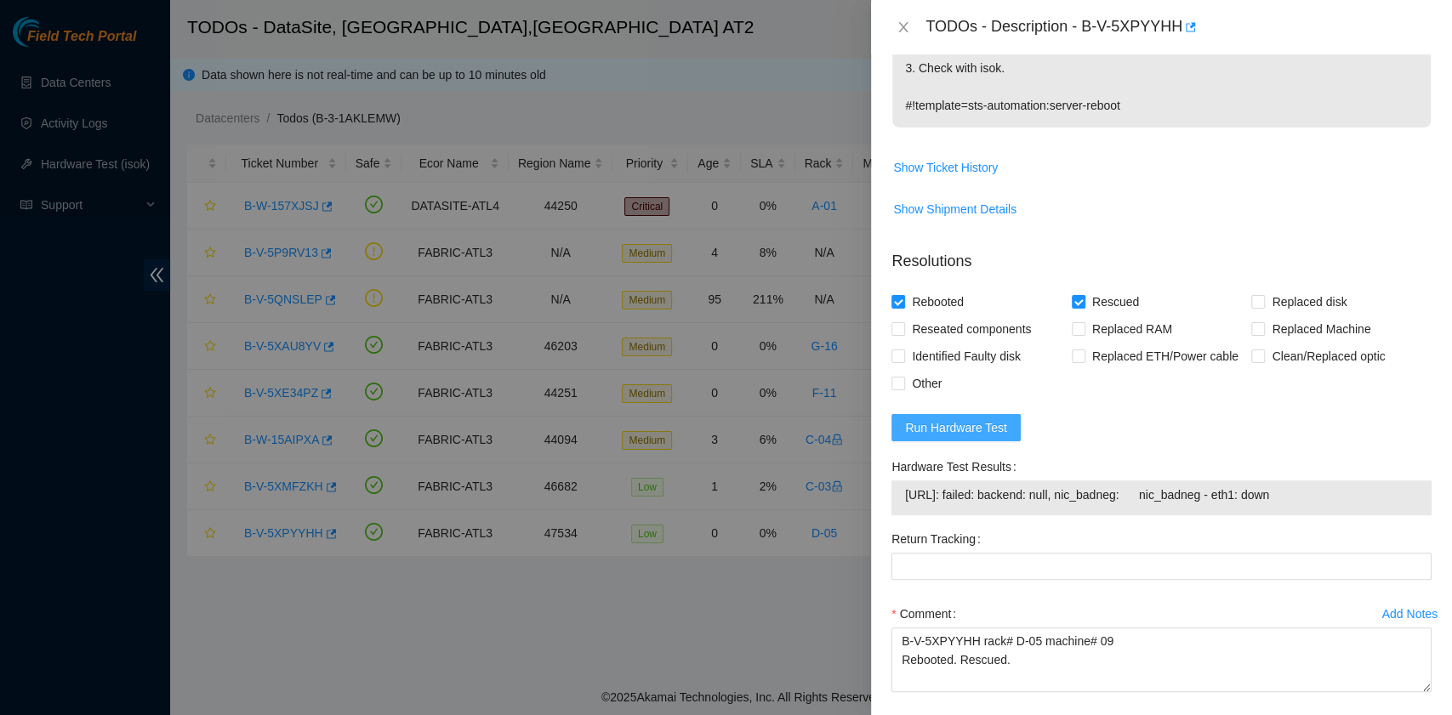
click at [985, 420] on span "Run Hardware Test" at bounding box center [956, 427] width 102 height 19
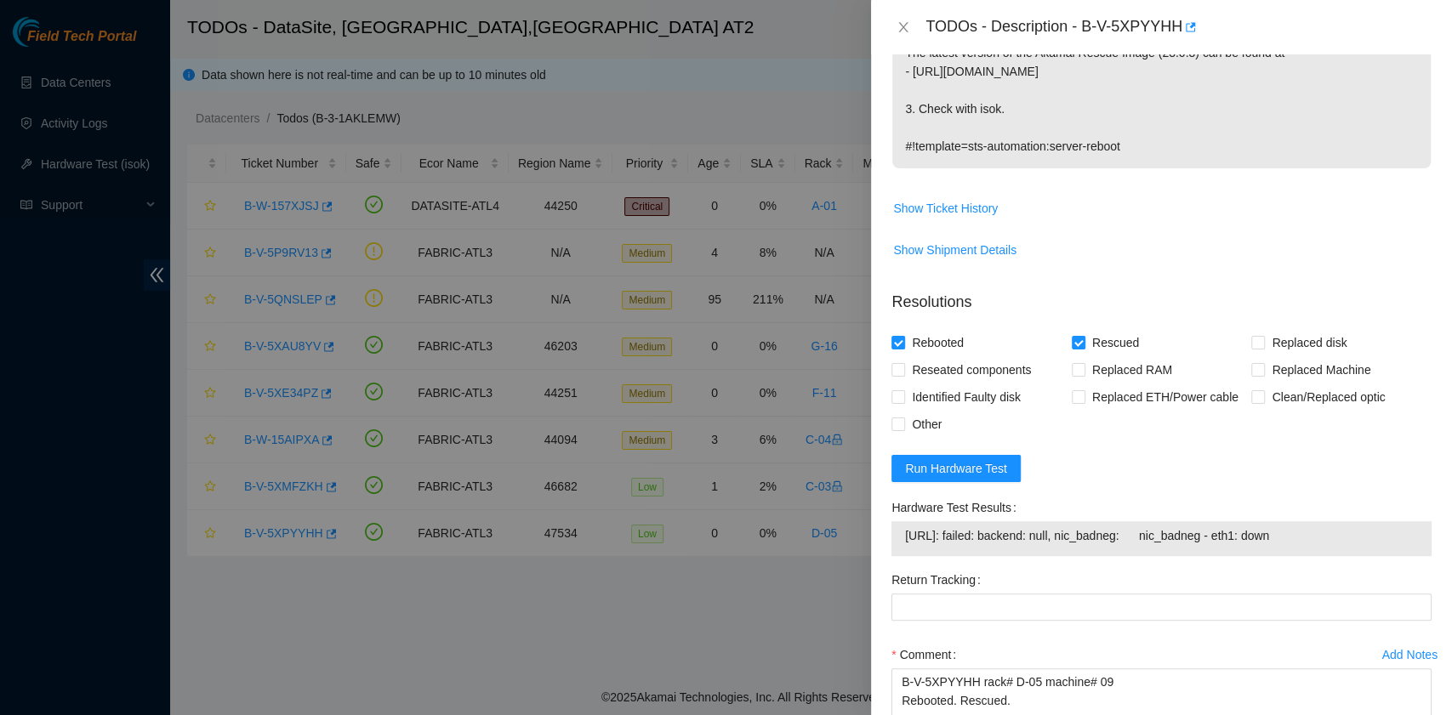
scroll to position [453, 0]
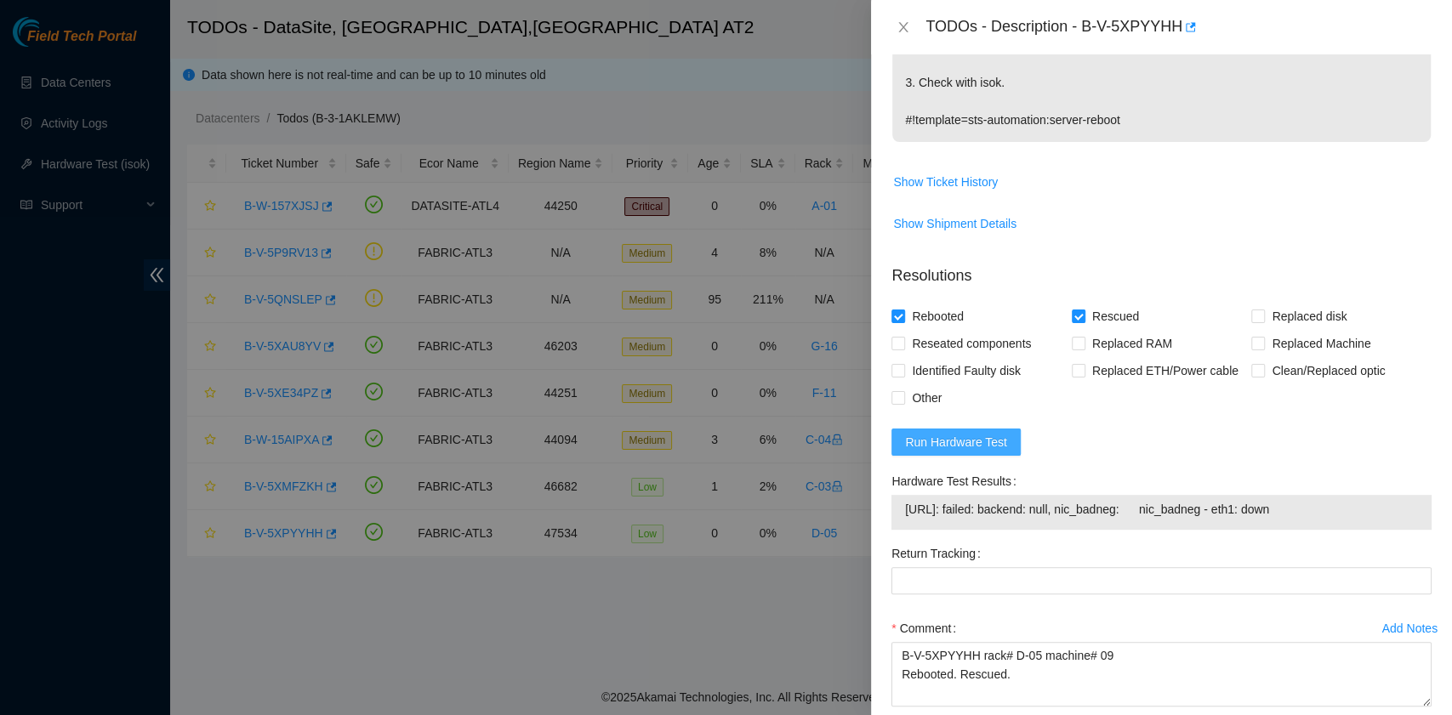
click at [953, 441] on span "Run Hardware Test" at bounding box center [956, 442] width 102 height 19
drag, startPoint x: 1051, startPoint y: 507, endPoint x: 876, endPoint y: 507, distance: 175.2
click at [876, 507] on div "Problem Type Hardware Sub Type Tier 1 Rack Number D-05 Machine Number 09 Serial…" at bounding box center [1161, 384] width 581 height 661
copy tbody "[URL]: passed: ok"
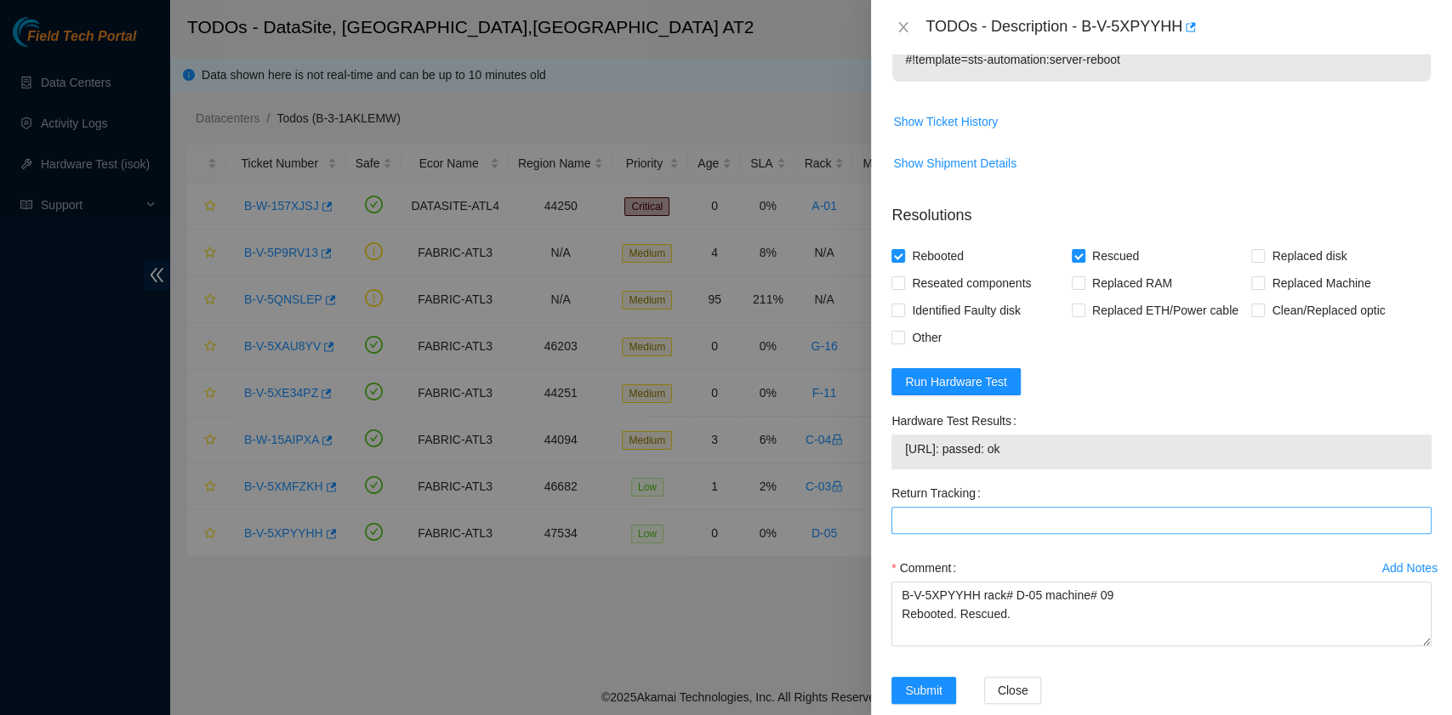
scroll to position [540, 0]
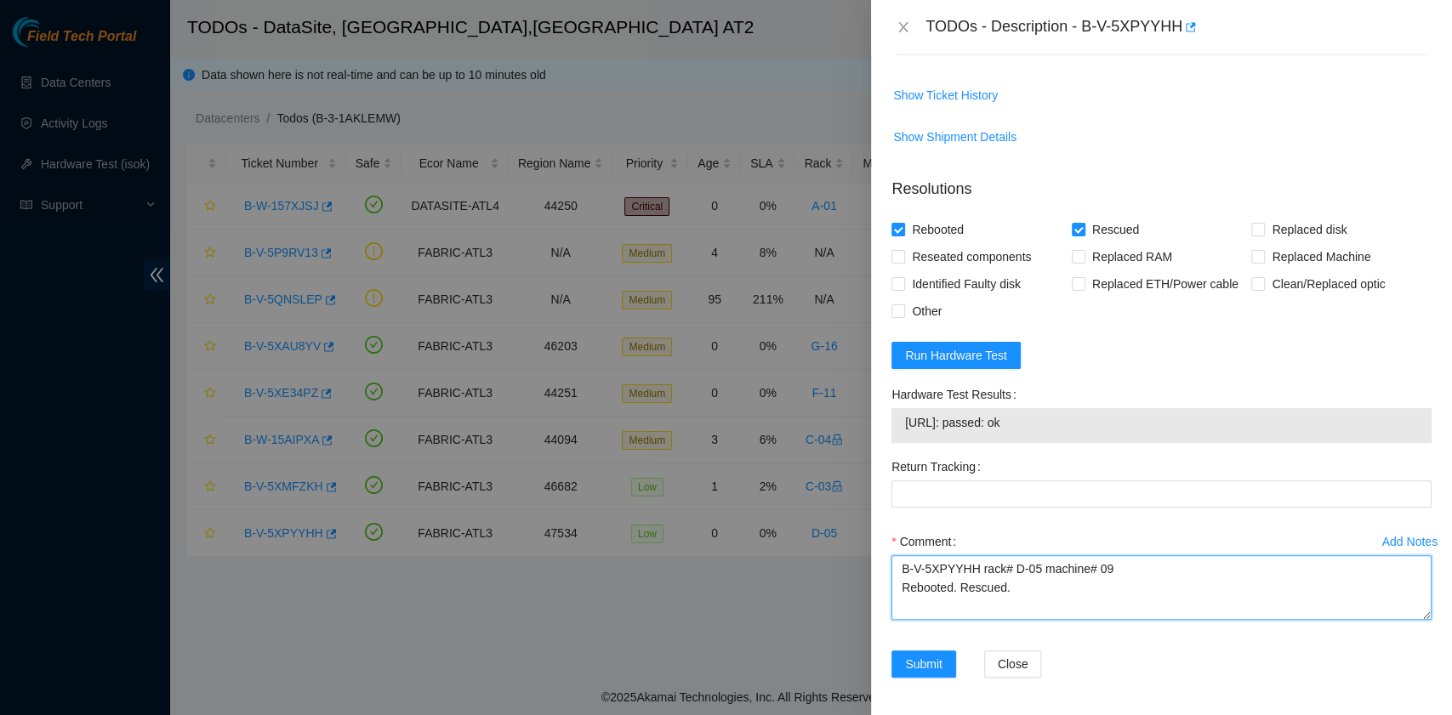
click at [978, 607] on textarea "B-V-5XPYYHH rack# D-05 machine# 09 Rebooted. Rescued." at bounding box center [1161, 587] width 540 height 65
paste textarea "[URL]: passed: ok"
type textarea "B-V-5XPYYHH rack# D-05 machine# 09 Rebooted. Rescued. [URL]: passed: ok"
click at [936, 660] on span "Submit" at bounding box center [923, 664] width 37 height 19
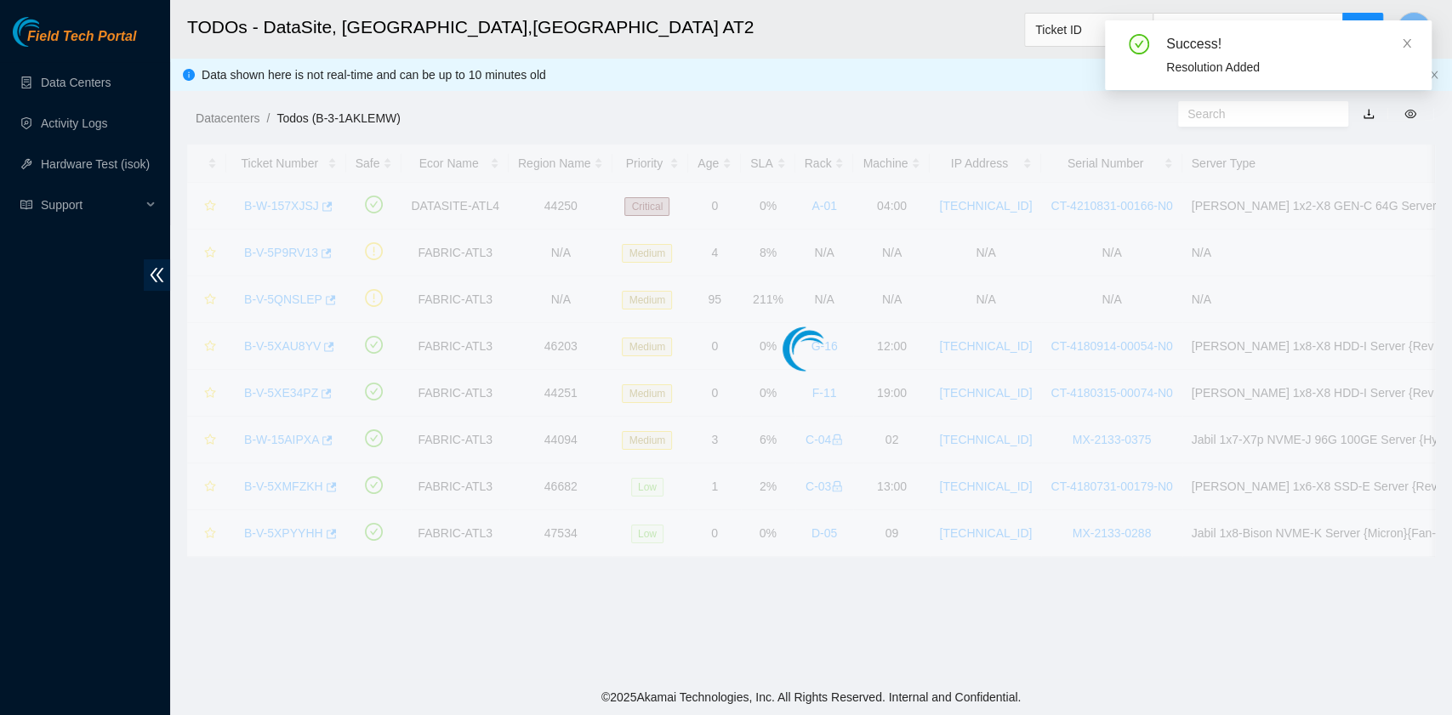
scroll to position [431, 0]
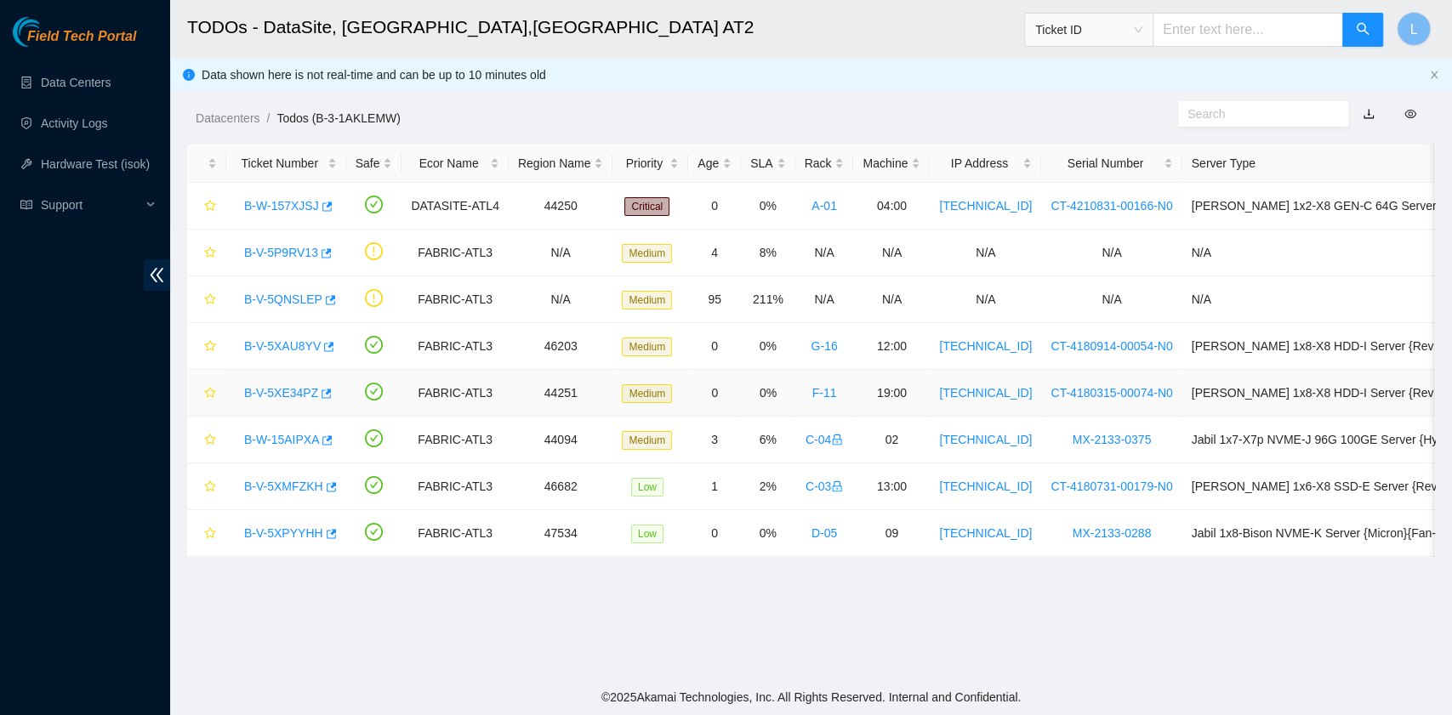
click at [300, 390] on link "B-V-5XE34PZ" at bounding box center [281, 393] width 74 height 14
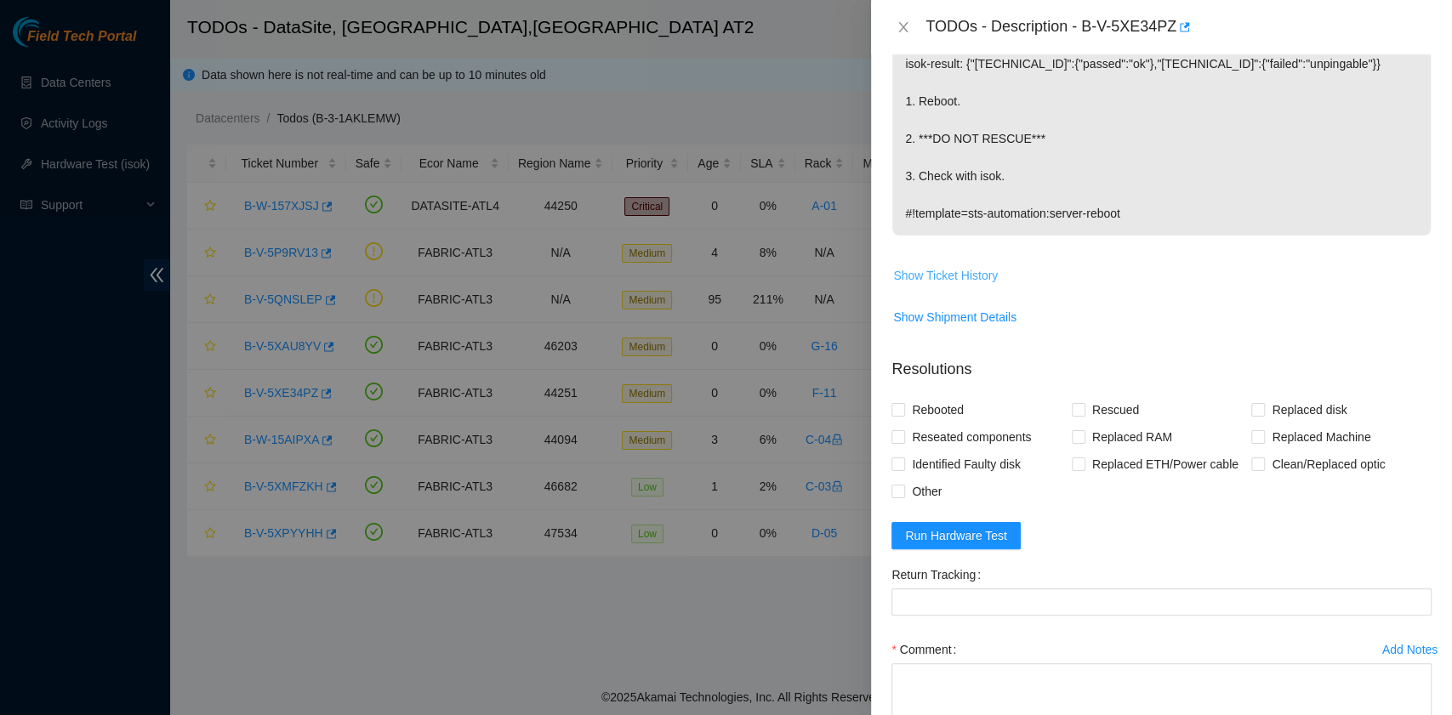
scroll to position [340, 0]
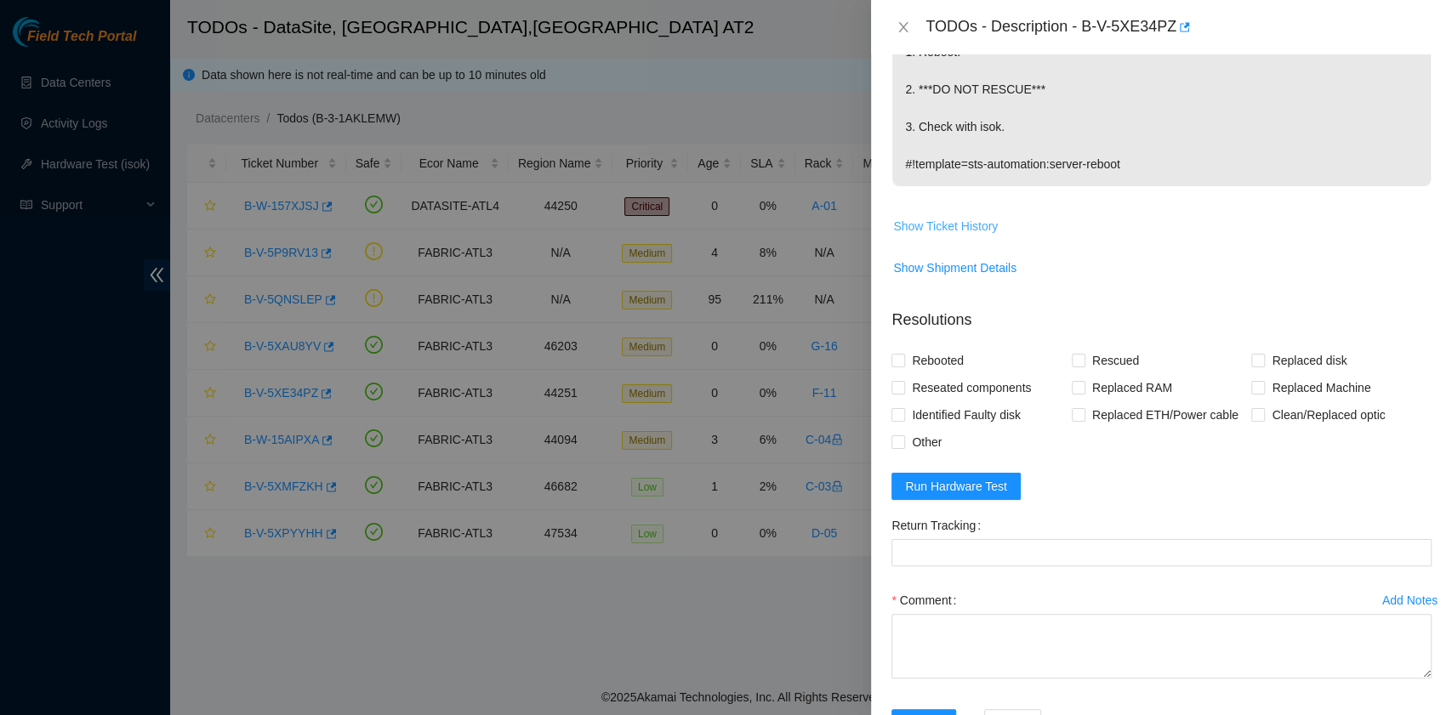
click at [984, 218] on span "Show Ticket History" at bounding box center [945, 226] width 105 height 19
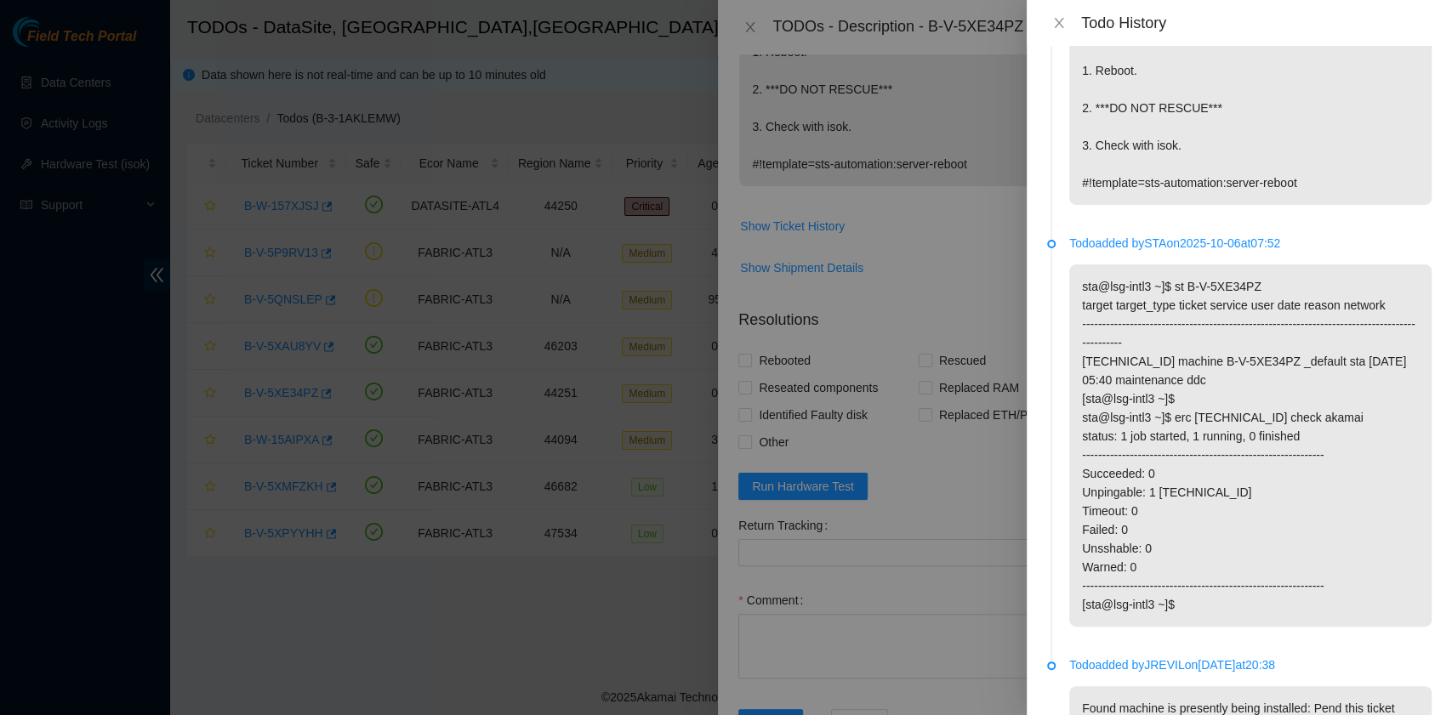
scroll to position [0, 0]
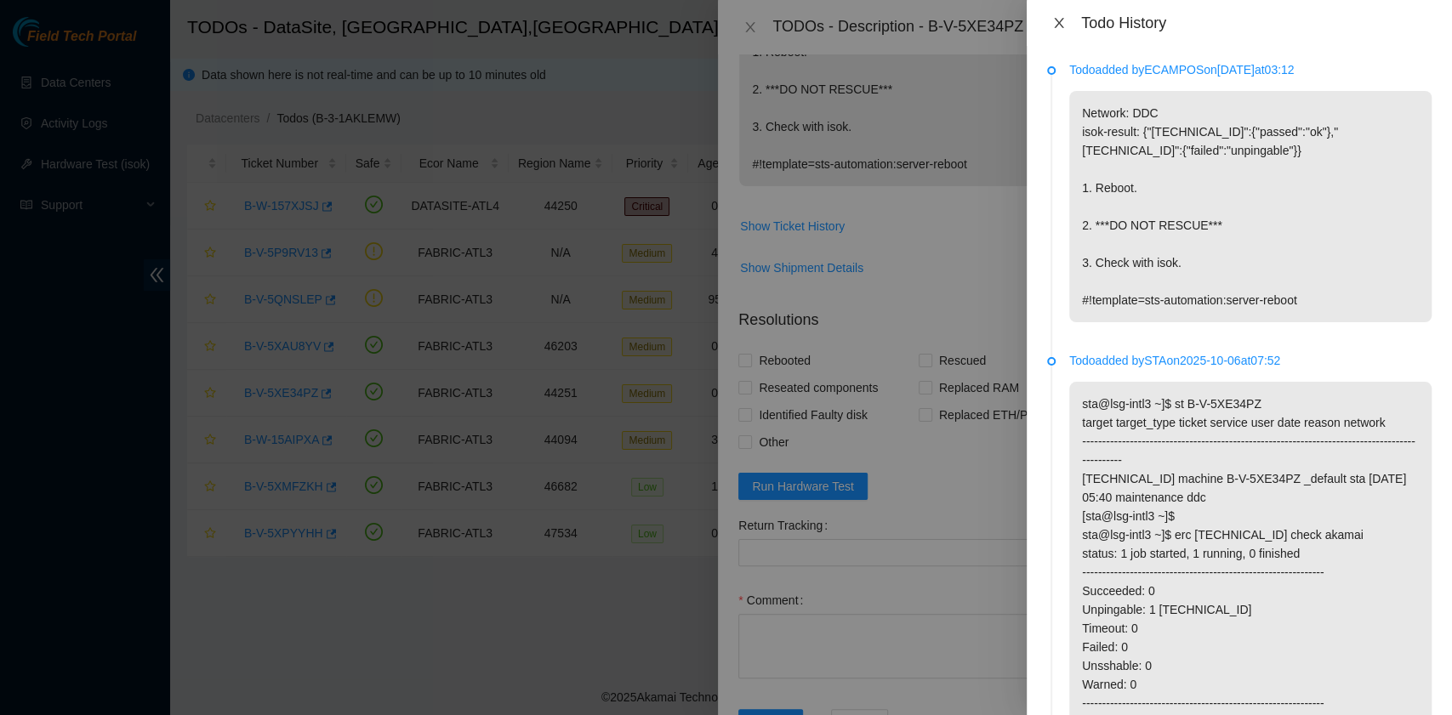
click at [1061, 16] on icon "close" at bounding box center [1059, 23] width 14 height 14
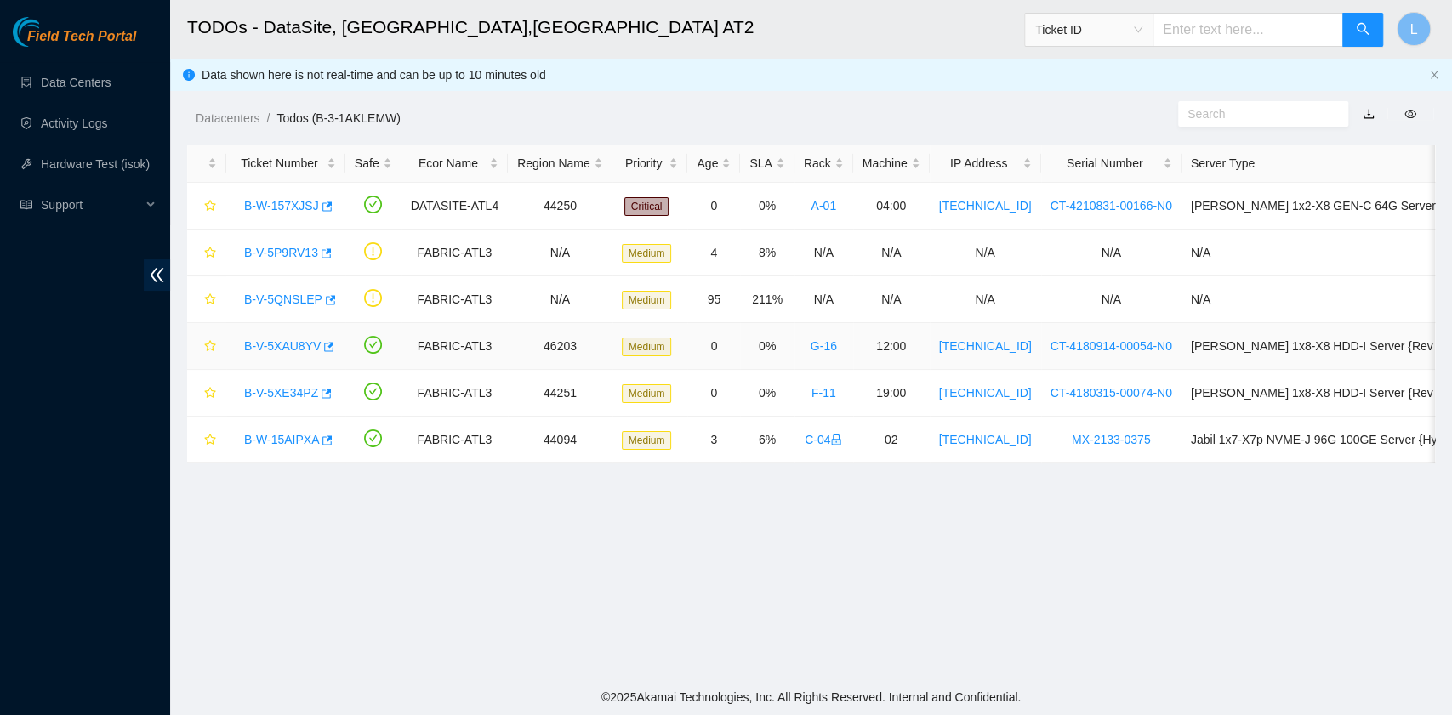
click at [297, 345] on link "B-V-5XAU8YV" at bounding box center [282, 346] width 77 height 14
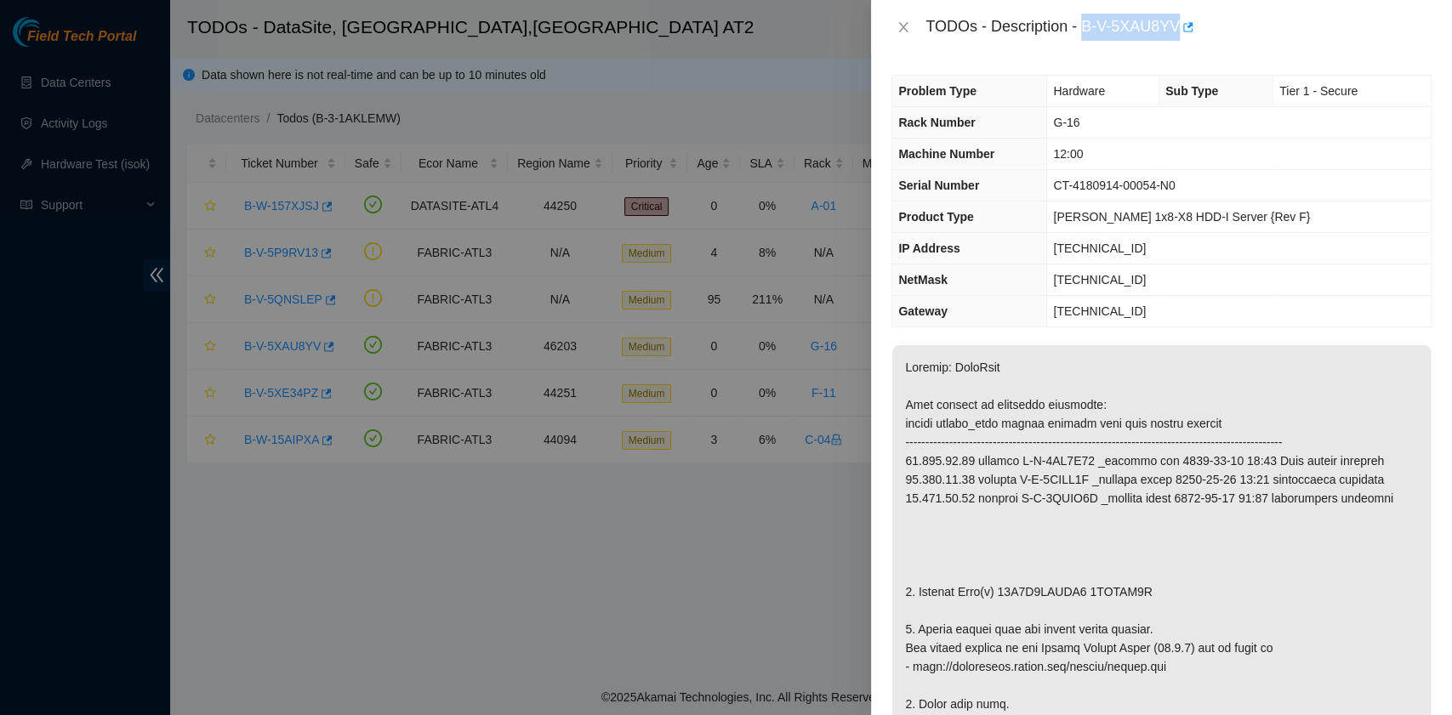
drag, startPoint x: 1082, startPoint y: 28, endPoint x: 1175, endPoint y: 36, distance: 93.9
click at [1175, 36] on div "TODOs - Description - B-V-5XAU8YV" at bounding box center [1178, 27] width 506 height 27
copy div "B-V-5XAU8YV"
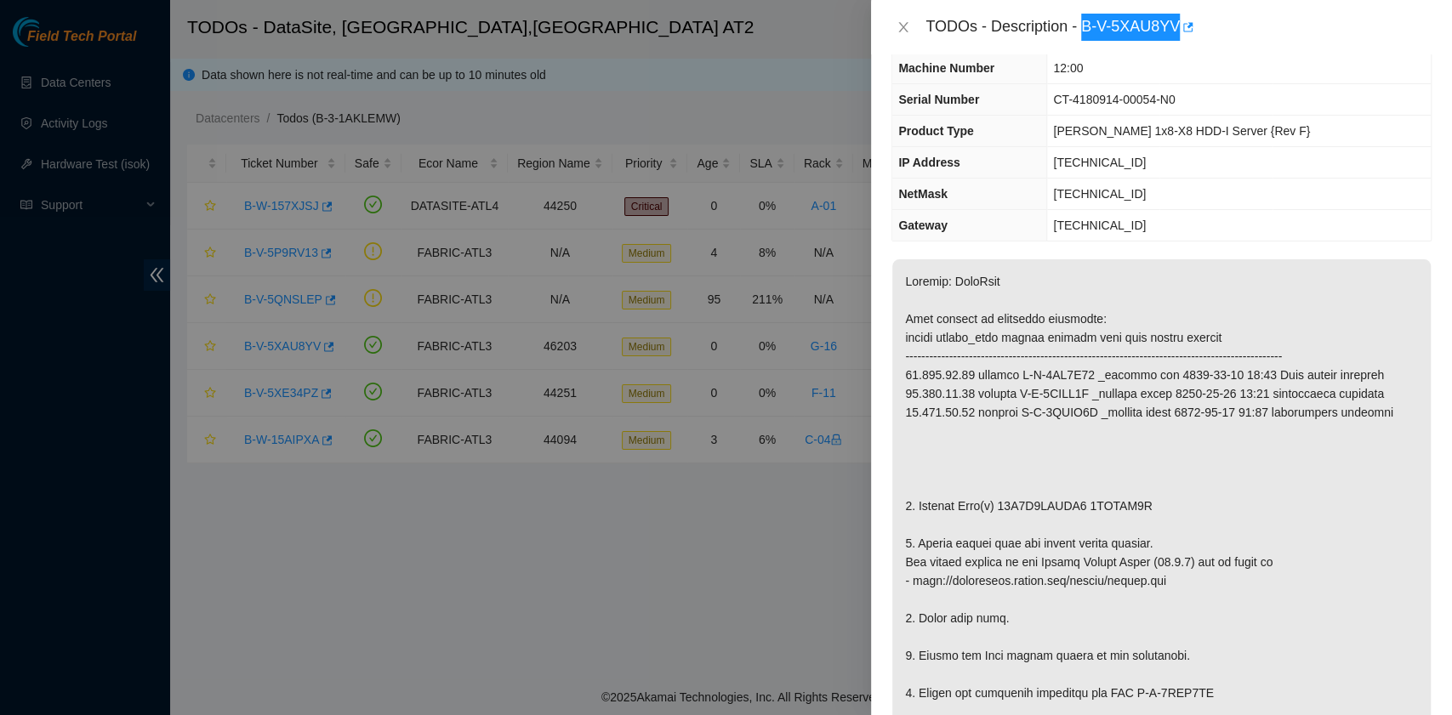
scroll to position [113, 0]
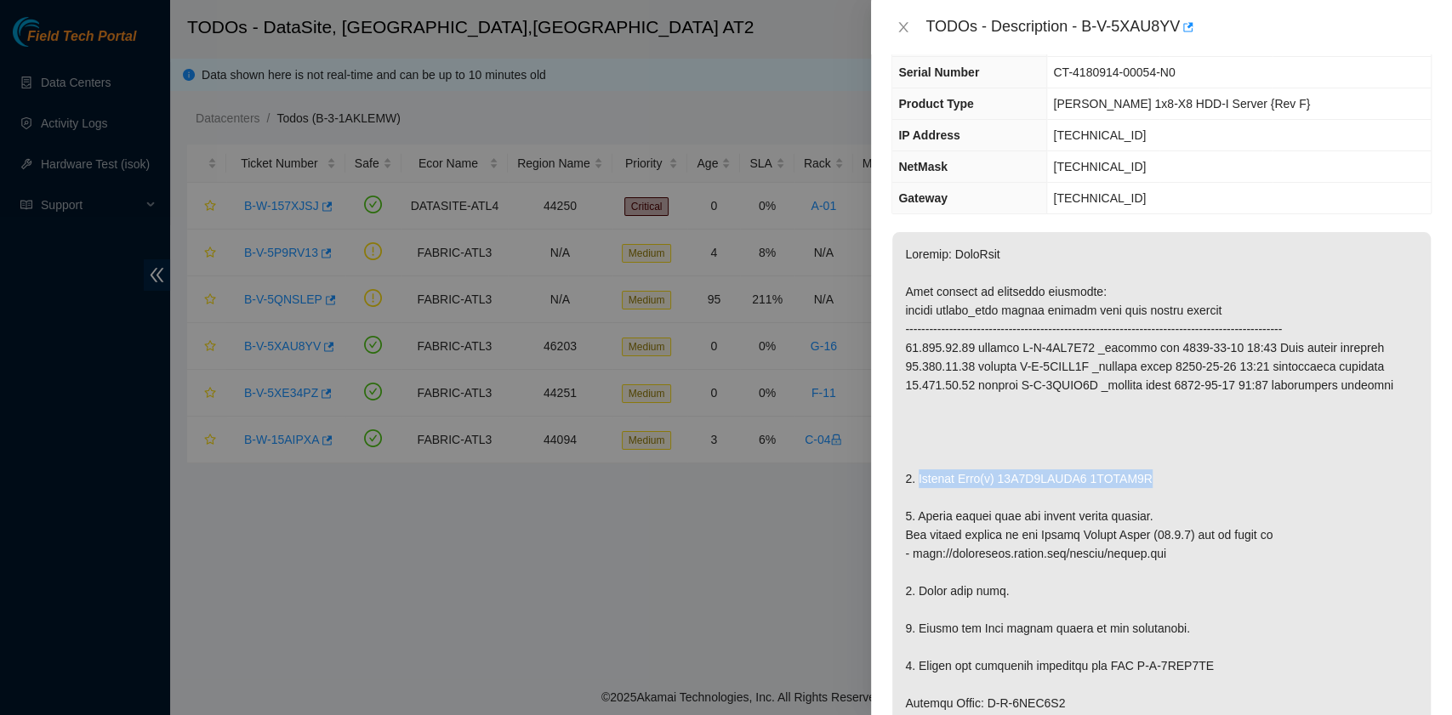
drag, startPoint x: 917, startPoint y: 475, endPoint x: 1138, endPoint y: 475, distance: 221.1
click at [1138, 475] on p at bounding box center [1161, 703] width 538 height 942
copy p "Replace Disk(s) 15S0A0LPFTR6 0DGDVR4F"
click at [1146, 554] on p at bounding box center [1161, 703] width 538 height 942
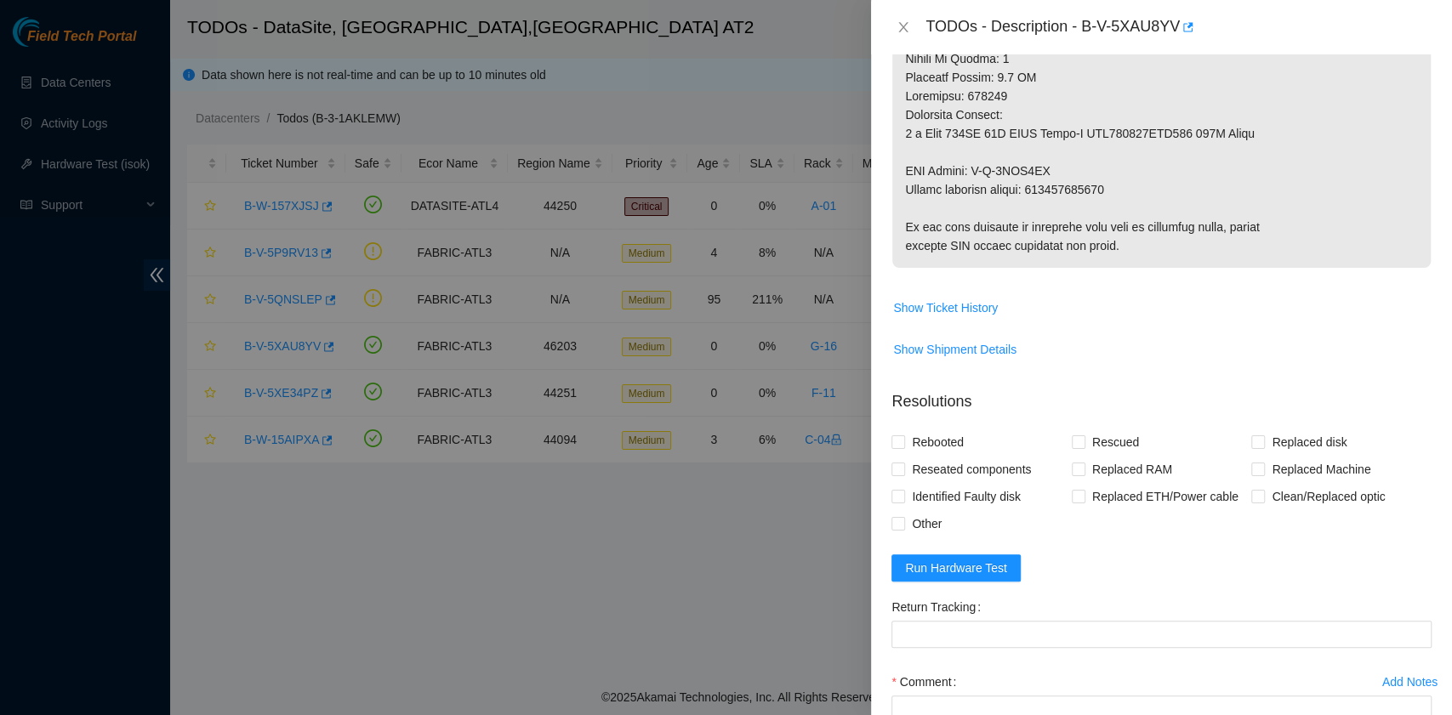
scroll to position [1021, 0]
click at [978, 305] on span "Show Ticket History" at bounding box center [945, 307] width 105 height 19
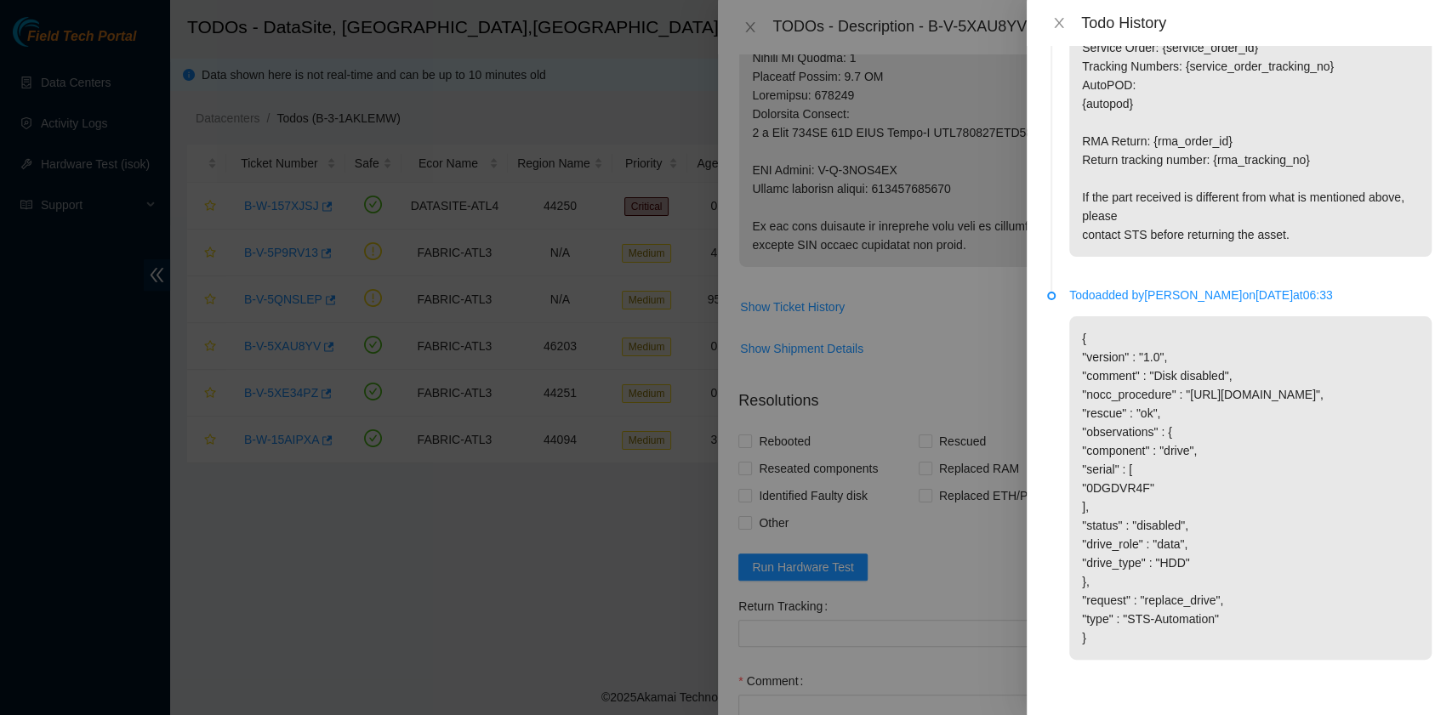
scroll to position [2068, 0]
click at [1061, 20] on icon "close" at bounding box center [1058, 23] width 9 height 10
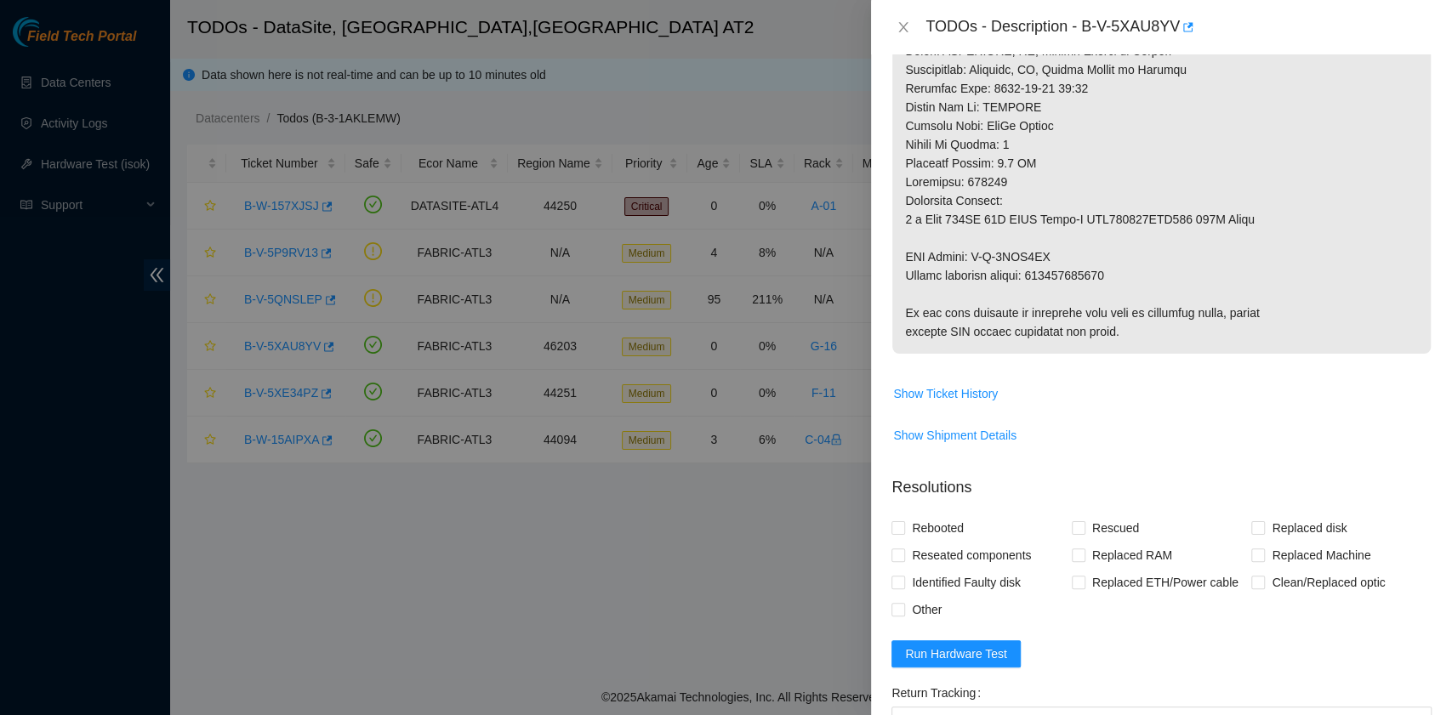
scroll to position [907, 0]
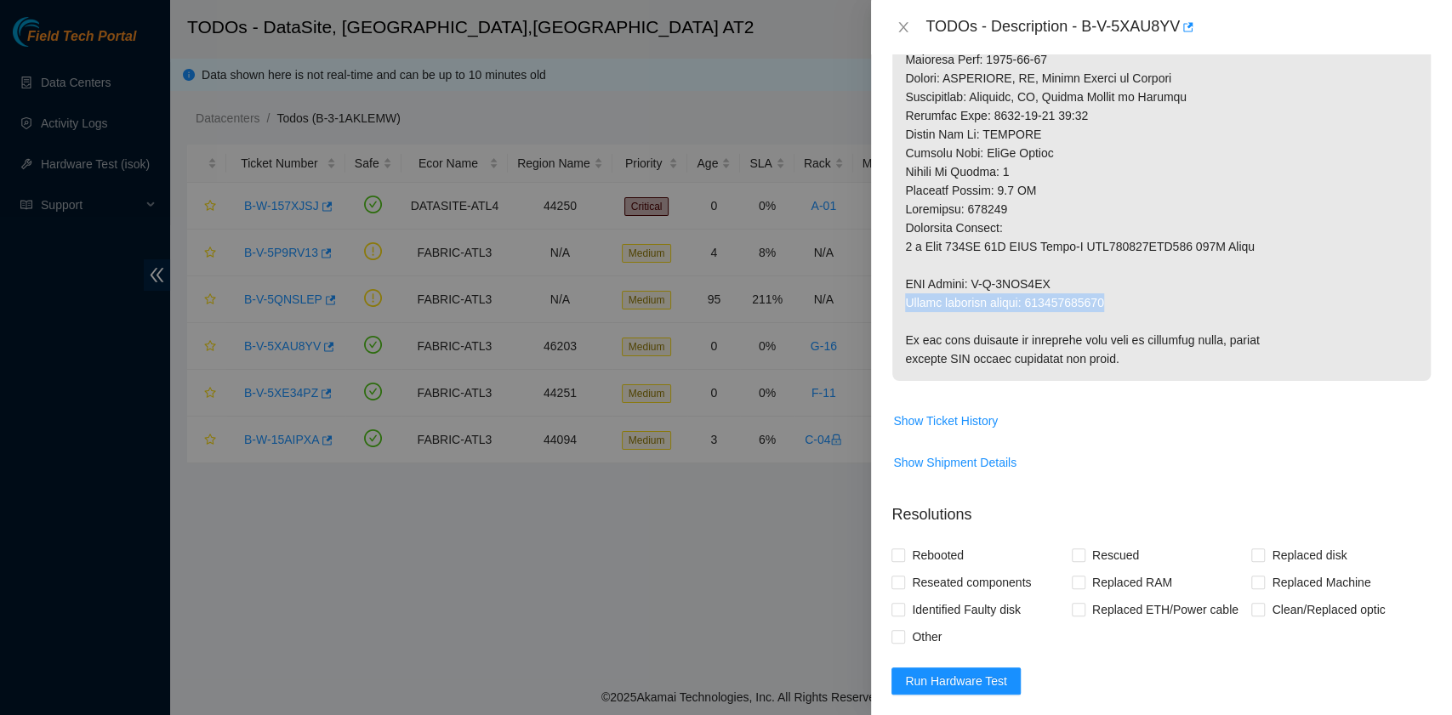
drag, startPoint x: 905, startPoint y: 299, endPoint x: 1121, endPoint y: 301, distance: 216.0
copy p "Return tracking number: 450826222019"
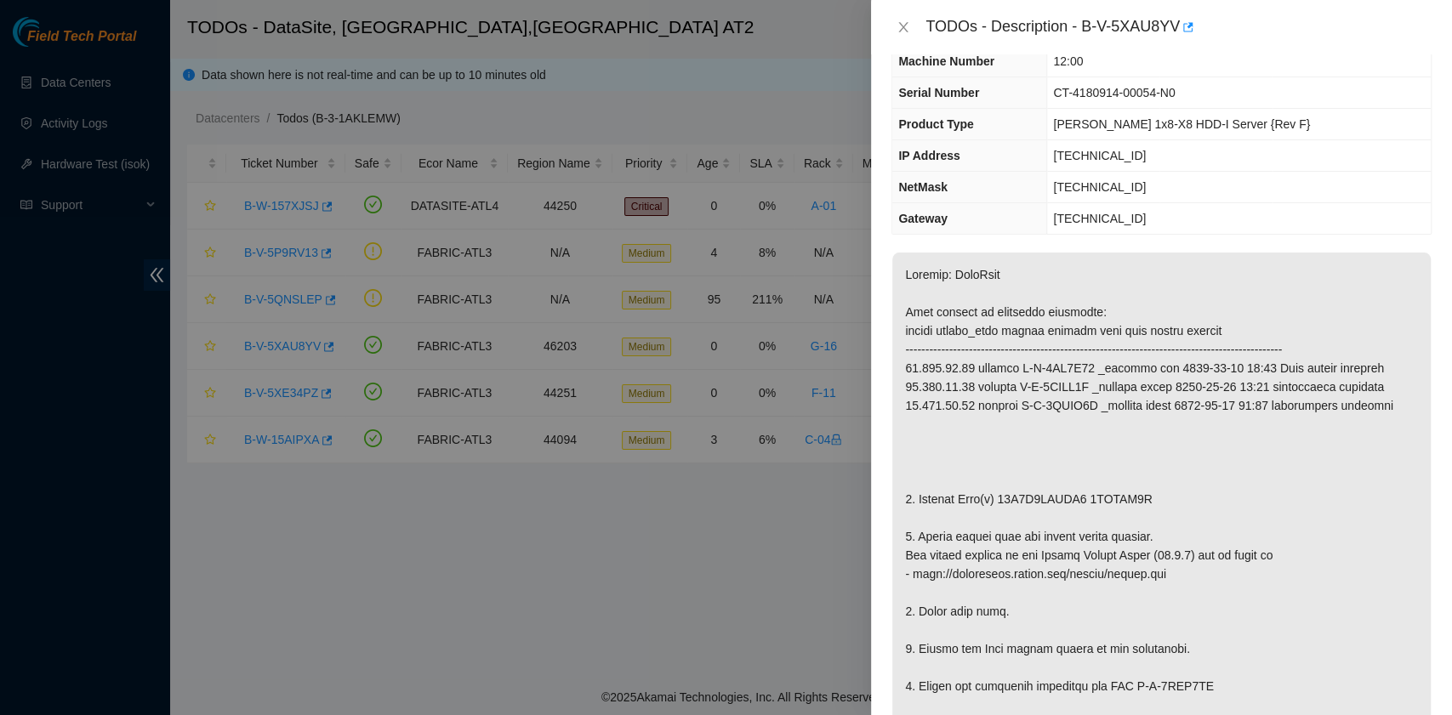
scroll to position [0, 0]
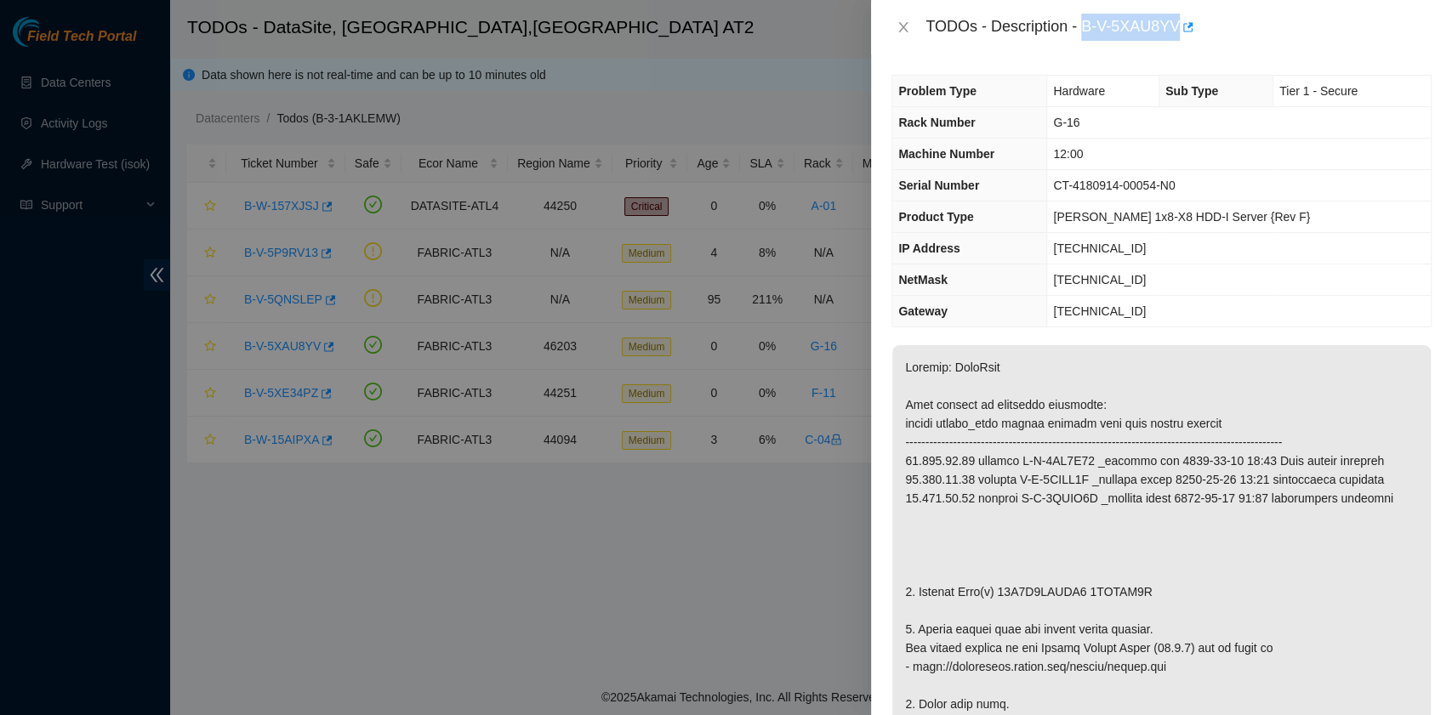
drag, startPoint x: 1083, startPoint y: 26, endPoint x: 1179, endPoint y: 32, distance: 95.5
click at [1179, 32] on div "TODOs - Description - B-V-5XAU8YV" at bounding box center [1178, 27] width 506 height 27
copy div "B-V-5XAU8YV"
drag, startPoint x: 999, startPoint y: 586, endPoint x: 1074, endPoint y: 590, distance: 75.0
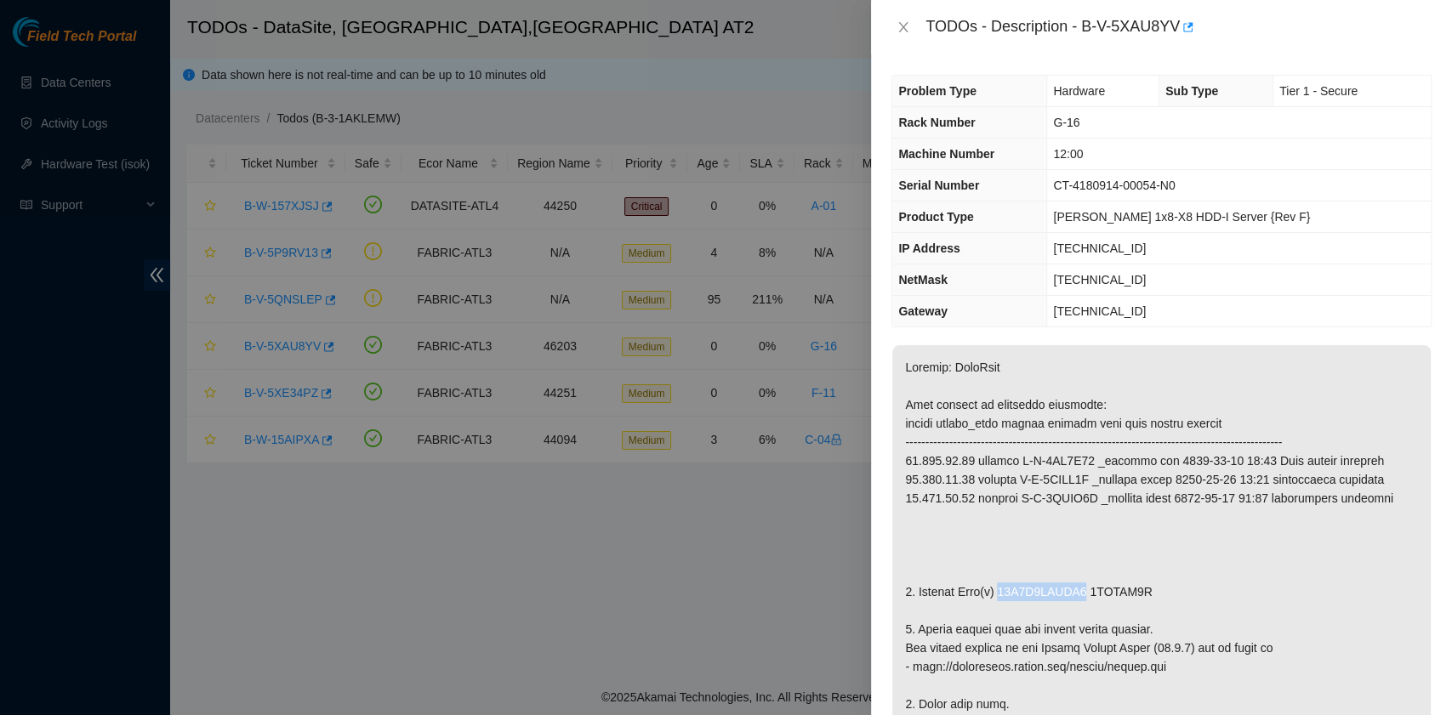
copy p "15S0A0LPFTR6"
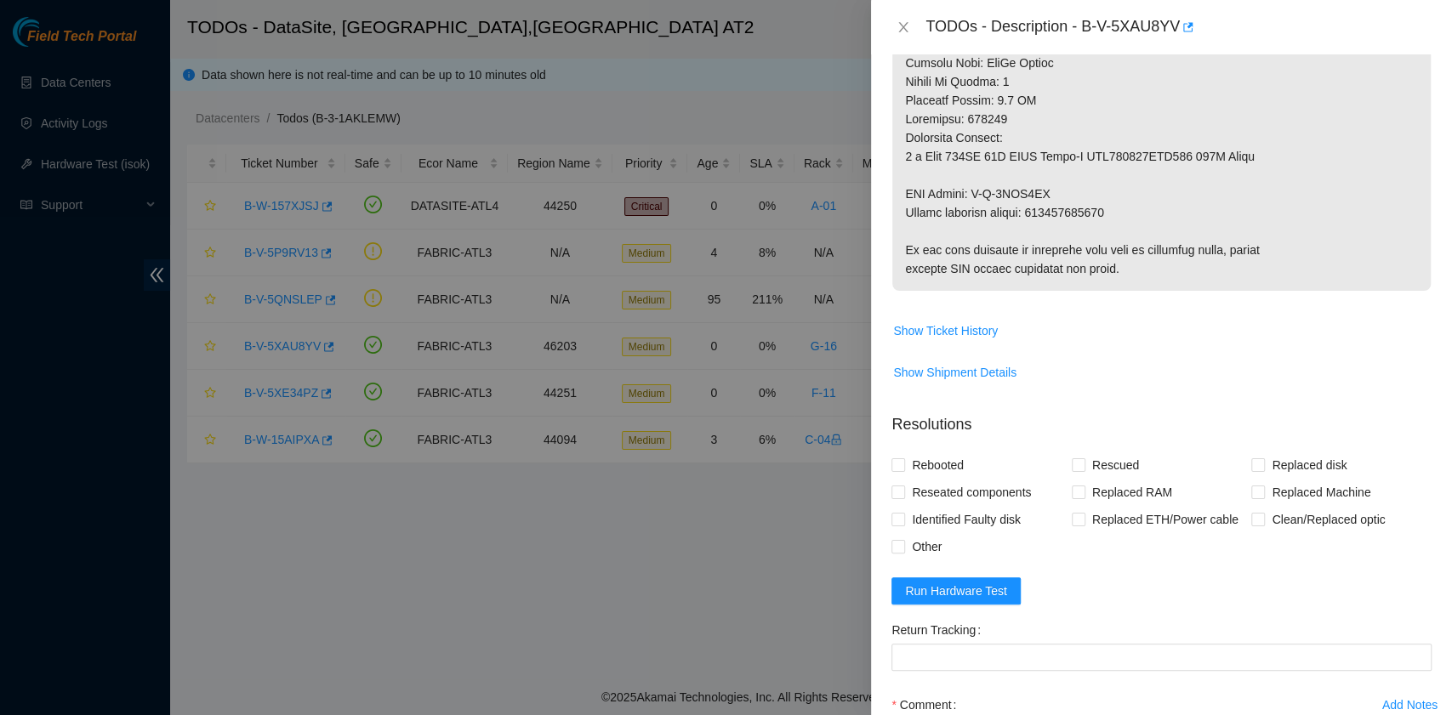
scroll to position [1021, 0]
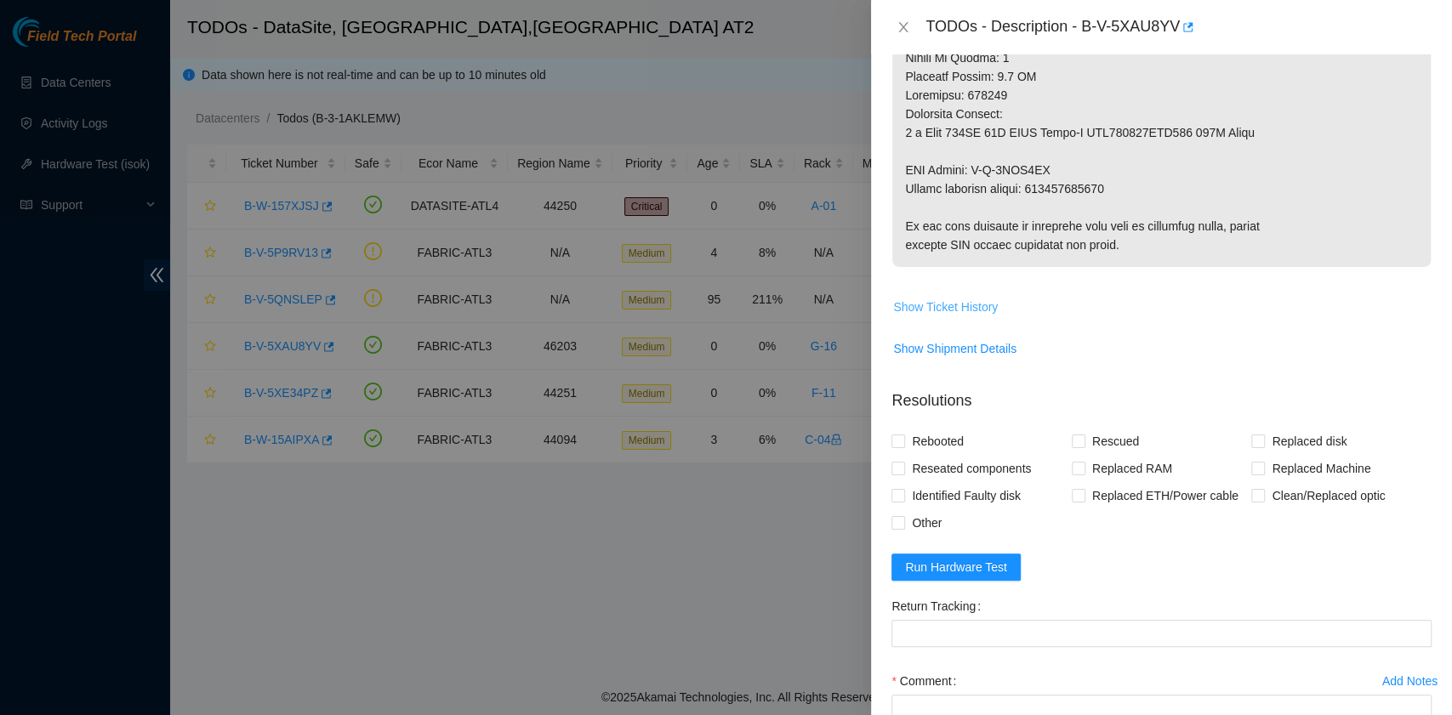
click at [973, 310] on span "Show Ticket History" at bounding box center [945, 307] width 105 height 19
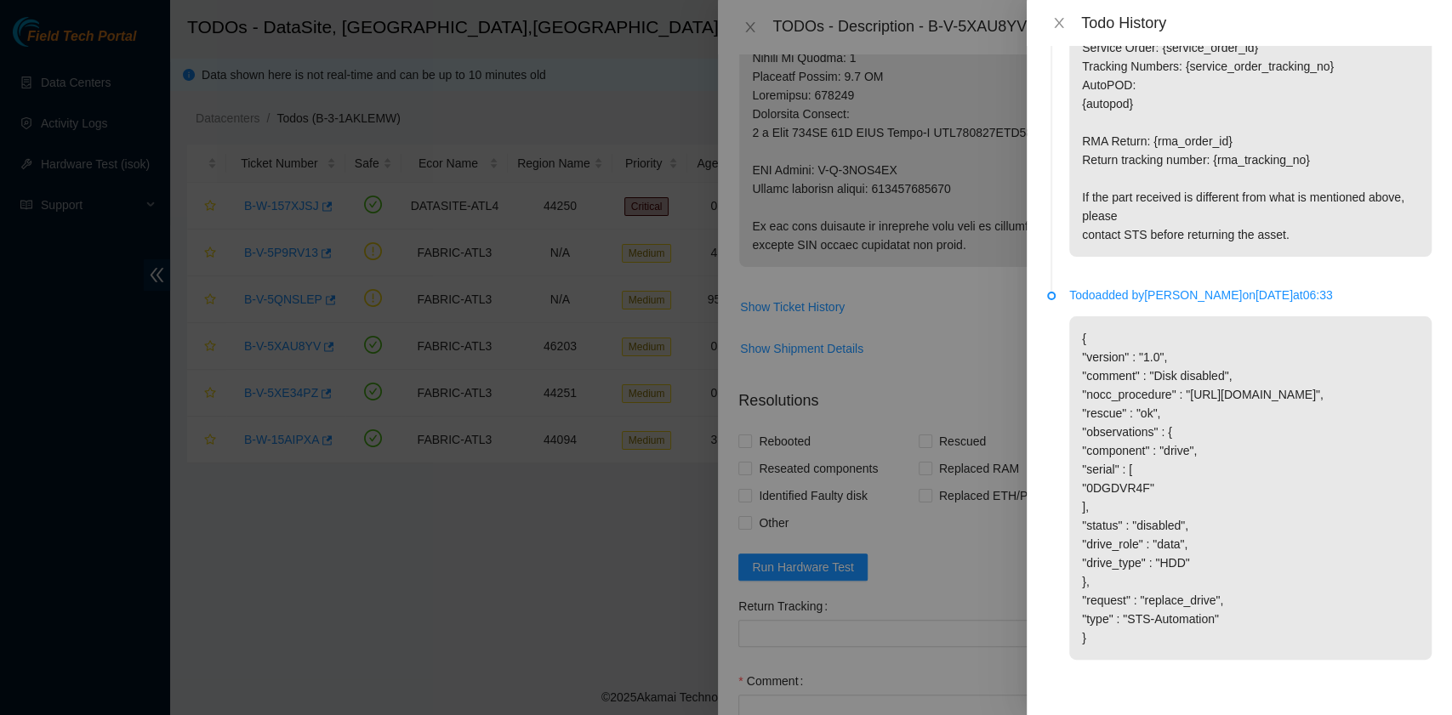
scroll to position [2068, 0]
click at [1061, 15] on button "Close" at bounding box center [1059, 23] width 24 height 16
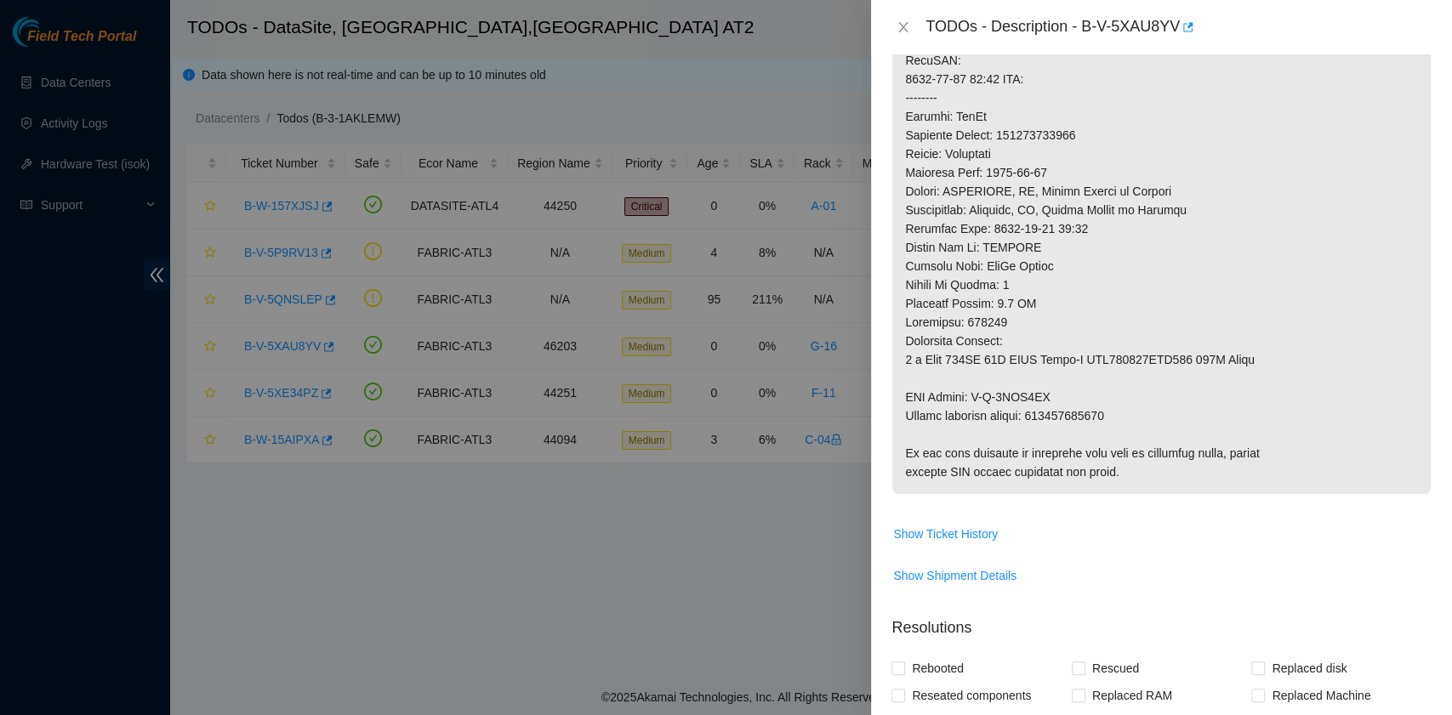
scroll to position [1160, 0]
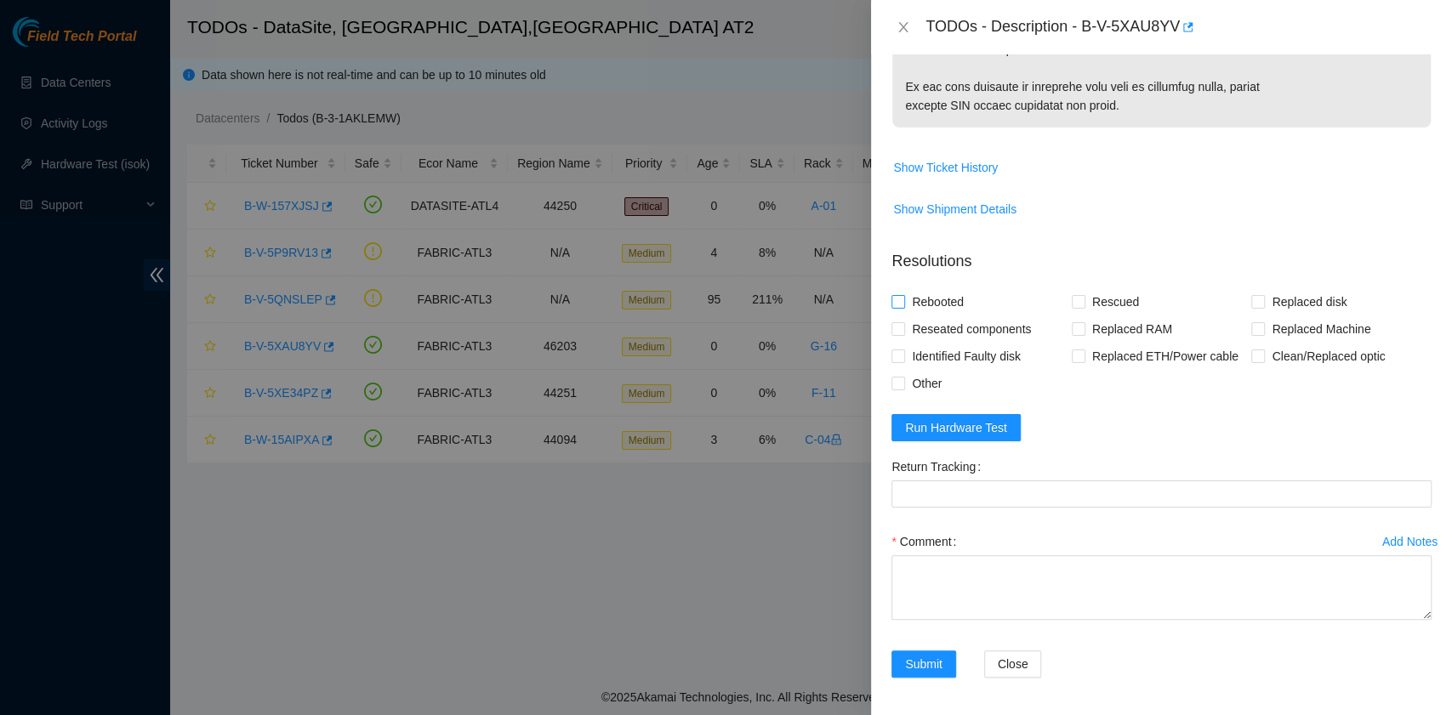
click at [953, 306] on span "Rebooted" at bounding box center [937, 301] width 65 height 27
click at [903, 306] on input "Rebooted" at bounding box center [897, 301] width 12 height 12
checkbox input "true"
click at [1251, 295] on input "Replaced disk" at bounding box center [1257, 301] width 12 height 12
checkbox input "true"
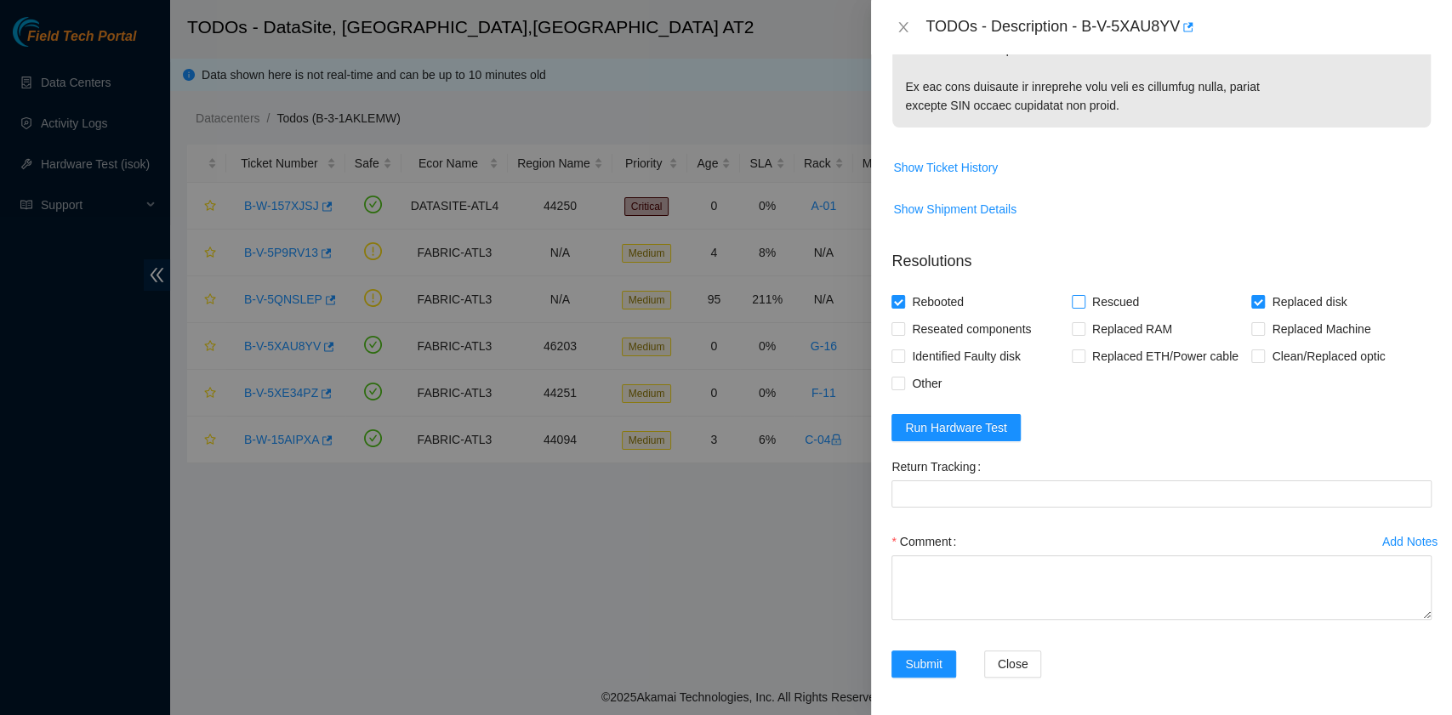
click at [1114, 295] on span "Rescued" at bounding box center [1115, 301] width 60 height 27
click at [1083, 295] on input "Rescued" at bounding box center [1078, 301] width 12 height 12
checkbox input "true"
click at [930, 587] on textarea "Comment" at bounding box center [1161, 587] width 540 height 65
paste textarea "B-V-5XAU8YV rack# G-16 machine# 12:00 Replaced disk(s): 15S0A0LPFTR6 with repla…"
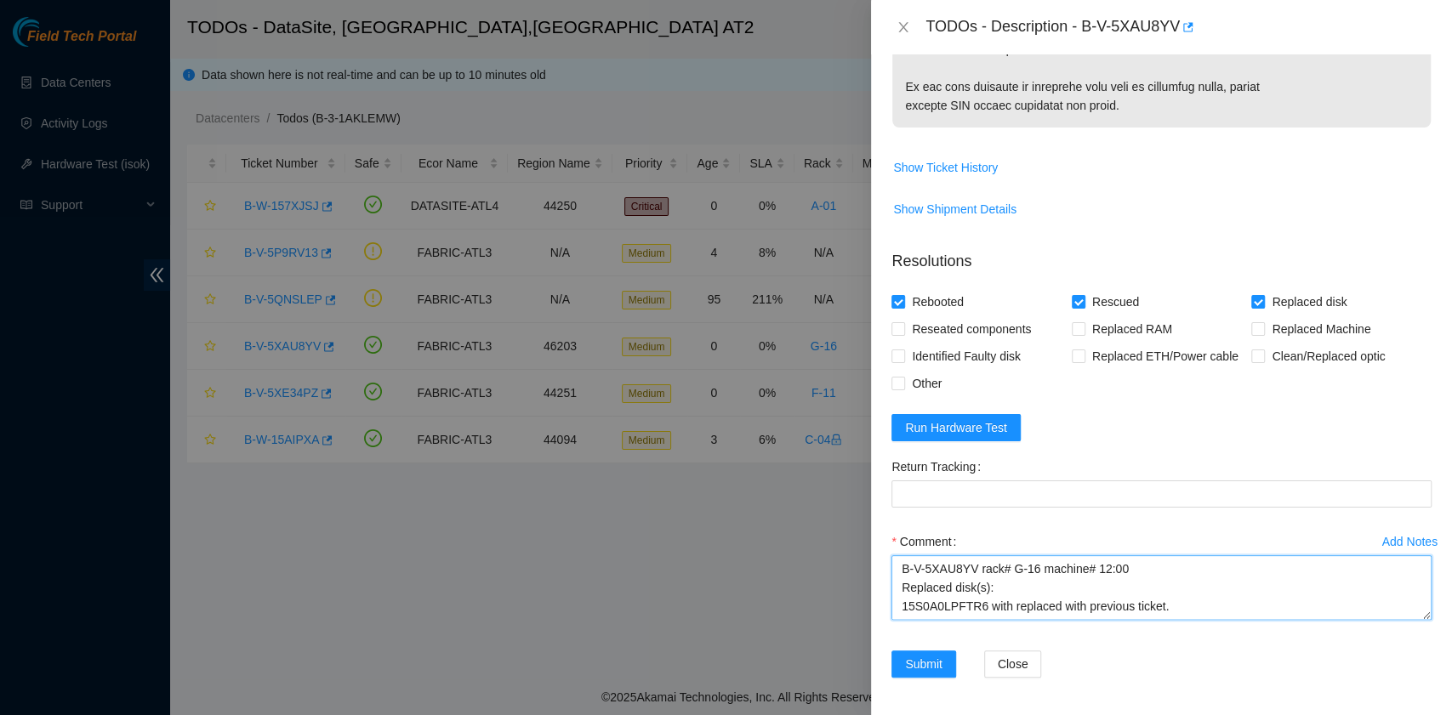
scroll to position [51, 0]
drag, startPoint x: 1121, startPoint y: 594, endPoint x: 1034, endPoint y: 594, distance: 86.7
click at [1034, 594] on textarea "B-V-5XAU8YV rack# G-16 machine# 12:00 Replaced disk(s): 15S0A0LPFTR6 with repla…" at bounding box center [1161, 587] width 540 height 65
type textarea "B-V-5XAU8YV rack# G-16 machine# 12:00 Replaced disk(s): 15S0A0LPFTR6 with repla…"
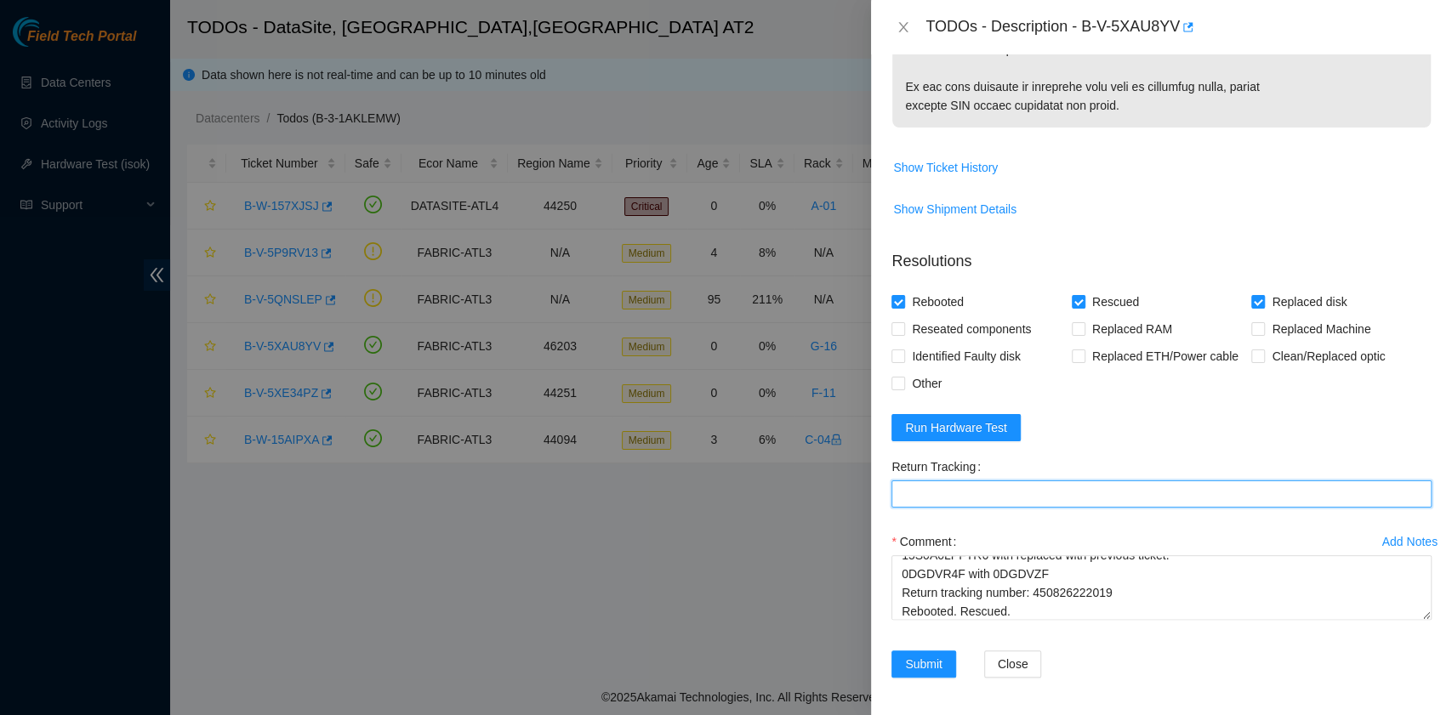
click at [968, 481] on Tracking "Return Tracking" at bounding box center [1161, 494] width 540 height 27
paste Tracking "450826222019"
type Tracking "450826222019"
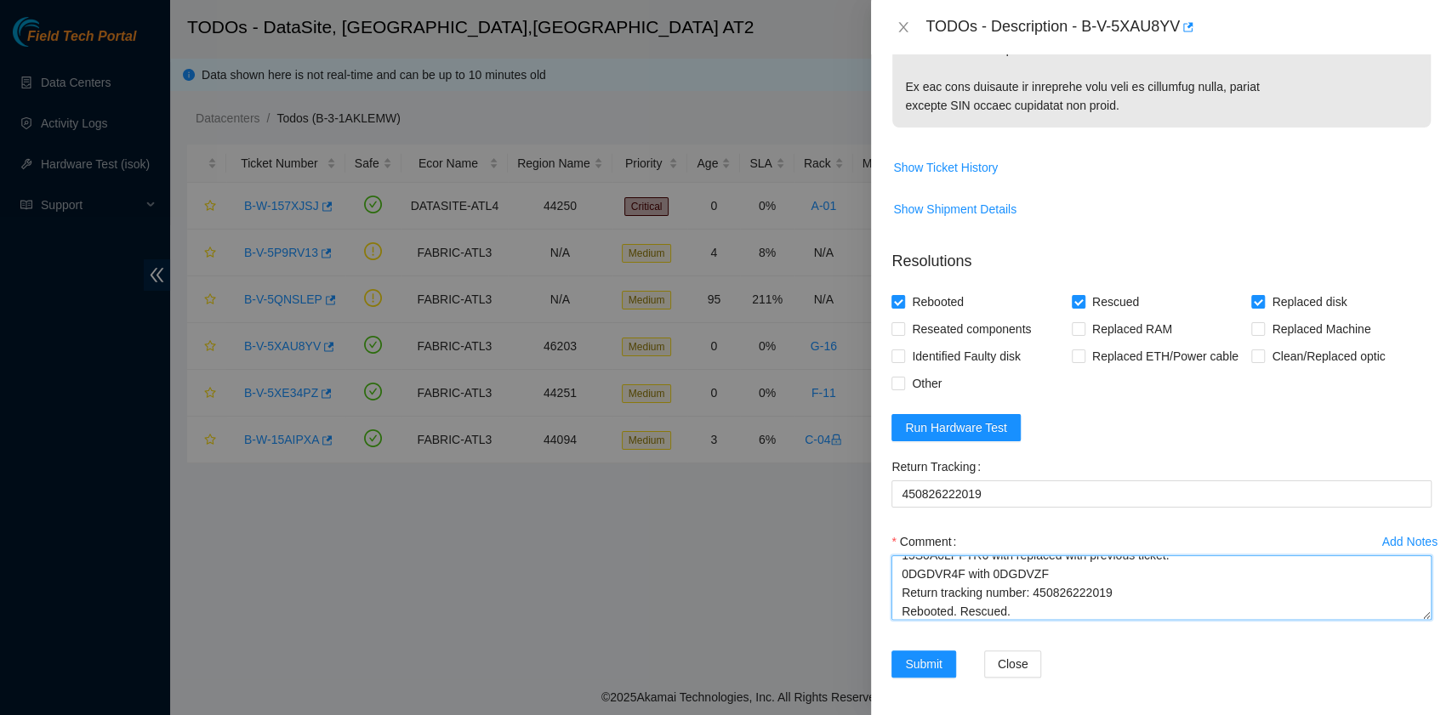
click at [1031, 606] on textarea "B-V-5XAU8YV rack# G-16 machine# 12:00 Replaced disk(s): 15S0A0LPFTR6 with repla…" at bounding box center [1161, 587] width 540 height 65
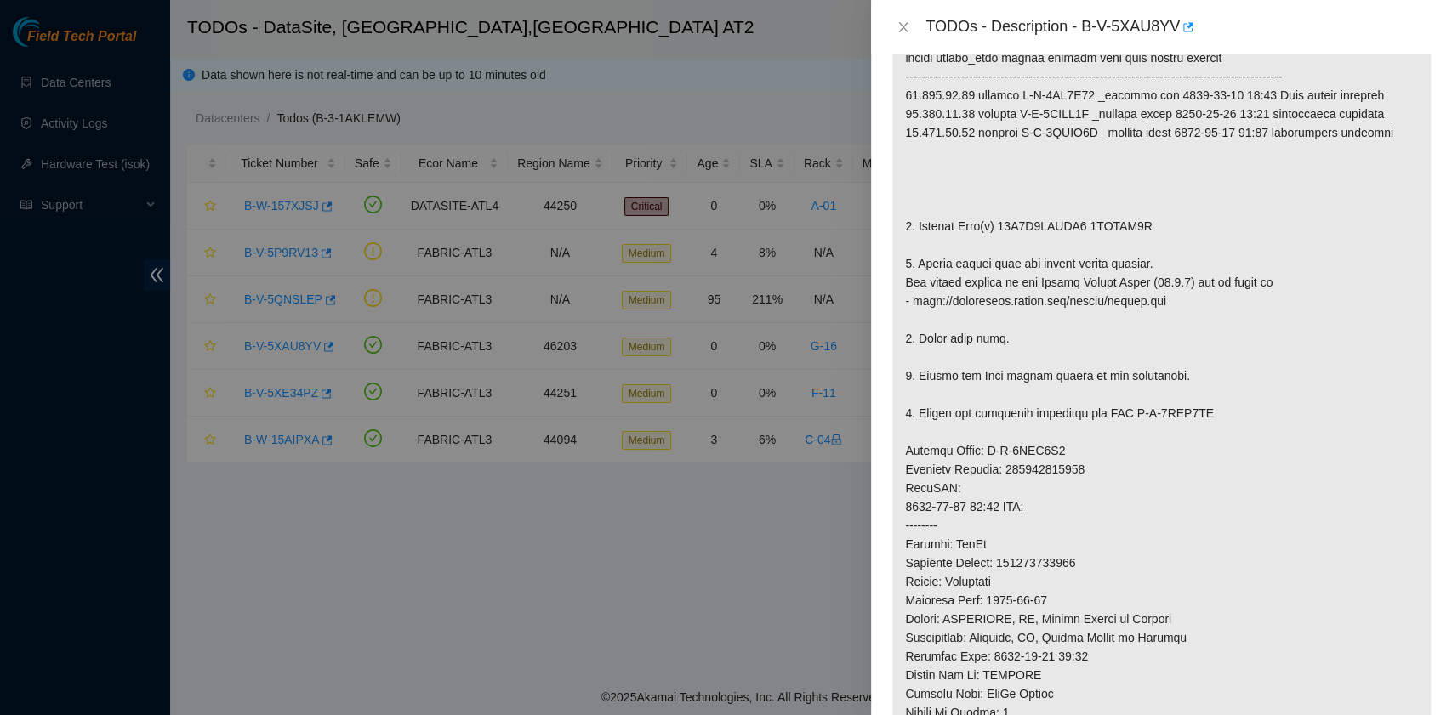
scroll to position [0, 0]
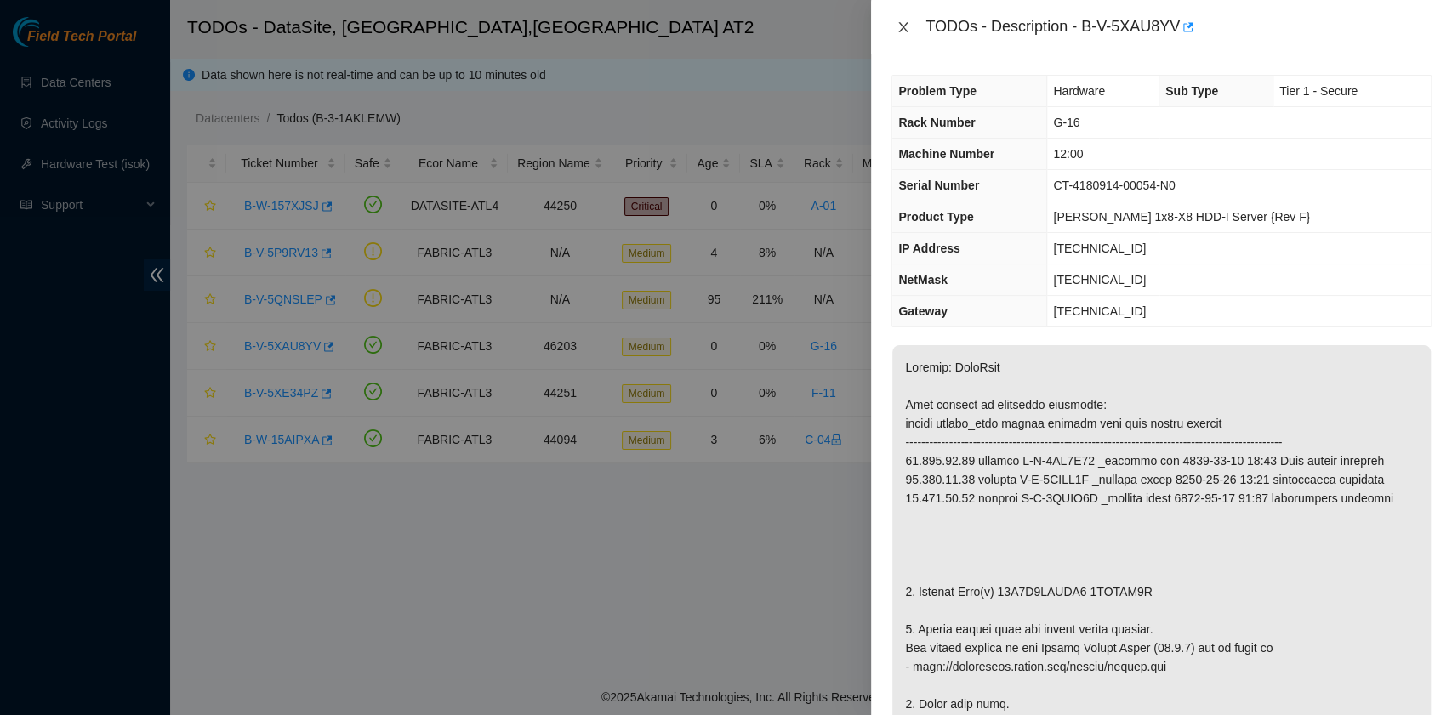
click at [903, 28] on icon "close" at bounding box center [903, 27] width 9 height 10
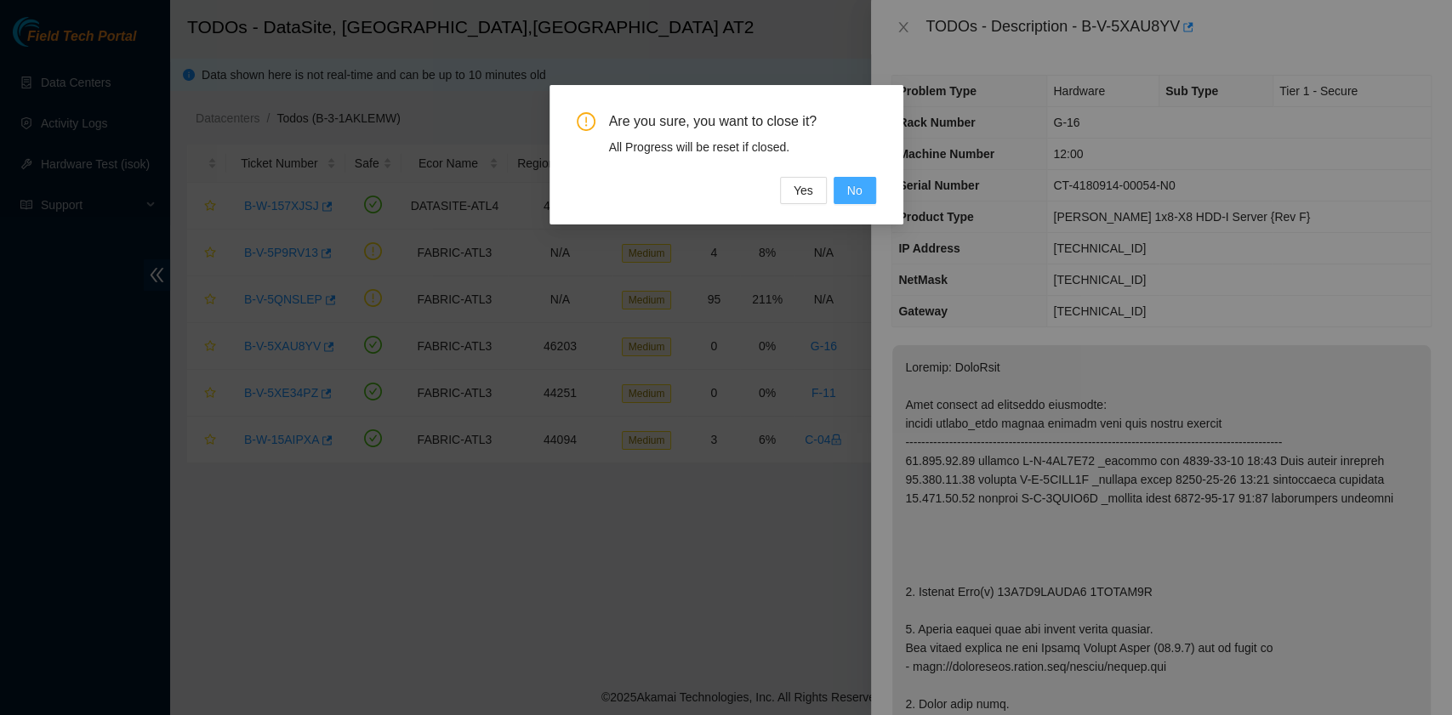
click at [850, 184] on span "No" at bounding box center [854, 190] width 15 height 19
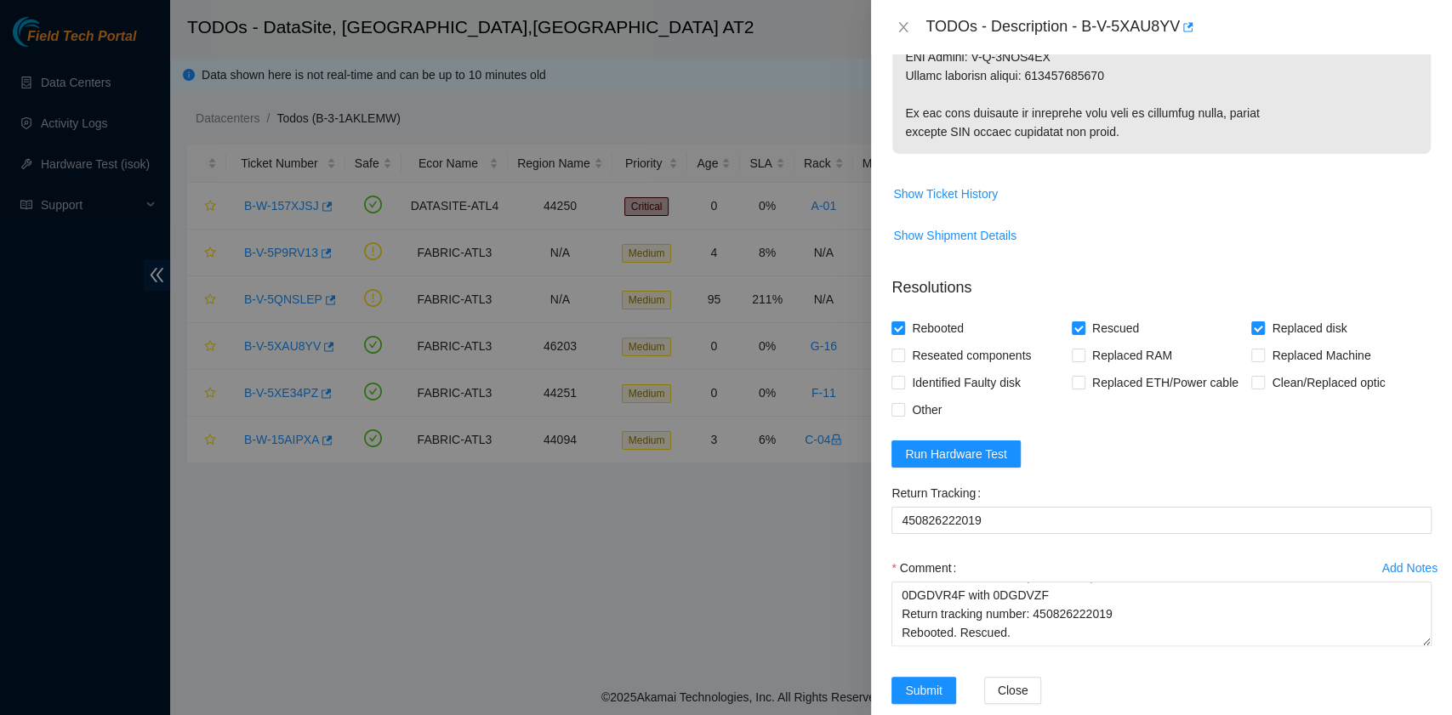
scroll to position [1160, 0]
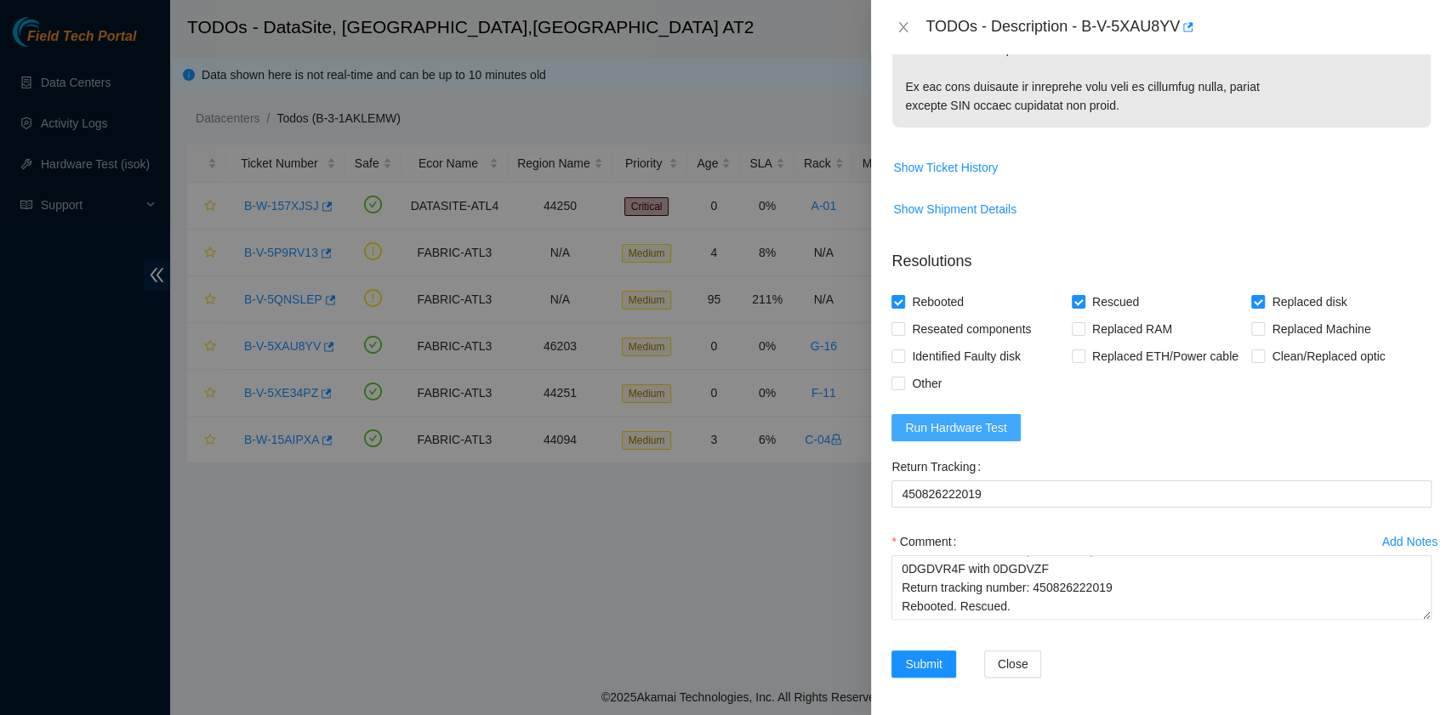
click at [985, 427] on span "Run Hardware Test" at bounding box center [956, 427] width 102 height 19
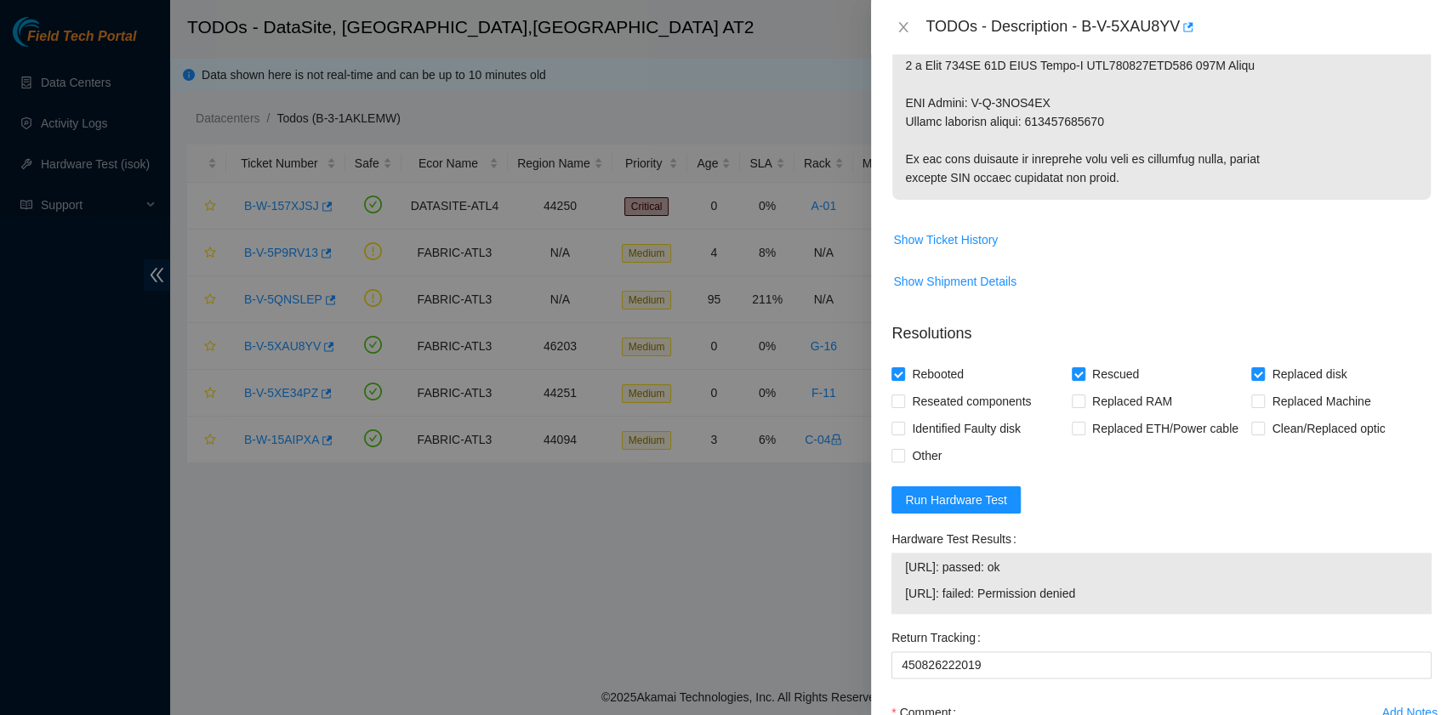
scroll to position [1259, 0]
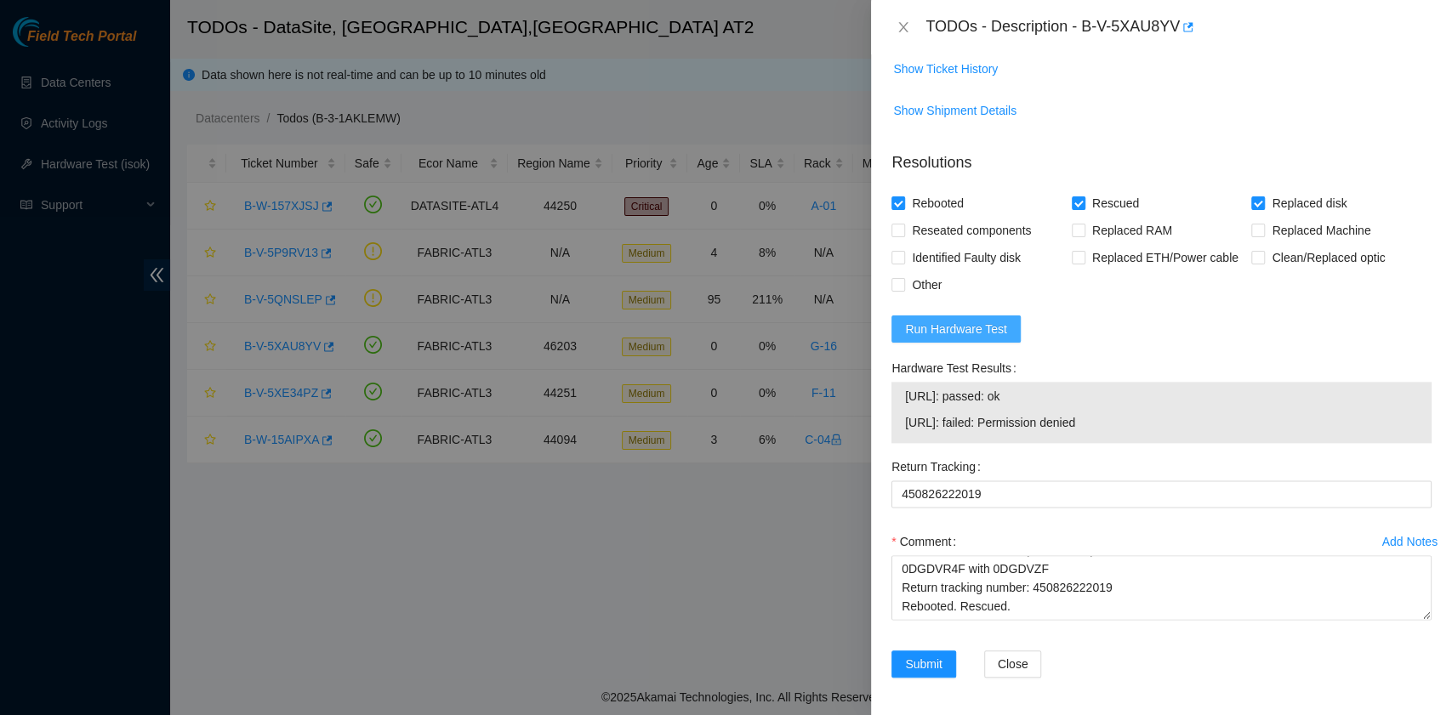
click at [993, 332] on span "Run Hardware Test" at bounding box center [956, 329] width 102 height 19
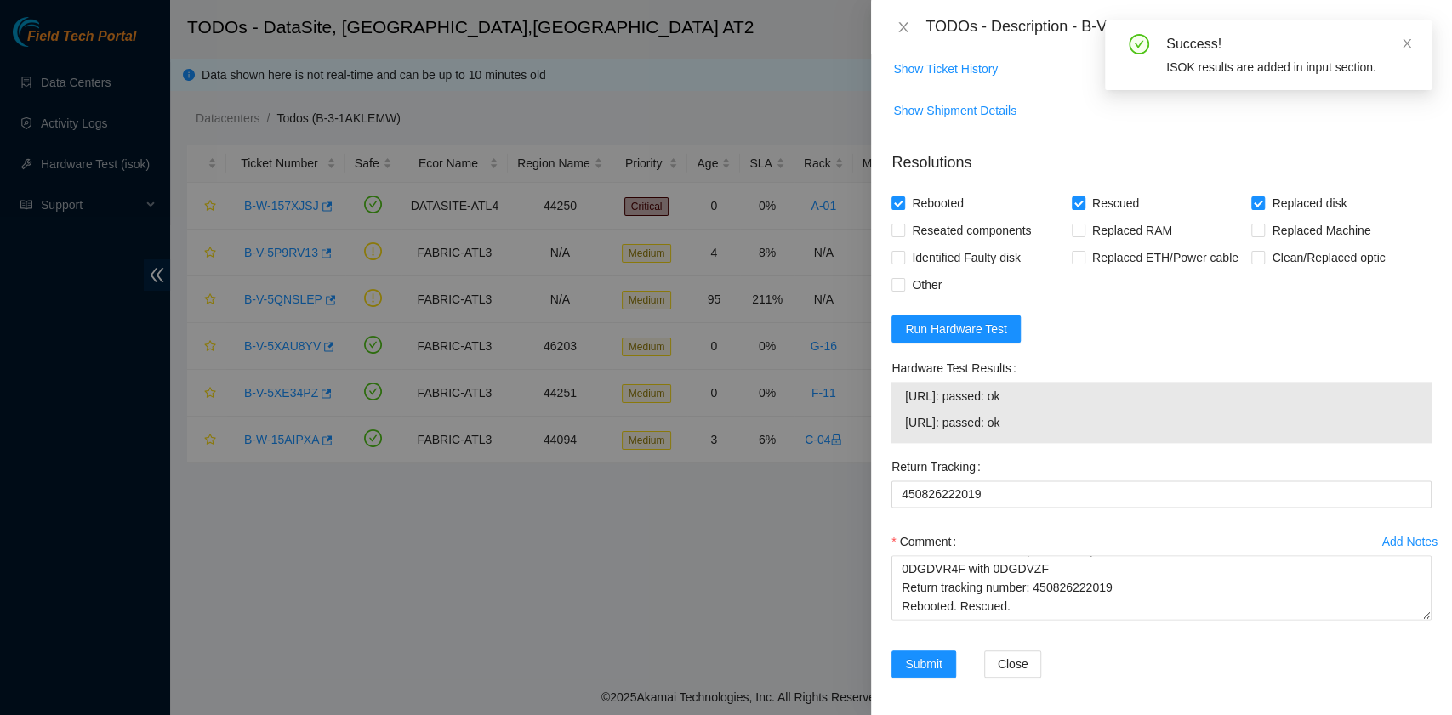
drag, startPoint x: 1036, startPoint y: 427, endPoint x: 890, endPoint y: 411, distance: 147.2
click at [890, 411] on div "Hardware Test Results 23.220.74.90: passed: ok 23.220.74.91: passed: ok" at bounding box center [1161, 404] width 554 height 99
copy tbody "23.220.74.90: passed: ok 23.220.74.91: passed: ok"
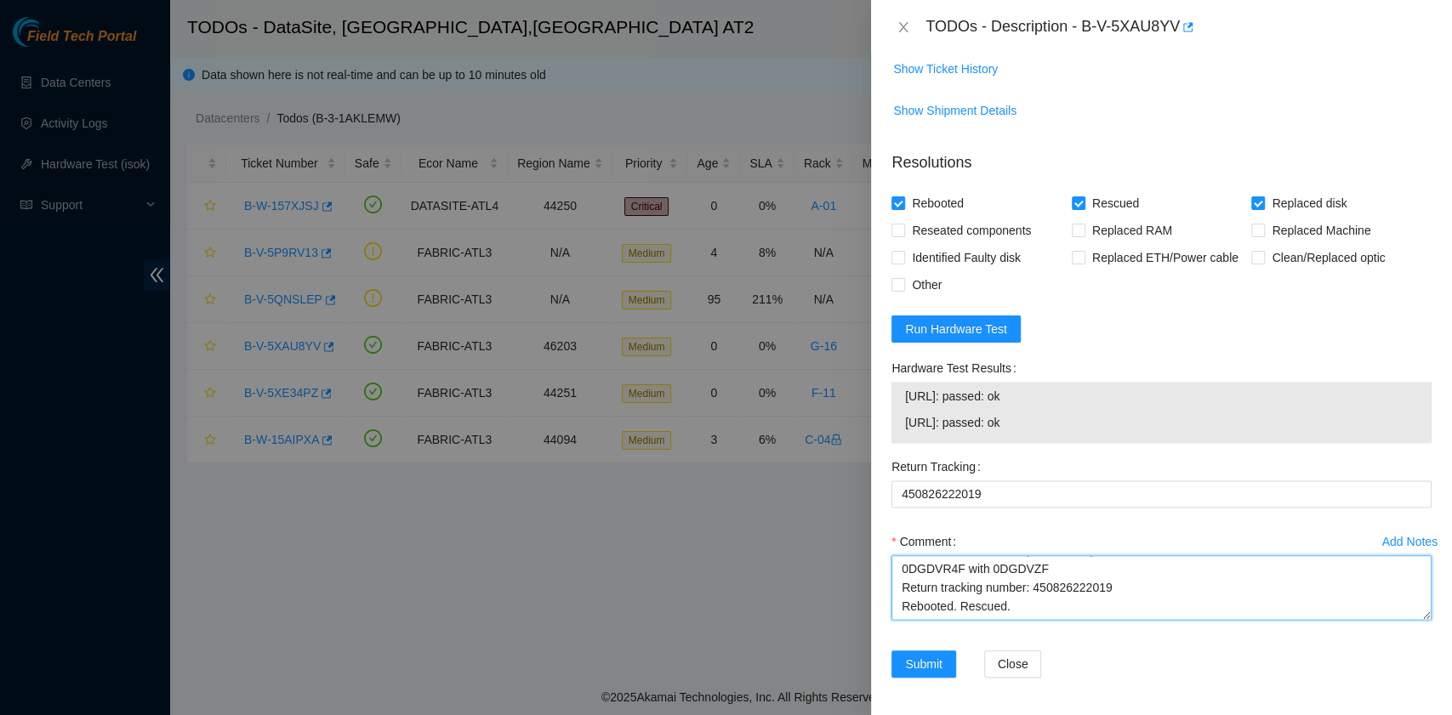
click at [964, 604] on textarea "B-V-5XAU8YV rack# G-16 machine# 12:00 Replaced disk(s): 15S0A0LPFTR6 with repla…" at bounding box center [1161, 587] width 540 height 65
paste textarea "23.220.74.90: passed: ok 23.220.74.91: passed: ok"
type textarea "B-V-5XAU8YV rack# G-16 machine# 12:00 Replaced disk(s): 15S0A0LPFTR6 with repla…"
click at [912, 655] on span "Submit" at bounding box center [923, 664] width 37 height 19
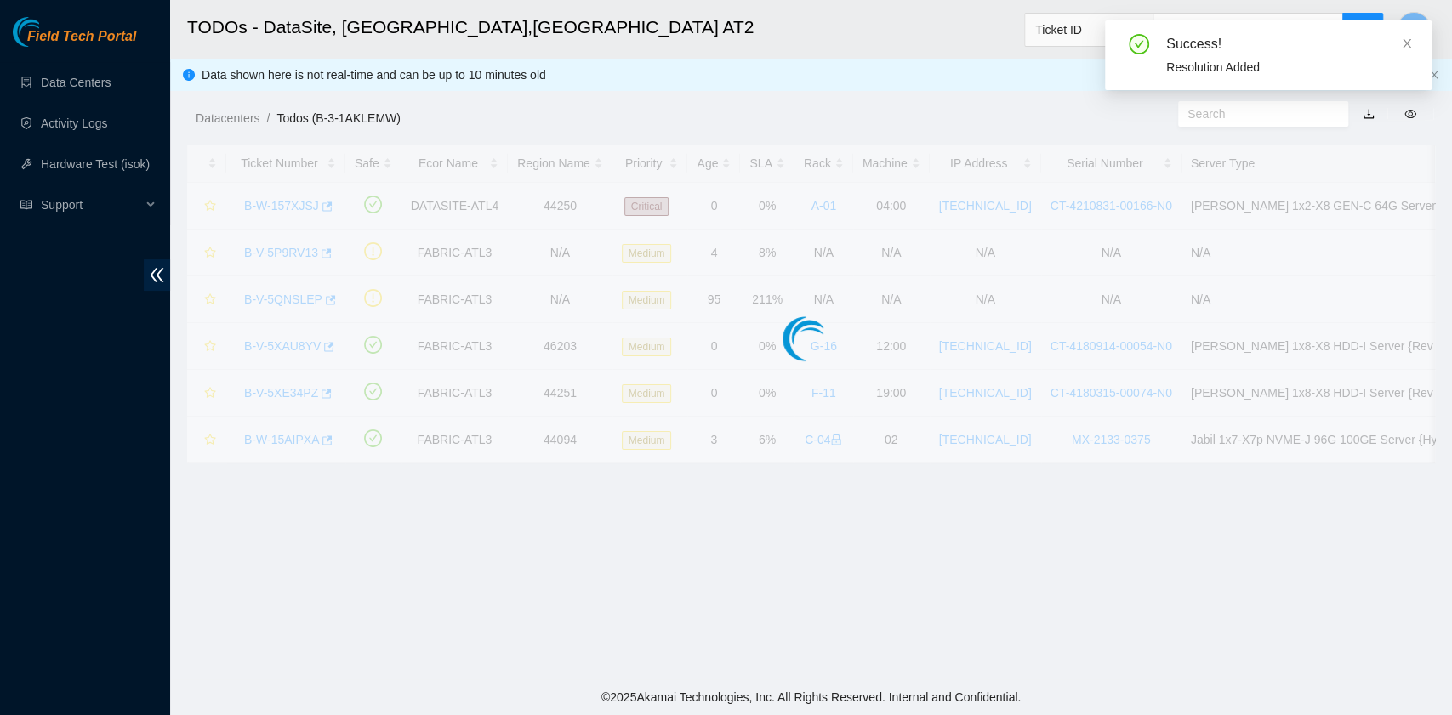
scroll to position [385, 0]
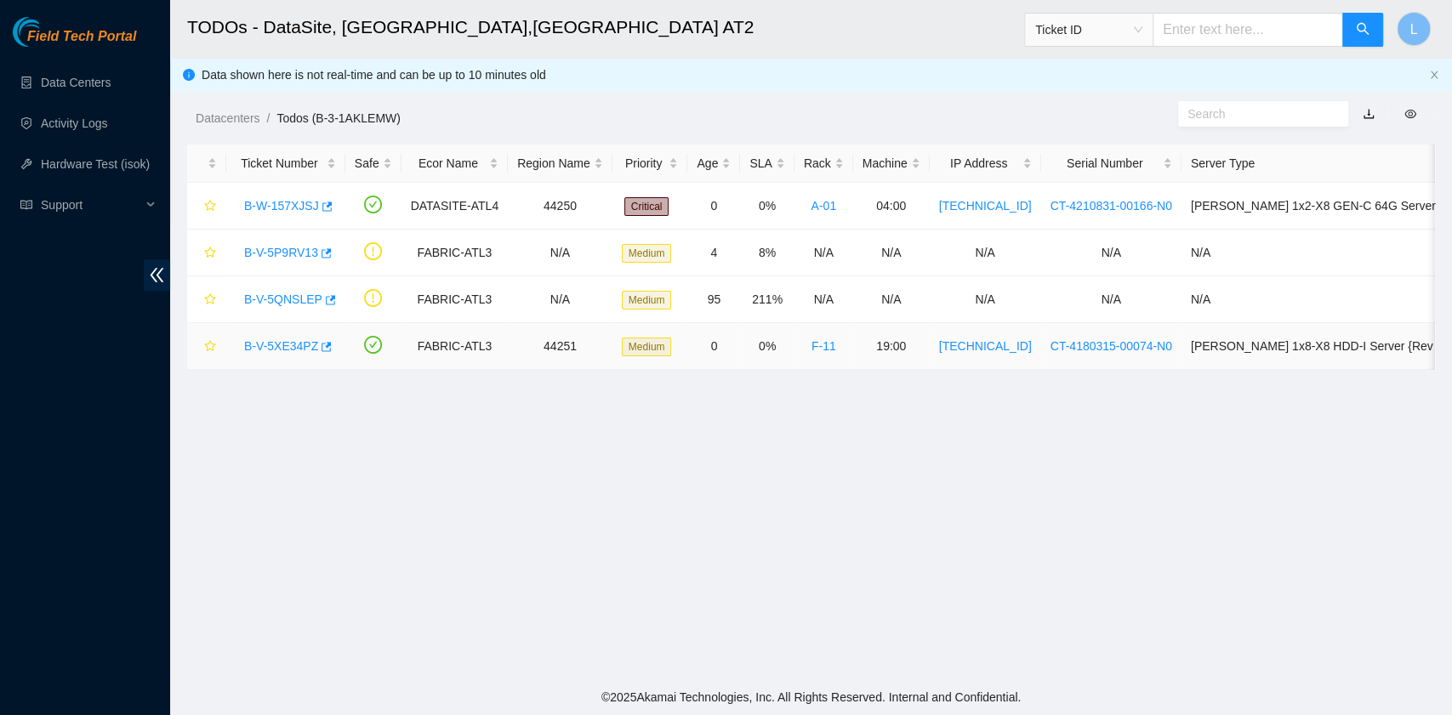
click at [298, 342] on link "B-V-5XE34PZ" at bounding box center [281, 346] width 74 height 14
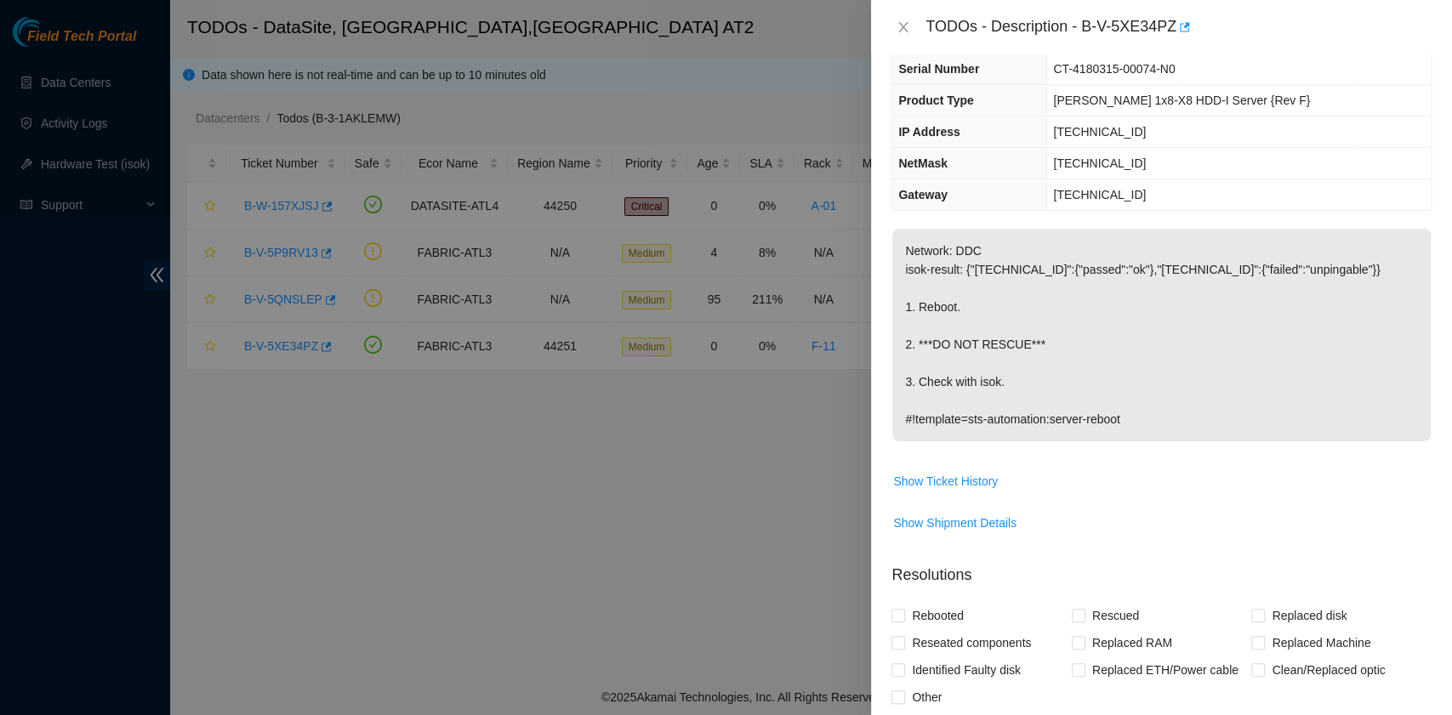
scroll to position [0, 0]
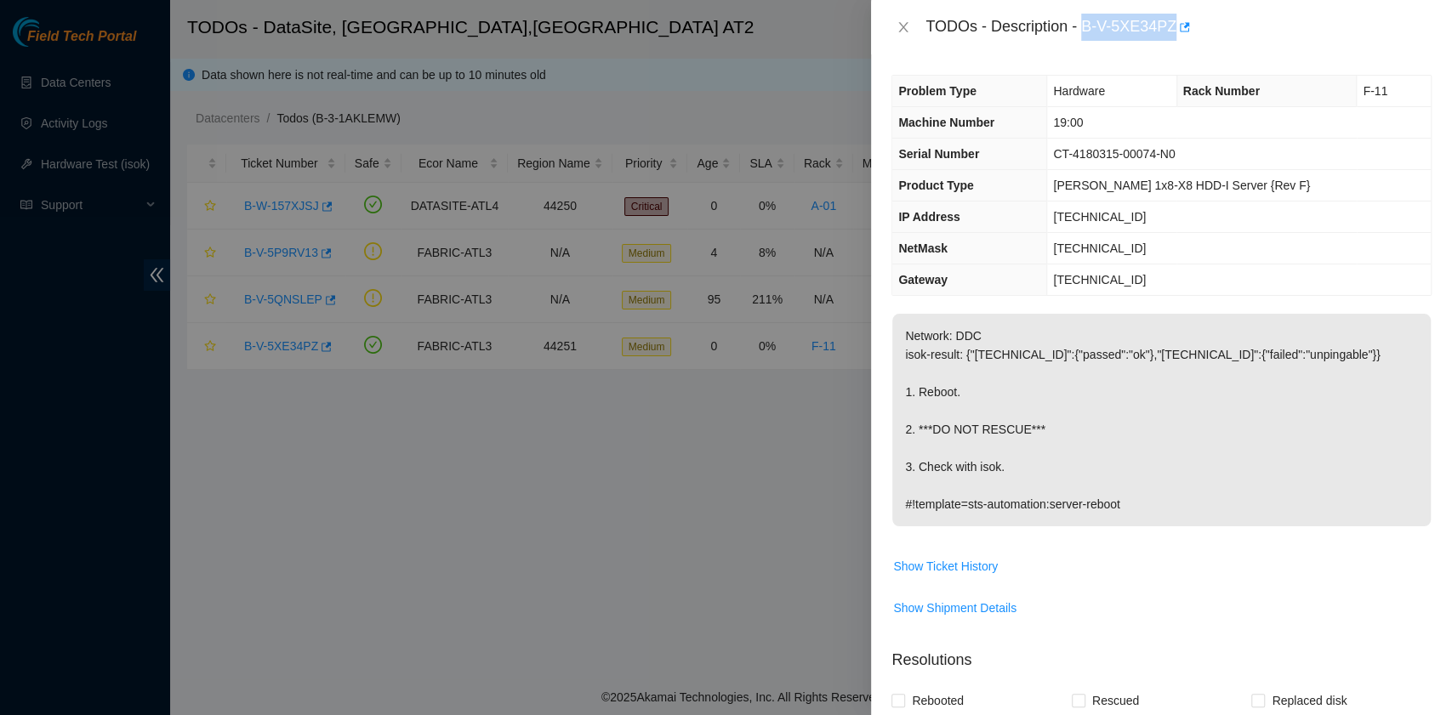
drag, startPoint x: 1087, startPoint y: 27, endPoint x: 1172, endPoint y: 29, distance: 85.1
click at [1172, 29] on div "TODOs - Description - B-V-5XE34PZ" at bounding box center [1178, 27] width 506 height 27
copy div "B-V-5XE34PZ"
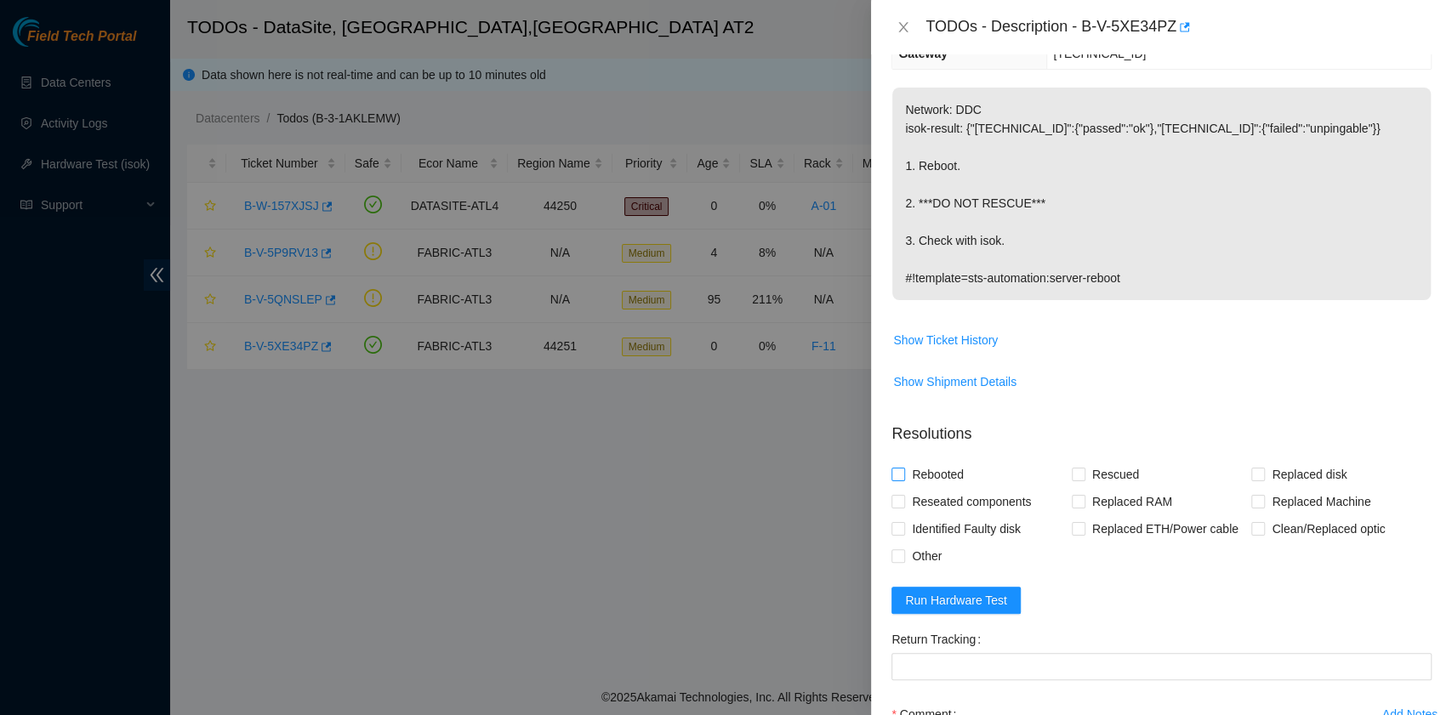
click at [953, 472] on span "Rebooted" at bounding box center [937, 474] width 65 height 27
click at [903, 472] on input "Rebooted" at bounding box center [897, 474] width 12 height 12
checkbox input "true"
click at [967, 327] on button "Show Ticket History" at bounding box center [945, 340] width 106 height 27
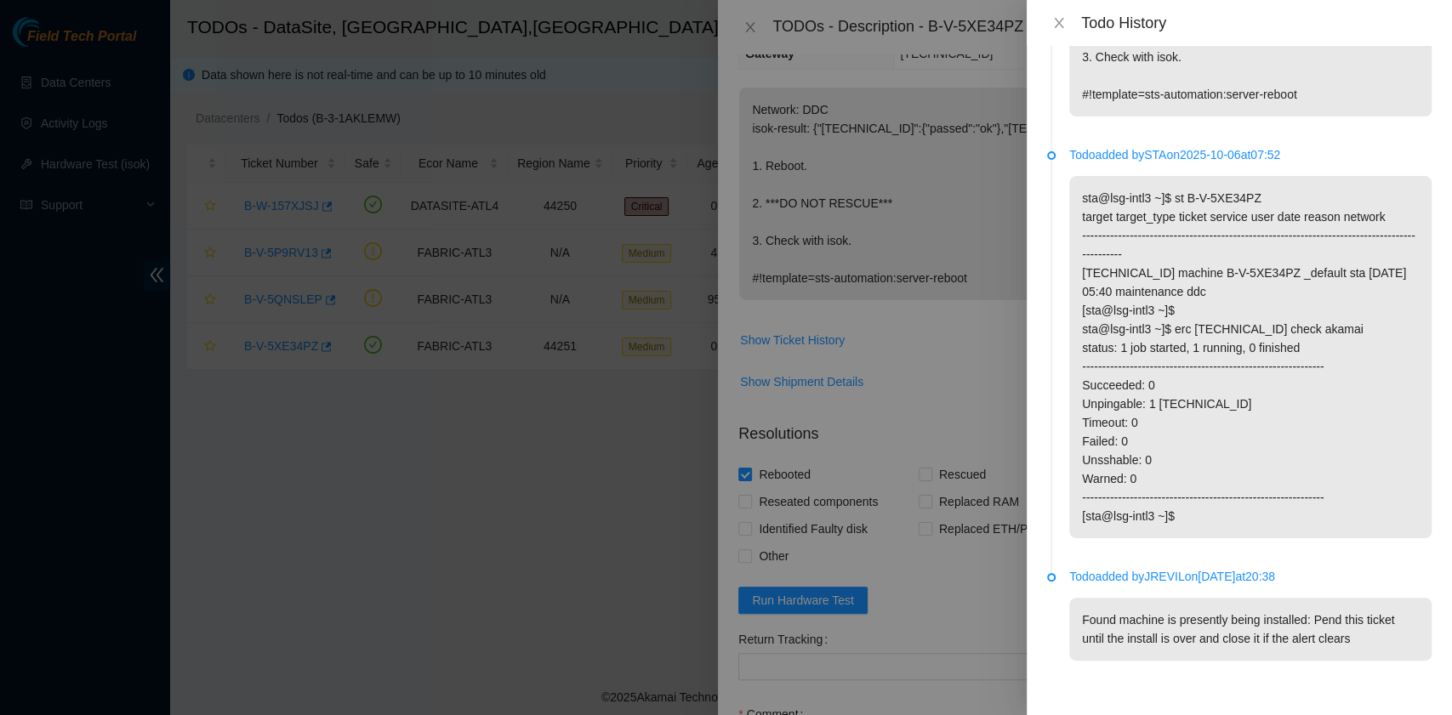
scroll to position [0, 0]
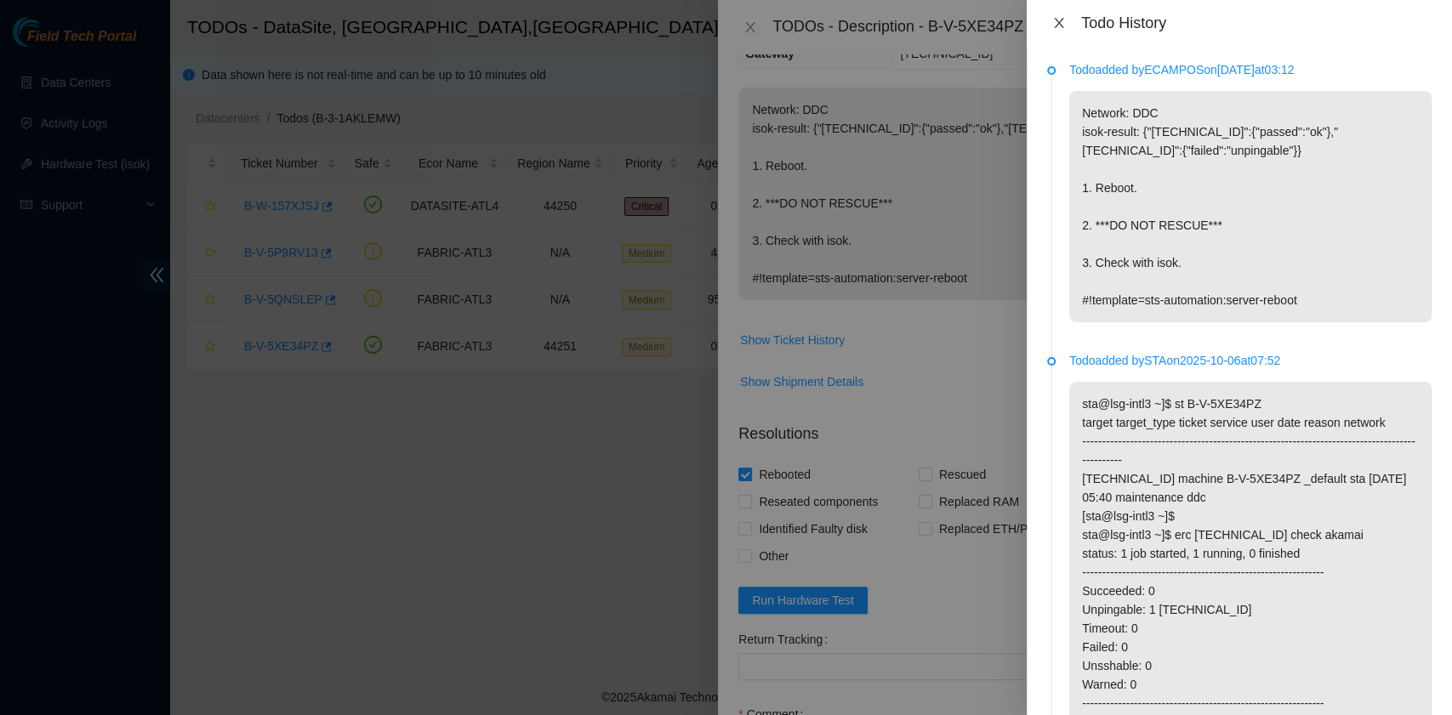
click at [1060, 20] on icon "close" at bounding box center [1058, 23] width 9 height 10
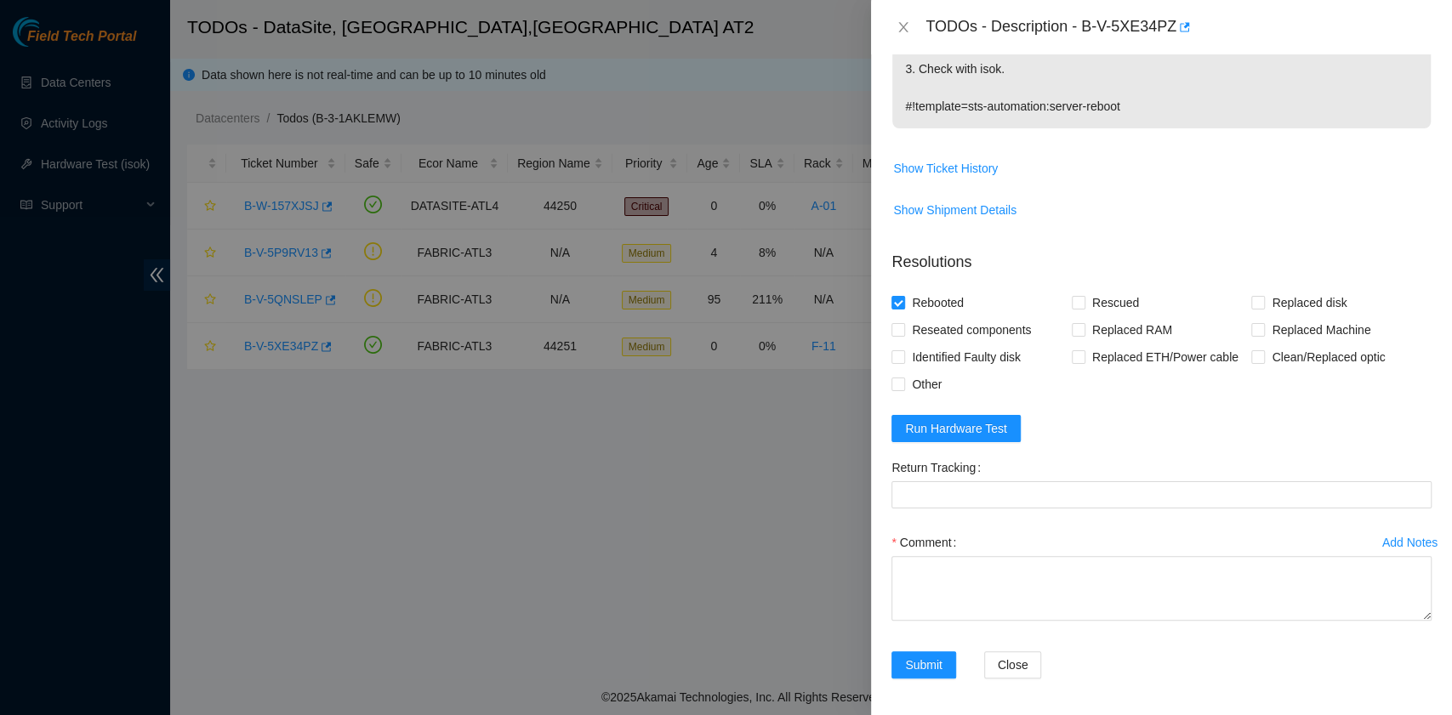
scroll to position [399, 0]
click at [939, 606] on textarea "Comment" at bounding box center [1161, 587] width 540 height 65
paste textarea "B-V-5XE34PZ rack# F-11 machine# 19:00 Rebooted. No Rescue."
drag, startPoint x: 1083, startPoint y: 31, endPoint x: 1173, endPoint y: 32, distance: 90.2
click at [1173, 32] on div "TODOs - Description - B-V-5XE34PZ" at bounding box center [1178, 27] width 506 height 27
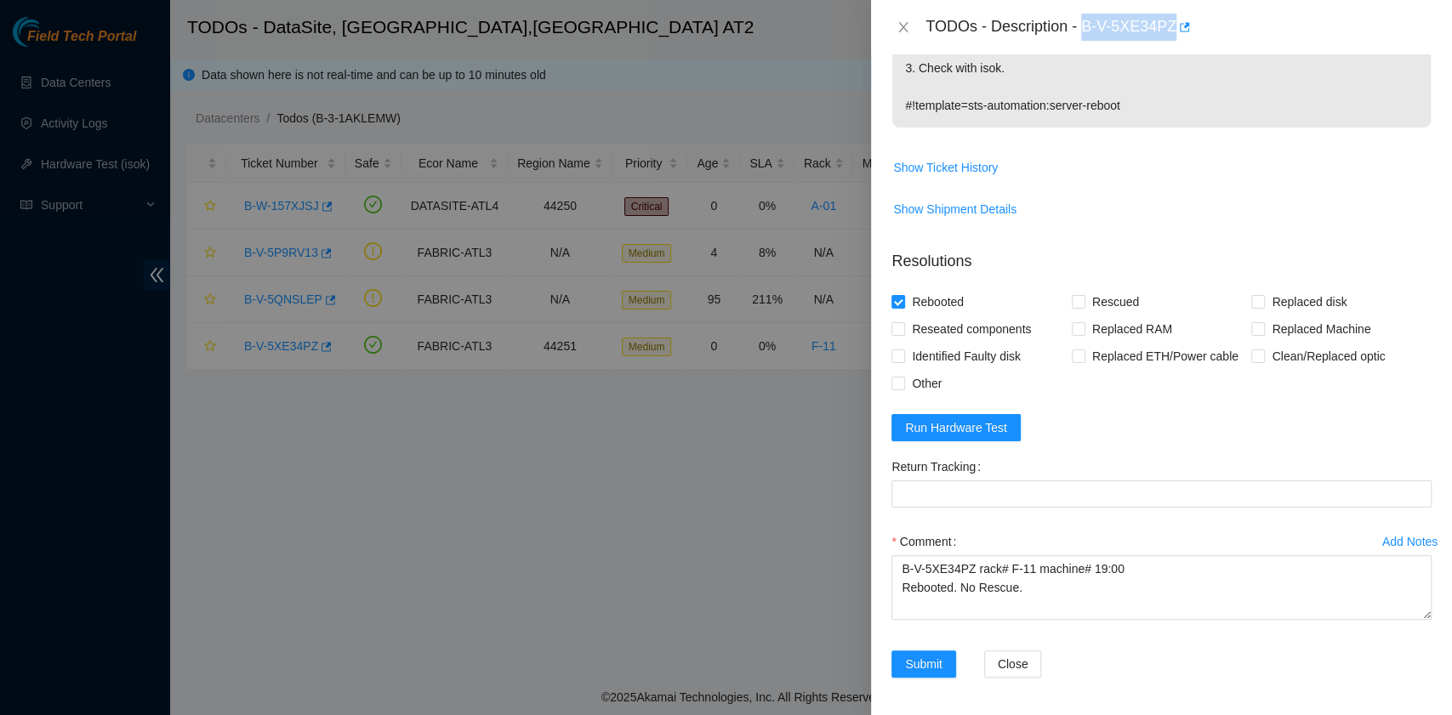
copy div "B-V-5XE34PZ"
drag, startPoint x: 1044, startPoint y: 587, endPoint x: 857, endPoint y: 565, distance: 188.4
click at [857, 565] on div "TODOs - Description - B-V-5XE34PZ Problem Type Hardware Rack Number F-11 Machin…" at bounding box center [726, 357] width 1452 height 715
paste textarea "The machine keeps rebooting itself. Laura Madrigal 10/7/2025 12:27 PM • Press t…"
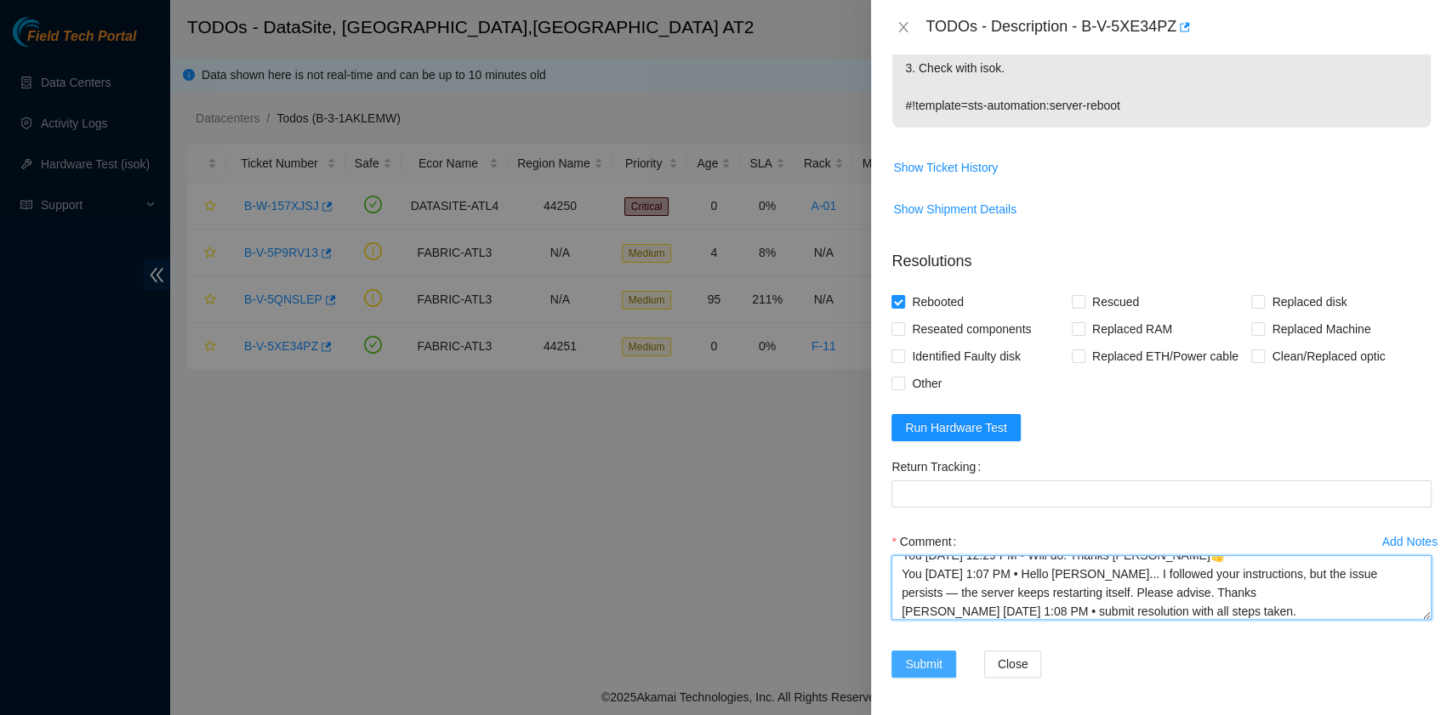
type textarea "B-V-5XE34PZ rack# F-11 machine# 19:00 Rebooted. No Rescue. The machine keeps re…"
click at [929, 665] on span "Submit" at bounding box center [923, 664] width 37 height 19
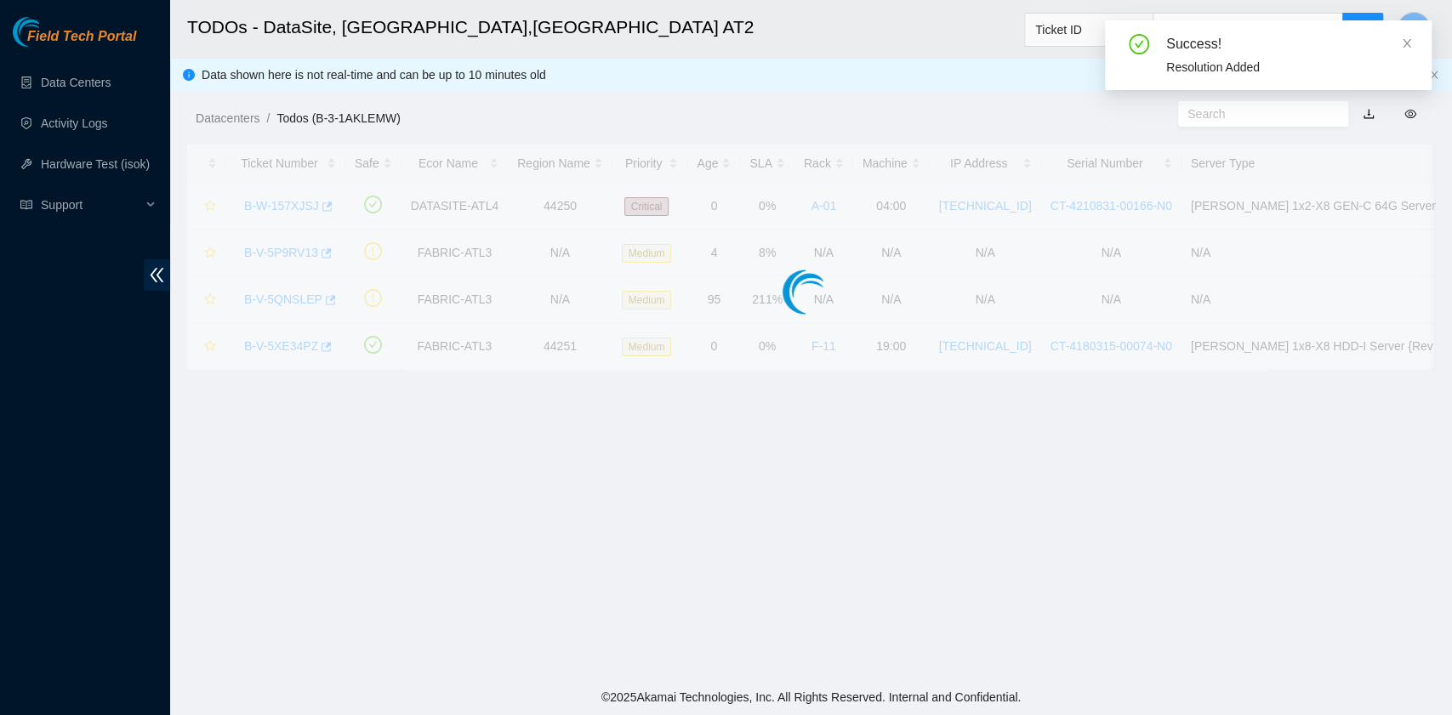
scroll to position [431, 0]
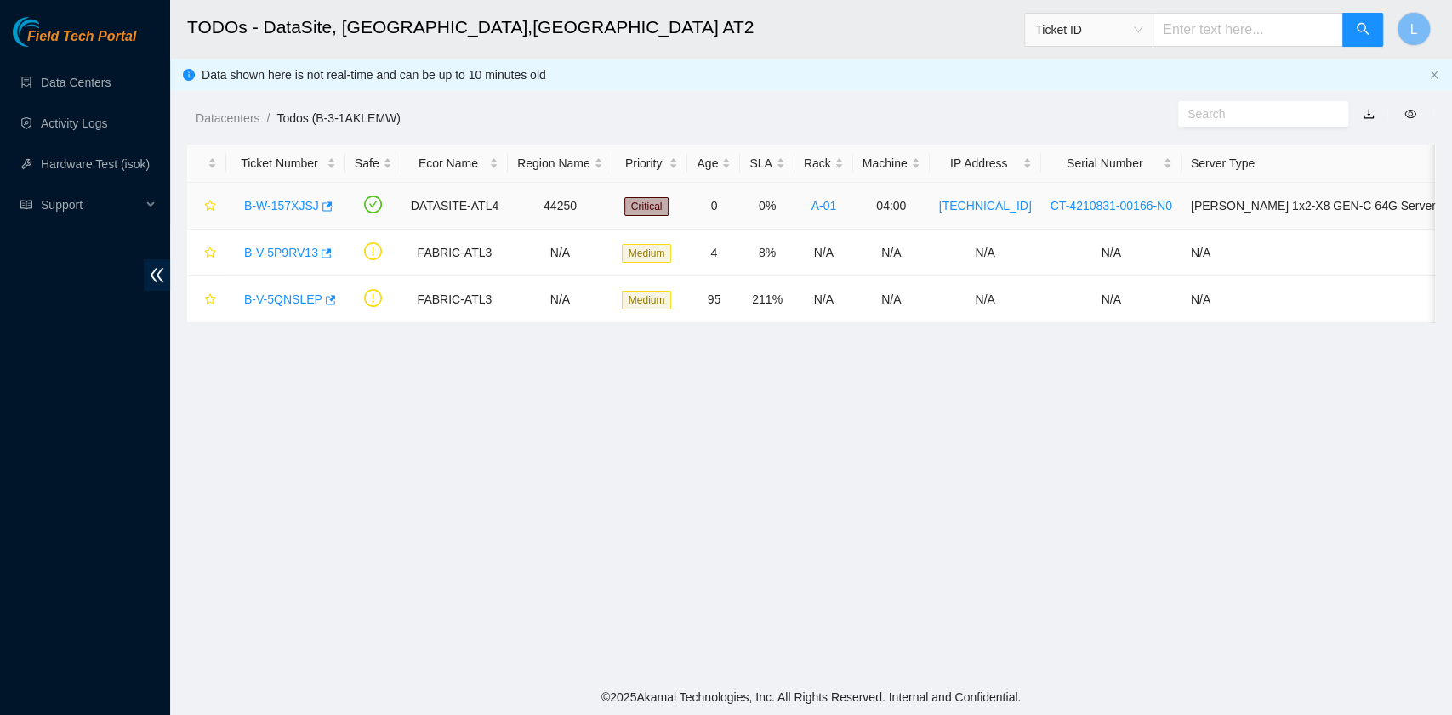
click at [293, 204] on link "B-W-157XJSJ" at bounding box center [281, 206] width 75 height 14
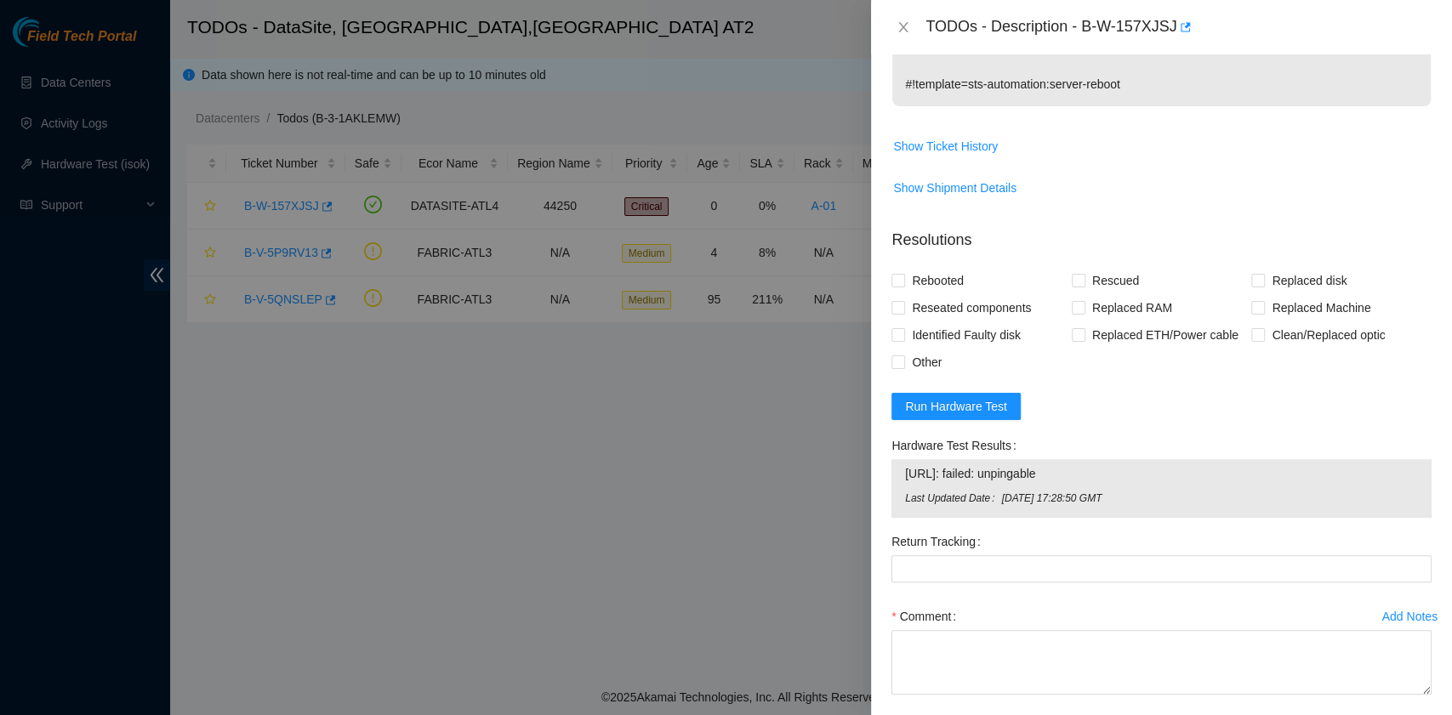
scroll to position [566, 0]
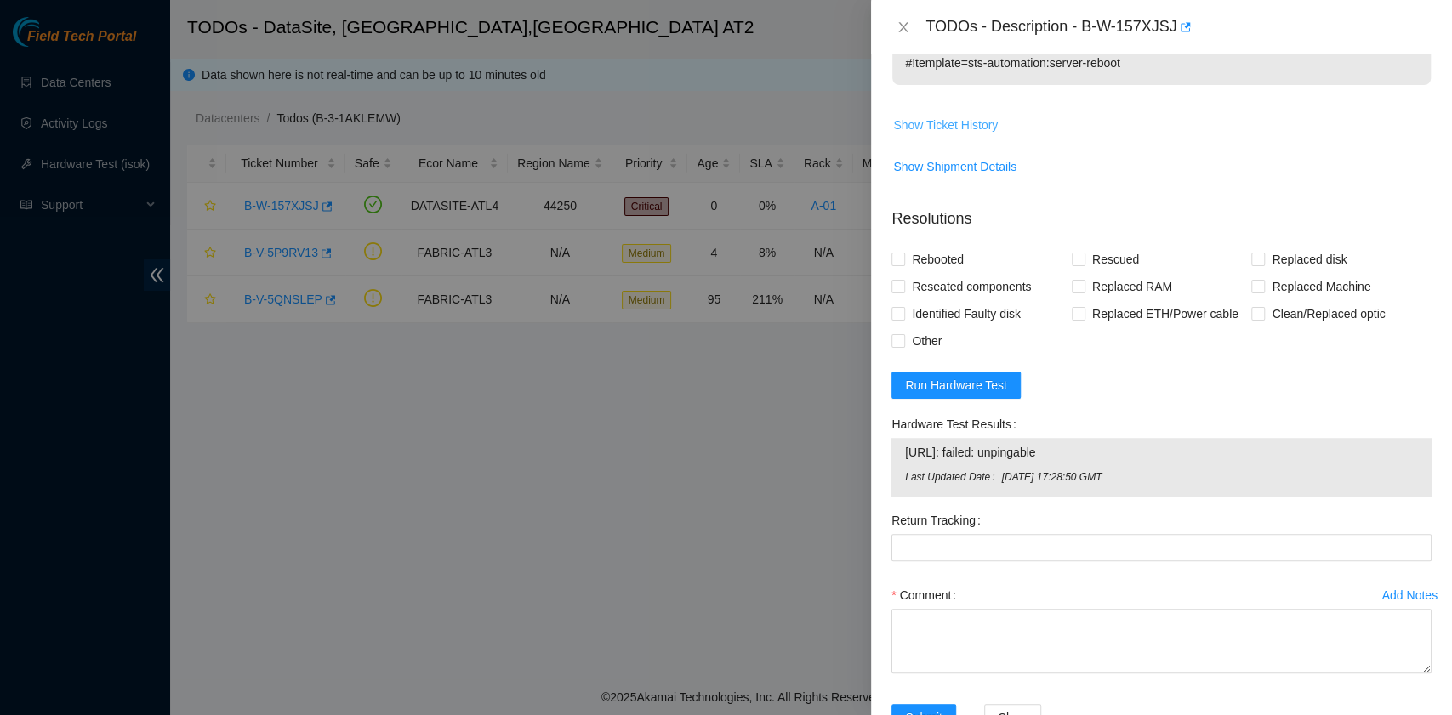
click at [964, 124] on span "Show Ticket History" at bounding box center [945, 125] width 105 height 19
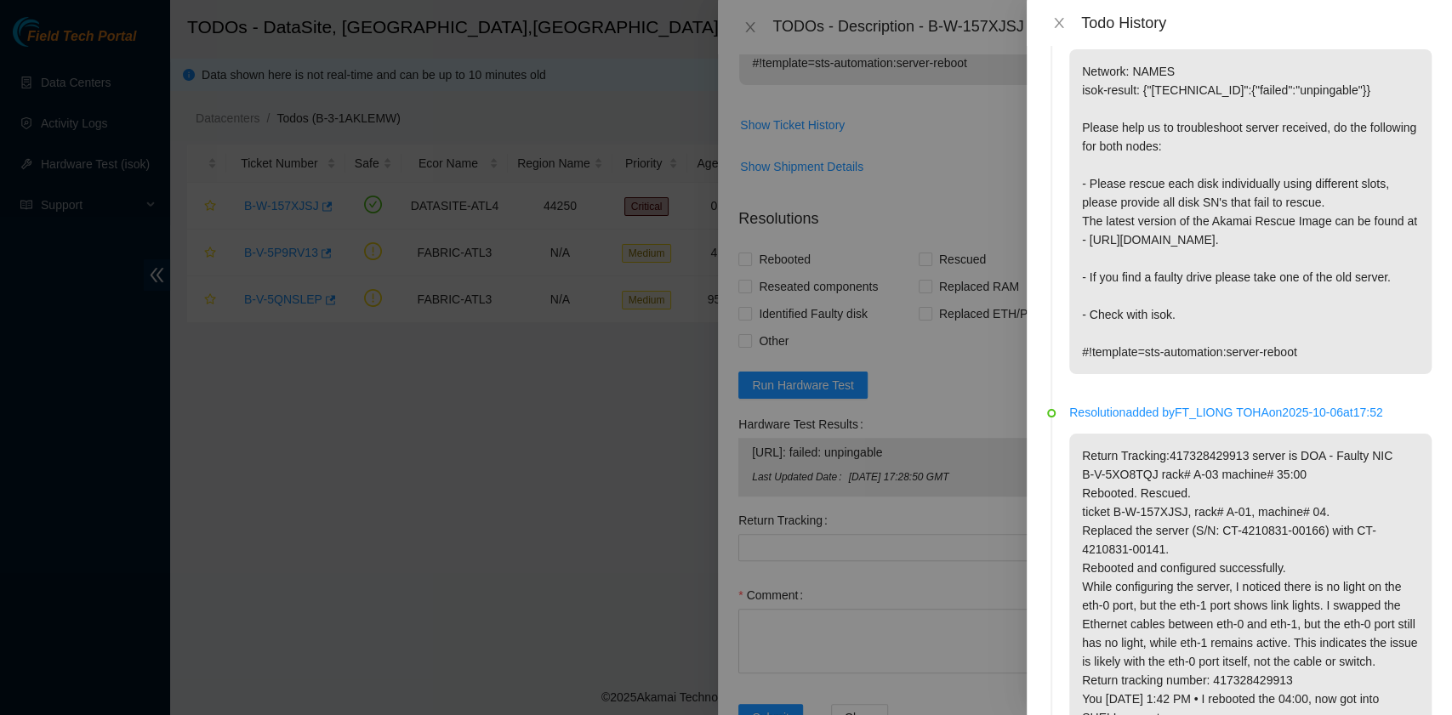
scroll to position [0, 0]
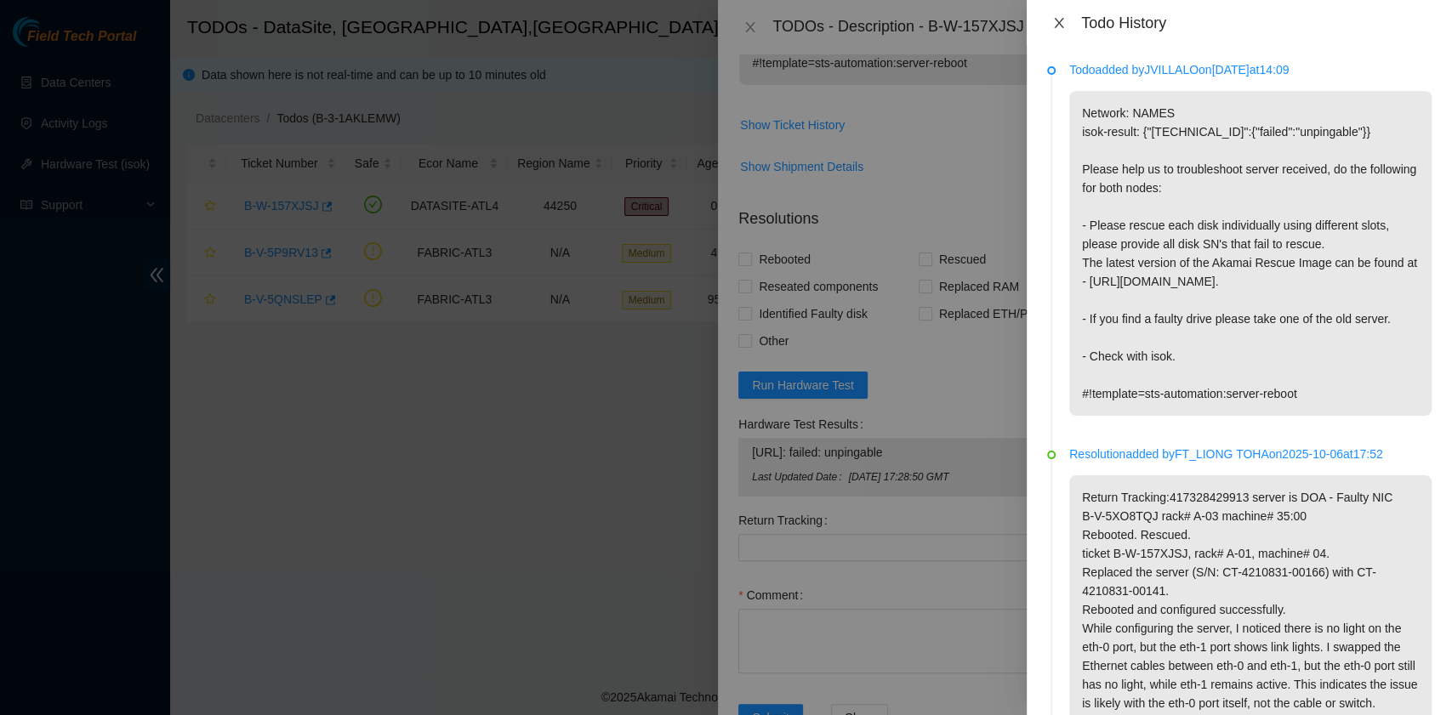
click at [1059, 17] on icon "close" at bounding box center [1059, 23] width 14 height 14
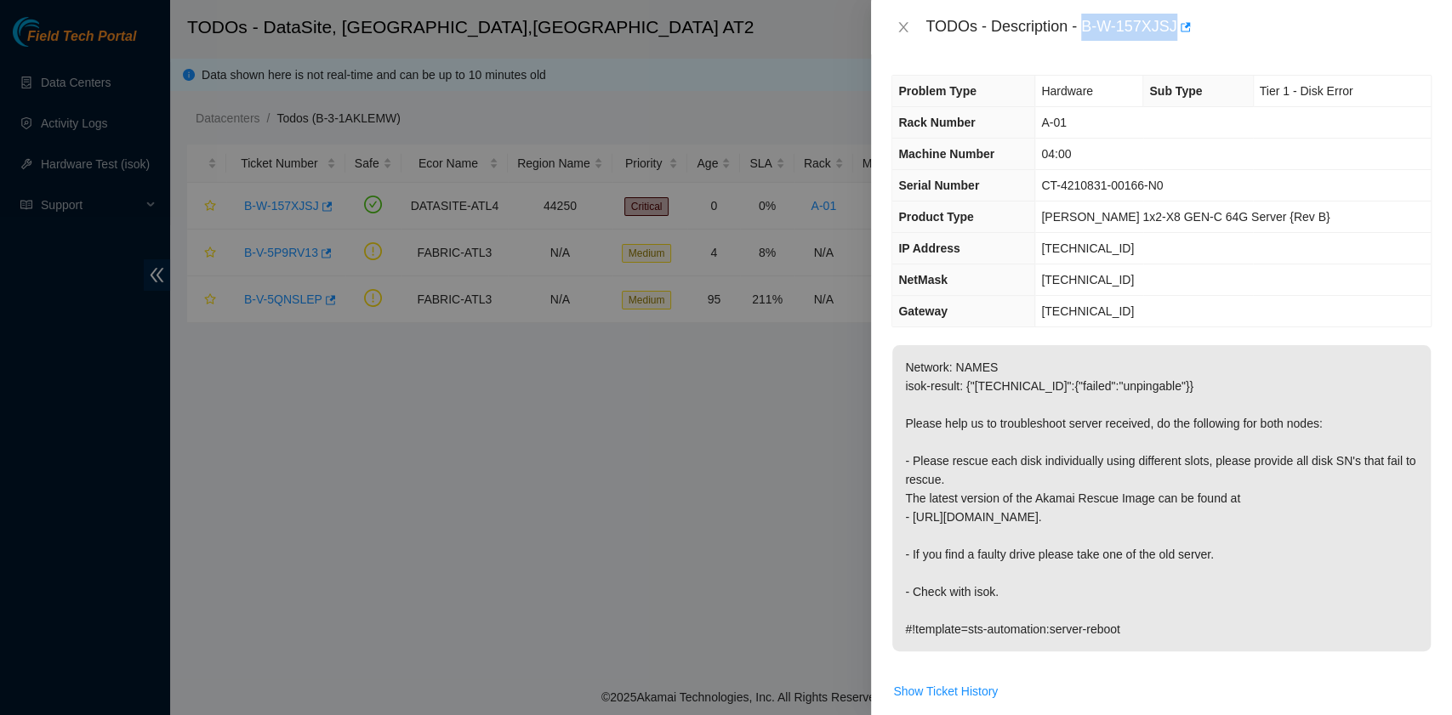
drag, startPoint x: 1087, startPoint y: 27, endPoint x: 1173, endPoint y: 27, distance: 85.9
click at [1173, 27] on div "TODOs - Description - B-W-157XJSJ" at bounding box center [1178, 27] width 506 height 27
copy div "B-W-157XJSJ"
click at [1097, 36] on div "TODOs - Description - B-W-157XJSJ" at bounding box center [1178, 27] width 506 height 27
drag, startPoint x: 1085, startPoint y: 24, endPoint x: 1174, endPoint y: 26, distance: 88.5
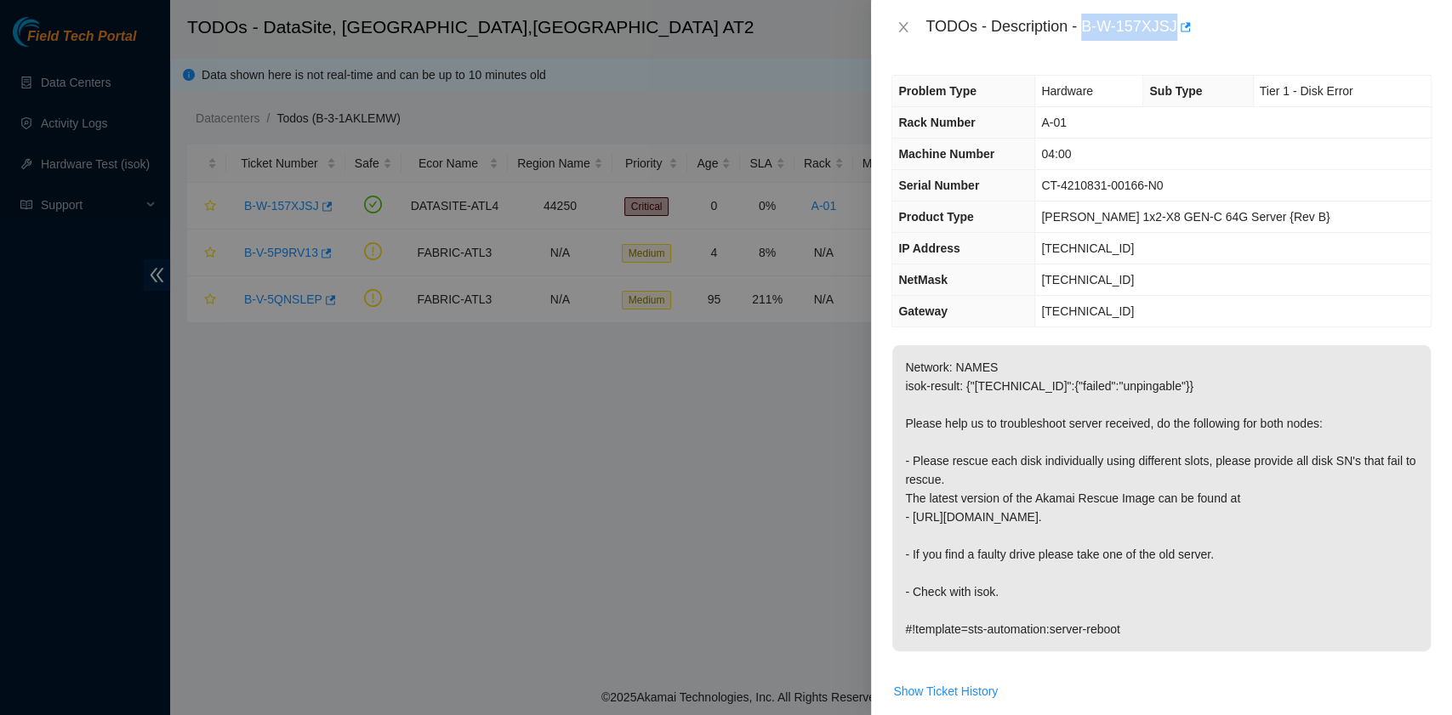
click at [1174, 26] on div "TODOs - Description - B-W-157XJSJ" at bounding box center [1178, 27] width 506 height 27
copy div "B-W-157XJSJ"
click at [983, 691] on span "Show Ticket History" at bounding box center [945, 691] width 105 height 19
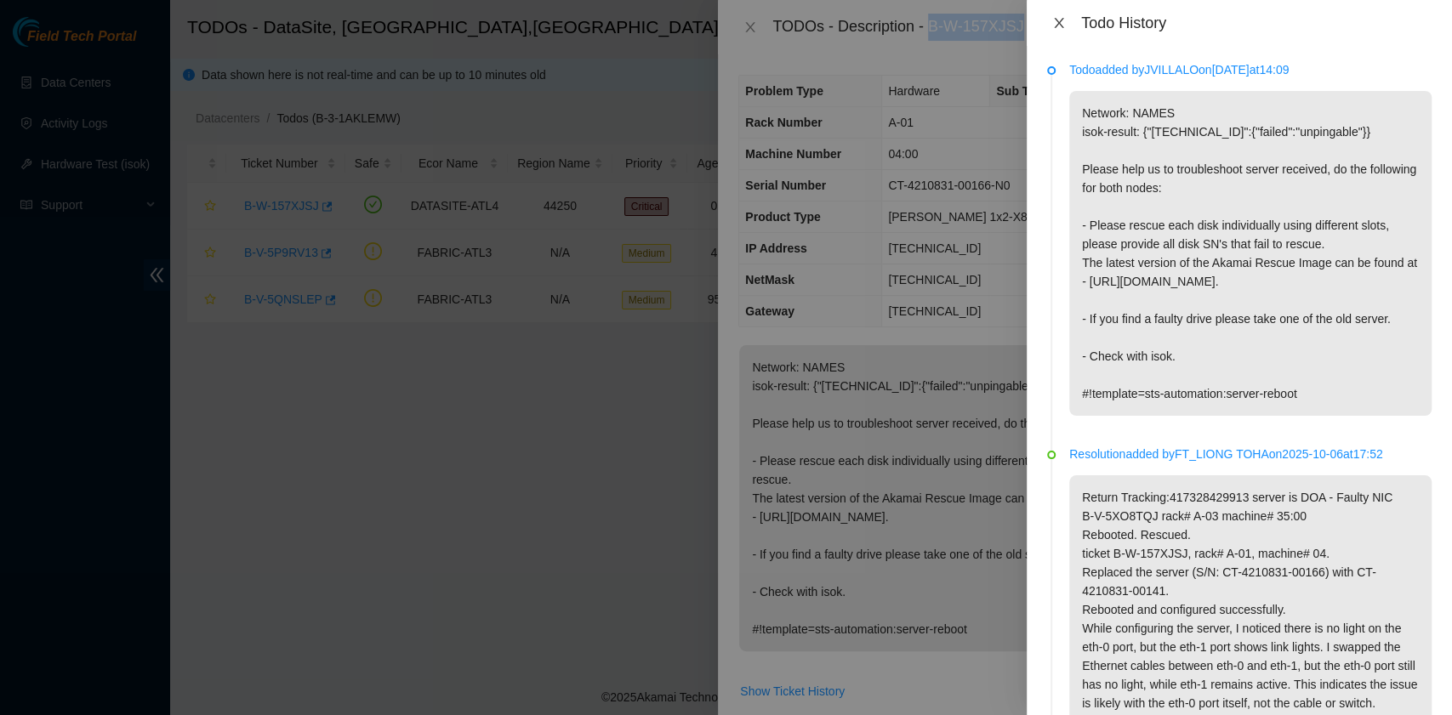
click at [1054, 19] on icon "close" at bounding box center [1058, 23] width 9 height 10
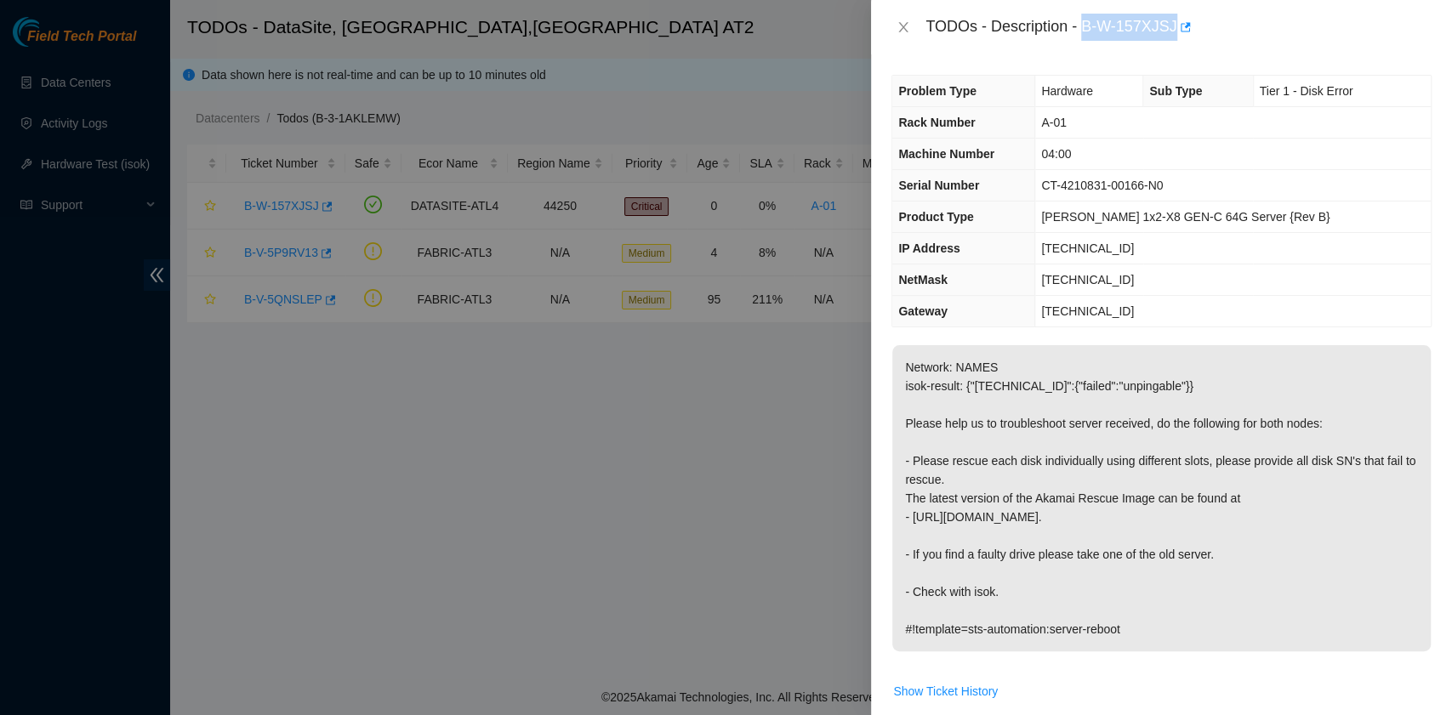
click at [1089, 24] on div "TODOs - Description - B-W-157XJSJ" at bounding box center [1178, 27] width 506 height 27
drag, startPoint x: 1082, startPoint y: 26, endPoint x: 1172, endPoint y: 32, distance: 90.3
click at [1172, 32] on div "TODOs - Description - B-W-157XJSJ" at bounding box center [1178, 27] width 506 height 27
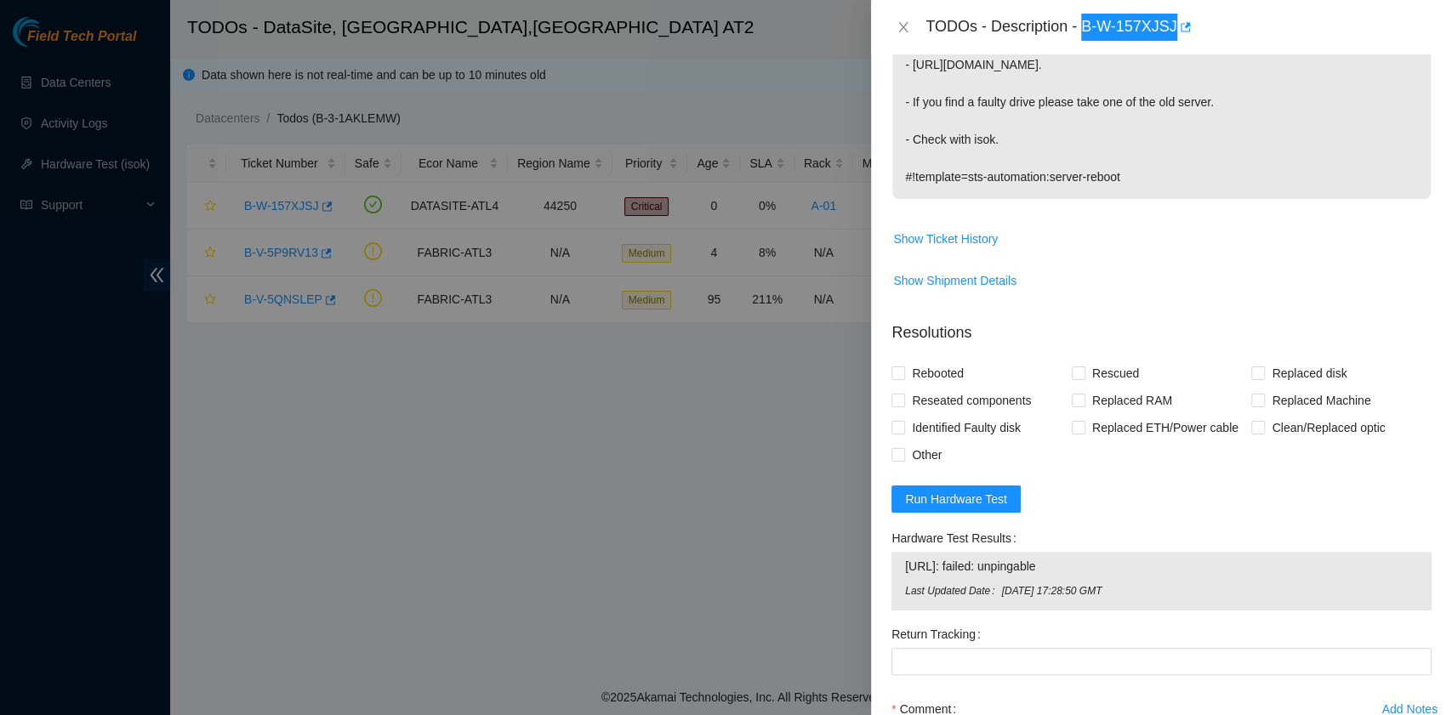
scroll to position [453, 0]
click at [945, 371] on span "Rebooted" at bounding box center [937, 372] width 65 height 27
click at [903, 371] on input "Rebooted" at bounding box center [897, 372] width 12 height 12
checkbox input "true"
click at [1085, 374] on span "Rescued" at bounding box center [1115, 372] width 60 height 27
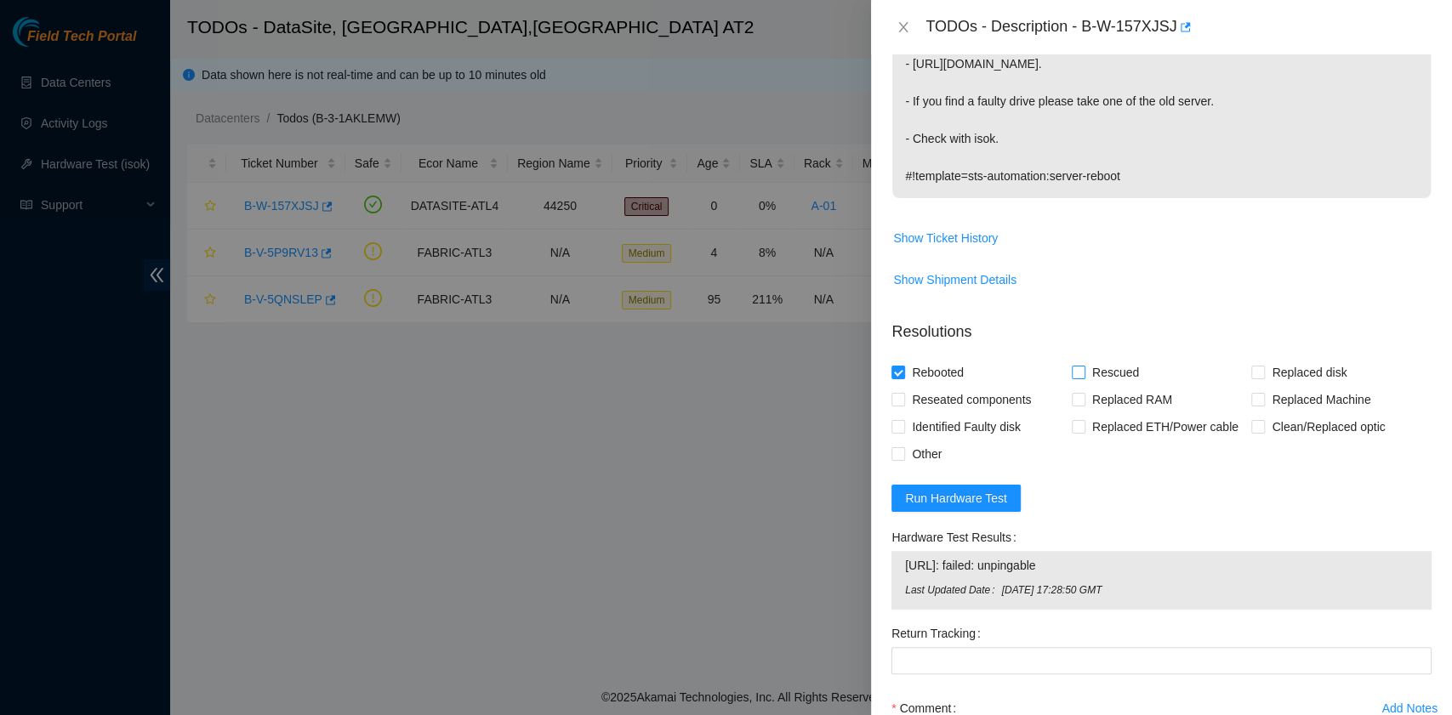
click at [1080, 374] on input "Rescued" at bounding box center [1078, 372] width 12 height 12
checkbox input "true"
click at [922, 451] on span "Other" at bounding box center [926, 454] width 43 height 27
click at [903, 451] on input "Other" at bounding box center [897, 453] width 12 height 12
checkbox input "true"
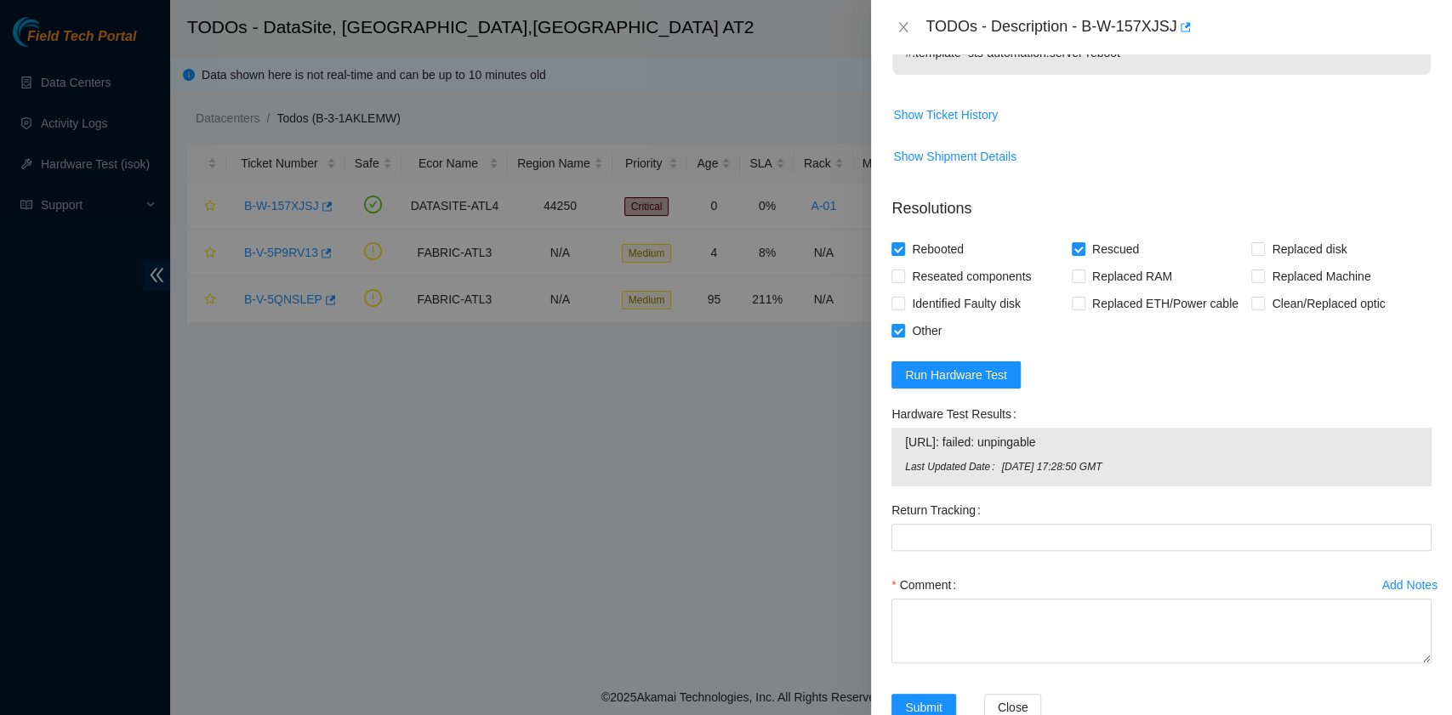
scroll to position [620, 0]
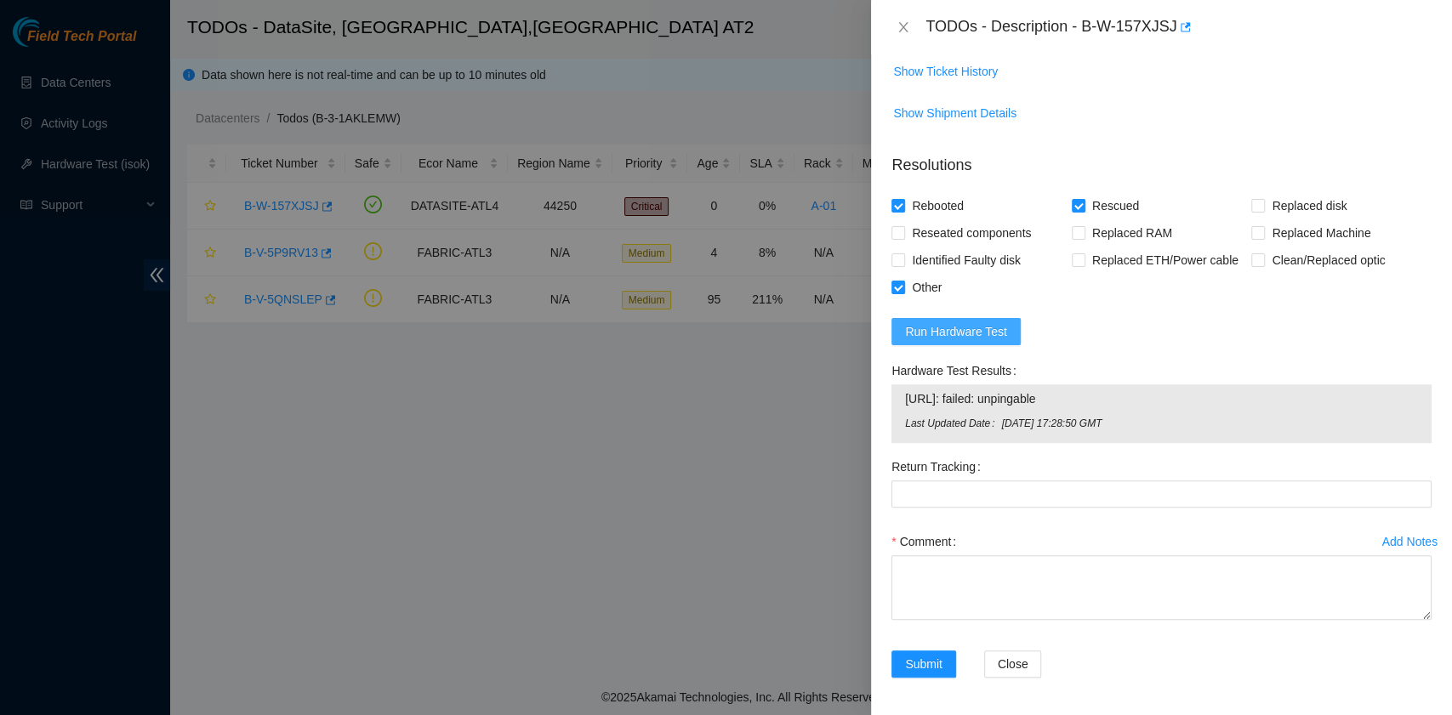
click at [958, 337] on span "Run Hardware Test" at bounding box center [956, 331] width 102 height 19
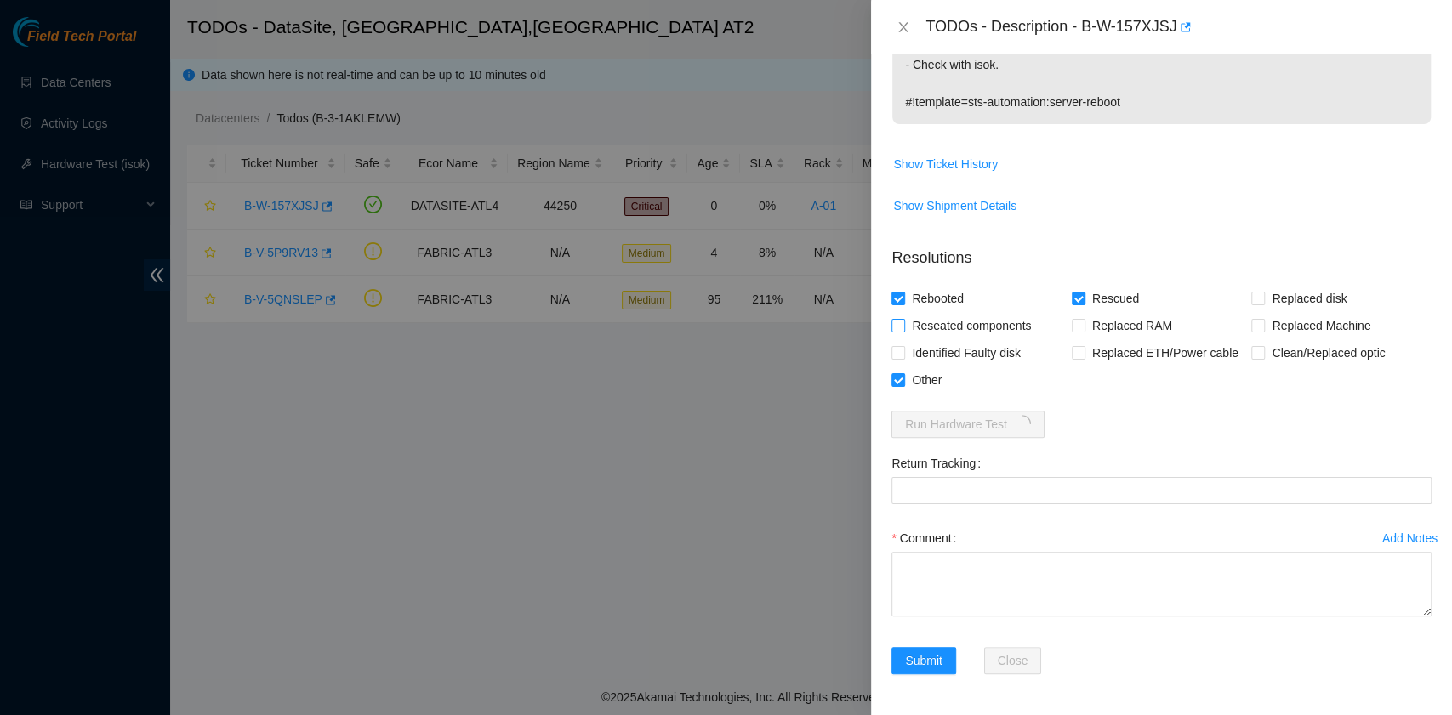
scroll to position [524, 0]
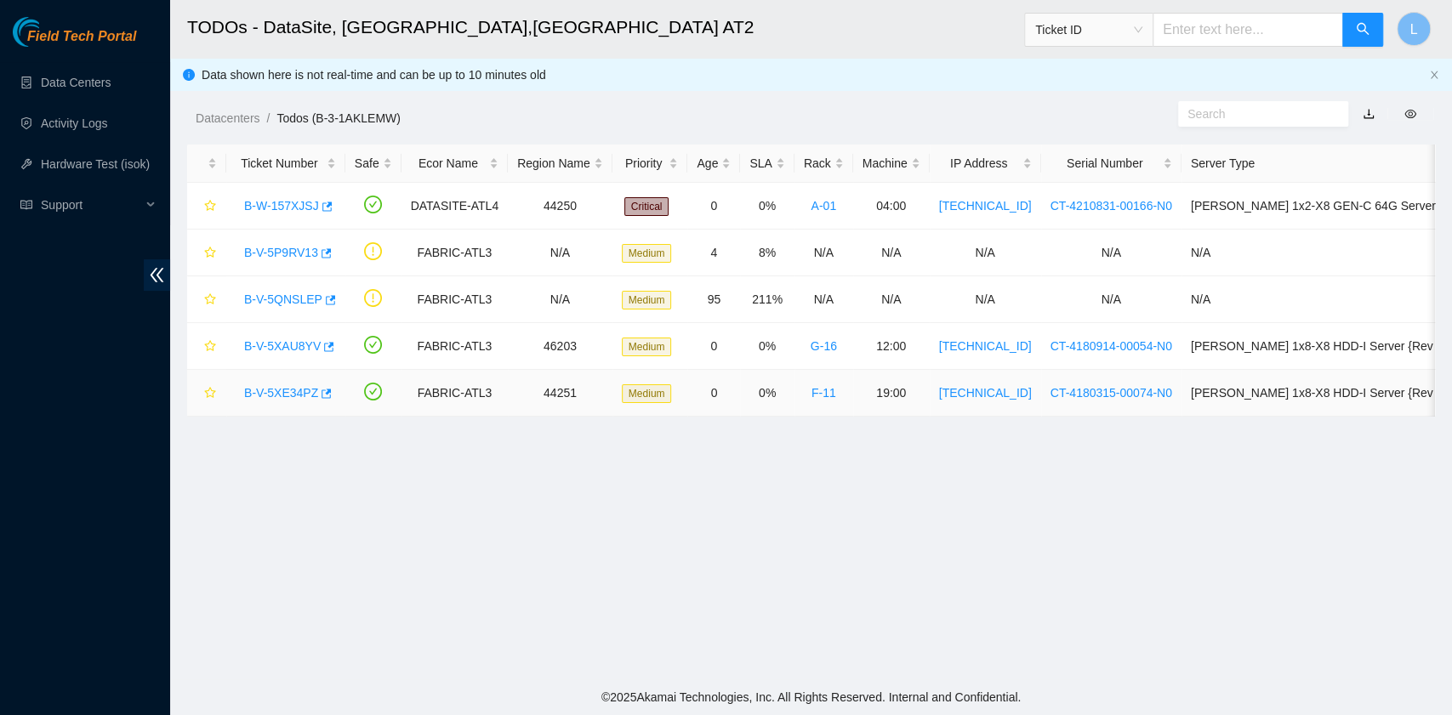
click at [308, 386] on link "B-V-5XE34PZ" at bounding box center [281, 393] width 74 height 14
click at [77, 126] on link "Activity Logs" at bounding box center [74, 124] width 67 height 14
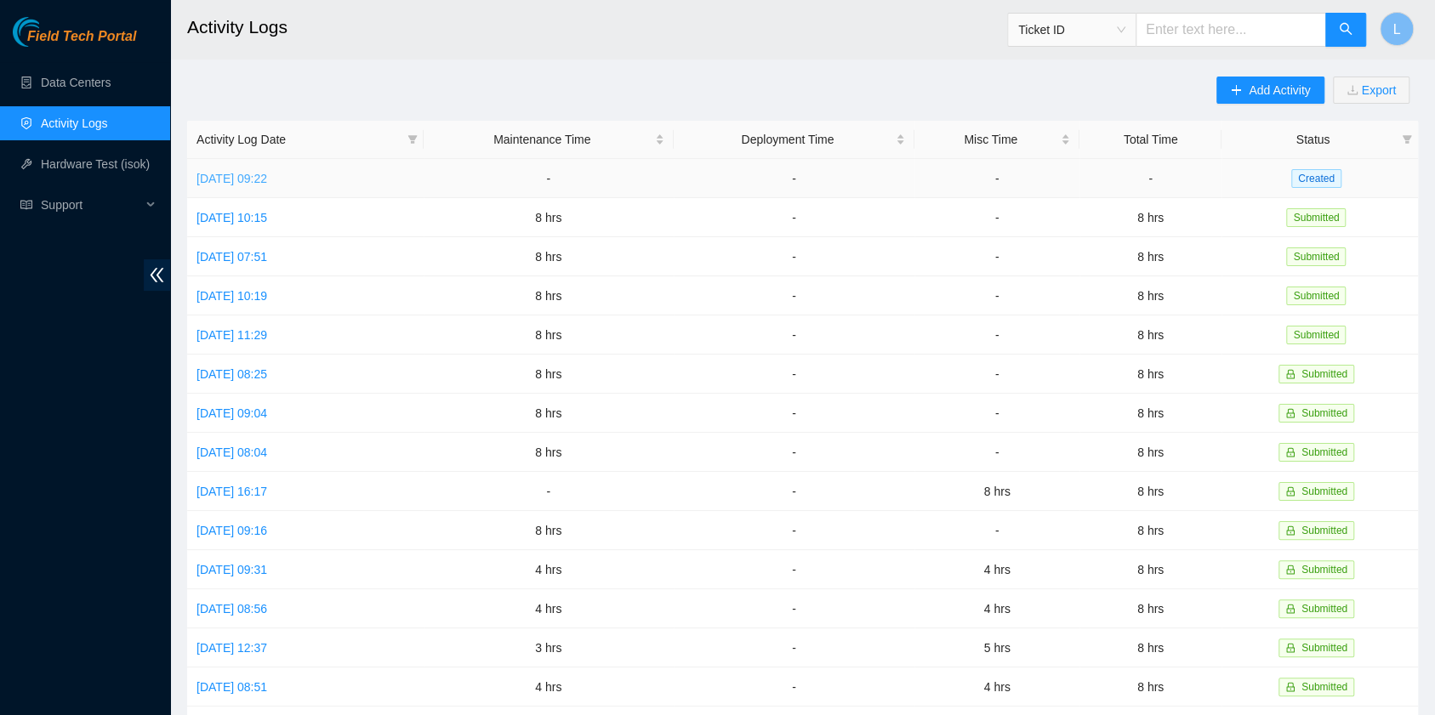
click at [267, 179] on link "[DATE] 09:22" at bounding box center [231, 179] width 71 height 14
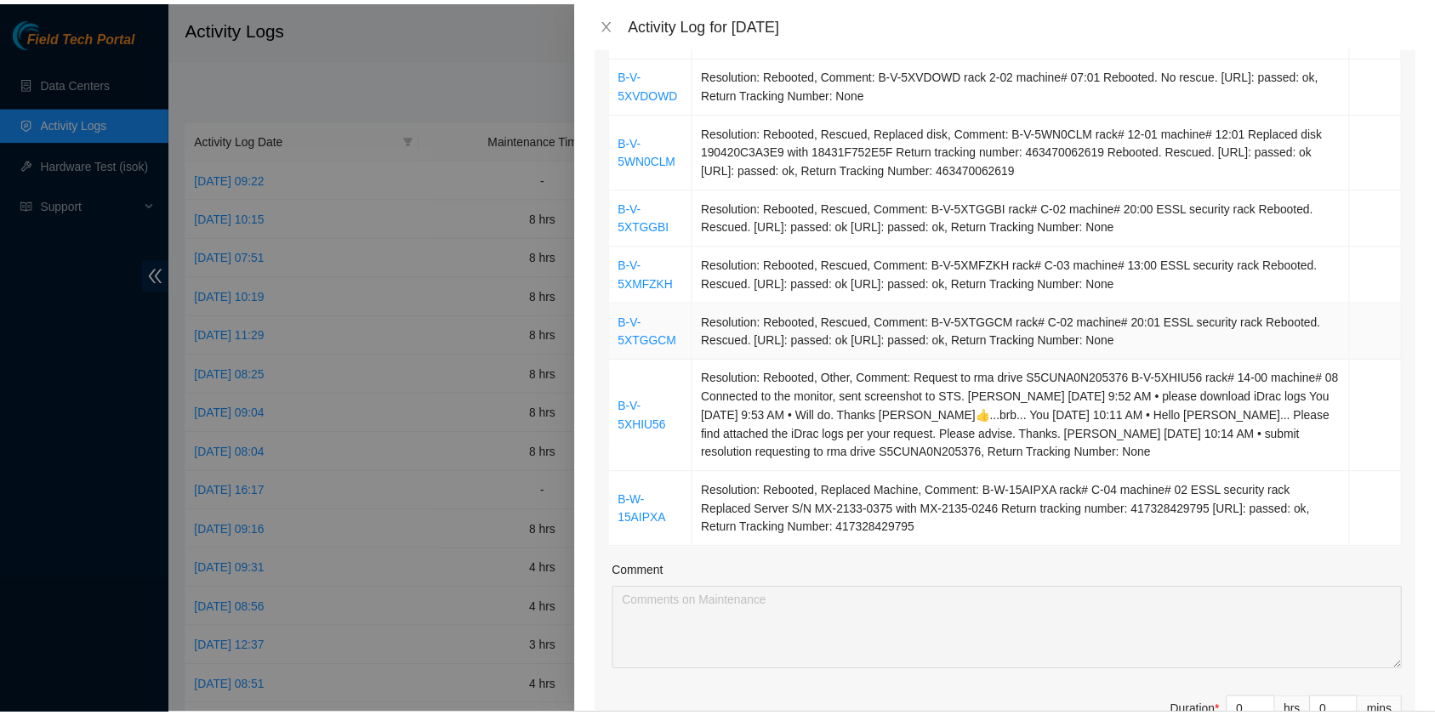
scroll to position [566, 0]
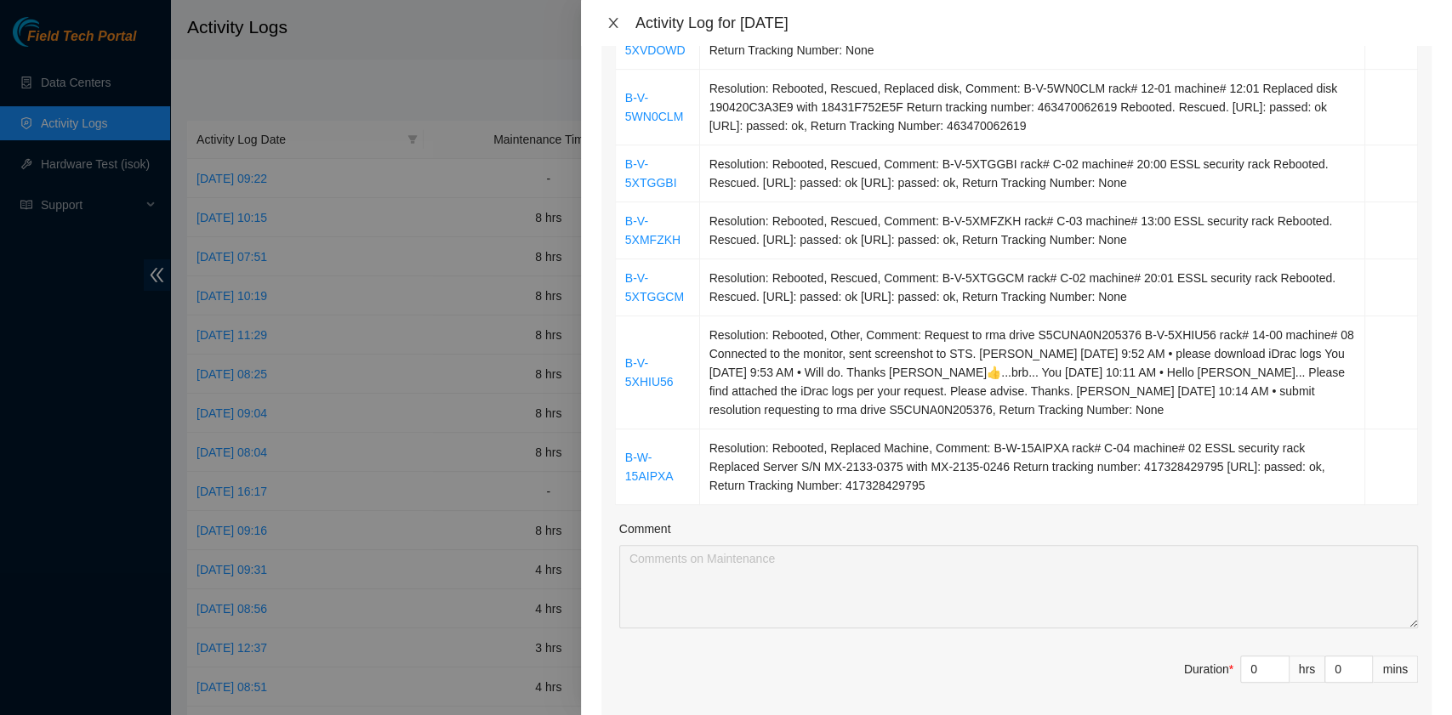
click at [617, 18] on icon "close" at bounding box center [613, 23] width 14 height 14
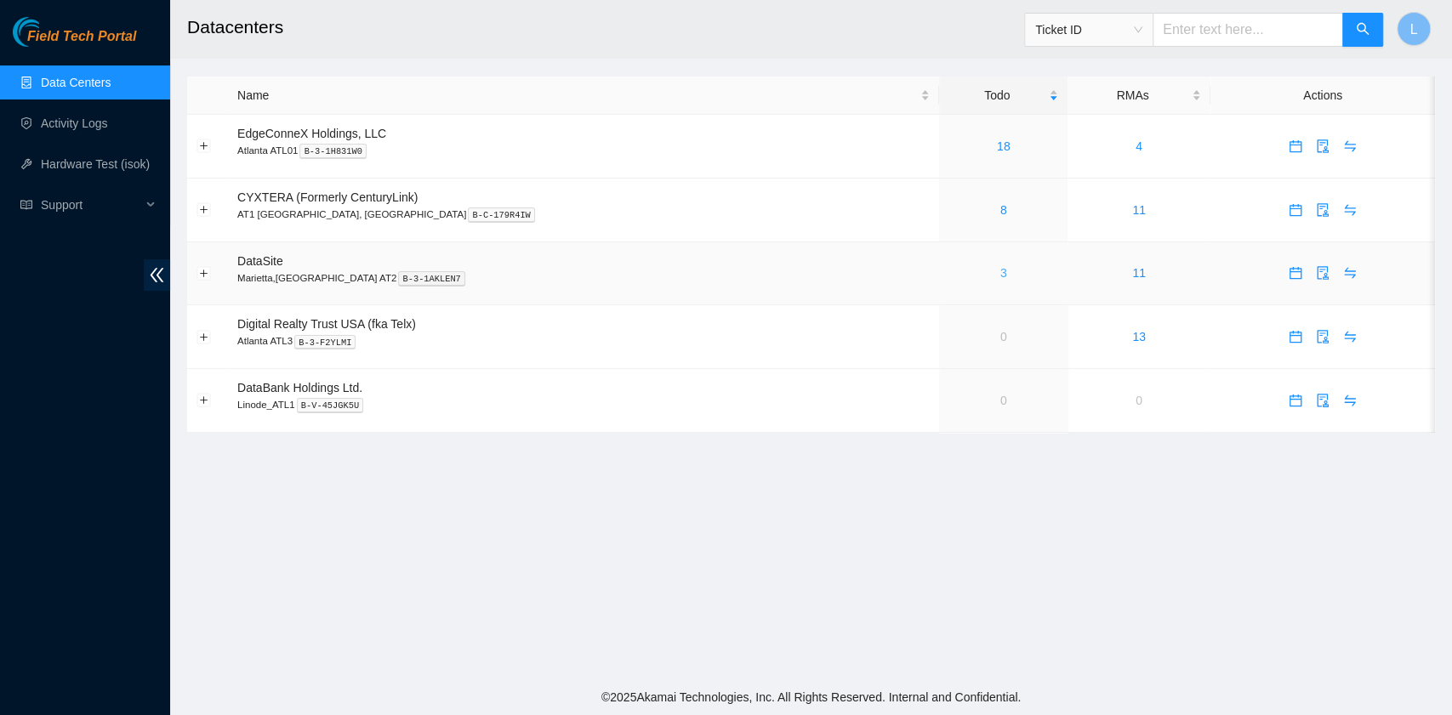
click at [1000, 276] on link "3" at bounding box center [1003, 273] width 7 height 14
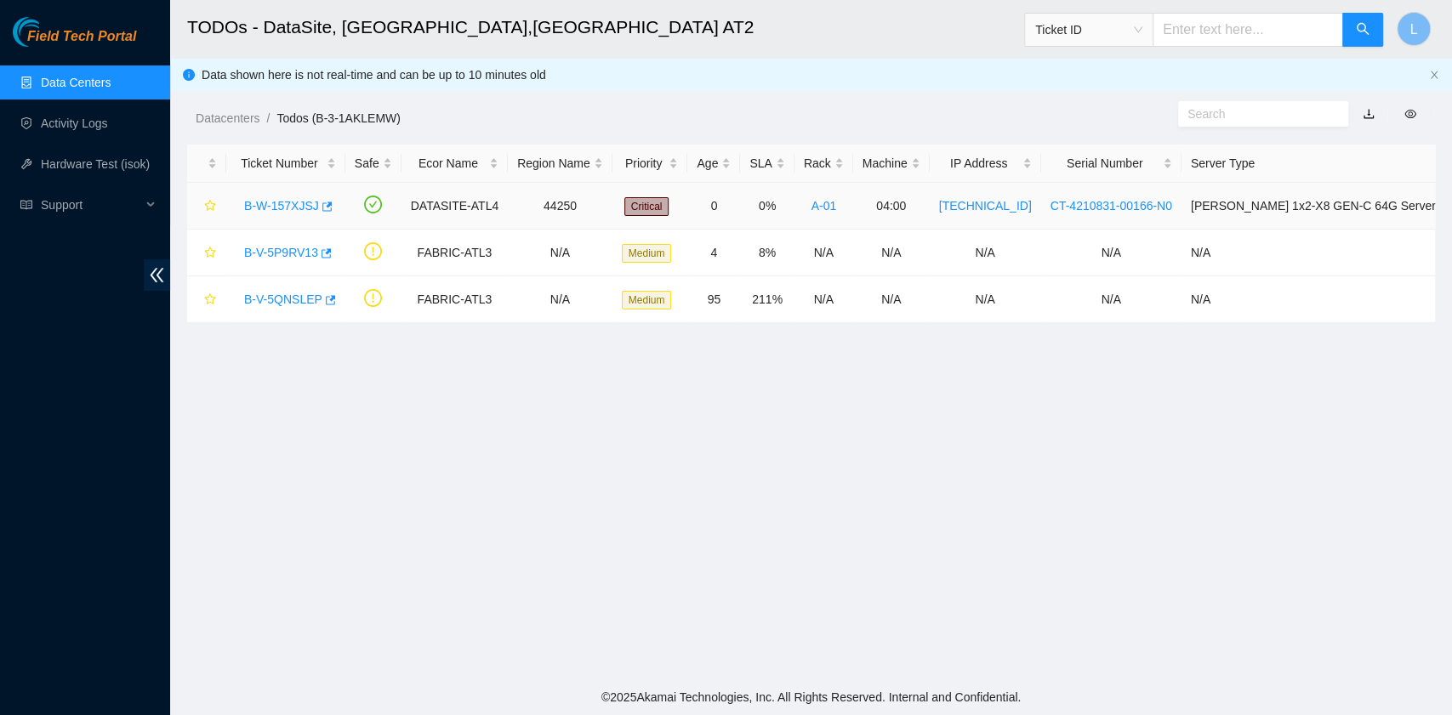
click at [261, 204] on link "B-W-157XJSJ" at bounding box center [281, 206] width 75 height 14
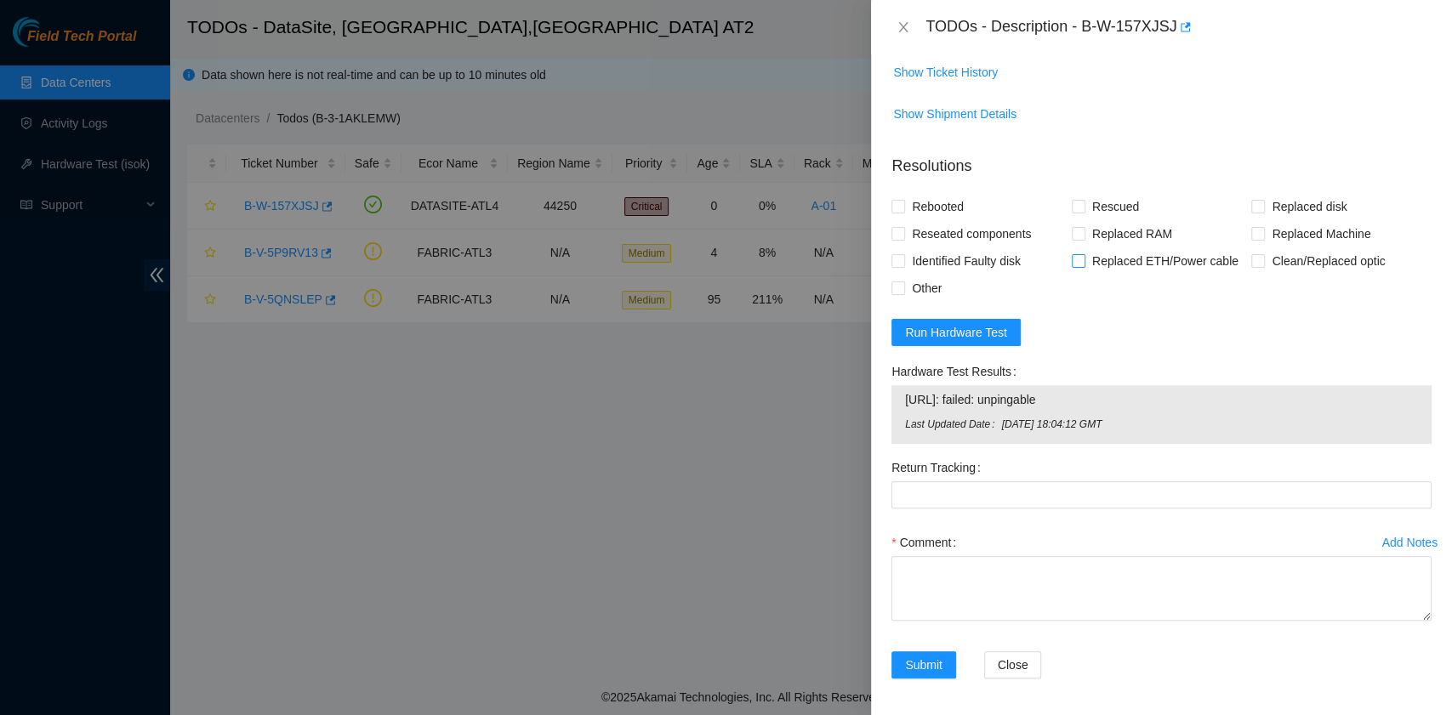
scroll to position [620, 0]
click at [954, 324] on span "Run Hardware Test" at bounding box center [956, 331] width 102 height 19
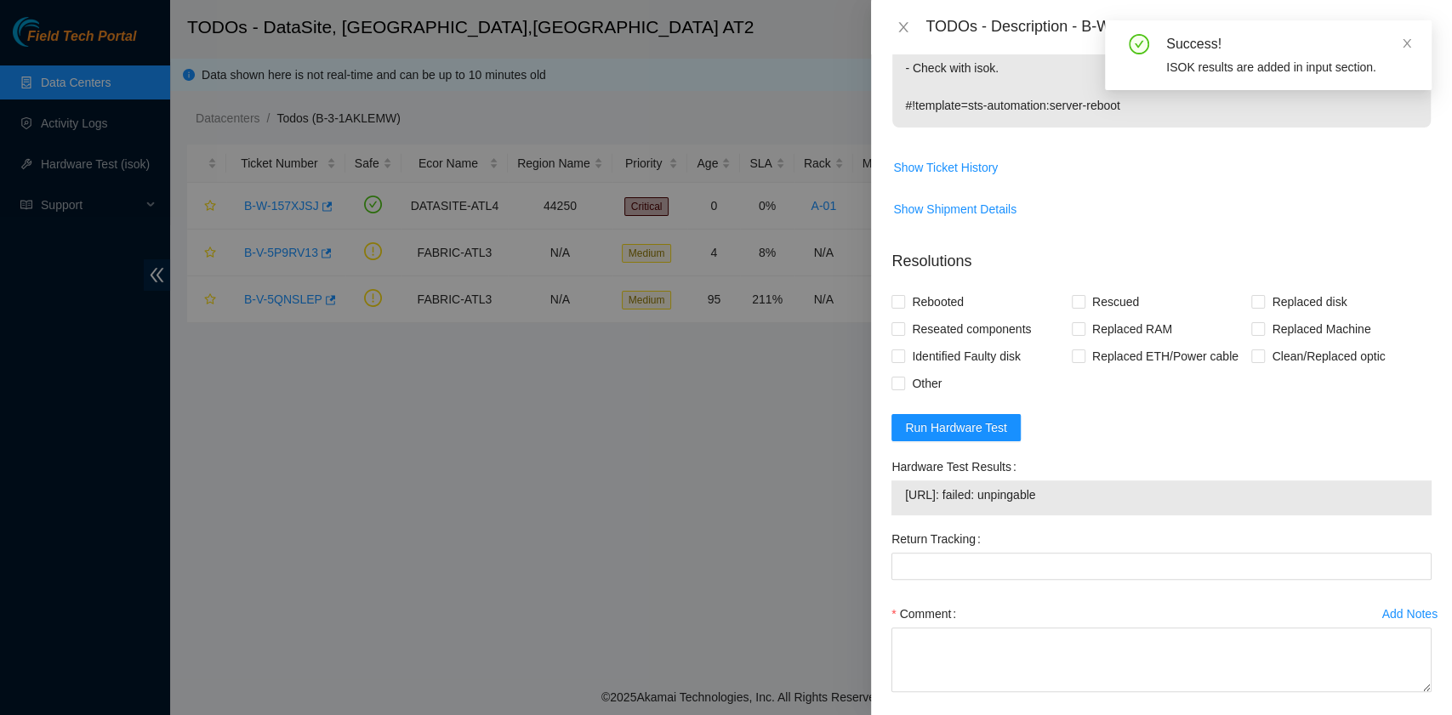
scroll to position [596, 0]
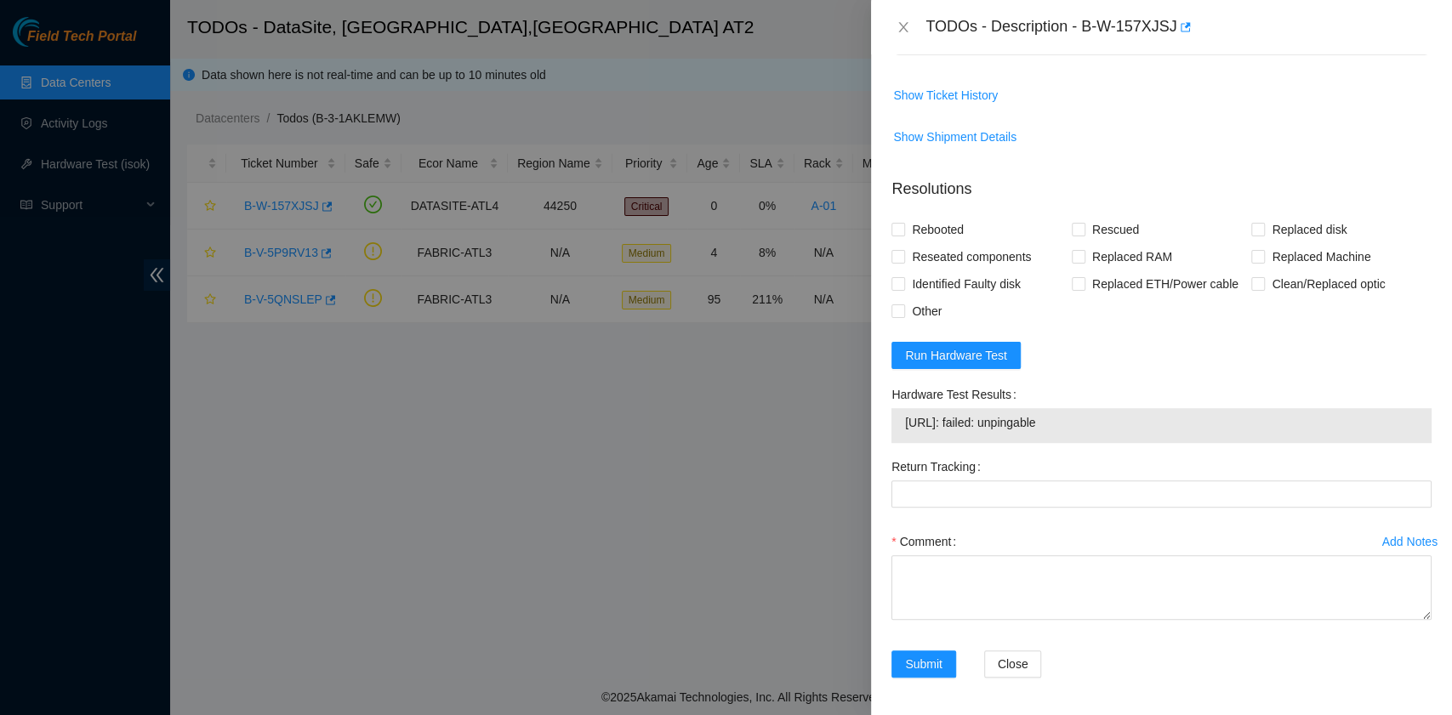
click at [1084, 419] on span "[URL]: failed: unpingable" at bounding box center [1161, 422] width 513 height 19
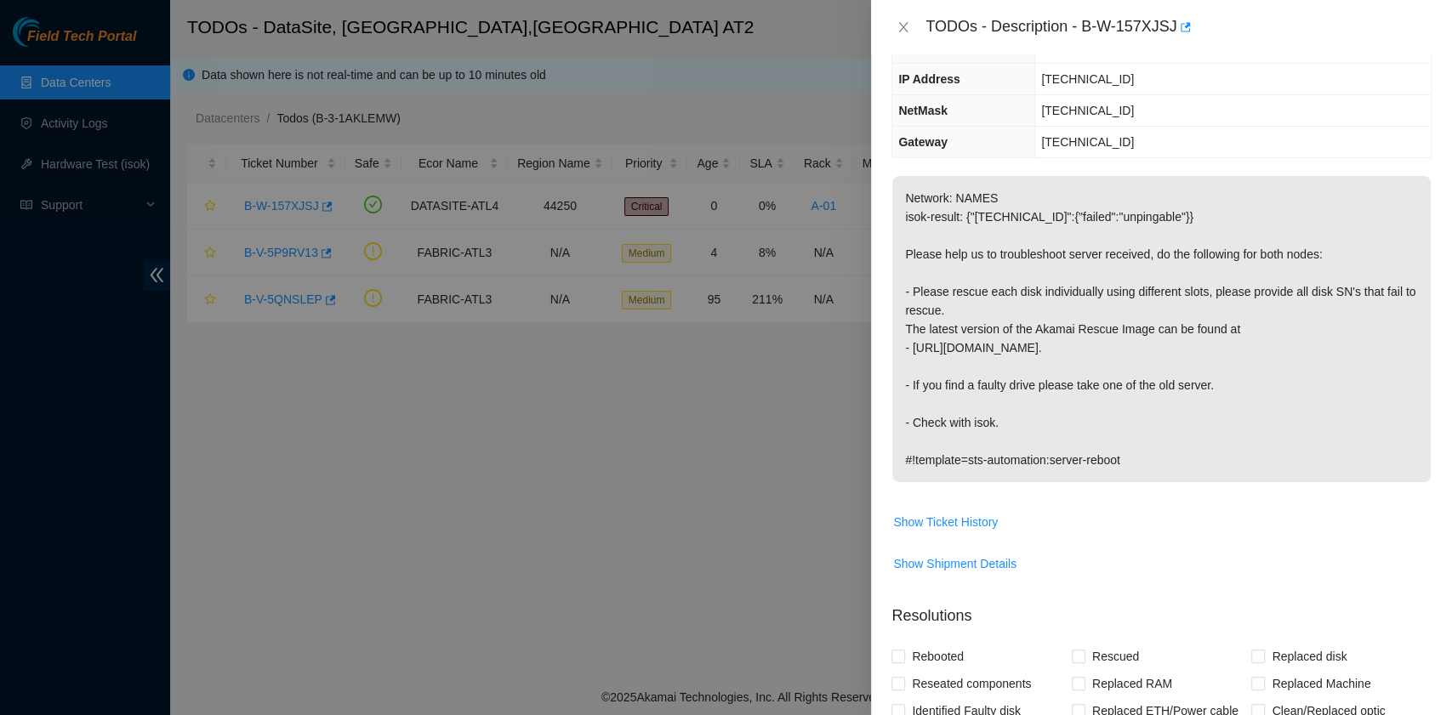
scroll to position [0, 0]
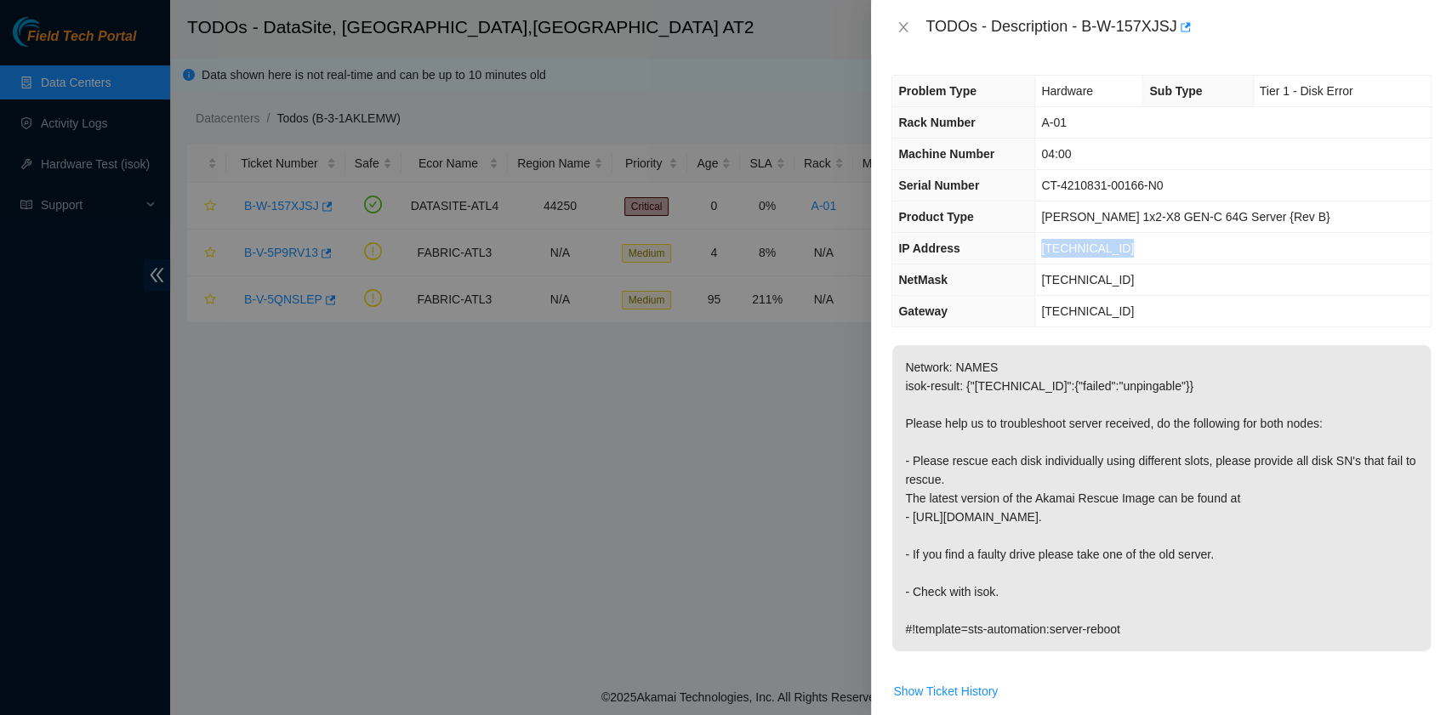
drag, startPoint x: 1159, startPoint y: 255, endPoint x: 1067, endPoint y: 253, distance: 91.9
click at [1067, 253] on td "[TECHNICAL_ID]" at bounding box center [1232, 248] width 395 height 31
copy span "[TECHNICAL_ID]"
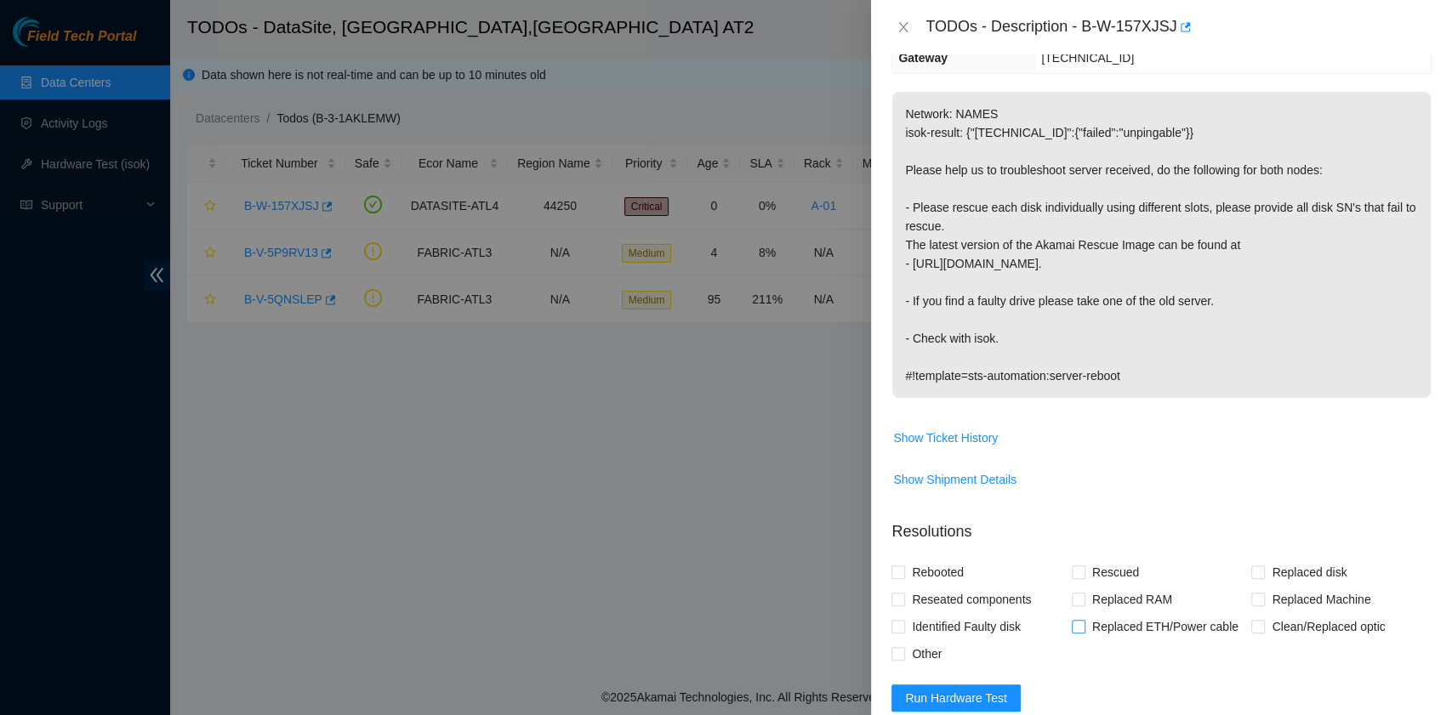
scroll to position [453, 0]
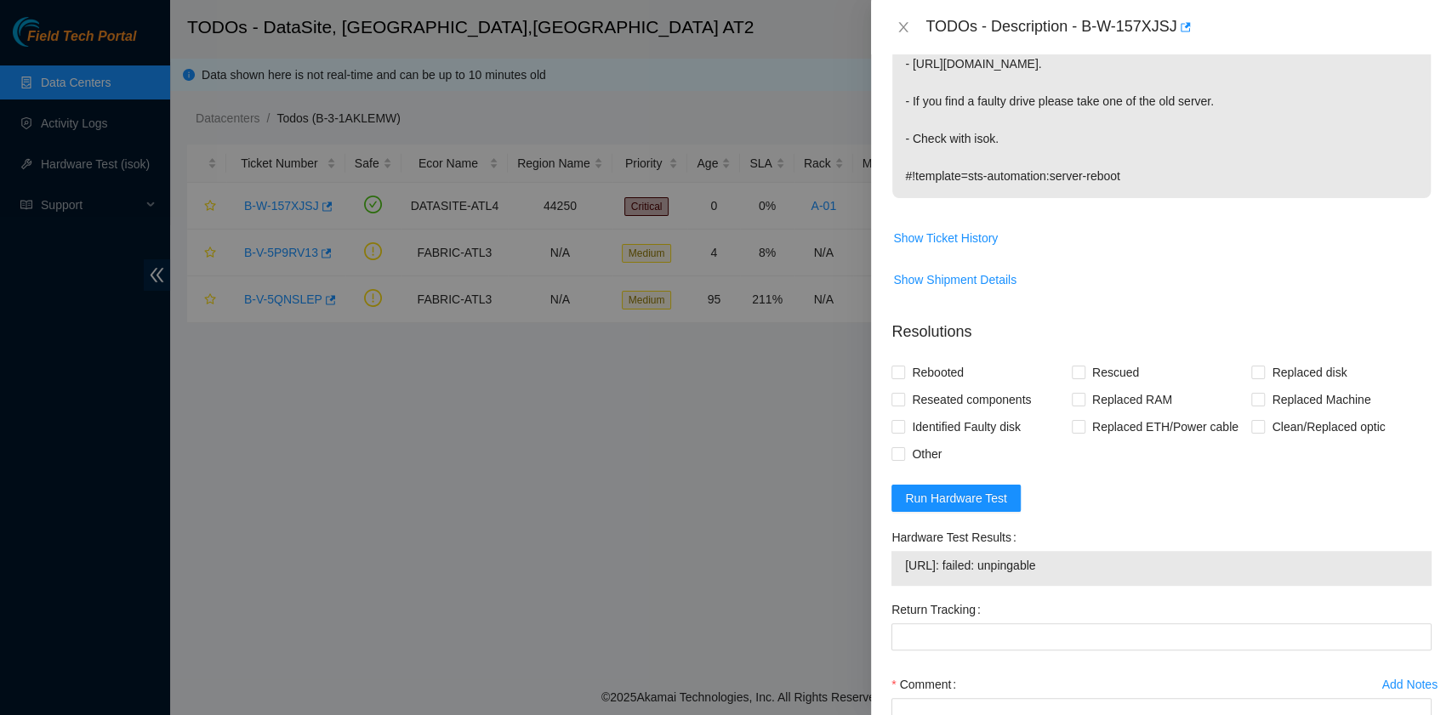
drag, startPoint x: 1095, startPoint y: 568, endPoint x: 904, endPoint y: 568, distance: 190.5
click at [904, 568] on td "[URL]: failed: unpingable" at bounding box center [1161, 568] width 515 height 26
copy span "[URL]: failed: unpingable"
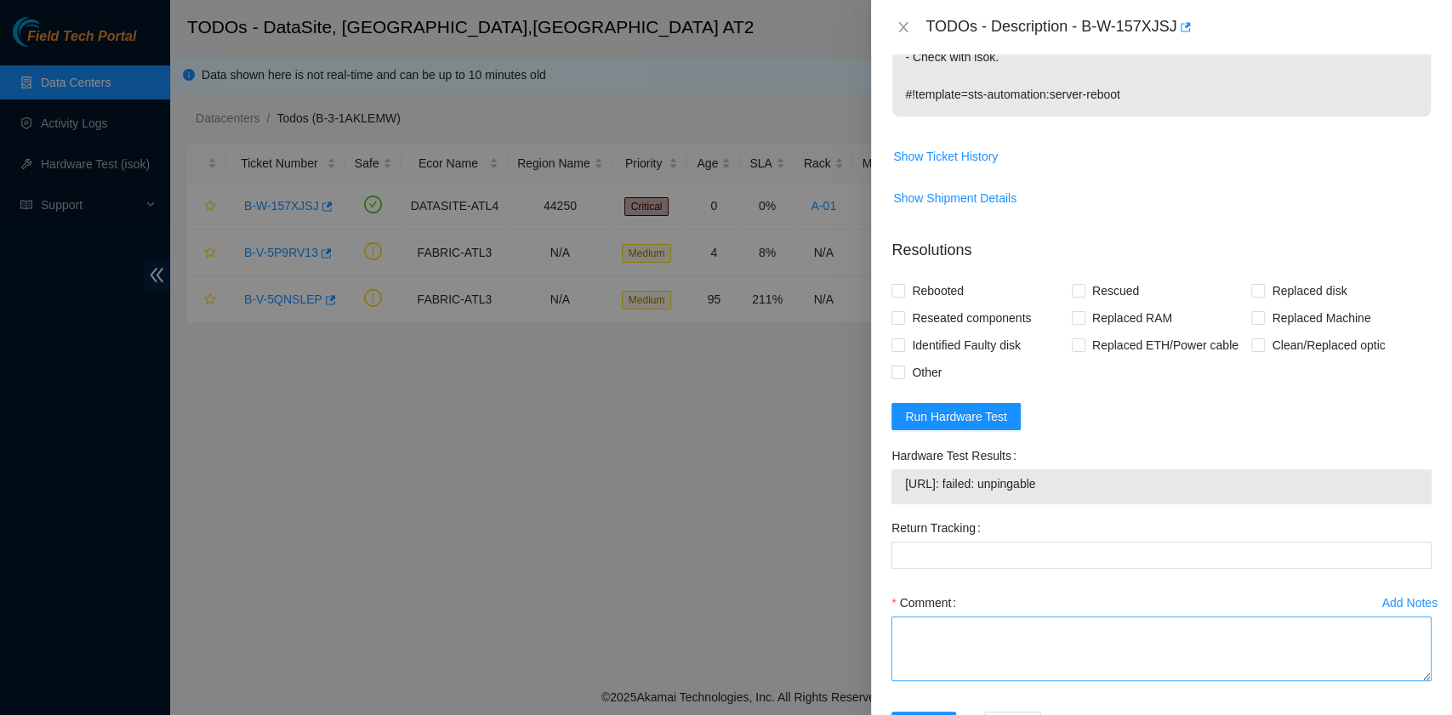
scroll to position [596, 0]
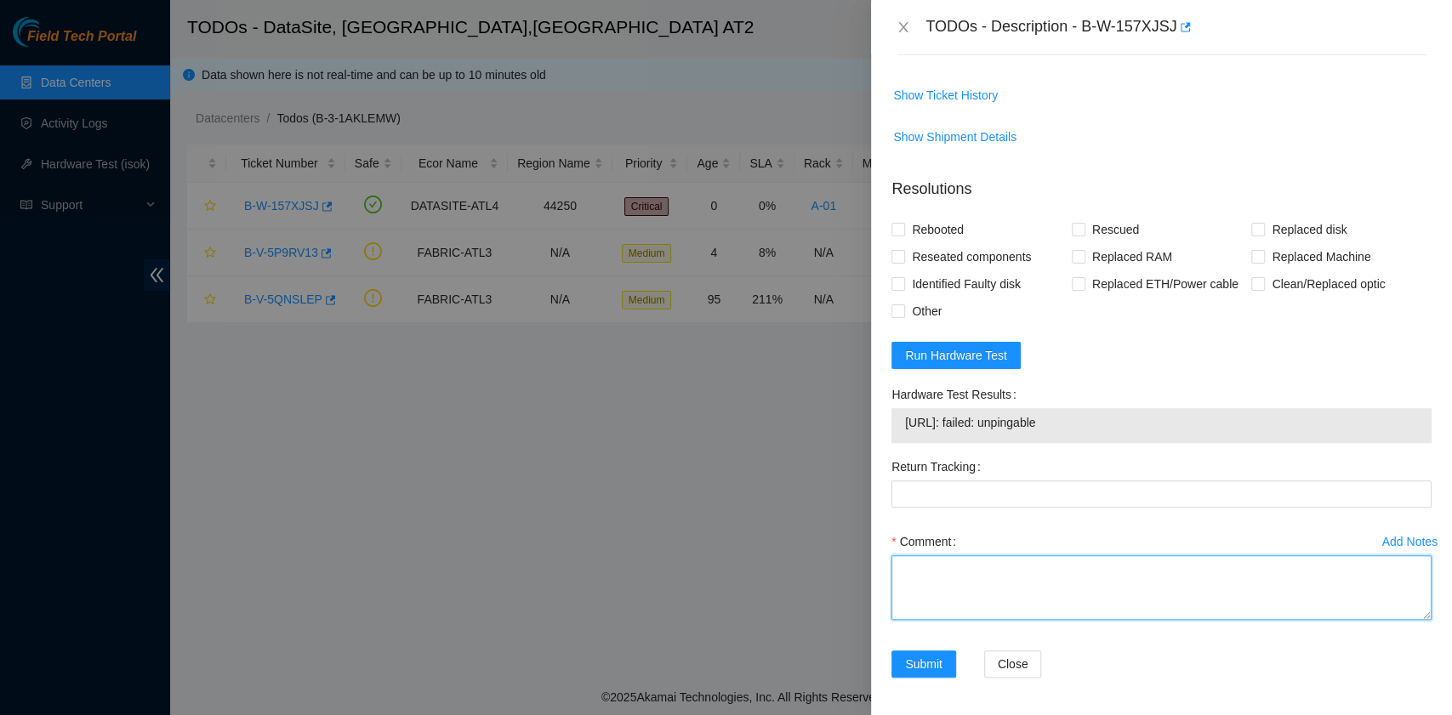
click at [1077, 592] on textarea "Comment" at bounding box center [1161, 587] width 540 height 65
paste textarea "L-I-425DOLO sita# C-92 adipisc# 22:83 E seddoeiu tem incidi utlaboreetdo, mag a…"
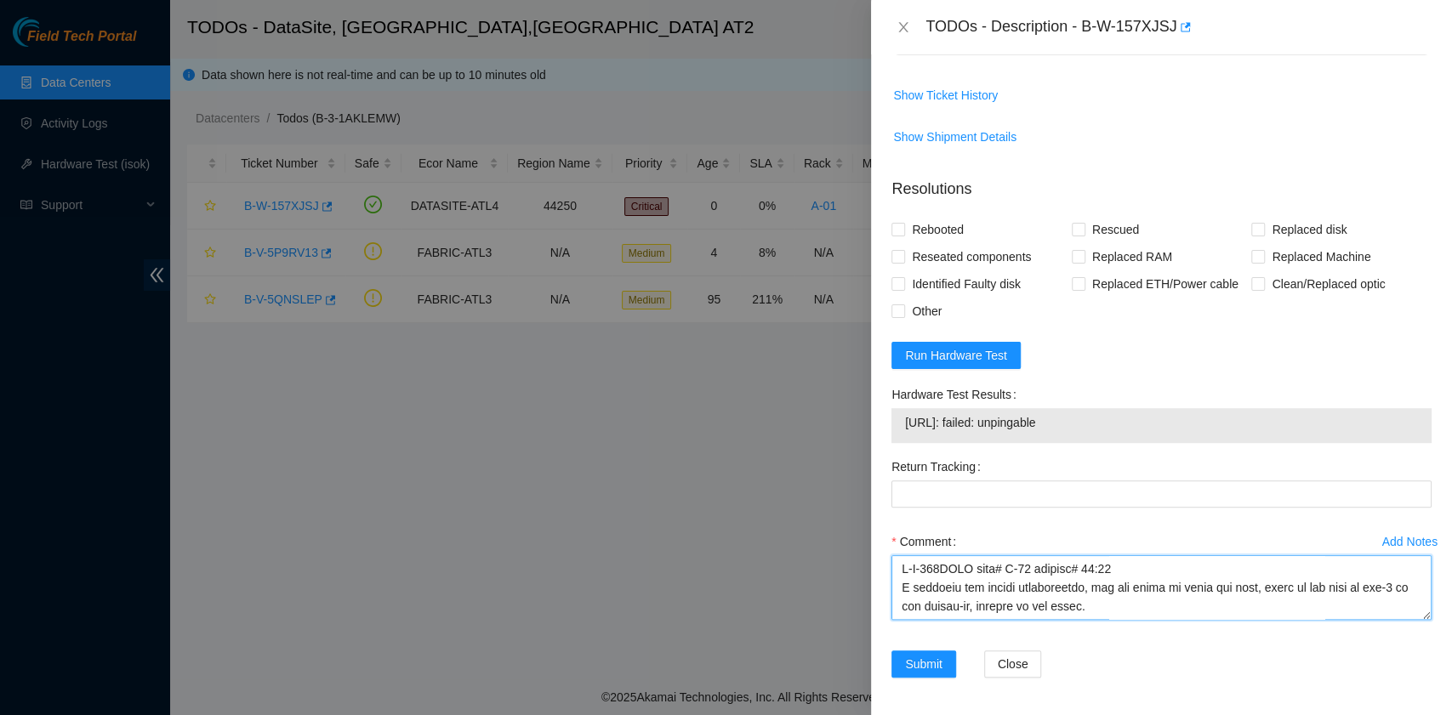
scroll to position [350, 0]
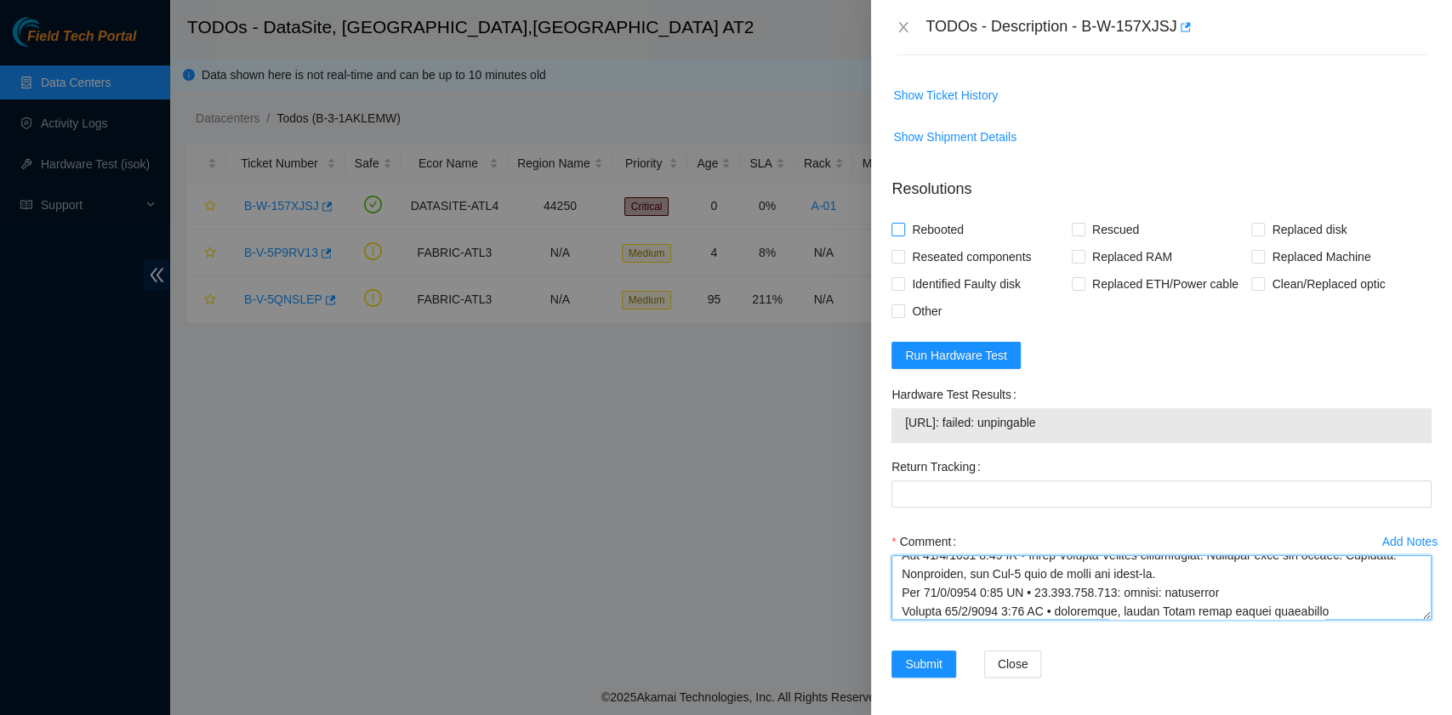
type textarea "L-I-425DOLO sita# C-92 adipisc# 22:83 E seddoeiu tem incidi utlaboreetdo, mag a…"
click at [939, 219] on span "Rebooted" at bounding box center [937, 229] width 65 height 27
click at [903, 223] on input "Rebooted" at bounding box center [897, 229] width 12 height 12
checkbox input "true"
click at [1072, 223] on input "Rescued" at bounding box center [1078, 229] width 12 height 12
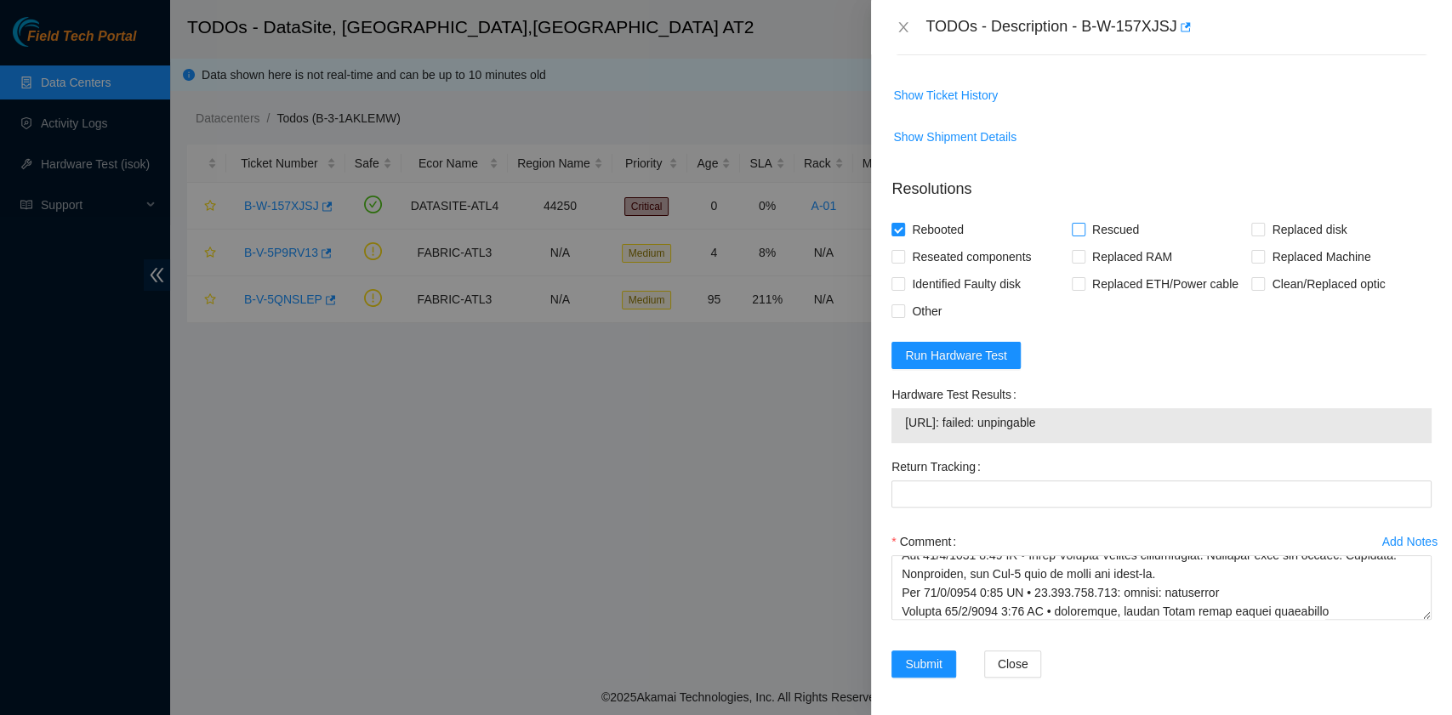
checkbox input "true"
click at [925, 314] on span "Other" at bounding box center [926, 311] width 43 height 27
click at [903, 314] on input "Other" at bounding box center [897, 310] width 12 height 12
checkbox input "true"
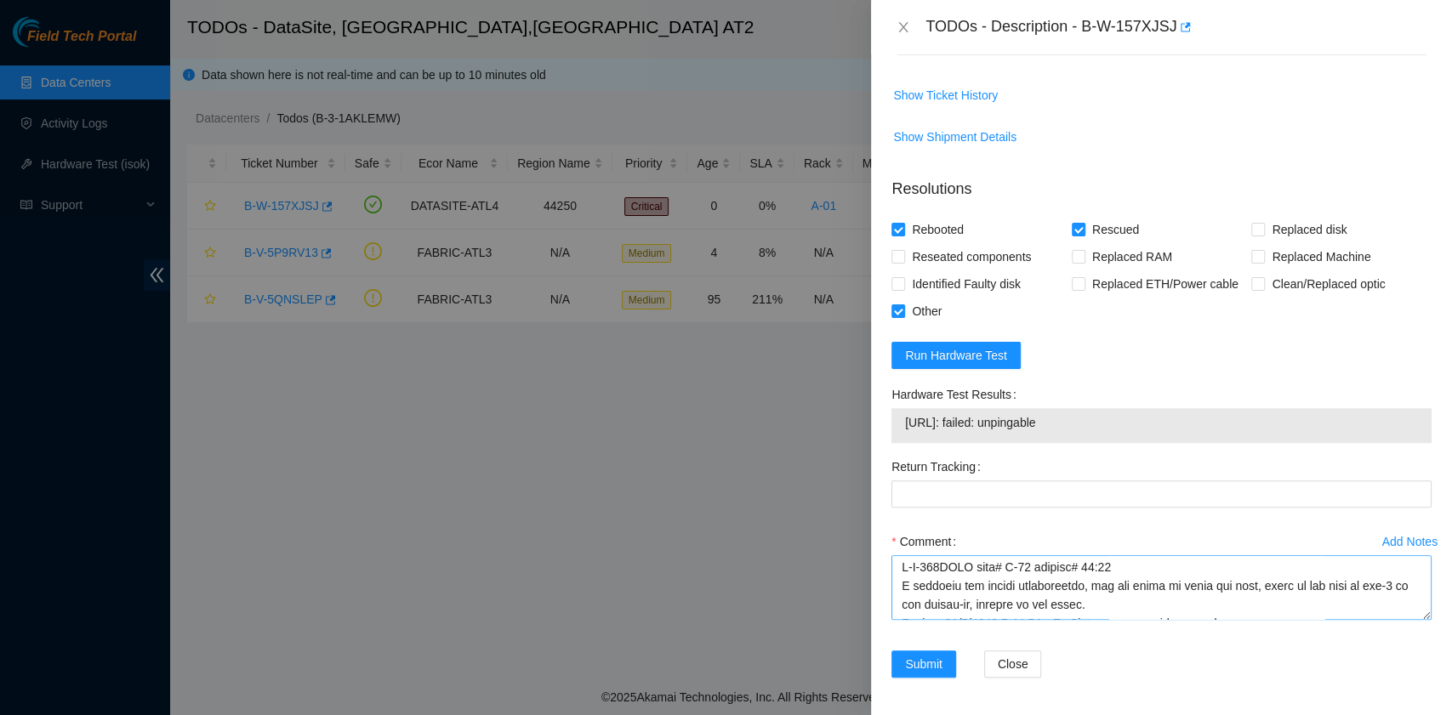
scroll to position [0, 0]
click at [925, 662] on span "Submit" at bounding box center [923, 664] width 37 height 19
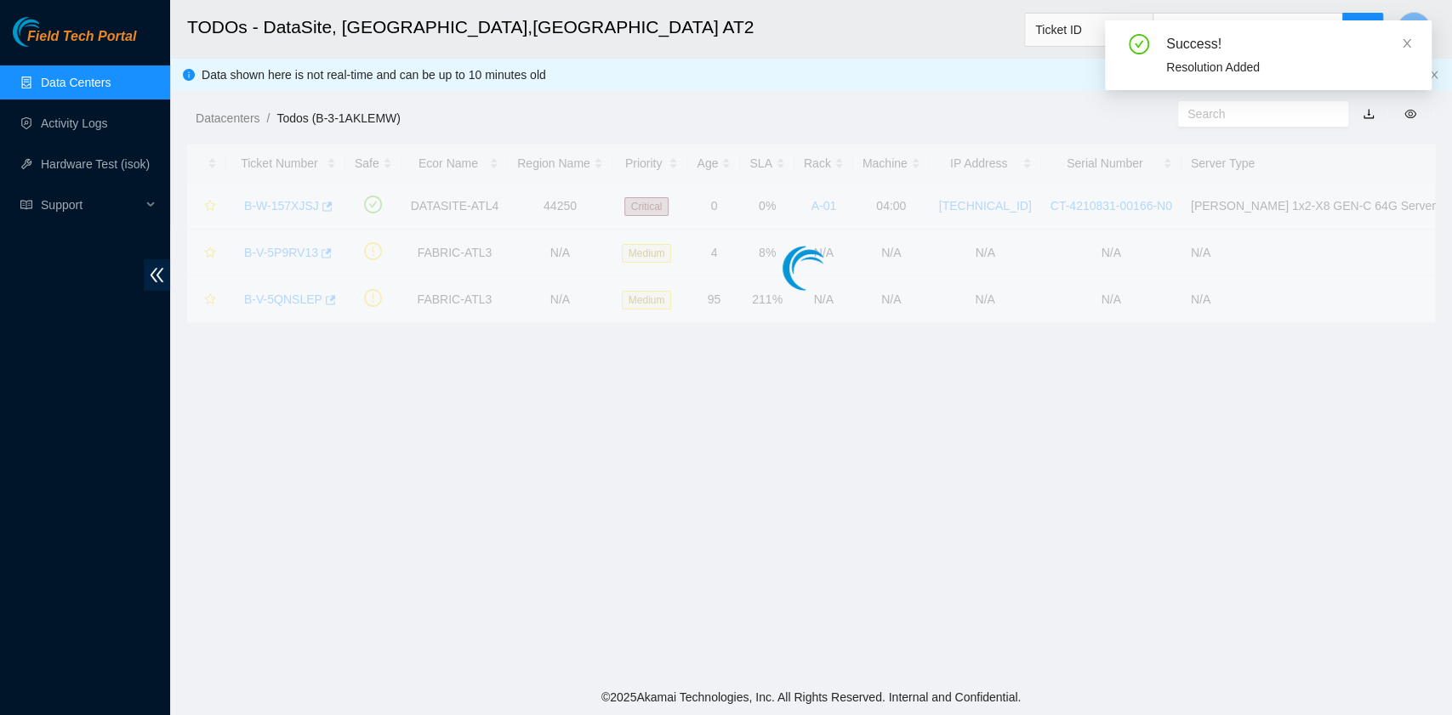
scroll to position [431, 0]
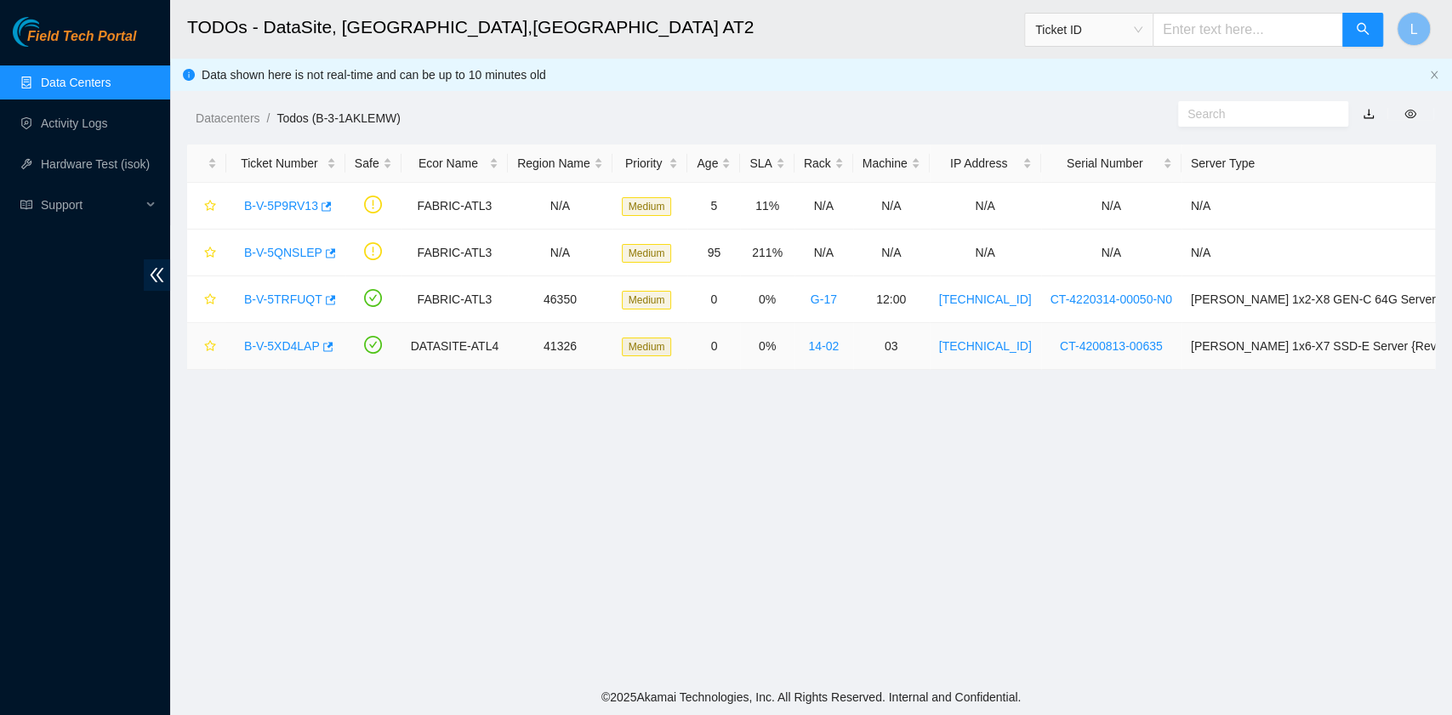
click at [288, 345] on link "B-V-5XD4LAP" at bounding box center [282, 346] width 76 height 14
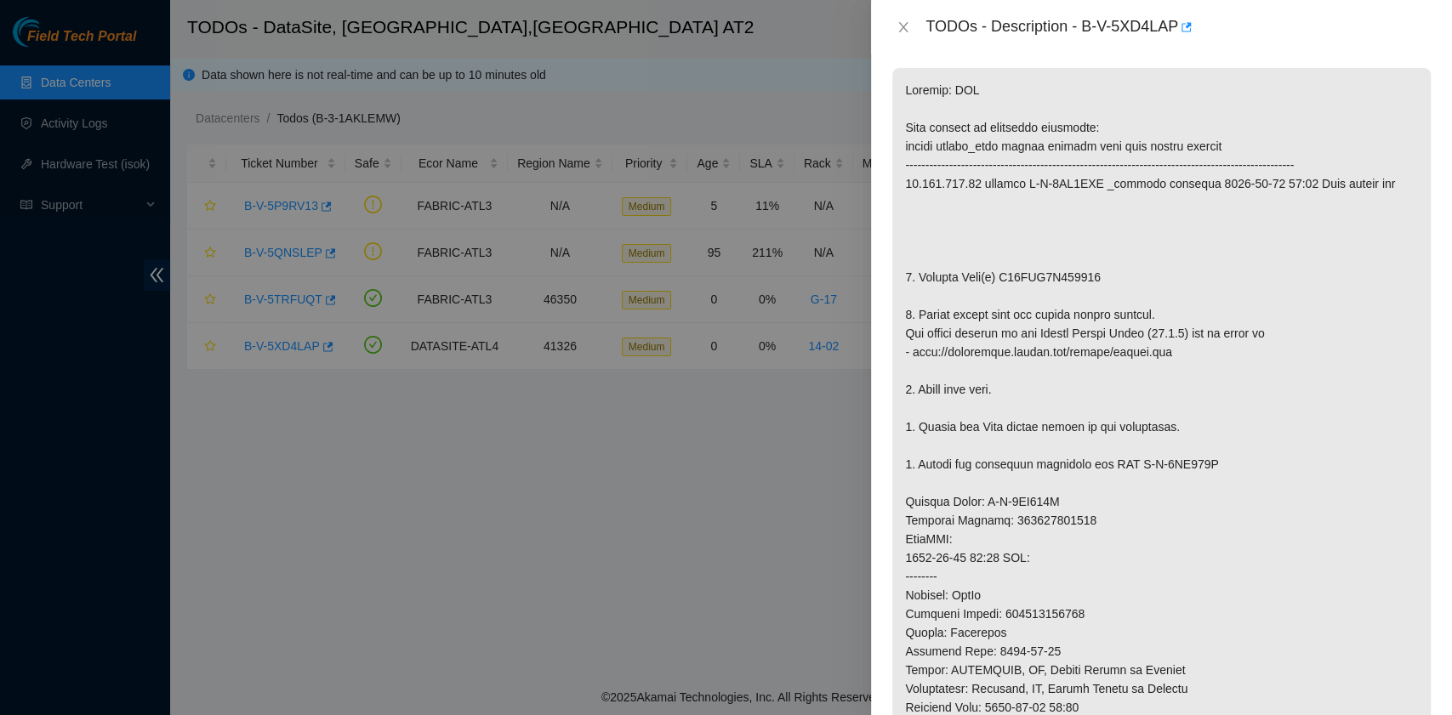
scroll to position [0, 0]
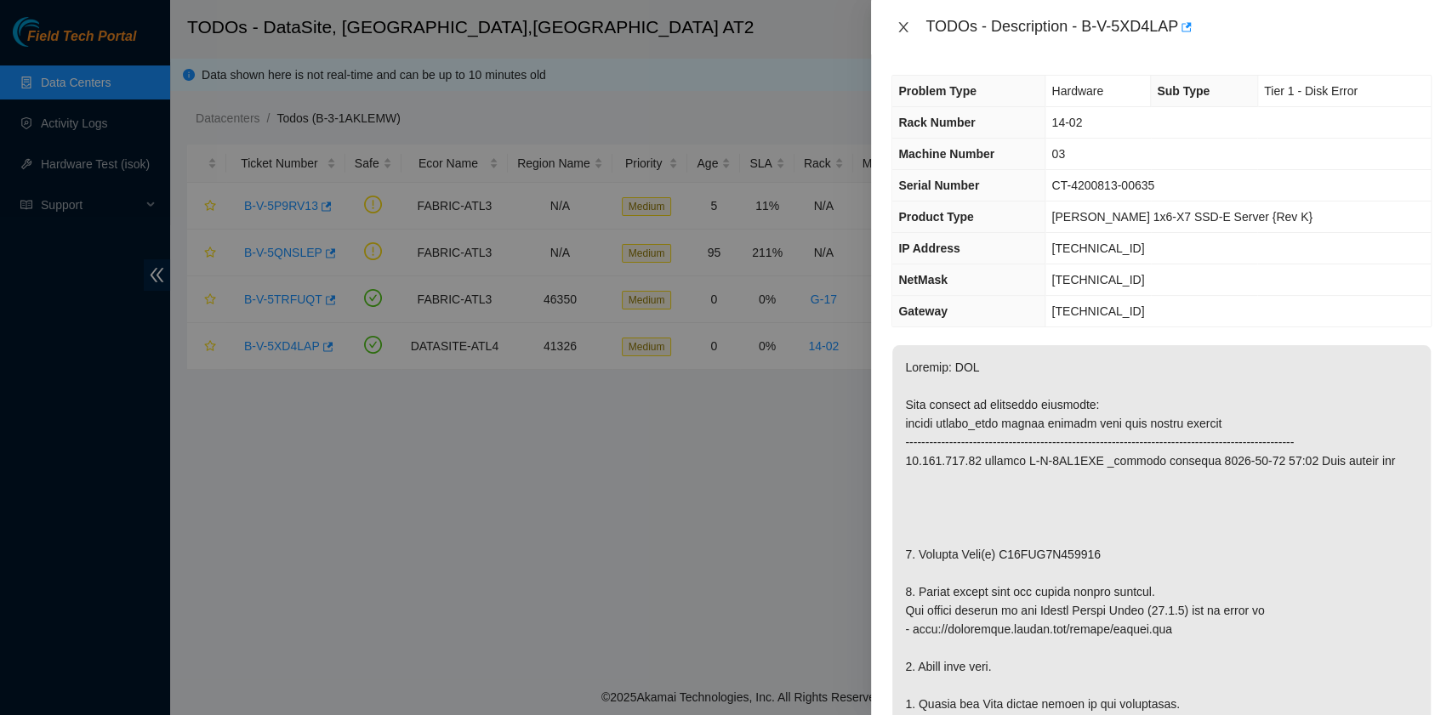
click at [901, 26] on icon "close" at bounding box center [903, 27] width 9 height 10
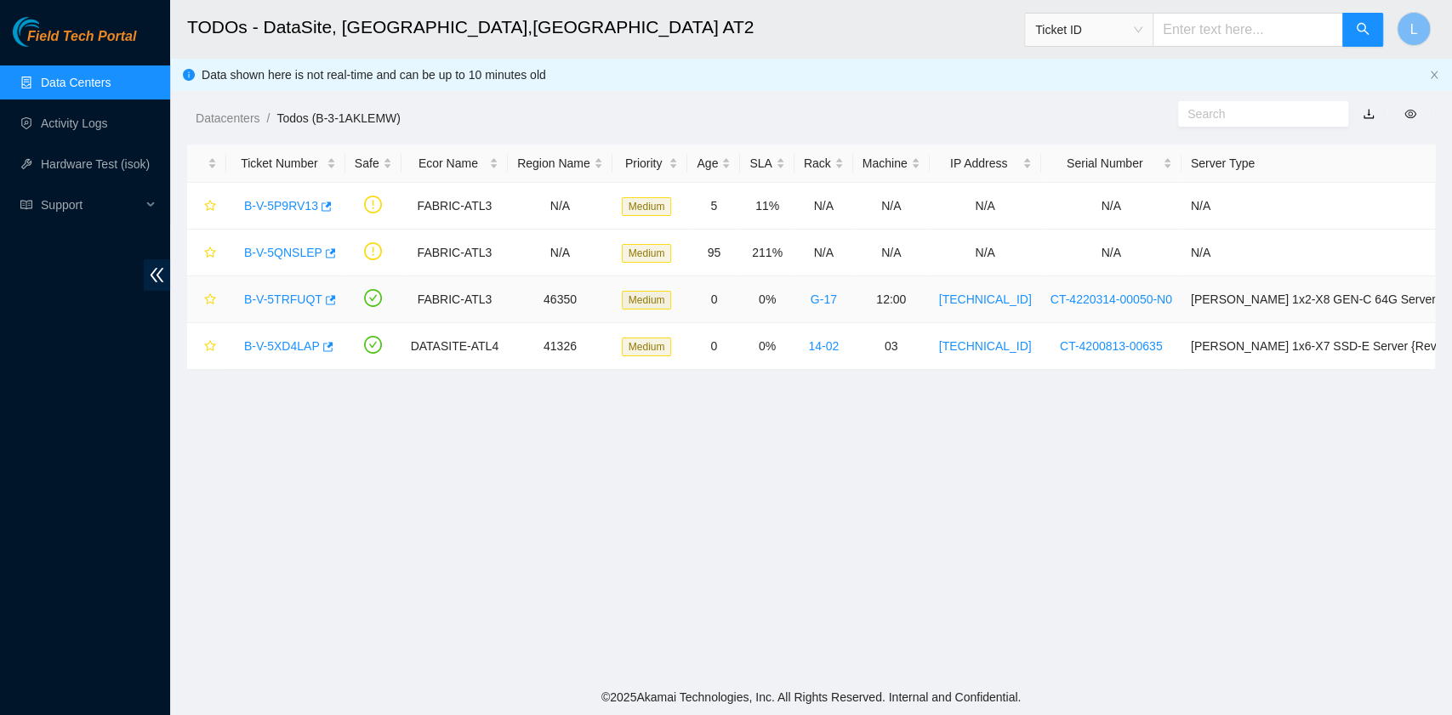
click at [295, 299] on link "B-V-5TRFUQT" at bounding box center [283, 300] width 78 height 14
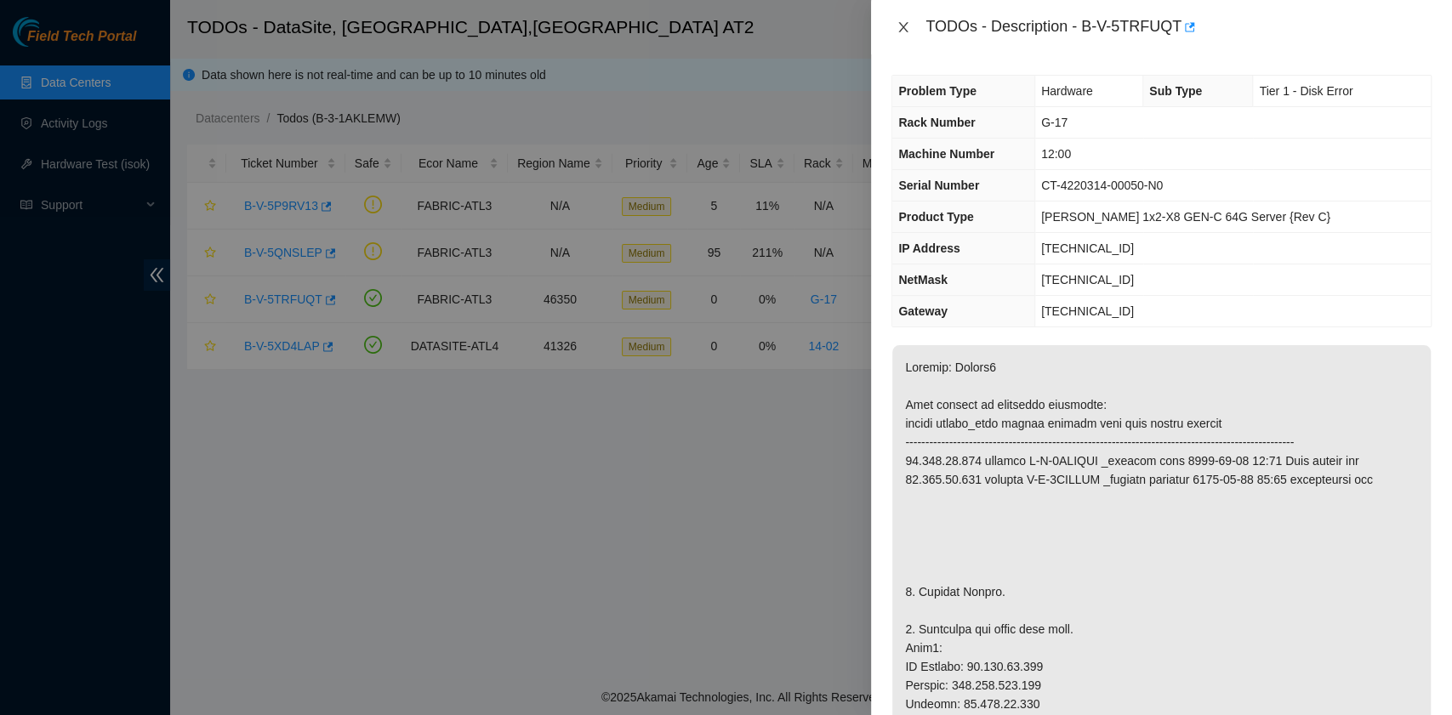
click at [905, 29] on icon "close" at bounding box center [903, 27] width 9 height 10
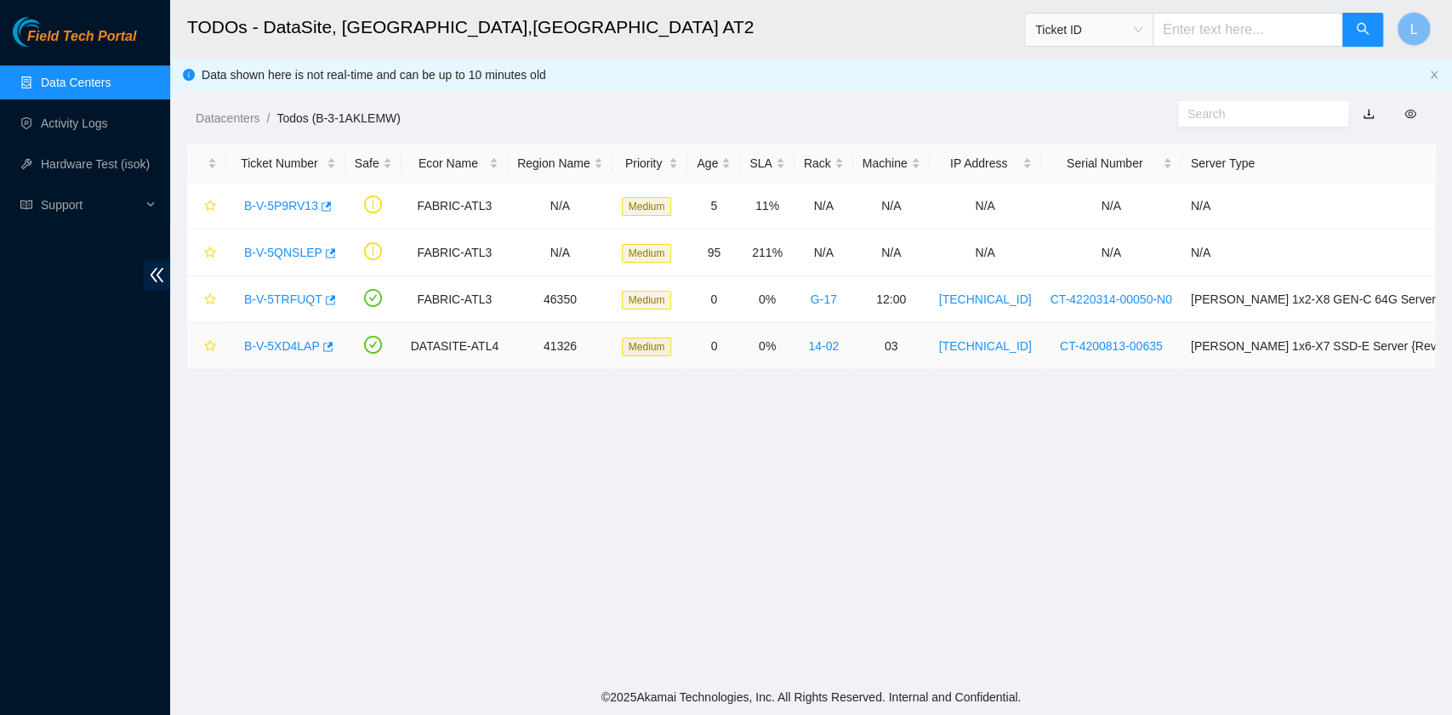
click at [289, 342] on link "B-V-5XD4LAP" at bounding box center [282, 346] width 76 height 14
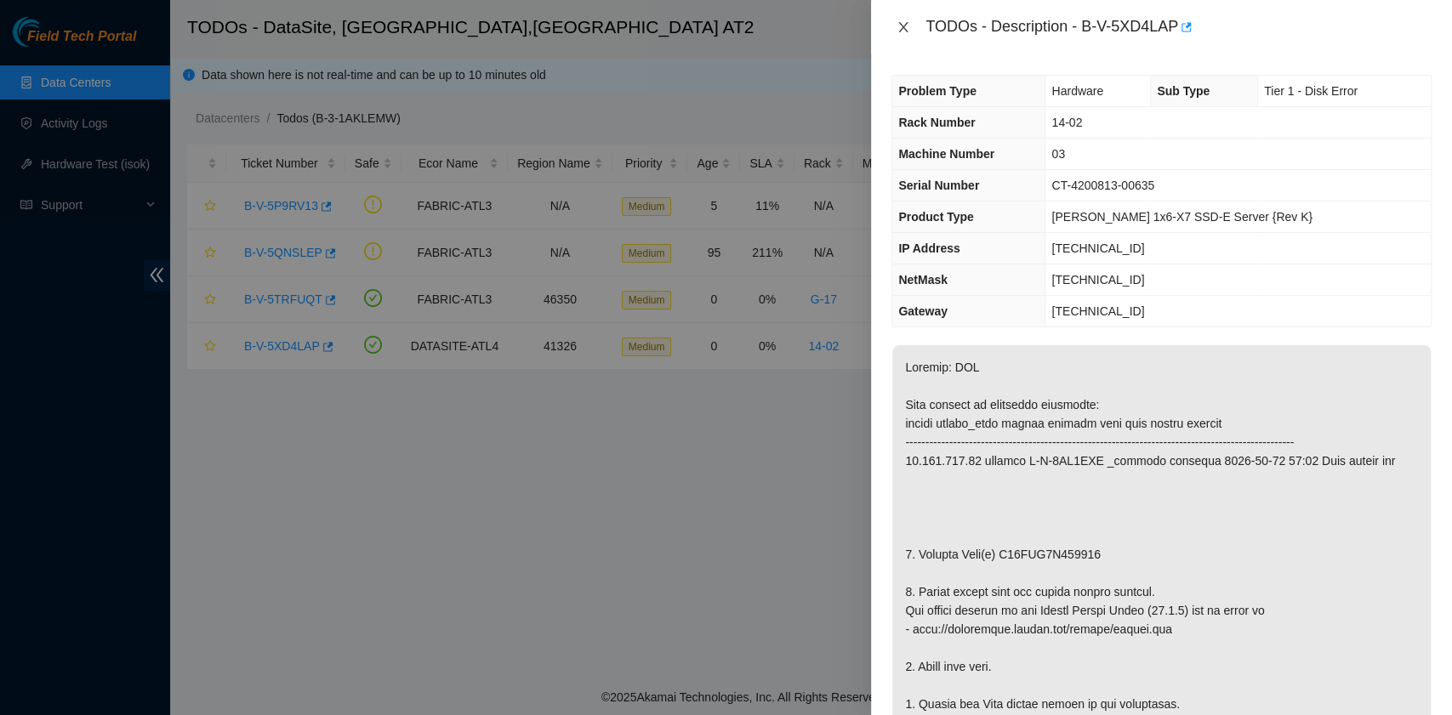
click at [903, 26] on icon "close" at bounding box center [903, 27] width 14 height 14
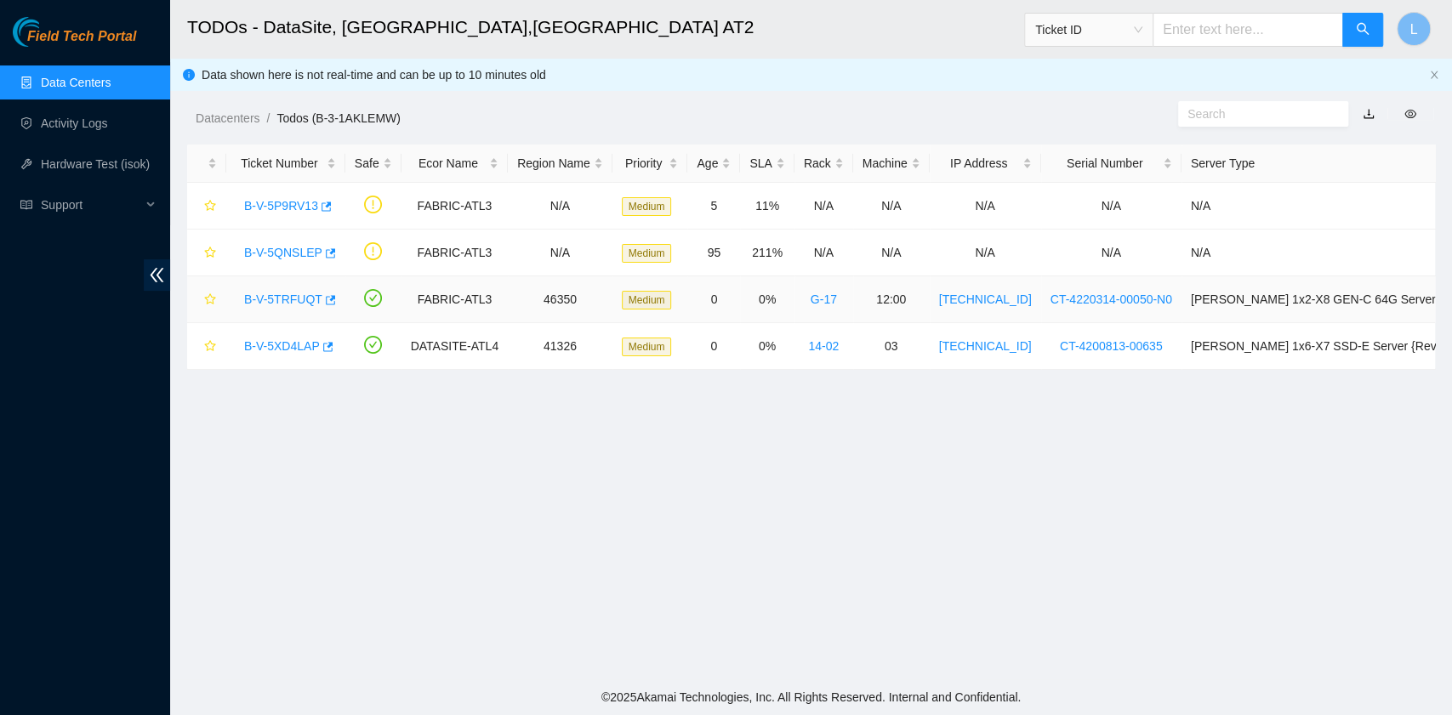
click at [280, 301] on link "B-V-5TRFUQT" at bounding box center [283, 300] width 78 height 14
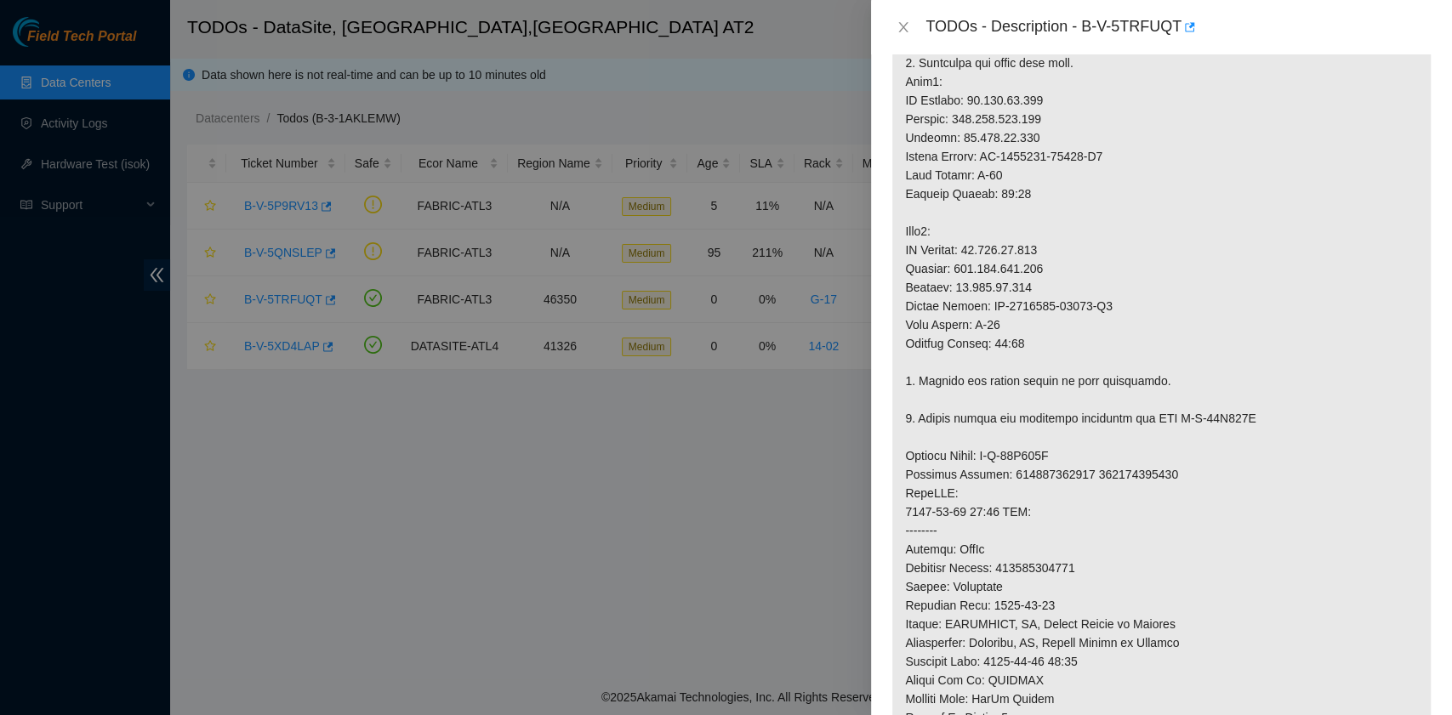
scroll to position [1134, 0]
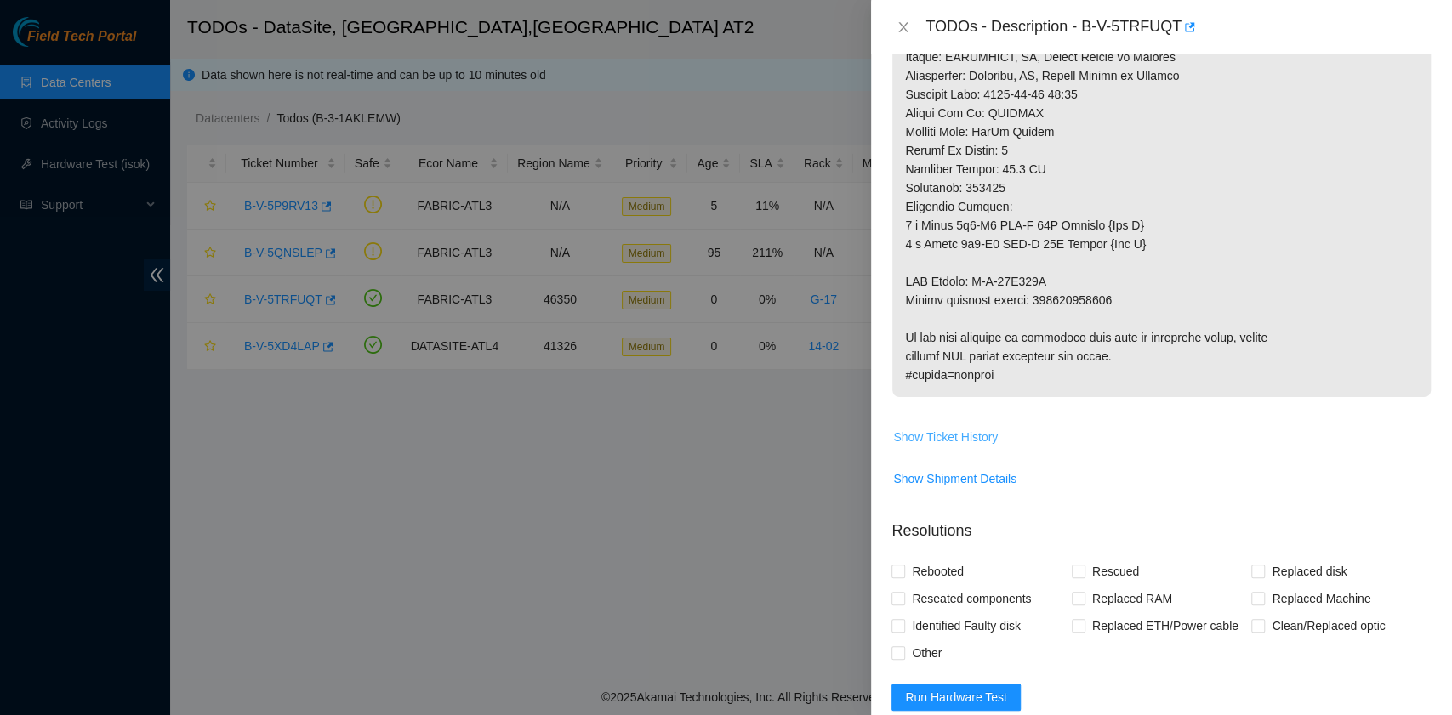
click at [981, 429] on span "Show Ticket History" at bounding box center [945, 437] width 105 height 19
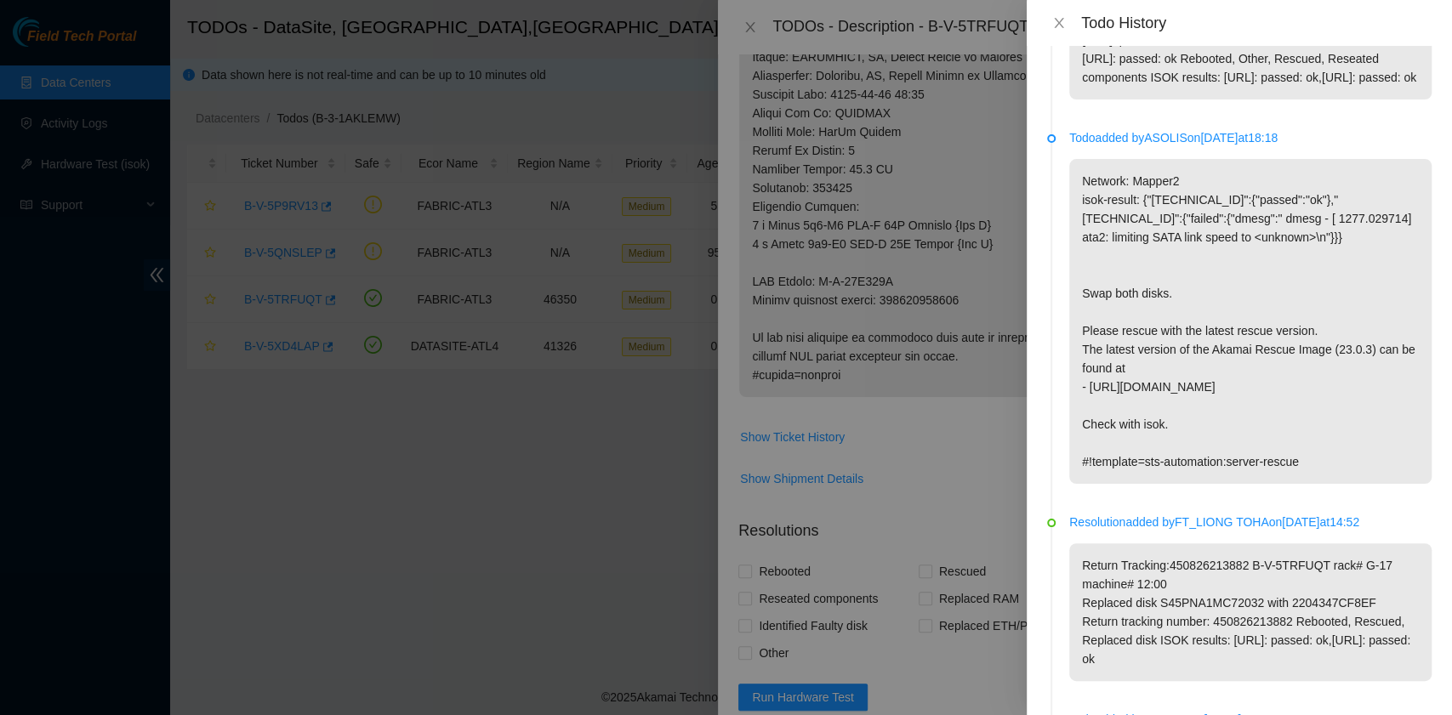
scroll to position [3968, 0]
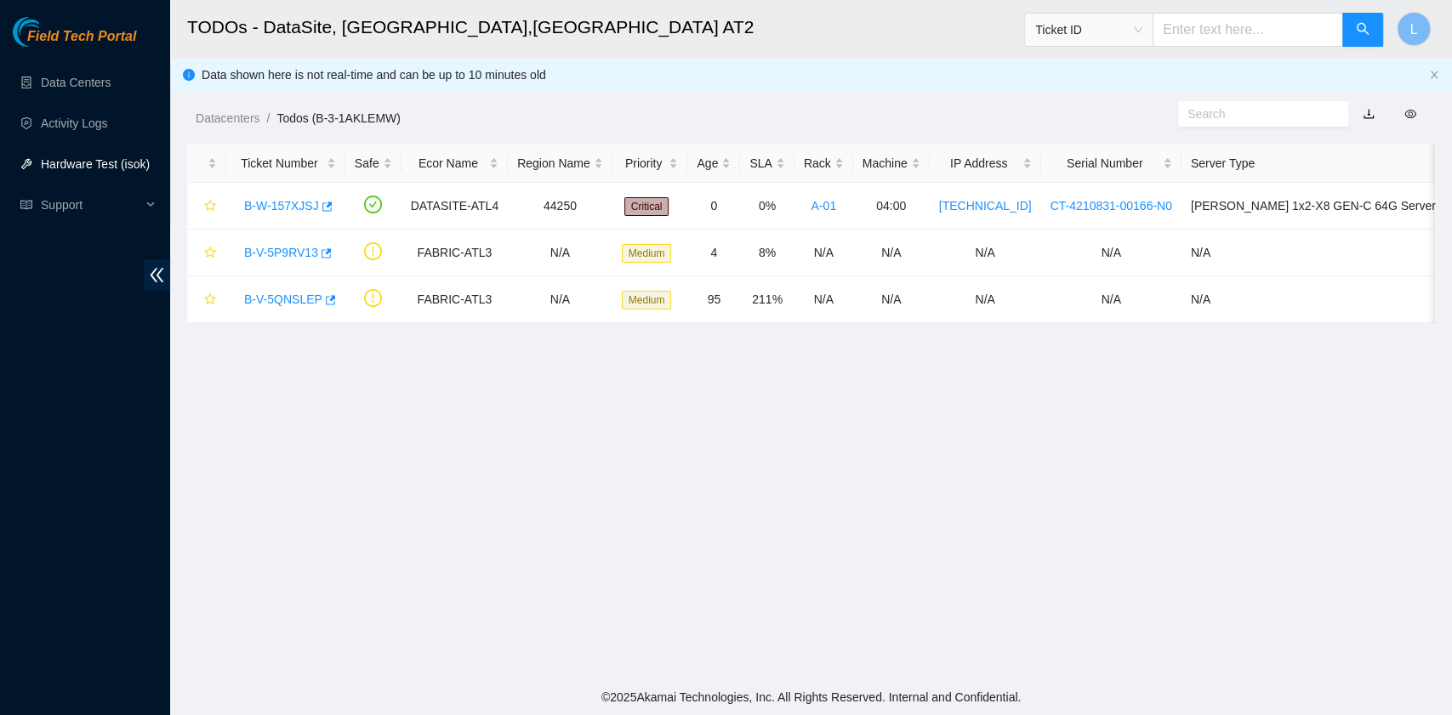
click at [71, 159] on link "Hardware Test (isok)" at bounding box center [95, 164] width 109 height 14
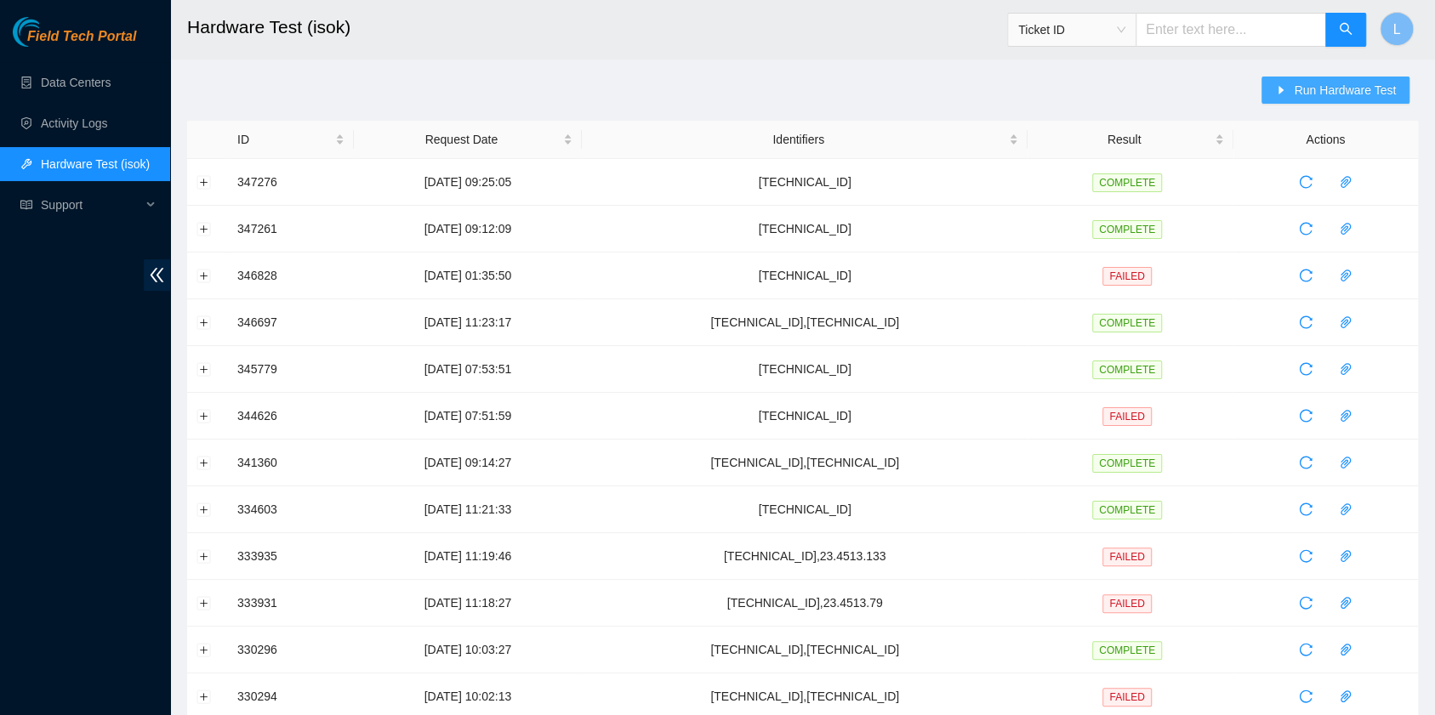
click at [1300, 91] on span "Run Hardware Test" at bounding box center [1345, 90] width 102 height 19
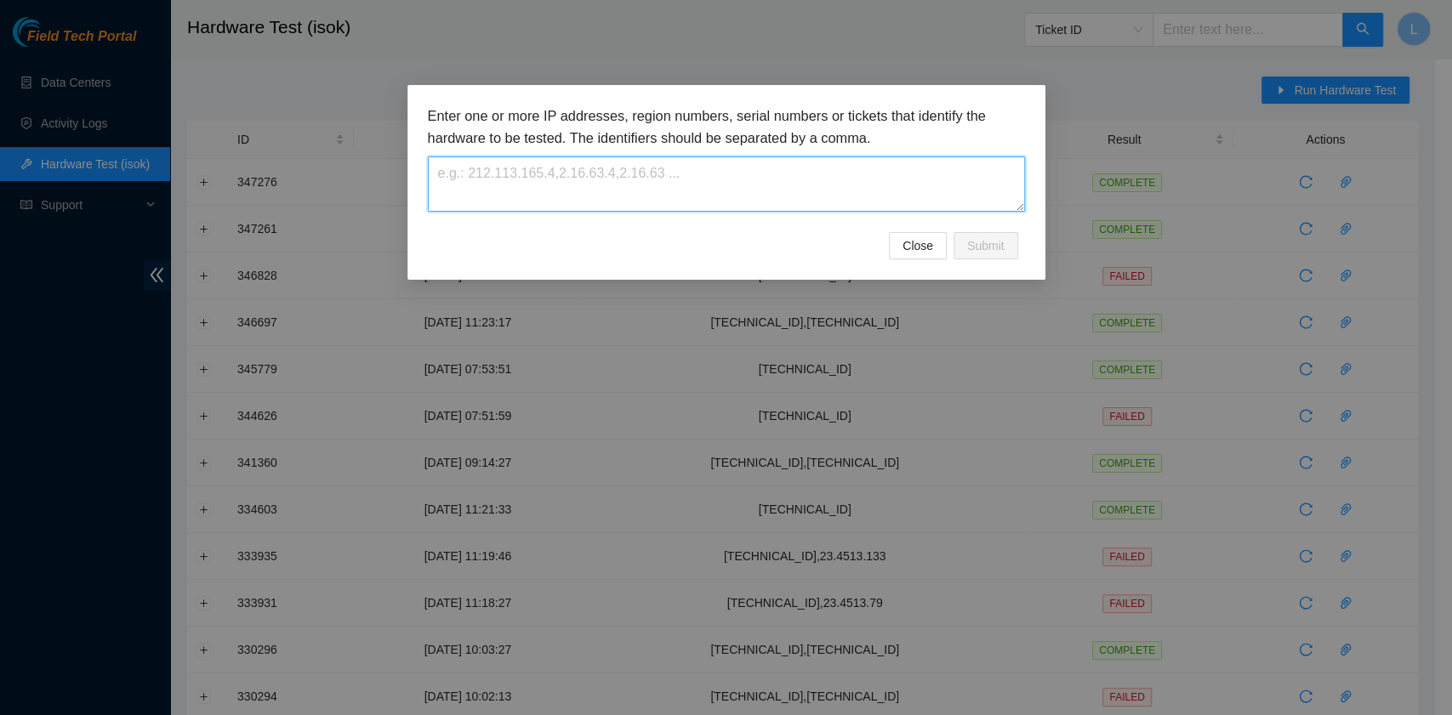
click at [799, 170] on textarea at bounding box center [726, 183] width 597 height 55
paste textarea "[URL]: failed: unpingable"
drag, startPoint x: 714, startPoint y: 175, endPoint x: 522, endPoint y: 177, distance: 192.2
click at [522, 177] on textarea "[URL]: failed: unpingable" at bounding box center [726, 183] width 597 height 55
type textarea "[TECHNICAL_ID]"
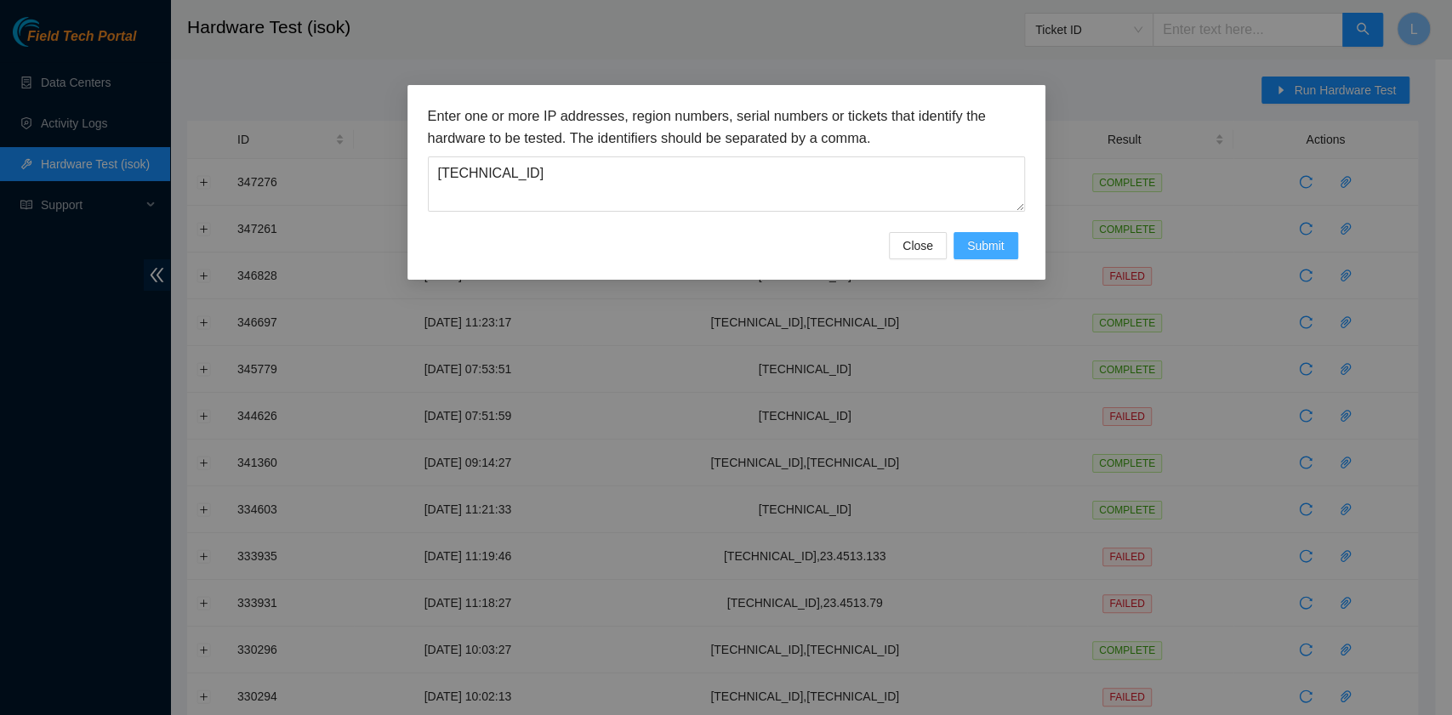
click at [1002, 253] on span "Submit" at bounding box center [985, 245] width 37 height 19
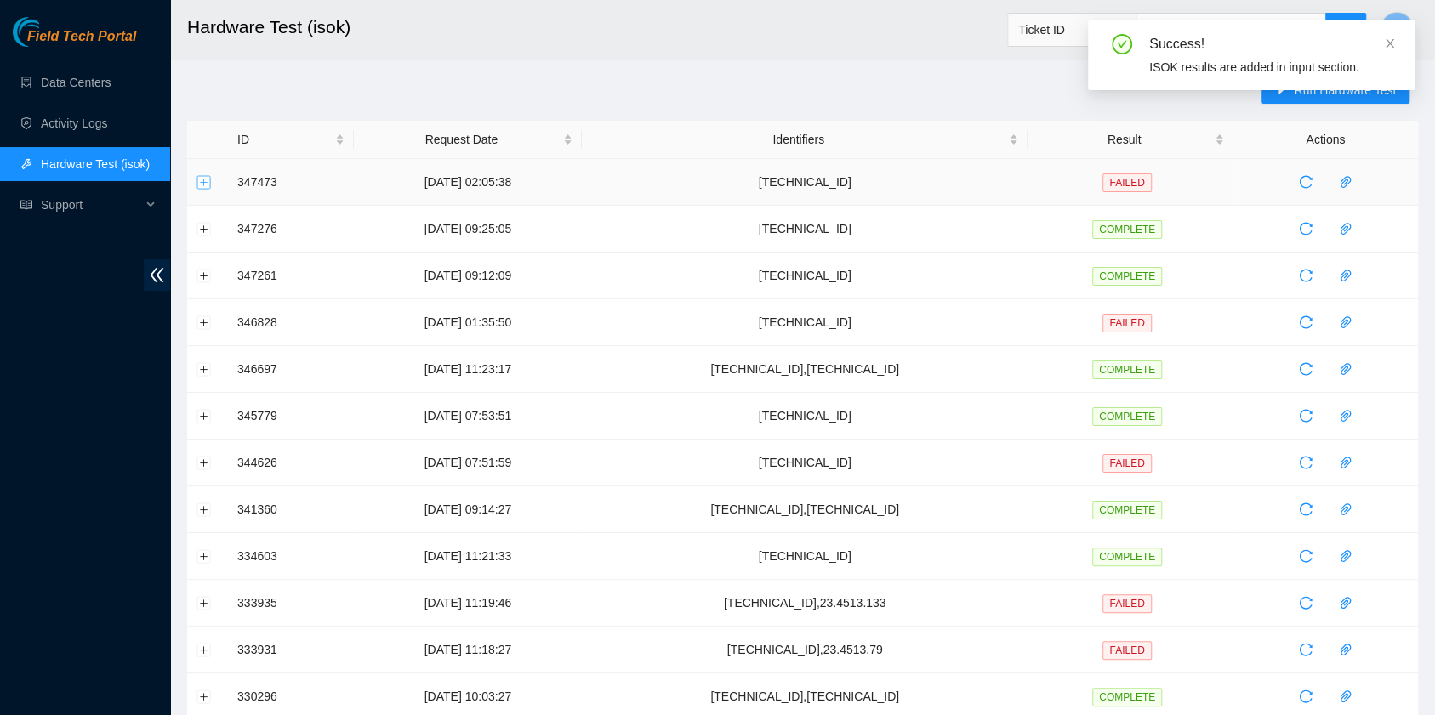
click at [201, 180] on button "Expand row" at bounding box center [204, 182] width 14 height 14
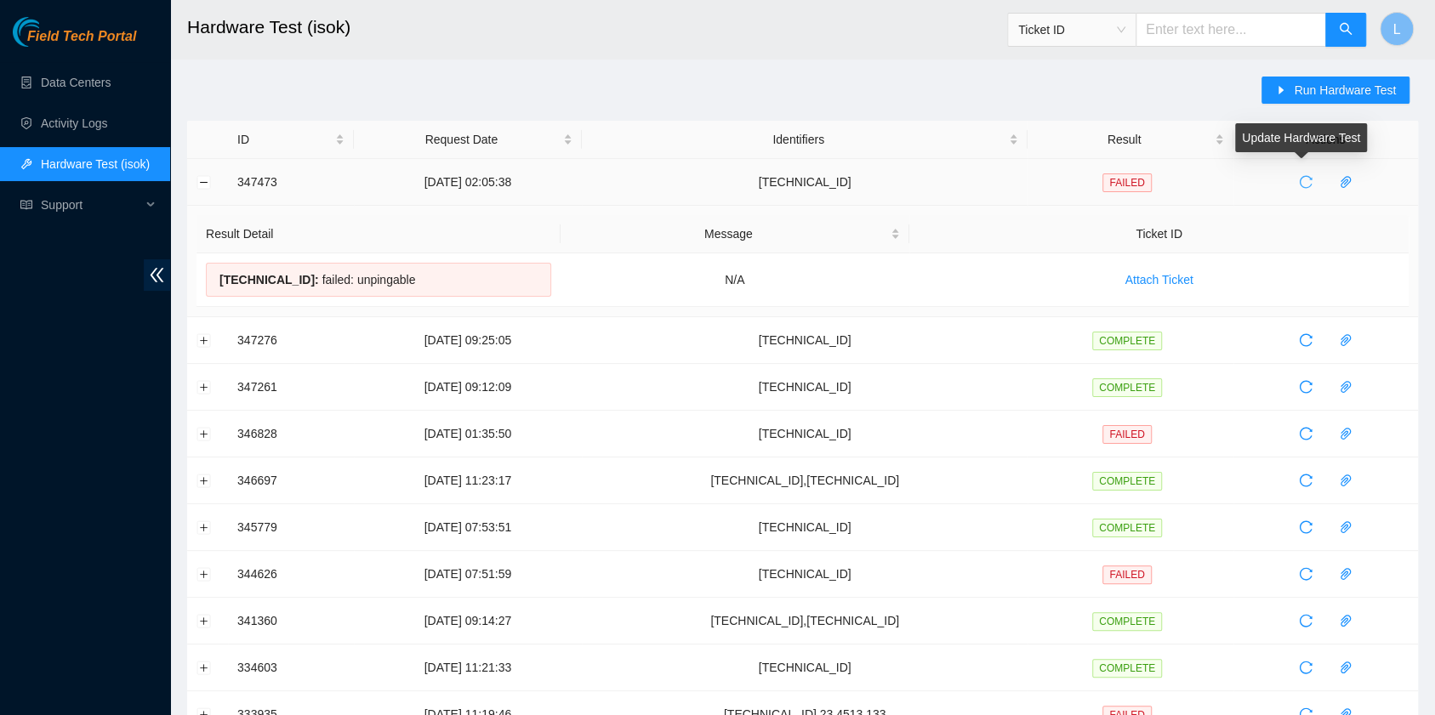
click at [1299, 187] on icon "reload" at bounding box center [1306, 182] width 14 height 14
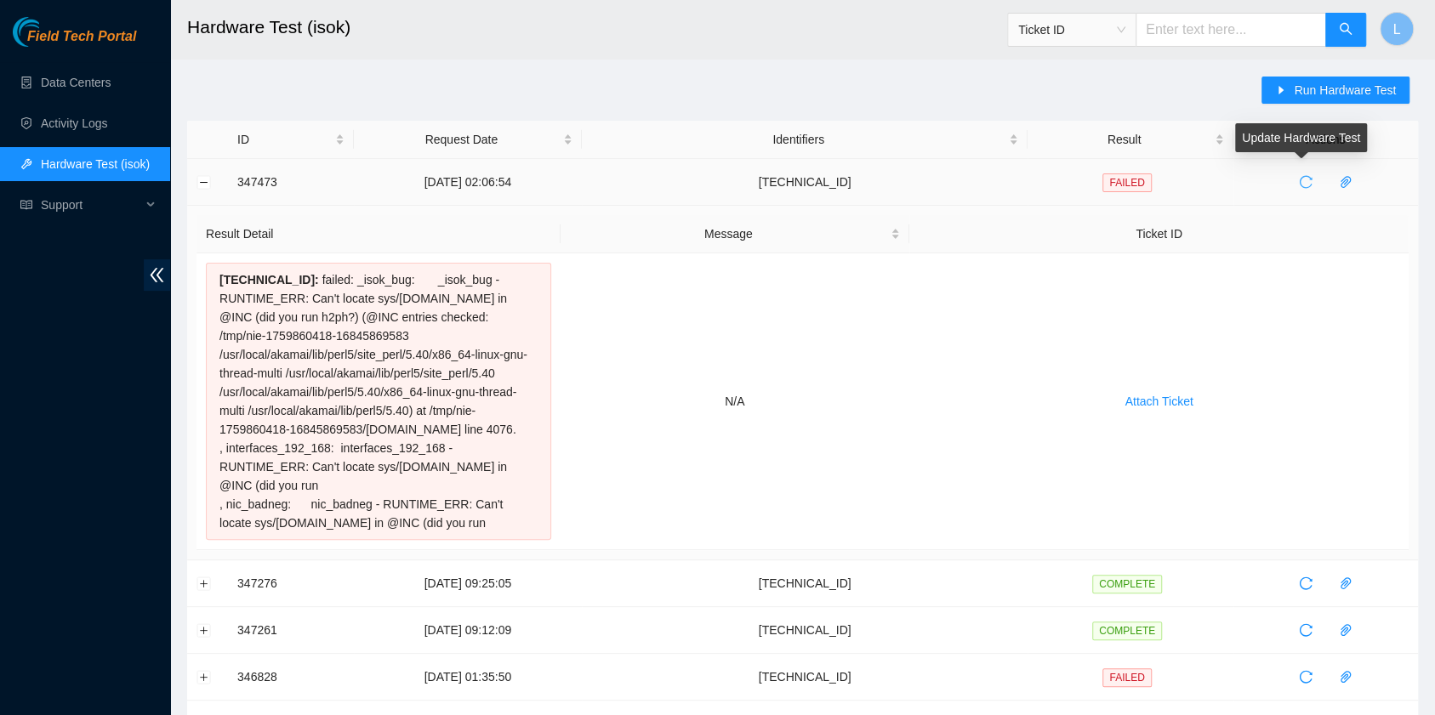
click at [1300, 179] on icon "reload" at bounding box center [1306, 182] width 14 height 14
